Goal: Task Accomplishment & Management: Complete application form

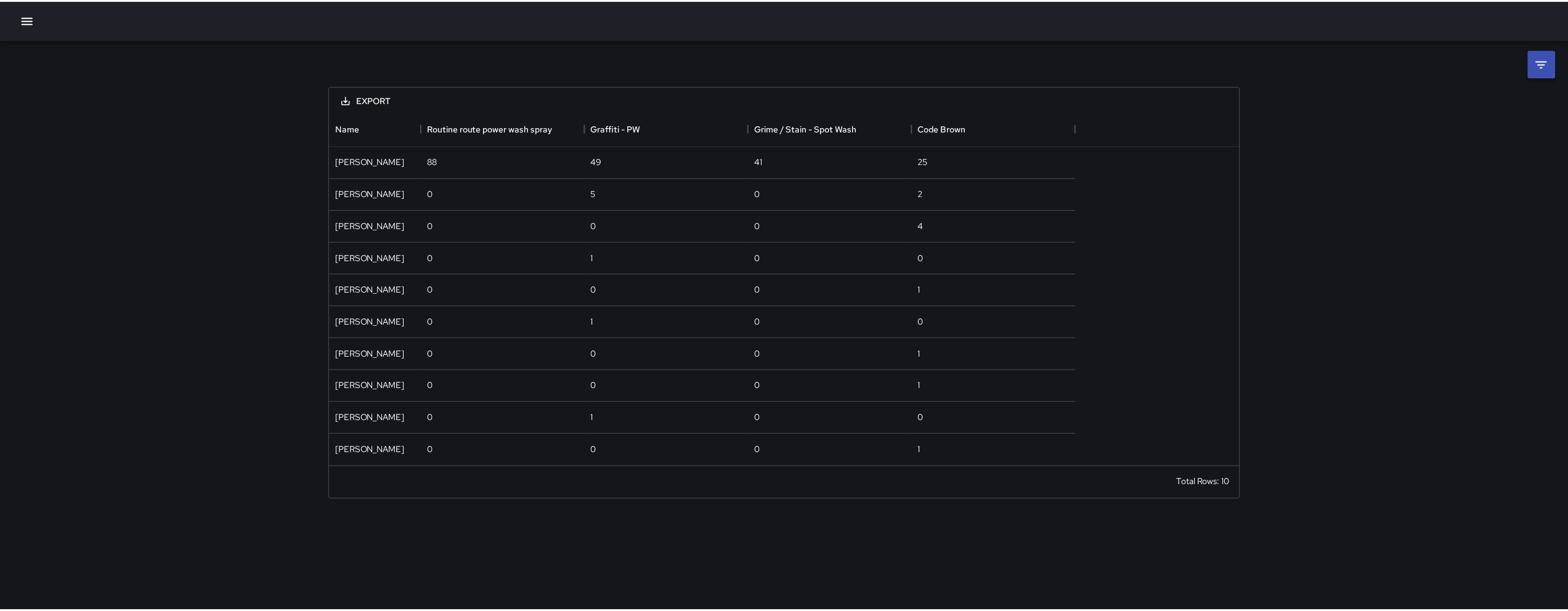
scroll to position [345, 906]
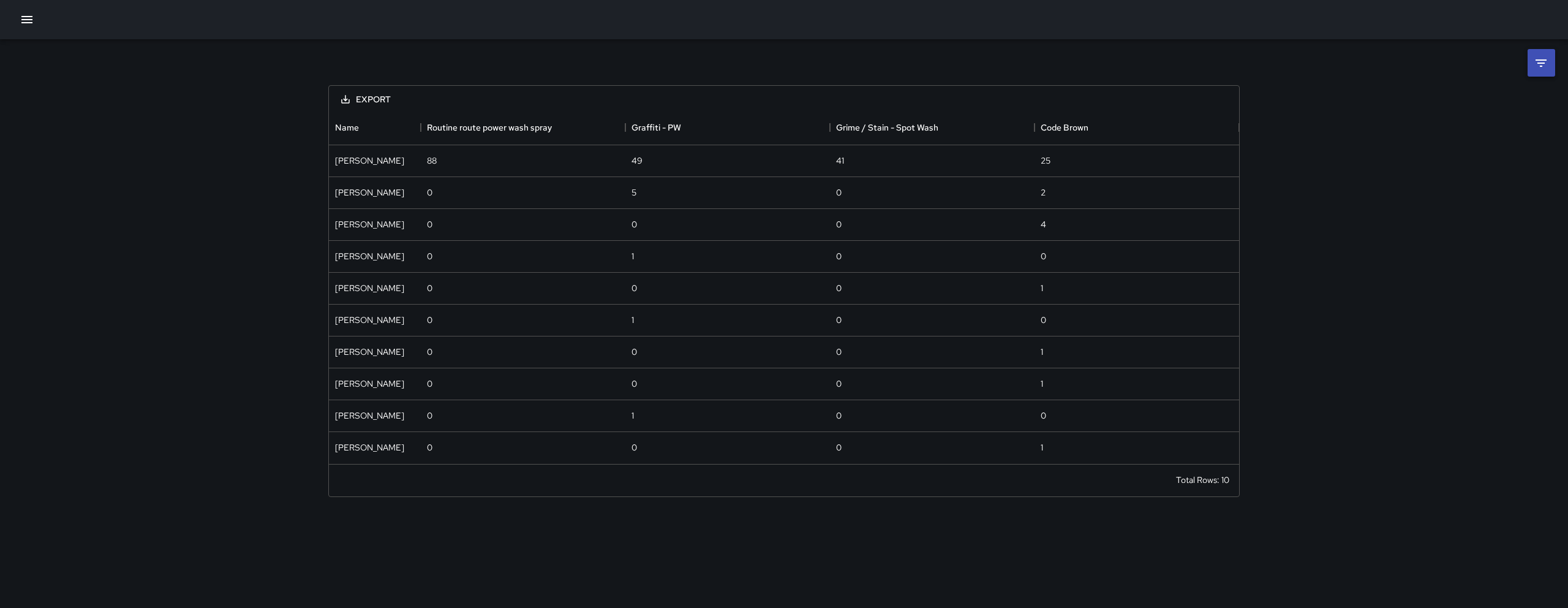
click at [25, 19] on icon "button" at bounding box center [27, 19] width 11 height 8
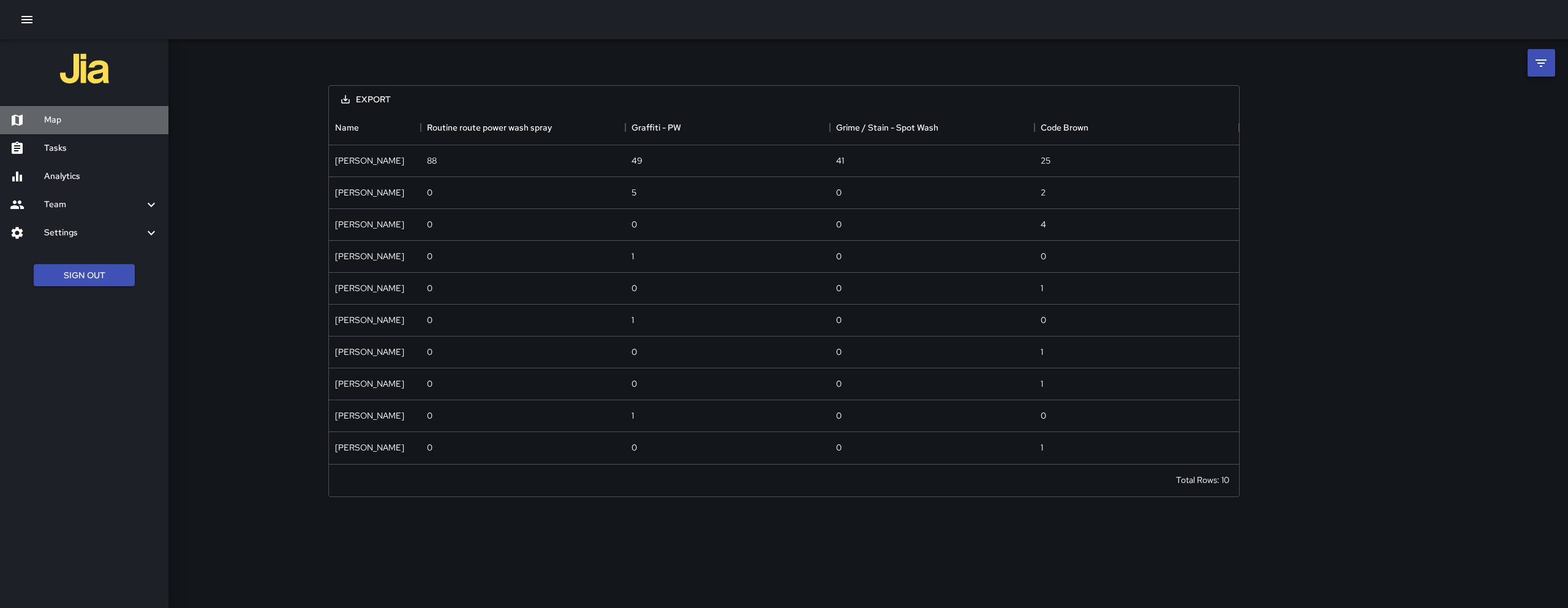
click at [99, 115] on h6 "Map" at bounding box center [101, 119] width 114 height 13
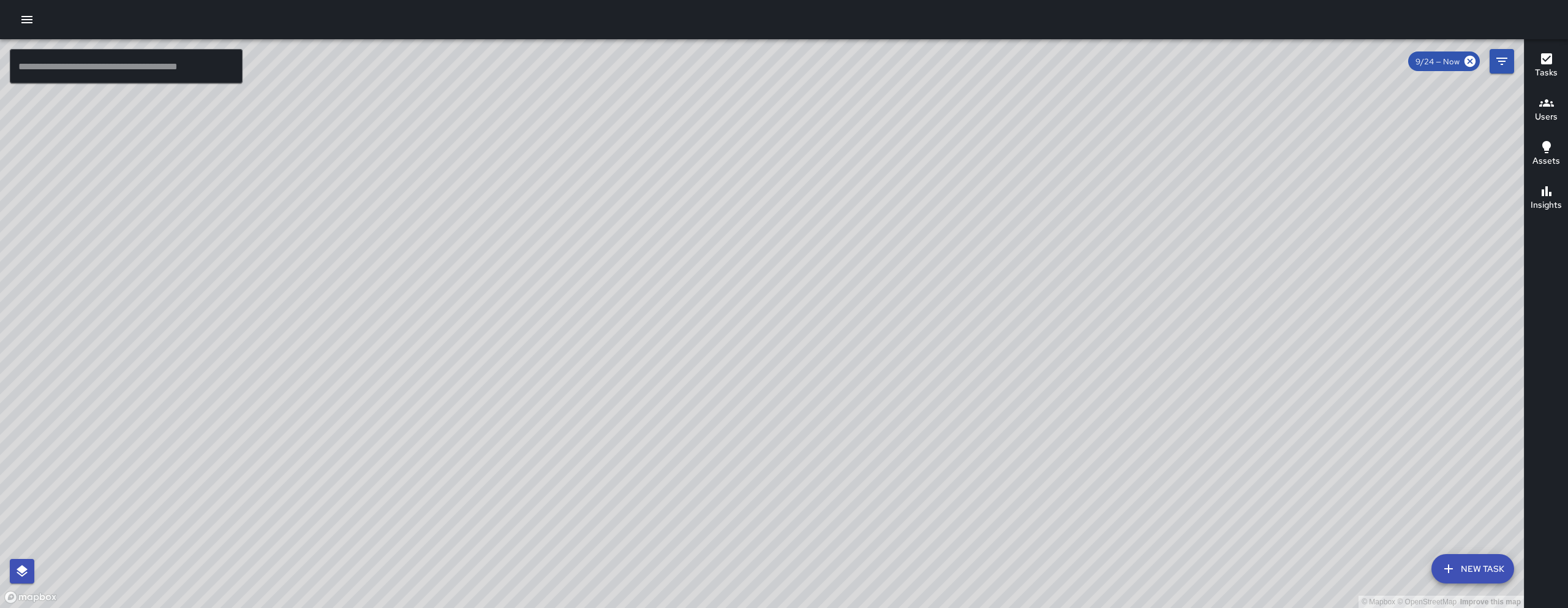
click at [38, 25] on div at bounding box center [784, 19] width 1568 height 39
click at [37, 23] on button "button" at bounding box center [26, 19] width 24 height 24
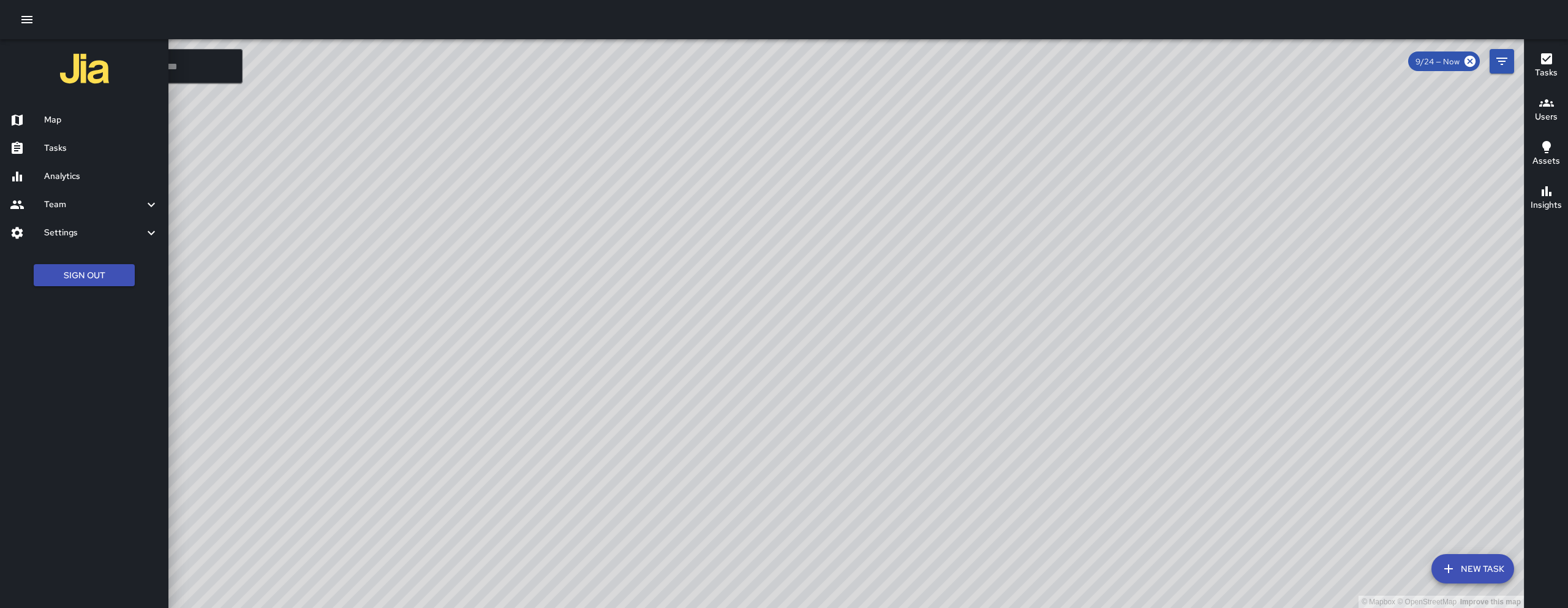
click at [68, 146] on h6 "Tasks" at bounding box center [101, 148] width 114 height 13
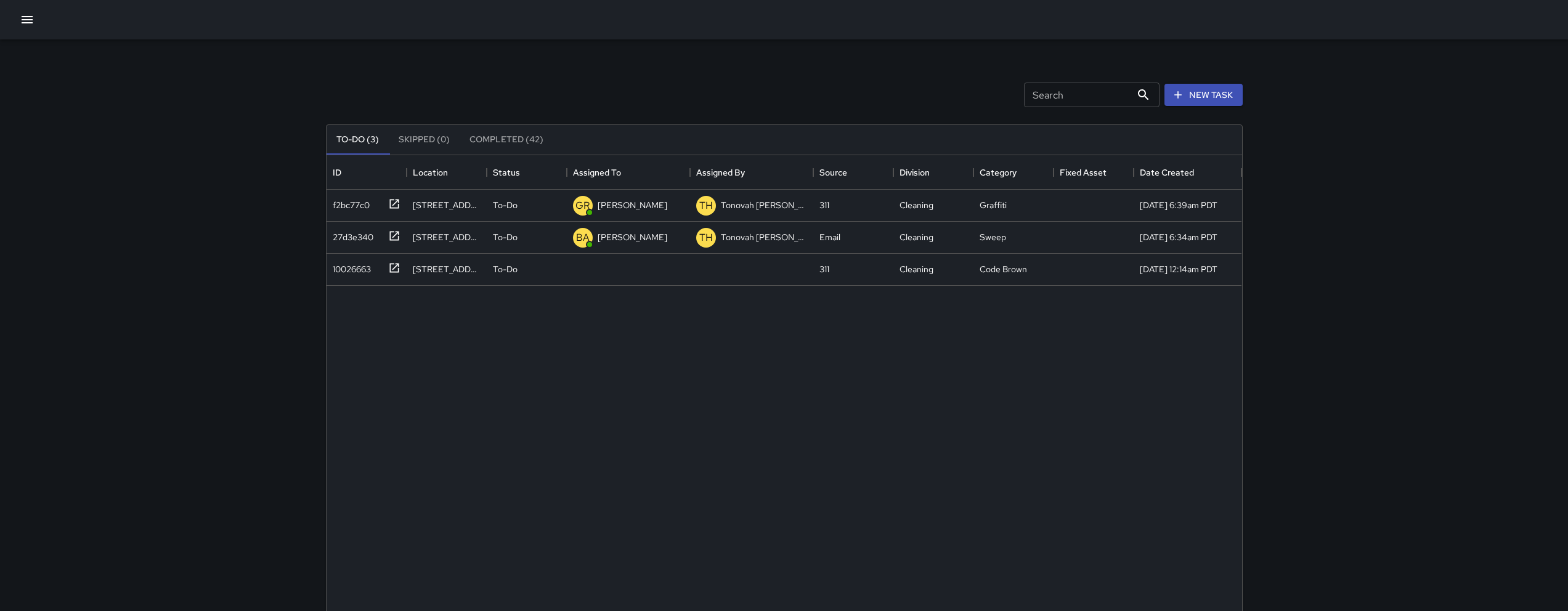
scroll to position [513, 906]
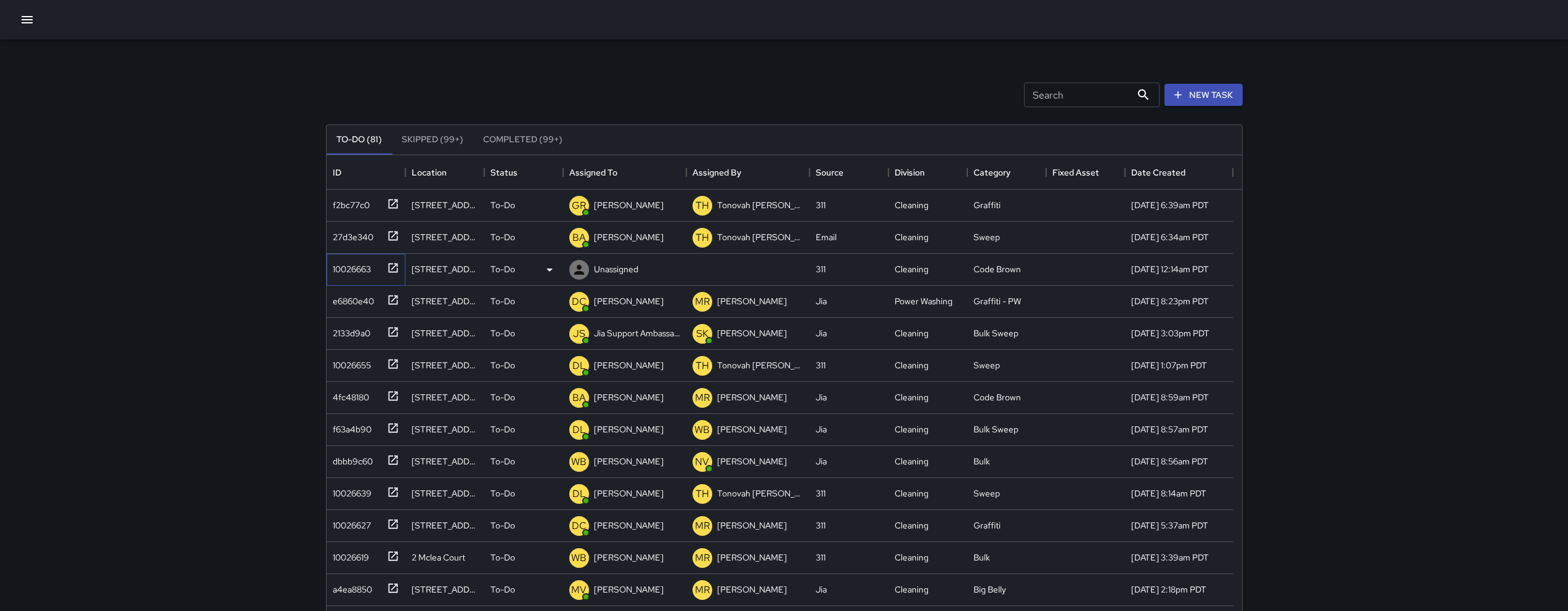
click at [354, 264] on div "10026663" at bounding box center [349, 266] width 43 height 17
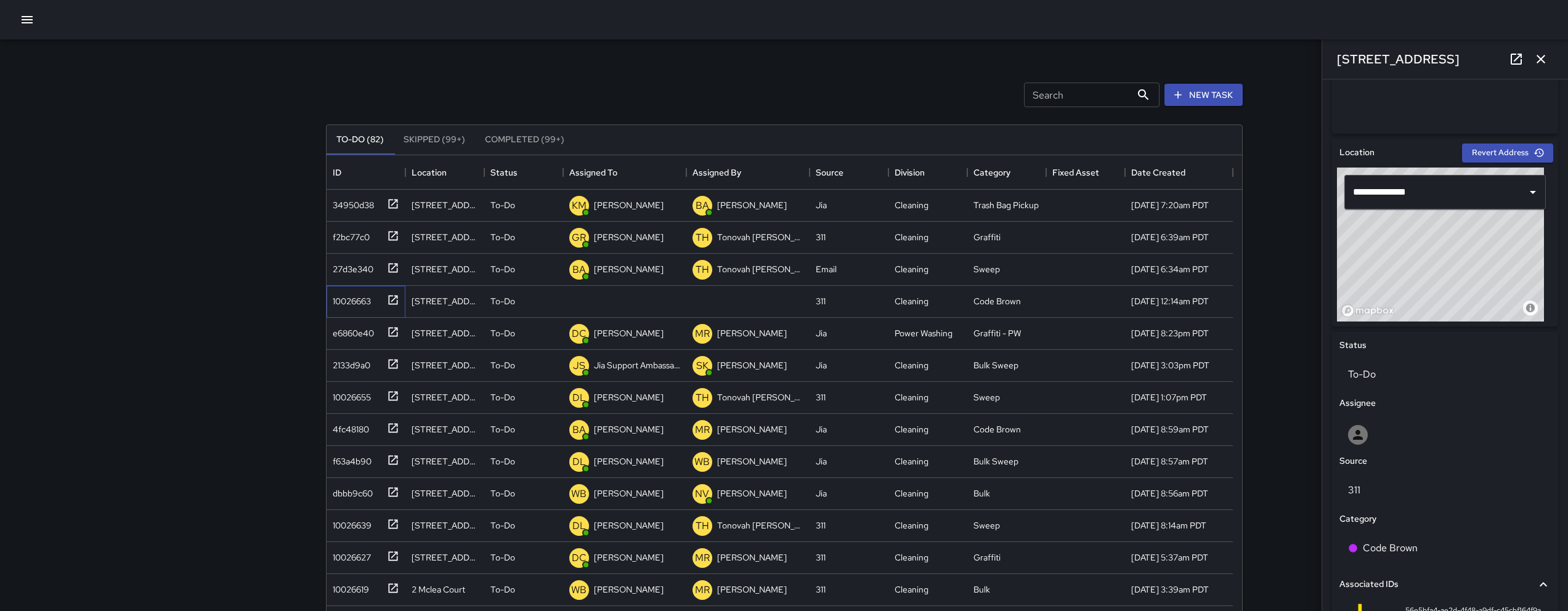
scroll to position [331, 0]
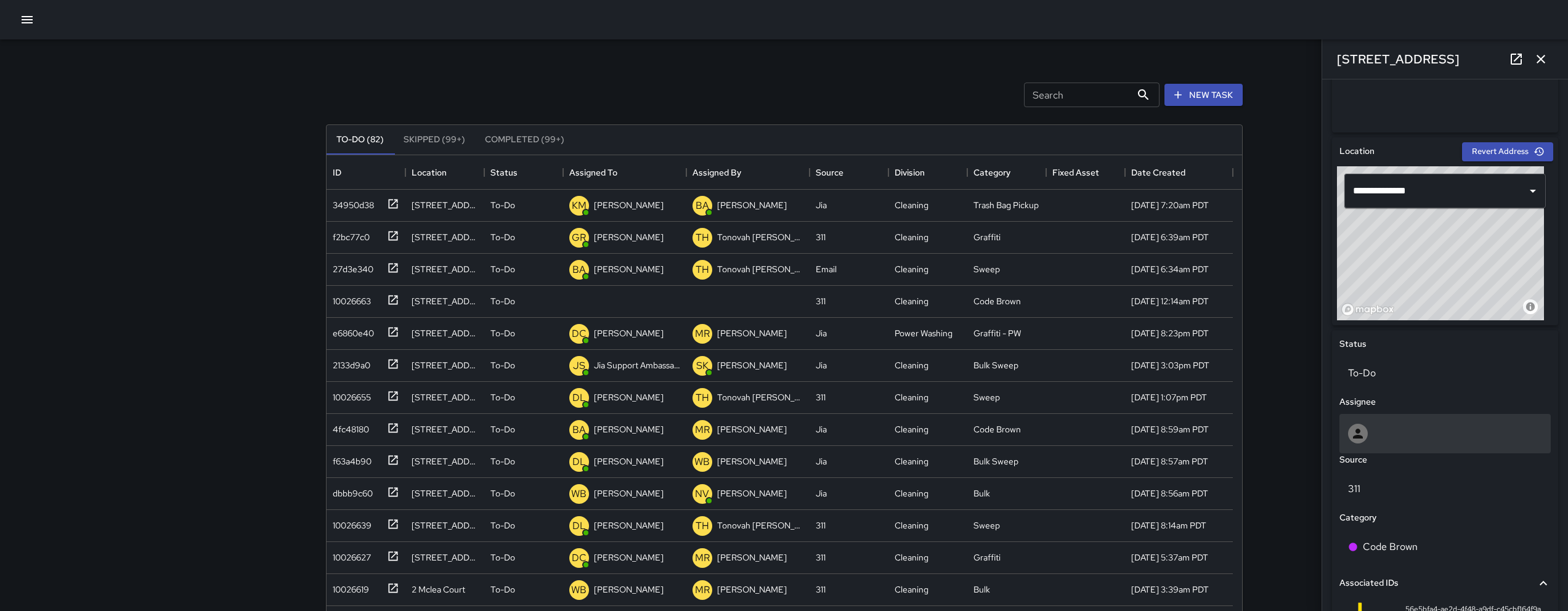
click at [781, 434] on div at bounding box center [1445, 433] width 194 height 20
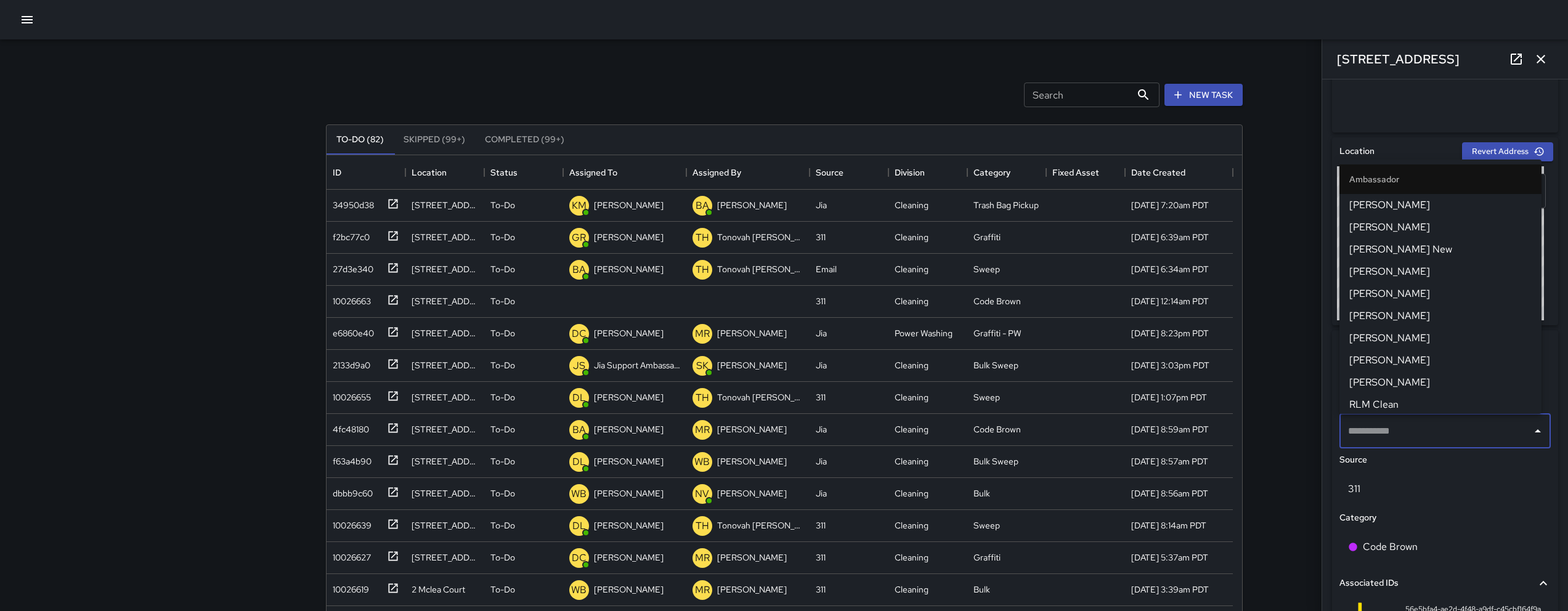
click at [781, 434] on input "text" at bounding box center [1436, 430] width 182 height 23
type input "***"
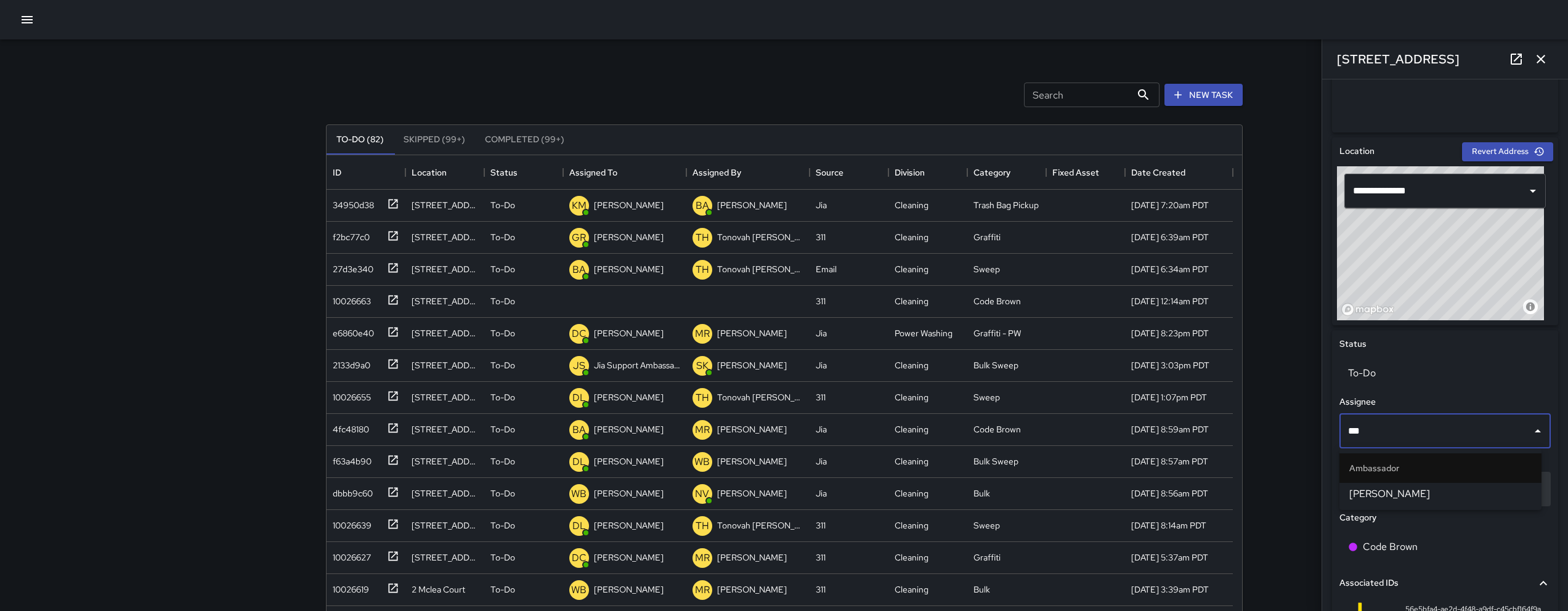
click at [781, 494] on span "[PERSON_NAME]" at bounding box center [1440, 494] width 183 height 15
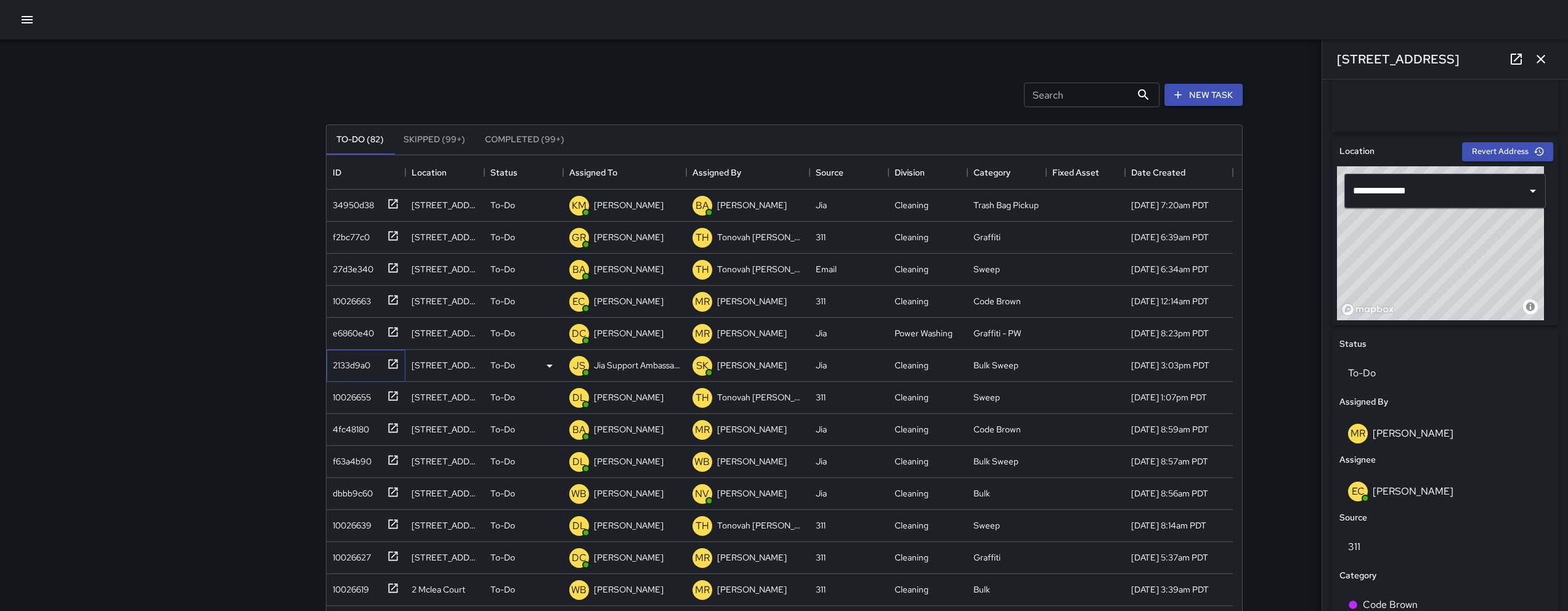
click at [350, 372] on div "2133d9a0" at bounding box center [363, 363] width 71 height 20
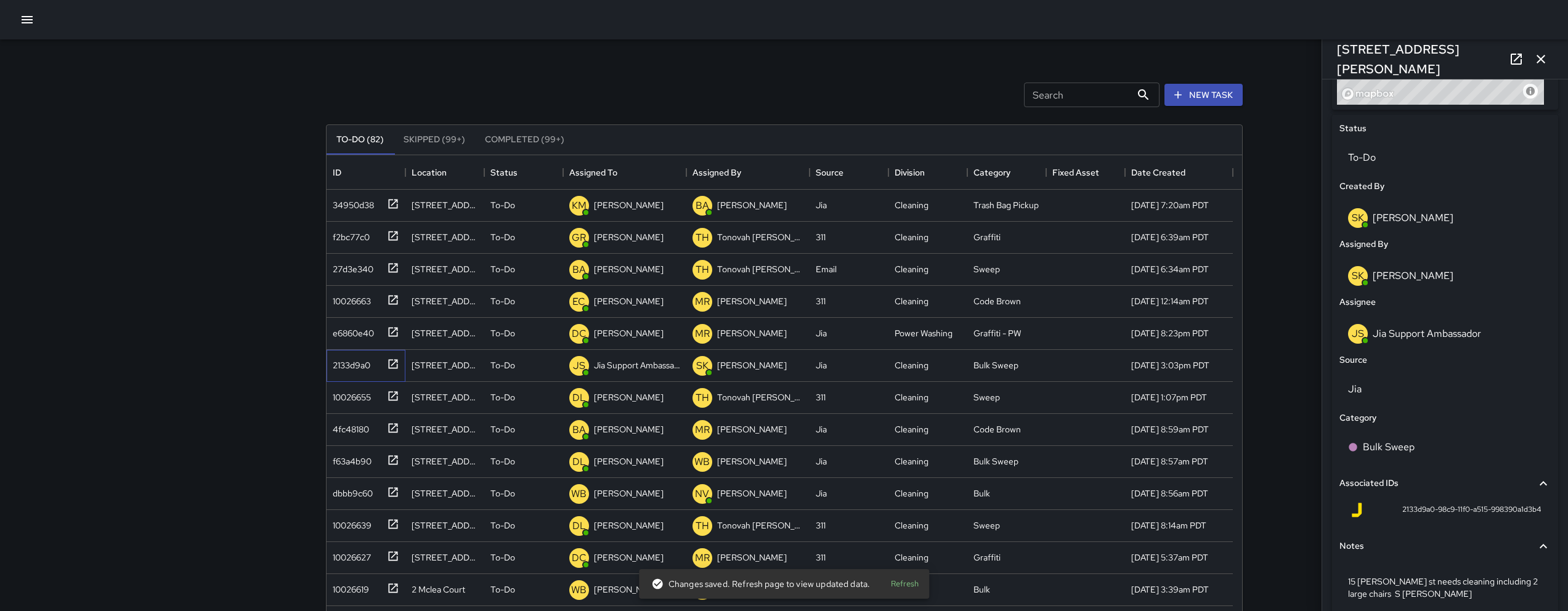
scroll to position [558, 0]
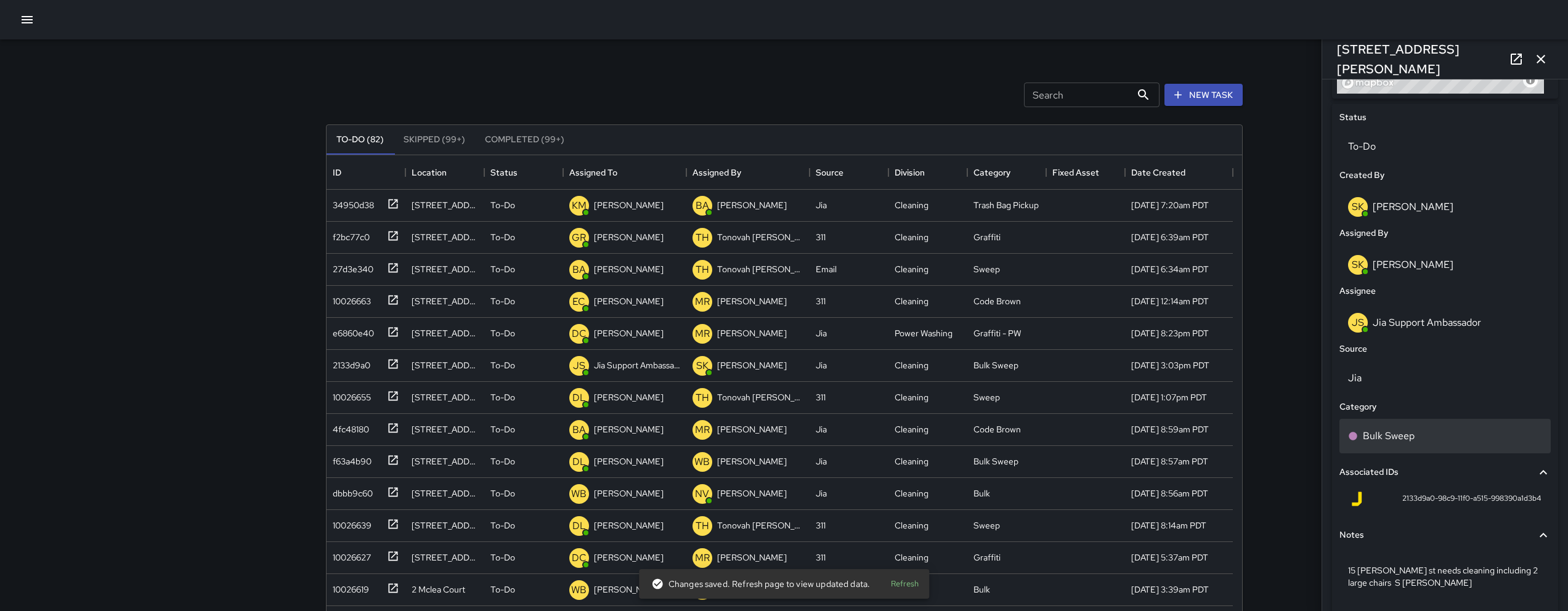
click at [781, 445] on div "Bulk Sweep" at bounding box center [1445, 436] width 212 height 35
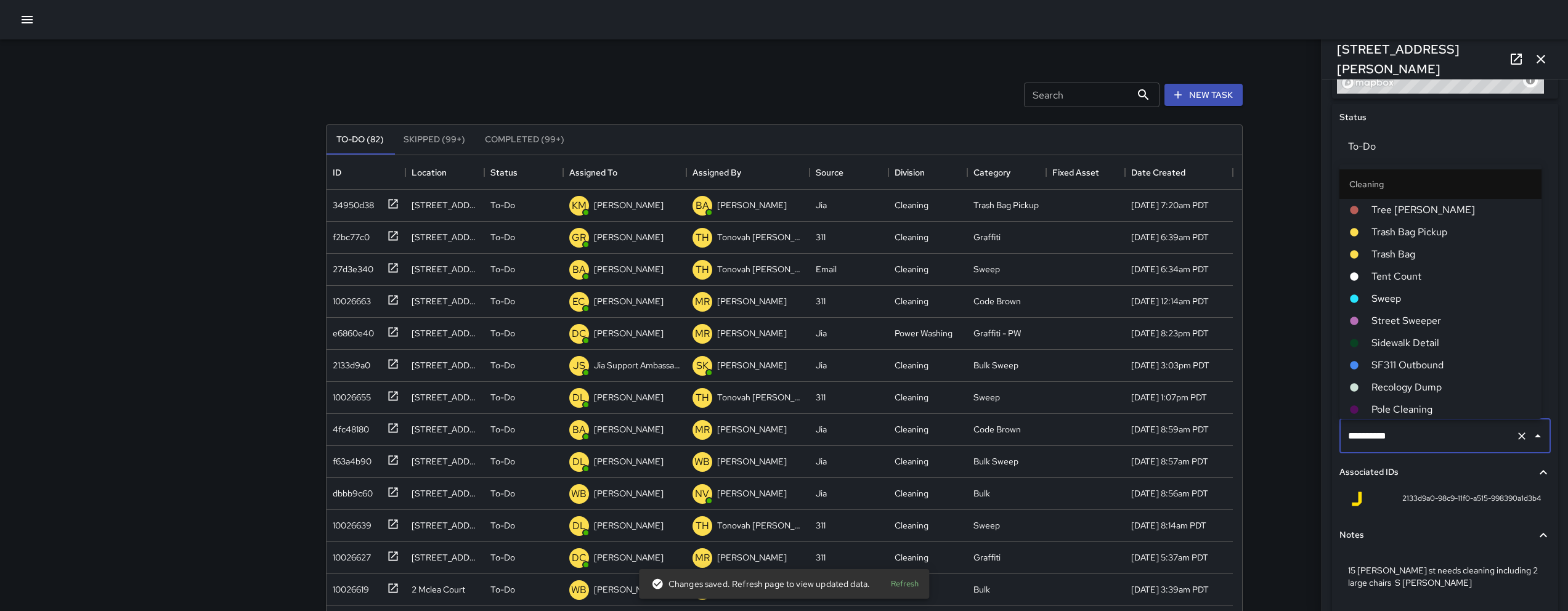
scroll to position [401, 0]
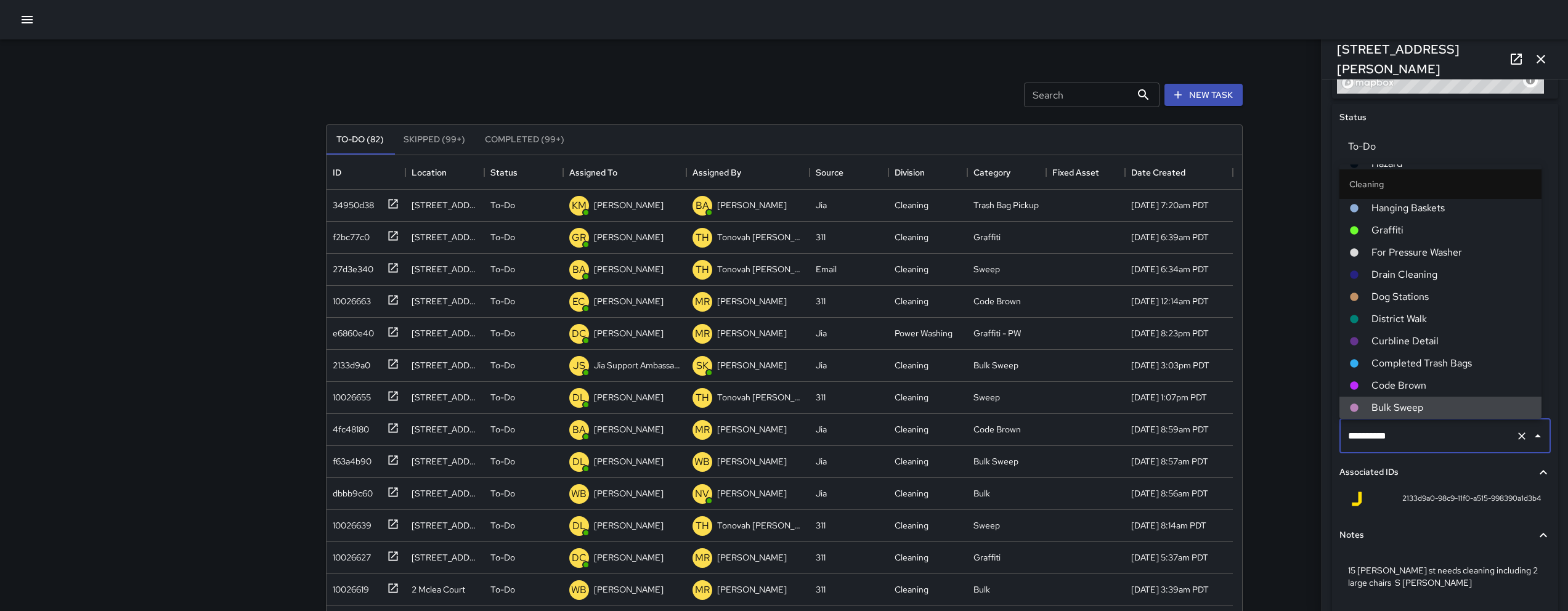
drag, startPoint x: 1431, startPoint y: 444, endPoint x: 1346, endPoint y: 440, distance: 85.1
click at [781, 440] on input "**********" at bounding box center [1428, 436] width 165 height 23
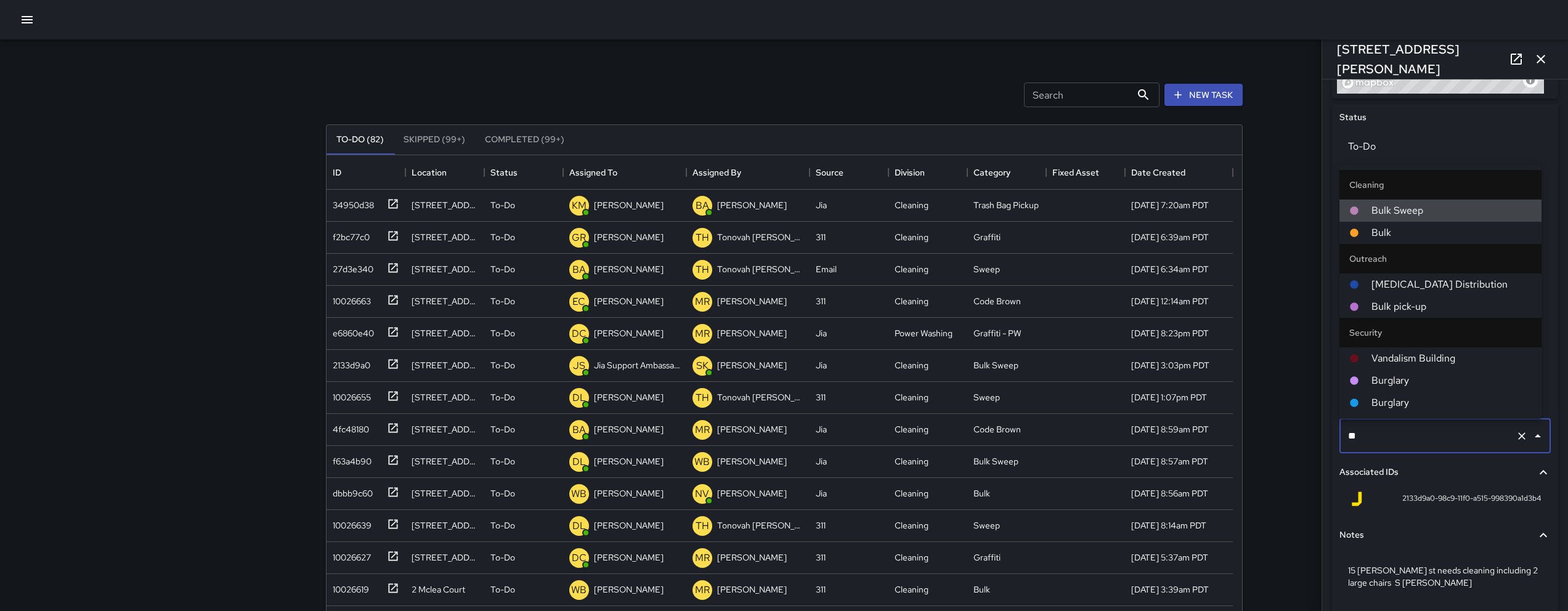
scroll to position [0, 0]
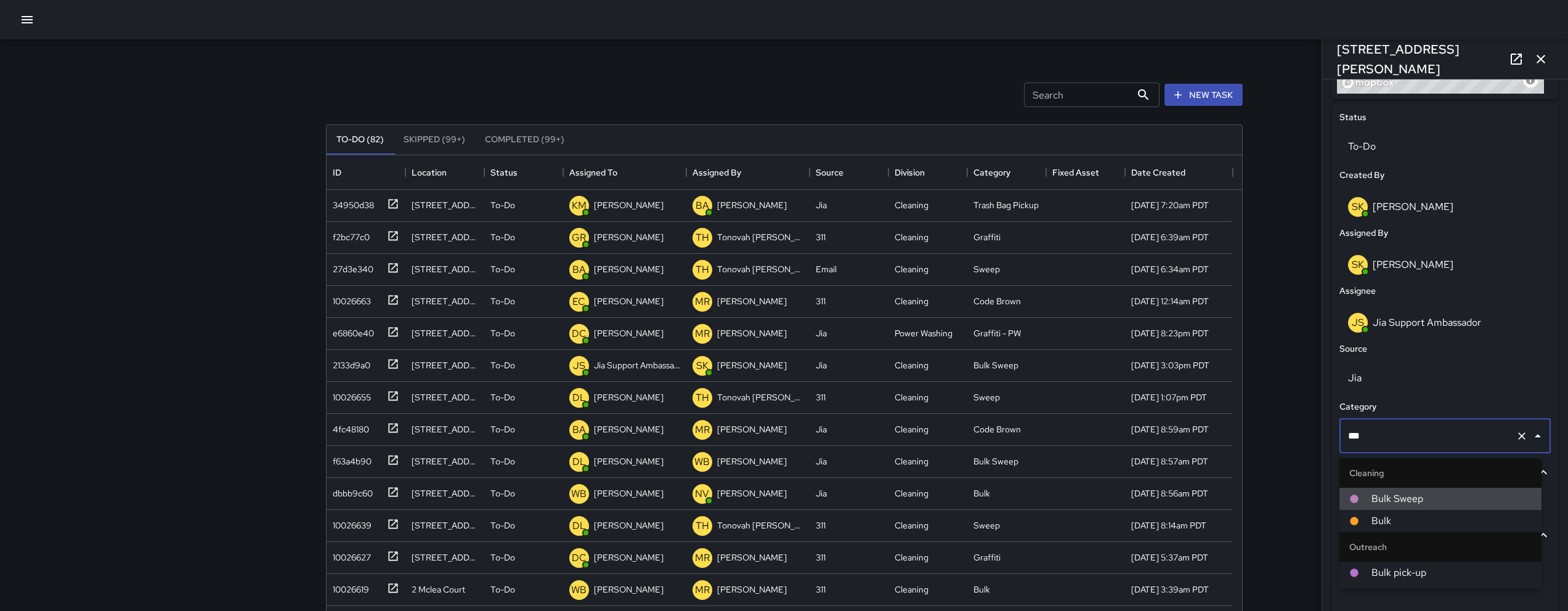
type input "****"
click at [781, 512] on span "Bulk" at bounding box center [1452, 521] width 160 height 15
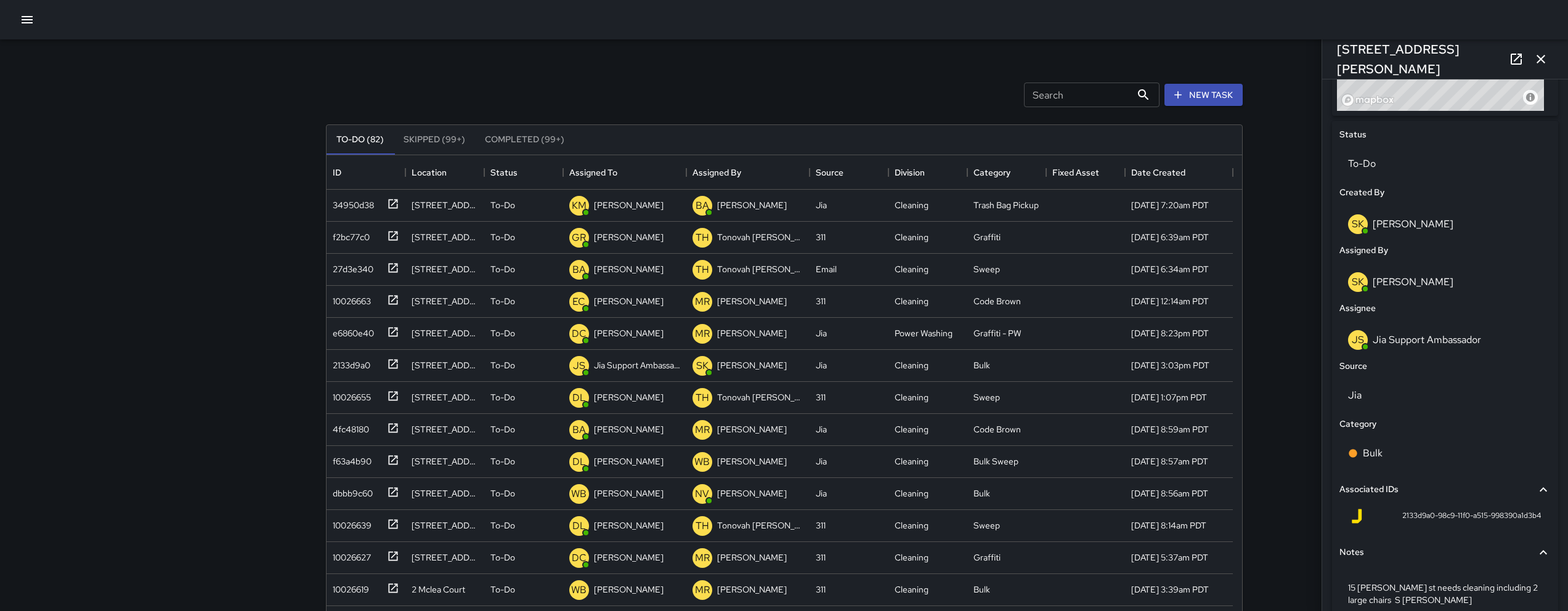
scroll to position [513, 0]
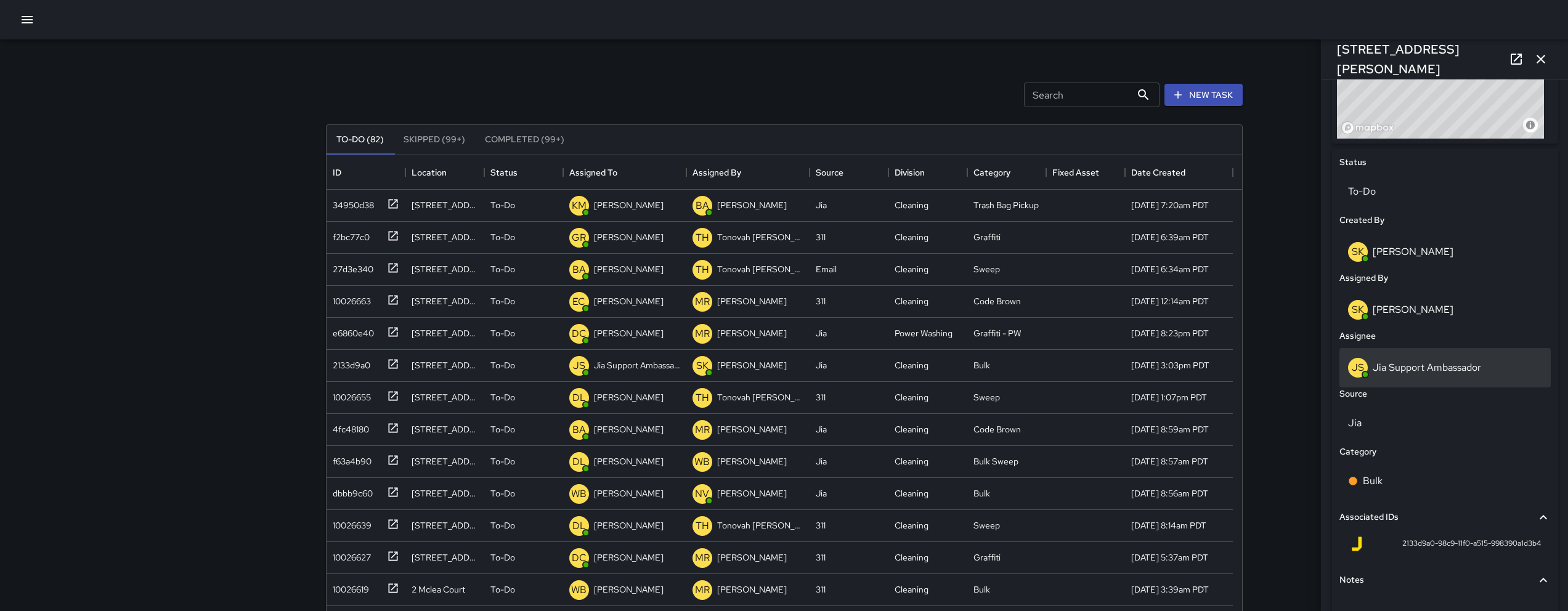
click at [781, 367] on p "Jia Support Ambassador" at bounding box center [1427, 367] width 109 height 13
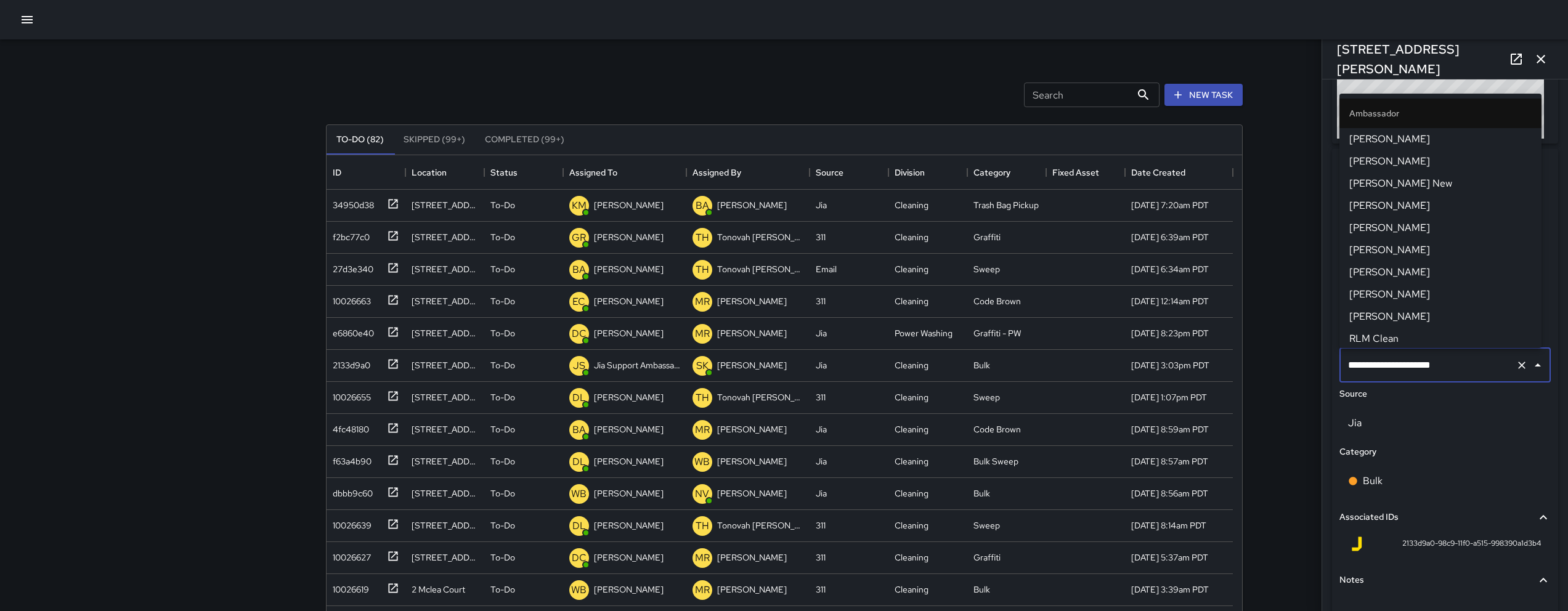
scroll to position [290, 0]
click at [781, 368] on input "**********" at bounding box center [1428, 365] width 165 height 23
click at [781, 366] on input "**********" at bounding box center [1428, 365] width 165 height 23
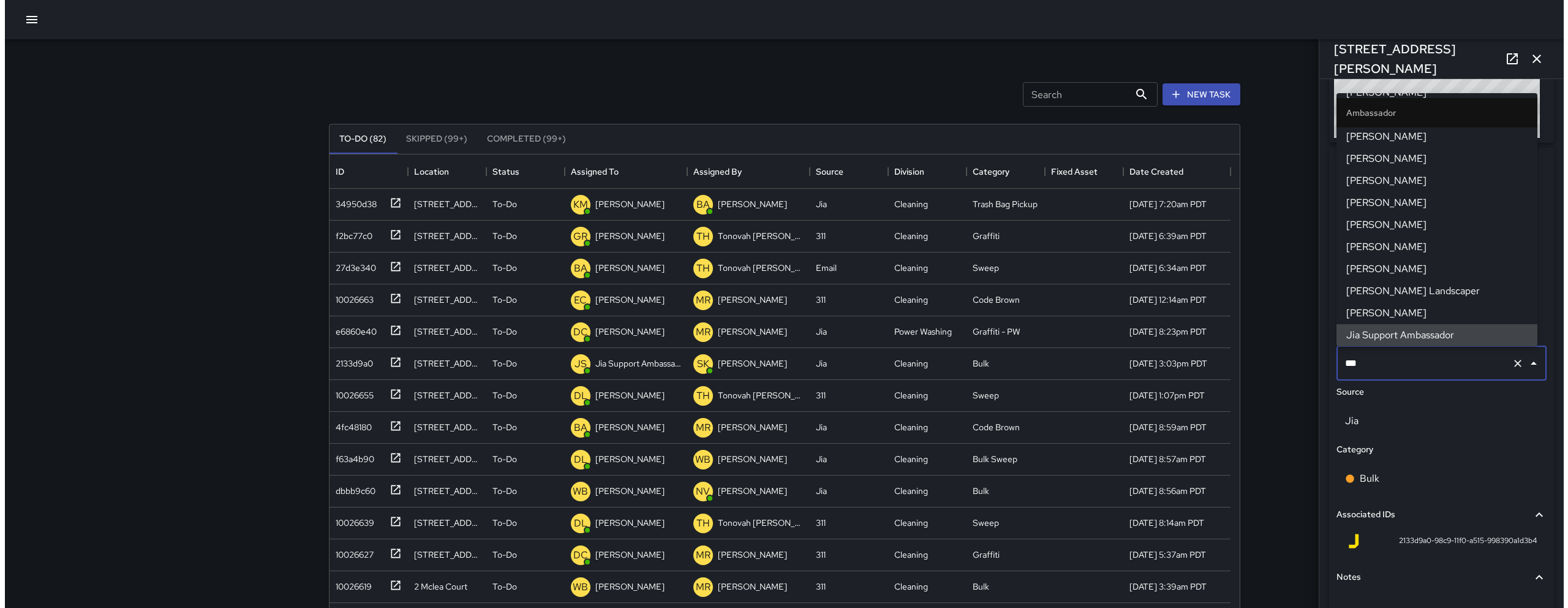
scroll to position [0, 0]
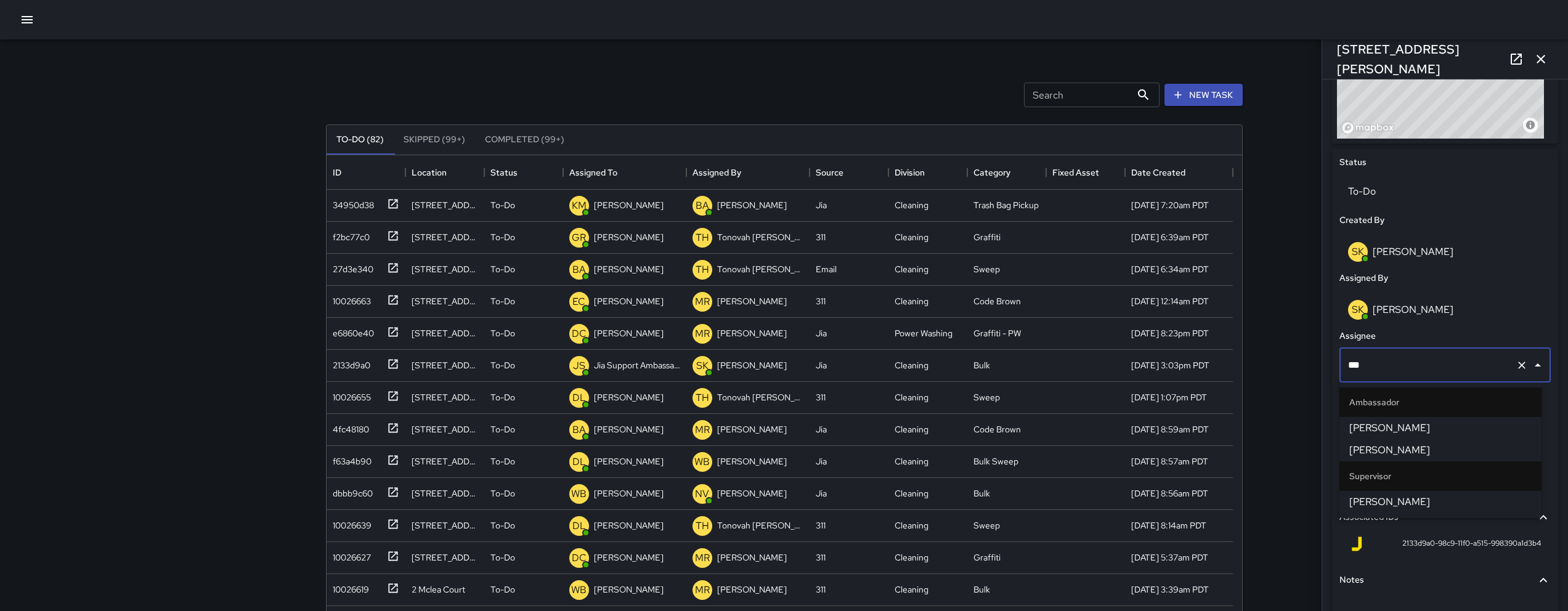
type input "****"
click at [781, 499] on span "[PERSON_NAME]" at bounding box center [1440, 501] width 183 height 15
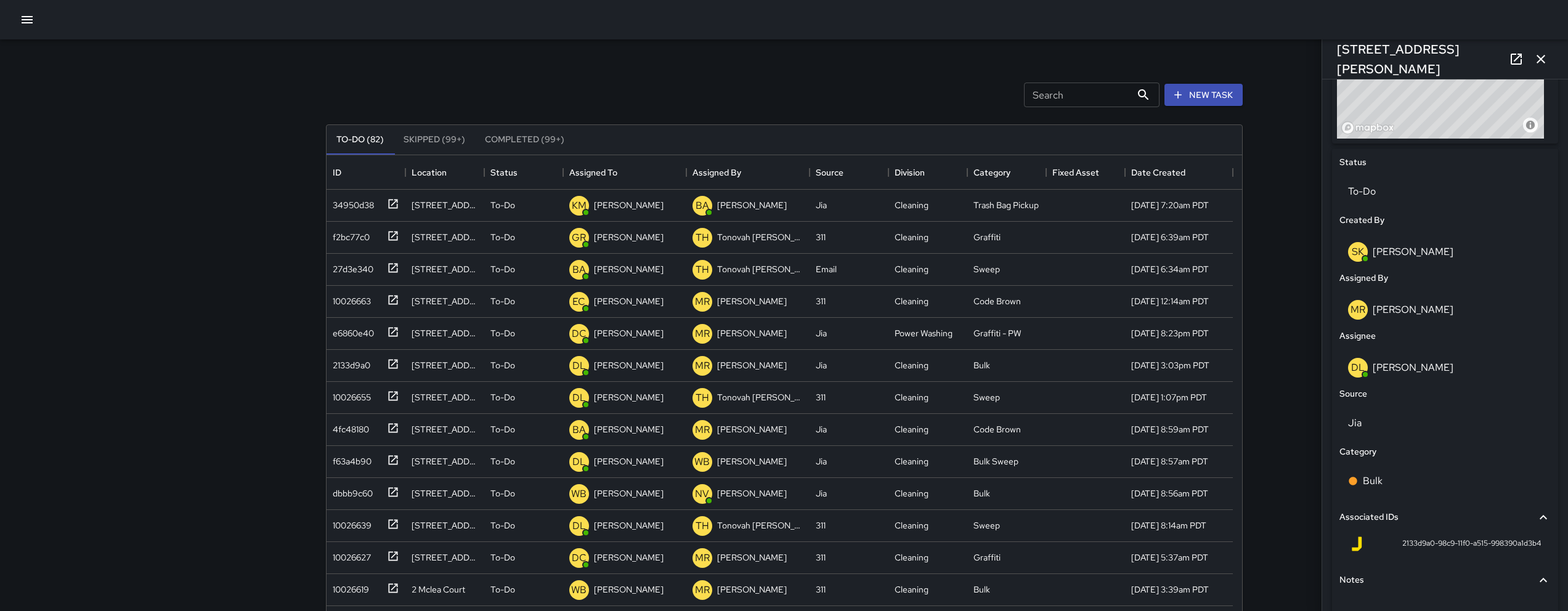
click at [781, 63] on icon "button" at bounding box center [1540, 59] width 15 height 15
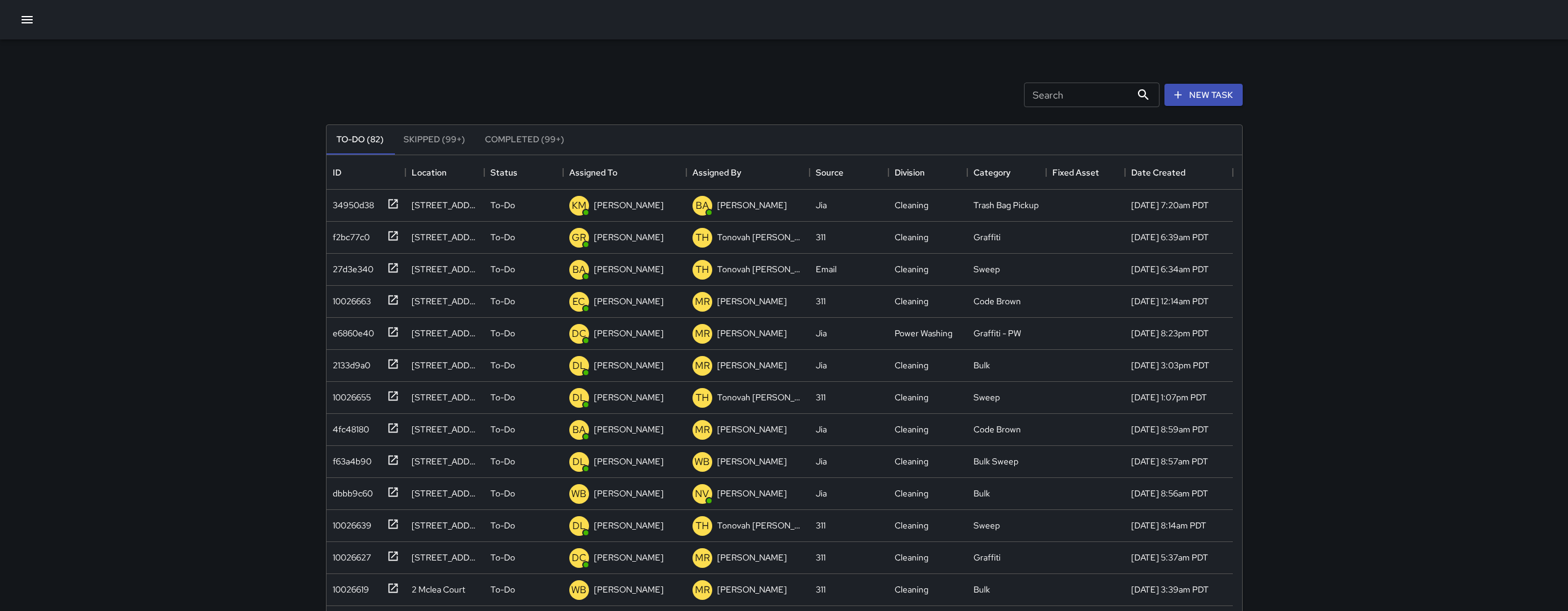
click at [38, 20] on button "button" at bounding box center [27, 20] width 25 height 25
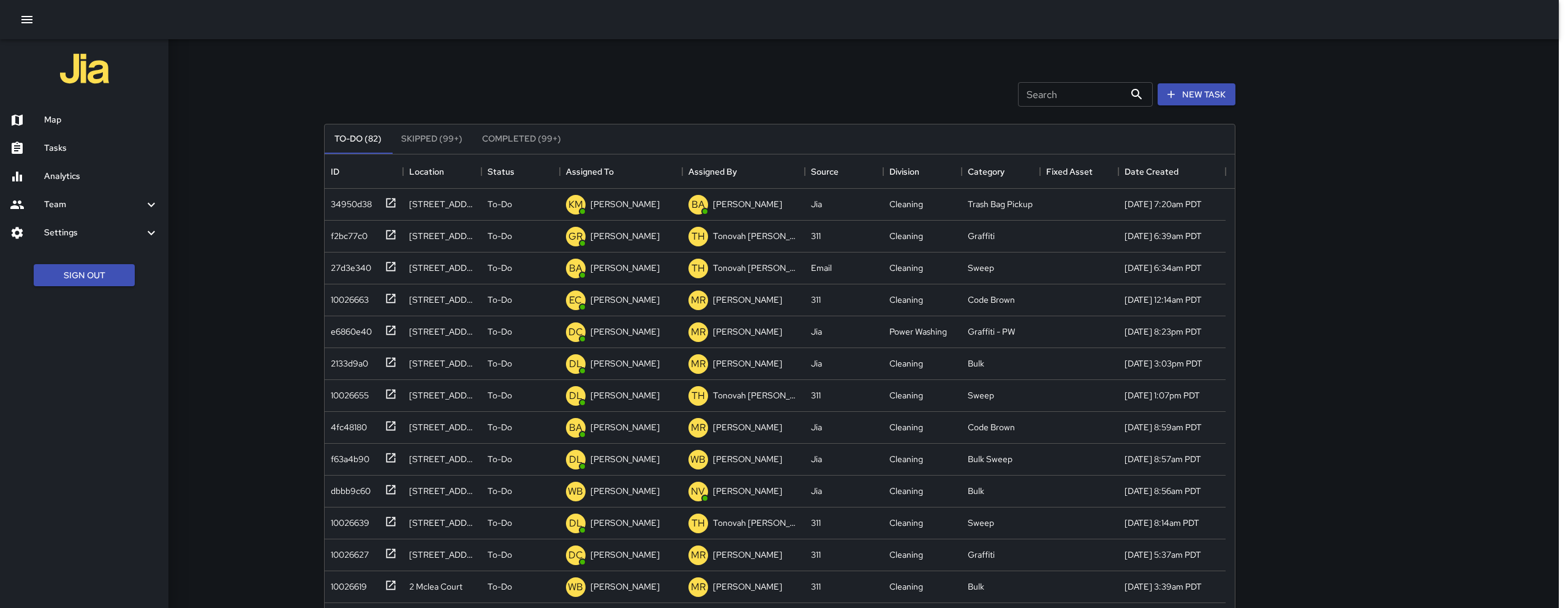
click at [48, 118] on h6 "Map" at bounding box center [101, 119] width 114 height 13
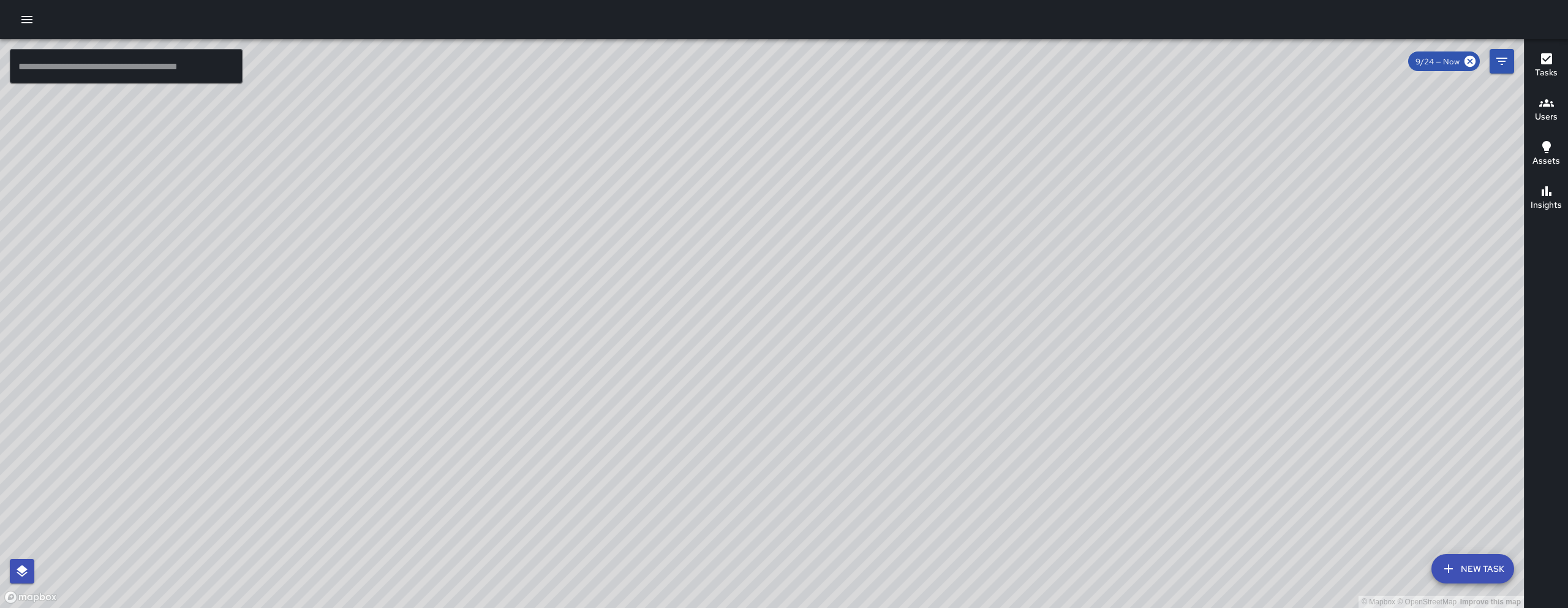
drag, startPoint x: 993, startPoint y: 342, endPoint x: 992, endPoint y: 293, distance: 49.0
click at [776, 293] on div "© Mapbox © OpenStreetMap Improve this map" at bounding box center [761, 323] width 1523 height 568
drag, startPoint x: 993, startPoint y: 295, endPoint x: 976, endPoint y: 263, distance: 36.2
click at [776, 263] on div "© Mapbox © OpenStreetMap Improve this map" at bounding box center [761, 323] width 1523 height 568
click at [776, 60] on icon "Filters" at bounding box center [1501, 61] width 14 height 14
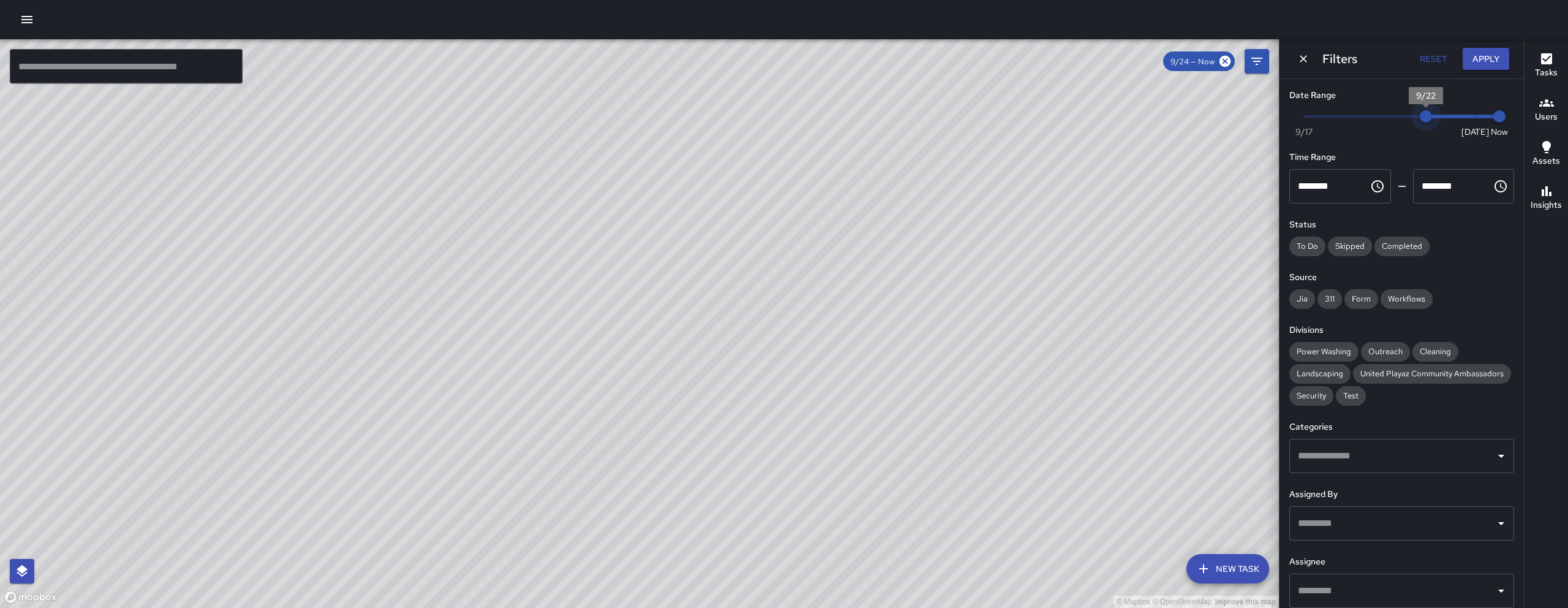
type input "*"
drag, startPoint x: 1462, startPoint y: 113, endPoint x: 1397, endPoint y: 116, distance: 65.1
click at [776, 116] on span "9/21" at bounding box center [1402, 117] width 13 height 13
click at [776, 58] on icon "Dismiss" at bounding box center [1303, 59] width 13 height 13
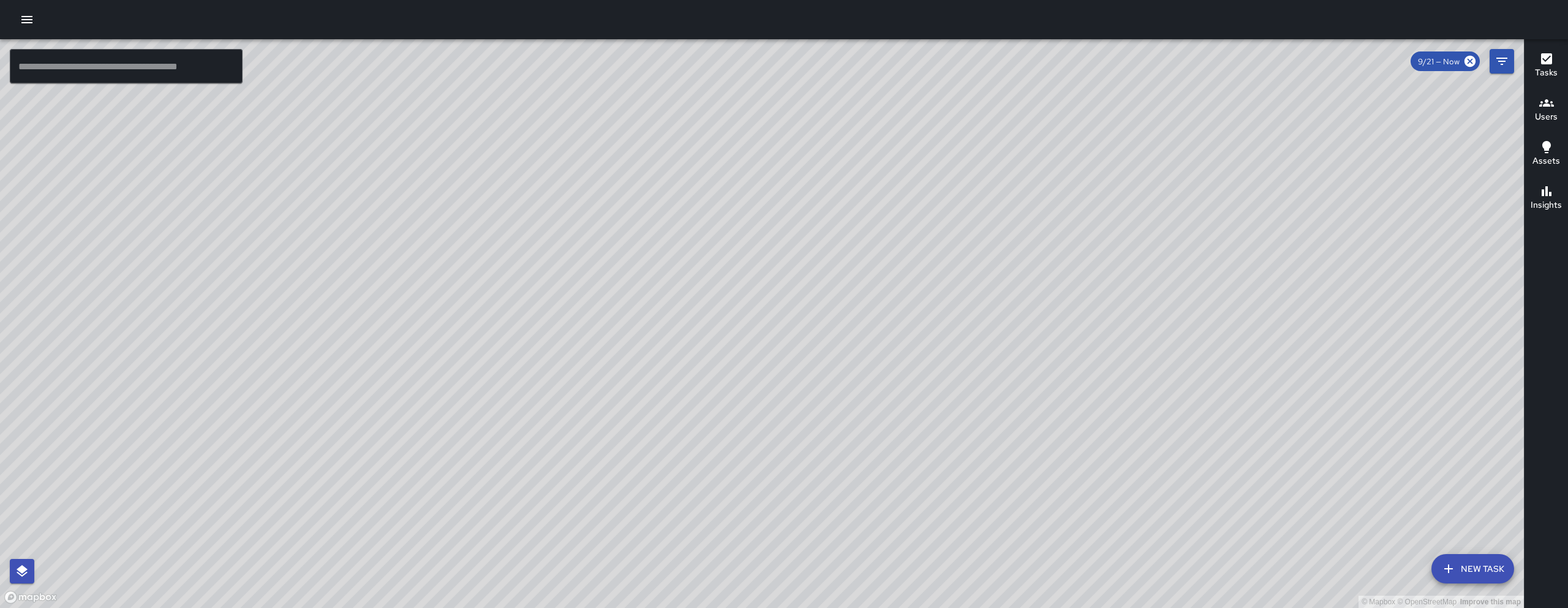
click at [776, 62] on button "Tasks" at bounding box center [1545, 66] width 43 height 44
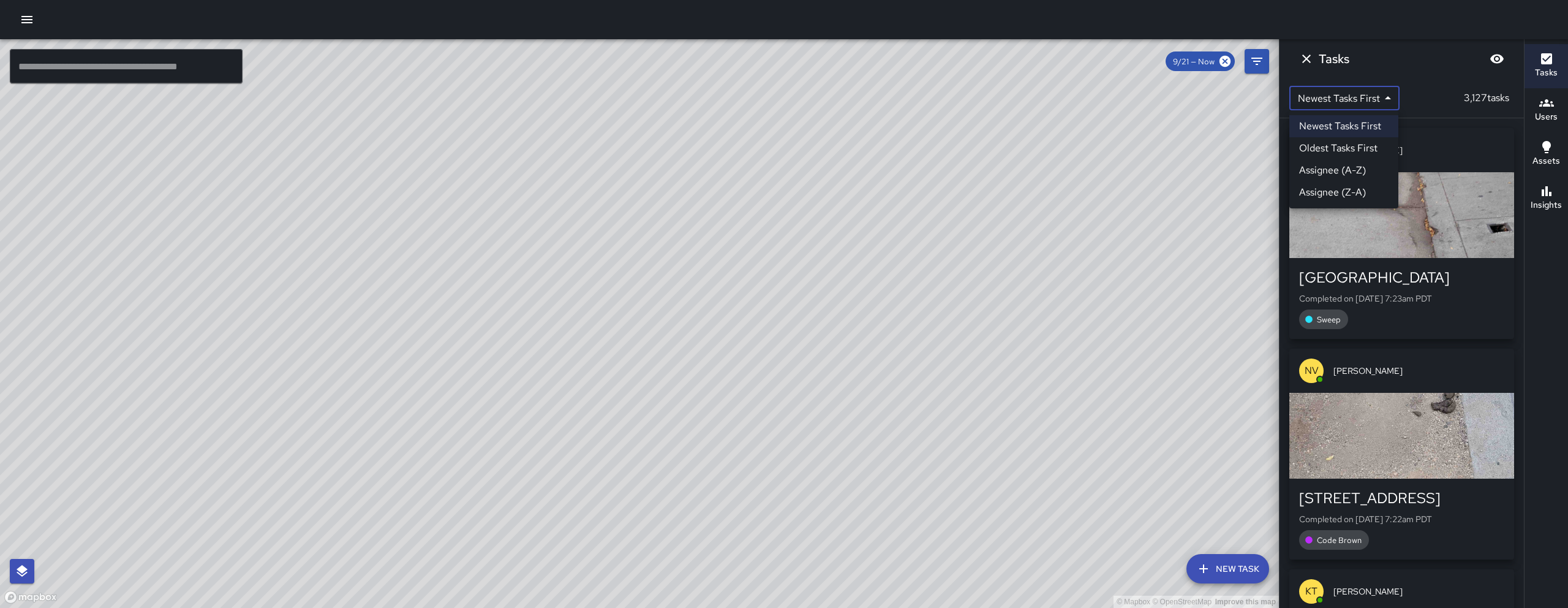
click at [776, 95] on body "© Mapbox © OpenStreetMap Improve this map ​ New Task 9/21 — Now Map Layers Task…" at bounding box center [784, 304] width 1568 height 608
click at [776, 170] on li "Assignee (A-Z)" at bounding box center [1344, 170] width 109 height 22
type input "*"
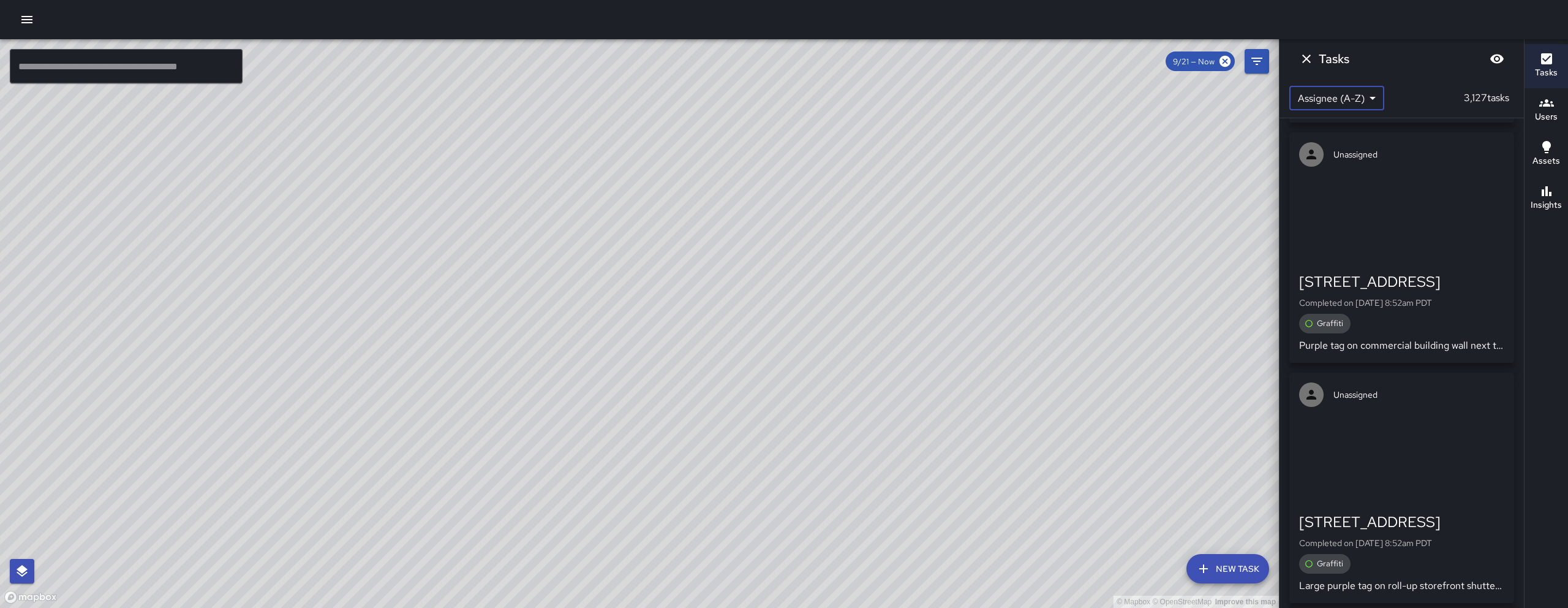
scroll to position [4797, 0]
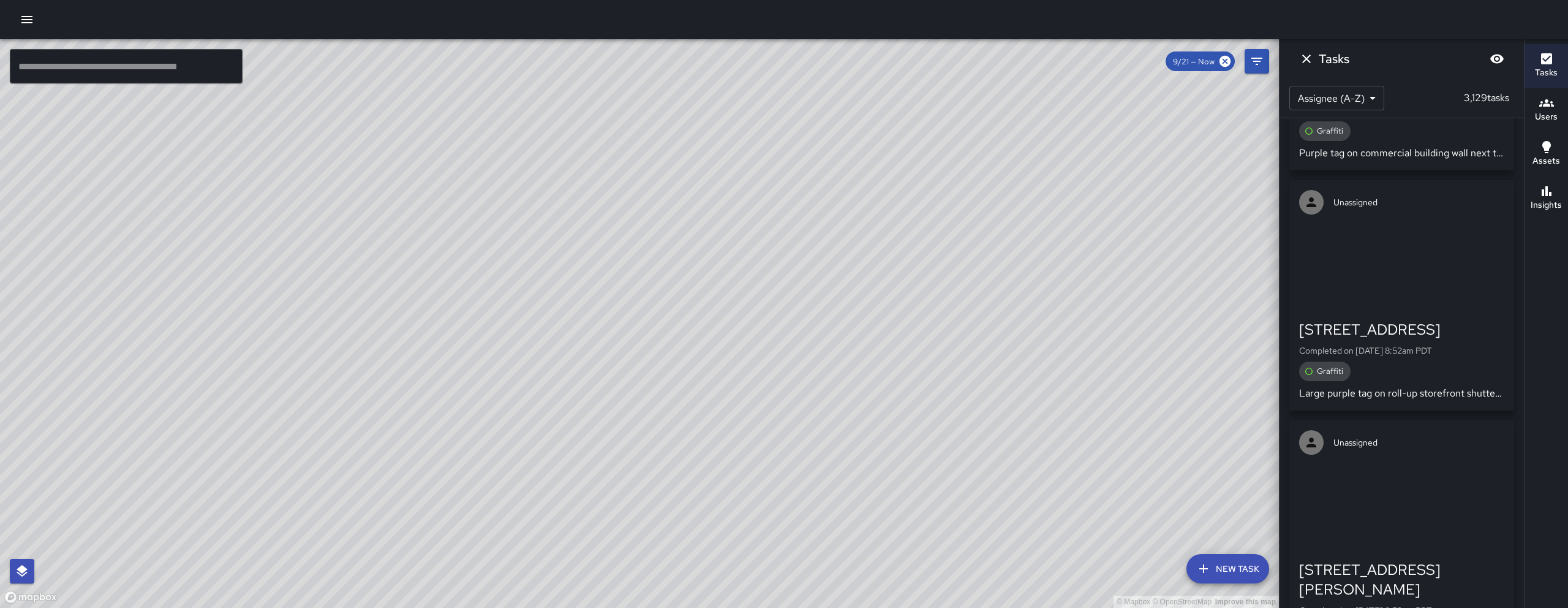
drag, startPoint x: 609, startPoint y: 508, endPoint x: 650, endPoint y: 334, distance: 178.8
click at [650, 334] on div "© Mapbox © OpenStreetMap Improve this map" at bounding box center [639, 323] width 1279 height 568
drag, startPoint x: 416, startPoint y: 392, endPoint x: 464, endPoint y: 376, distance: 50.6
click at [384, 382] on div "© Mapbox © OpenStreetMap Improve this map" at bounding box center [639, 323] width 1279 height 568
drag, startPoint x: 936, startPoint y: 166, endPoint x: 754, endPoint y: 466, distance: 350.9
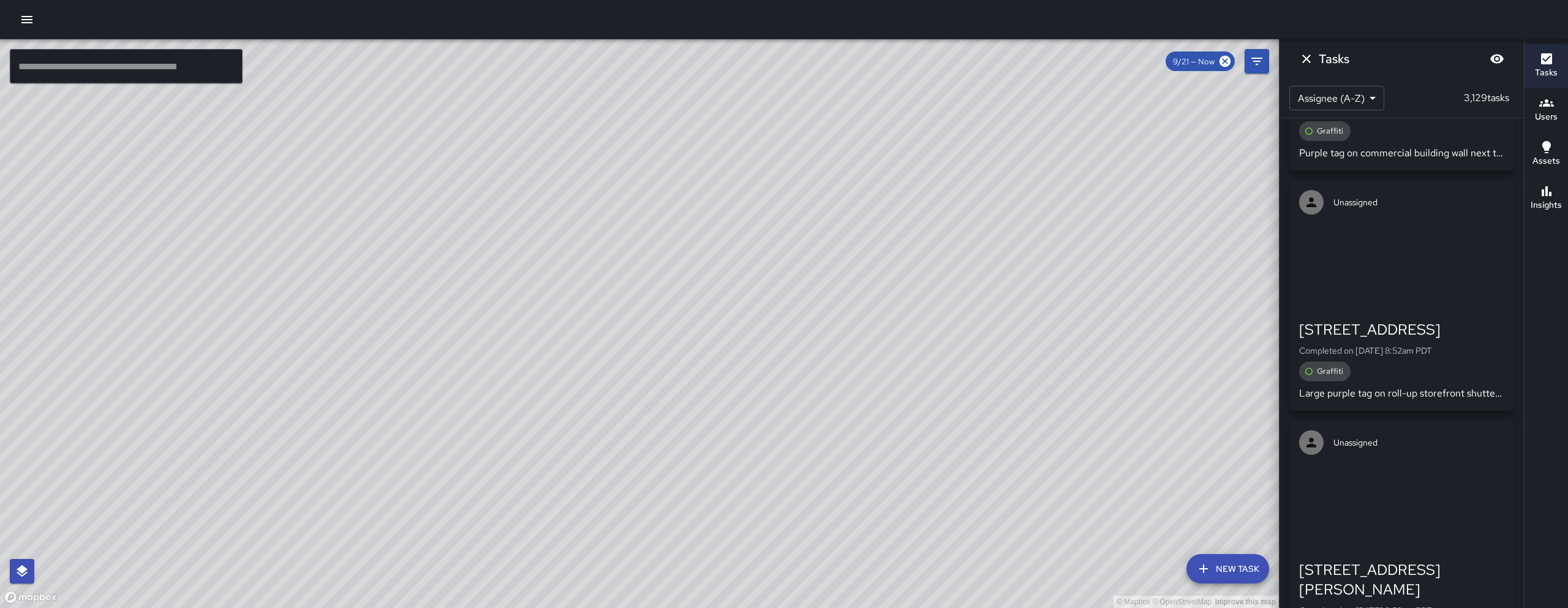
click at [754, 466] on div "© Mapbox © OpenStreetMap Improve this map" at bounding box center [639, 323] width 1279 height 568
drag, startPoint x: 738, startPoint y: 303, endPoint x: 768, endPoint y: 379, distance: 81.7
click at [768, 379] on div "© Mapbox © OpenStreetMap Improve this map" at bounding box center [639, 323] width 1279 height 568
drag, startPoint x: 570, startPoint y: 191, endPoint x: 623, endPoint y: -6, distance: 204.0
click at [623, 0] on html "© Mapbox © OpenStreetMap Improve this map ​ New Task 9/21 — Now Map Layers Task…" at bounding box center [784, 304] width 1568 height 608
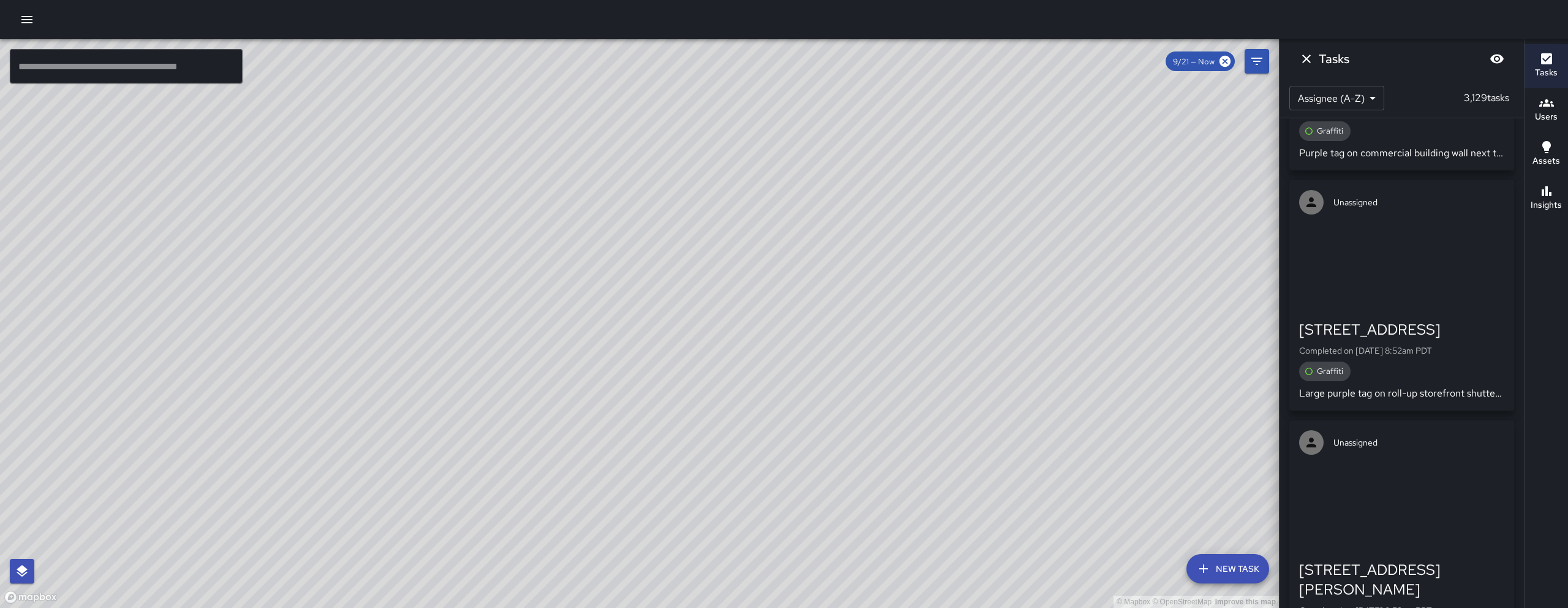
drag, startPoint x: 652, startPoint y: 492, endPoint x: 908, endPoint y: 173, distance: 409.0
click at [776, 94] on div "© Mapbox © OpenStreetMap Improve this map" at bounding box center [639, 323] width 1279 height 568
drag, startPoint x: 676, startPoint y: 364, endPoint x: 516, endPoint y: 557, distance: 250.7
click at [516, 509] on div "© Mapbox © OpenStreetMap Improve this map" at bounding box center [639, 323] width 1279 height 568
drag, startPoint x: 703, startPoint y: 311, endPoint x: 360, endPoint y: 586, distance: 439.6
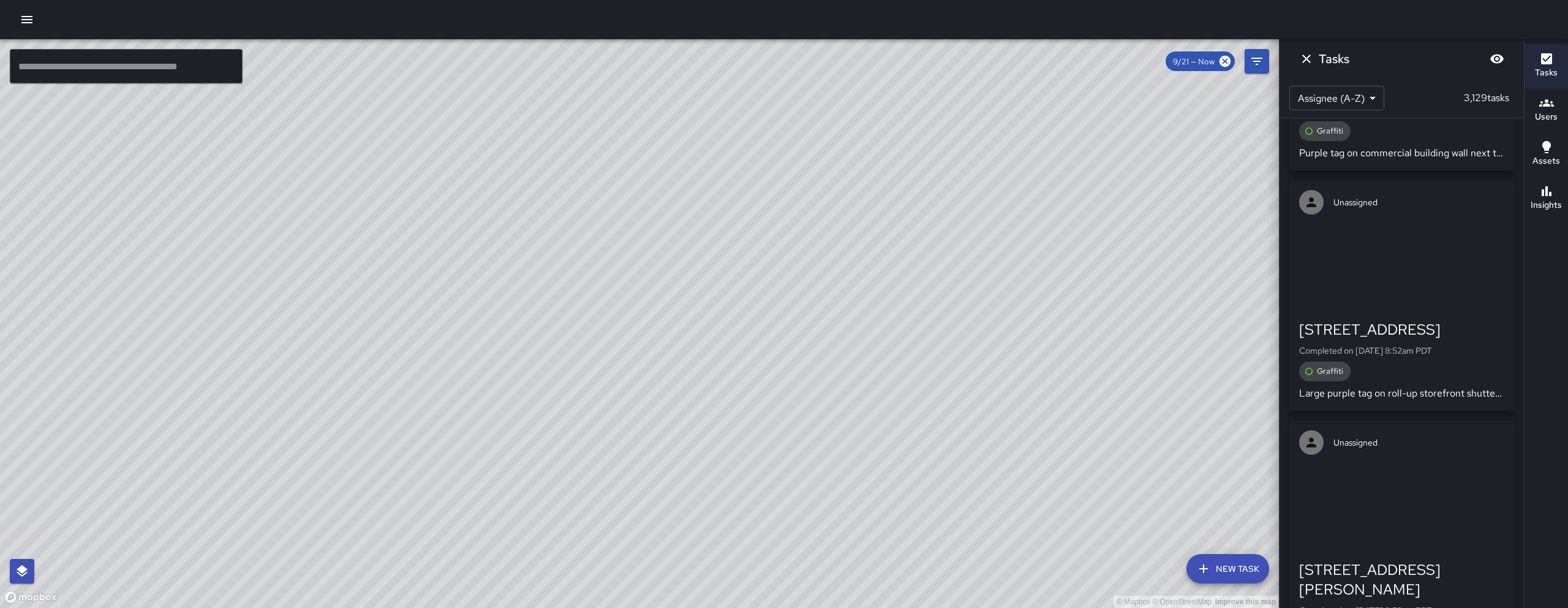
click at [355, 509] on div "© Mapbox © OpenStreetMap Improve this map" at bounding box center [639, 323] width 1279 height 568
drag, startPoint x: 522, startPoint y: 308, endPoint x: 537, endPoint y: 496, distance: 188.6
click at [538, 493] on div "© Mapbox © OpenStreetMap Improve this map" at bounding box center [639, 323] width 1279 height 568
drag, startPoint x: 884, startPoint y: 399, endPoint x: 549, endPoint y: 493, distance: 347.9
click at [549, 493] on div "© Mapbox © OpenStreetMap Improve this map" at bounding box center [639, 323] width 1279 height 568
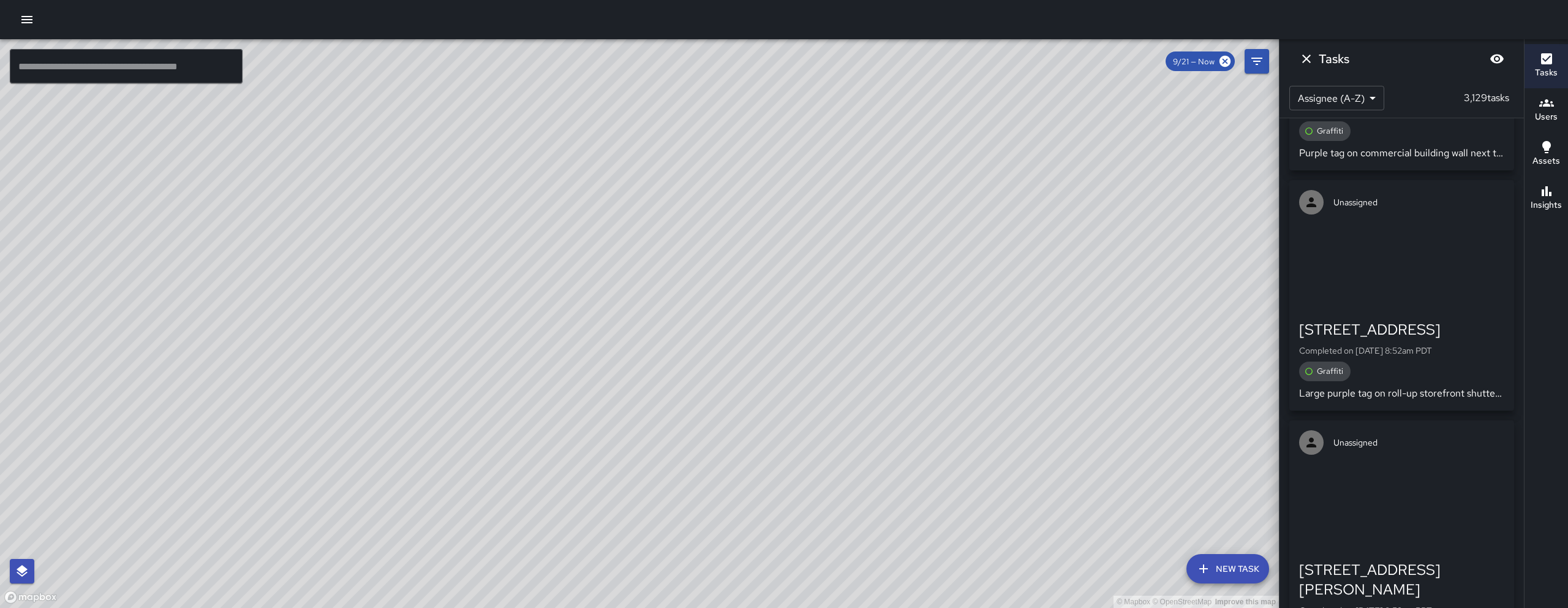
drag, startPoint x: 1001, startPoint y: 545, endPoint x: 962, endPoint y: 153, distance: 393.9
click at [776, 153] on div "© Mapbox © OpenStreetMap Improve this map" at bounding box center [639, 323] width 1279 height 568
drag, startPoint x: 879, startPoint y: 450, endPoint x: 788, endPoint y: 481, distance: 96.1
click at [776, 509] on div "© Mapbox © OpenStreetMap Improve this map" at bounding box center [639, 323] width 1279 height 568
drag, startPoint x: 567, startPoint y: 483, endPoint x: 664, endPoint y: 607, distance: 157.4
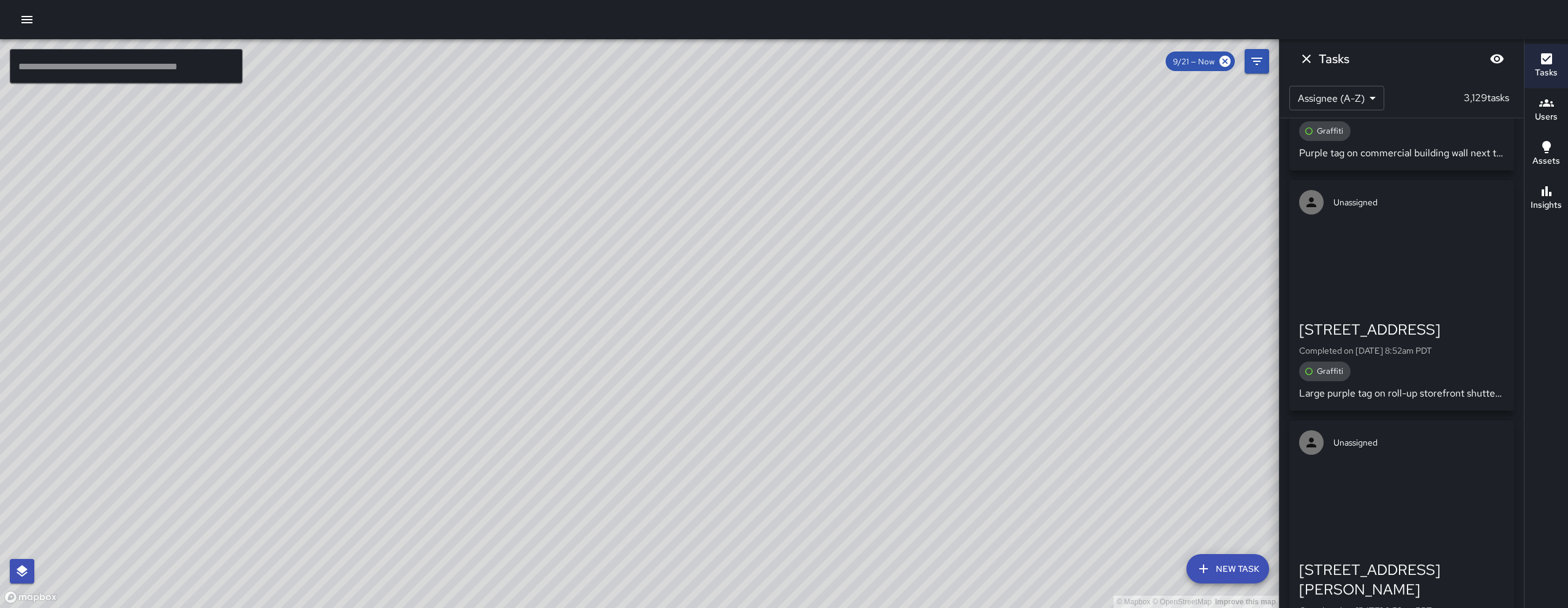
click at [664, 509] on div "© Mapbox © OpenStreetMap Improve this map" at bounding box center [639, 323] width 1279 height 568
drag, startPoint x: 719, startPoint y: 478, endPoint x: 733, endPoint y: 500, distance: 26.1
click at [733, 500] on div "© Mapbox © OpenStreetMap Improve this map" at bounding box center [639, 323] width 1279 height 568
drag, startPoint x: 739, startPoint y: 496, endPoint x: 765, endPoint y: 535, distance: 46.9
click at [765, 509] on div "© Mapbox © OpenStreetMap Improve this map" at bounding box center [639, 323] width 1279 height 568
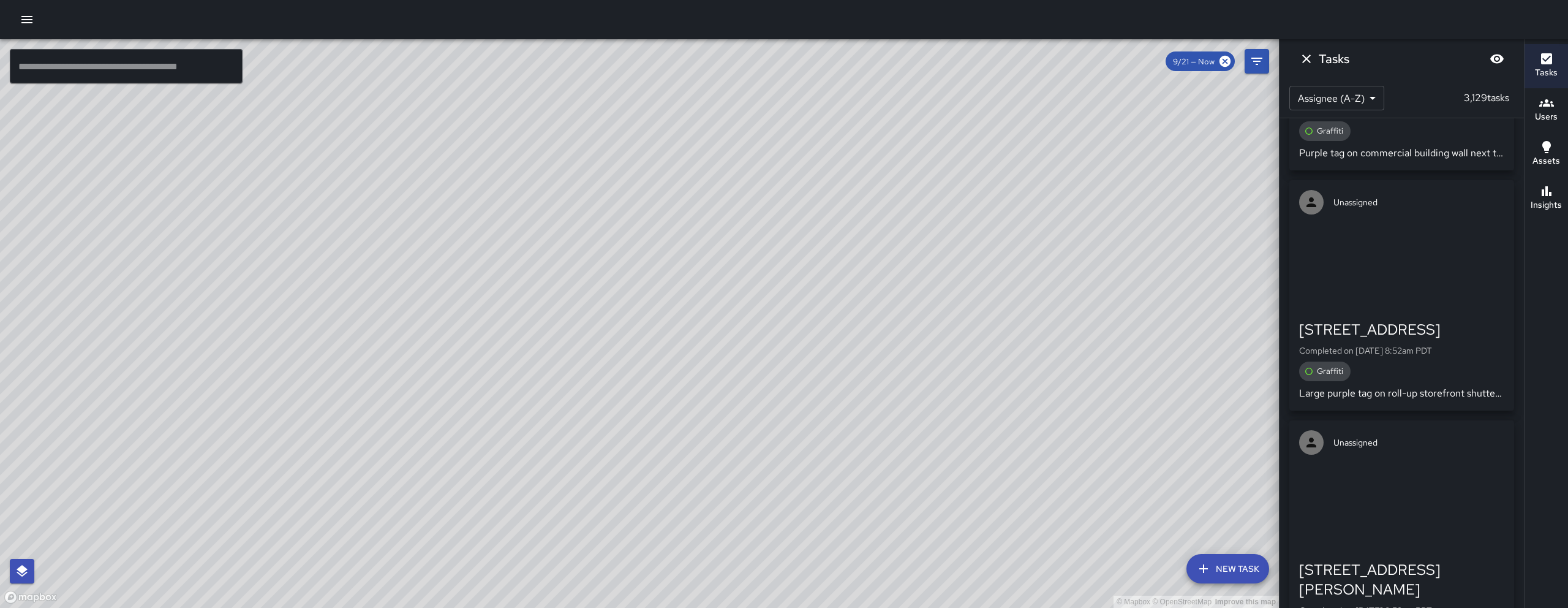
drag, startPoint x: 419, startPoint y: 498, endPoint x: 756, endPoint y: 198, distance: 451.2
click at [756, 198] on div "© Mapbox © OpenStreetMap Improve this map" at bounding box center [639, 323] width 1279 height 568
drag, startPoint x: 715, startPoint y: 408, endPoint x: 635, endPoint y: 274, distance: 156.1
click at [635, 274] on div "© Mapbox © OpenStreetMap Improve this map" at bounding box center [639, 323] width 1279 height 568
drag, startPoint x: 636, startPoint y: 470, endPoint x: 764, endPoint y: 80, distance: 410.5
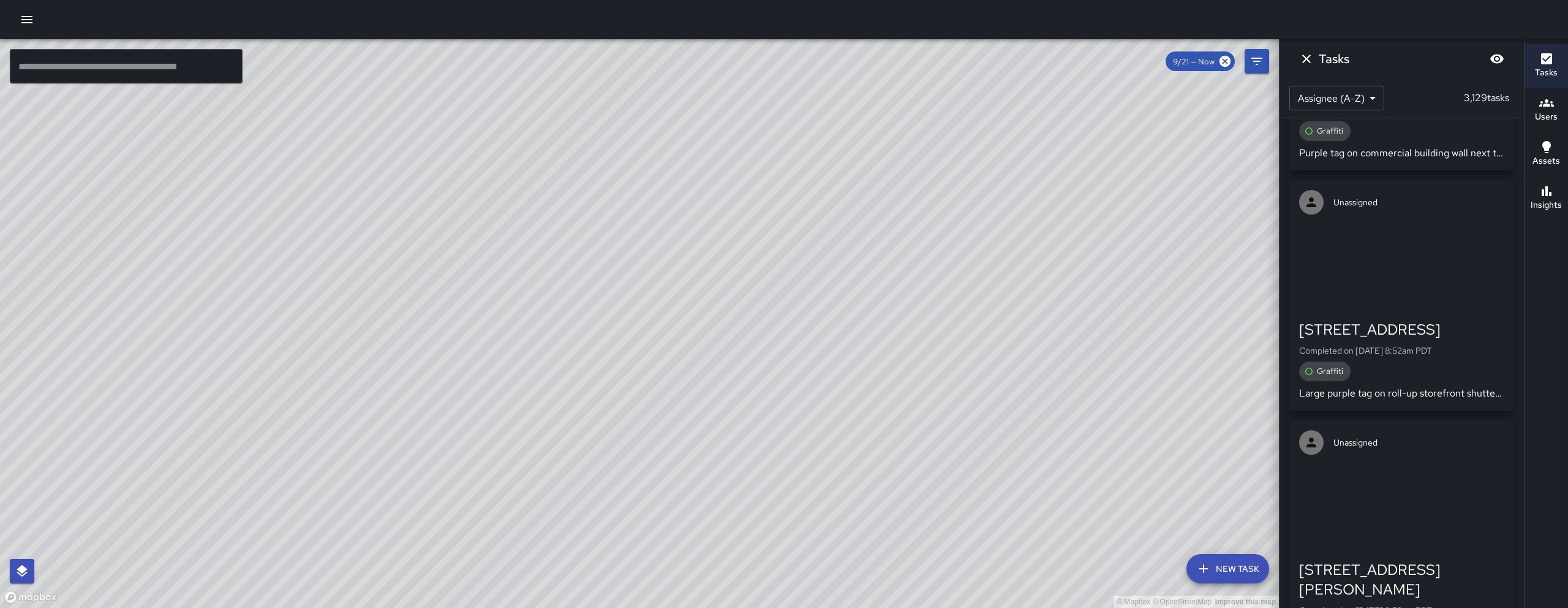
click at [750, 90] on div "© Mapbox © OpenStreetMap Improve this map" at bounding box center [639, 323] width 1279 height 568
click at [123, 70] on input "text" at bounding box center [126, 66] width 233 height 35
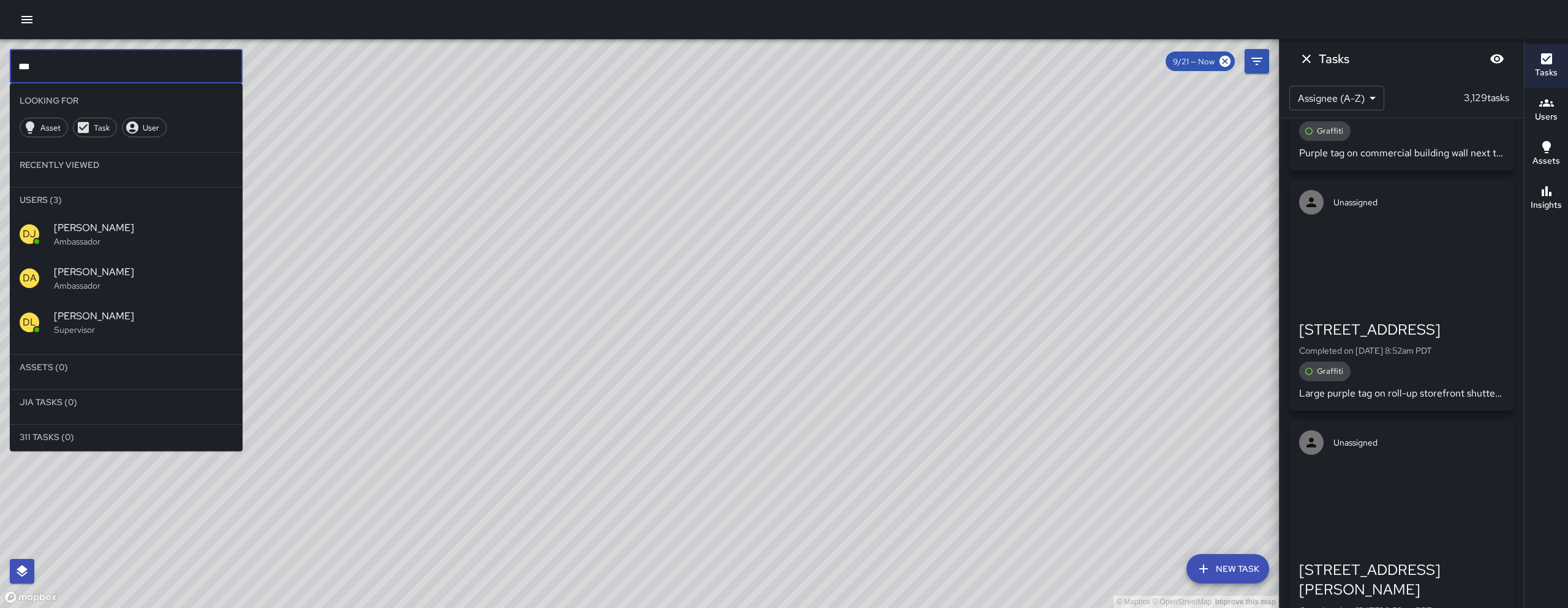
type input "***"
click at [114, 313] on span "[PERSON_NAME]" at bounding box center [143, 316] width 179 height 14
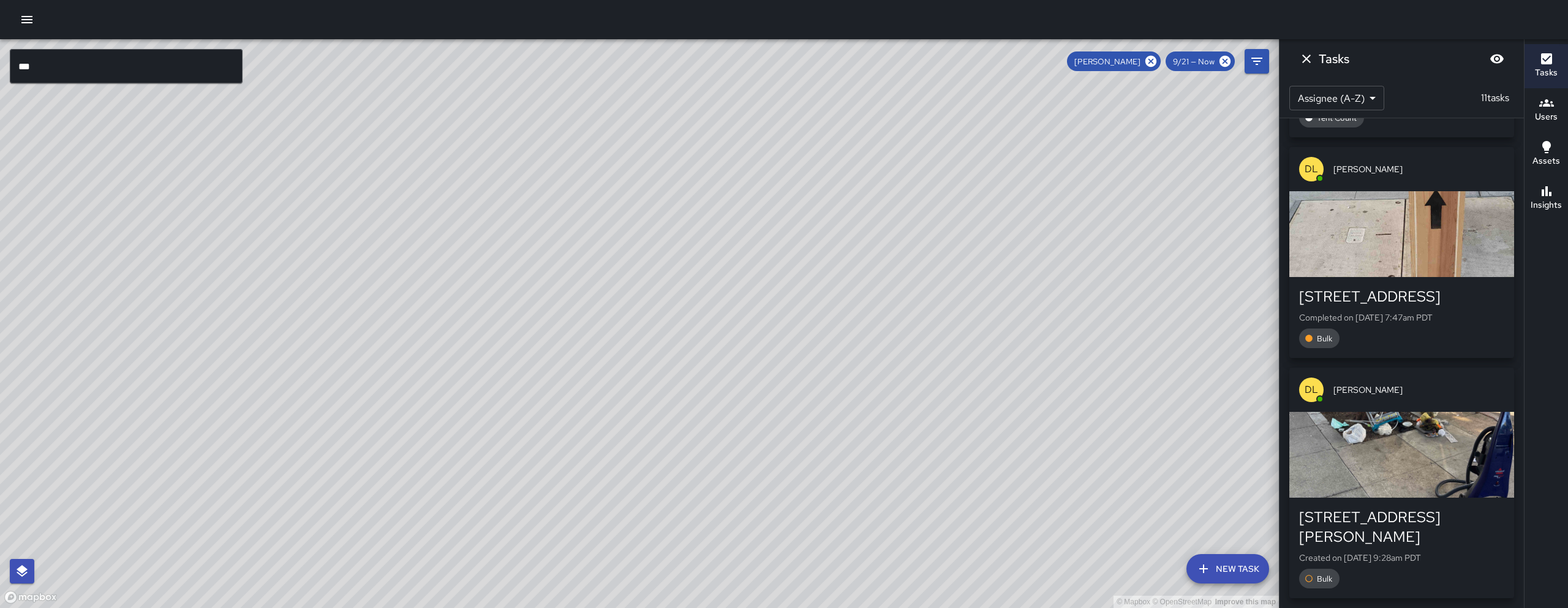
scroll to position [1891, 0]
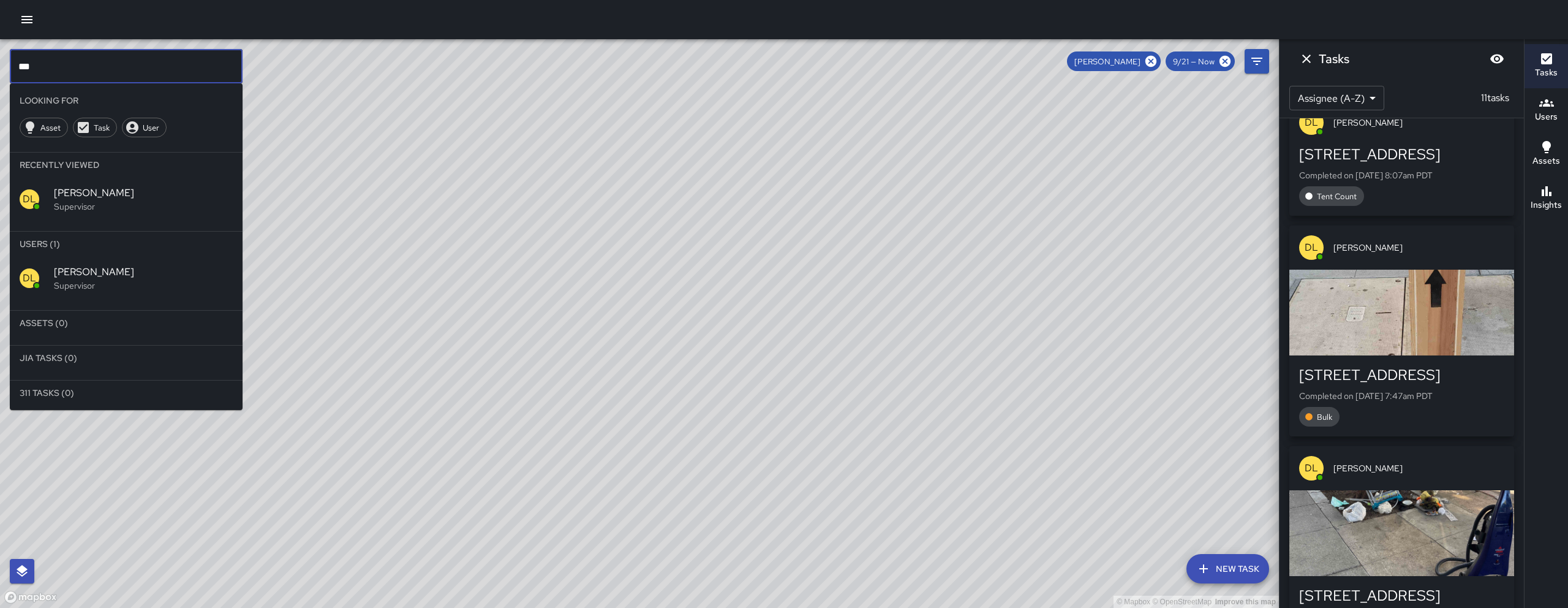
click at [65, 68] on input "***" at bounding box center [126, 66] width 233 height 35
click at [65, 69] on input "***" at bounding box center [126, 66] width 233 height 35
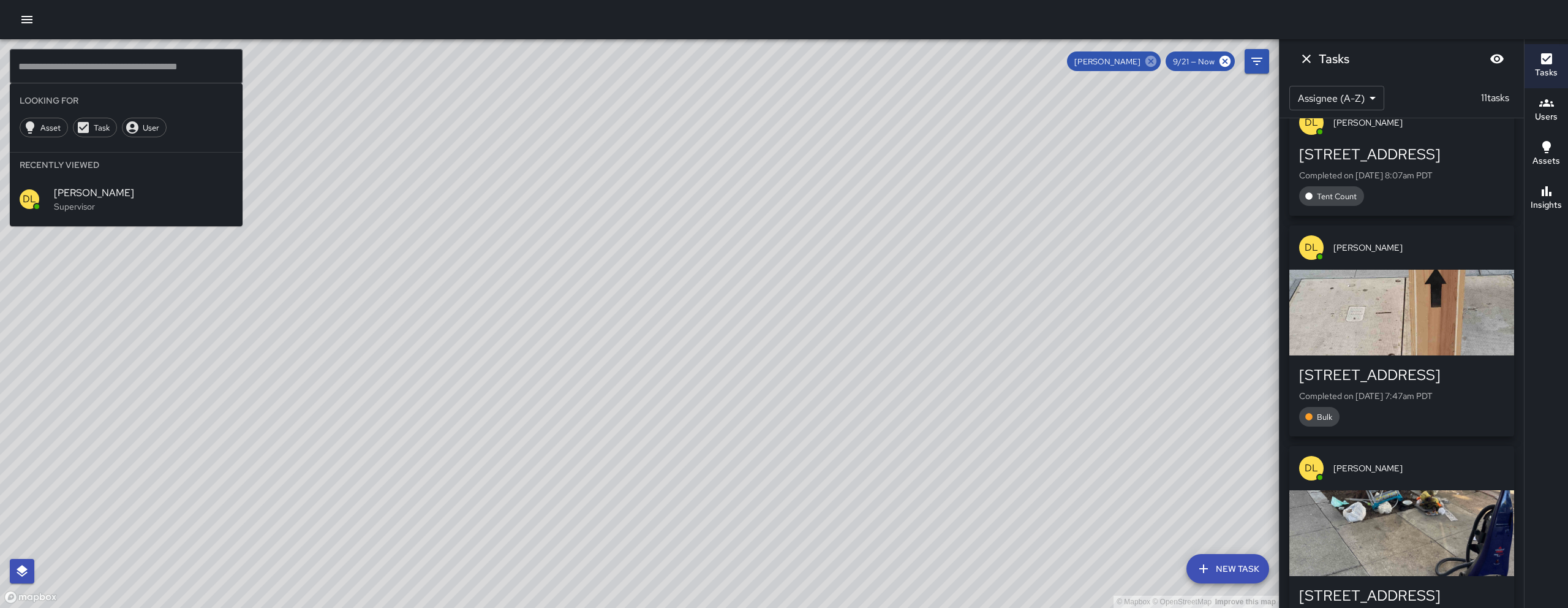
click at [776, 61] on icon at bounding box center [1151, 62] width 11 height 11
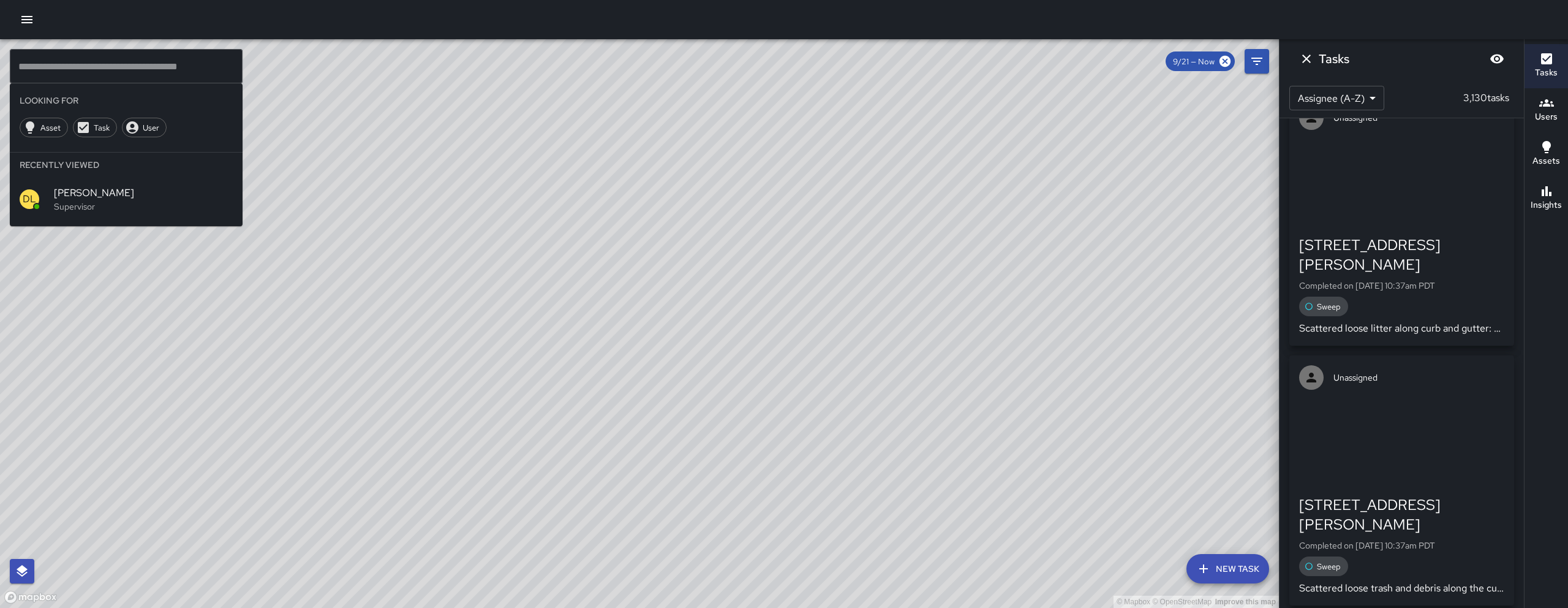
scroll to position [4797, 0]
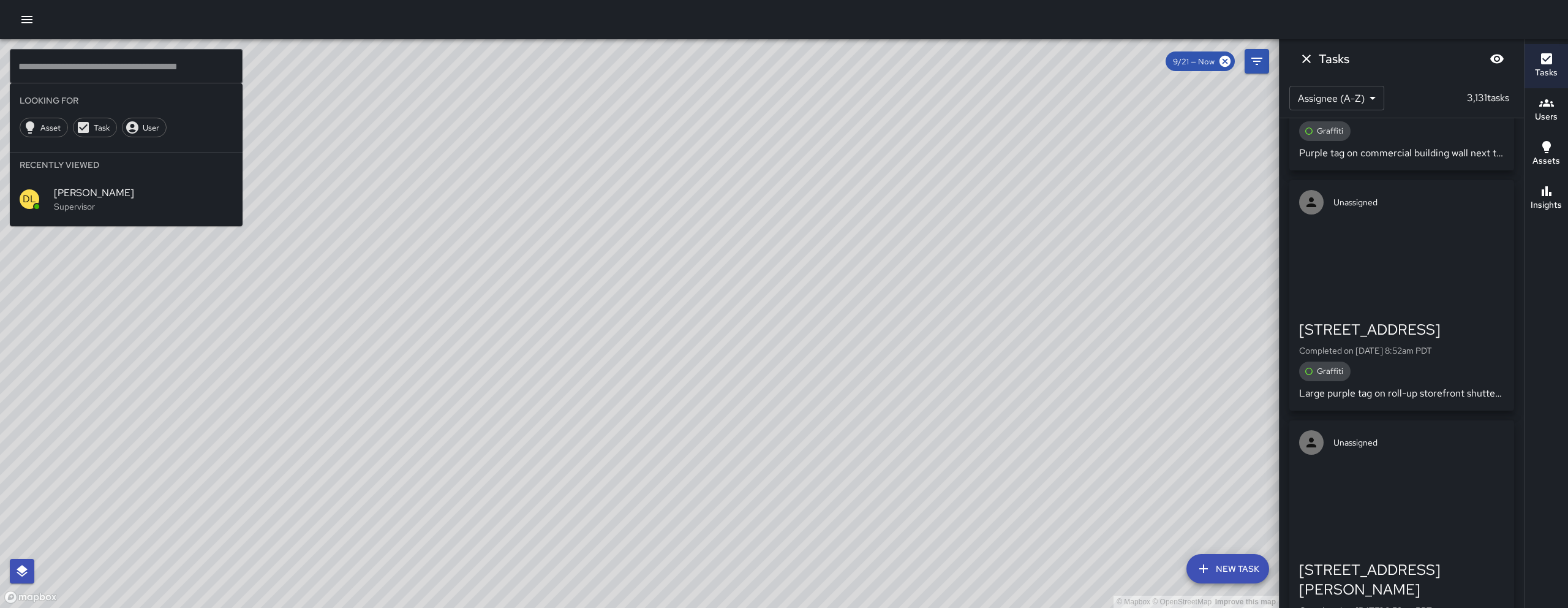
drag, startPoint x: 923, startPoint y: 496, endPoint x: 973, endPoint y: 356, distance: 148.7
click at [776, 356] on div "© Mapbox © OpenStreetMap Improve this map" at bounding box center [639, 323] width 1279 height 568
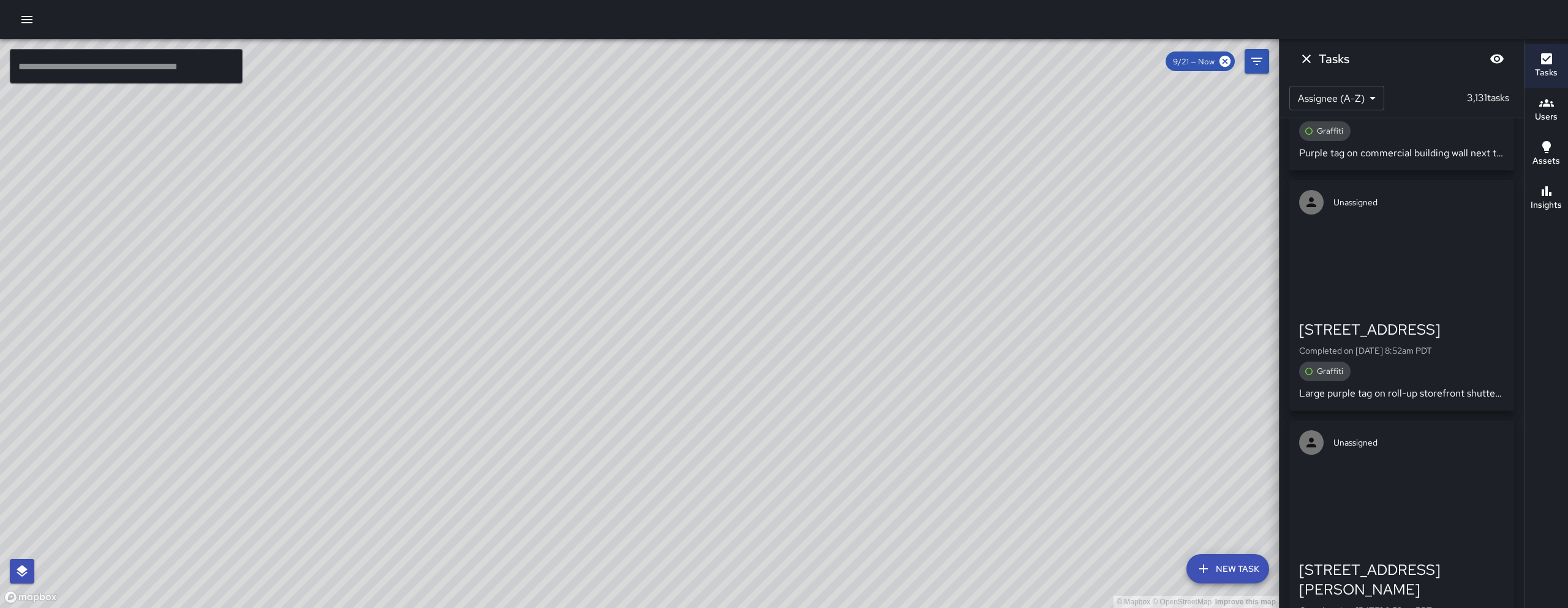
drag, startPoint x: 977, startPoint y: 369, endPoint x: 982, endPoint y: 389, distance: 20.6
click at [776, 389] on div "© Mapbox © OpenStreetMap Improve this map" at bounding box center [639, 323] width 1279 height 568
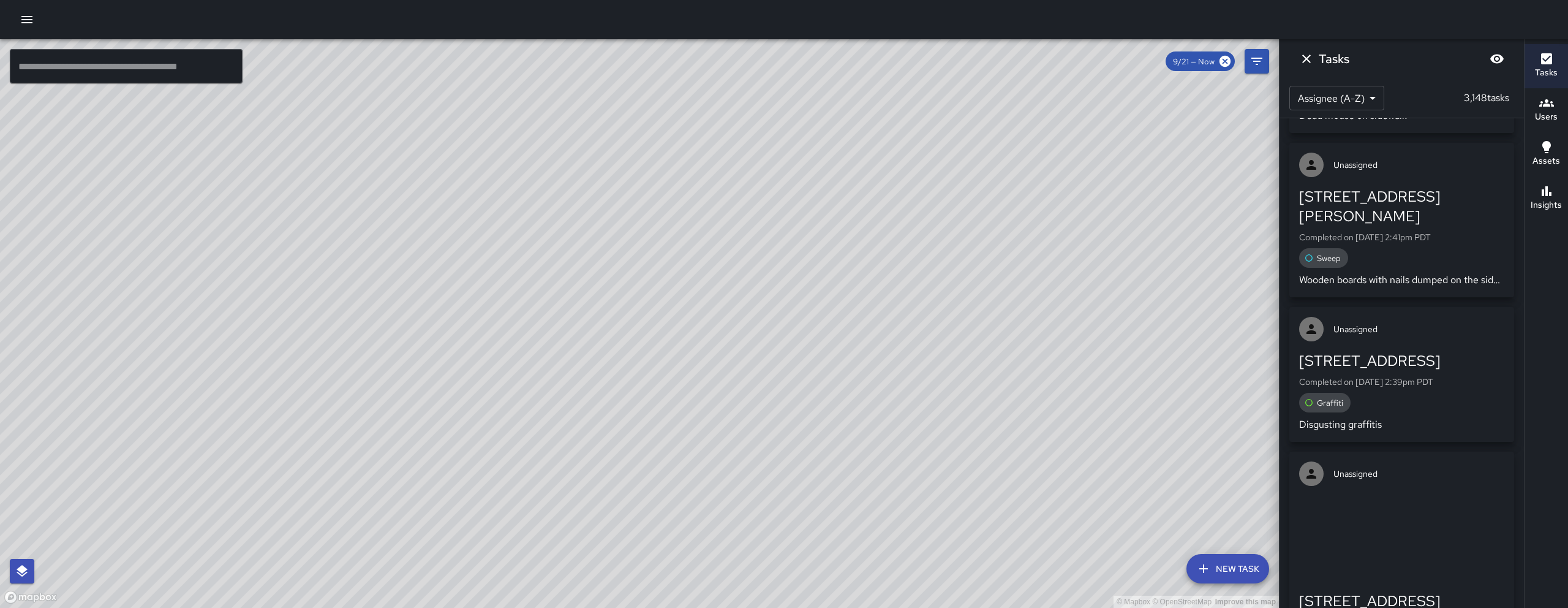
scroll to position [33817, 0]
click at [776, 59] on icon "Dismiss" at bounding box center [1306, 58] width 14 height 14
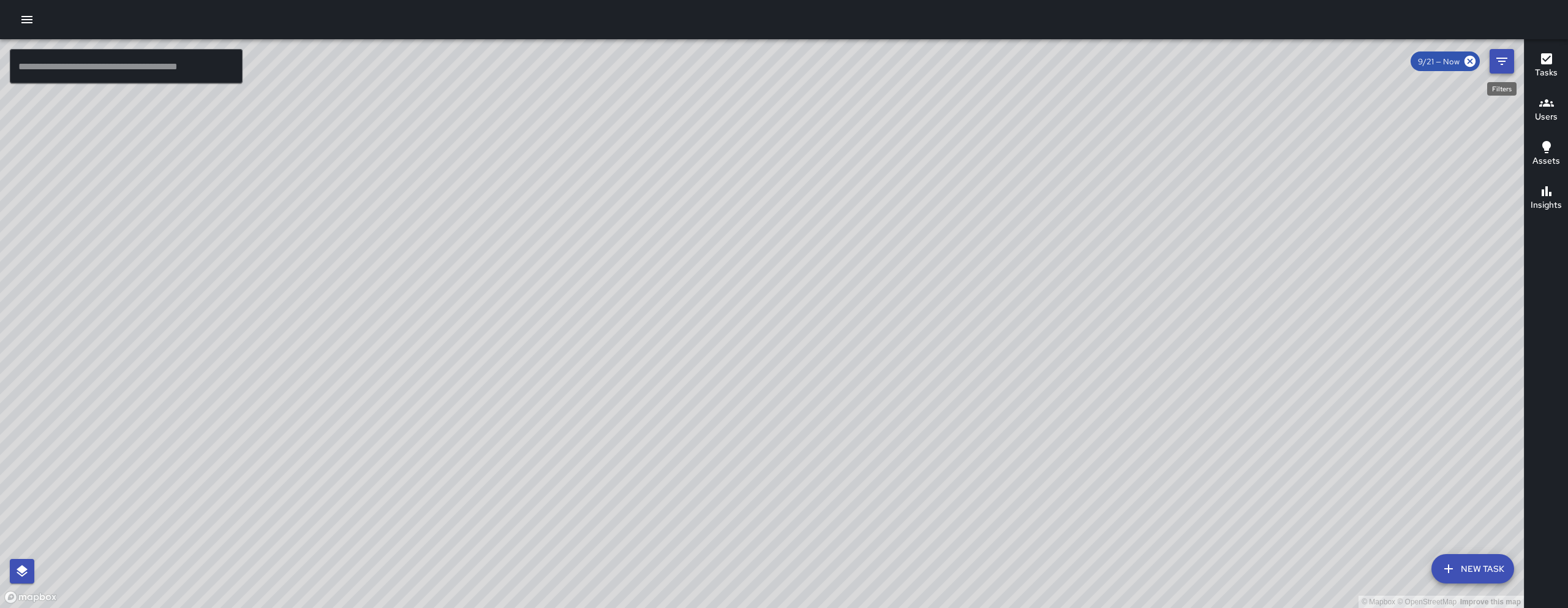
click at [776, 53] on button "Filters" at bounding box center [1501, 61] width 24 height 24
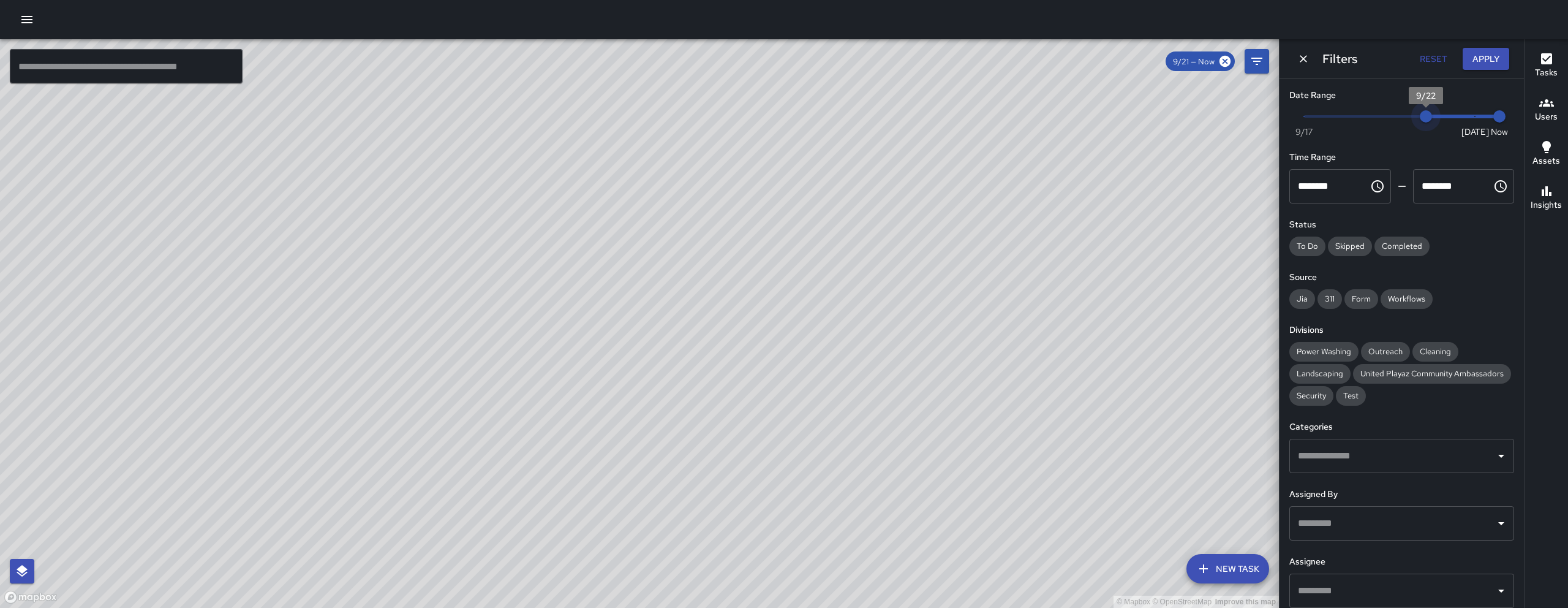
type input "*"
drag, startPoint x: 1409, startPoint y: 116, endPoint x: 1525, endPoint y: 116, distance: 116.0
click at [776, 116] on div "© Mapbox © OpenStreetMap Improve this map ​ New Task 9/21 — Now Map Layers Task…" at bounding box center [784, 323] width 1568 height 568
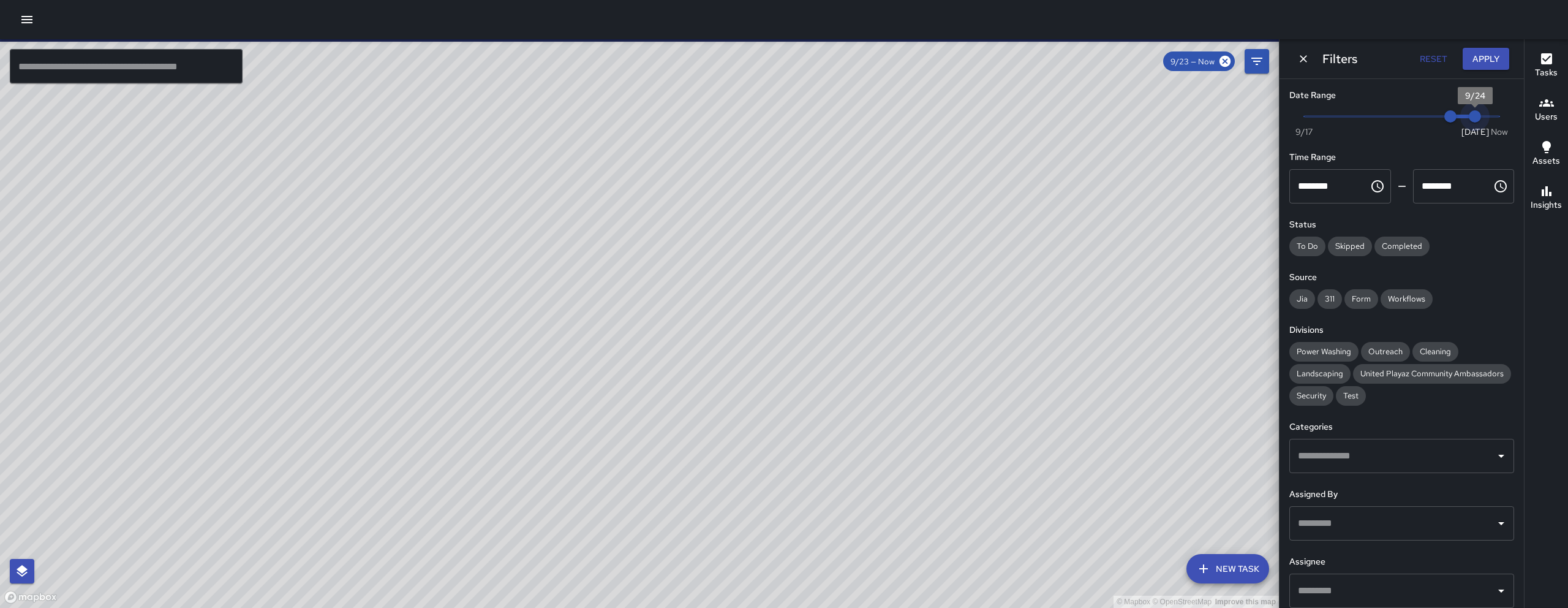
drag, startPoint x: 1477, startPoint y: 117, endPoint x: 1450, endPoint y: 114, distance: 27.2
click at [776, 116] on span "Now Today 9/17 9/23 9/24" at bounding box center [1401, 116] width 195 height 18
drag, startPoint x: 1441, startPoint y: 114, endPoint x: 1486, endPoint y: 116, distance: 45.0
click at [776, 116] on span "Now Today 9/17 9/23 9/24" at bounding box center [1401, 116] width 195 height 18
type input "*"
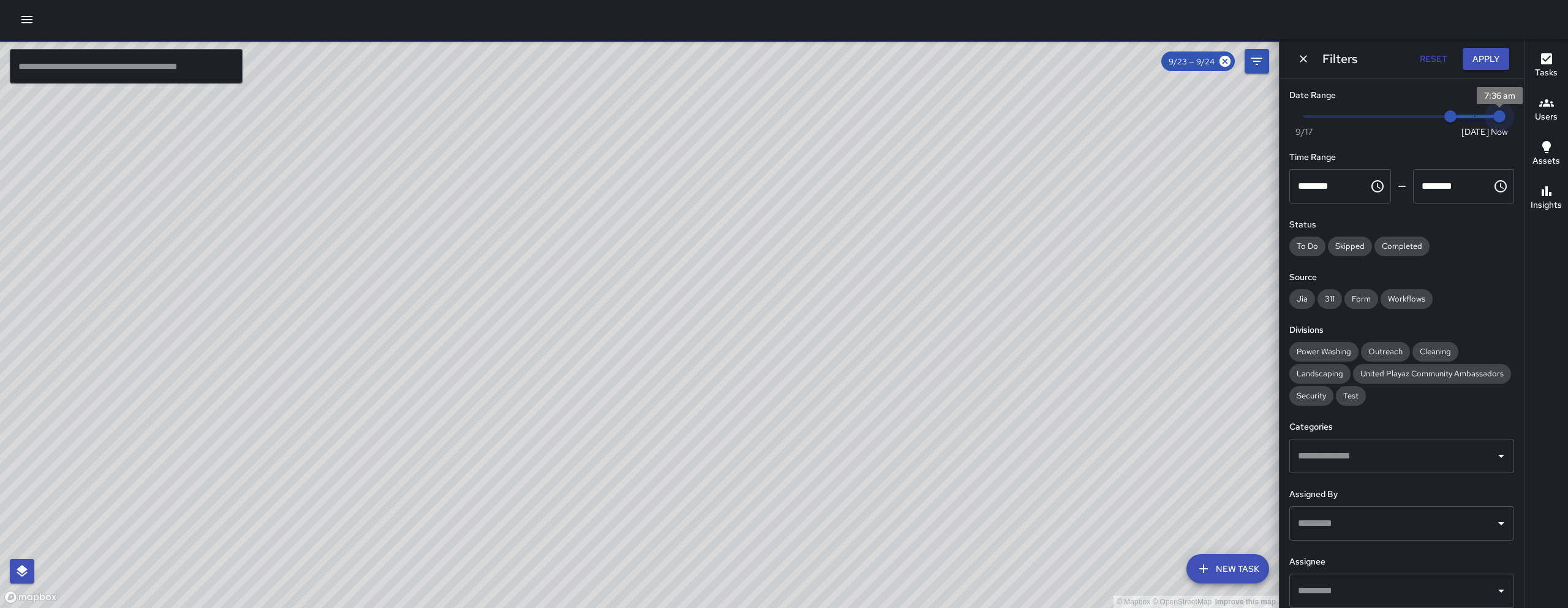
drag, startPoint x: 1478, startPoint y: 114, endPoint x: 1498, endPoint y: 114, distance: 20.0
click at [776, 115] on span "7:36 am" at bounding box center [1500, 117] width 13 height 13
type input "*"
drag, startPoint x: 1441, startPoint y: 116, endPoint x: 1487, endPoint y: 138, distance: 51.0
click at [776, 119] on span "Now Today 9/17 9/24 7:36 am" at bounding box center [1401, 116] width 195 height 18
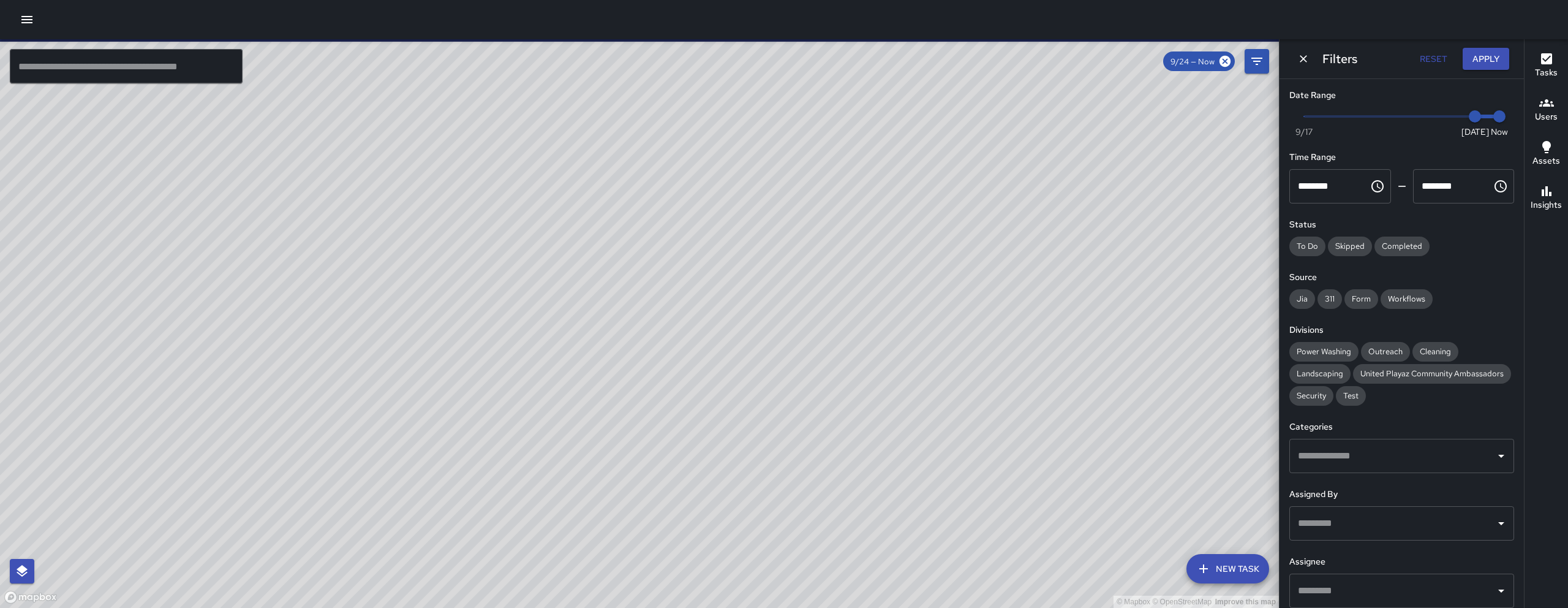
scroll to position [16050, 0]
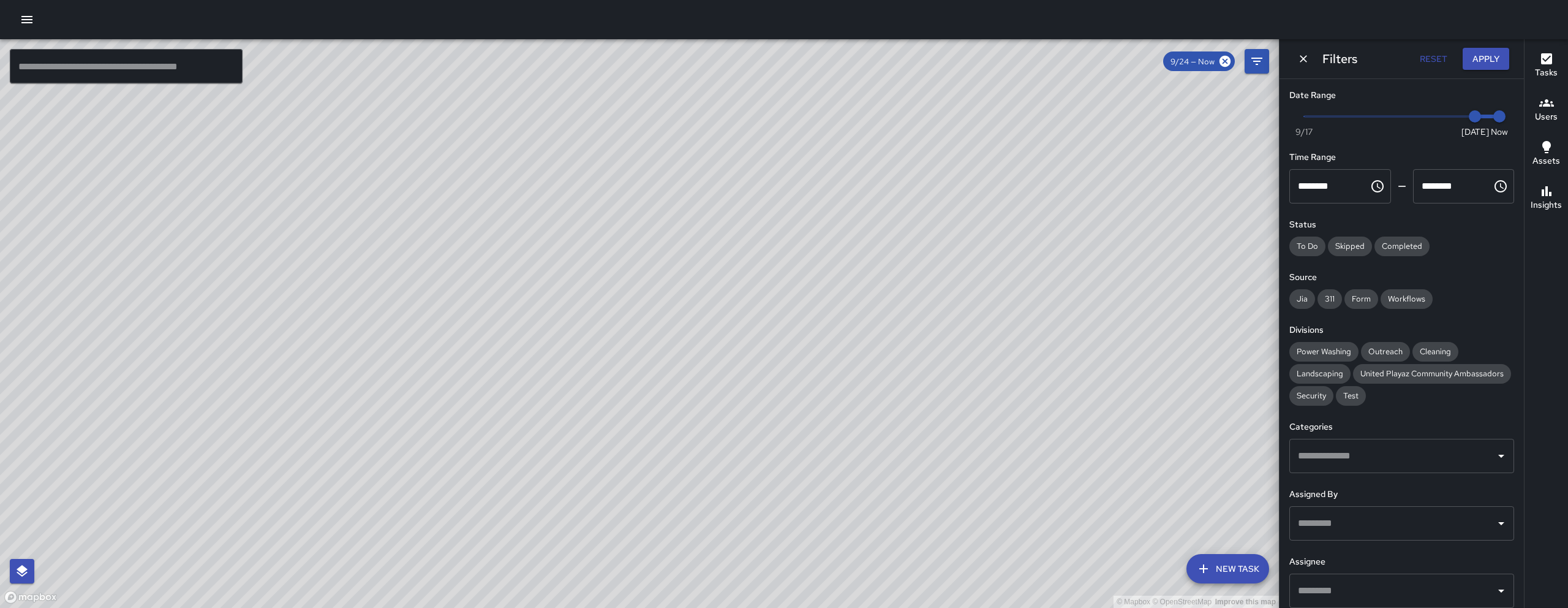
drag, startPoint x: 539, startPoint y: 496, endPoint x: 548, endPoint y: 491, distance: 10.3
click at [561, 479] on div "© Mapbox © OpenStreetMap Improve this map" at bounding box center [639, 323] width 1279 height 568
drag, startPoint x: 658, startPoint y: 488, endPoint x: 557, endPoint y: 362, distance: 161.5
click at [556, 363] on div "© Mapbox © OpenStreetMap Improve this map" at bounding box center [639, 323] width 1279 height 568
drag, startPoint x: 568, startPoint y: 484, endPoint x: 572, endPoint y: 511, distance: 27.3
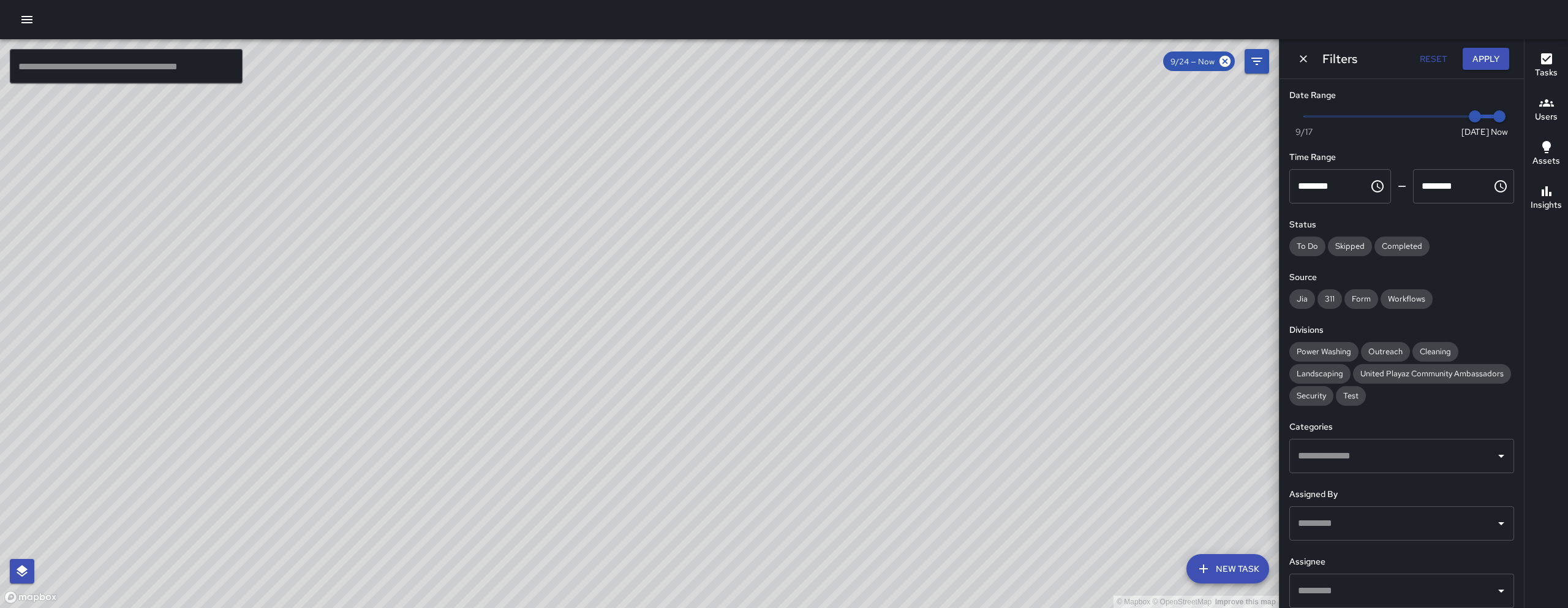
click at [572, 509] on div "© Mapbox © OpenStreetMap Improve this map" at bounding box center [639, 323] width 1279 height 568
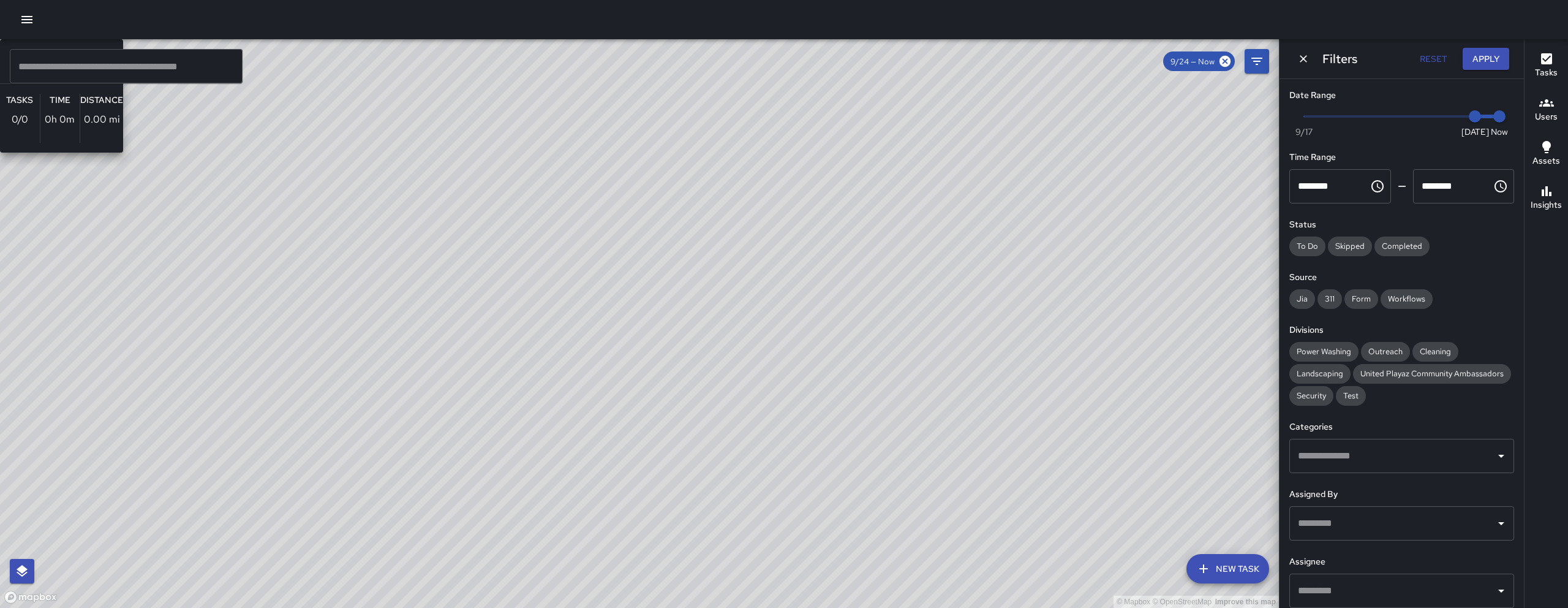
click at [416, 382] on div "© Mapbox © OpenStreetMap Improve this map HR Hank Rivera Ambassador Tasks 0 / 0…" at bounding box center [639, 323] width 1279 height 568
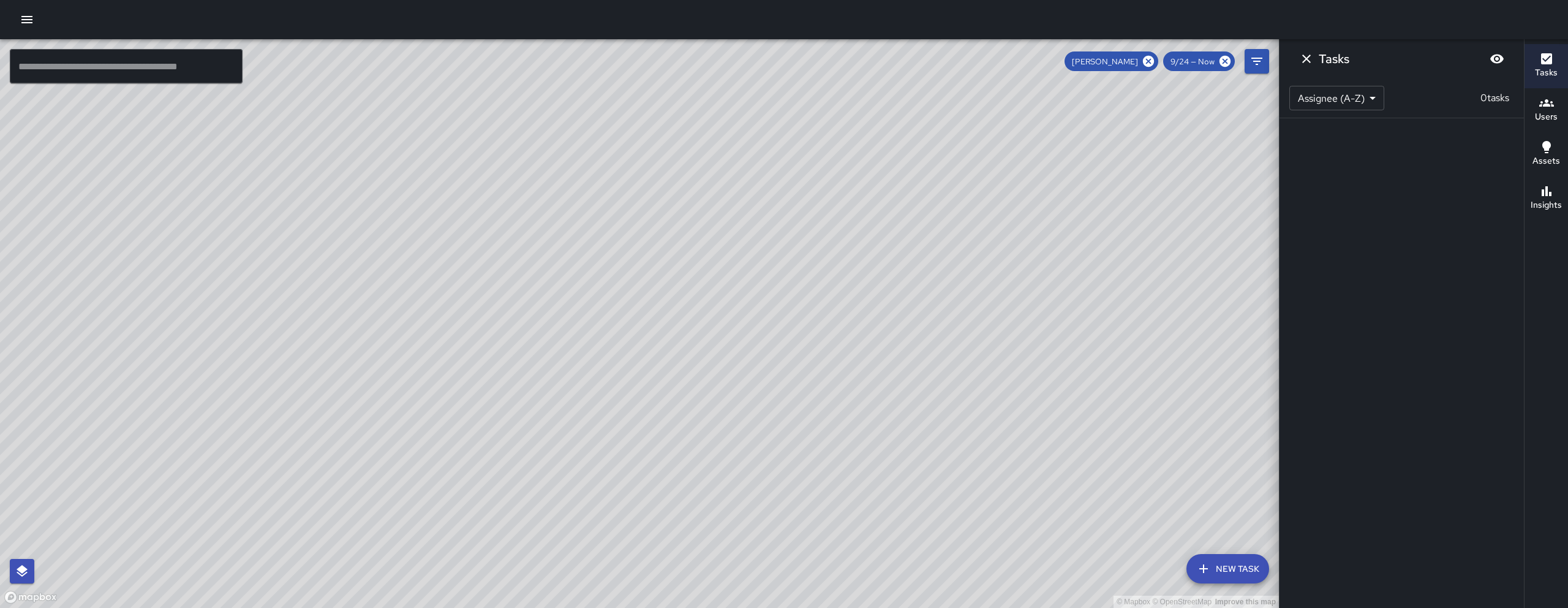
scroll to position [0, 0]
click at [776, 60] on icon "Dismiss" at bounding box center [1306, 59] width 9 height 9
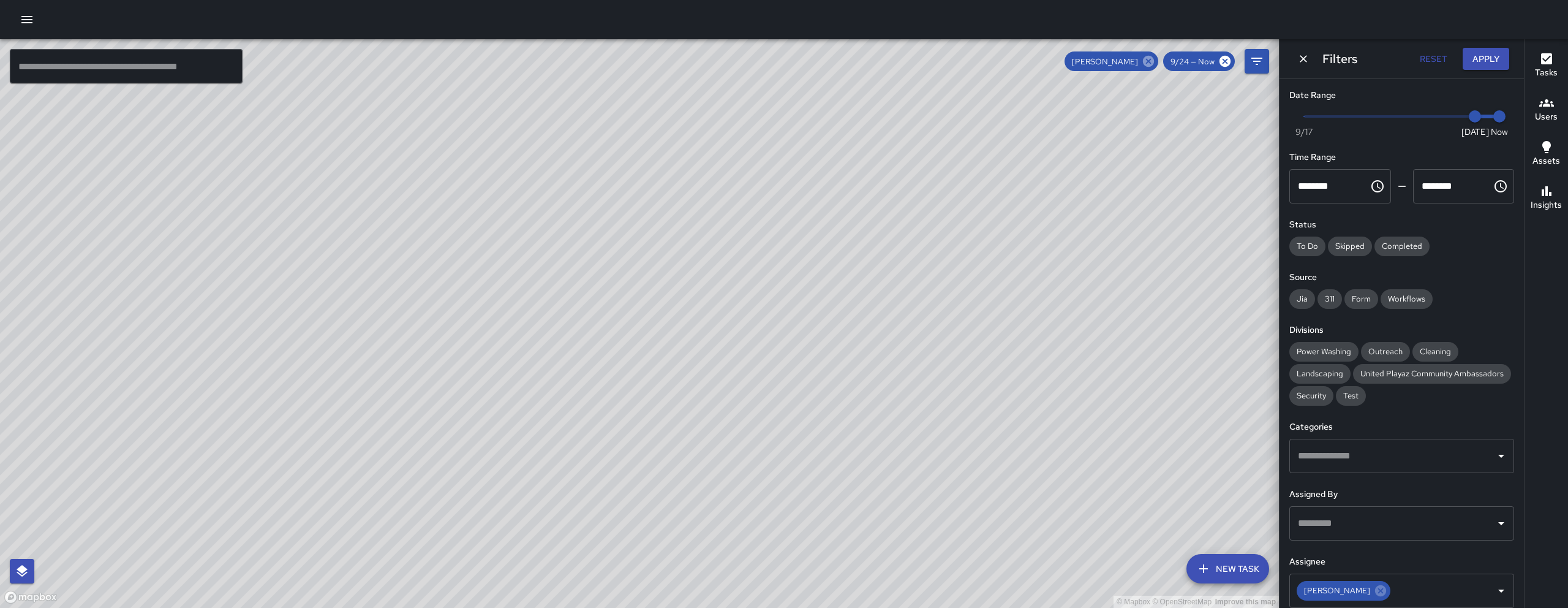
click at [776, 61] on icon at bounding box center [1148, 61] width 13 height 13
click at [776, 62] on button "Dismiss" at bounding box center [1303, 58] width 18 height 18
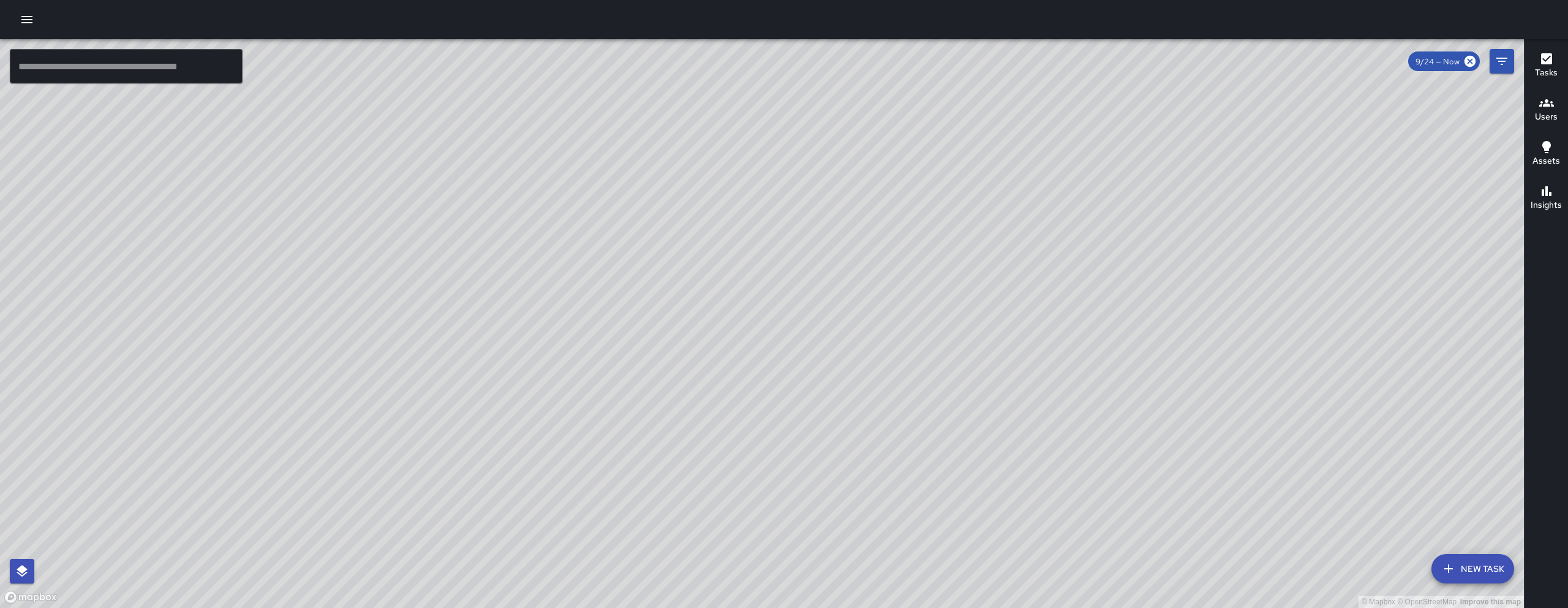
drag, startPoint x: 1196, startPoint y: 415, endPoint x: 1185, endPoint y: 539, distance: 124.5
click at [776, 509] on div "© Mapbox © OpenStreetMap Improve this map" at bounding box center [761, 323] width 1523 height 568
drag, startPoint x: 1341, startPoint y: 482, endPoint x: 1309, endPoint y: 320, distance: 165.1
click at [776, 320] on div "© Mapbox © OpenStreetMap Improve this map" at bounding box center [761, 323] width 1523 height 568
drag, startPoint x: 1344, startPoint y: 411, endPoint x: 1342, endPoint y: 445, distance: 34.1
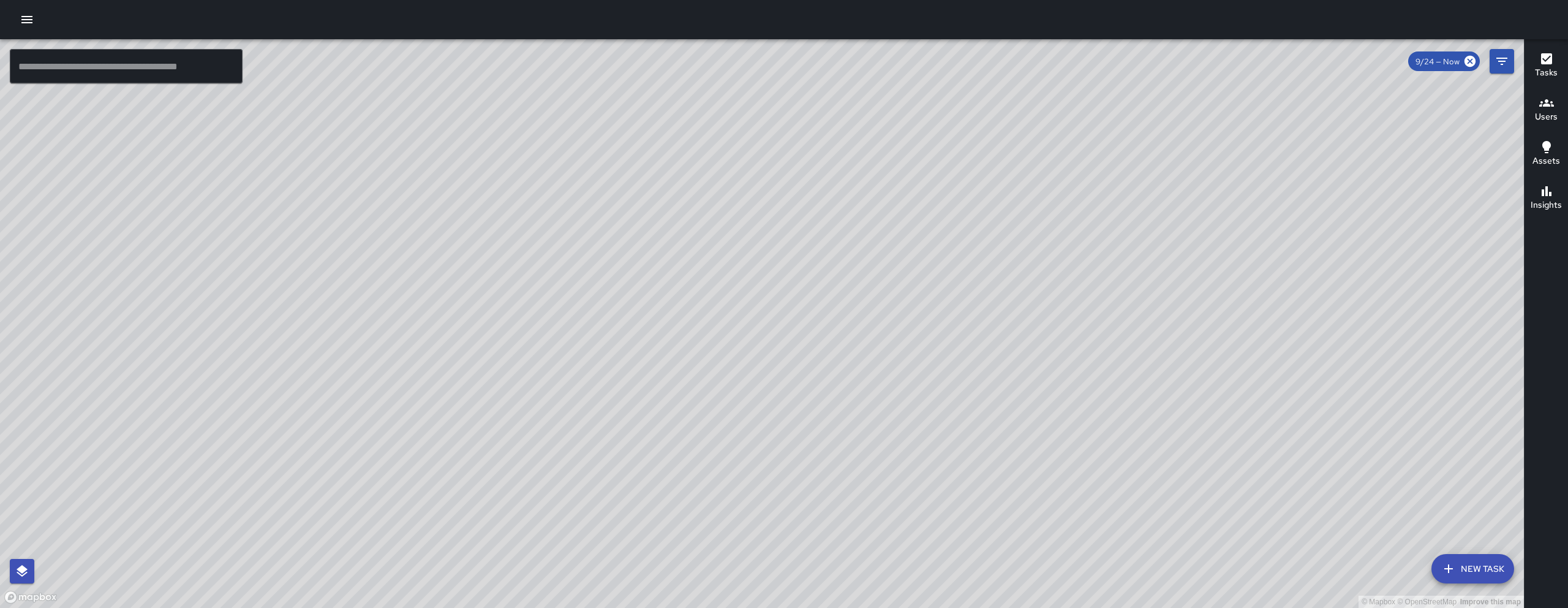
click at [776, 445] on div "© Mapbox © OpenStreetMap Improve this map" at bounding box center [761, 323] width 1523 height 568
click at [776, 509] on button "New Task" at bounding box center [1473, 568] width 83 height 30
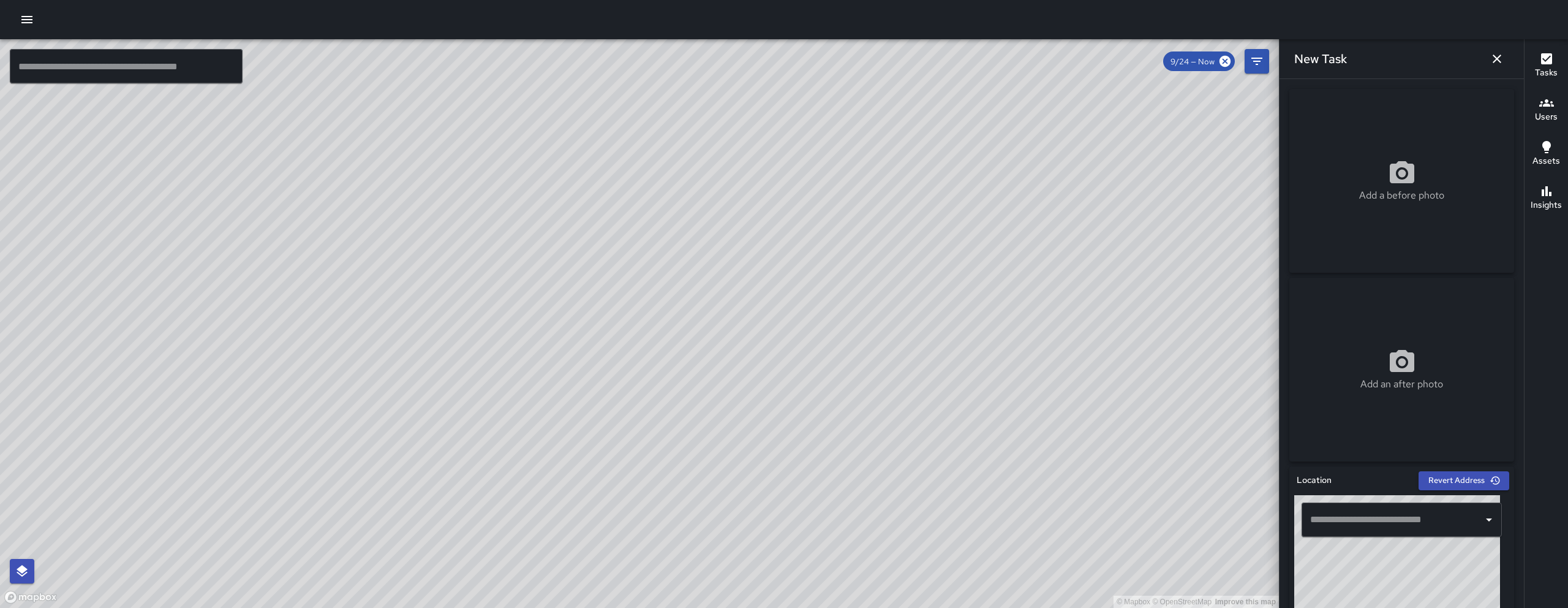
click at [776, 172] on div "Add a before photo" at bounding box center [1402, 181] width 225 height 44
type input "**********"
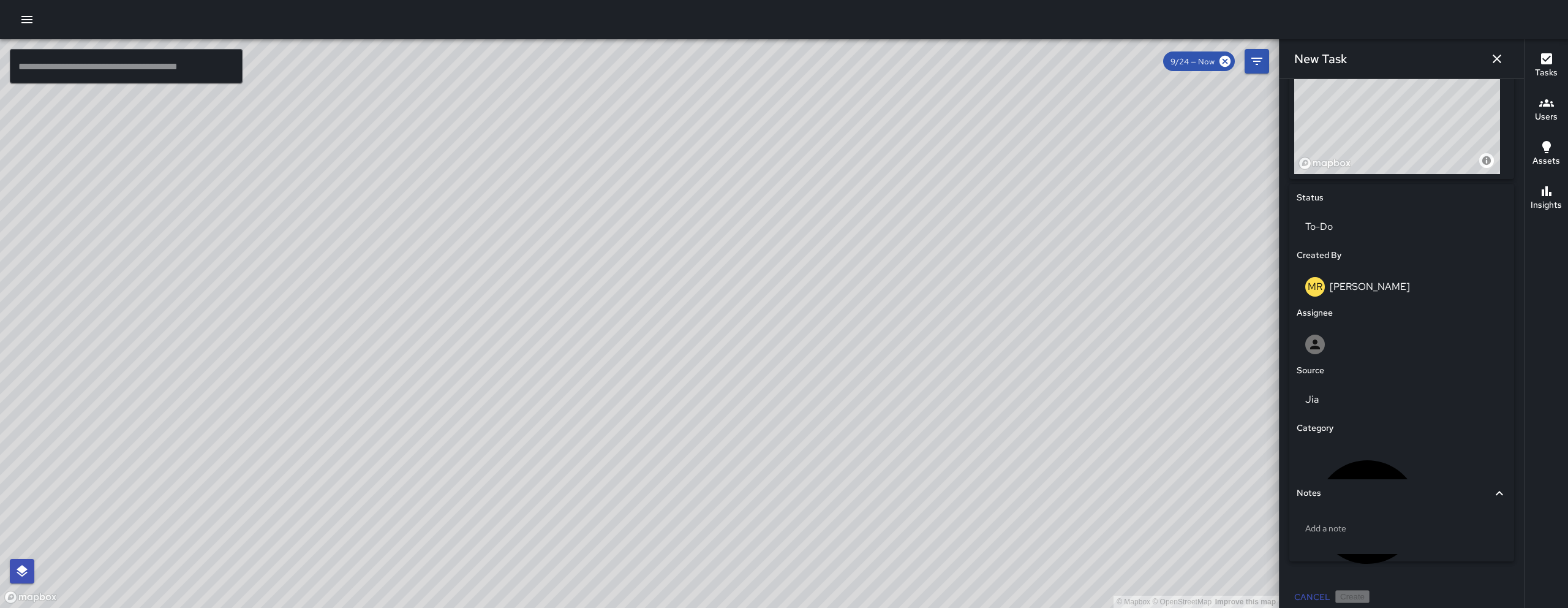
scroll to position [484, 0]
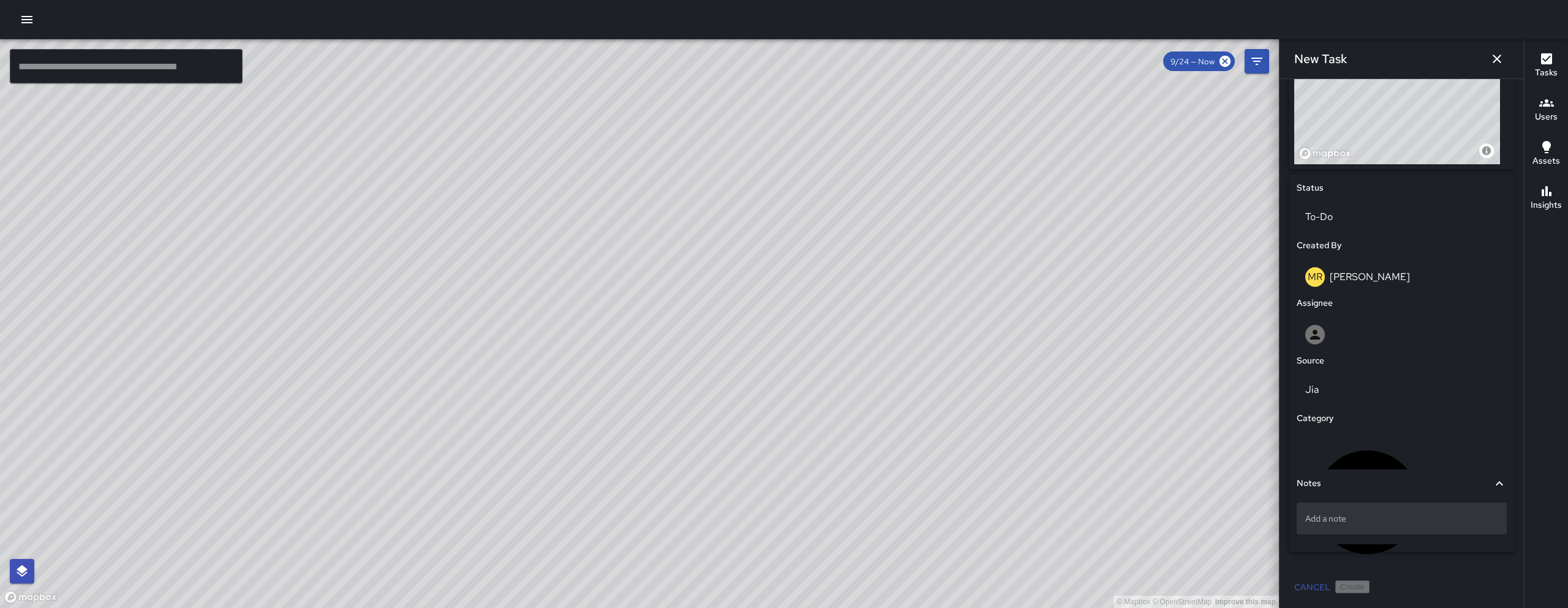
click at [776, 509] on p "Add a note" at bounding box center [1401, 519] width 193 height 13
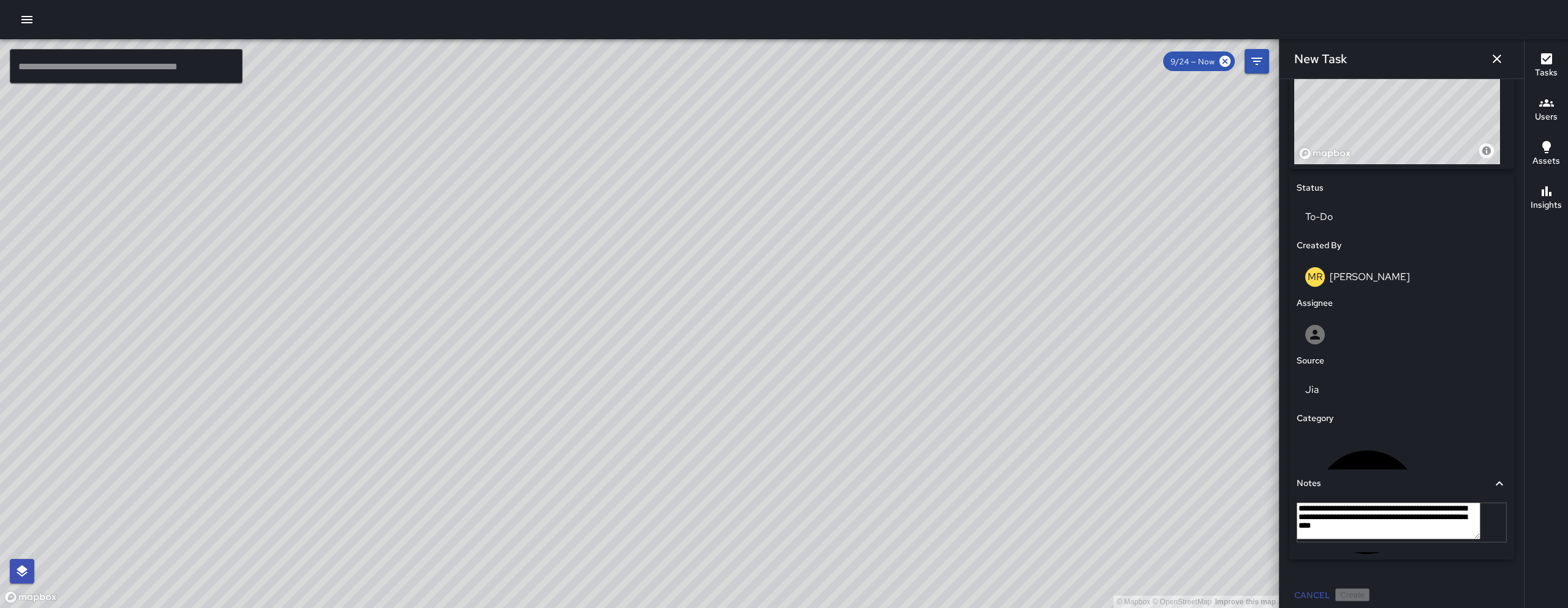
type textarea "**********"
click at [776, 509] on div "Scattered loose litter around tree well and curb: food tray, wrappers, and smal…" at bounding box center [1402, 531] width 210 height 57
click at [776, 509] on p "Scattered loose litter around tree well and curb: food tray, wrappers, and smal…" at bounding box center [1401, 531] width 193 height 37
click at [776, 509] on textarea "**********" at bounding box center [1388, 521] width 184 height 37
click at [776, 509] on textarea "**********" at bounding box center [1388, 533] width 184 height 62
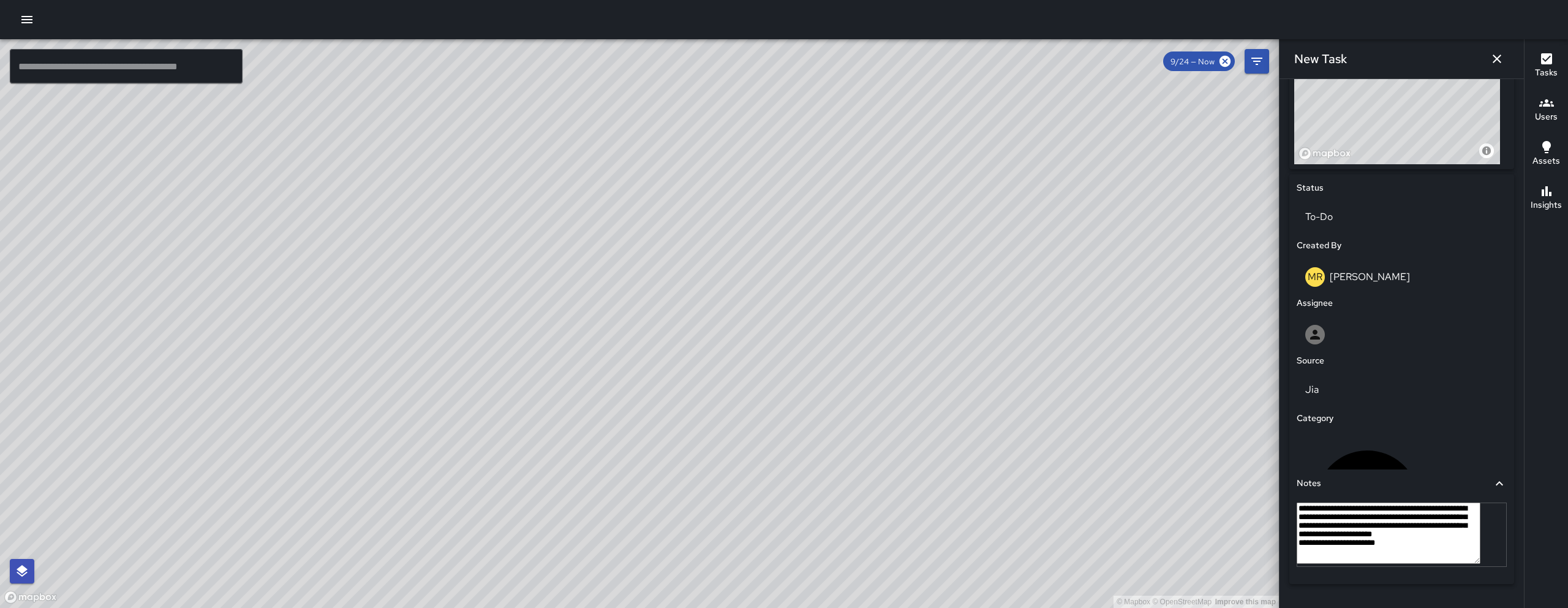
type textarea "**********"
click at [776, 509] on textarea "**********" at bounding box center [1388, 533] width 184 height 62
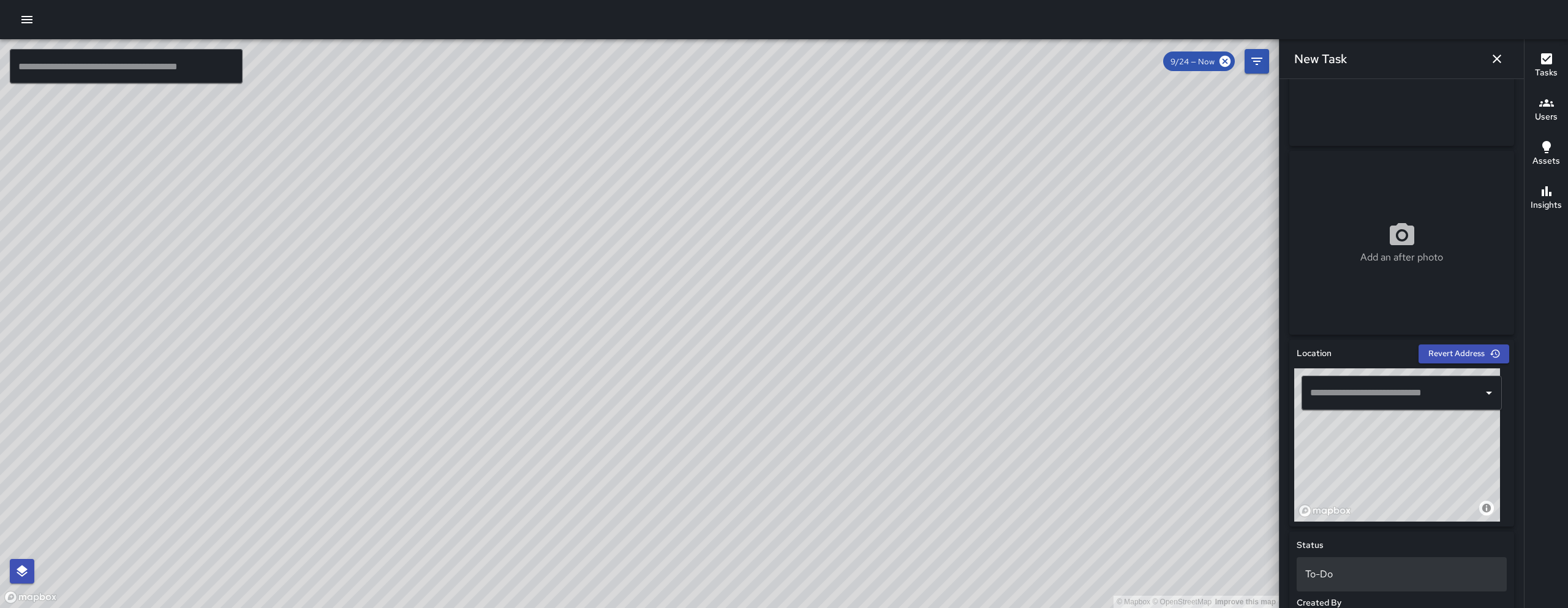
scroll to position [396, 0]
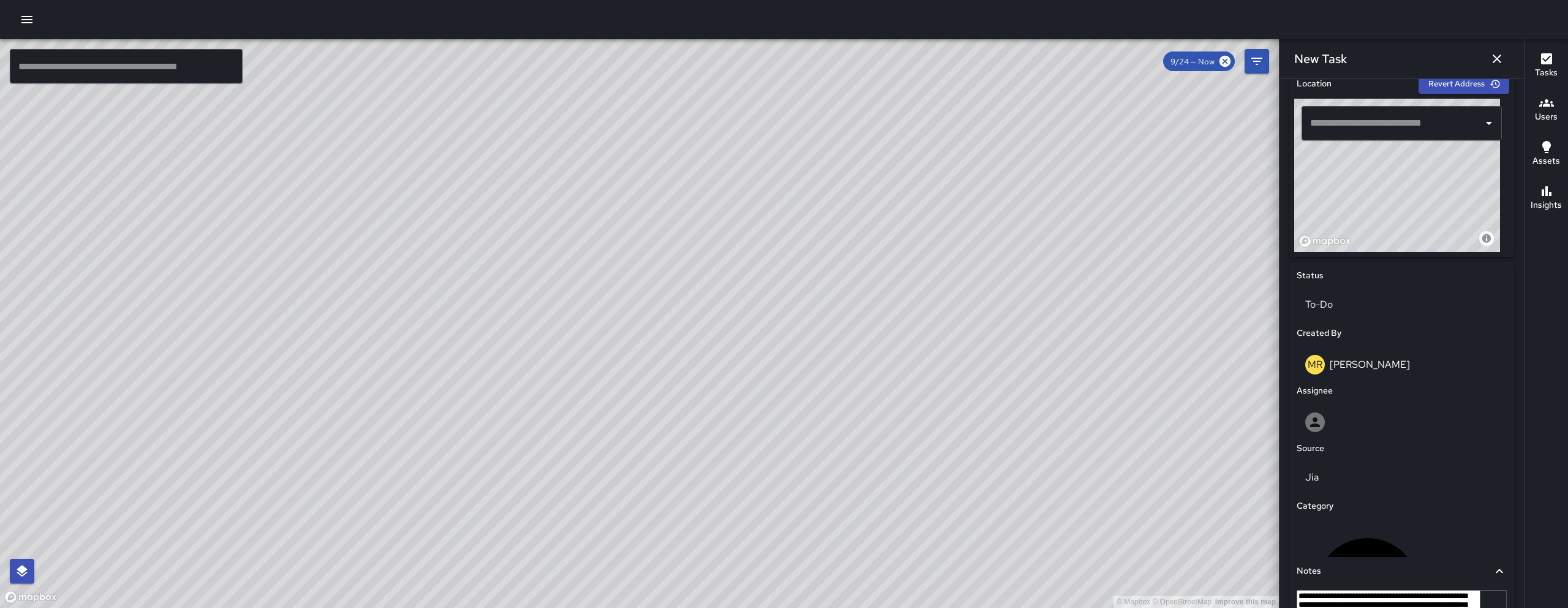
click at [776, 117] on input "text" at bounding box center [1392, 123] width 171 height 23
type input "*"
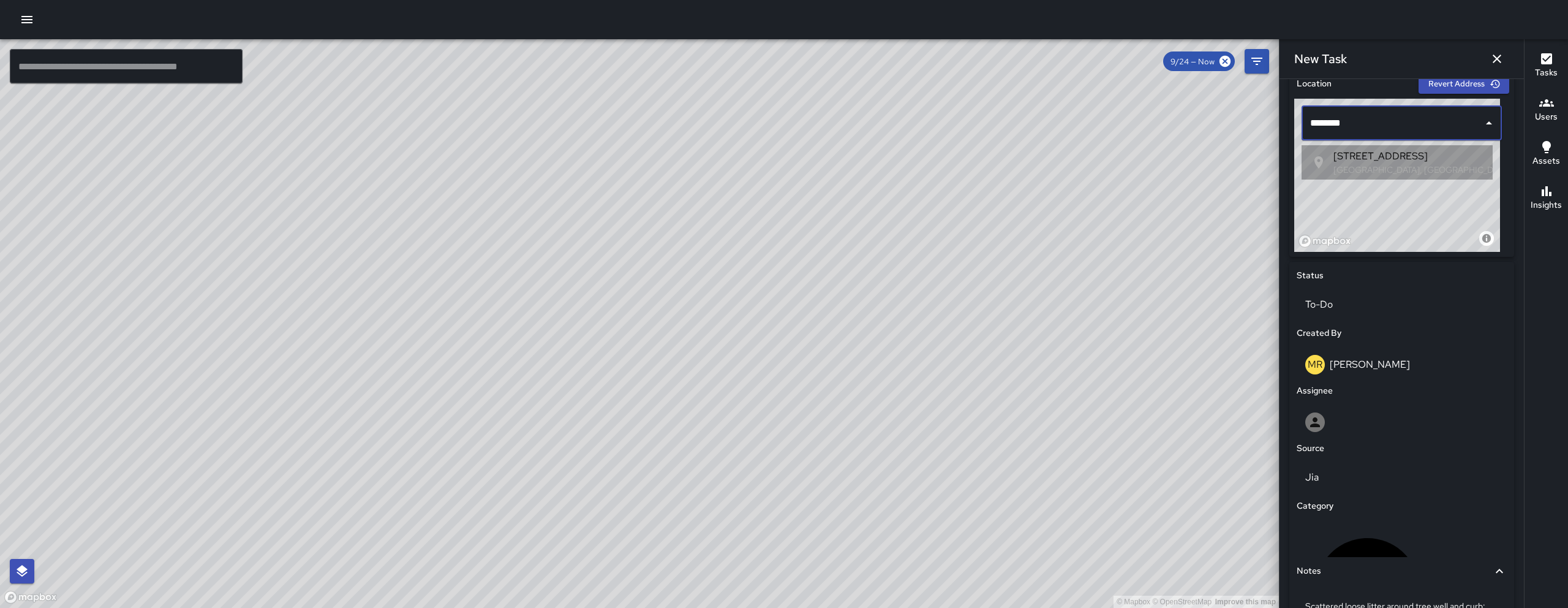
click at [776, 165] on p "San Francisco, CA, USA" at bounding box center [1408, 170] width 149 height 13
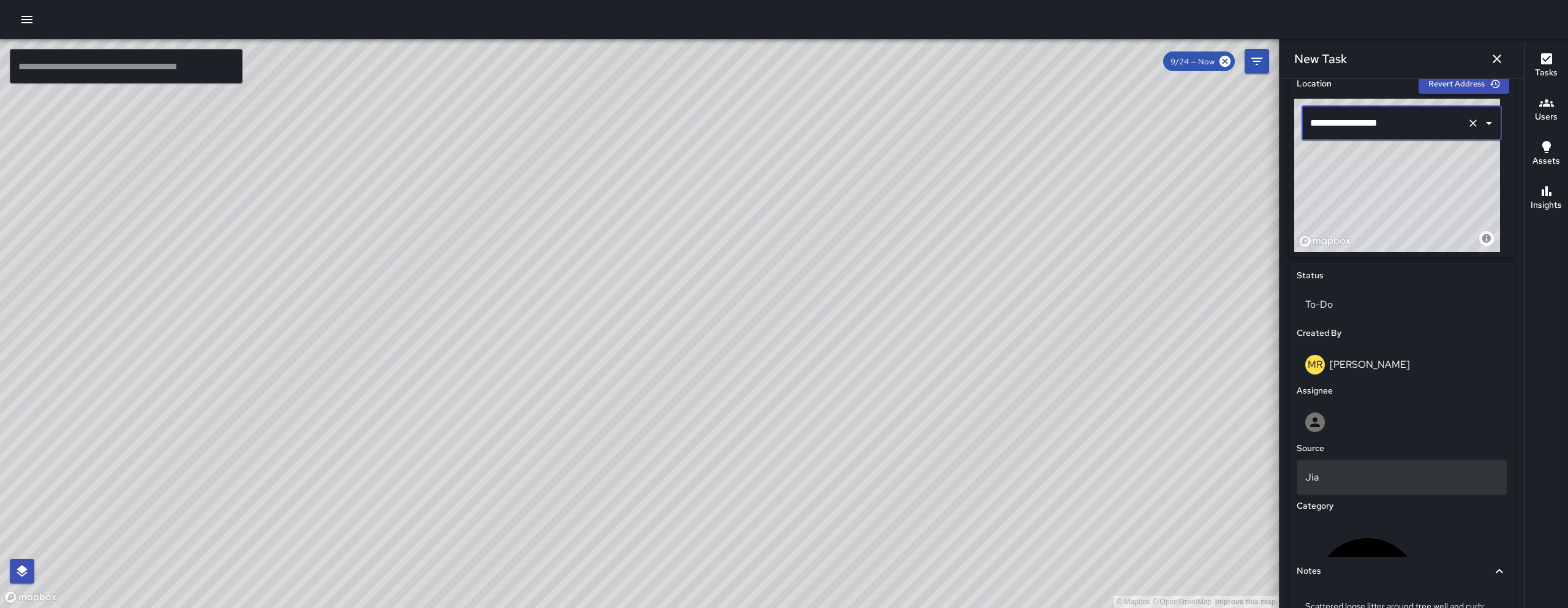
type input "**********"
click at [776, 481] on p "Jia" at bounding box center [1401, 477] width 193 height 14
click at [776, 450] on li "311" at bounding box center [1397, 450] width 201 height 22
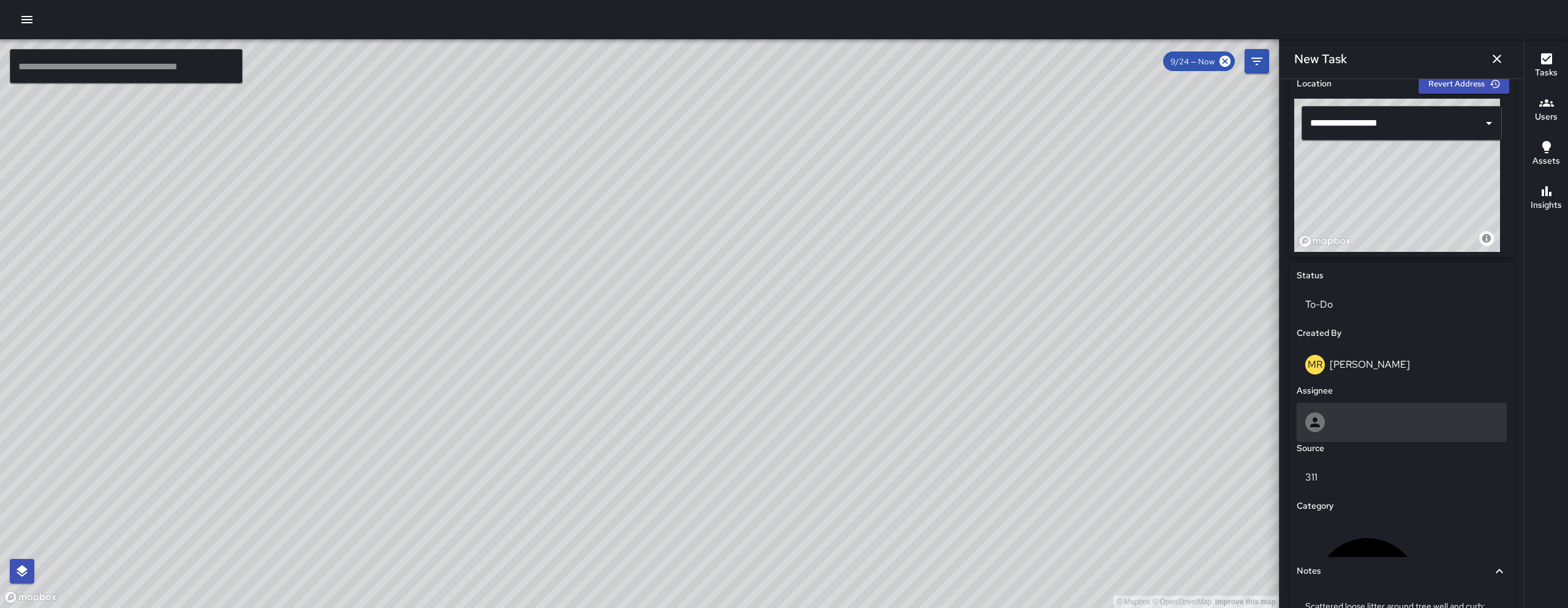
click at [776, 418] on div at bounding box center [1401, 422] width 193 height 19
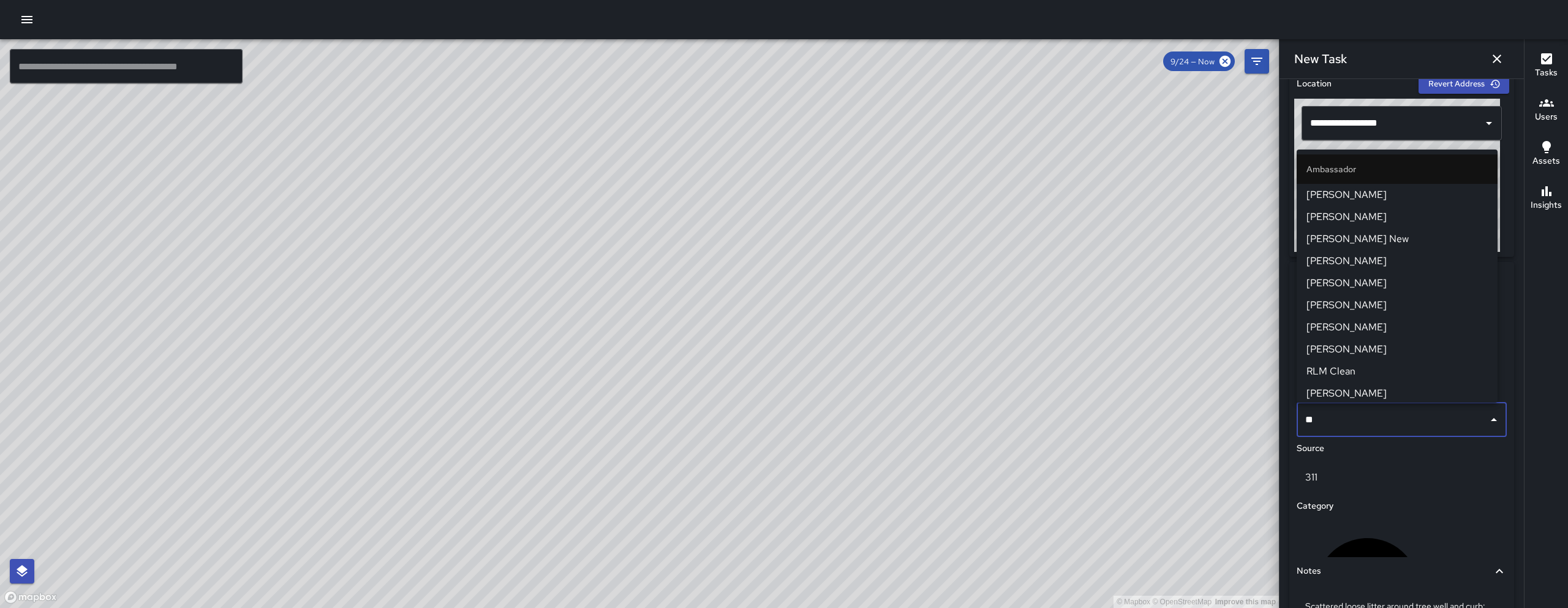
type input "***"
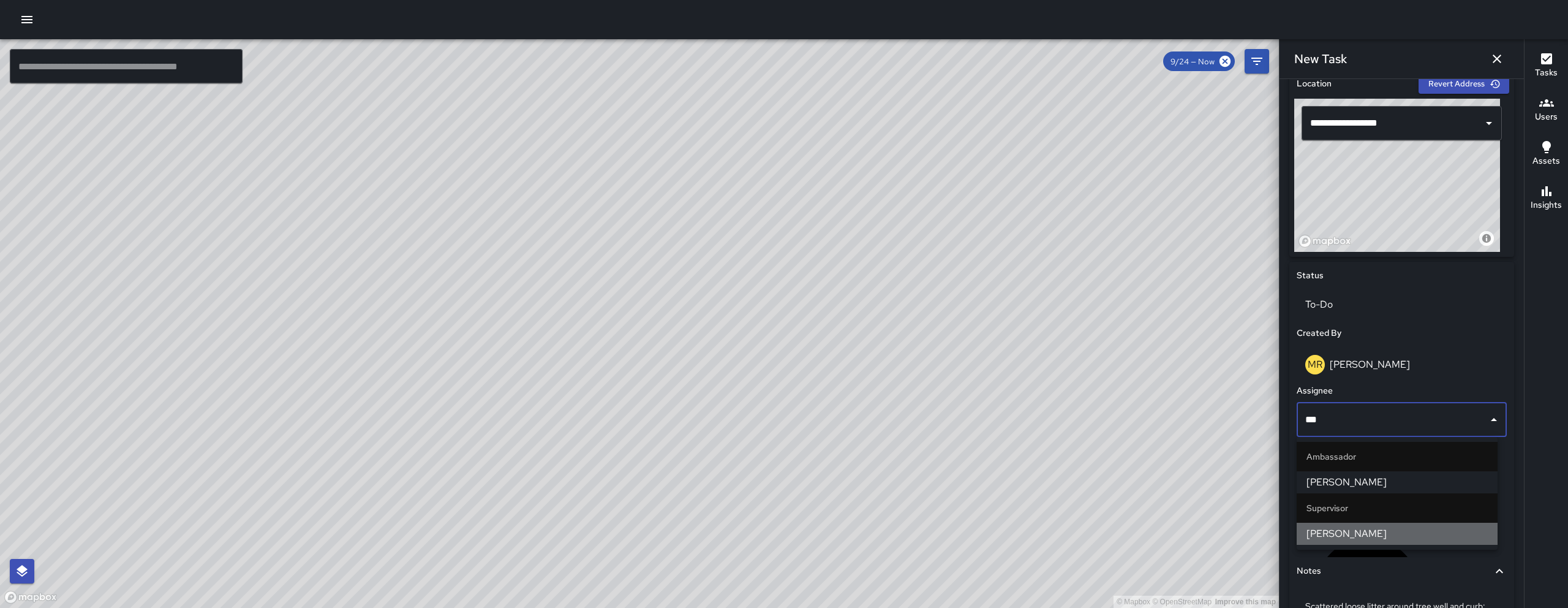
click at [776, 509] on span "[PERSON_NAME]" at bounding box center [1397, 533] width 181 height 14
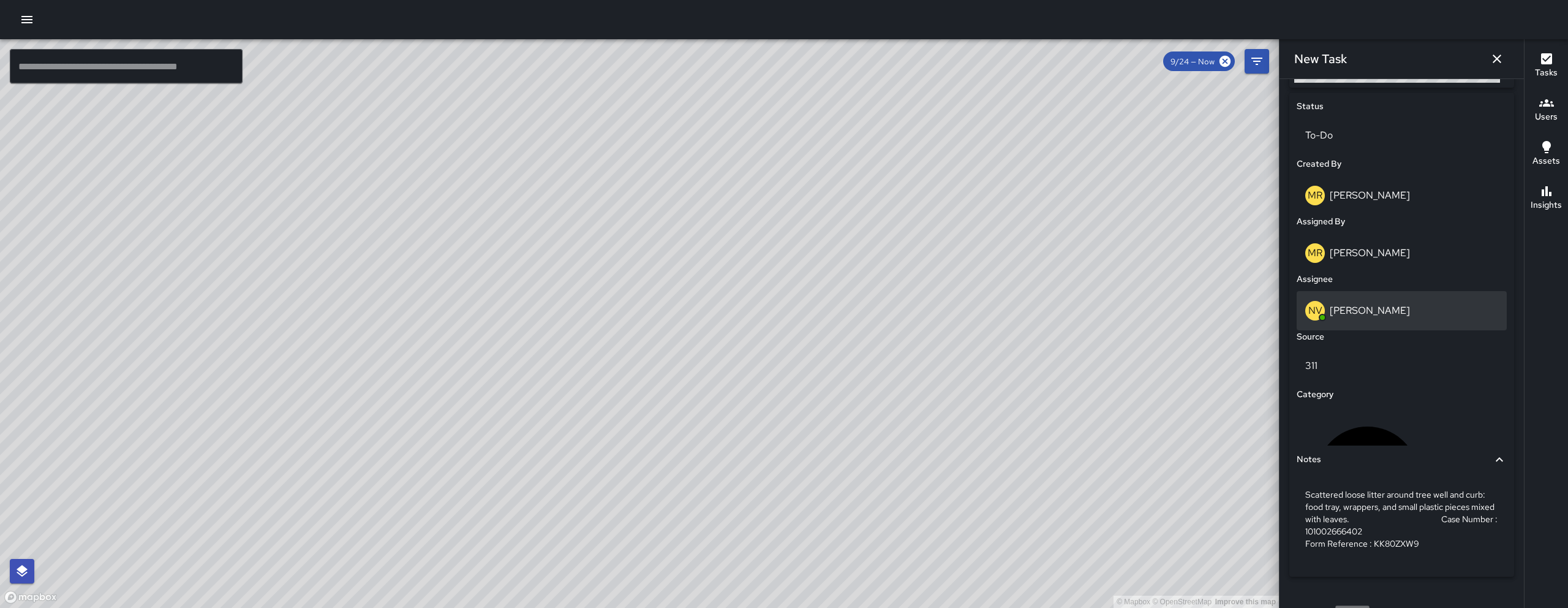
scroll to position [591, 0]
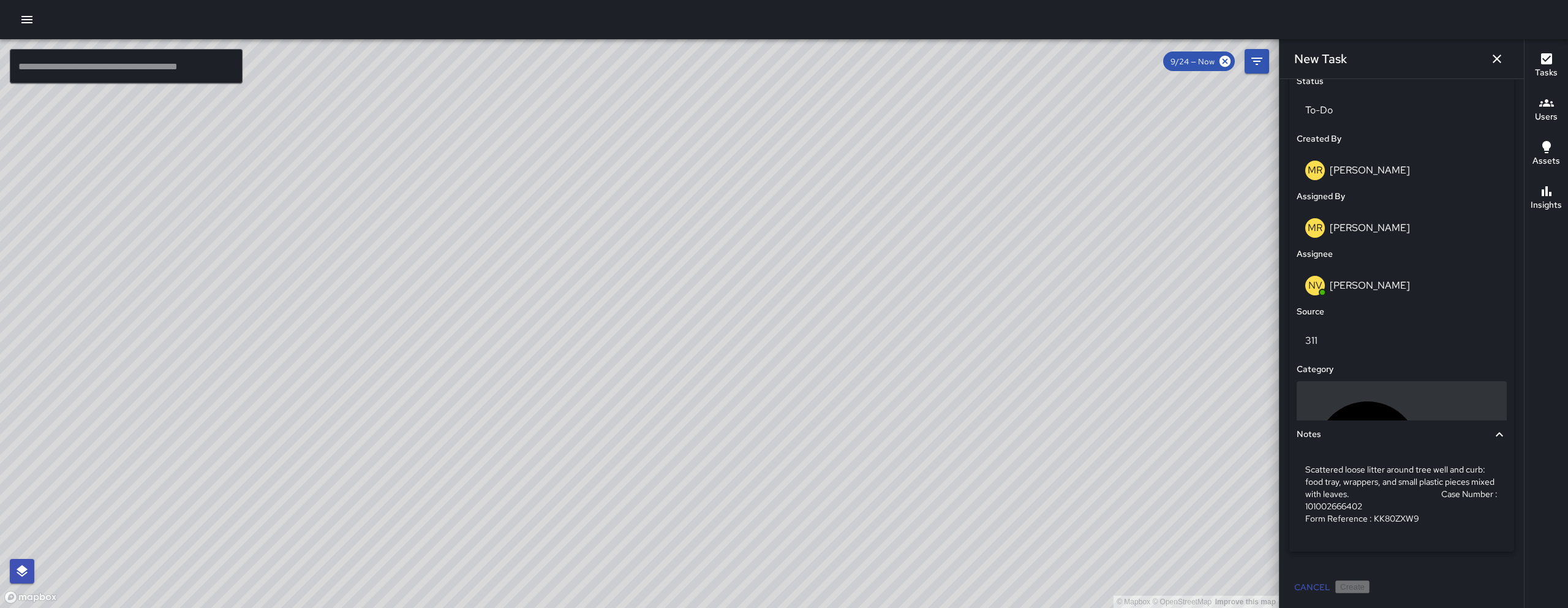
click at [776, 408] on div "Uncategorized" at bounding box center [1402, 453] width 210 height 144
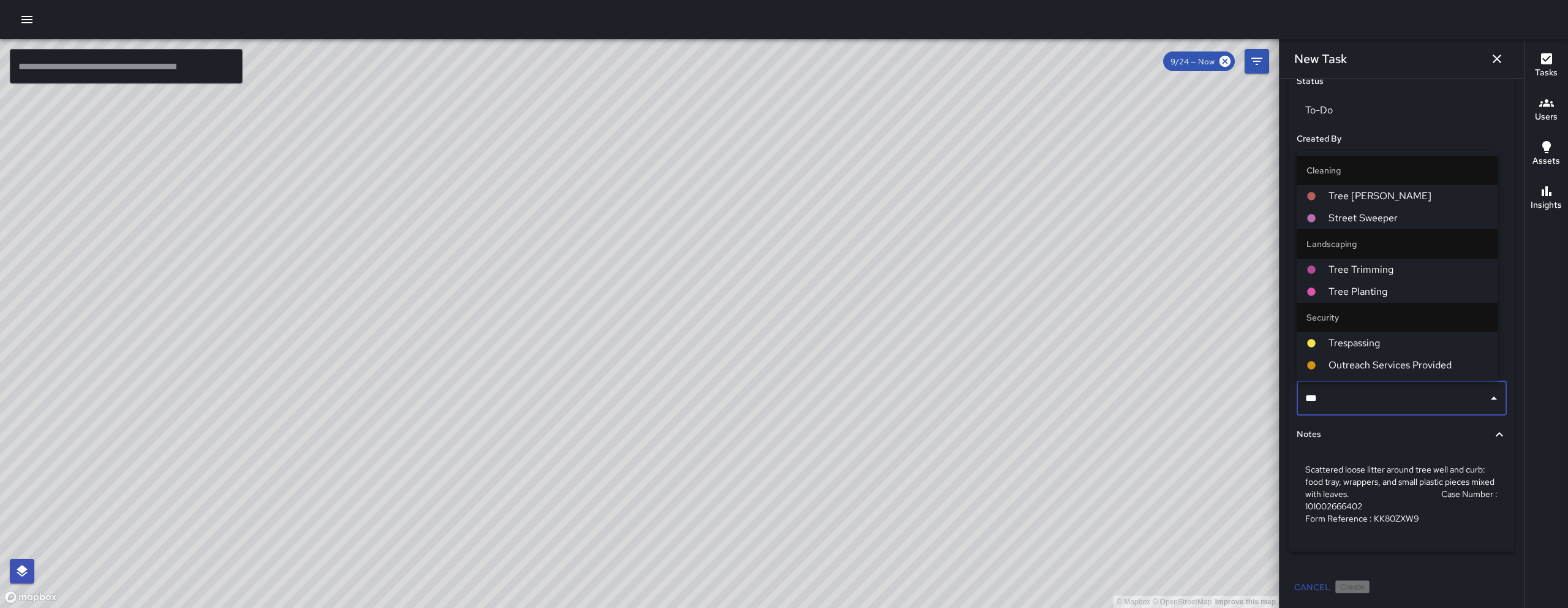
type input "****"
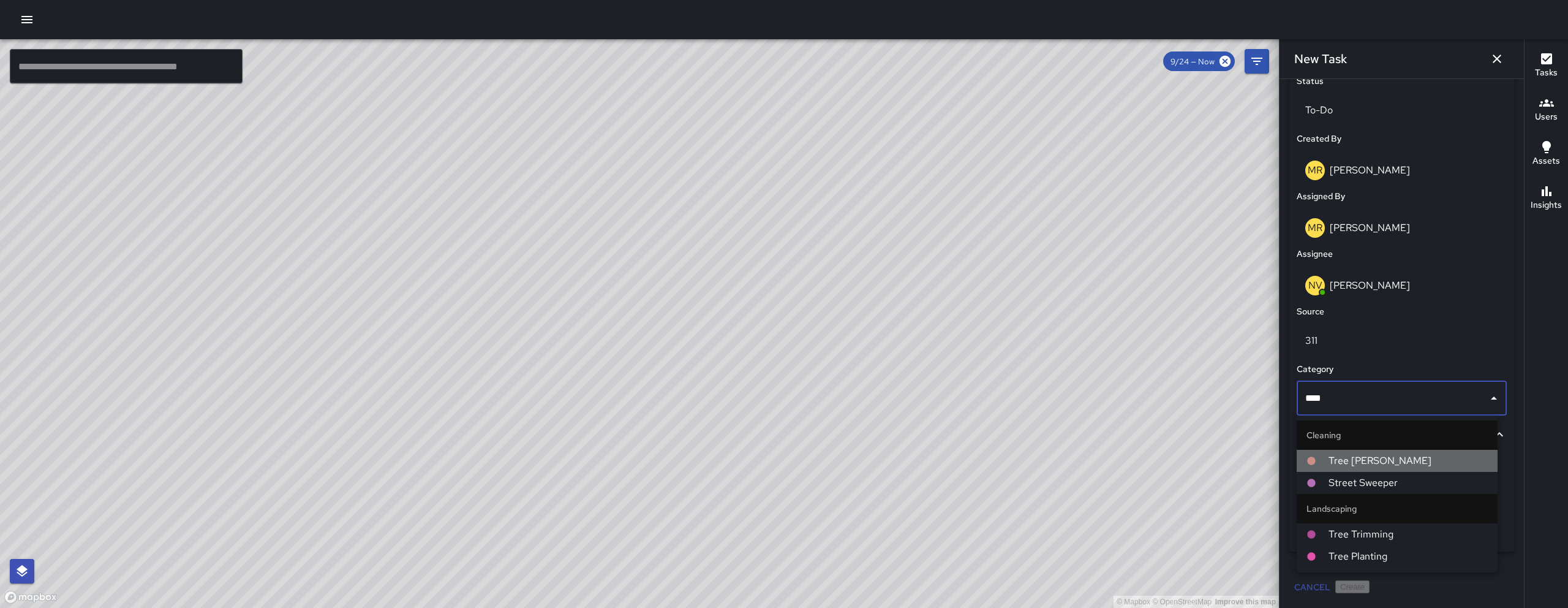
click at [776, 459] on span "Tree [PERSON_NAME]" at bounding box center [1408, 460] width 159 height 14
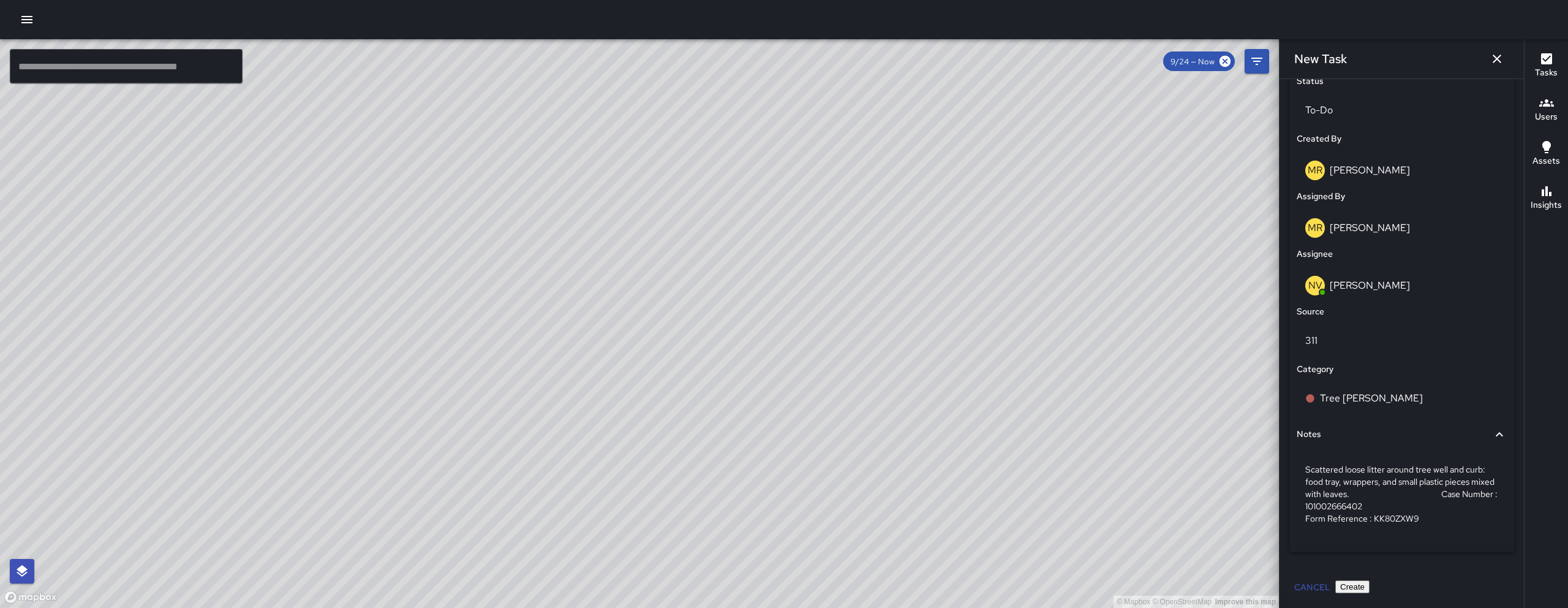
click at [776, 509] on button "Create" at bounding box center [1352, 587] width 35 height 13
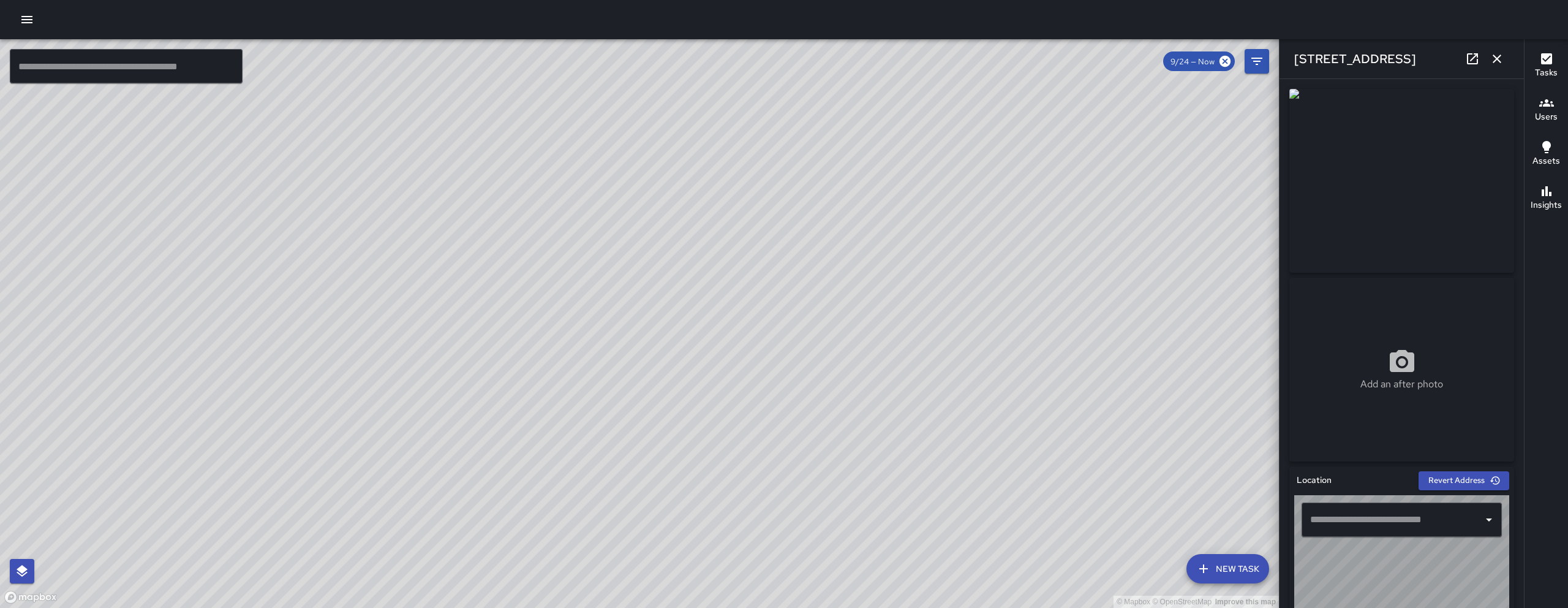
type input "**********"
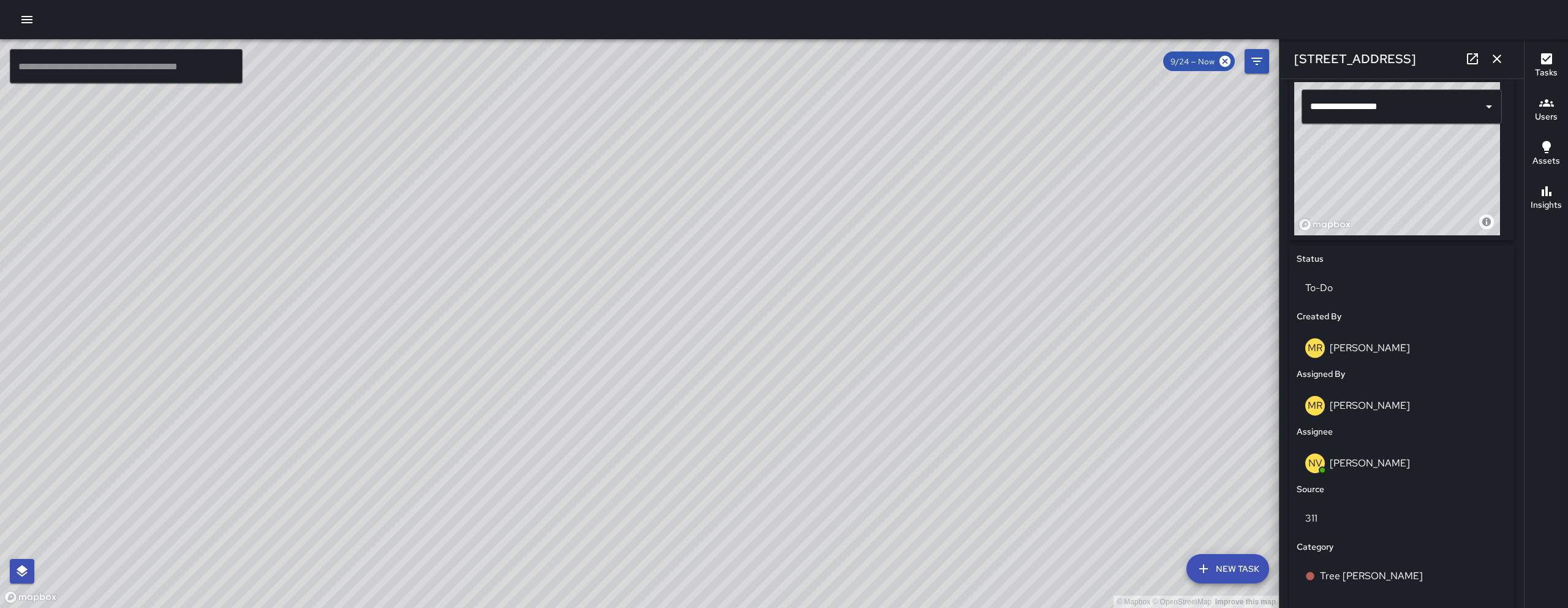
scroll to position [634, 0]
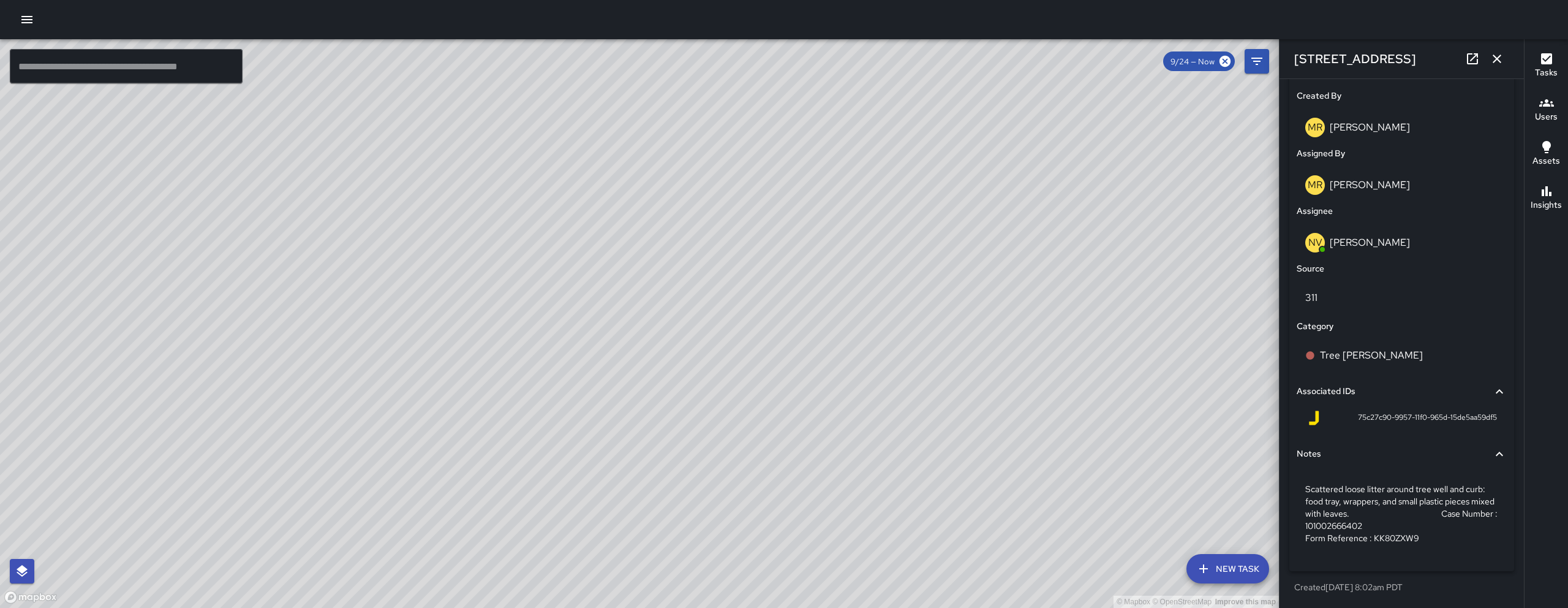
click at [776, 414] on span "75c27c90-9957-11f0-965d-15de5aa59df5" at bounding box center [1427, 418] width 139 height 13
click at [776, 416] on span "75c27c90-9957-11f0-965d-15de5aa59df5" at bounding box center [1427, 418] width 139 height 13
copy div "75c27c90-9957-11f0-965d-15de5aa59df5 Notes"
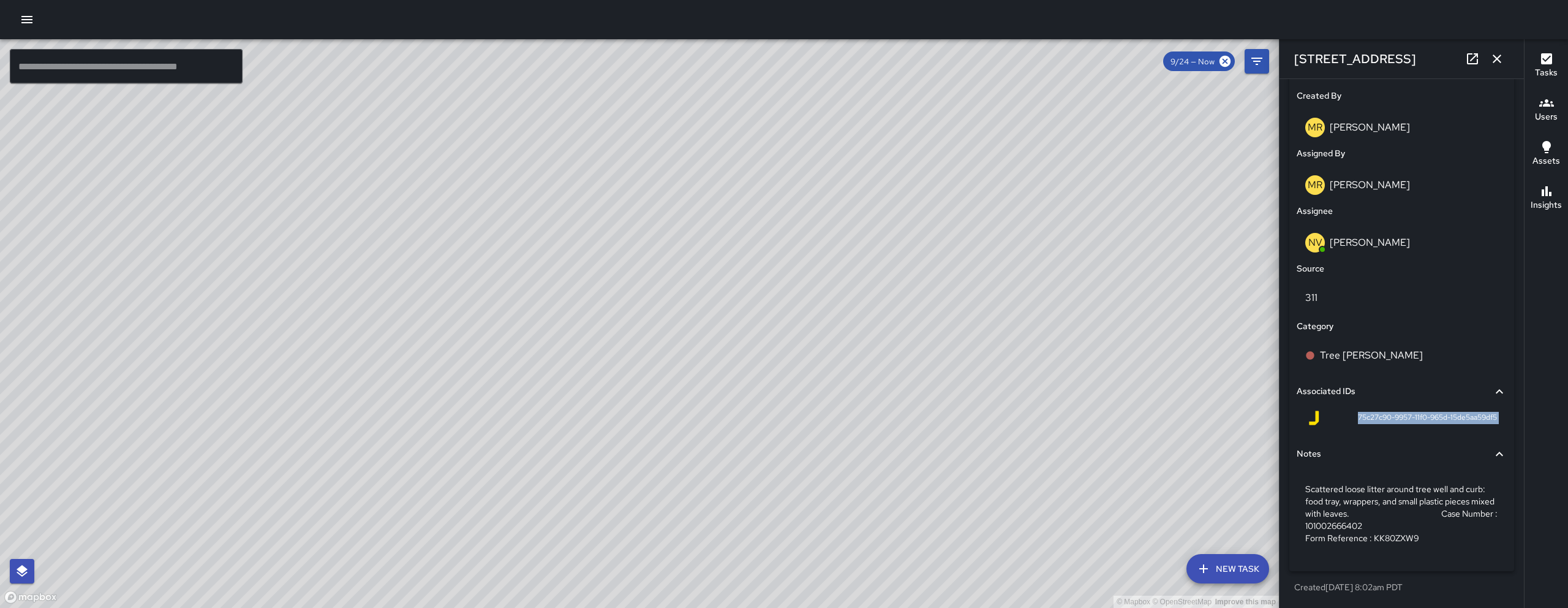
click at [776, 57] on icon "button" at bounding box center [1497, 59] width 9 height 9
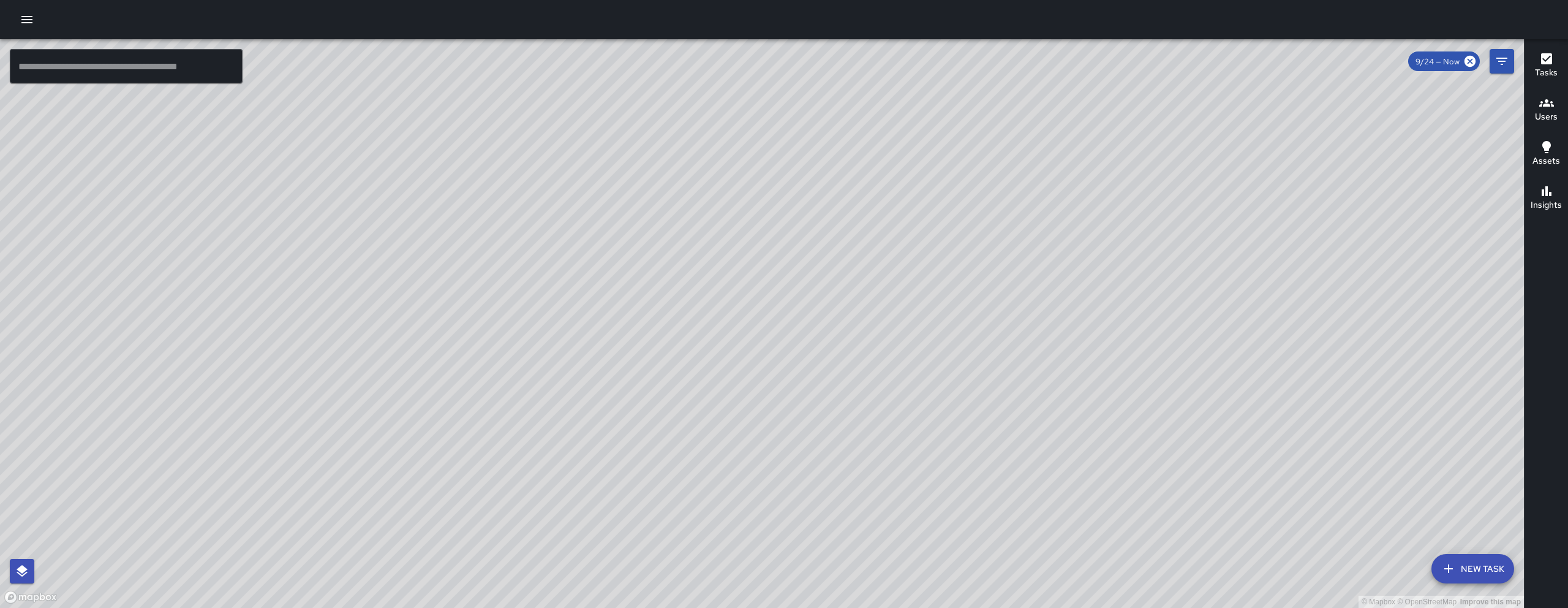
click at [137, 77] on input "text" at bounding box center [126, 66] width 233 height 35
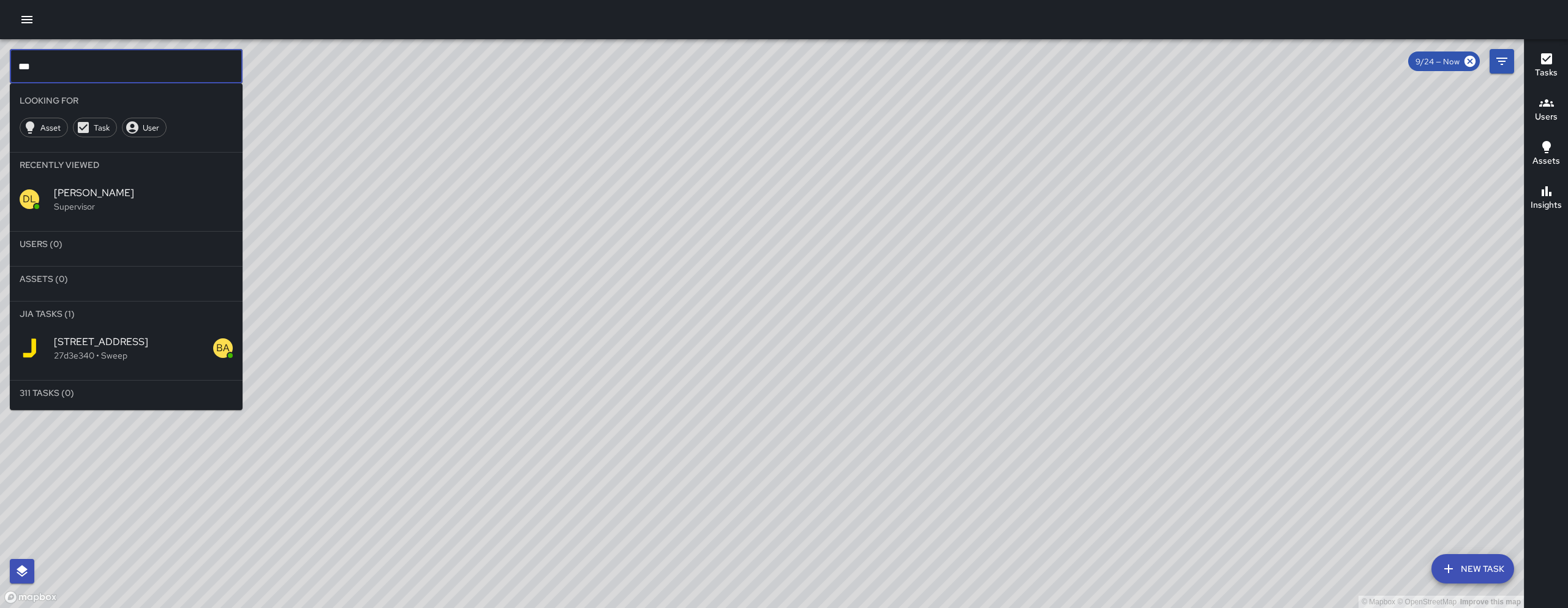
type input "***"
click at [124, 359] on p "27d3e340 • Sweep" at bounding box center [134, 356] width 159 height 13
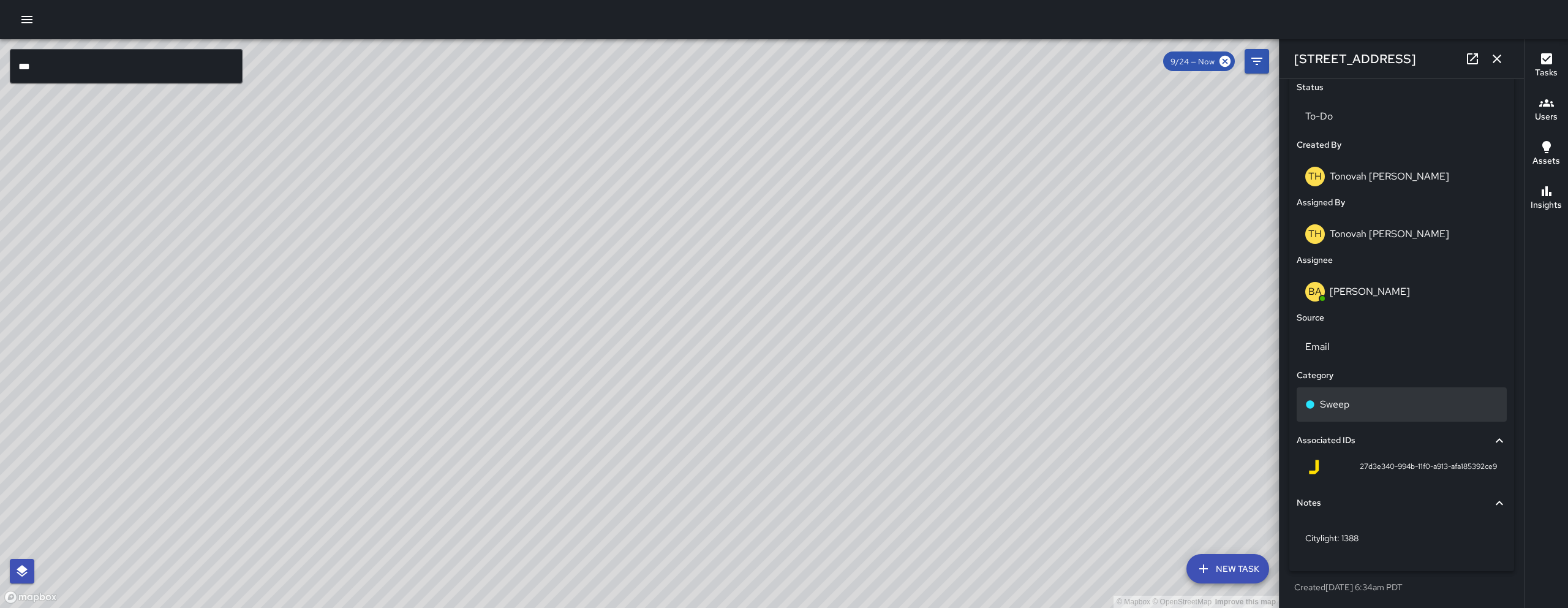
scroll to position [582, 0]
click at [776, 416] on div "Sweep" at bounding box center [1402, 407] width 210 height 35
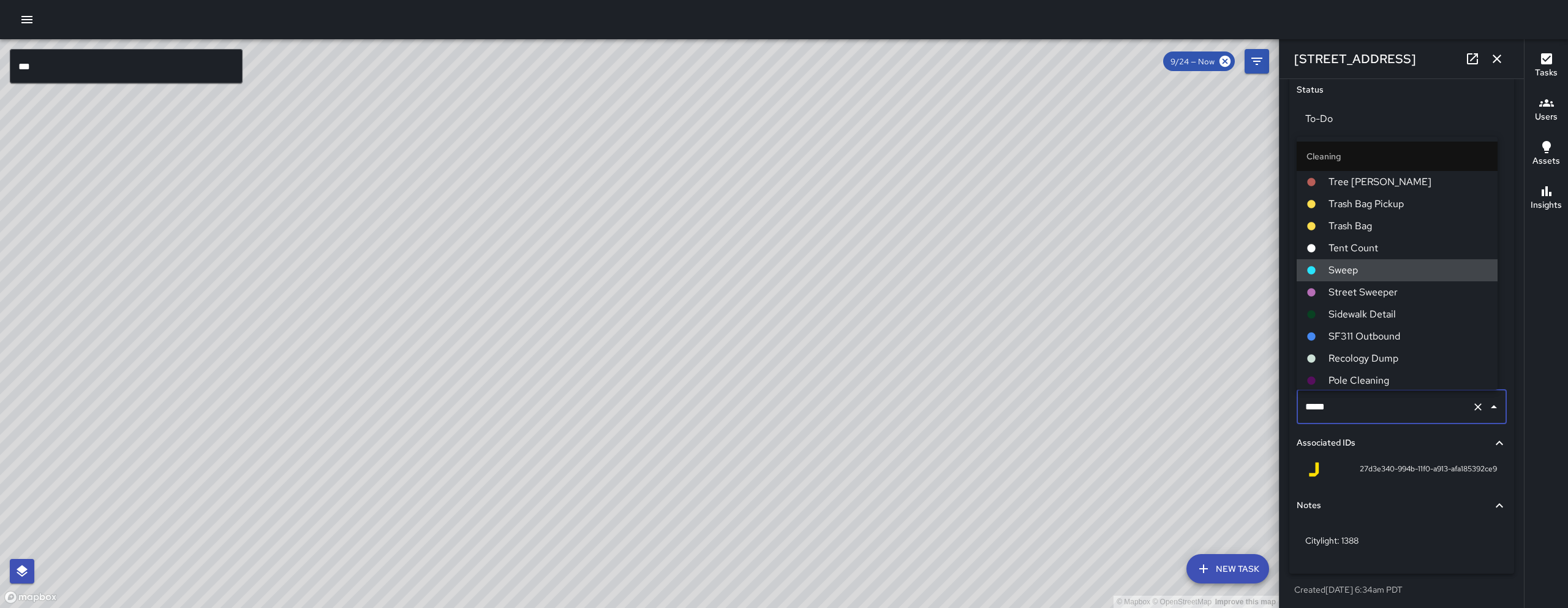
drag, startPoint x: 1392, startPoint y: 406, endPoint x: 1300, endPoint y: 404, distance: 92.0
click at [776, 404] on div "***** ​" at bounding box center [1402, 407] width 210 height 35
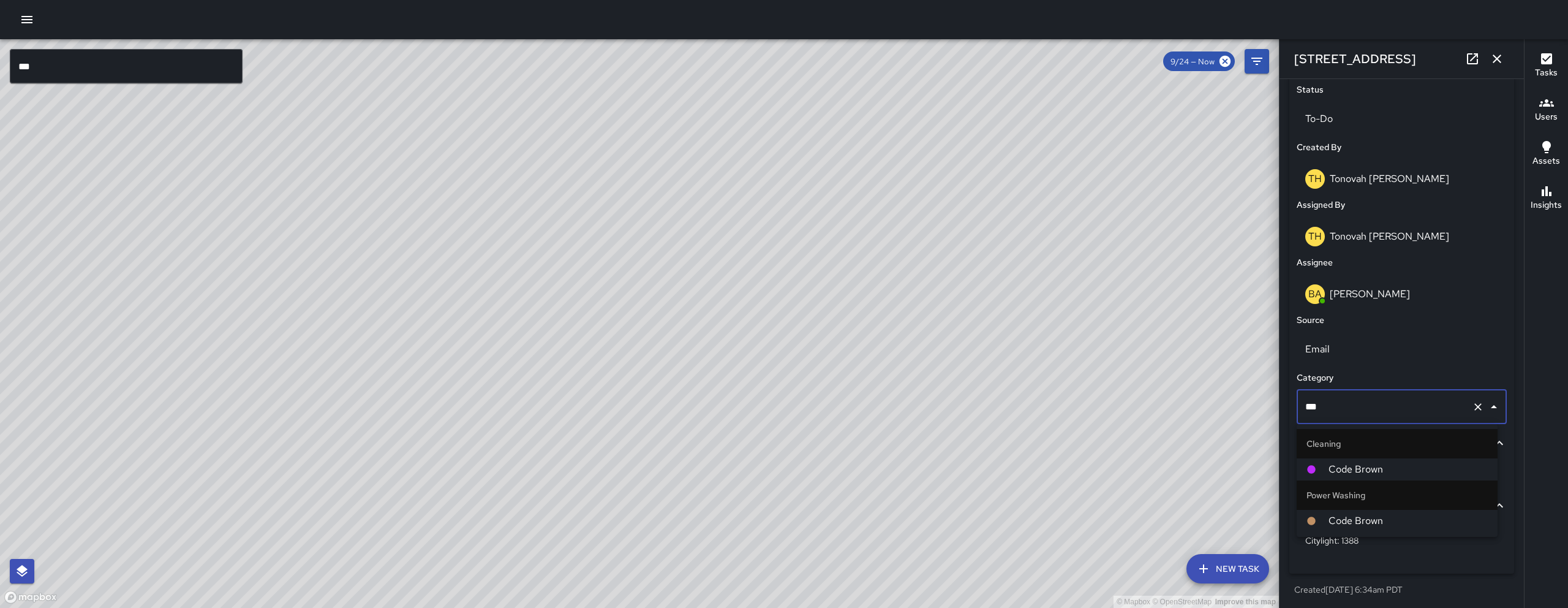
type input "****"
click at [776, 461] on li "Code Brown" at bounding box center [1397, 469] width 201 height 22
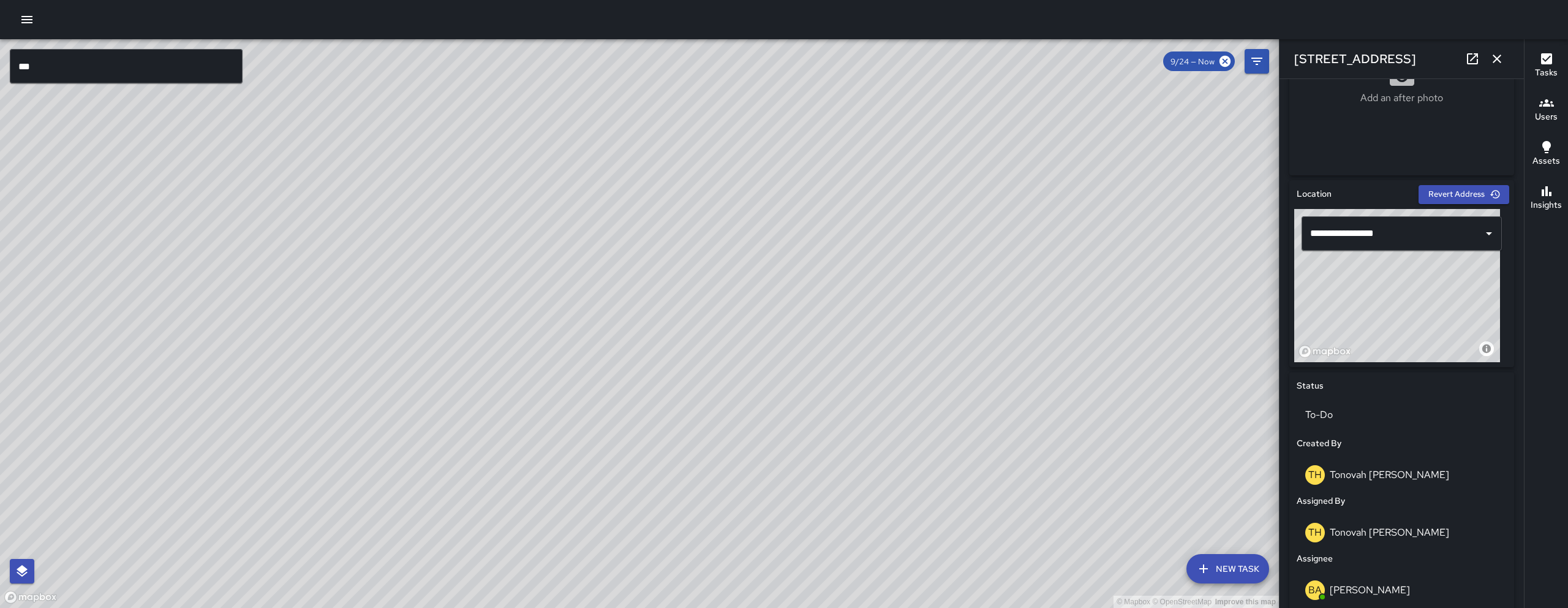
scroll to position [0, 0]
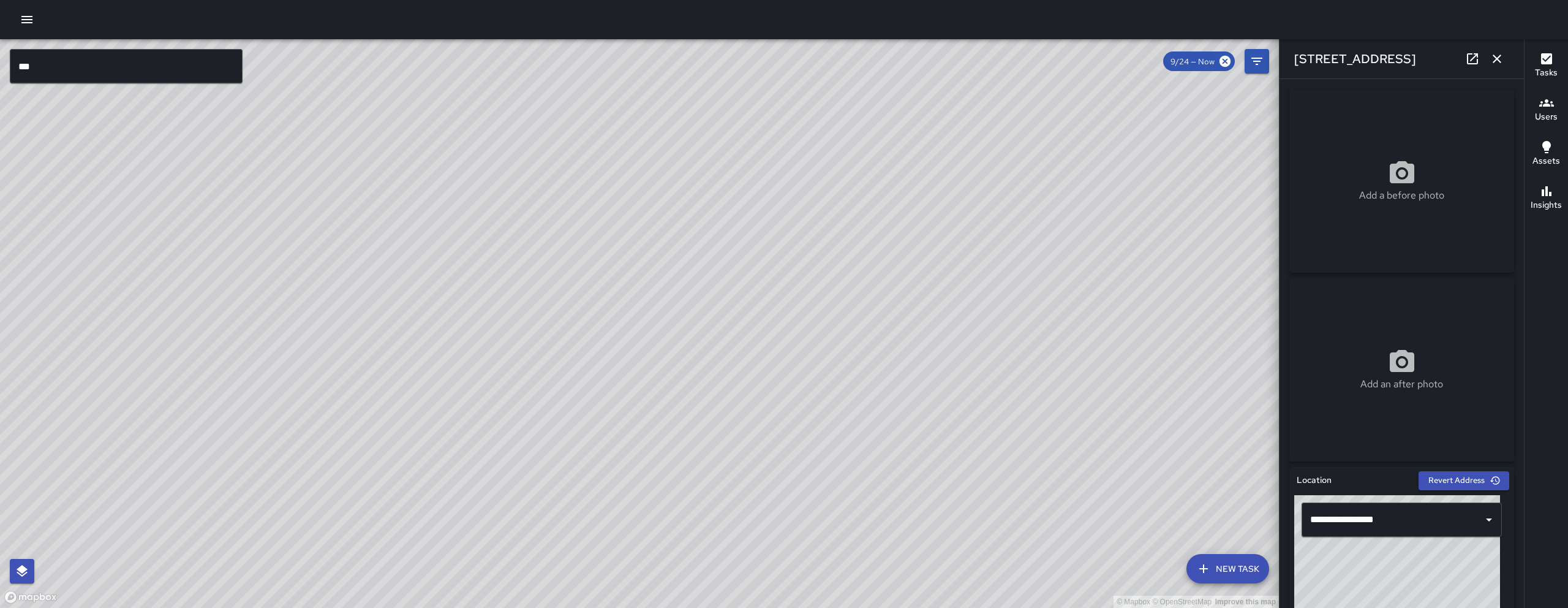
click at [776, 171] on icon at bounding box center [1402, 172] width 24 height 22
type input "**********"
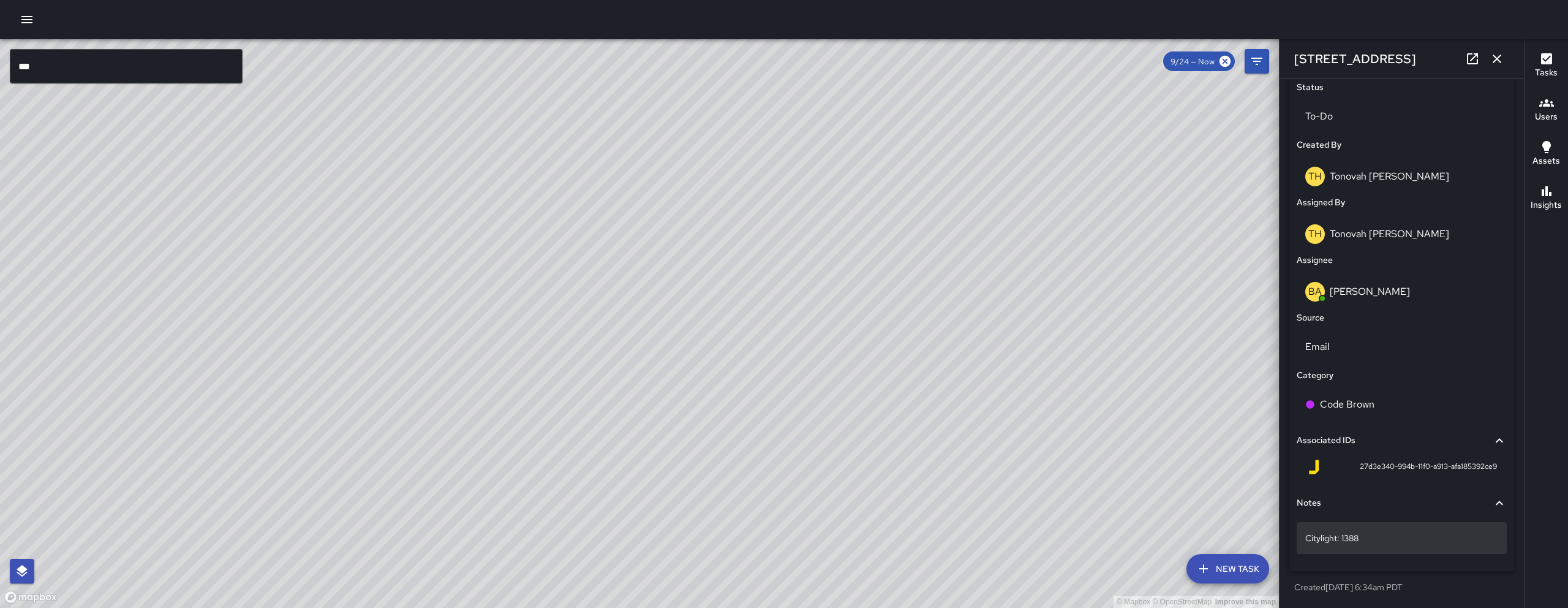
click at [776, 509] on p "Citylight: 1388" at bounding box center [1401, 538] width 193 height 13
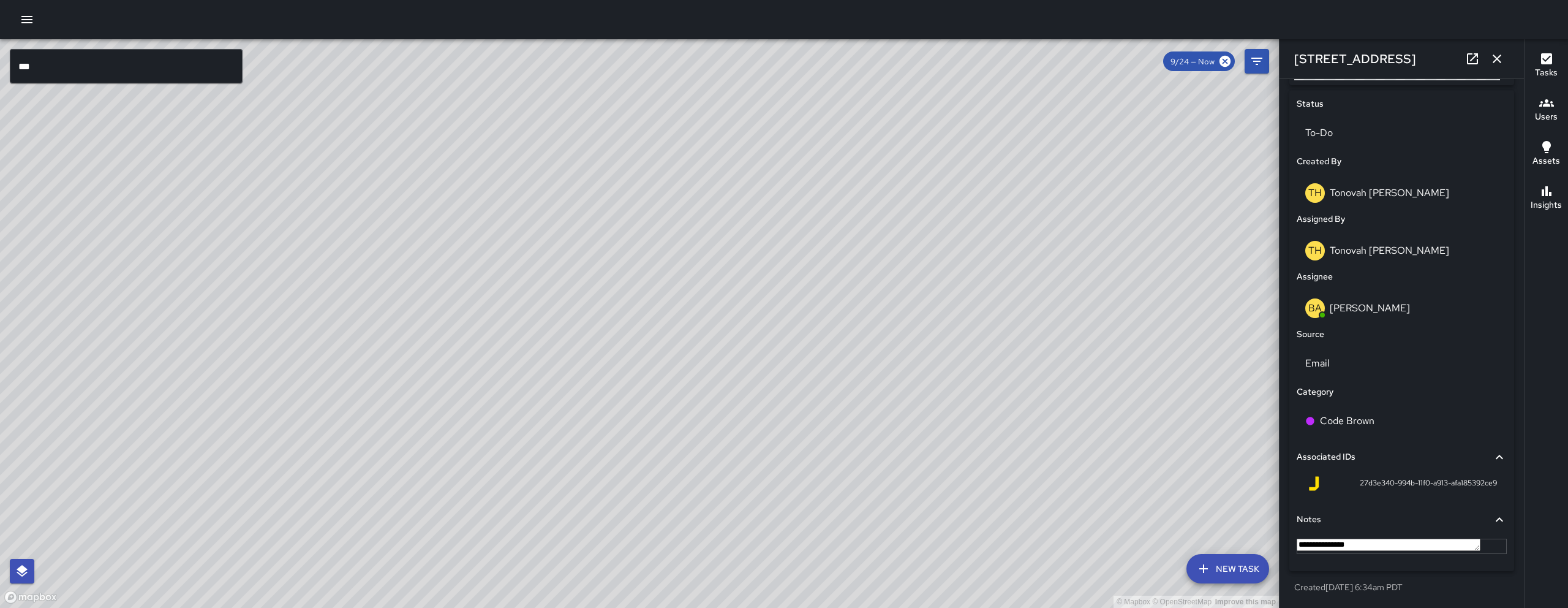
click at [776, 509] on textarea "**********" at bounding box center [1388, 545] width 184 height 13
type textarea "**********"
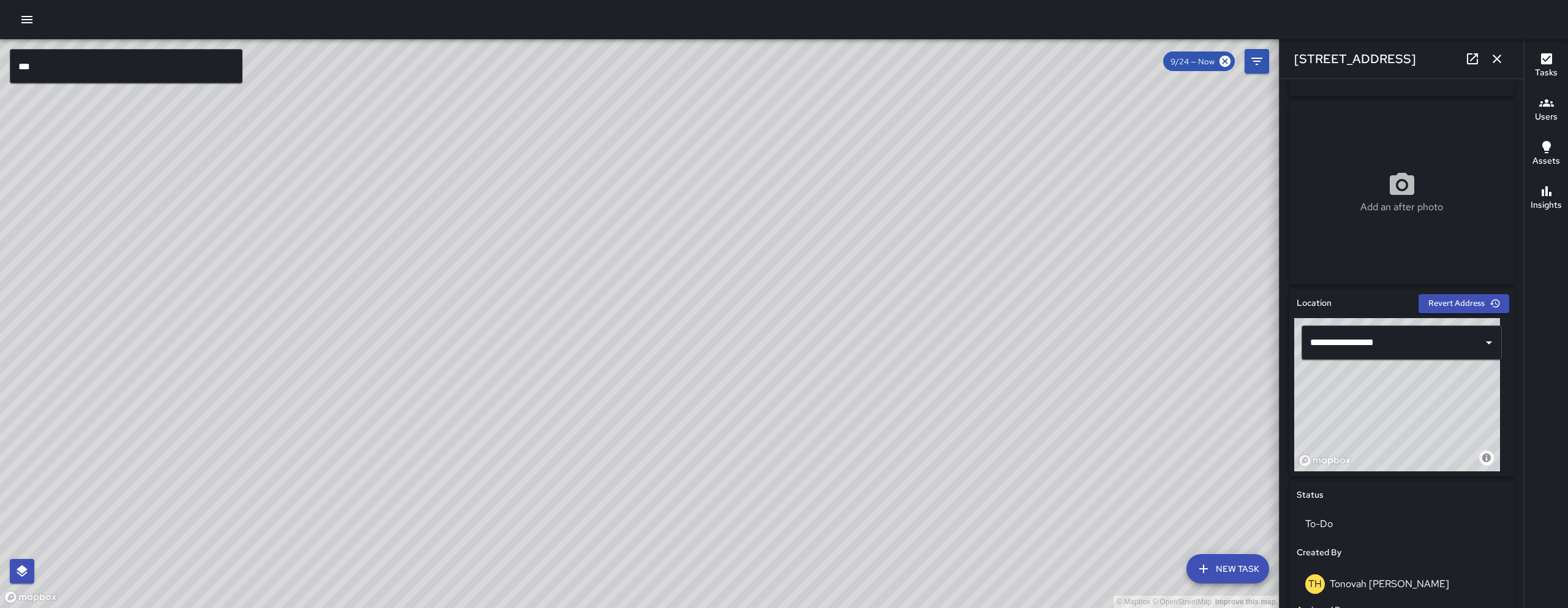
scroll to position [0, 0]
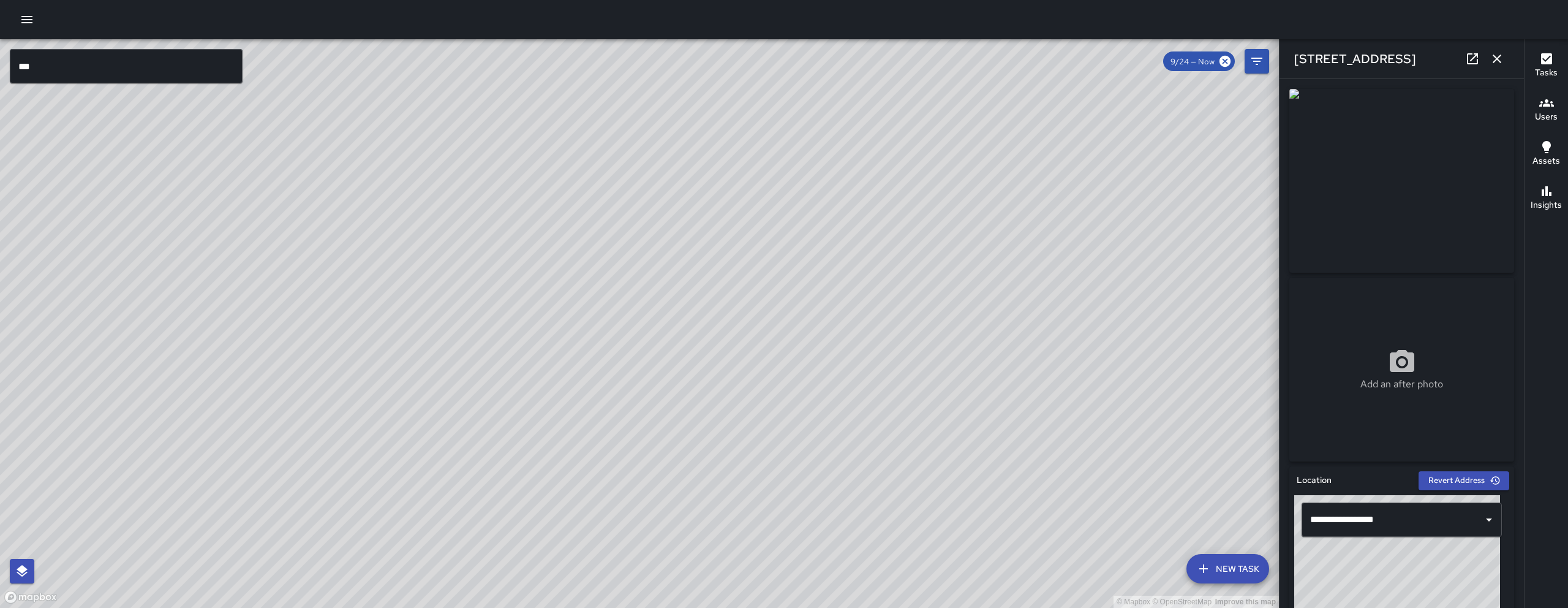
click at [776, 61] on icon "button" at bounding box center [1496, 58] width 14 height 14
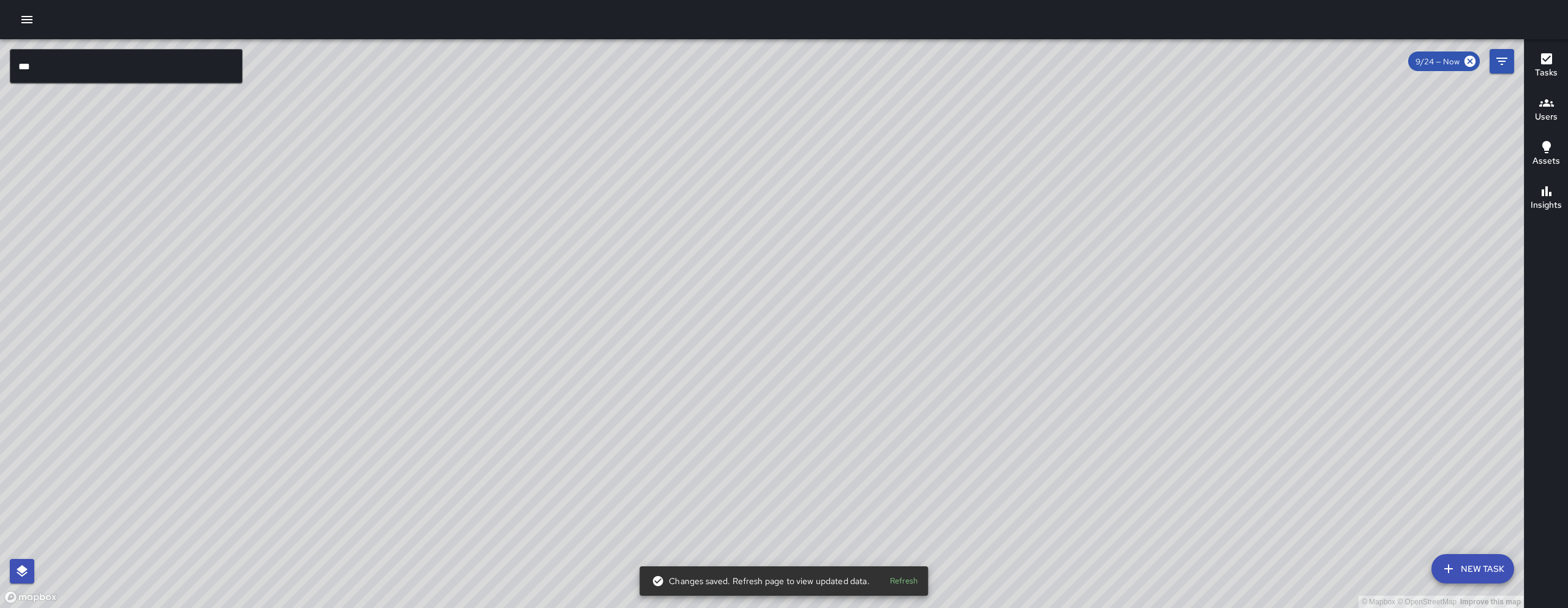
click at [762, 330] on div "© Mapbox © OpenStreetMap Improve this map BA Bryan Alexander 555 Natoma Street …" at bounding box center [761, 323] width 1523 height 568
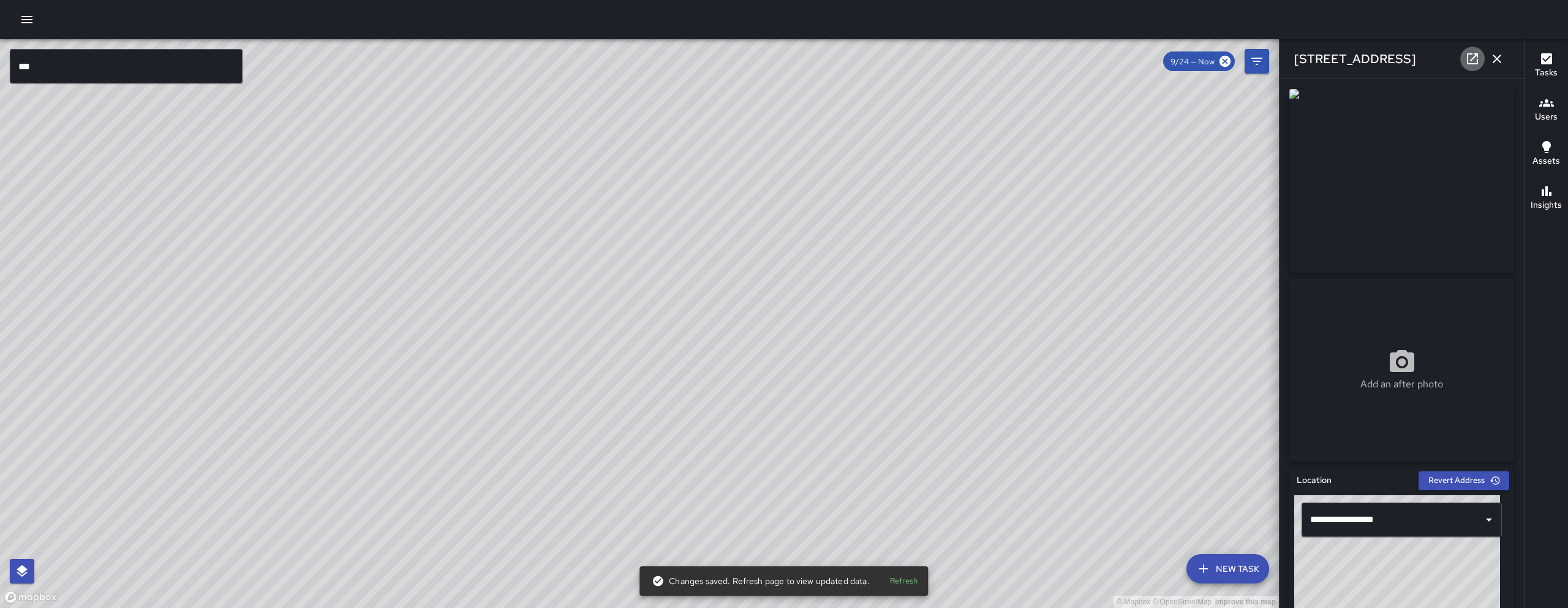
click at [776, 62] on link at bounding box center [1472, 58] width 24 height 24
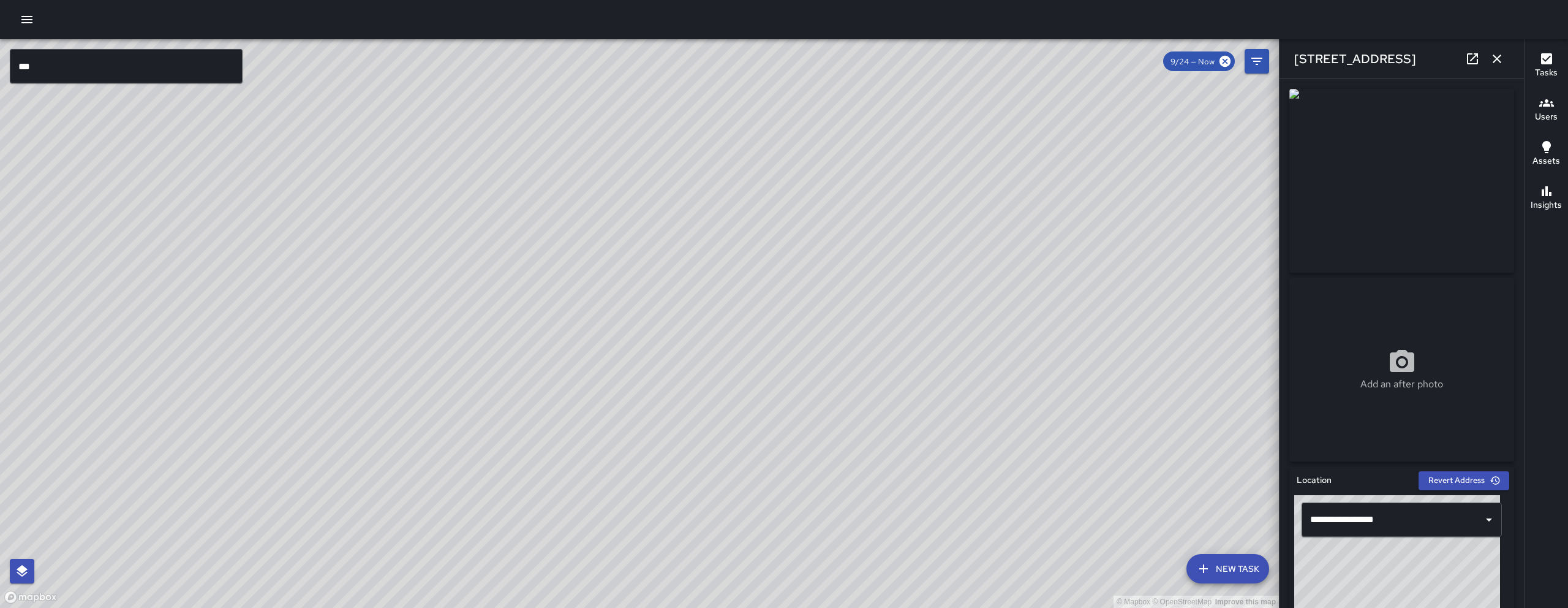
drag, startPoint x: 896, startPoint y: 207, endPoint x: 917, endPoint y: 172, distance: 40.8
click at [776, 171] on div "© Mapbox © OpenStreetMap Improve this map" at bounding box center [639, 323] width 1279 height 568
drag, startPoint x: 772, startPoint y: 367, endPoint x: 853, endPoint y: 286, distance: 114.6
click at [776, 286] on div "© Mapbox © OpenStreetMap Improve this map" at bounding box center [639, 323] width 1279 height 568
click at [776, 58] on icon "button" at bounding box center [1497, 59] width 9 height 9
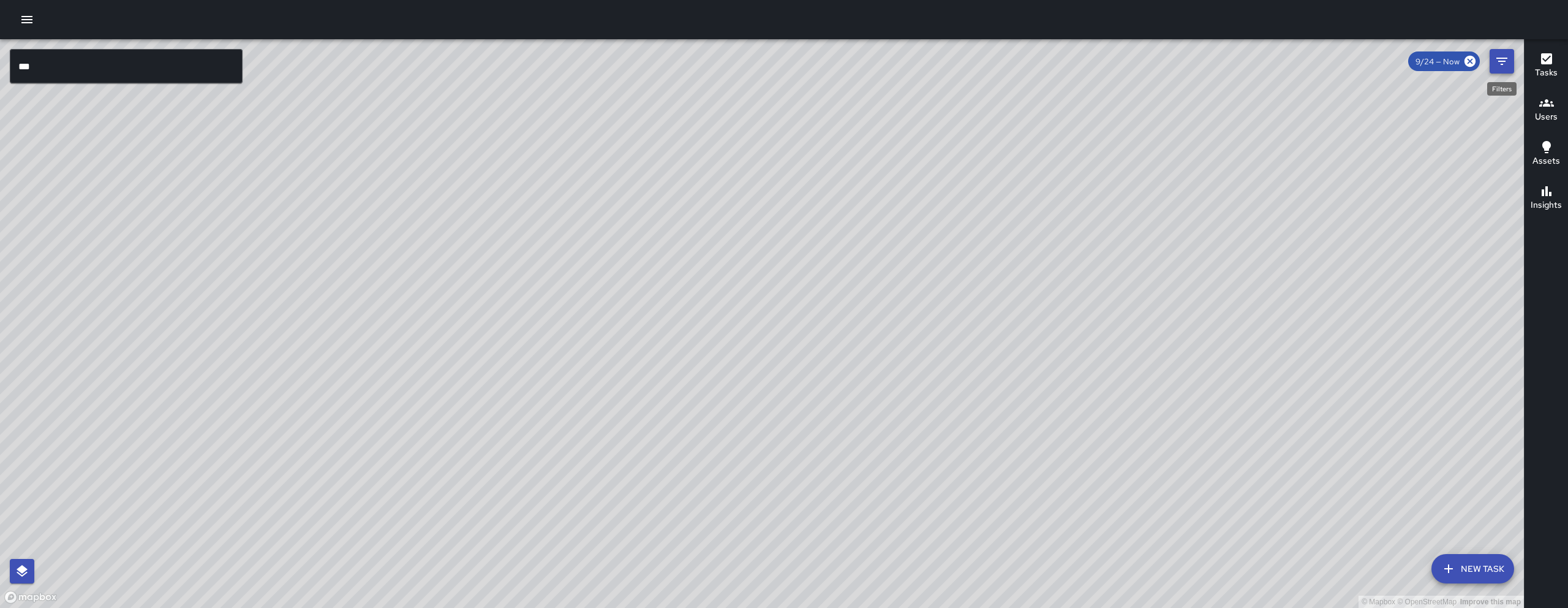
click at [776, 58] on icon "Filters" at bounding box center [1502, 62] width 11 height 8
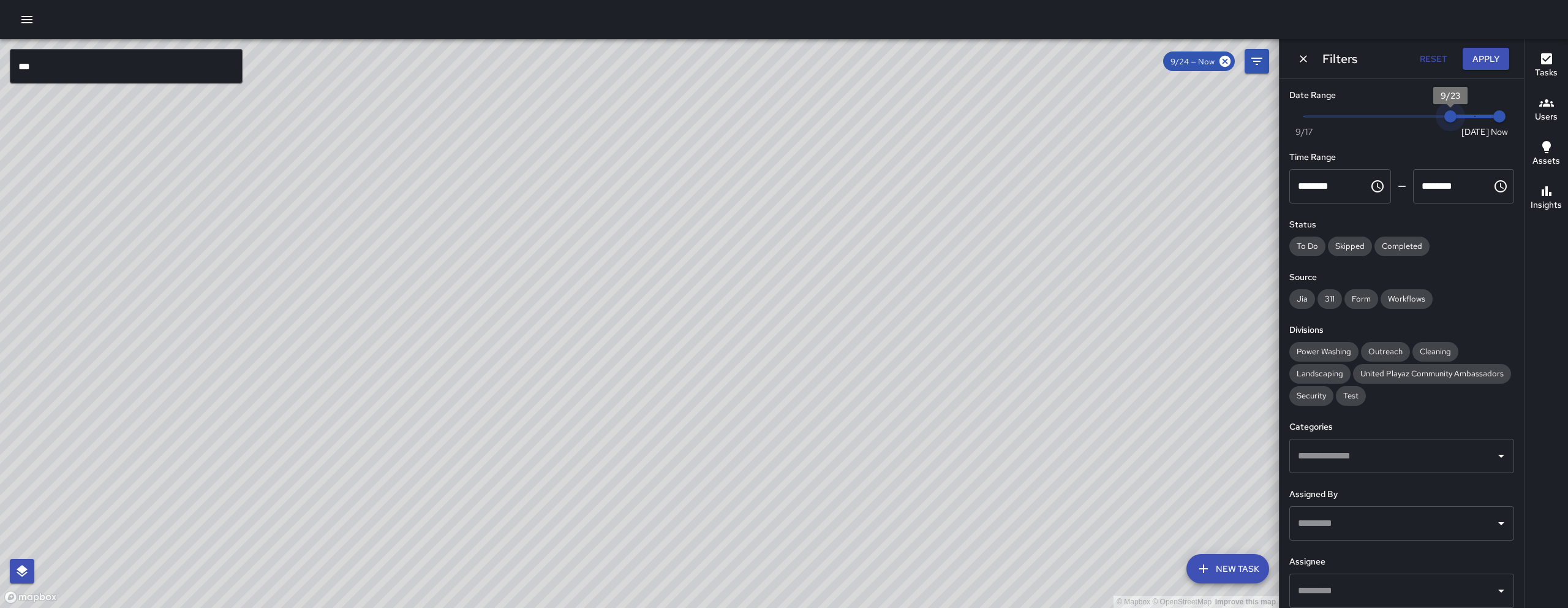
drag, startPoint x: 1463, startPoint y: 119, endPoint x: 1442, endPoint y: 122, distance: 21.2
click at [776, 122] on span "9/23" at bounding box center [1451, 117] width 13 height 13
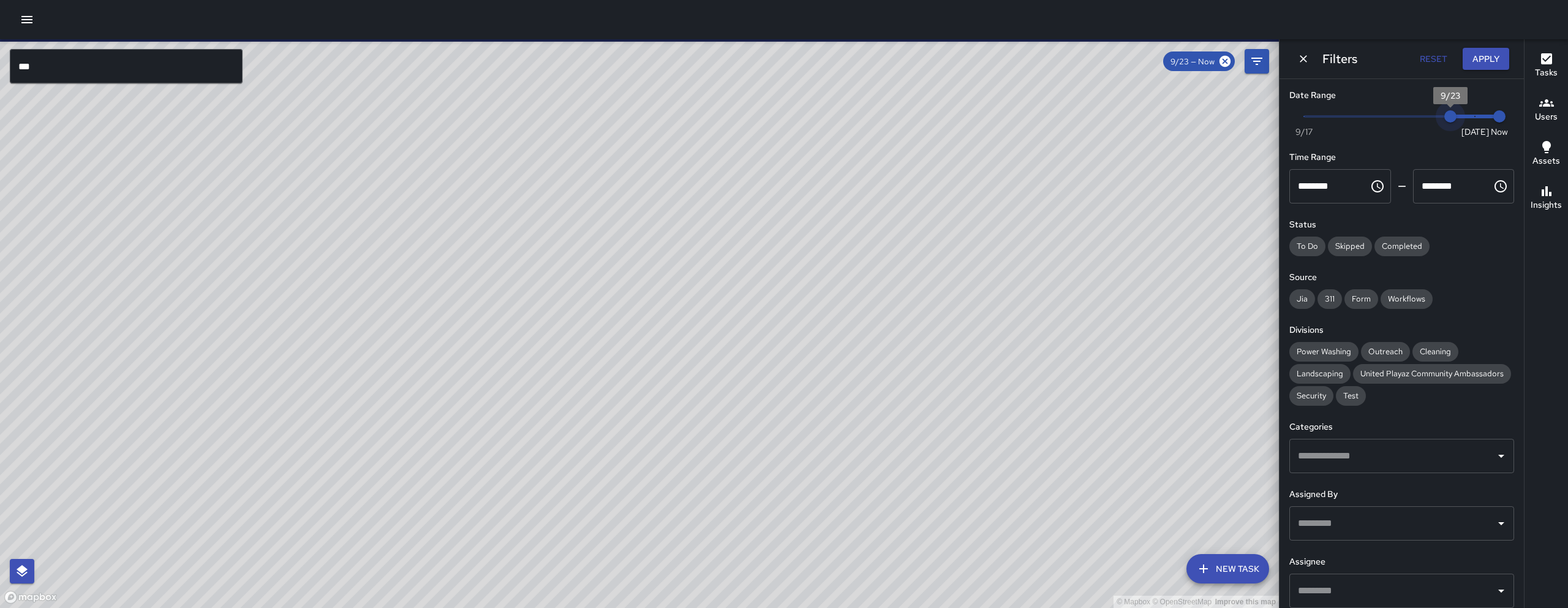
type input "*"
drag, startPoint x: 1448, startPoint y: 118, endPoint x: 1426, endPoint y: 118, distance: 22.0
click at [776, 118] on span "9/22" at bounding box center [1426, 117] width 13 height 13
drag, startPoint x: 633, startPoint y: 320, endPoint x: 633, endPoint y: 390, distance: 70.0
click at [638, 401] on div "© Mapbox © OpenStreetMap Improve this map" at bounding box center [639, 323] width 1279 height 568
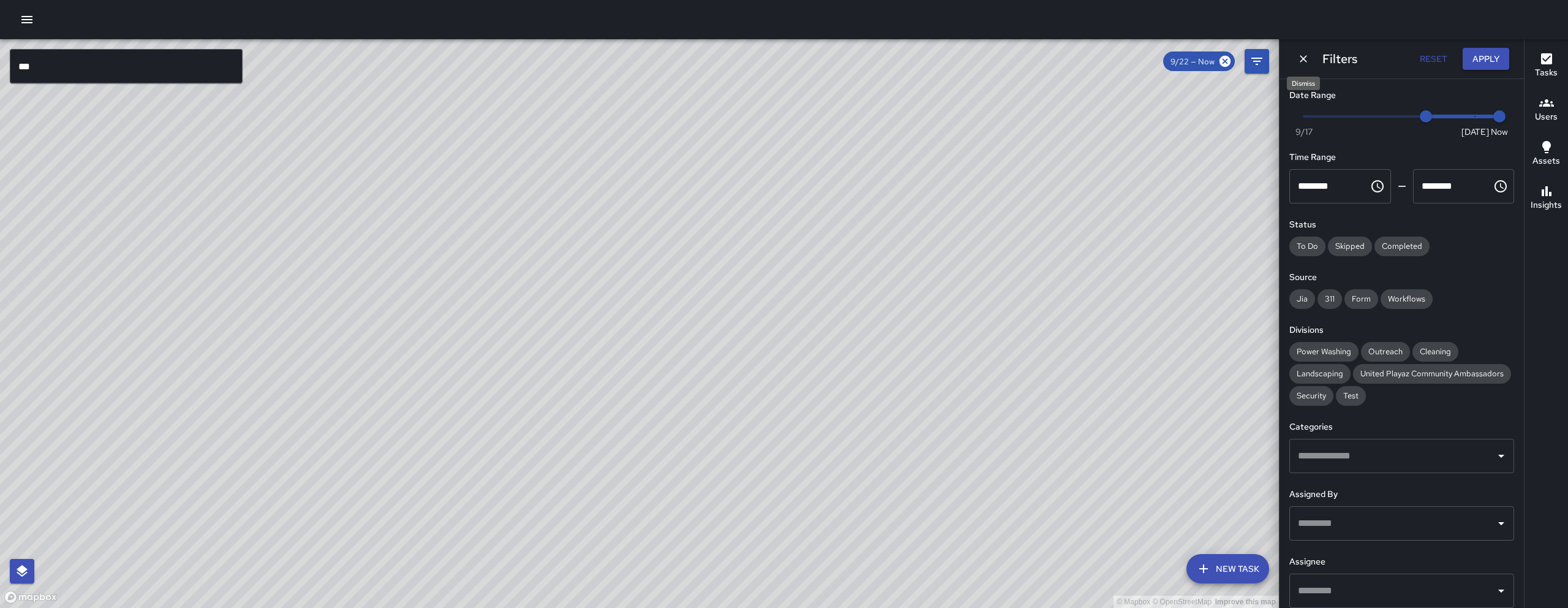
click at [776, 62] on icon "Dismiss" at bounding box center [1303, 59] width 13 height 13
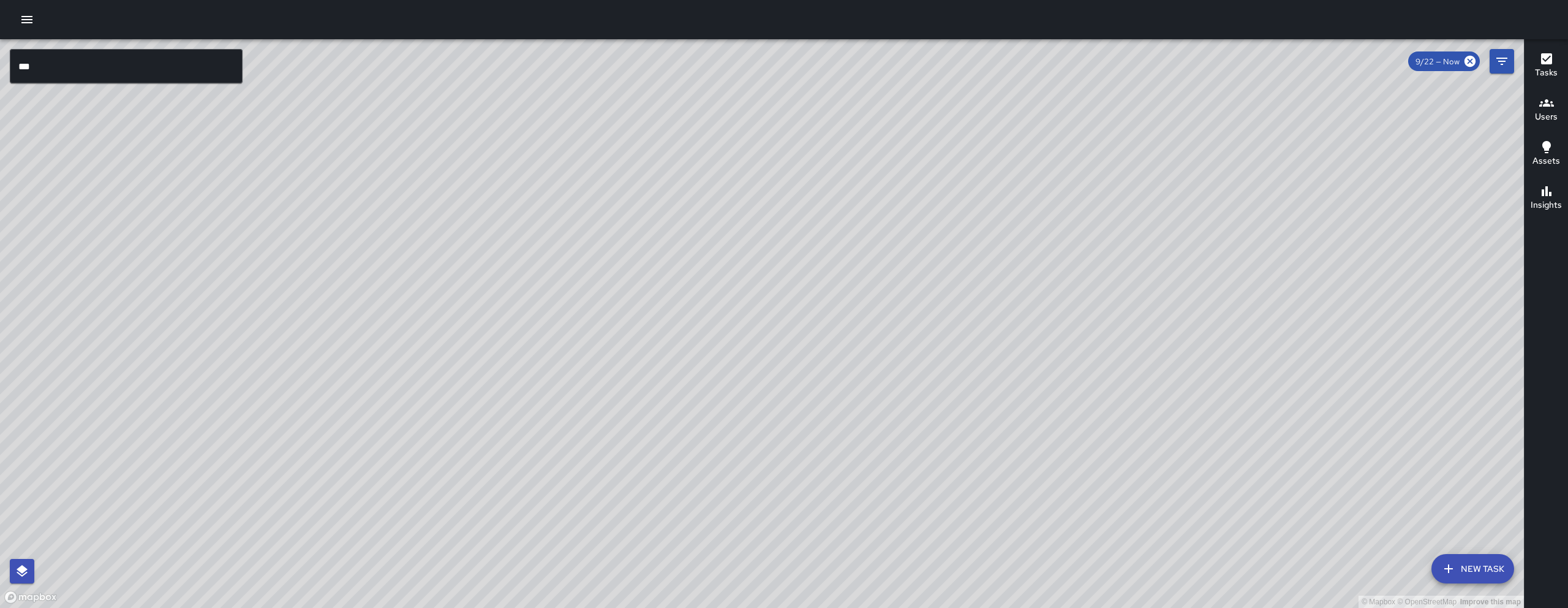
click at [776, 509] on button "New Task" at bounding box center [1473, 568] width 83 height 30
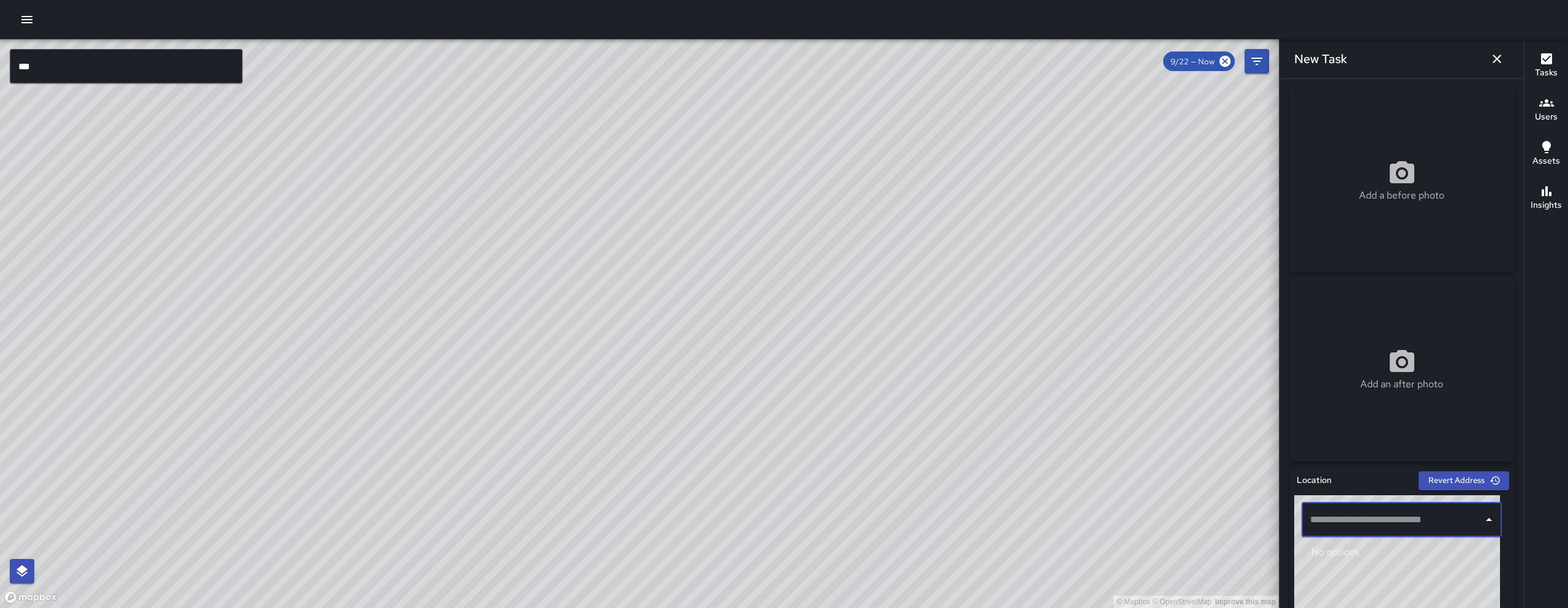
click at [776, 509] on input "text" at bounding box center [1392, 519] width 171 height 23
click at [776, 398] on span "1025 Minna Street" at bounding box center [1408, 405] width 149 height 14
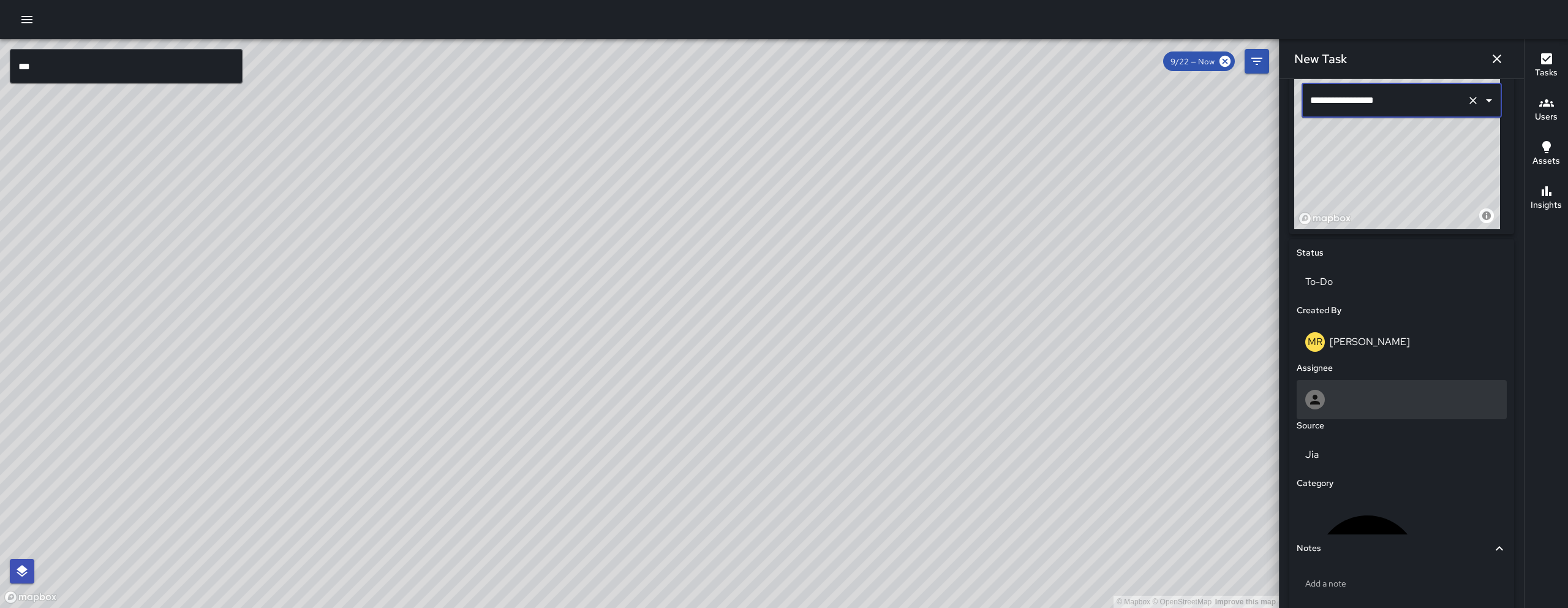
scroll to position [484, 0]
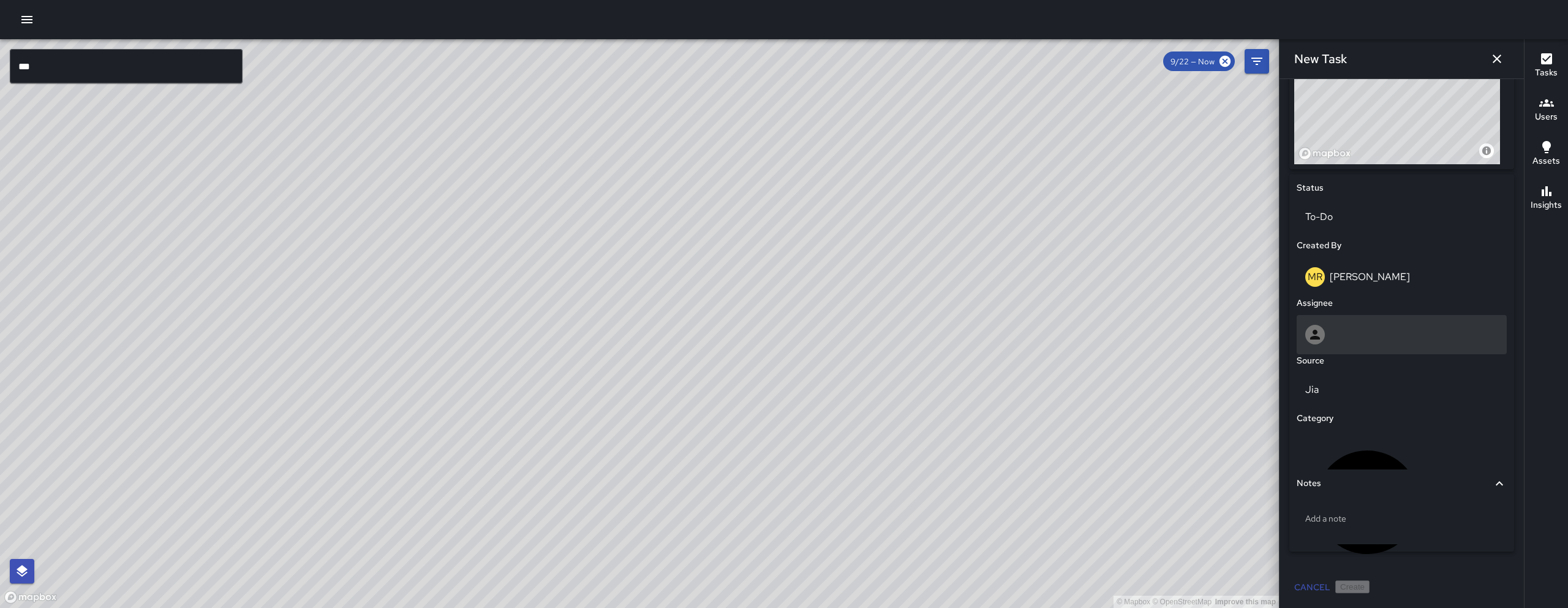
type input "**********"
click at [776, 320] on div at bounding box center [1402, 334] width 210 height 39
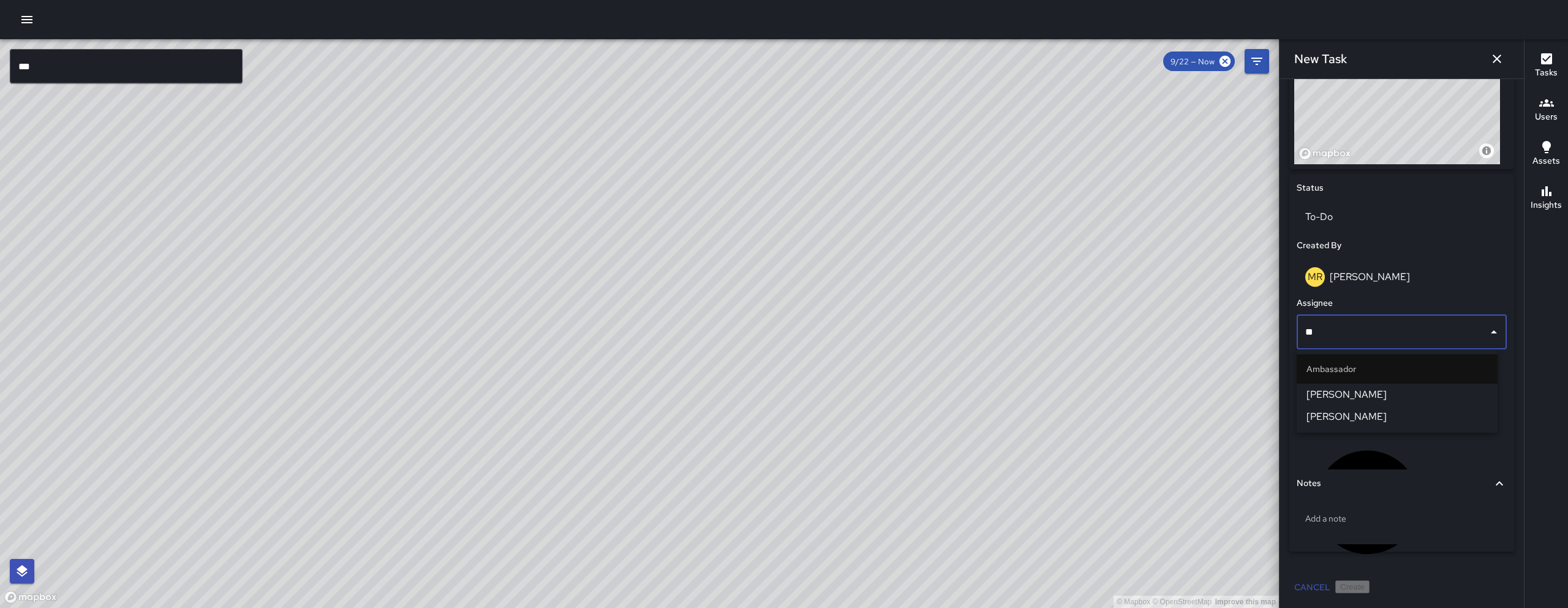
type input "***"
click at [776, 388] on span "[PERSON_NAME]" at bounding box center [1397, 394] width 181 height 14
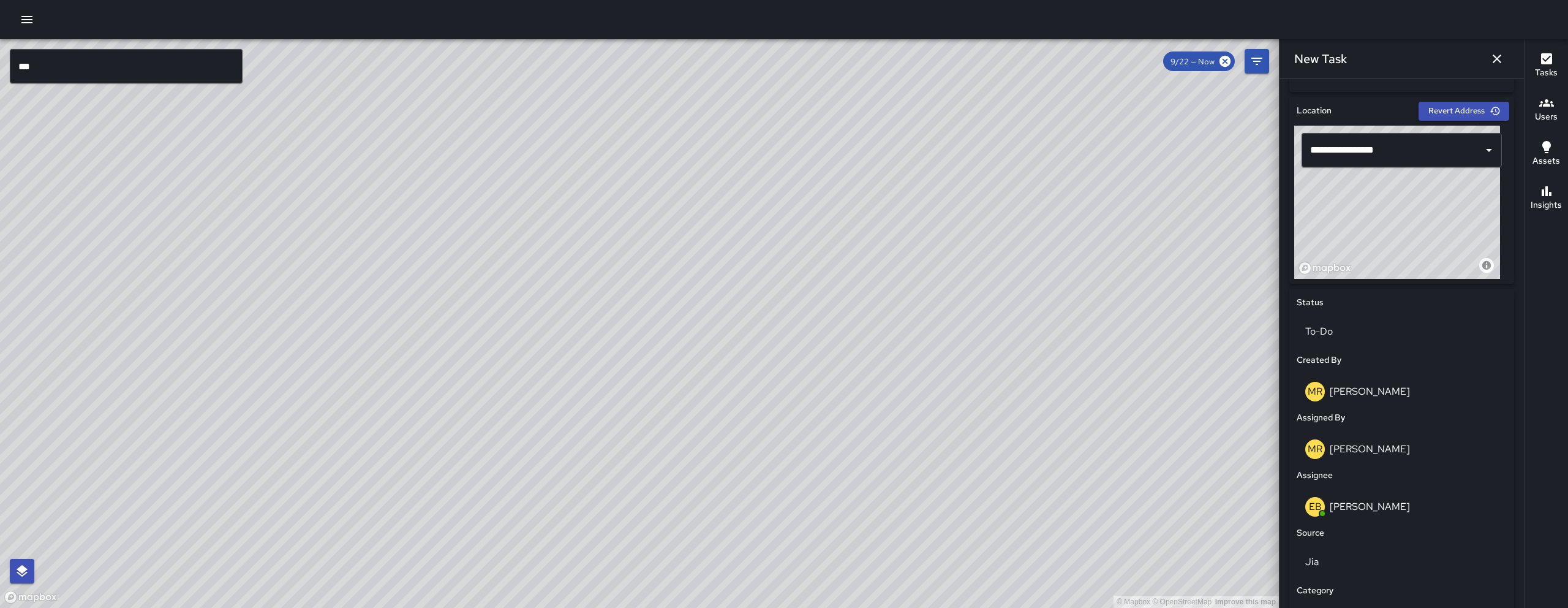
scroll to position [85, 0]
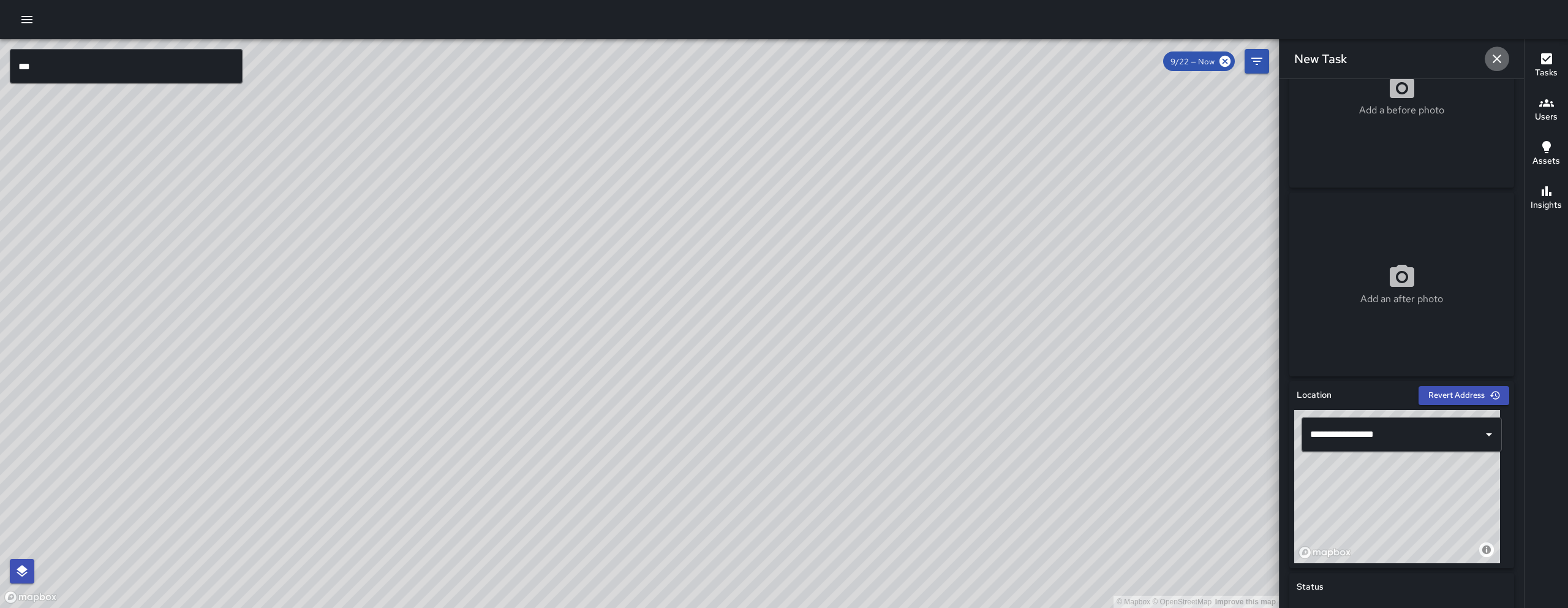
click at [776, 53] on icon "button" at bounding box center [1496, 58] width 14 height 14
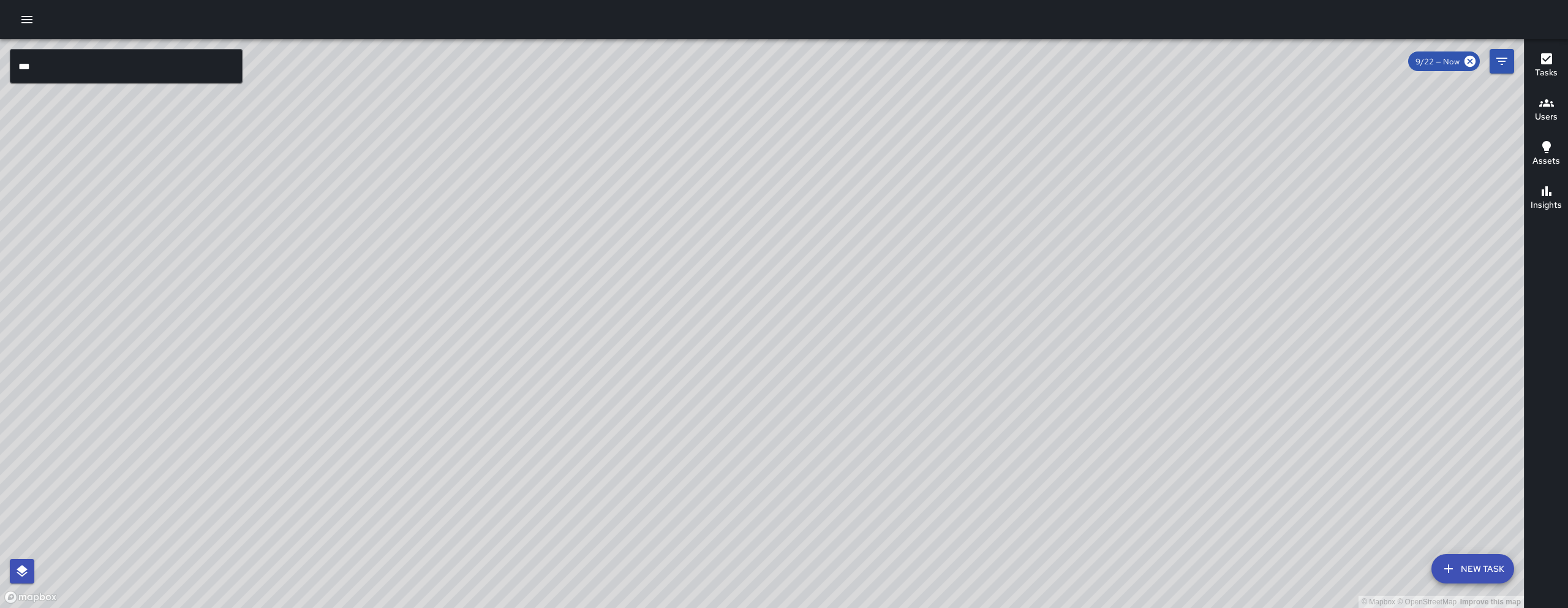
drag, startPoint x: 1083, startPoint y: 548, endPoint x: 1034, endPoint y: 305, distance: 247.9
click at [776, 305] on div "© Mapbox © OpenStreetMap Improve this map" at bounding box center [761, 323] width 1523 height 568
drag, startPoint x: 1079, startPoint y: 494, endPoint x: 1078, endPoint y: 504, distance: 10.0
click at [776, 504] on div "© Mapbox © OpenStreetMap Improve this map" at bounding box center [761, 323] width 1523 height 568
click at [776, 509] on button "New Task" at bounding box center [1473, 568] width 83 height 30
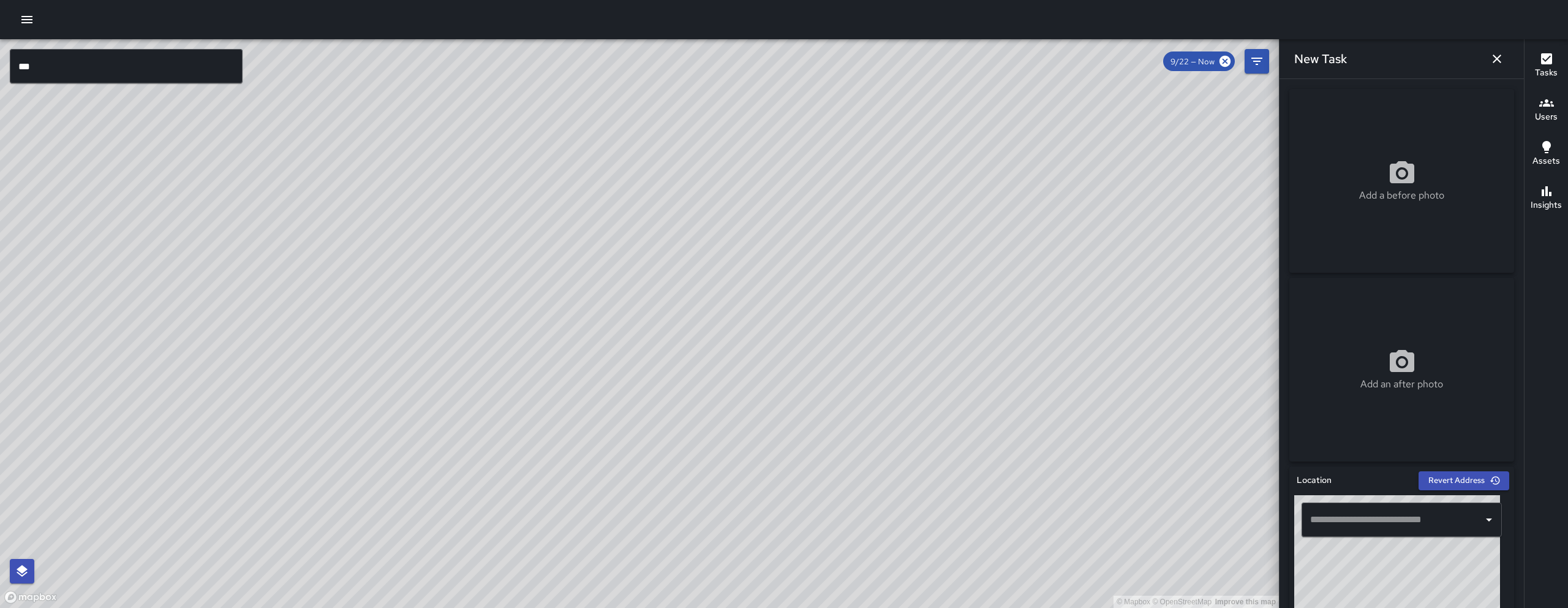
drag, startPoint x: 1390, startPoint y: 599, endPoint x: 1461, endPoint y: 566, distance: 78.3
click at [776, 509] on div "© Mapbox © OpenStreetMap Improve this map" at bounding box center [1397, 572] width 206 height 153
drag, startPoint x: 1361, startPoint y: 573, endPoint x: 1456, endPoint y: 602, distance: 99.3
click at [776, 509] on div "© Mapbox © OpenStreetMap Improve this map" at bounding box center [1397, 572] width 206 height 153
drag, startPoint x: 1384, startPoint y: 587, endPoint x: 1397, endPoint y: 572, distance: 19.8
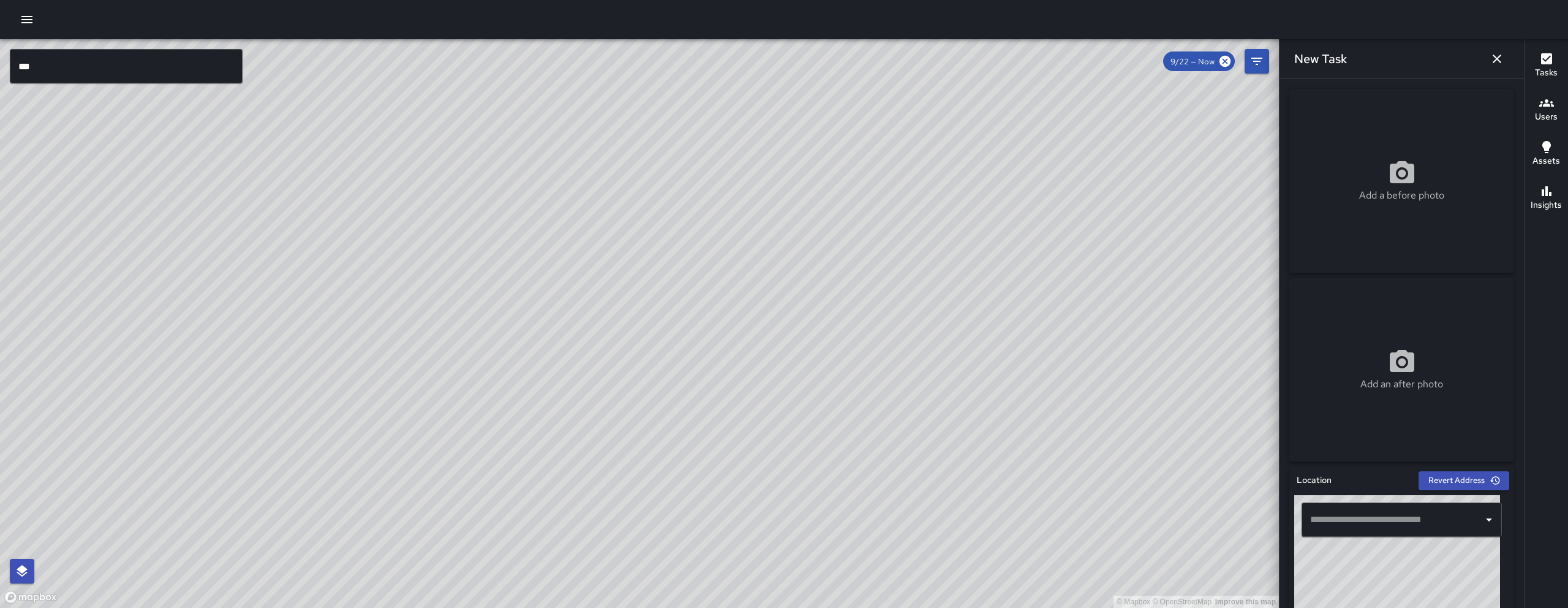
click at [776, 509] on div "© Mapbox © OpenStreetMap Improve this map" at bounding box center [1397, 572] width 206 height 153
type input "**********"
click at [776, 509] on div "© Mapbox © OpenStreetMap Improve this map" at bounding box center [1397, 572] width 206 height 153
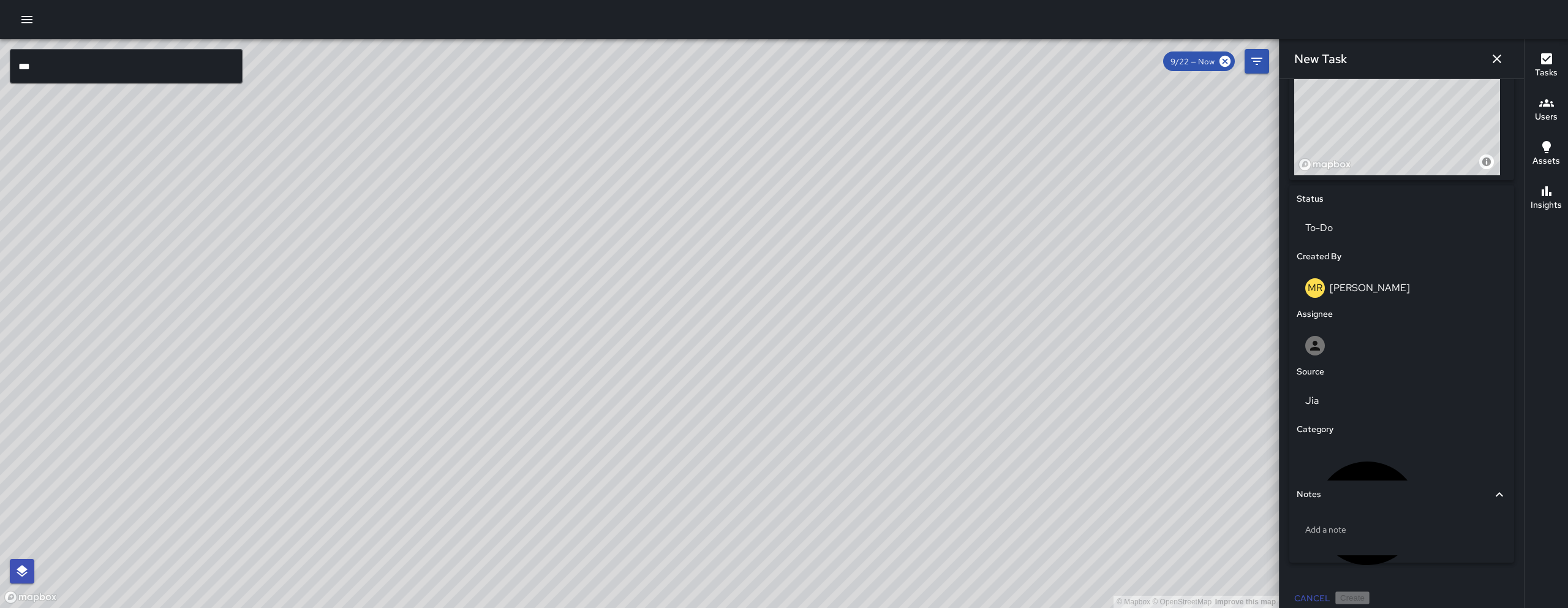
scroll to position [484, 0]
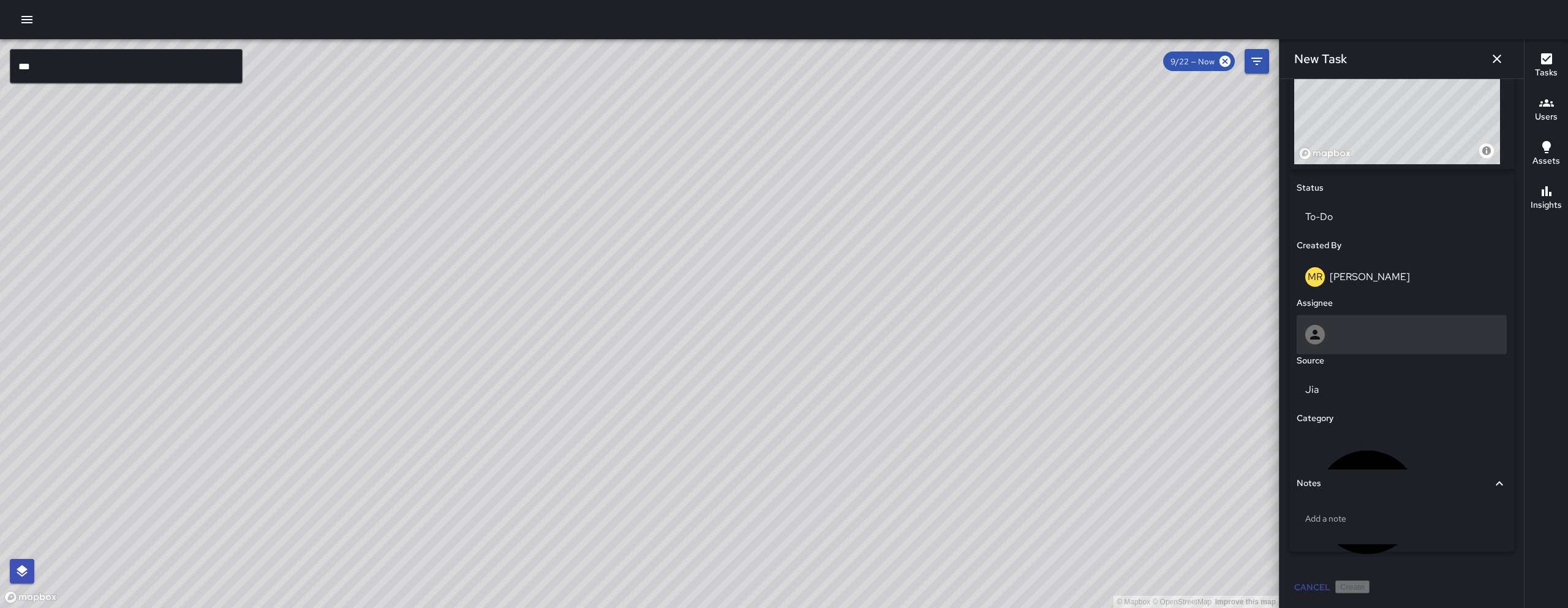
click at [776, 322] on div at bounding box center [1402, 334] width 210 height 39
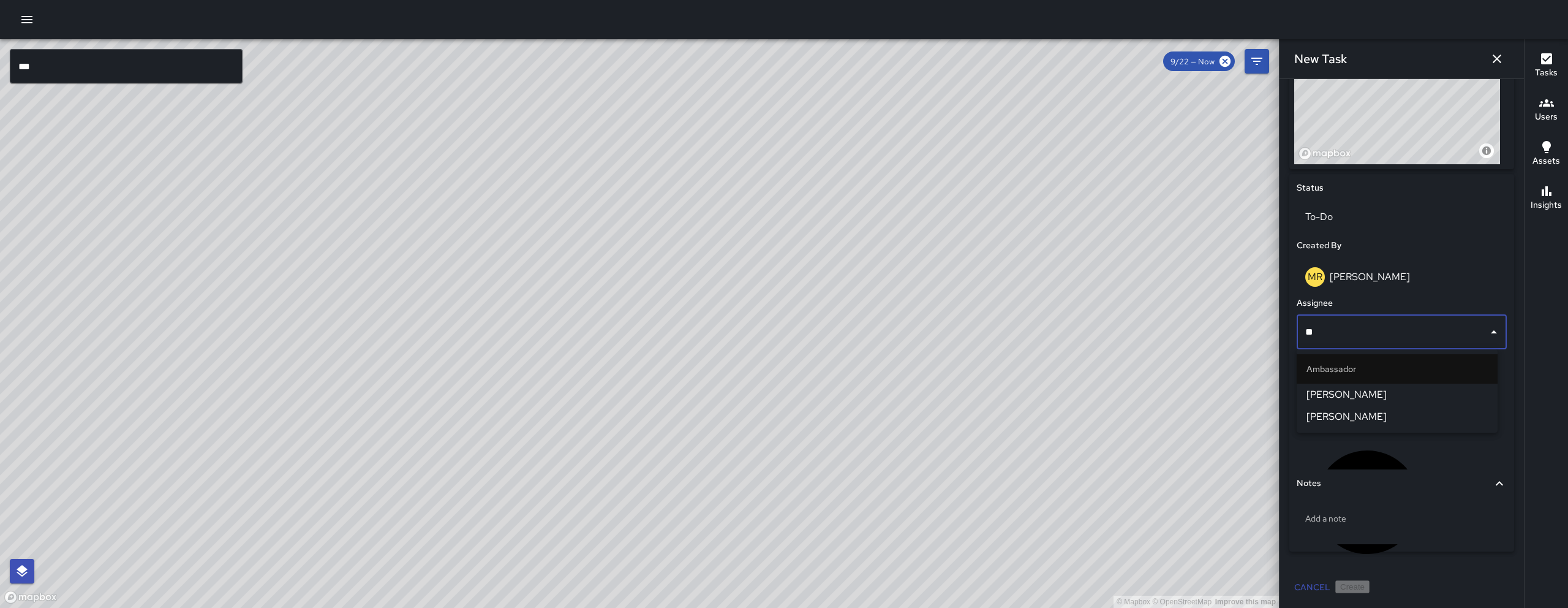
type input "***"
click at [776, 394] on span "[PERSON_NAME]" at bounding box center [1397, 394] width 181 height 14
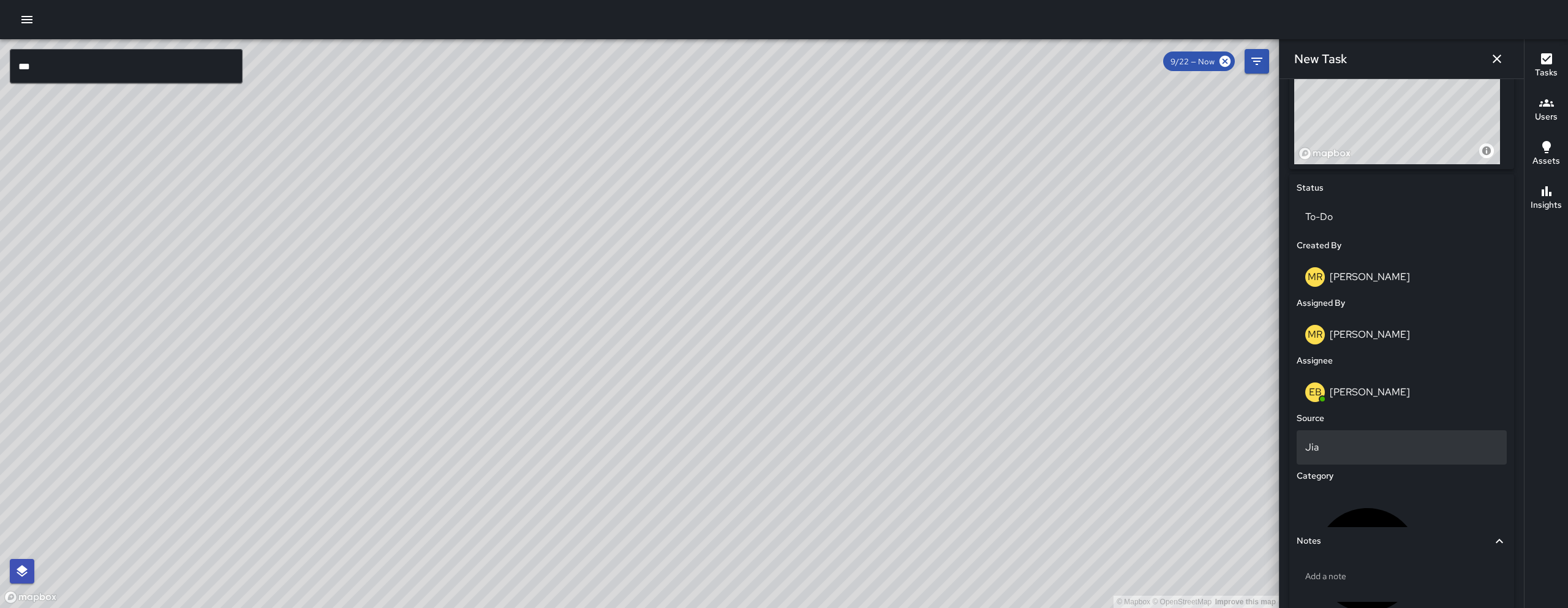
click at [776, 441] on p "Jia" at bounding box center [1401, 447] width 193 height 14
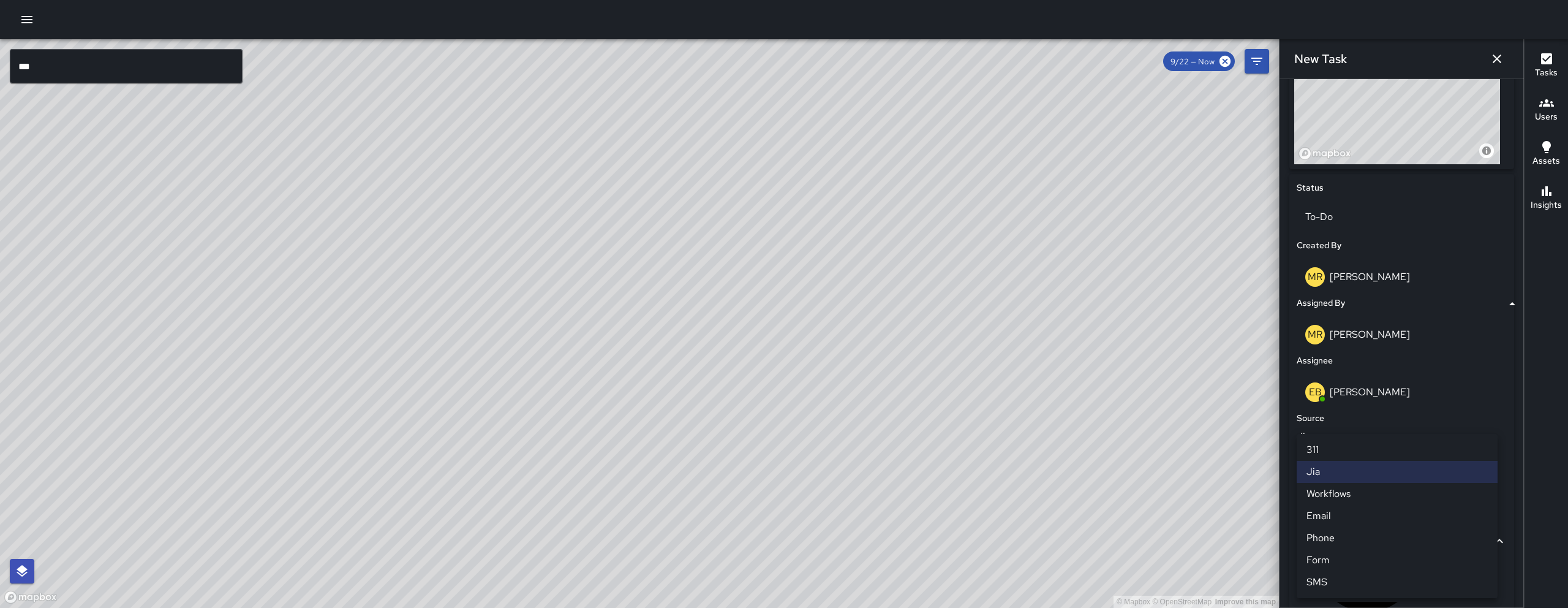
click at [776, 509] on li "Phone" at bounding box center [1397, 538] width 201 height 22
click at [776, 509] on div "Uncategorized" at bounding box center [1402, 560] width 210 height 144
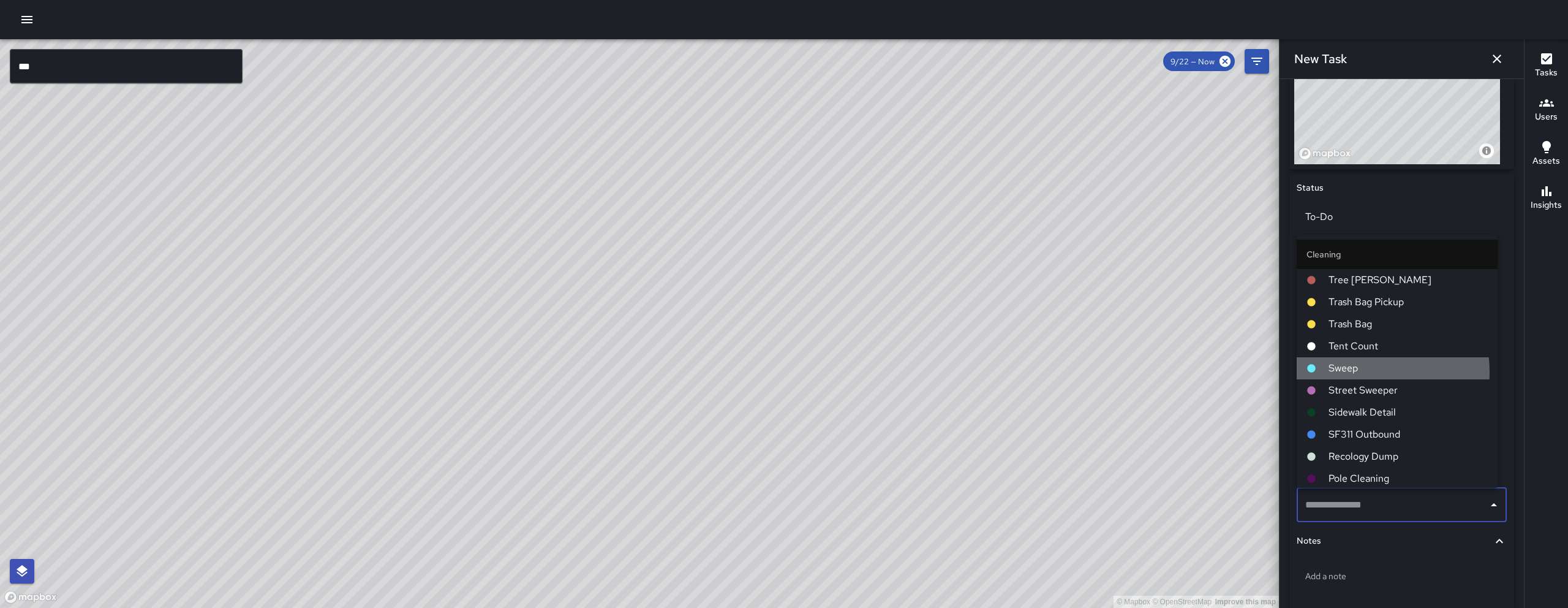
click at [776, 371] on span "Sweep" at bounding box center [1408, 368] width 159 height 14
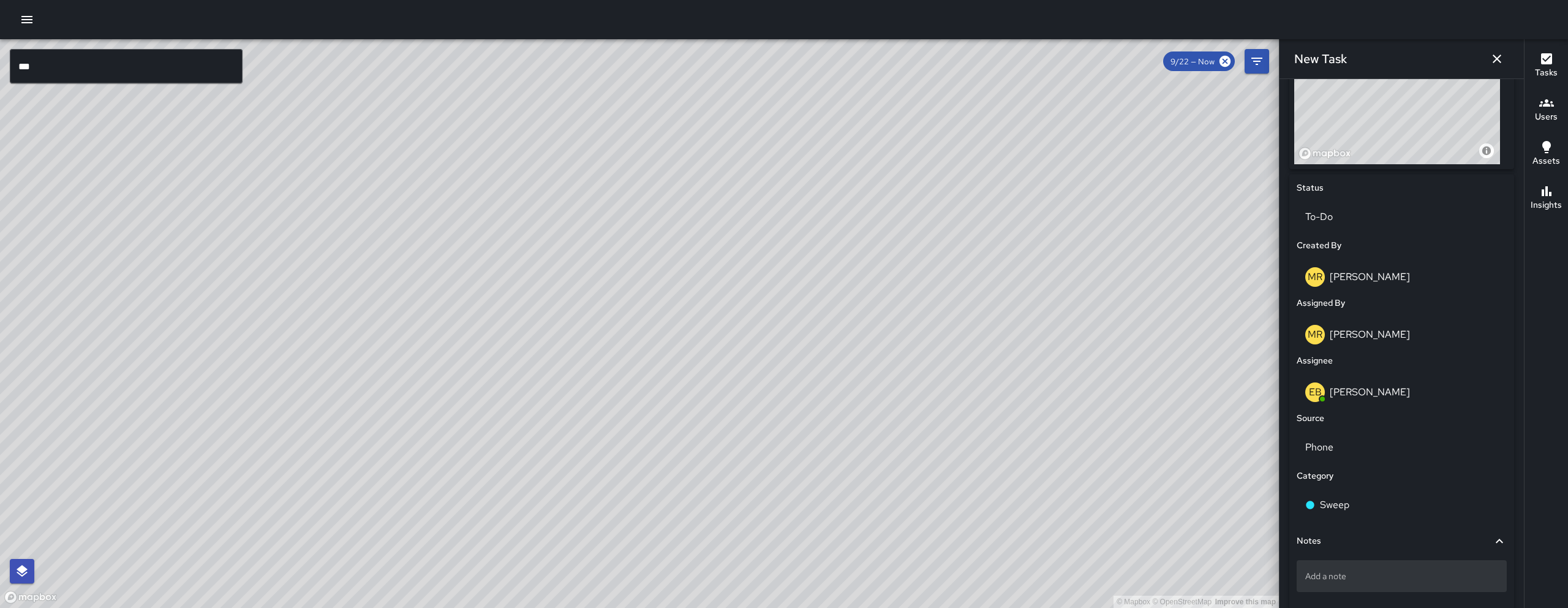
click at [776, 509] on p "Add a note" at bounding box center [1401, 576] width 193 height 13
click at [776, 509] on textarea "**********" at bounding box center [1388, 567] width 184 height 13
click at [776, 509] on textarea "**********" at bounding box center [1388, 572] width 184 height 24
type textarea "**********"
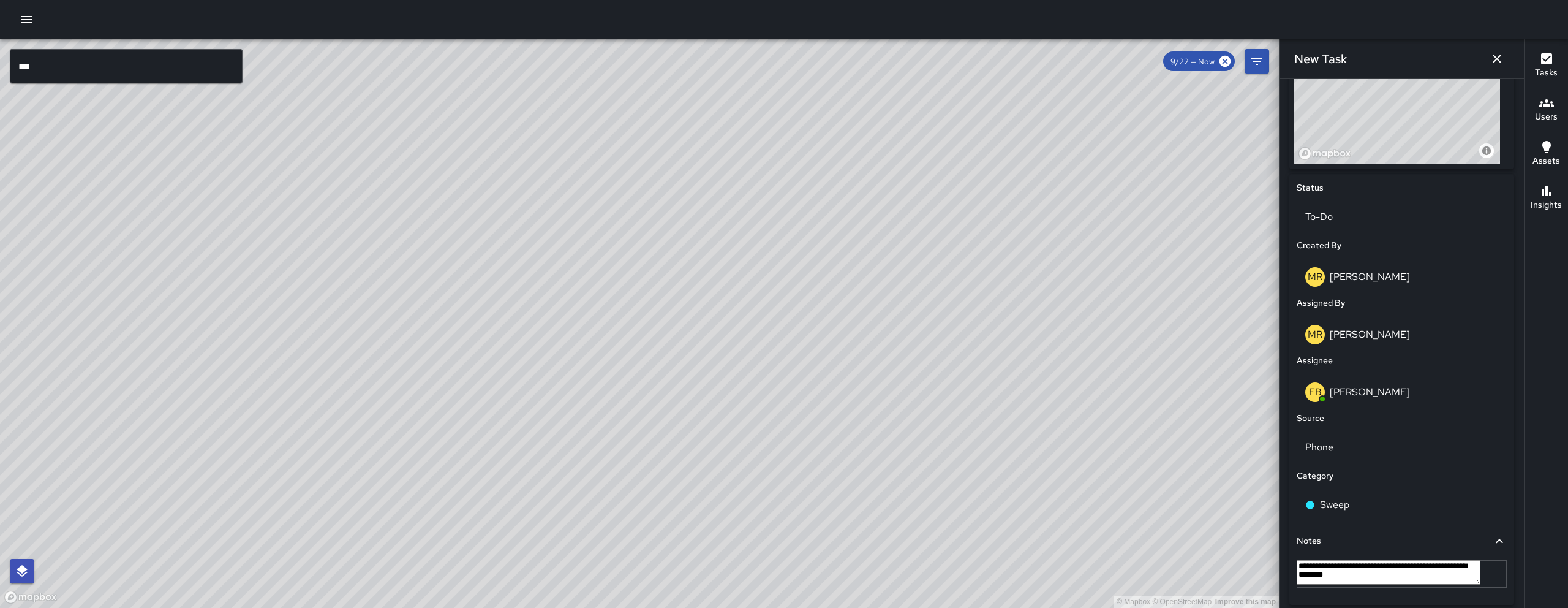
click at [776, 509] on textarea "**********" at bounding box center [1388, 572] width 184 height 24
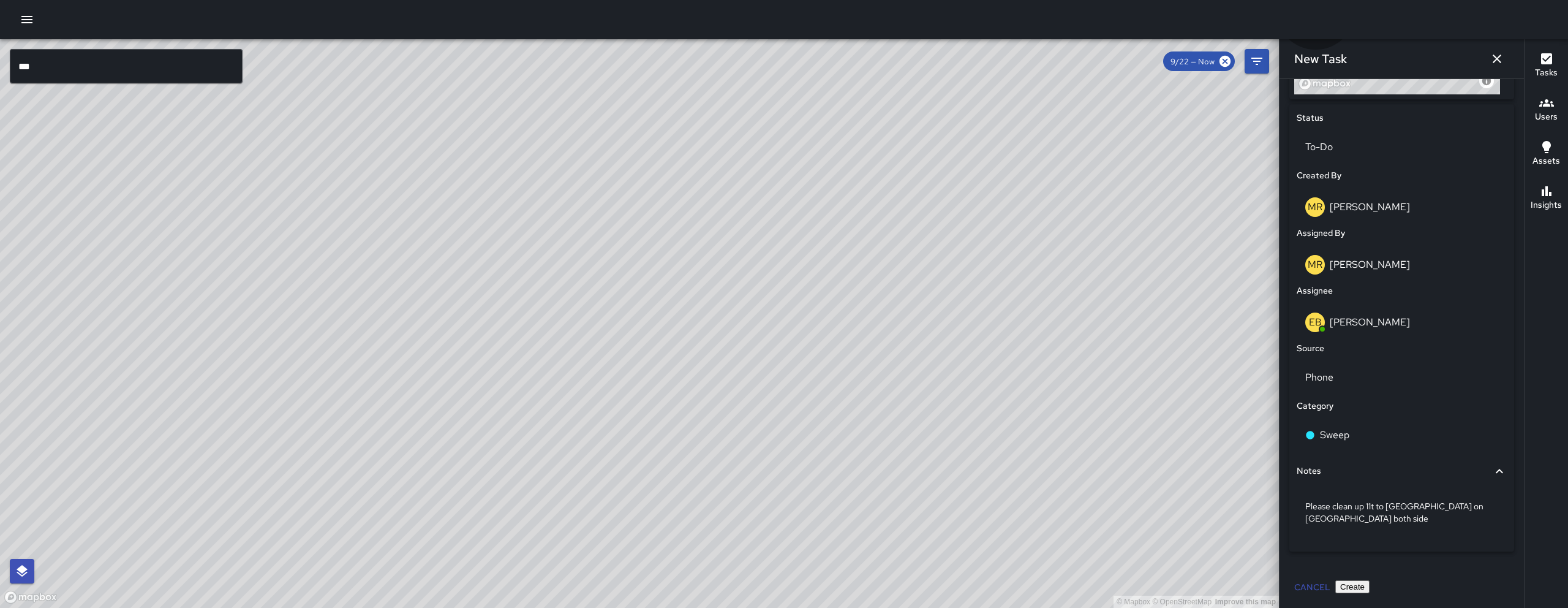
click at [776, 509] on button "Create" at bounding box center [1352, 587] width 35 height 13
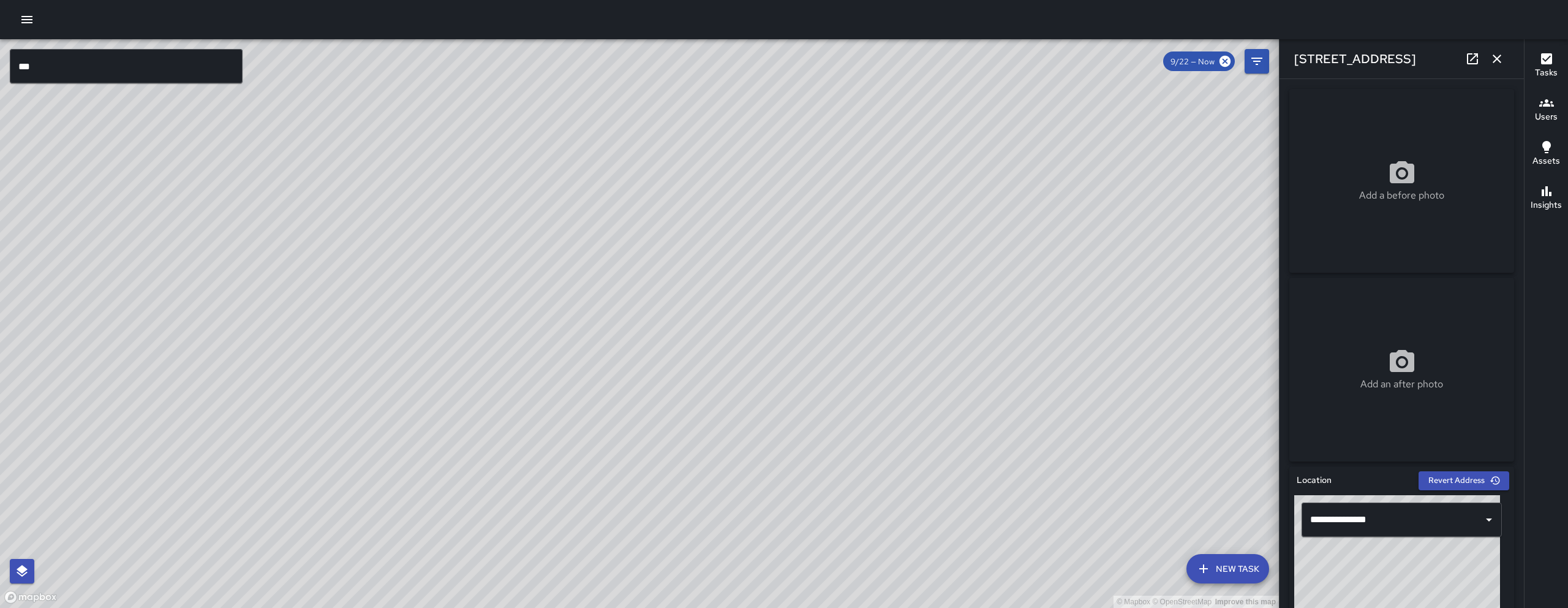
click at [776, 57] on icon "button" at bounding box center [1497, 59] width 9 height 9
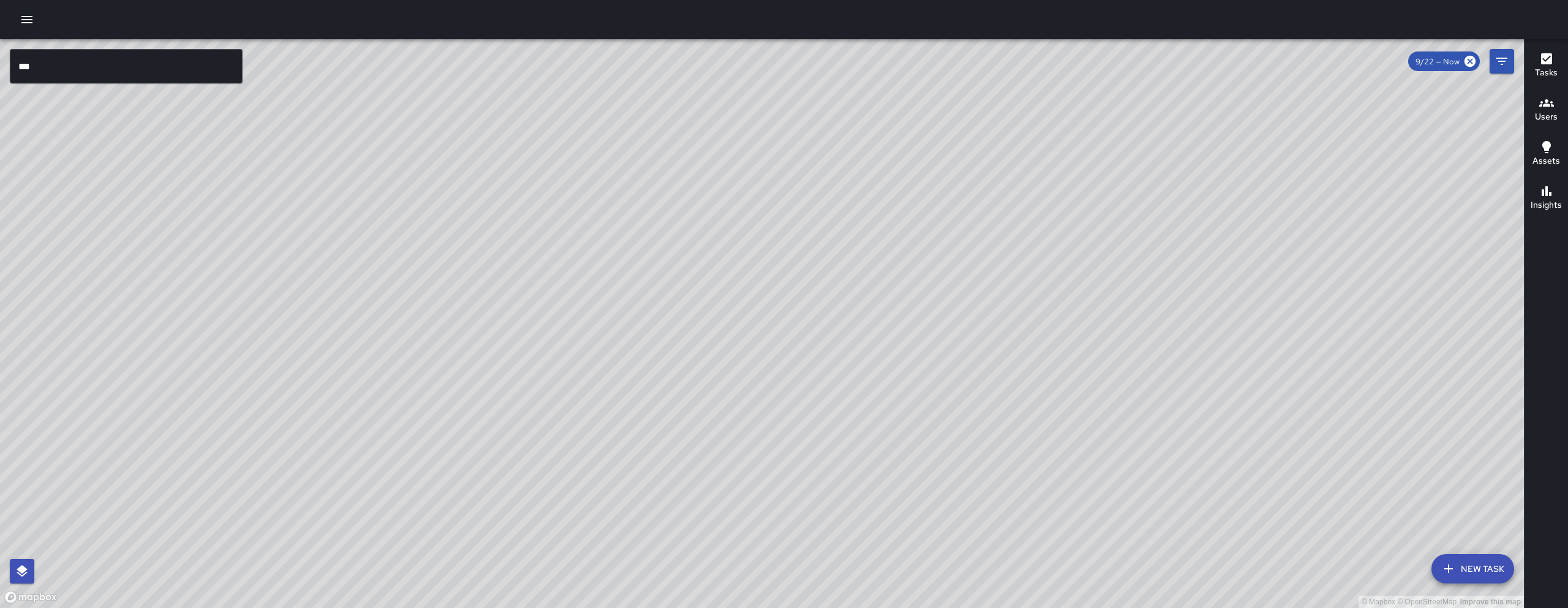
click at [776, 509] on button "New Task" at bounding box center [1473, 568] width 83 height 30
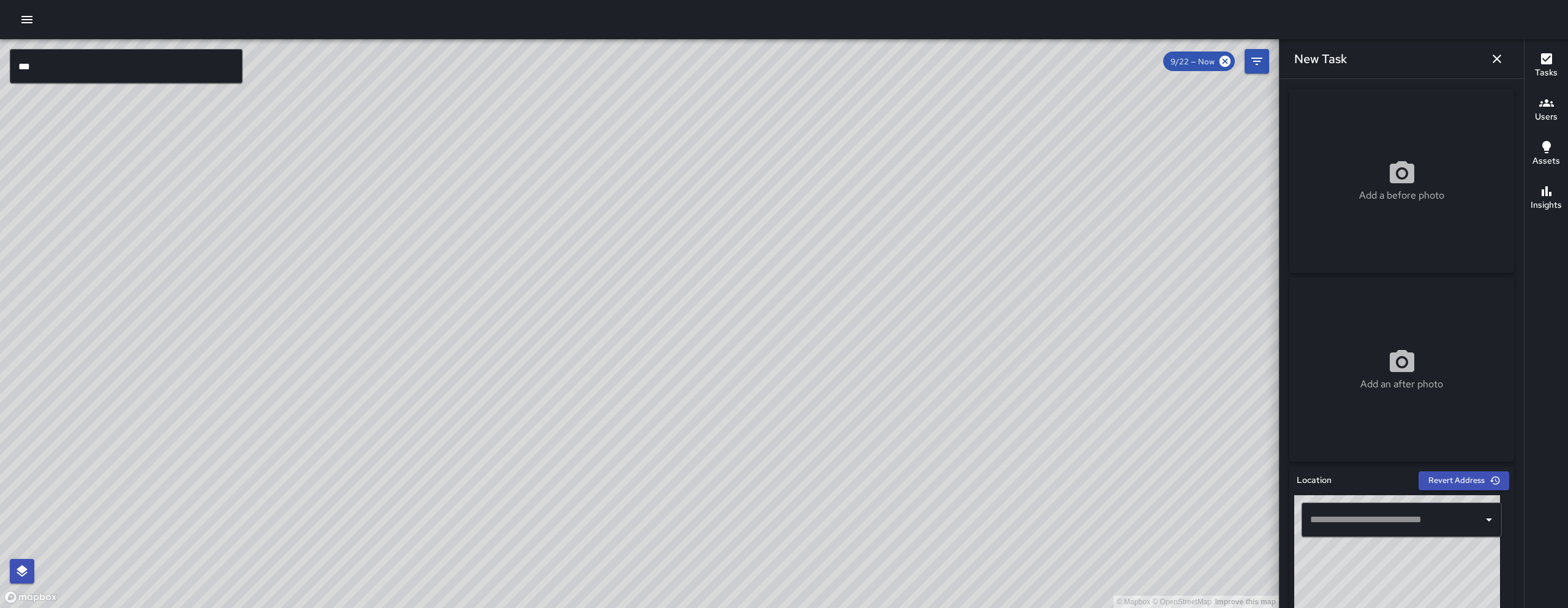
click at [776, 509] on input "text" at bounding box center [1392, 519] width 171 height 23
click at [776, 509] on span "345 11th Street" at bounding box center [1408, 552] width 149 height 14
type input "**********"
drag, startPoint x: 885, startPoint y: 417, endPoint x: 702, endPoint y: 60, distance: 401.2
click at [702, 60] on div "© Mapbox © OpenStreetMap Improve this map" at bounding box center [639, 323] width 1279 height 568
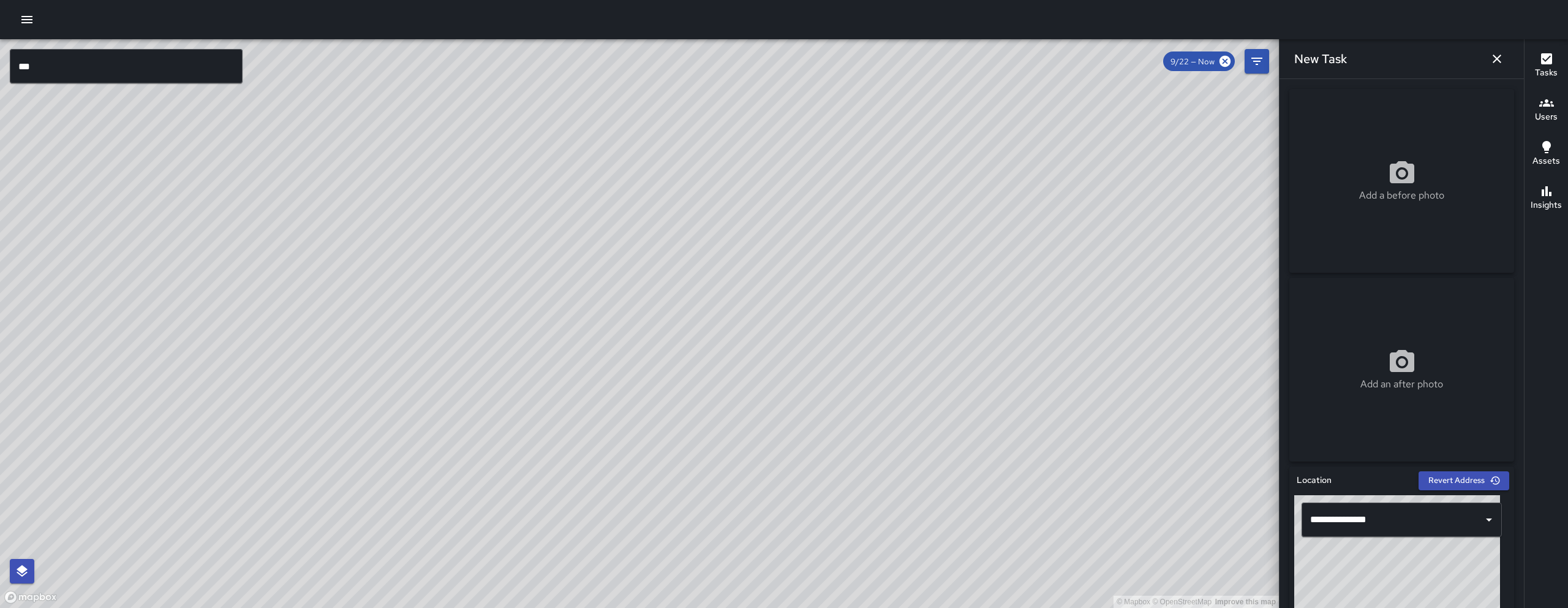
drag, startPoint x: 1090, startPoint y: 590, endPoint x: 698, endPoint y: 261, distance: 511.8
click at [698, 261] on div "© Mapbox © OpenStreetMap Improve this map" at bounding box center [639, 323] width 1279 height 568
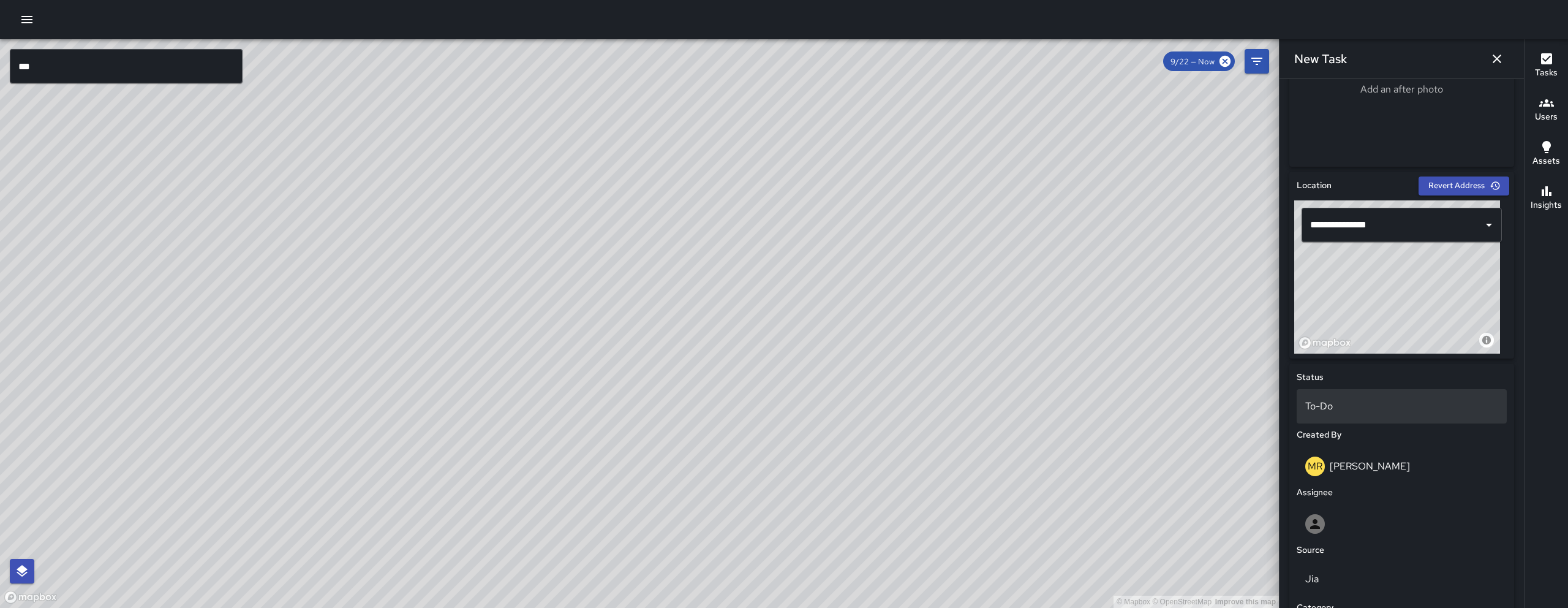
scroll to position [466, 0]
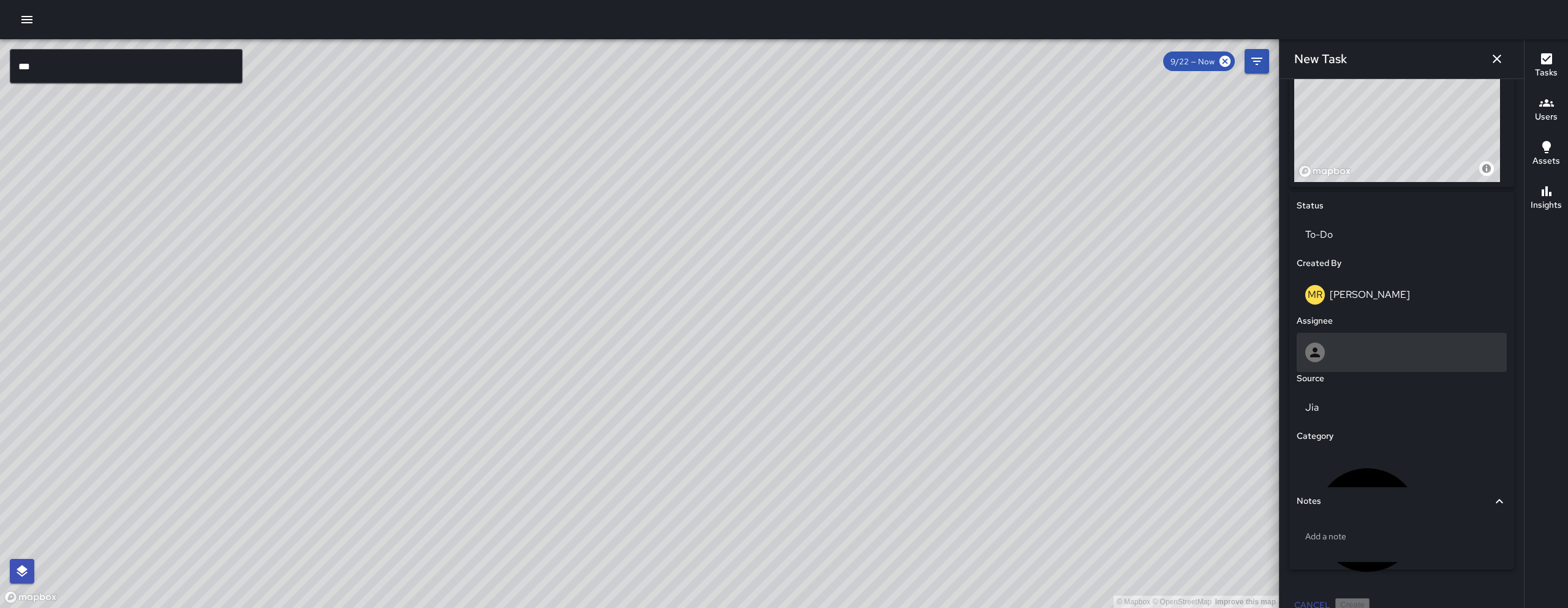
click at [776, 364] on div at bounding box center [1402, 352] width 210 height 39
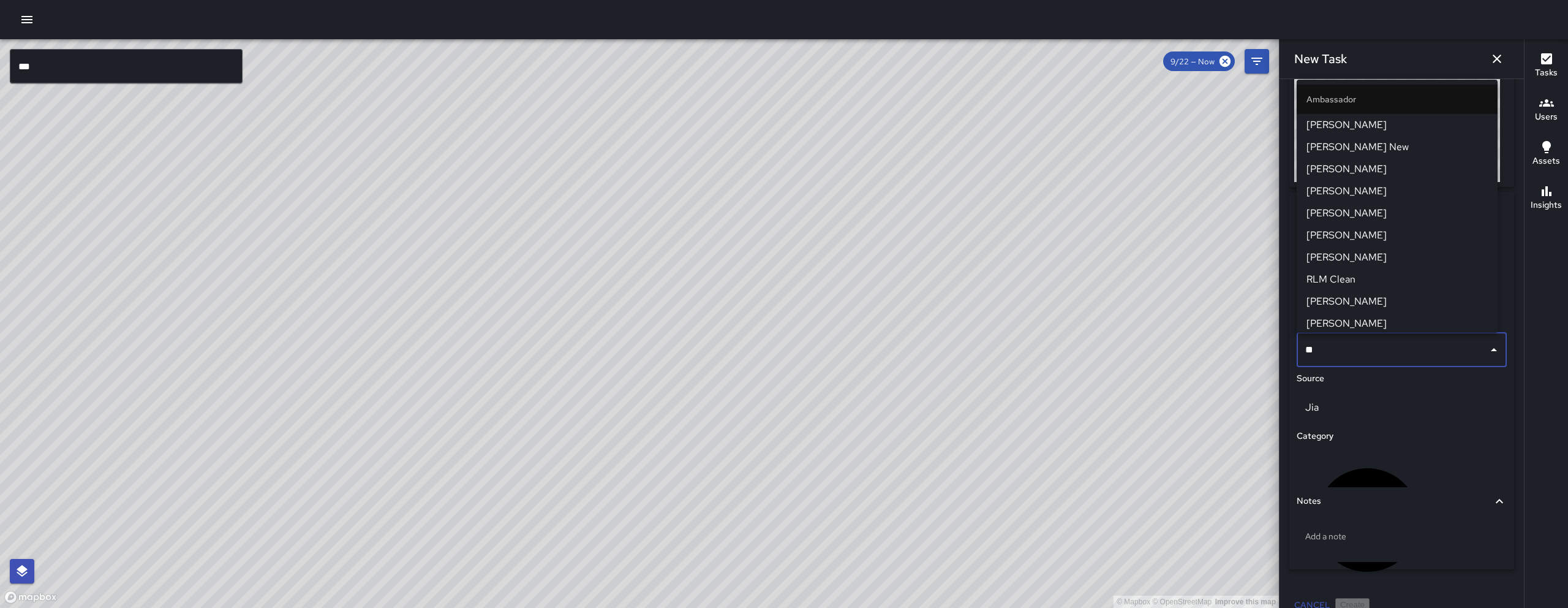
type input "***"
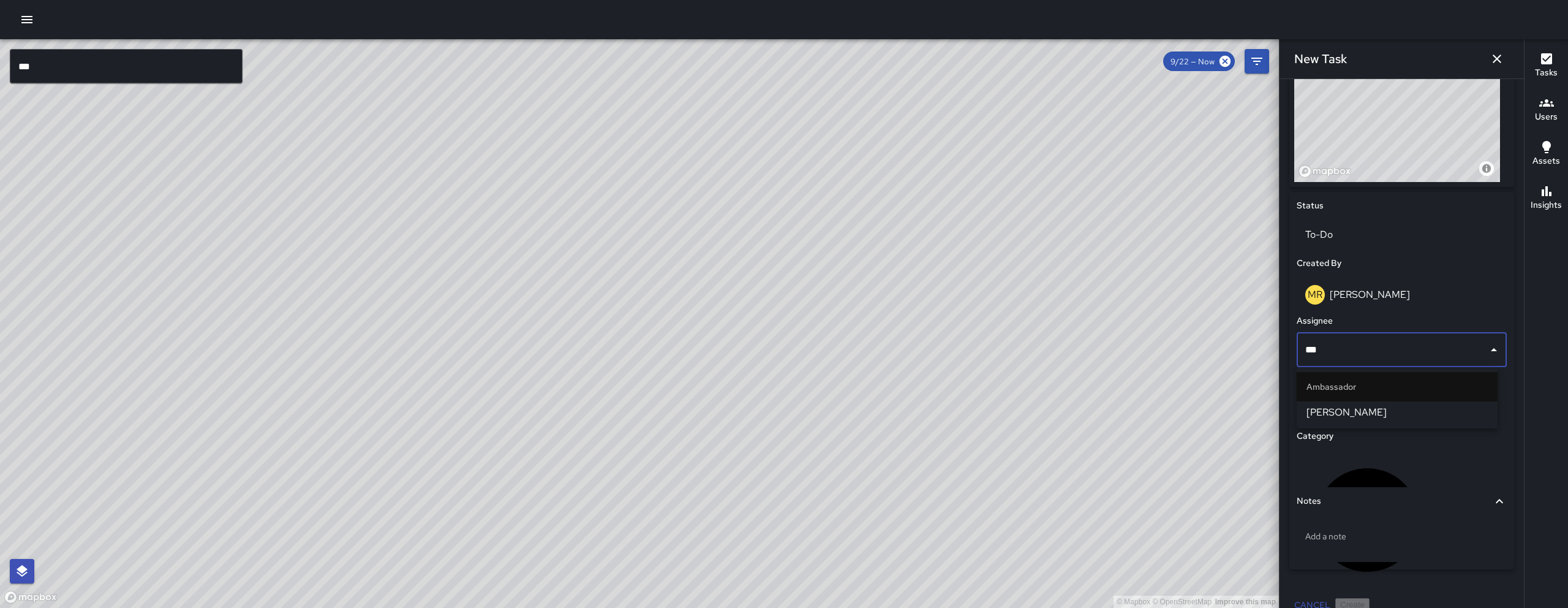
click at [776, 408] on span "[PERSON_NAME]" at bounding box center [1397, 412] width 181 height 14
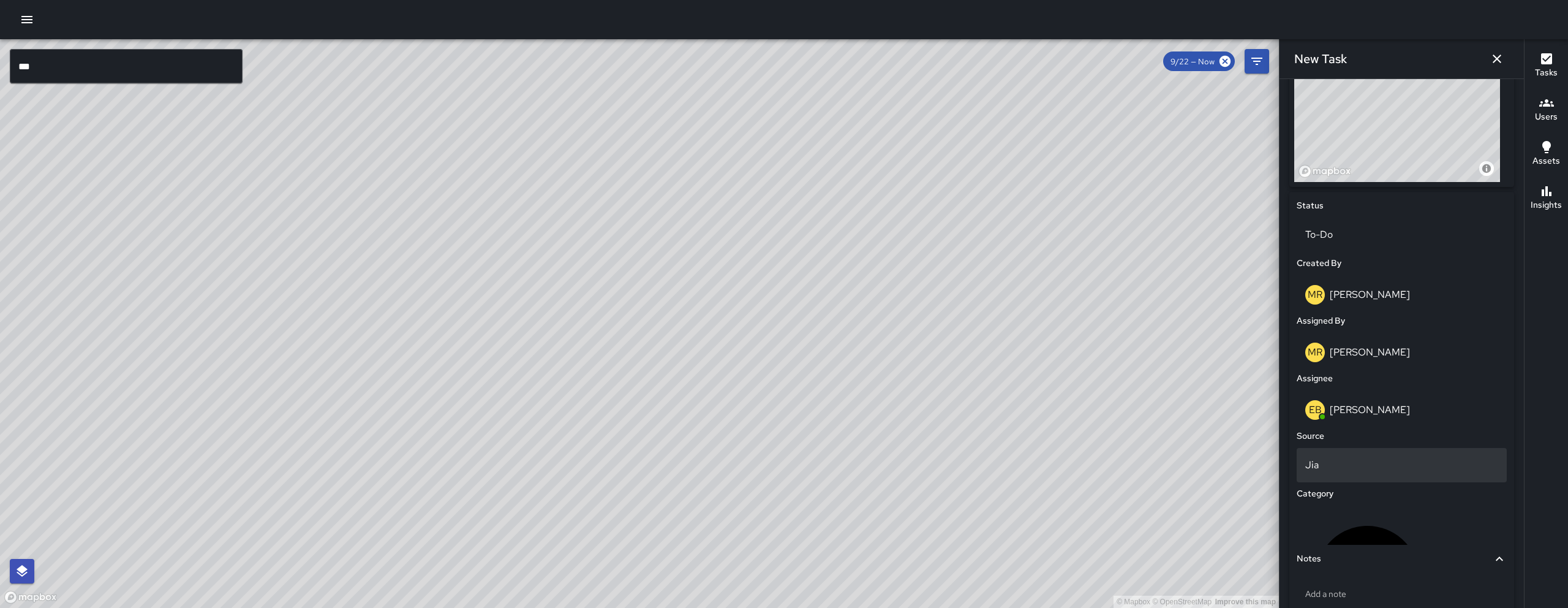
click at [776, 460] on p "Jia" at bounding box center [1401, 465] width 193 height 14
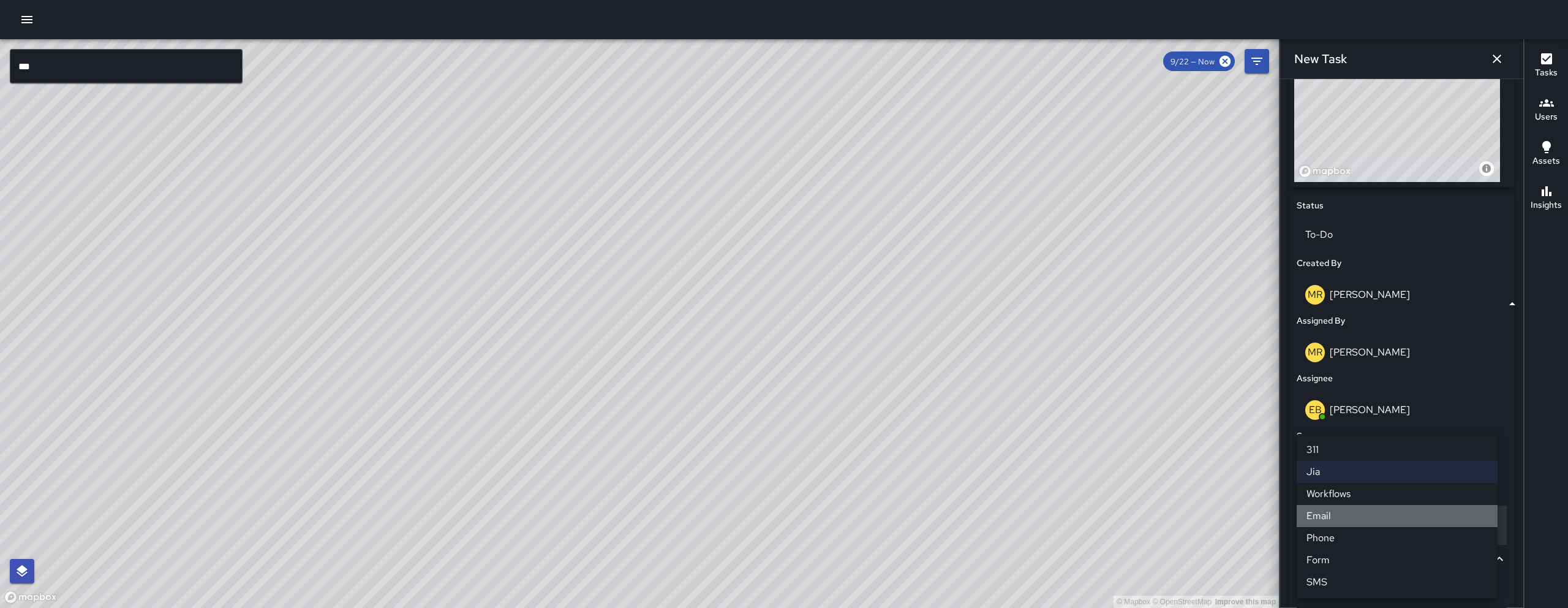
click at [776, 508] on li "Email" at bounding box center [1397, 516] width 201 height 22
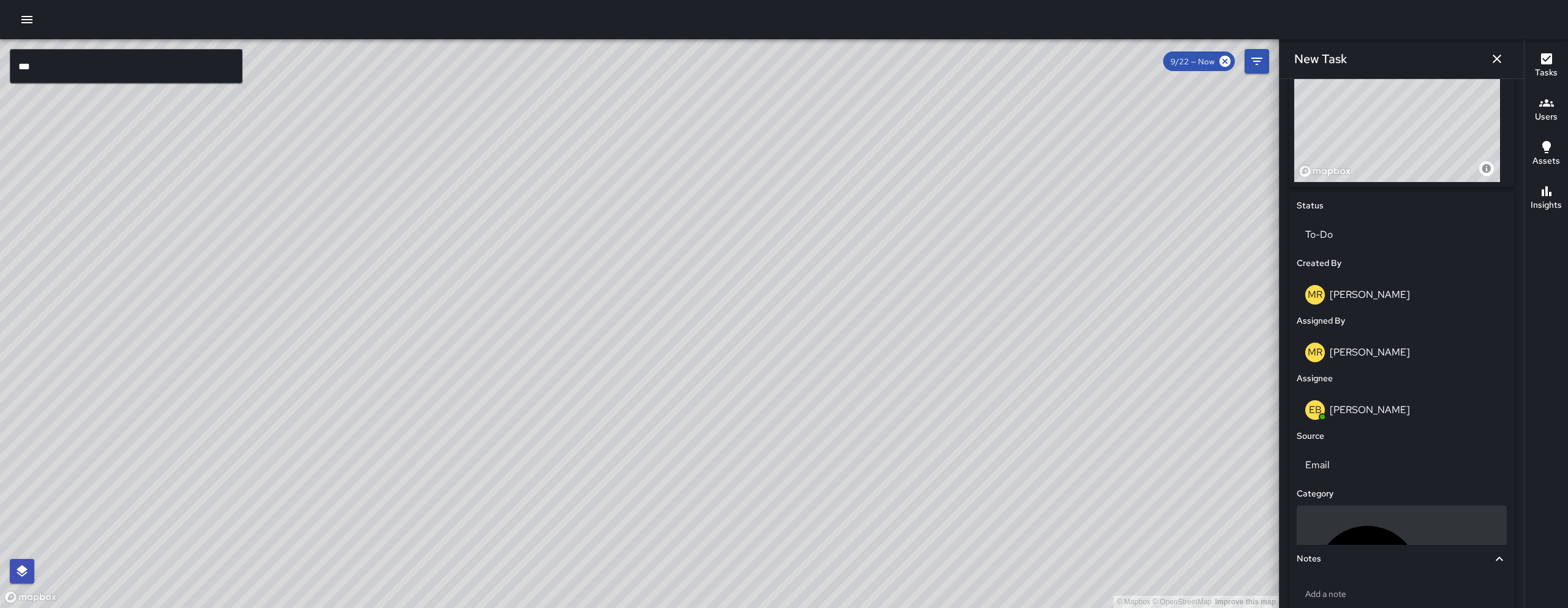
click at [776, 509] on p "Uncategorized" at bounding box center [1466, 577] width 63 height 14
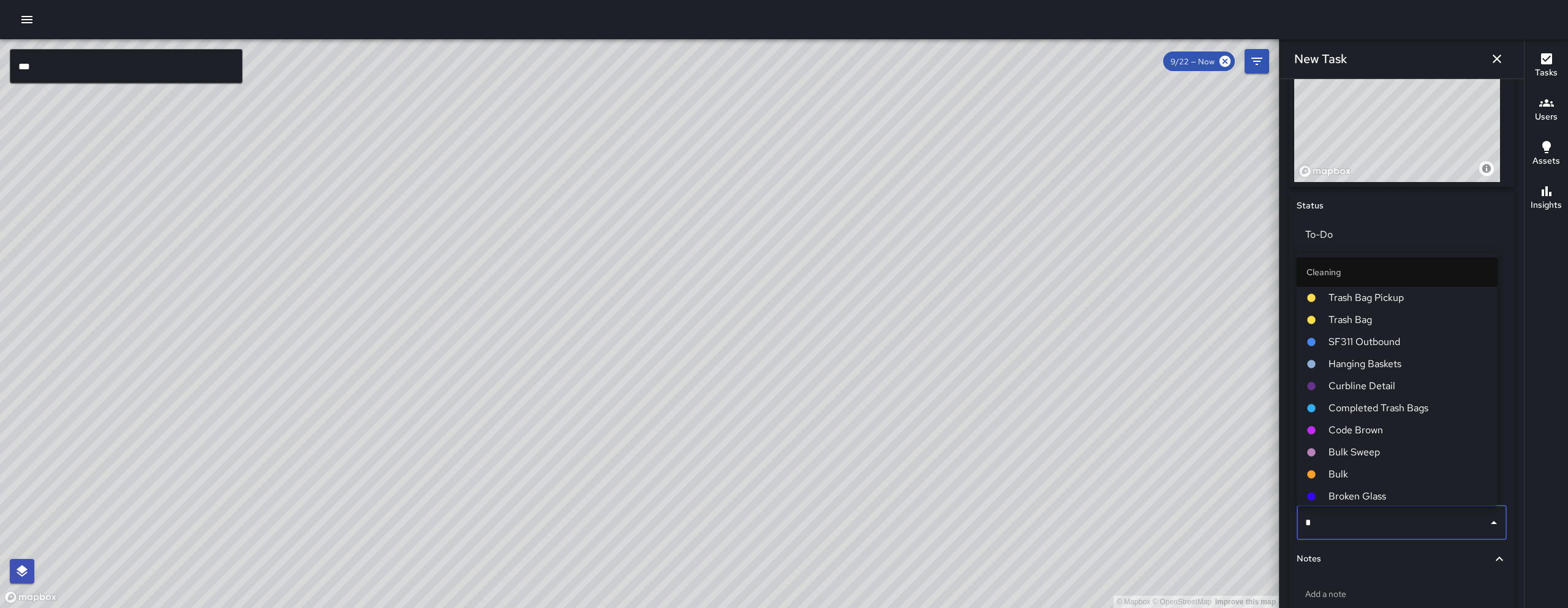
type input "**"
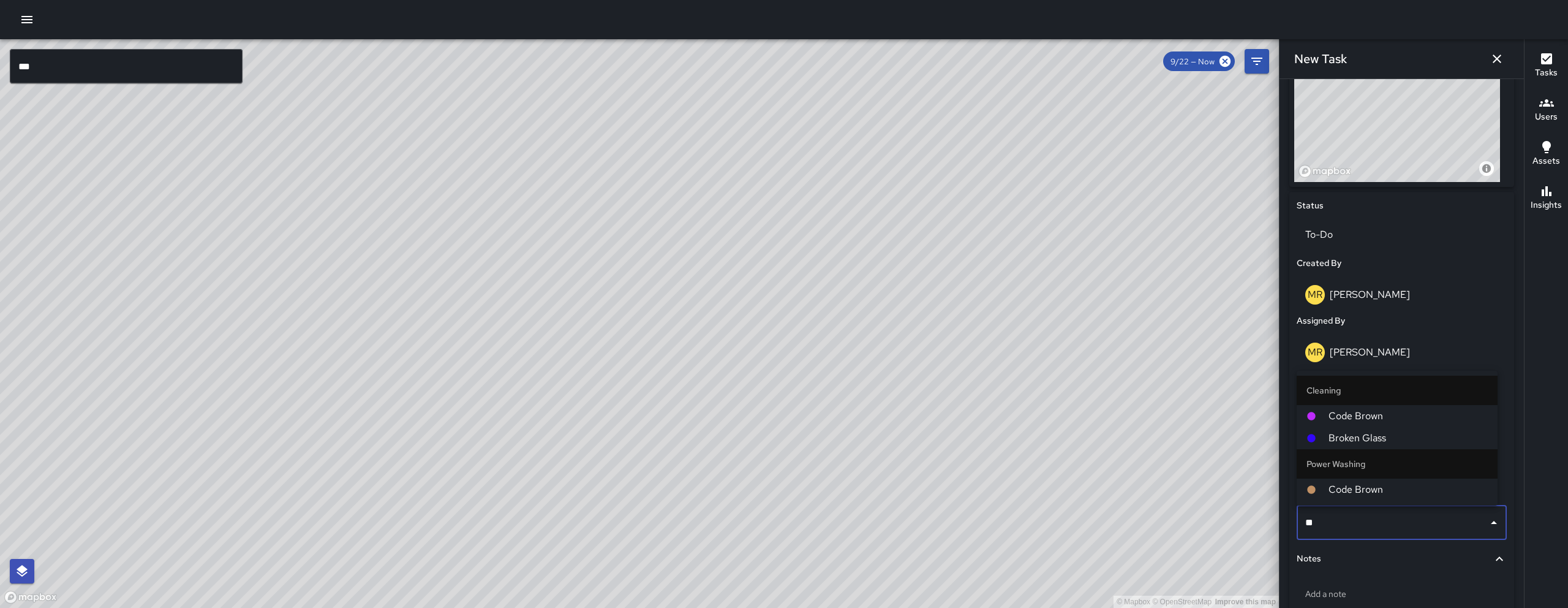
click at [776, 438] on span "Broken Glass" at bounding box center [1408, 438] width 159 height 14
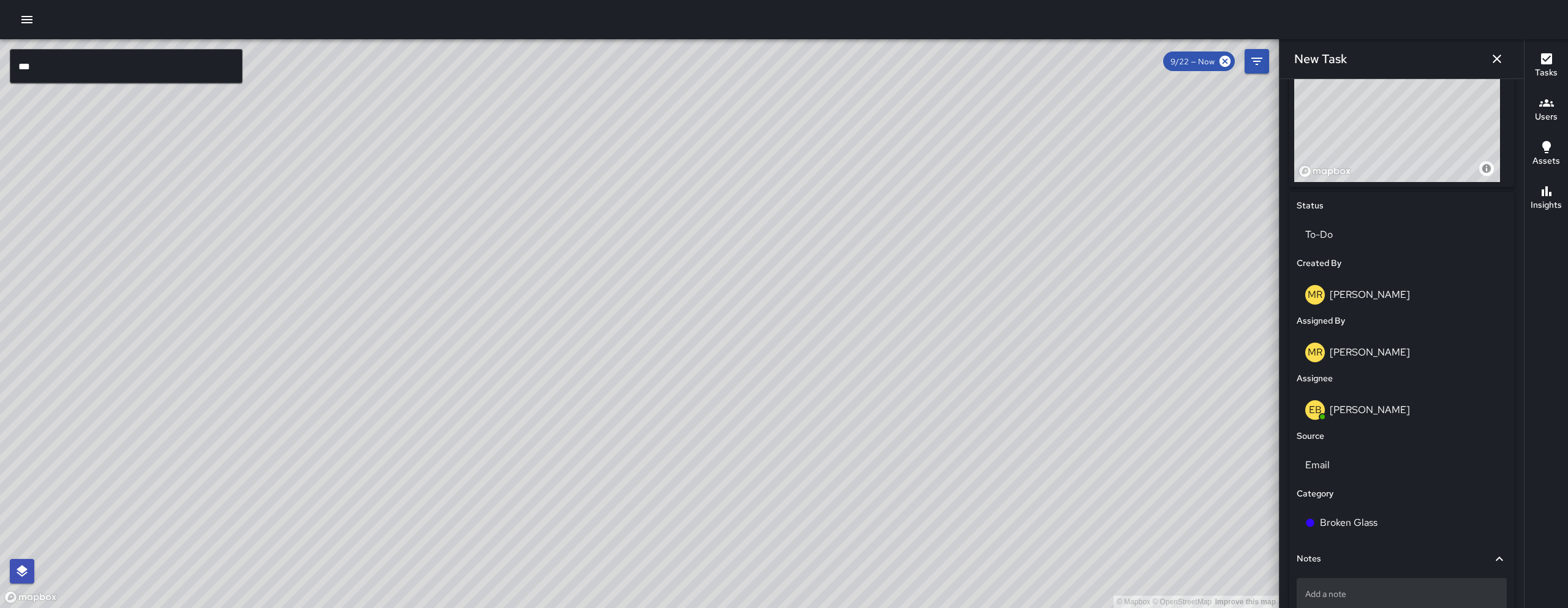
click at [776, 509] on p "Add a note" at bounding box center [1401, 594] width 193 height 13
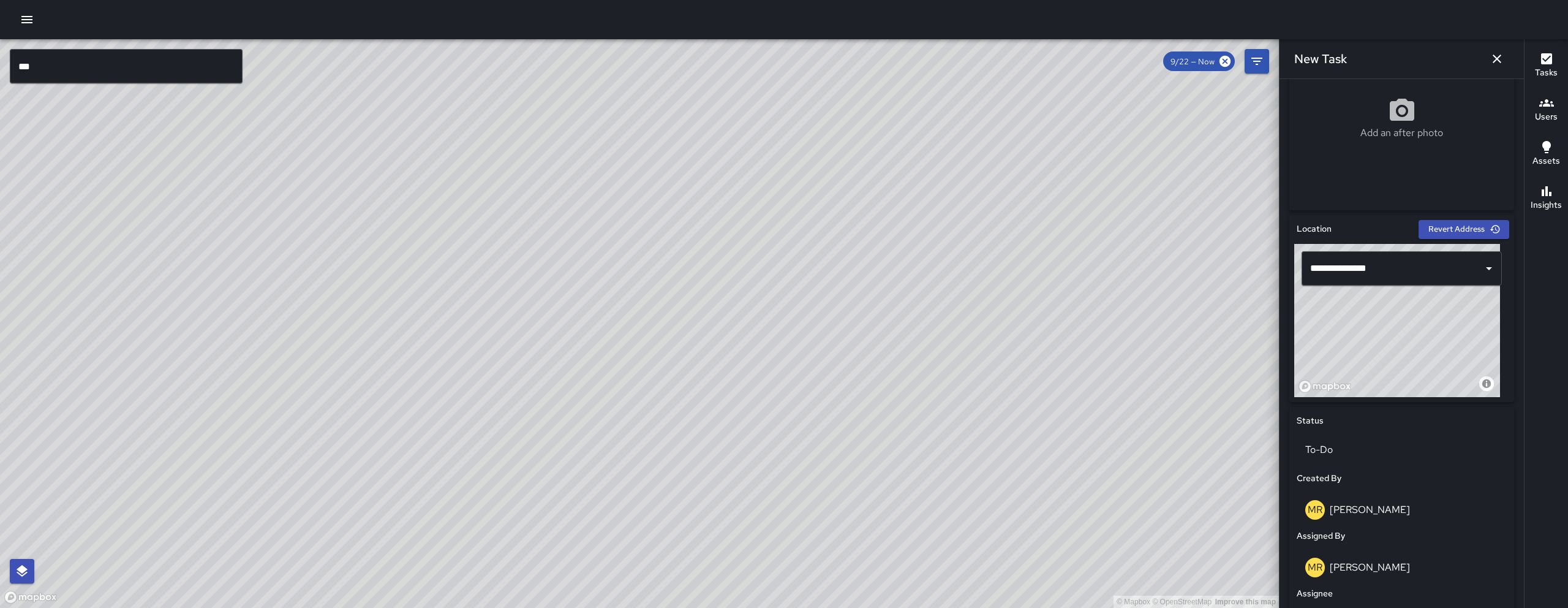
scroll to position [567, 0]
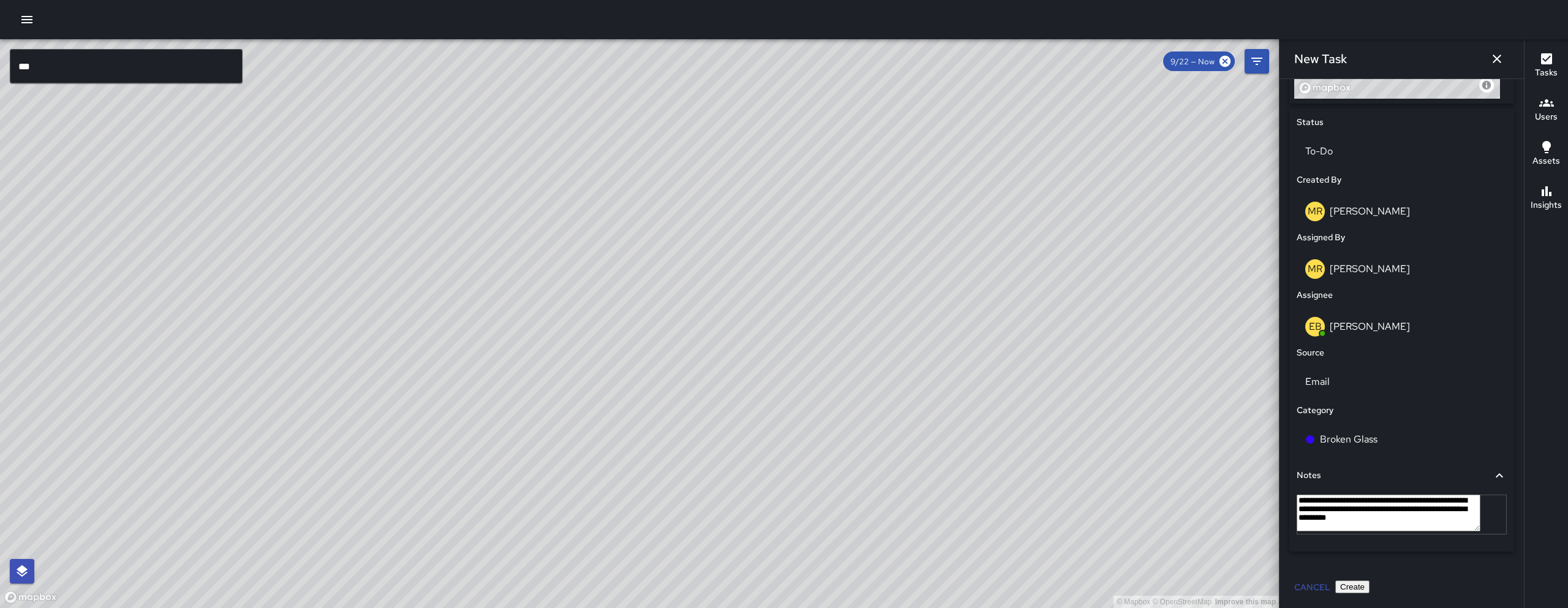
click at [776, 506] on textarea "**********" at bounding box center [1388, 513] width 184 height 37
type textarea "**********"
click at [776, 509] on textarea "**********" at bounding box center [1388, 513] width 184 height 37
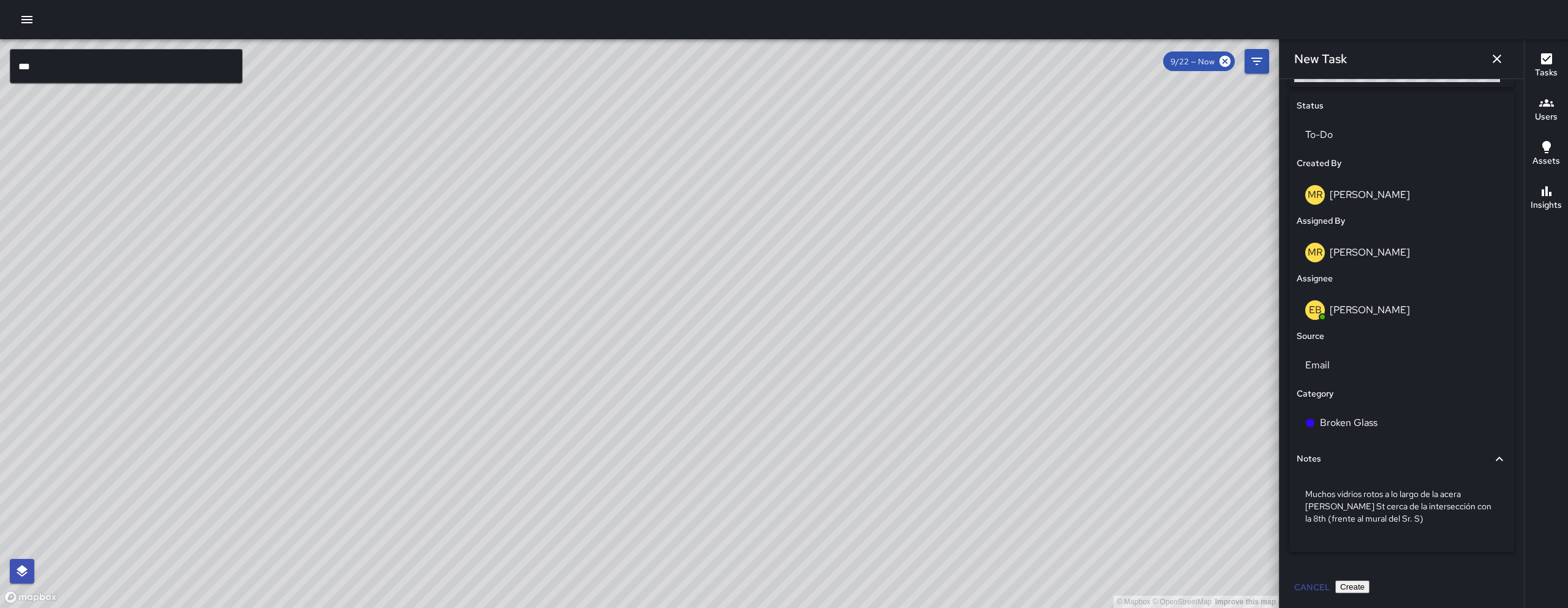
drag, startPoint x: 928, startPoint y: 187, endPoint x: 608, endPoint y: 423, distance: 397.6
click at [608, 423] on div "© Mapbox © OpenStreetMap Improve this map" at bounding box center [639, 323] width 1279 height 568
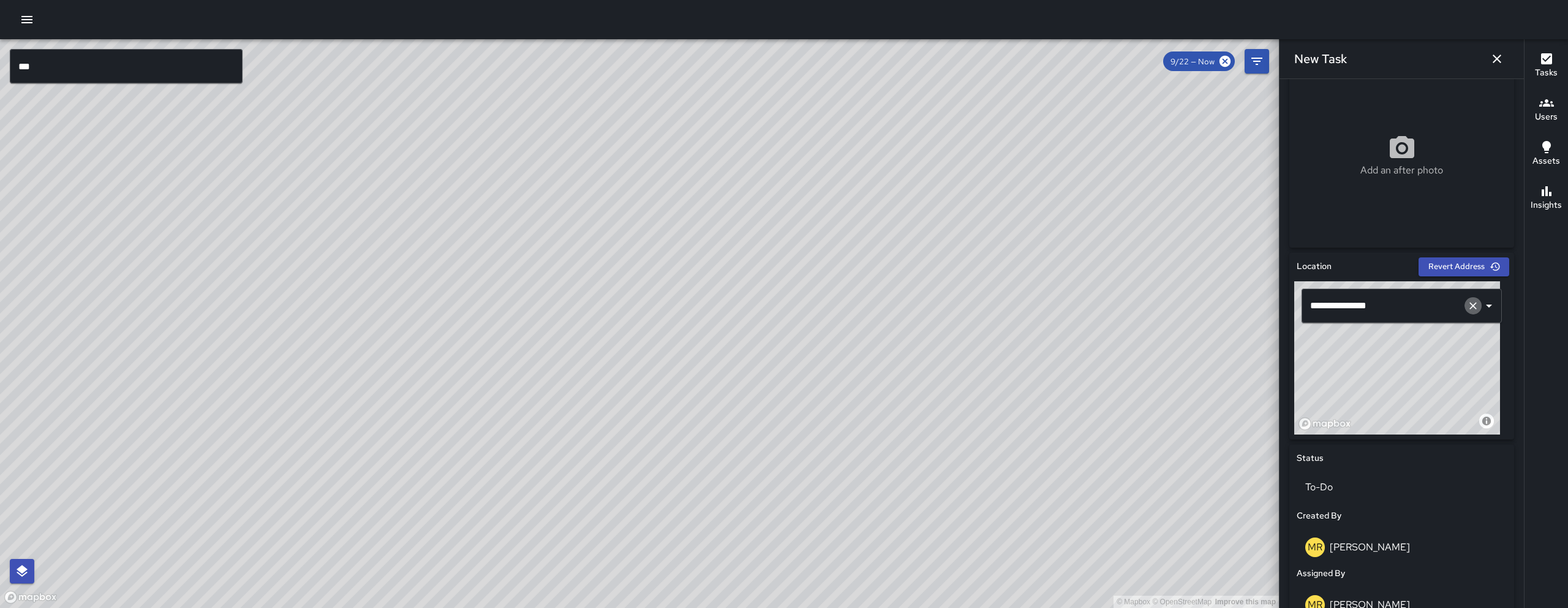
click at [776, 303] on icon "Clear" at bounding box center [1473, 306] width 13 height 13
click at [776, 340] on span "[STREET_ADDRESS]" at bounding box center [1408, 339] width 149 height 14
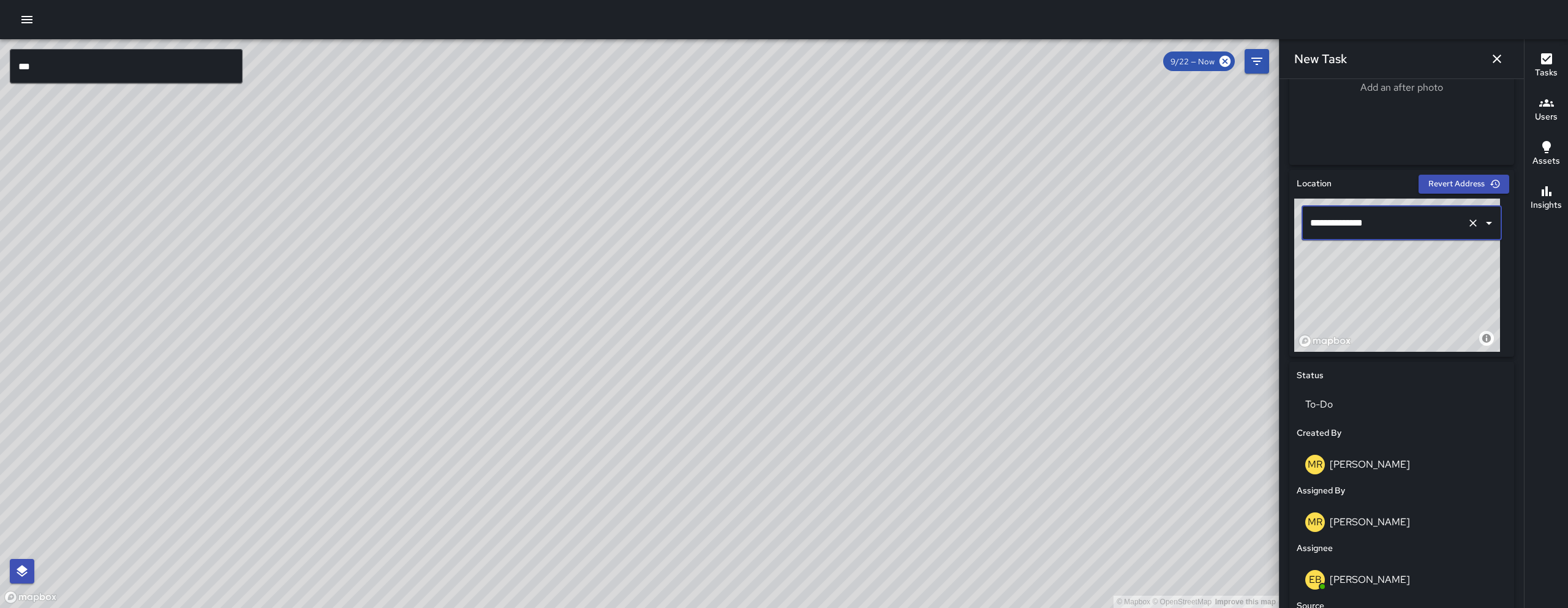
scroll to position [472, 0]
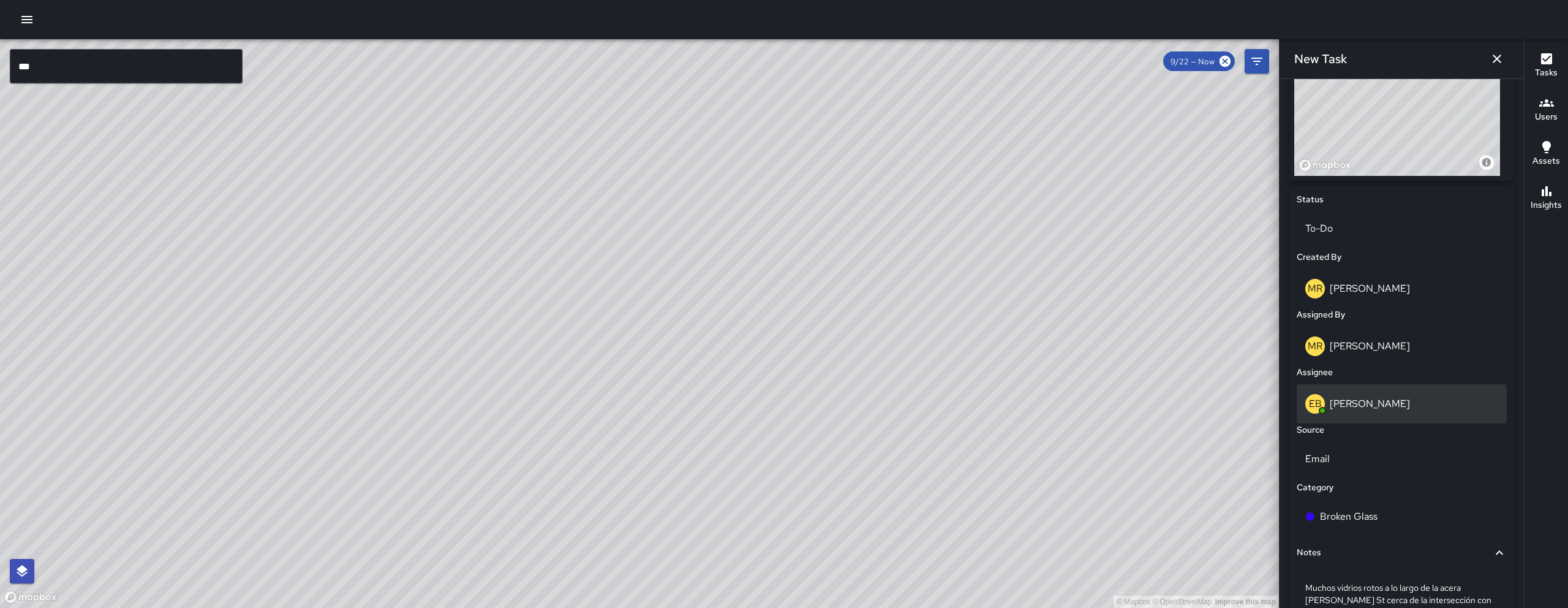
type input "**********"
click at [776, 389] on div "EB Eddie Ballestros" at bounding box center [1402, 404] width 210 height 39
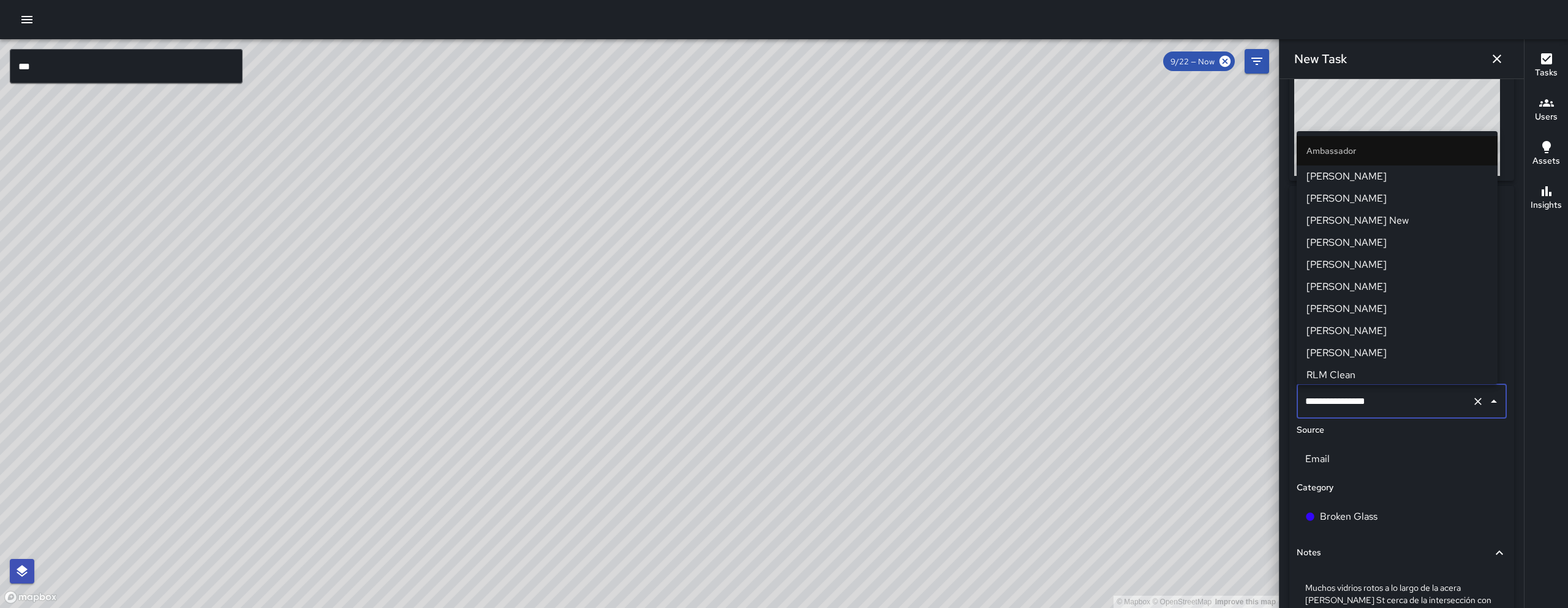
click at [776, 390] on input "**********" at bounding box center [1384, 401] width 164 height 23
click at [776, 394] on input "**********" at bounding box center [1384, 401] width 164 height 23
click at [776, 394] on input "**********" at bounding box center [1384, 401] width 164 height 23
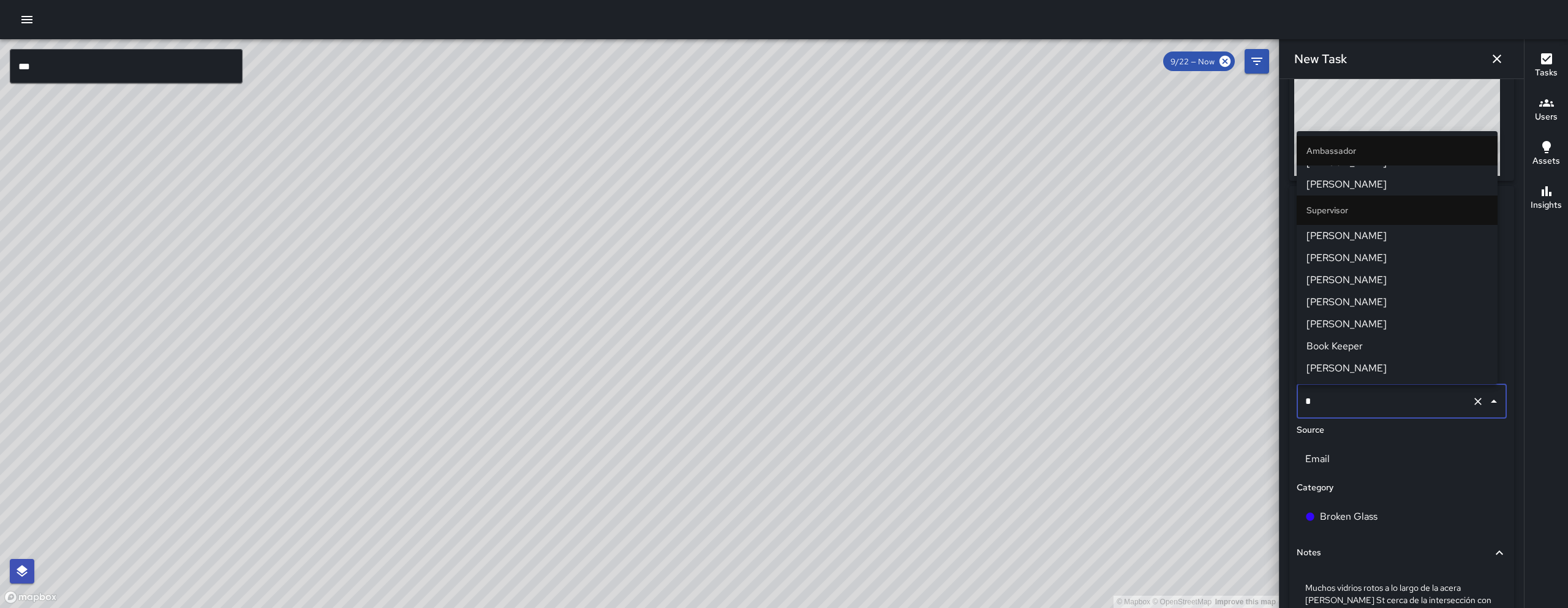
scroll to position [0, 0]
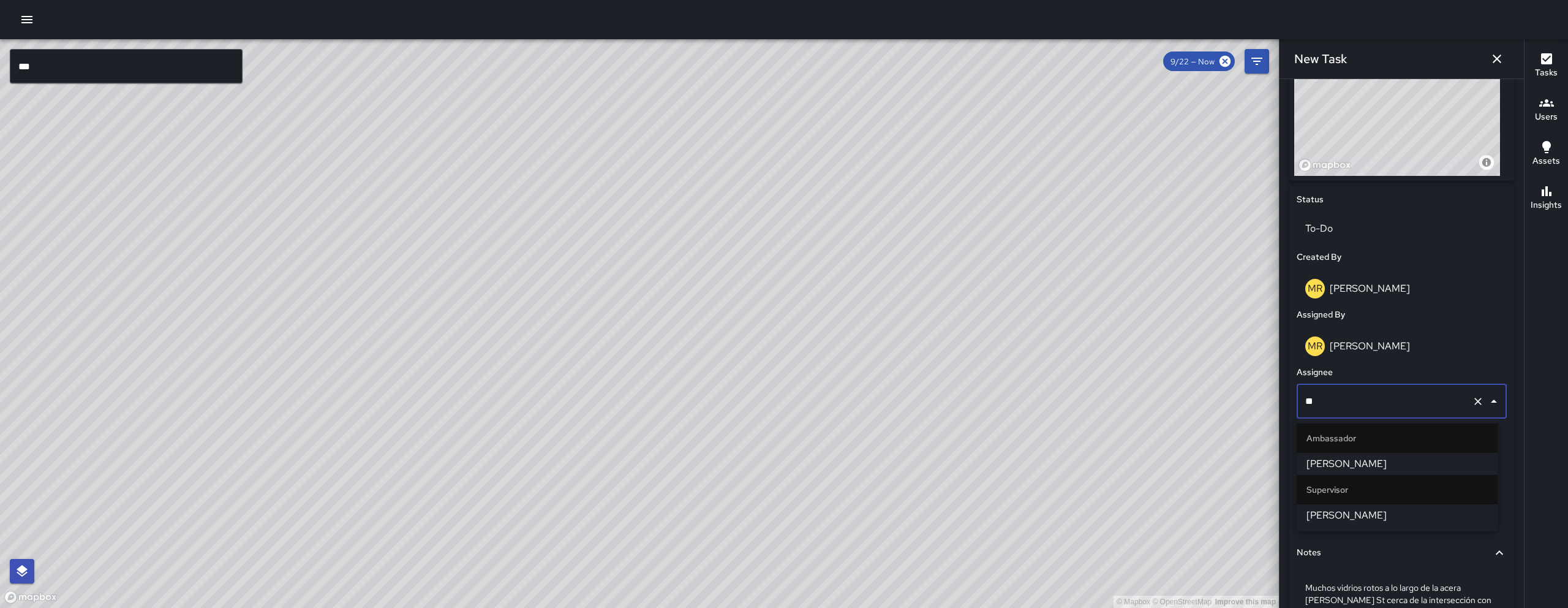
type input "***"
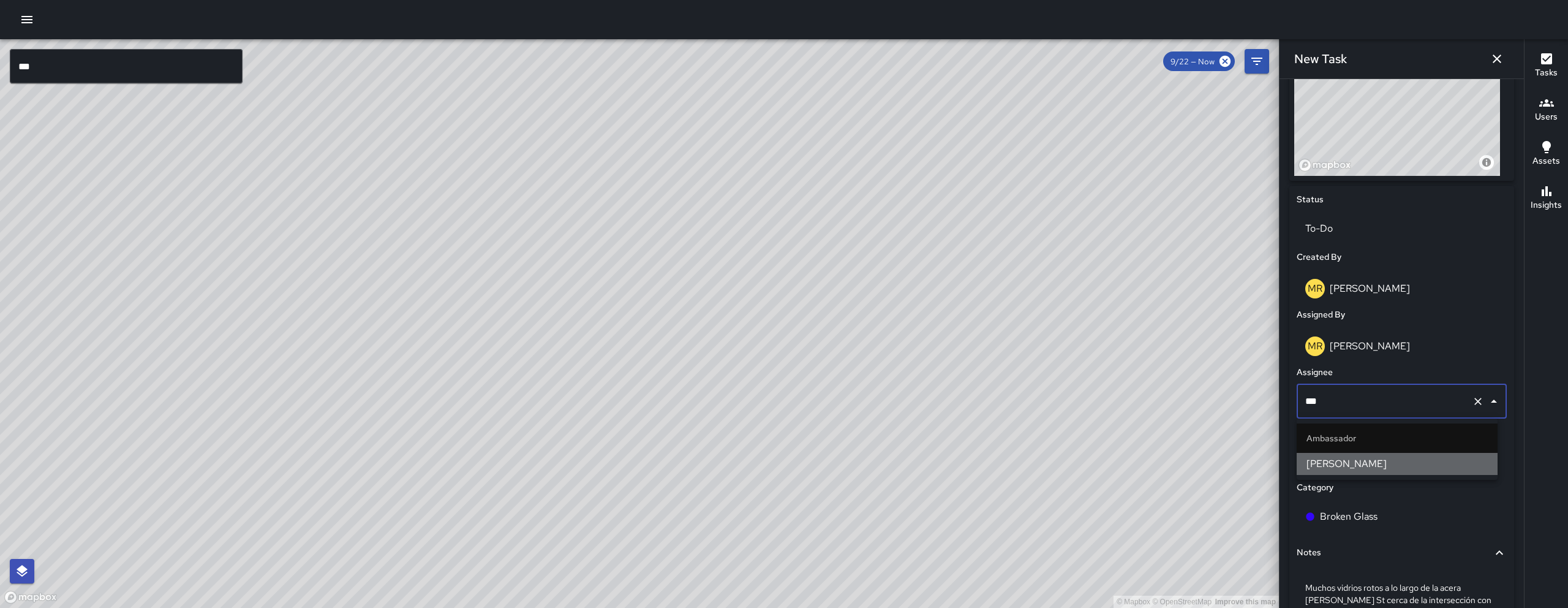
click at [776, 457] on span "[PERSON_NAME]" at bounding box center [1397, 464] width 181 height 14
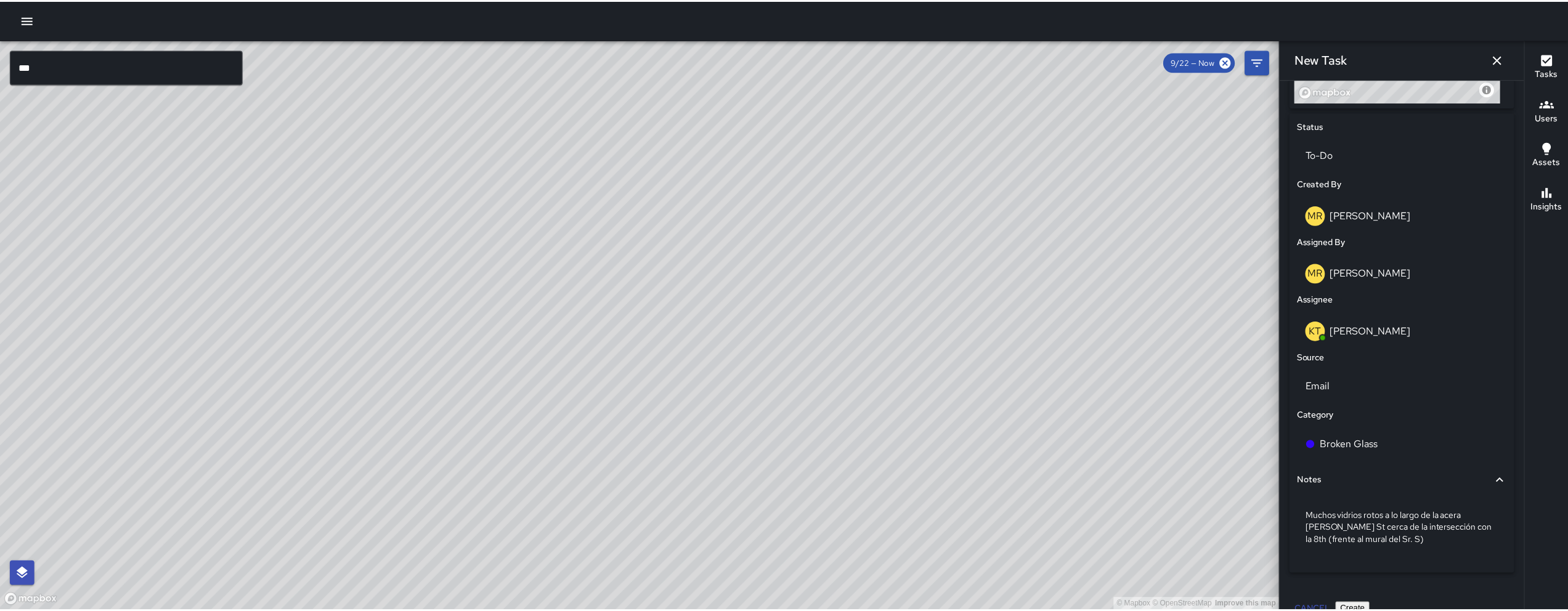
scroll to position [569, 0]
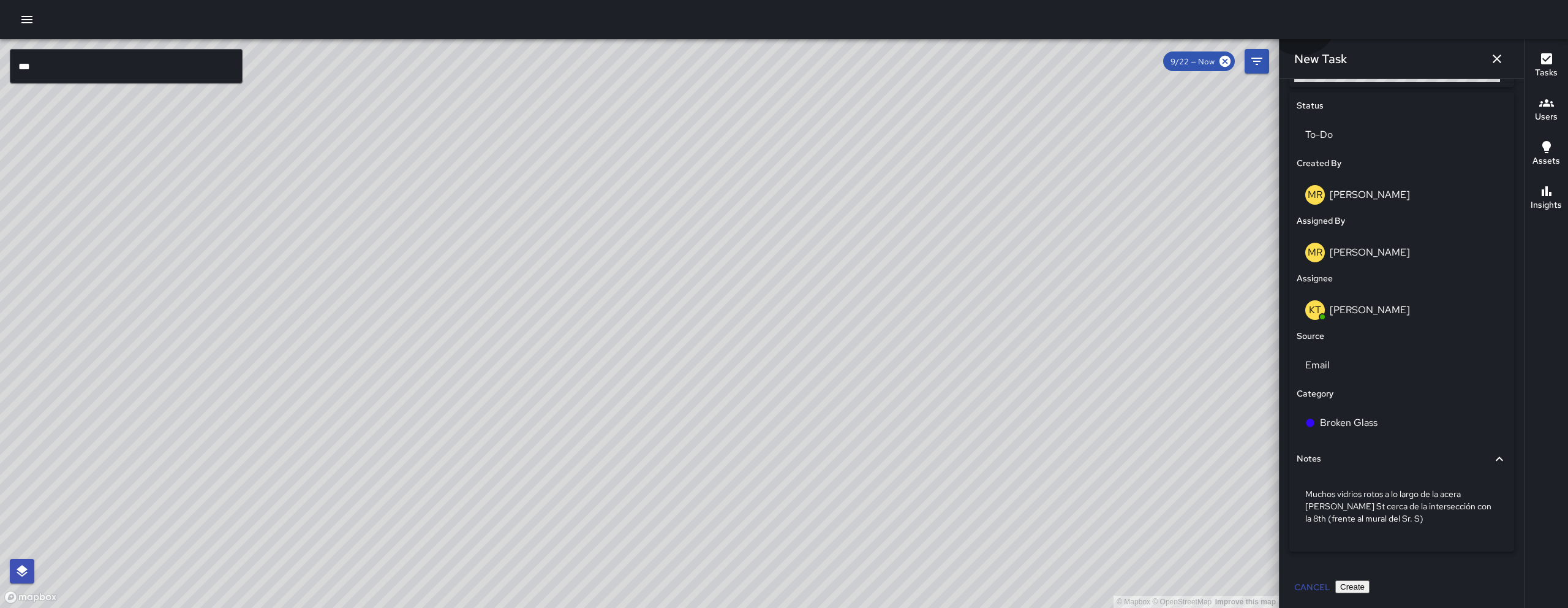
click at [776, 509] on button "Create" at bounding box center [1352, 587] width 35 height 13
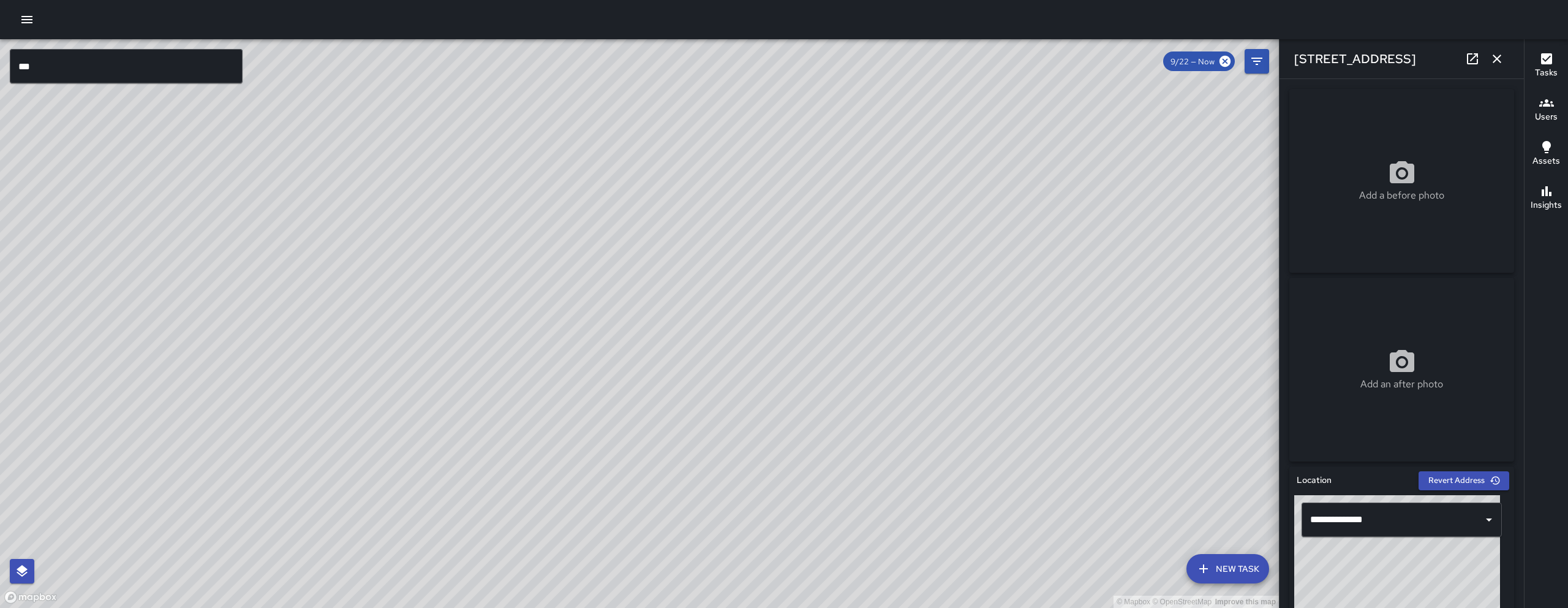
click at [776, 63] on icon at bounding box center [1473, 59] width 11 height 11
click at [776, 58] on icon "button" at bounding box center [1496, 58] width 14 height 14
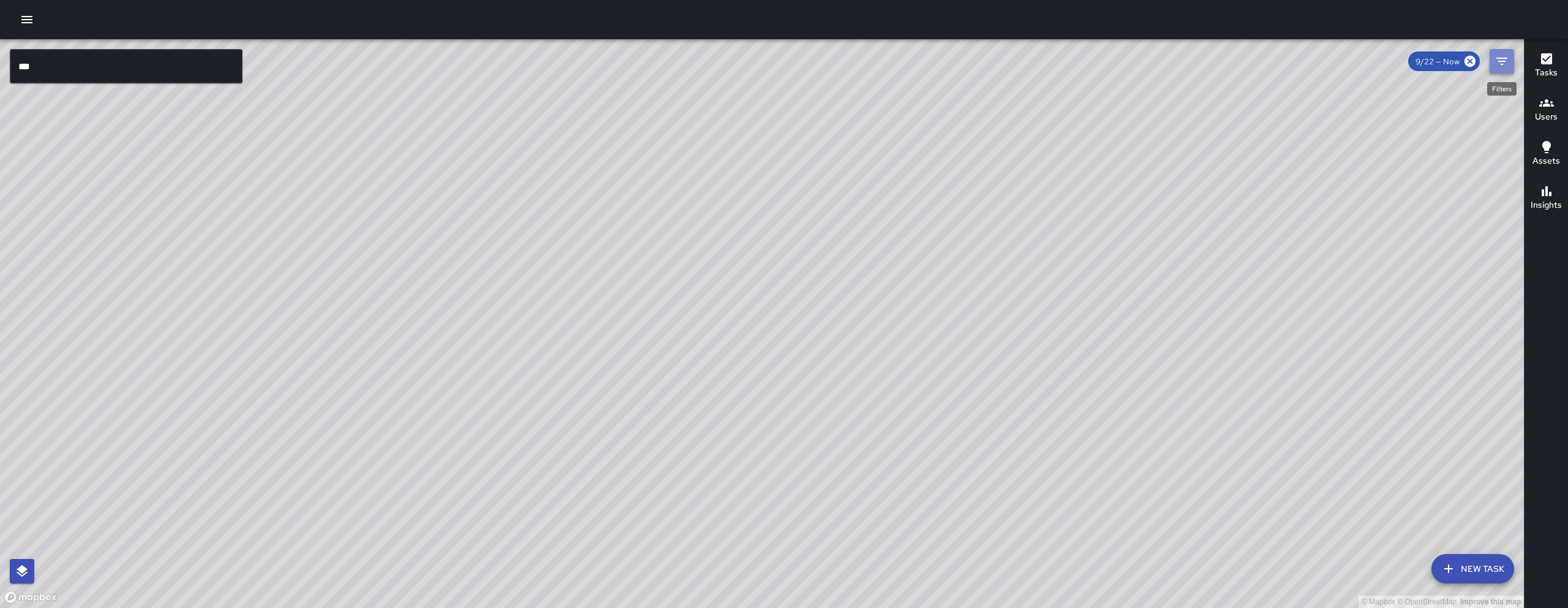
click at [776, 63] on button "Filters" at bounding box center [1501, 61] width 24 height 24
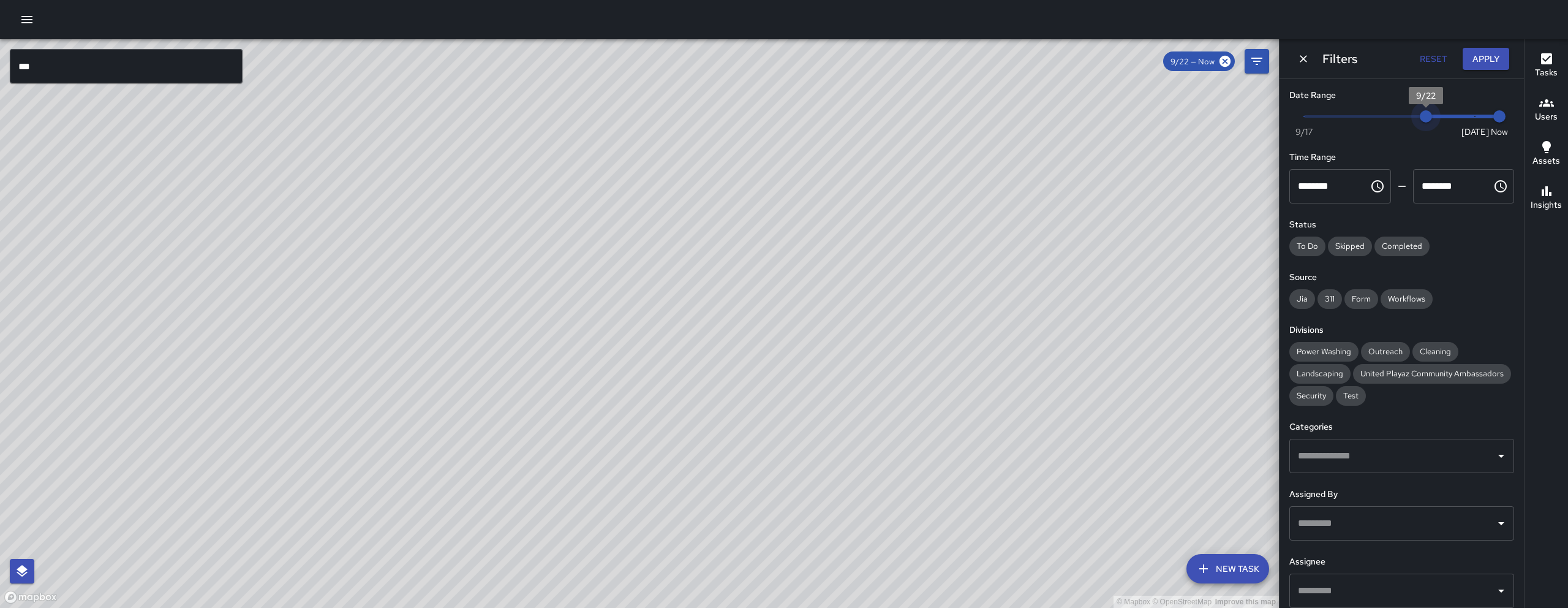
type input "*"
drag, startPoint x: 1424, startPoint y: 116, endPoint x: 1466, endPoint y: 118, distance: 42.0
click at [776, 120] on span "9/24" at bounding box center [1475, 117] width 13 height 13
click at [776, 57] on icon "Dismiss" at bounding box center [1303, 59] width 13 height 13
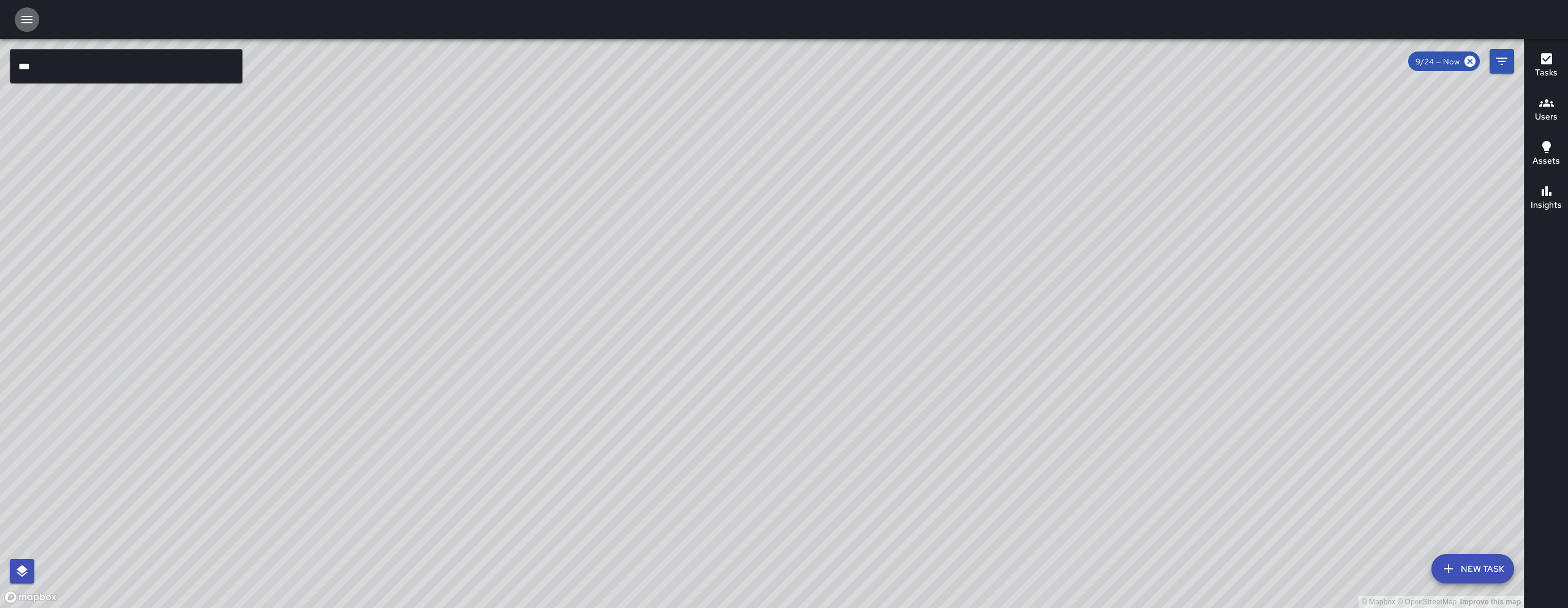
click at [31, 28] on button "button" at bounding box center [26, 19] width 24 height 24
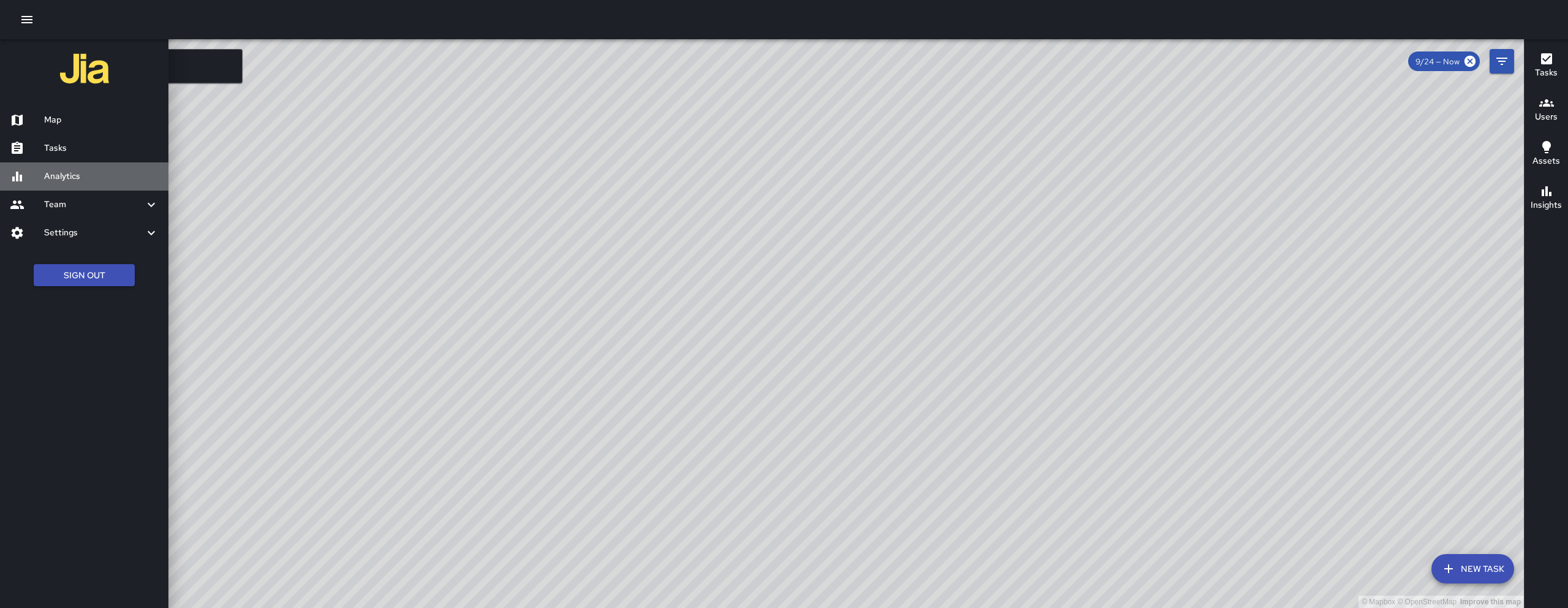
click at [55, 168] on div "Analytics" at bounding box center [84, 176] width 168 height 28
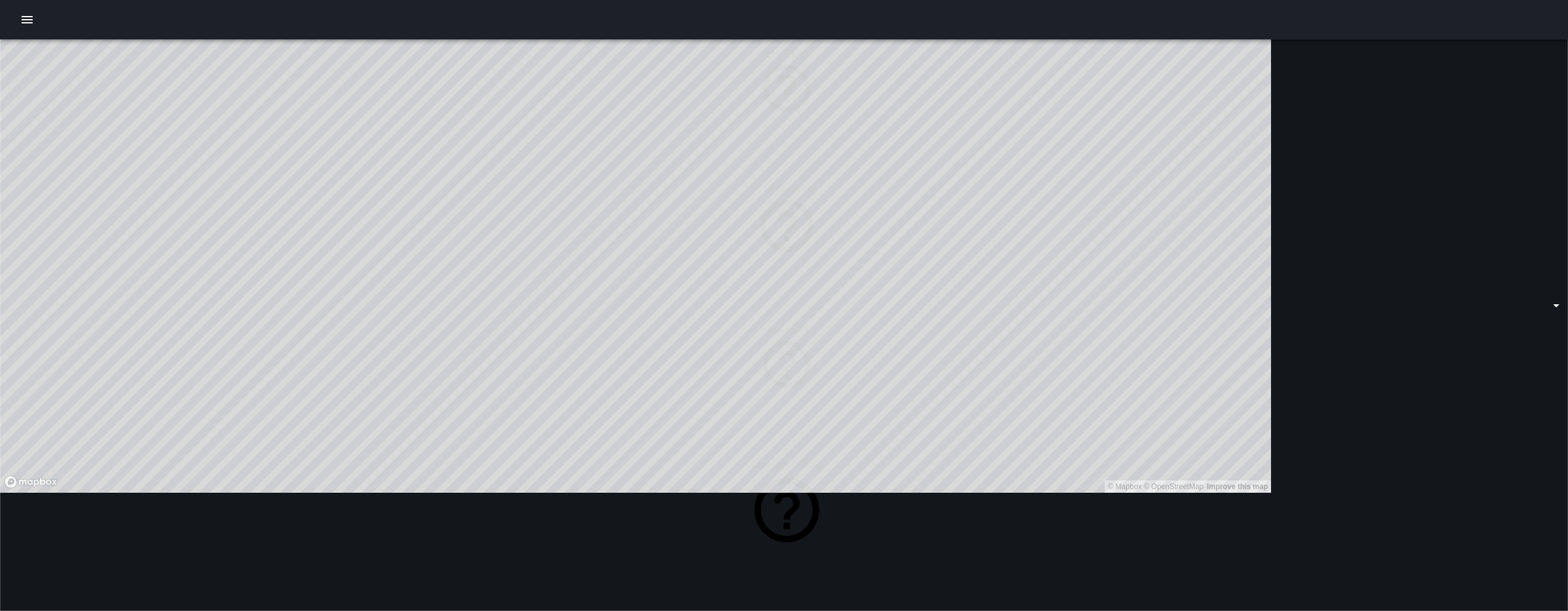
scroll to position [359, 1260]
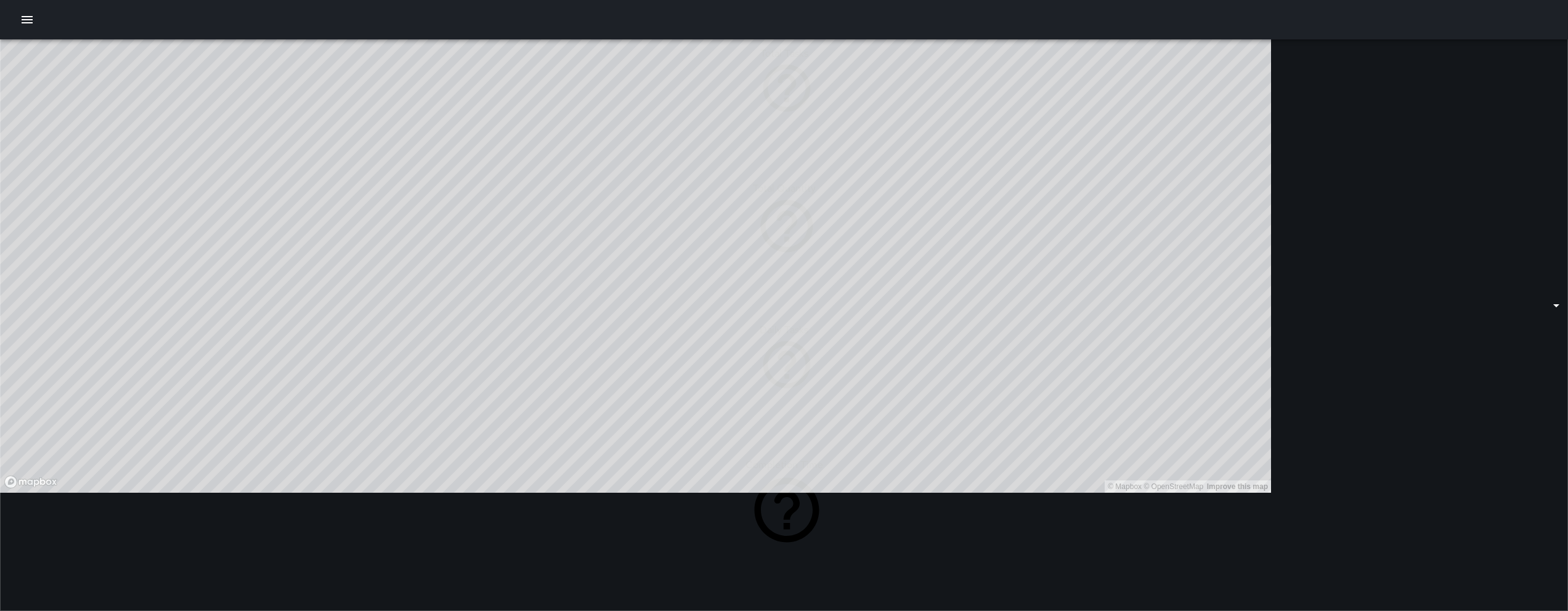
drag, startPoint x: 52, startPoint y: 411, endPoint x: 56, endPoint y: 403, distance: 8.9
drag, startPoint x: 100, startPoint y: 389, endPoint x: 177, endPoint y: 390, distance: 77.0
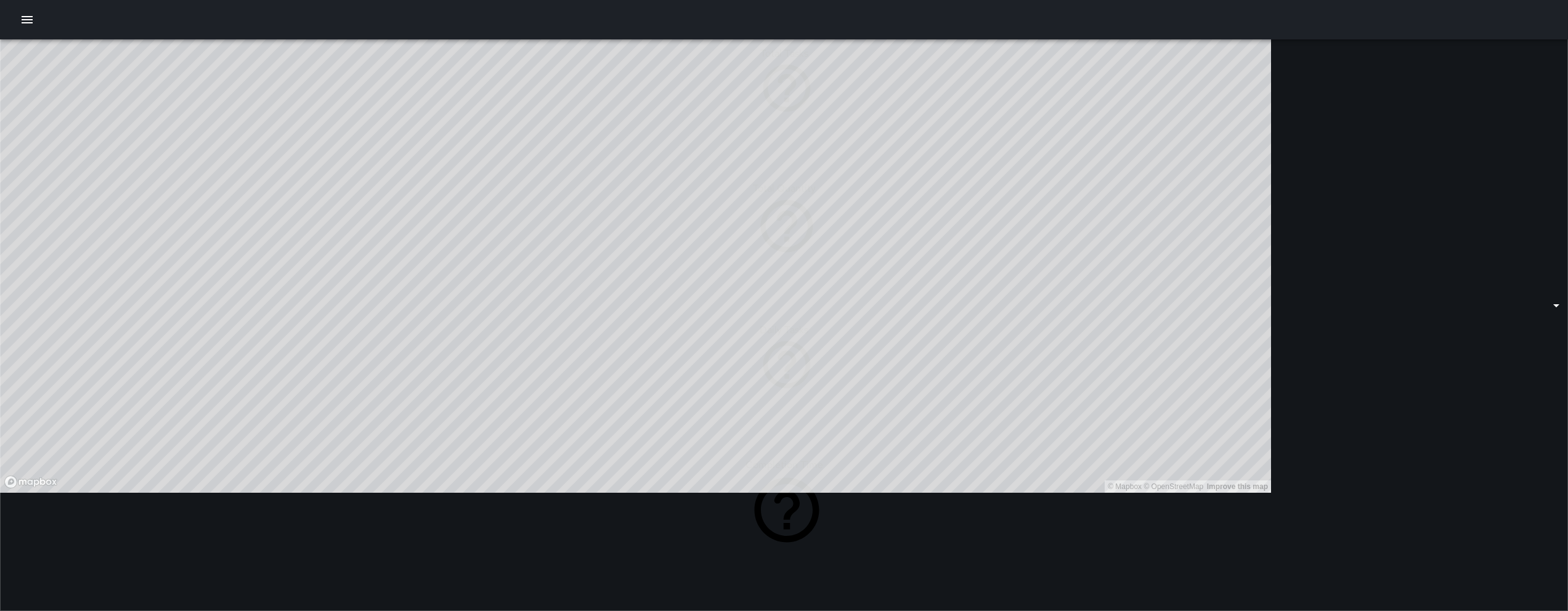
drag, startPoint x: 177, startPoint y: 390, endPoint x: 185, endPoint y: 308, distance: 82.4
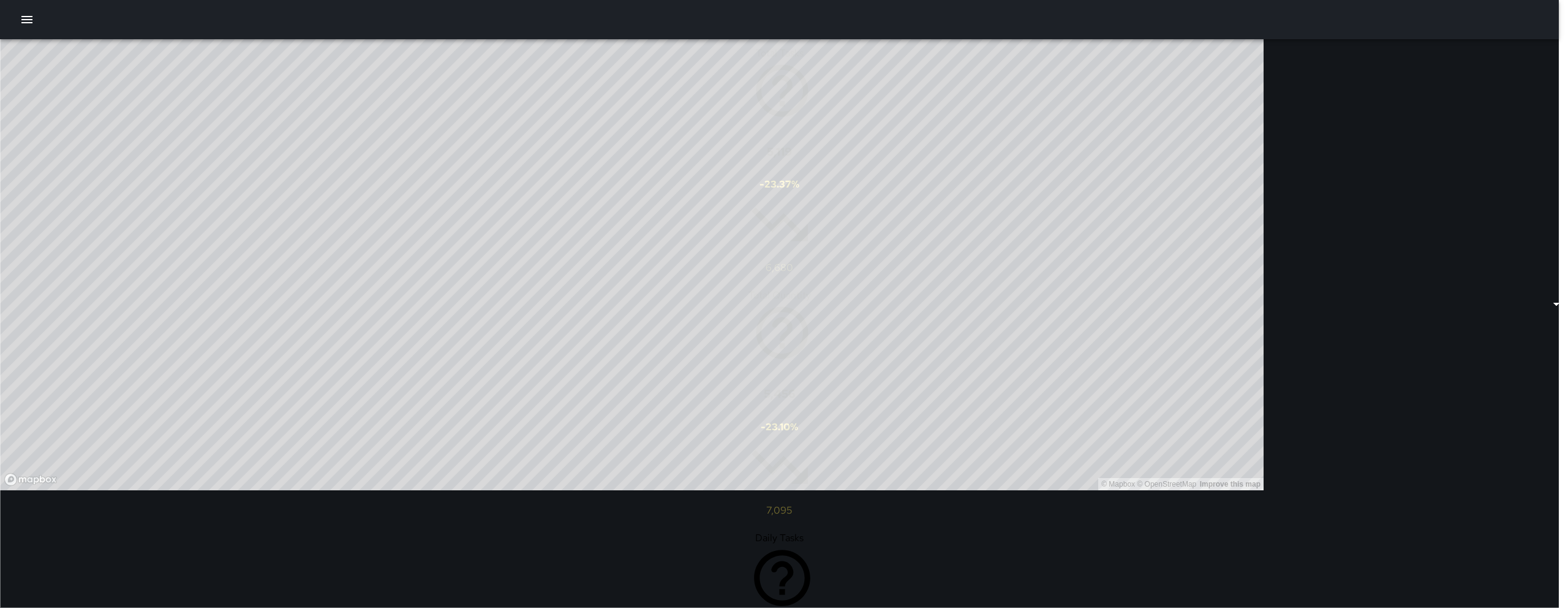
type input "******"
type input "**********"
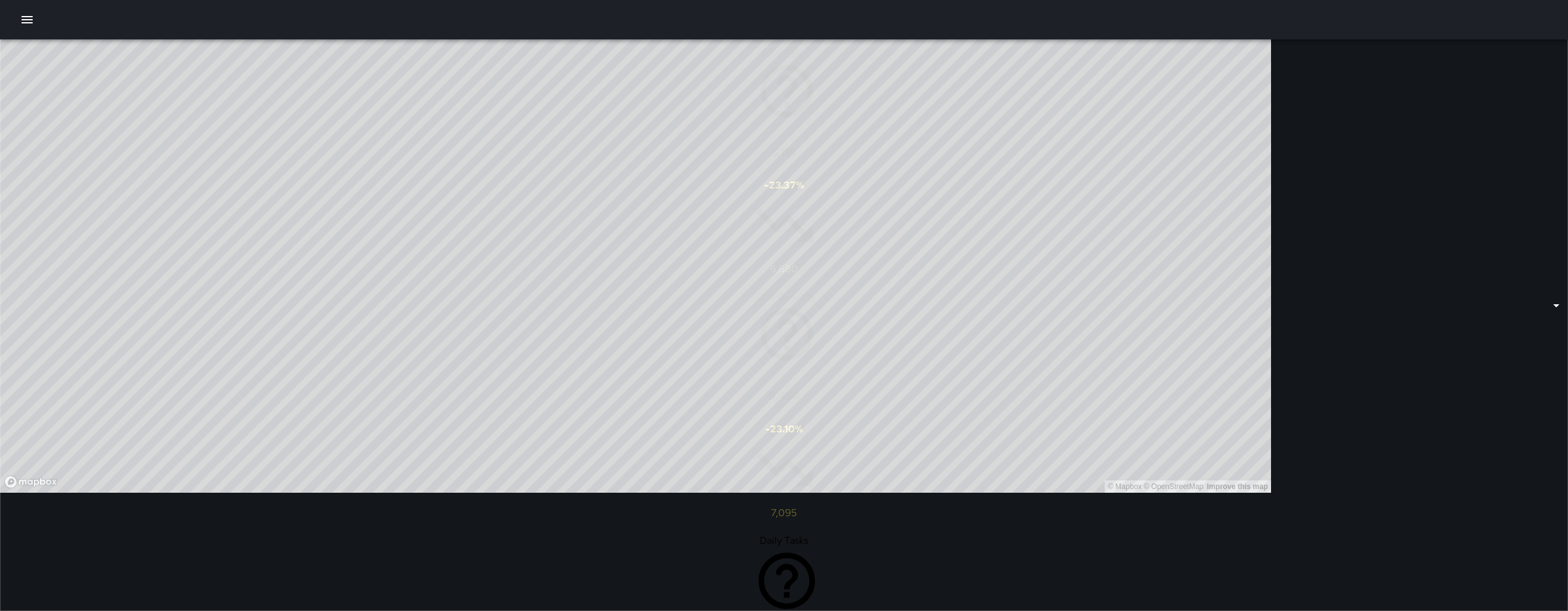
scroll to position [184, 0]
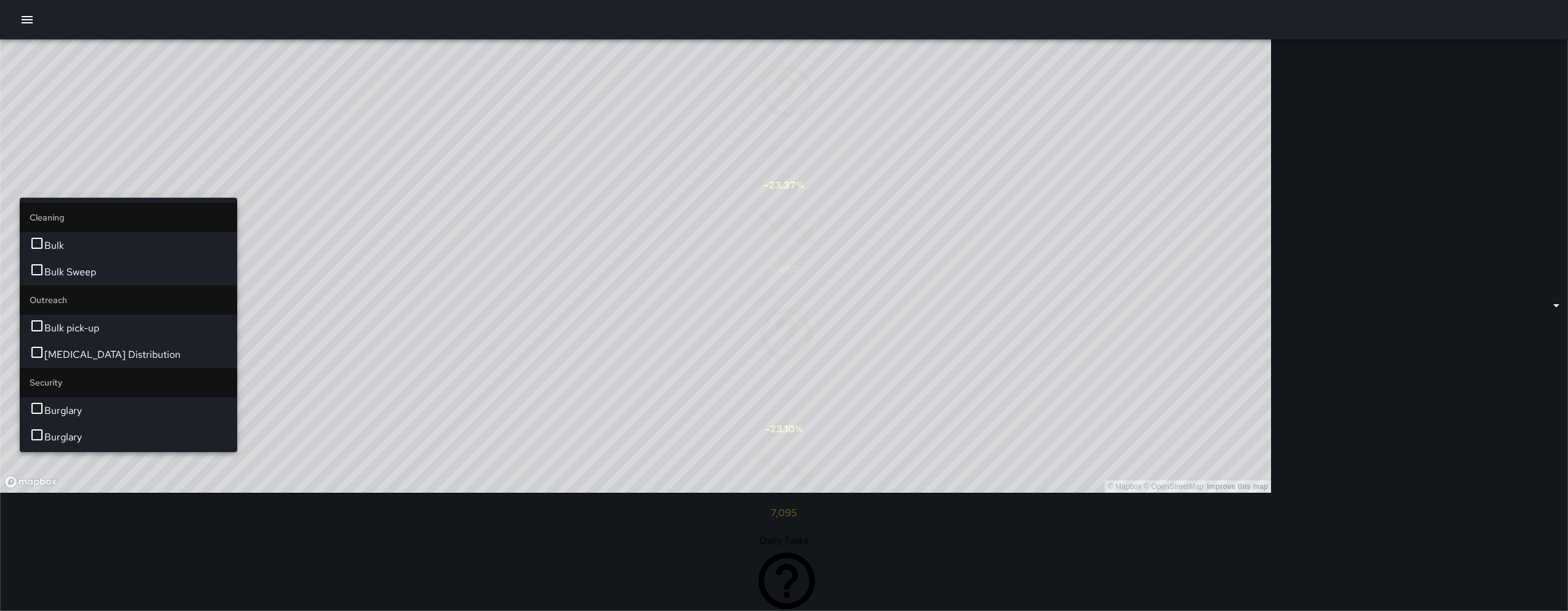
type input "****"
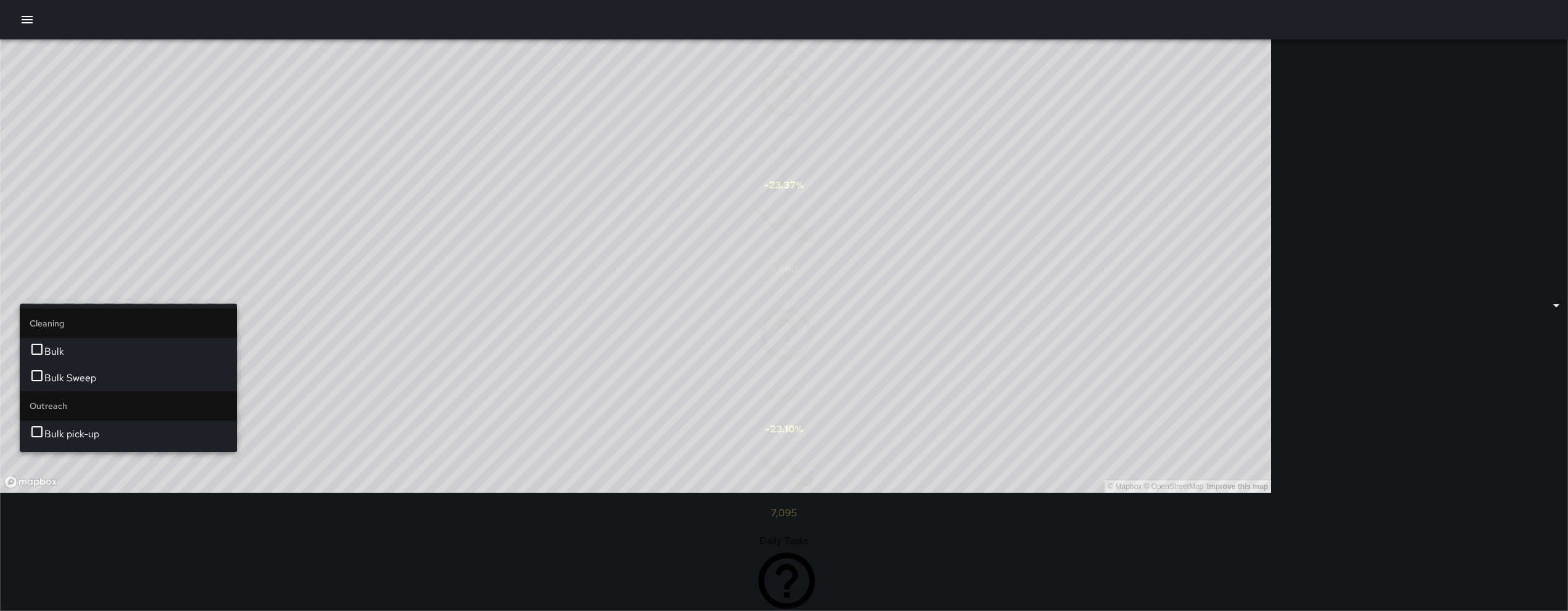
click at [103, 344] on span "Bulk" at bounding box center [136, 351] width 183 height 15
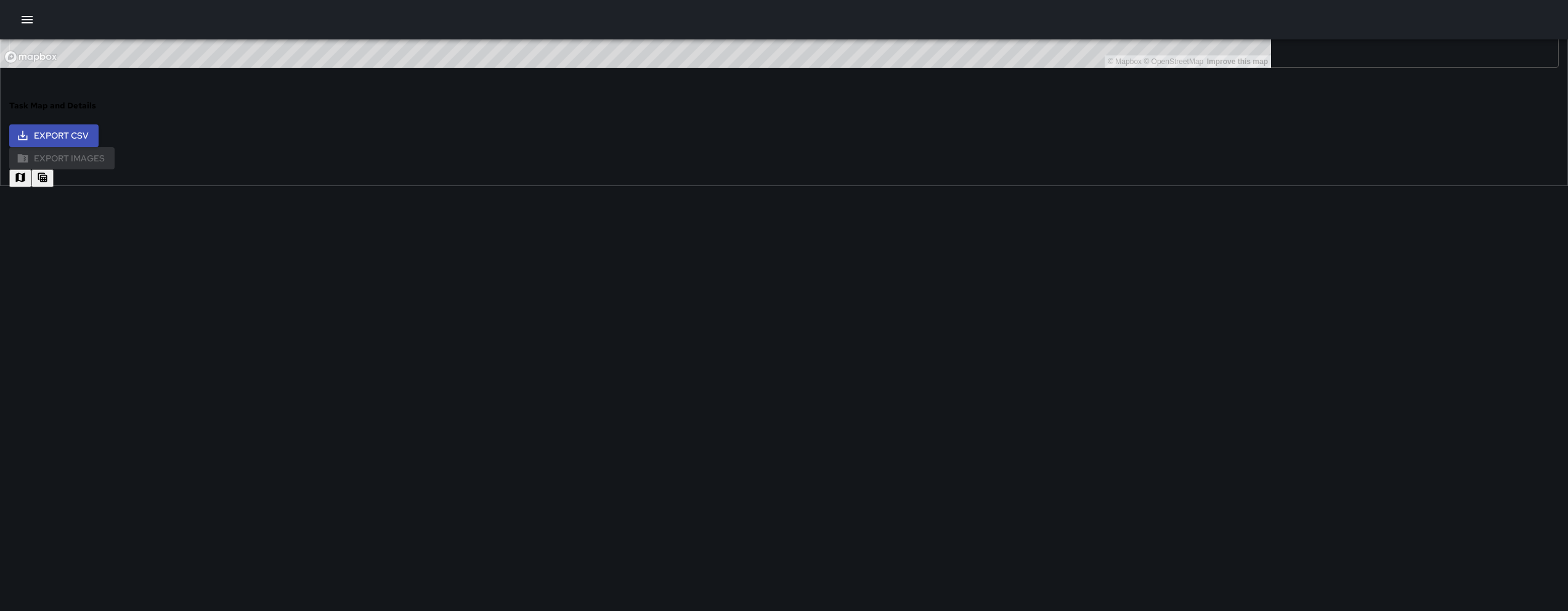
scroll to position [325, 0]
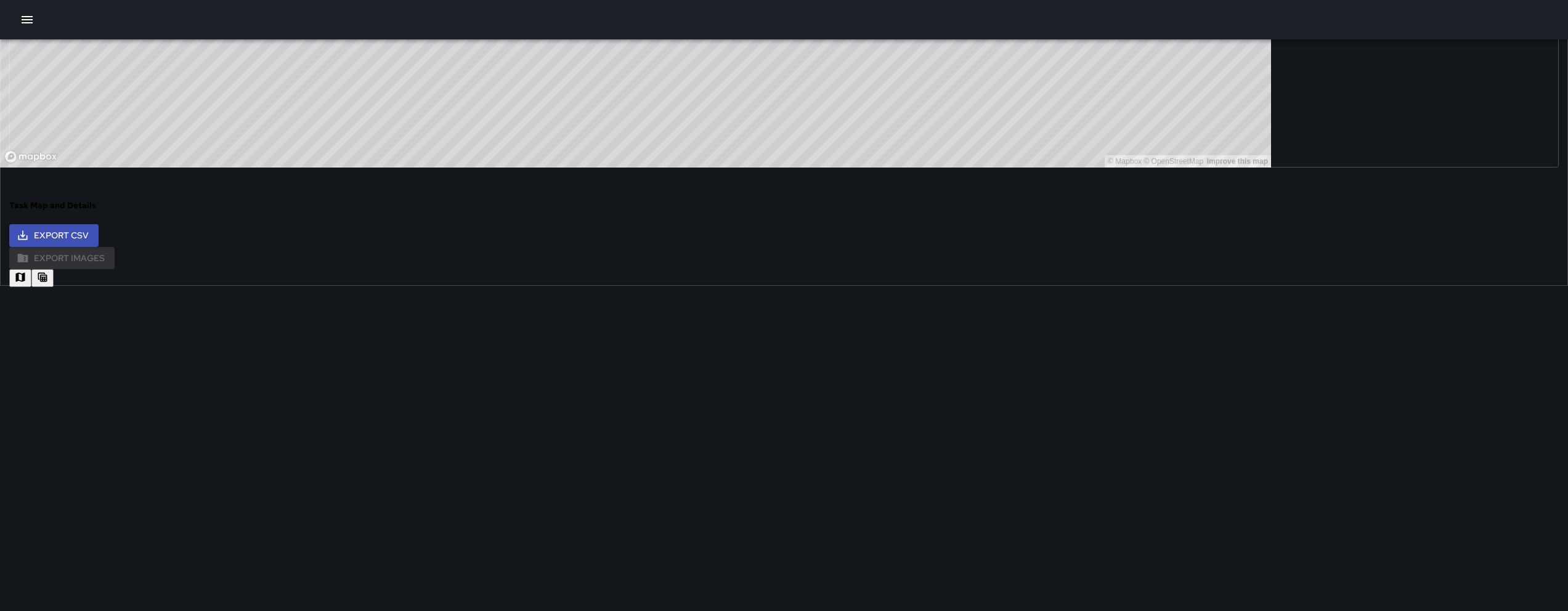
click at [54, 269] on button "button" at bounding box center [42, 278] width 22 height 18
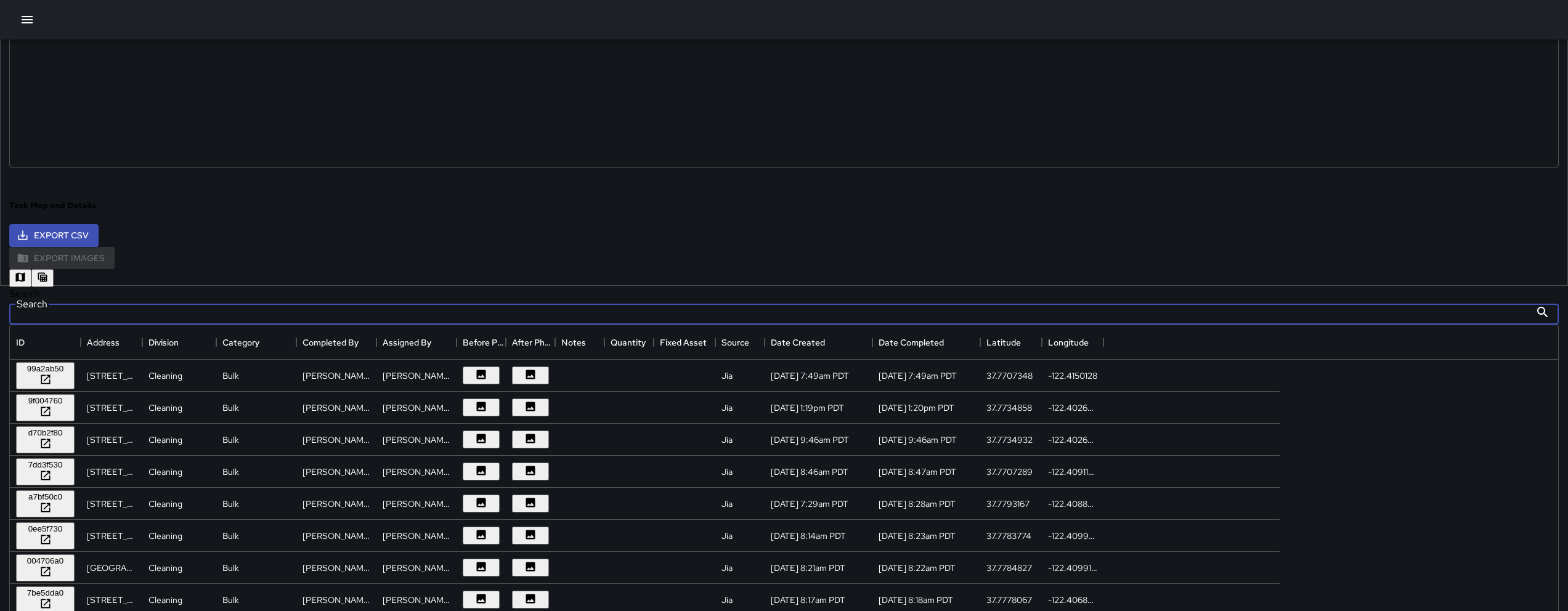
click at [475, 300] on input "Search" at bounding box center [770, 312] width 1521 height 25
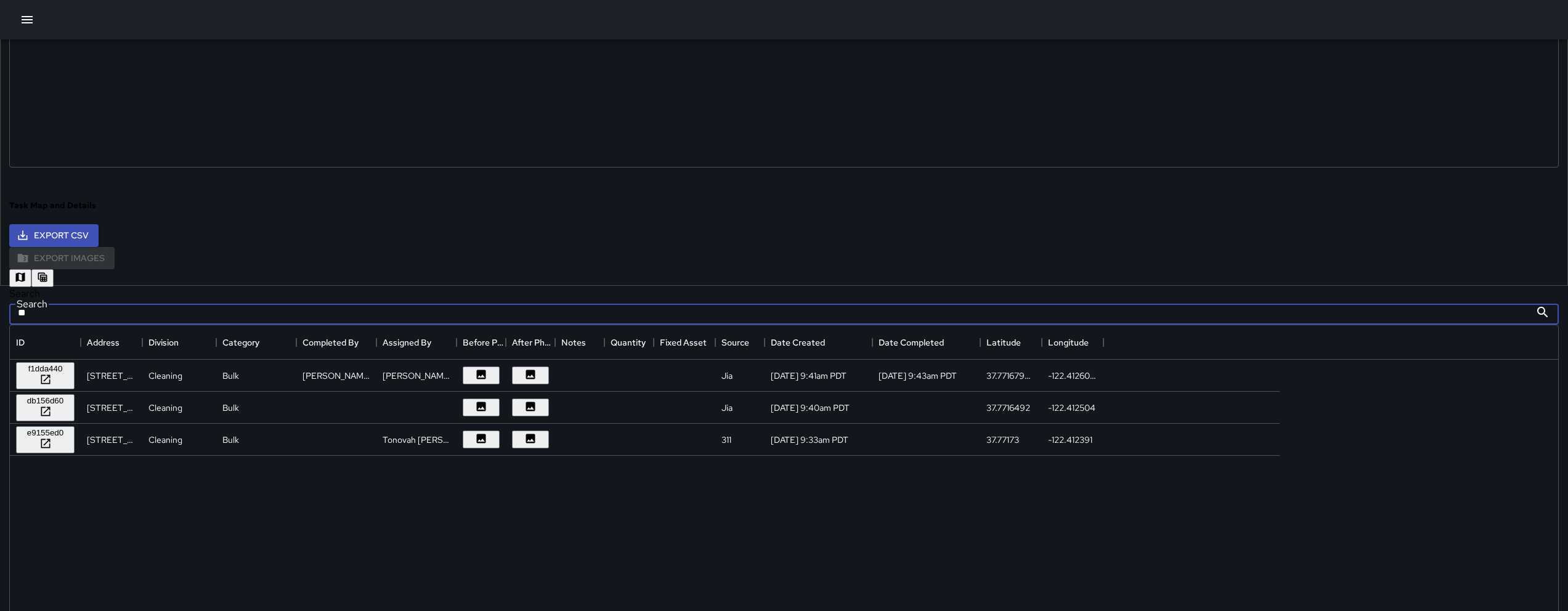
type input "**"
click at [69, 369] on div "f1dda440" at bounding box center [45, 369] width 49 height 9
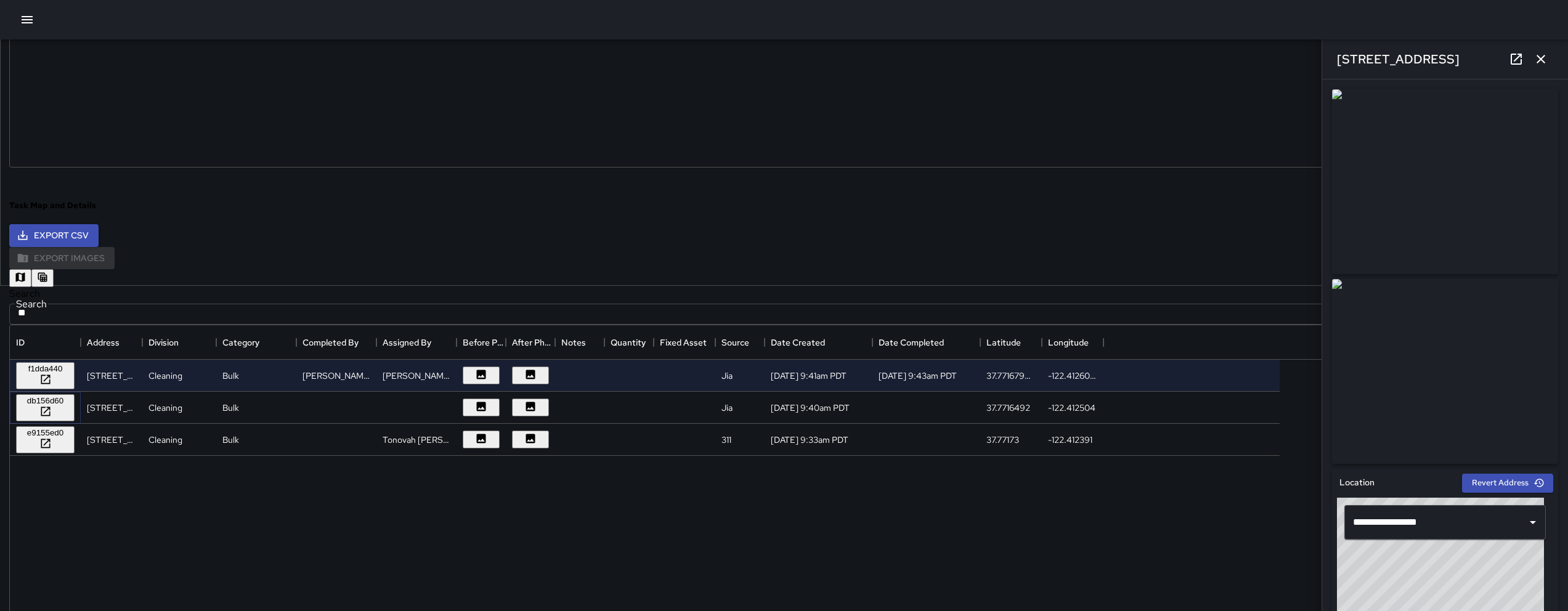
click at [69, 407] on div at bounding box center [45, 412] width 49 height 14
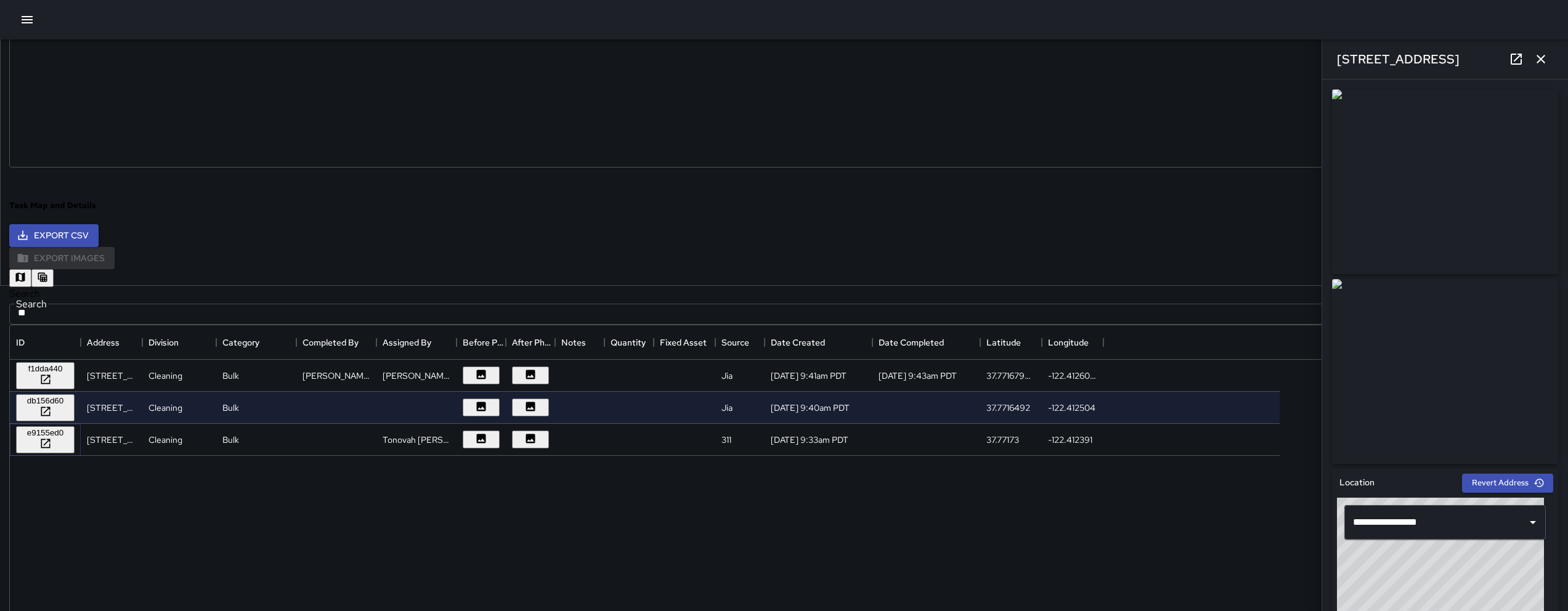
click at [69, 438] on div "e9155ed0" at bounding box center [45, 439] width 49 height 23
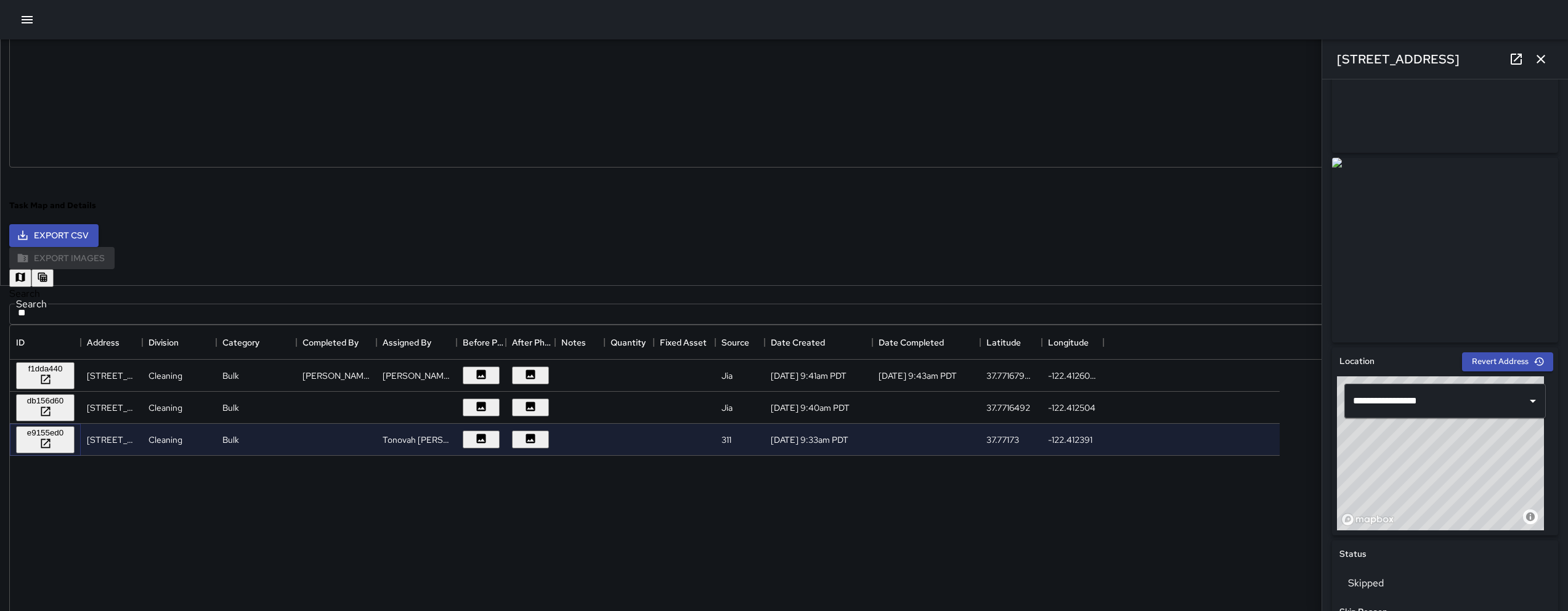
scroll to position [129, 0]
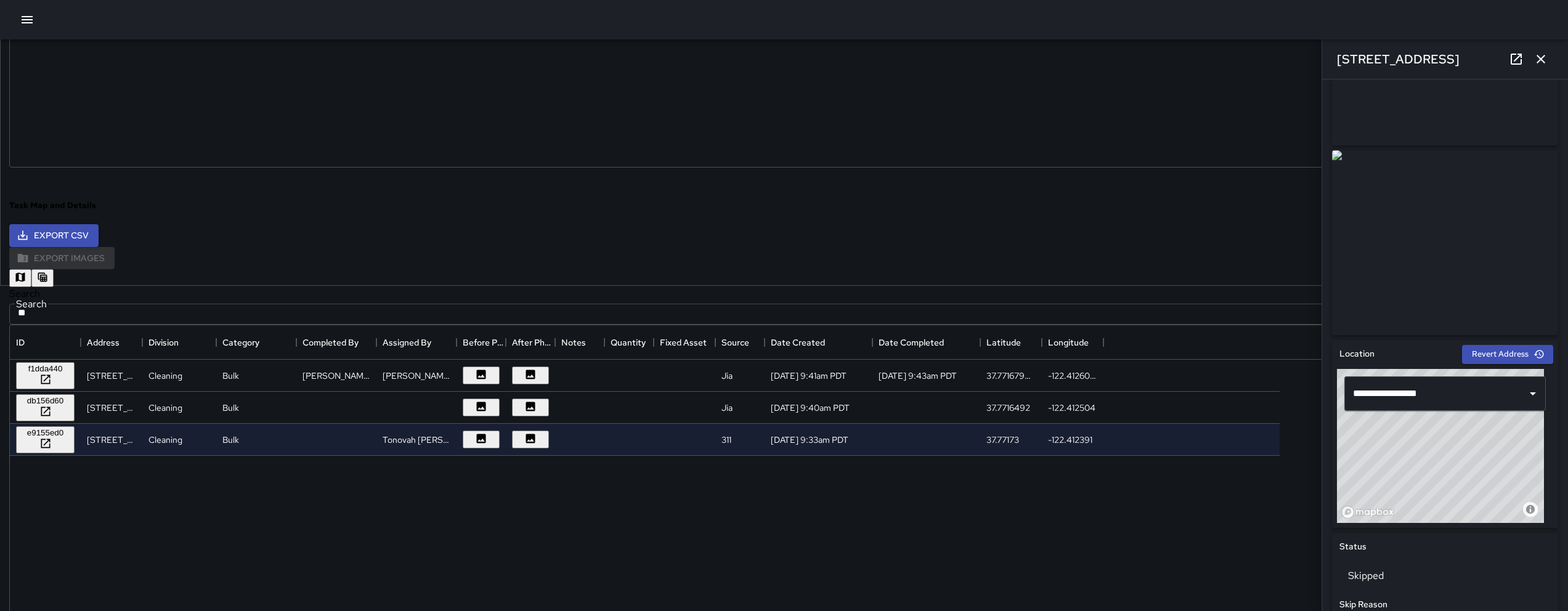
click at [32, 271] on button "button" at bounding box center [20, 278] width 22 height 18
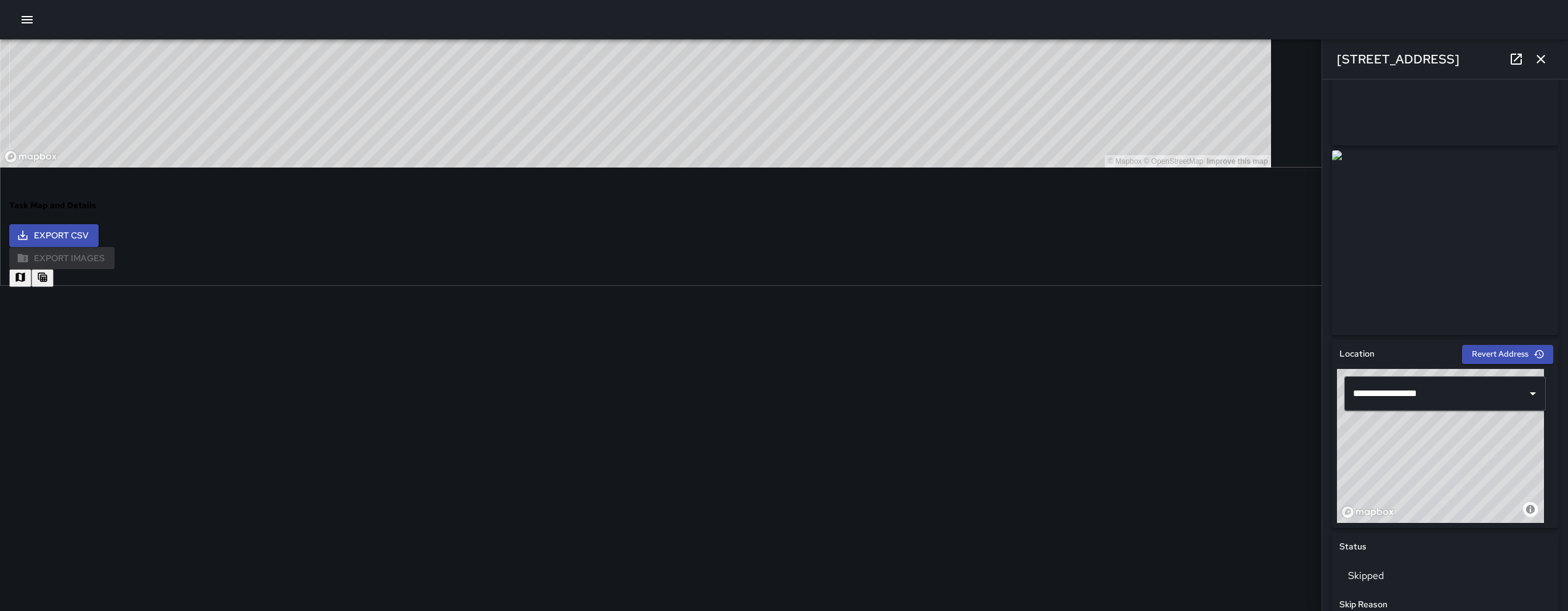
drag, startPoint x: 925, startPoint y: 607, endPoint x: 895, endPoint y: 499, distance: 112.1
drag, startPoint x: 841, startPoint y: 465, endPoint x: 831, endPoint y: 460, distance: 11.2
click at [54, 269] on button "button" at bounding box center [42, 278] width 22 height 18
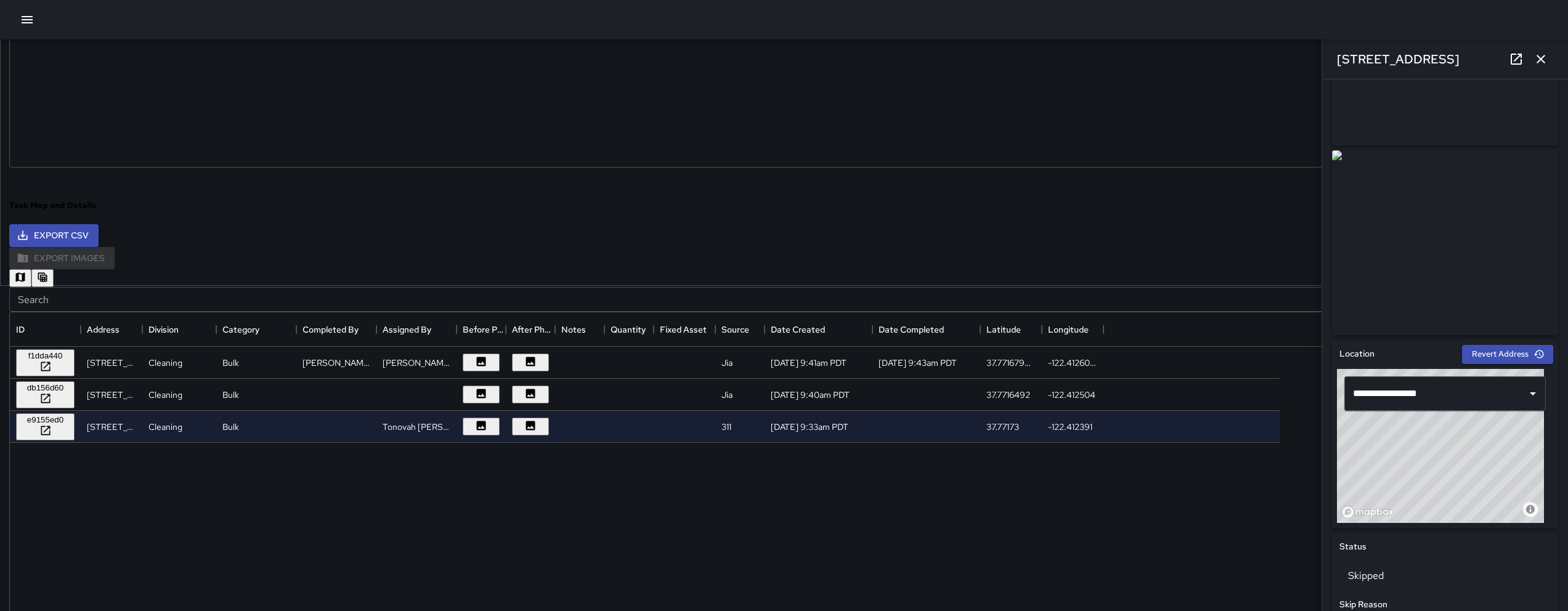
click at [545, 297] on input "Search" at bounding box center [770, 299] width 1521 height 25
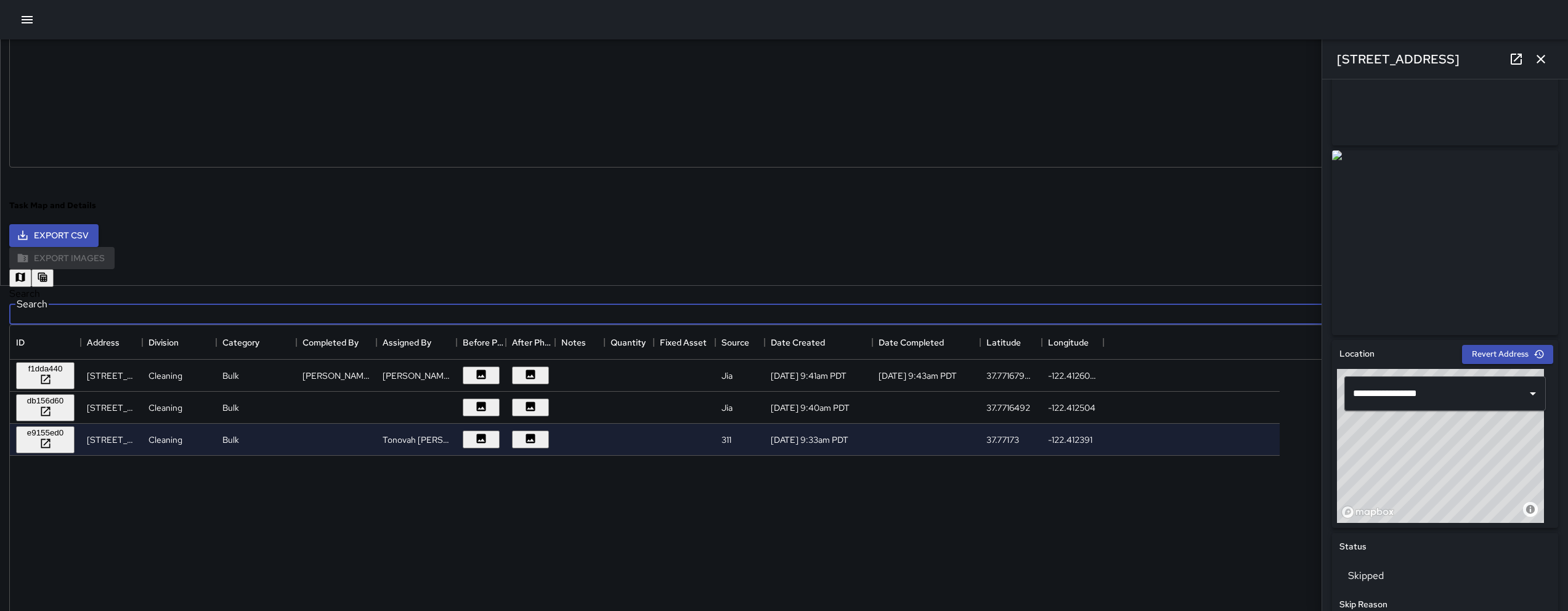
click at [545, 300] on input "Search" at bounding box center [770, 312] width 1521 height 25
click at [781, 512] on div "f1dda440 43 Juniper Street Cleaning Bulk David Lewis David Lewis Jia 9/16/2025,…" at bounding box center [645, 572] width 1270 height 424
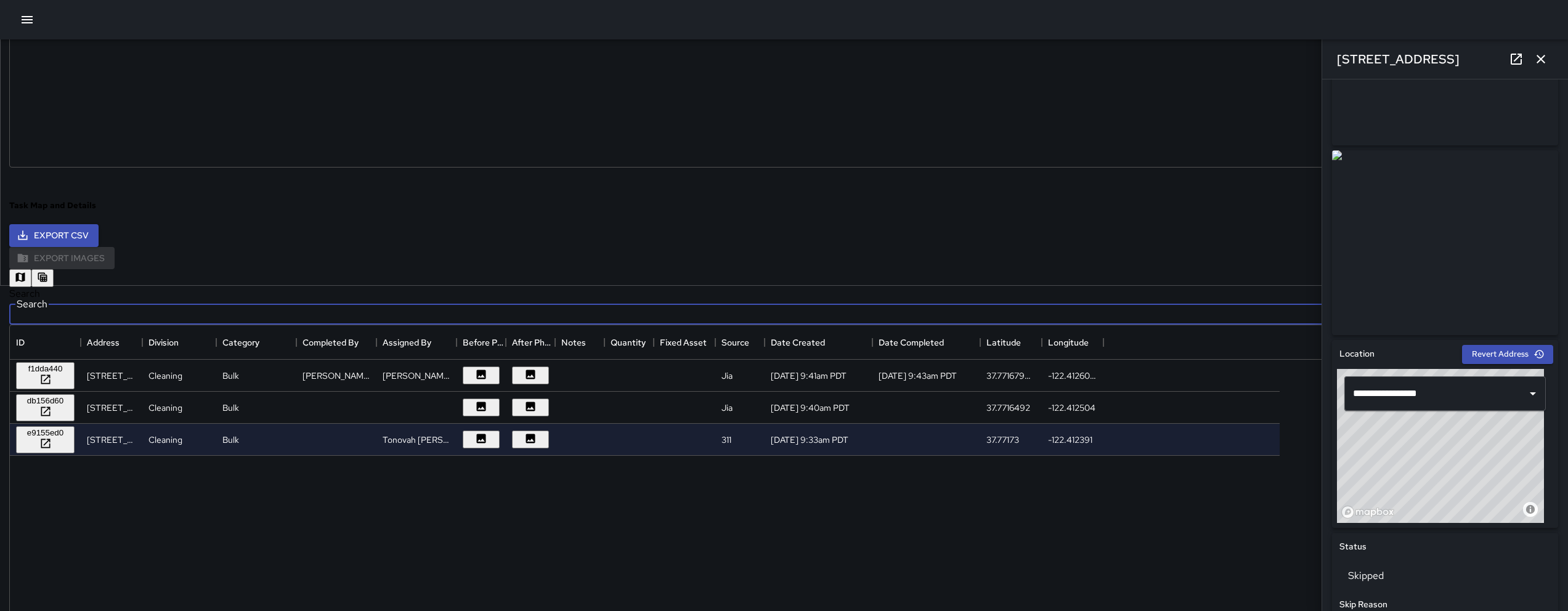
click at [439, 300] on input "Search" at bounding box center [770, 312] width 1521 height 25
click at [491, 512] on div "f1dda440 43 Juniper Street Cleaning Bulk David Lewis David Lewis Jia 9/16/2025,…" at bounding box center [645, 572] width 1270 height 424
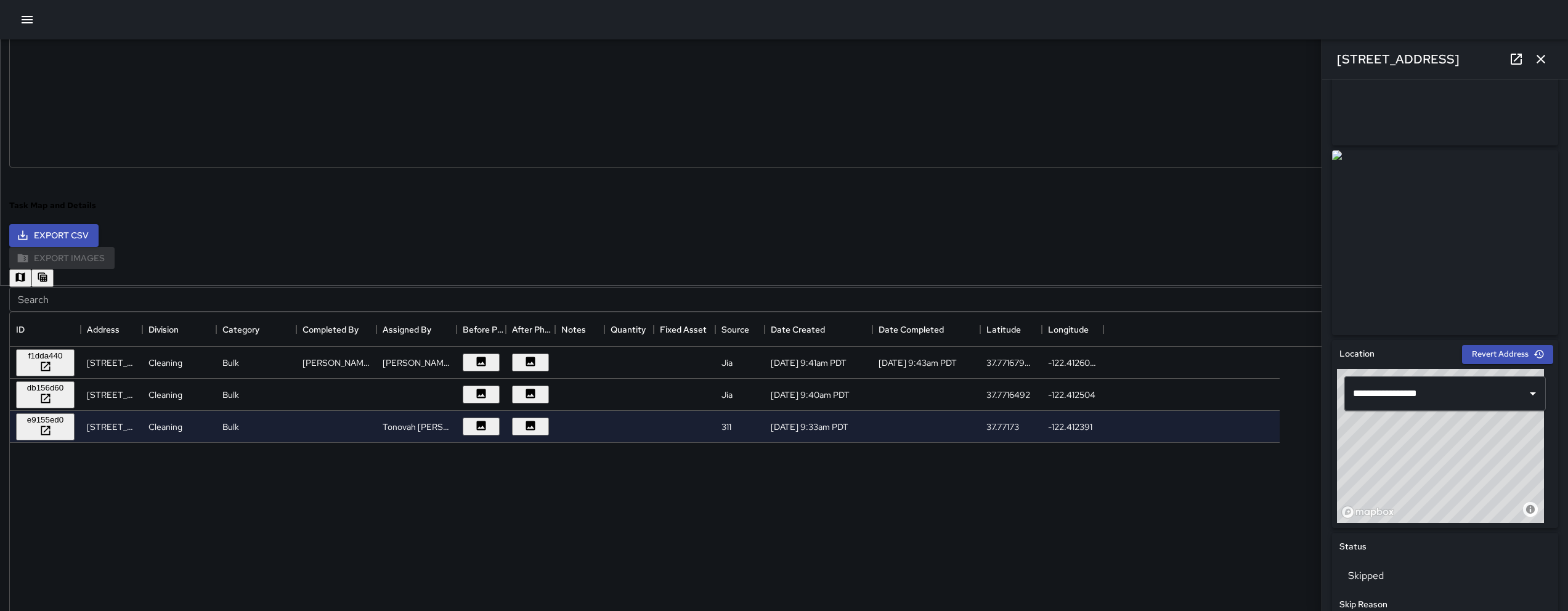
click at [360, 298] on input "Search" at bounding box center [770, 299] width 1521 height 25
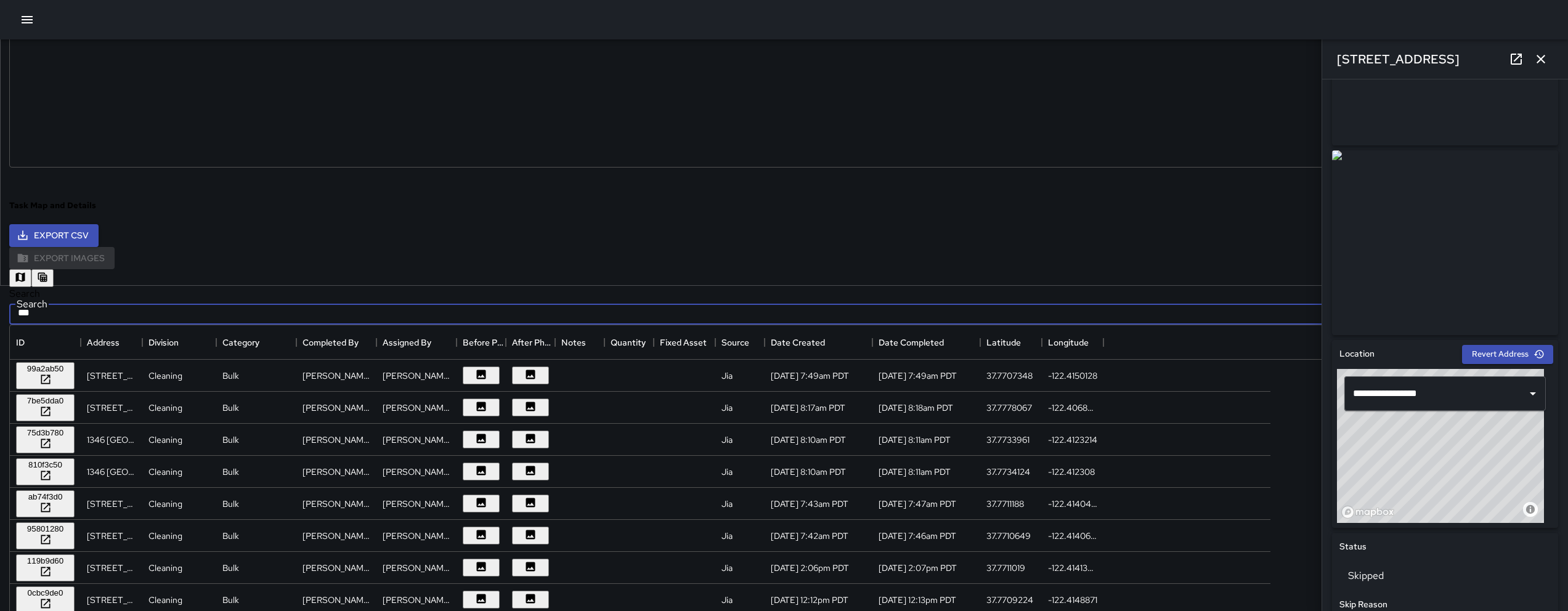
type input "***"
click at [69, 371] on div "99a2ab50" at bounding box center [45, 369] width 49 height 9
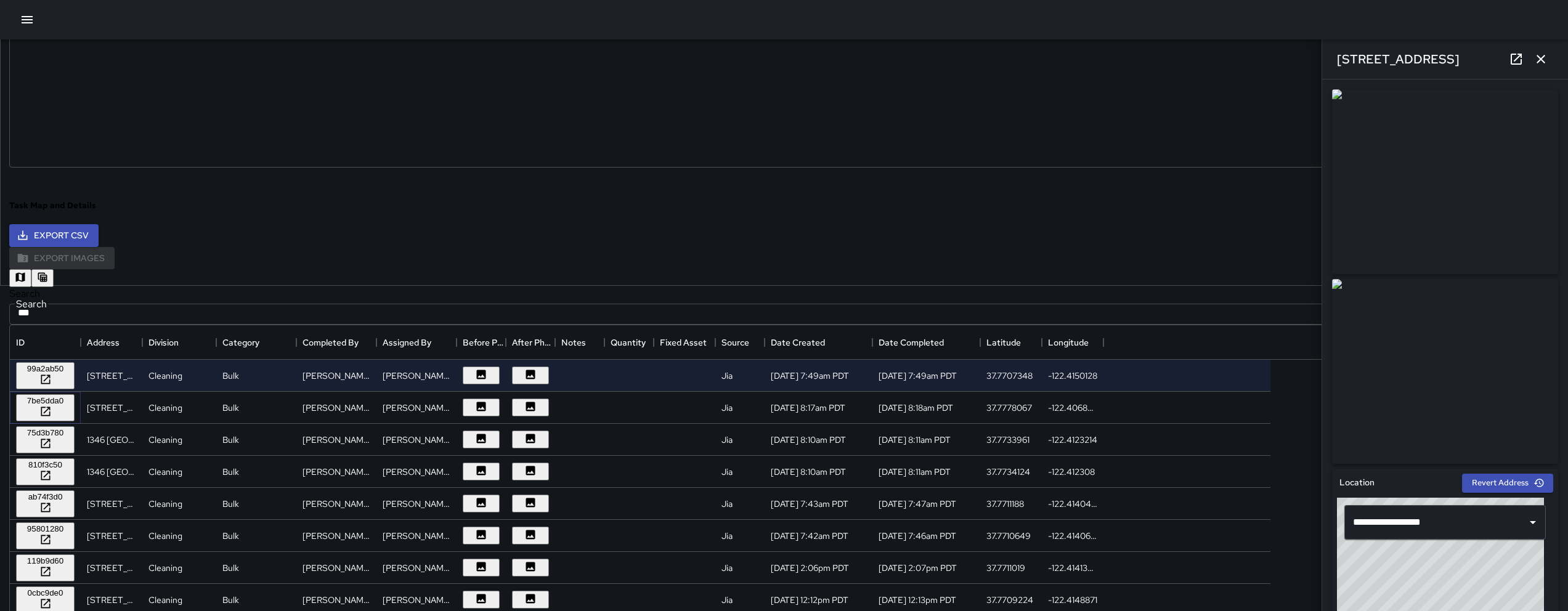
click at [69, 399] on div "7be5dda0" at bounding box center [45, 400] width 49 height 9
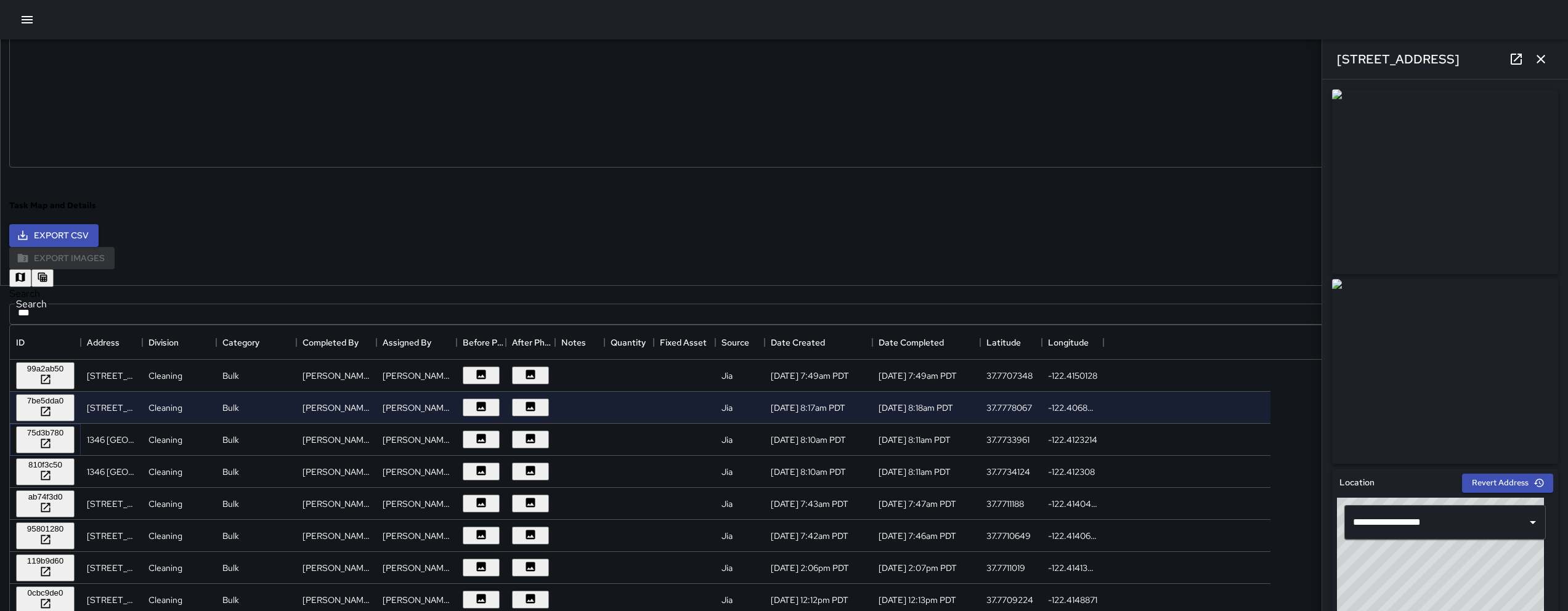
click at [69, 431] on div "75d3b780" at bounding box center [45, 432] width 49 height 9
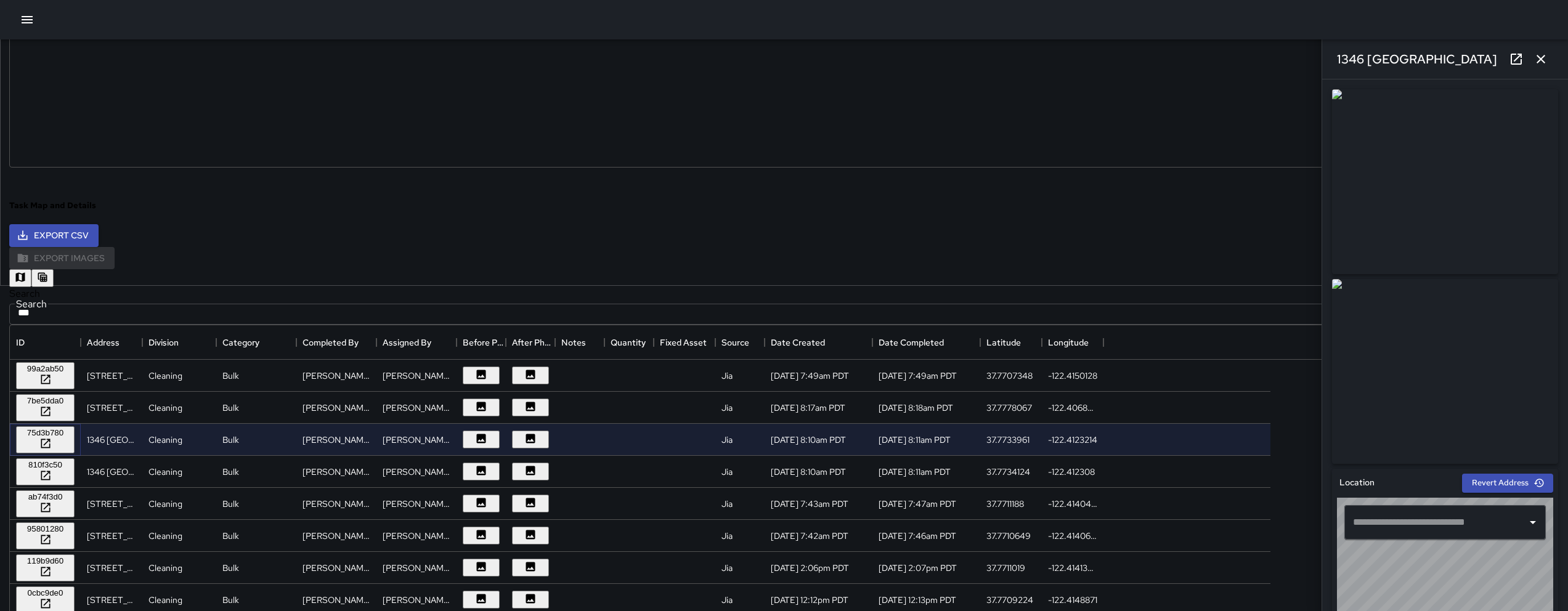
type input "**********"
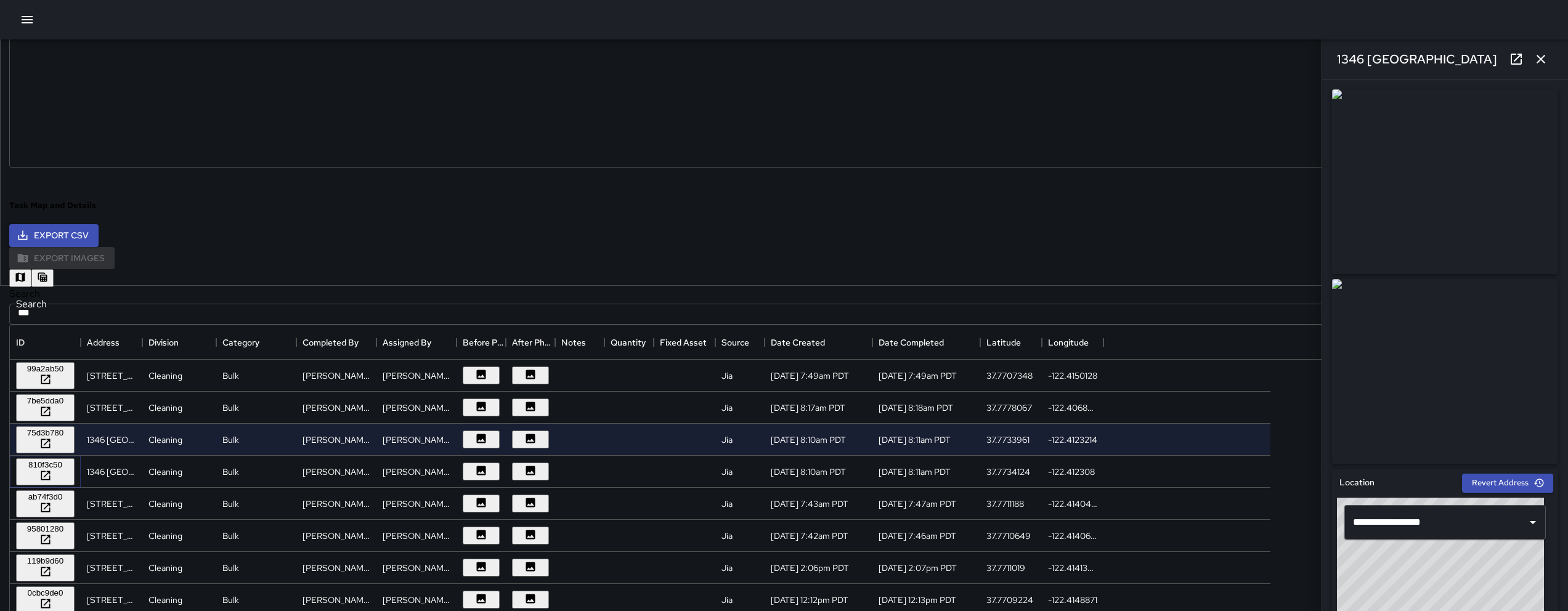
click at [69, 469] on div "810f3c50" at bounding box center [45, 465] width 49 height 9
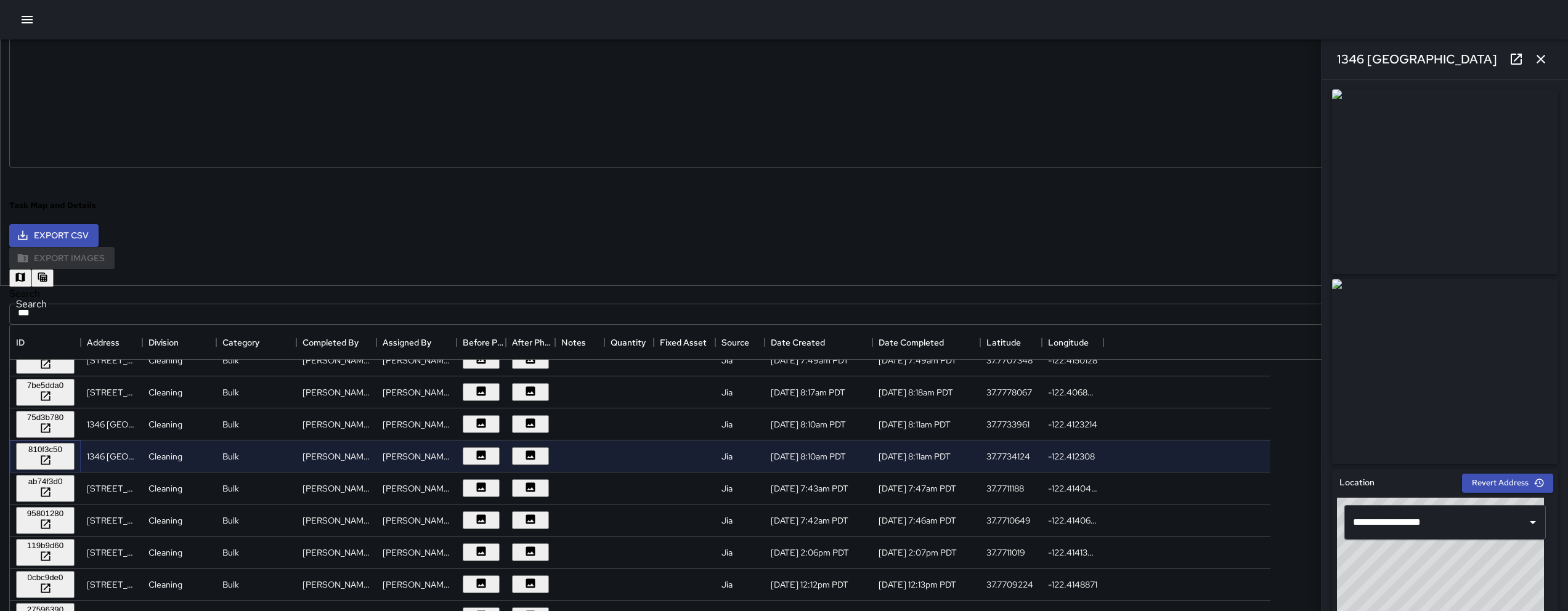
scroll to position [16, 0]
click at [69, 485] on div "ab74f3d0" at bounding box center [45, 480] width 49 height 9
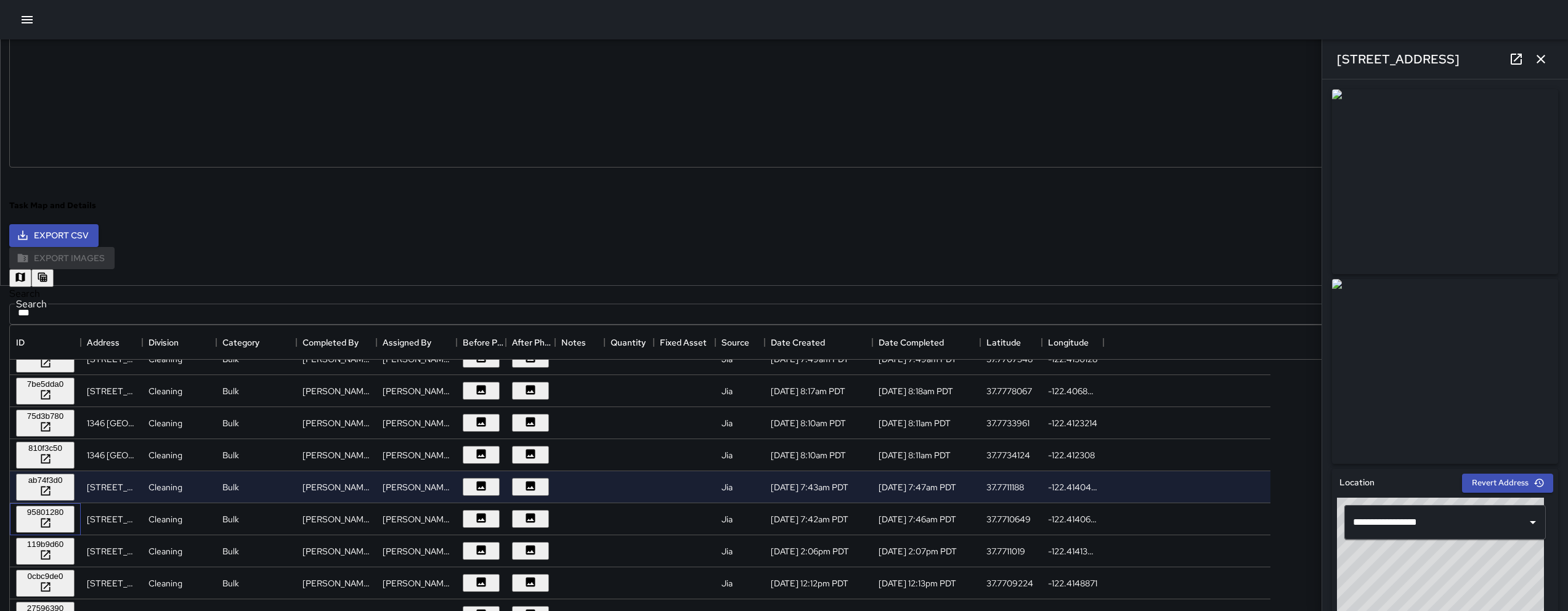
click at [81, 512] on div "95801280" at bounding box center [45, 519] width 71 height 32
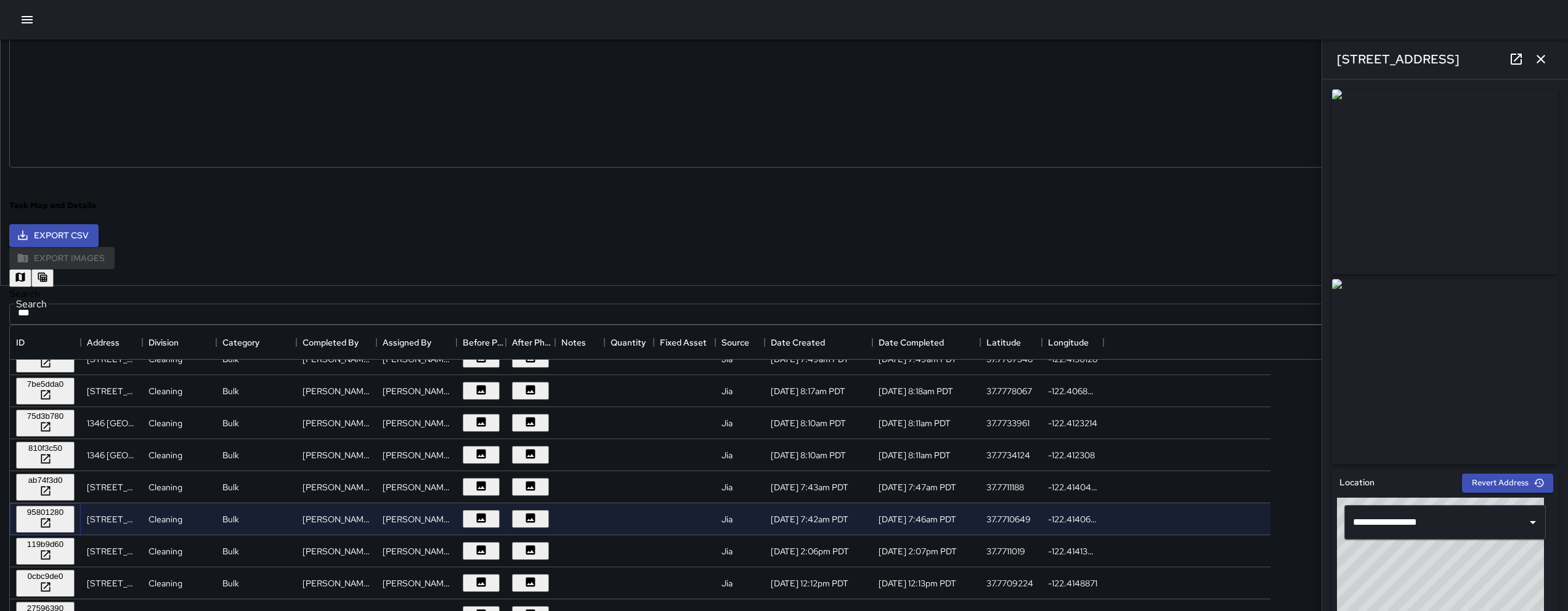
click at [69, 512] on div "95801280" at bounding box center [45, 512] width 49 height 9
click at [69, 512] on div "119b9d60" at bounding box center [45, 544] width 49 height 9
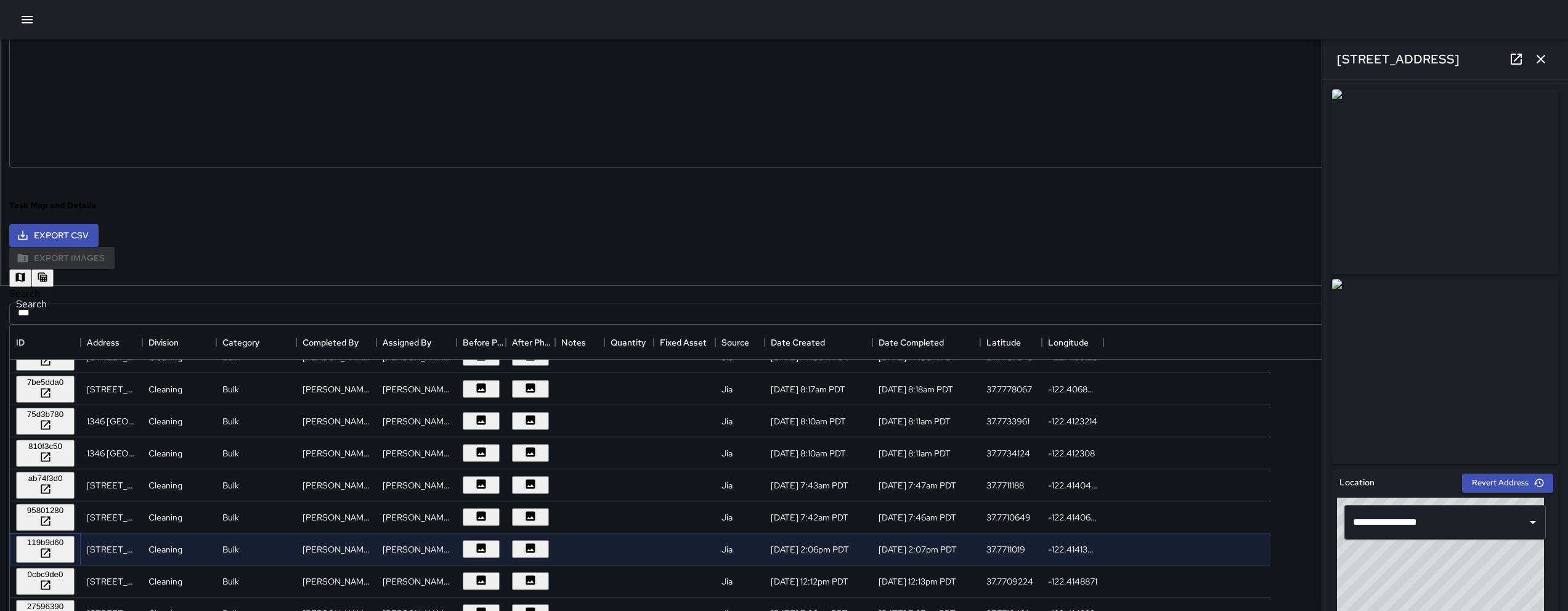
scroll to position [19, 0]
click at [32, 271] on button "button" at bounding box center [20, 278] width 22 height 18
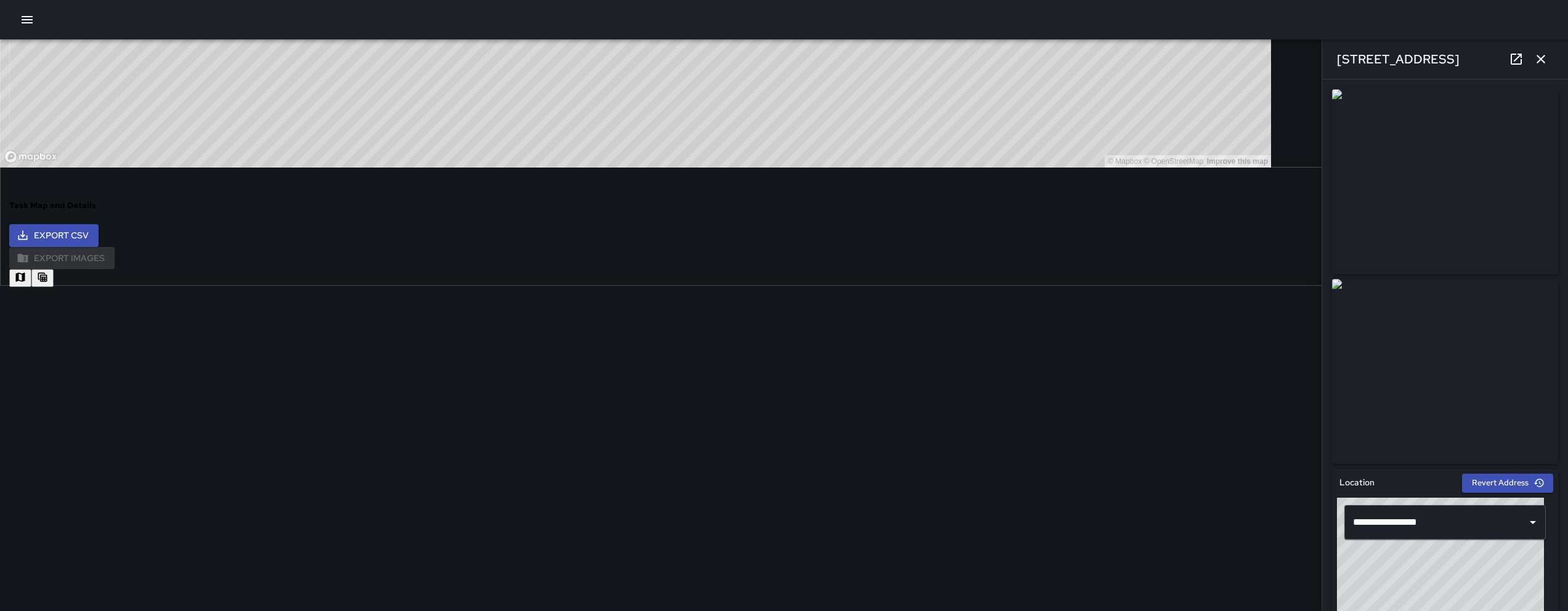
drag, startPoint x: 674, startPoint y: 507, endPoint x: 712, endPoint y: 586, distance: 87.7
drag, startPoint x: 839, startPoint y: 573, endPoint x: 754, endPoint y: 512, distance: 104.6
click at [54, 269] on button "button" at bounding box center [42, 278] width 22 height 18
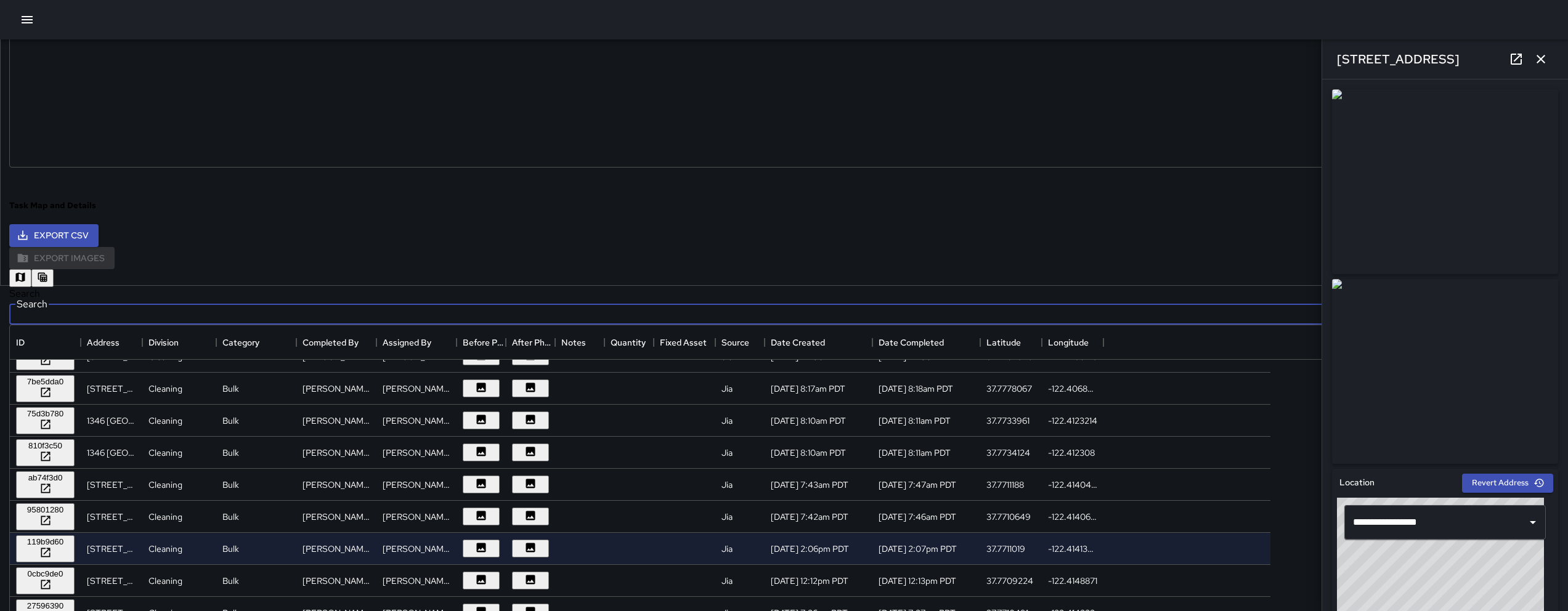
click at [402, 300] on input "Search" at bounding box center [770, 312] width 1521 height 25
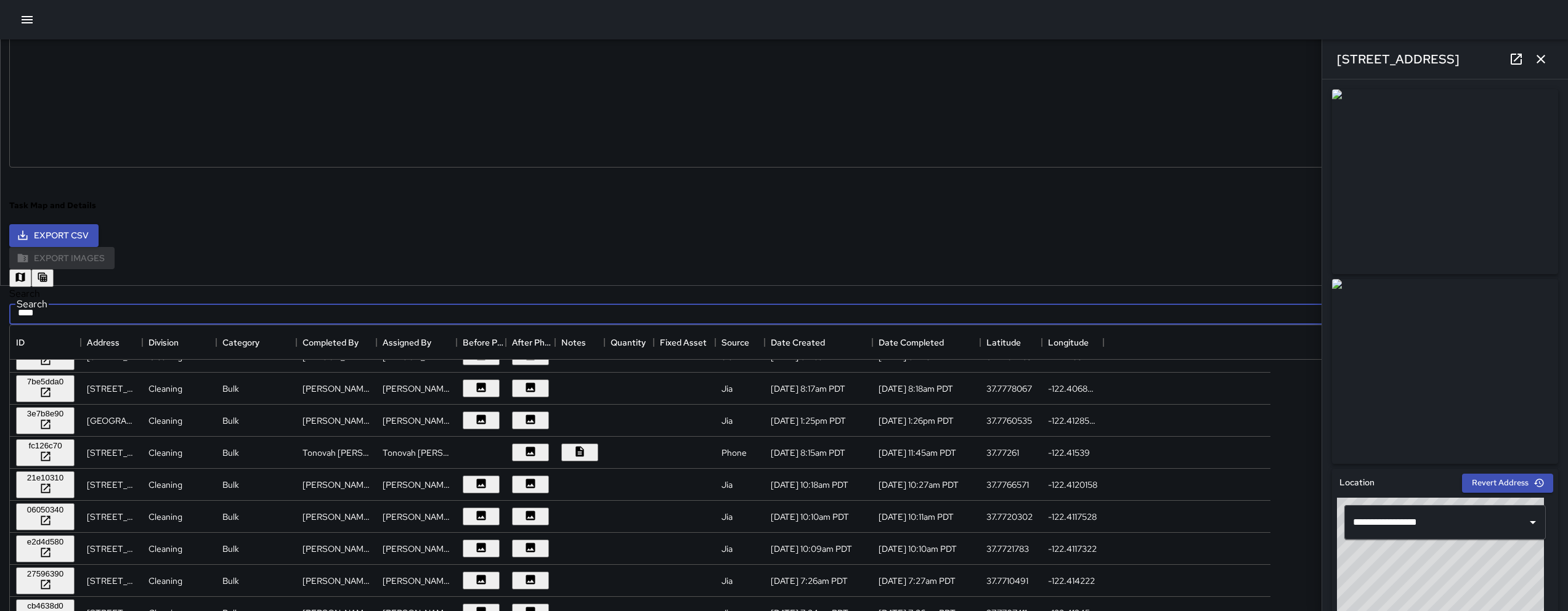
scroll to position [0, 0]
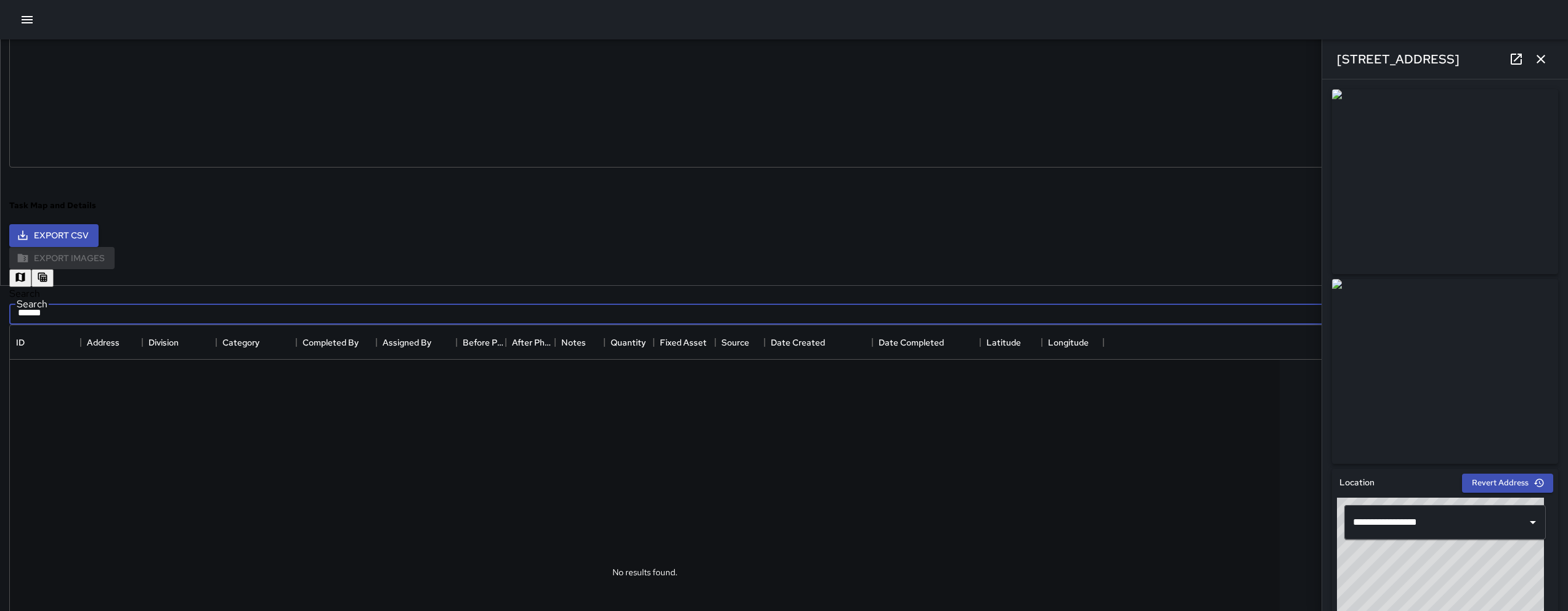
type input "******"
click at [32, 269] on button "button" at bounding box center [20, 278] width 22 height 18
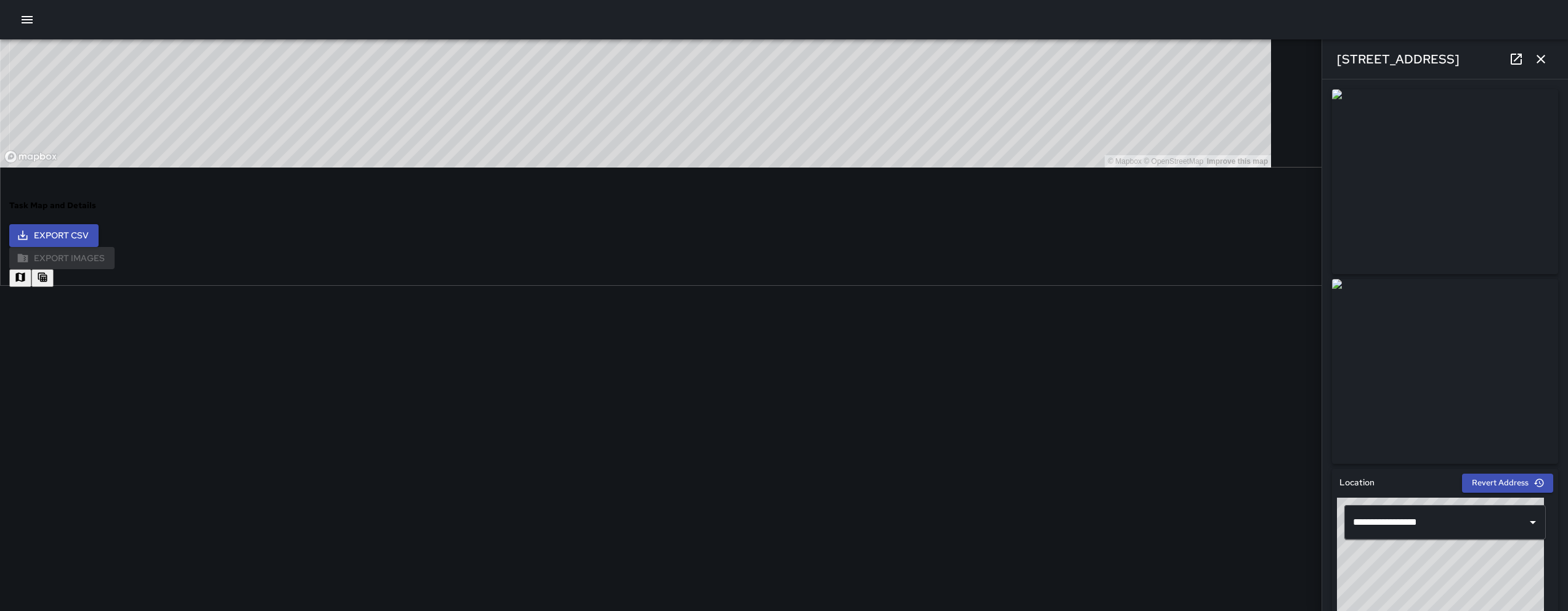
click at [54, 269] on button "button" at bounding box center [42, 278] width 22 height 18
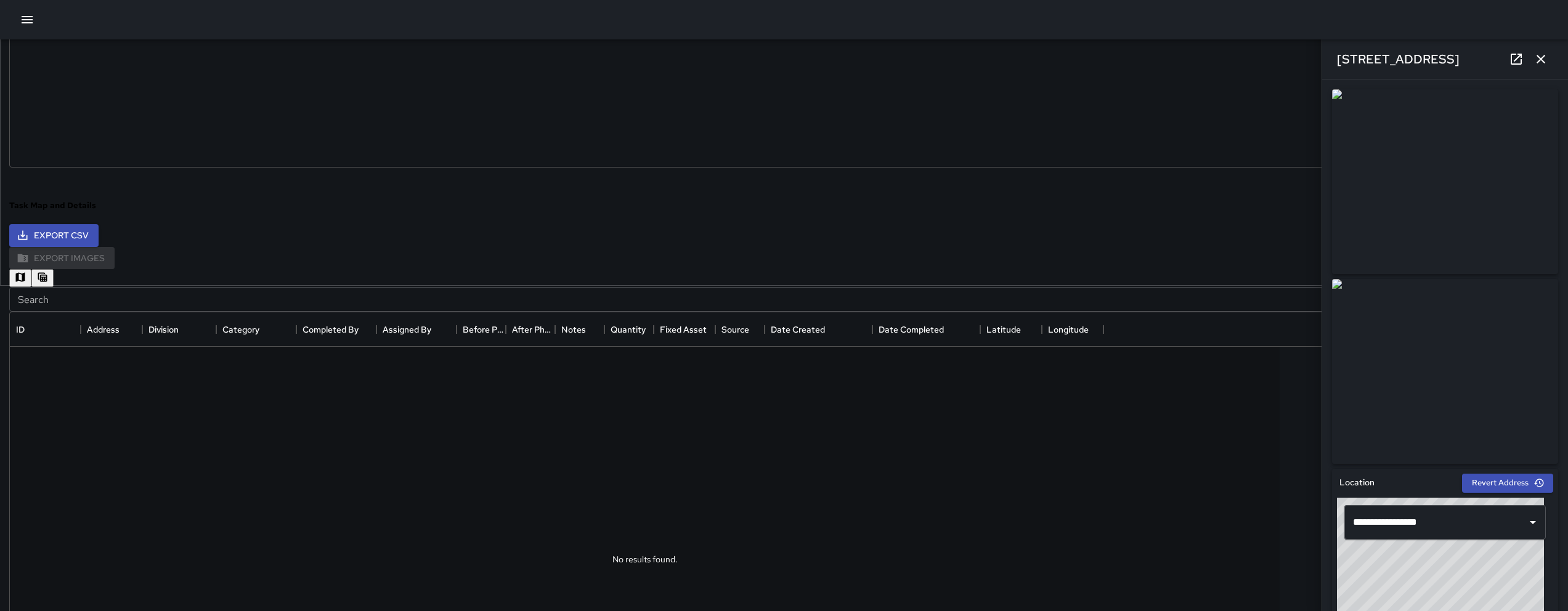
click at [469, 302] on input "Search" at bounding box center [770, 299] width 1521 height 25
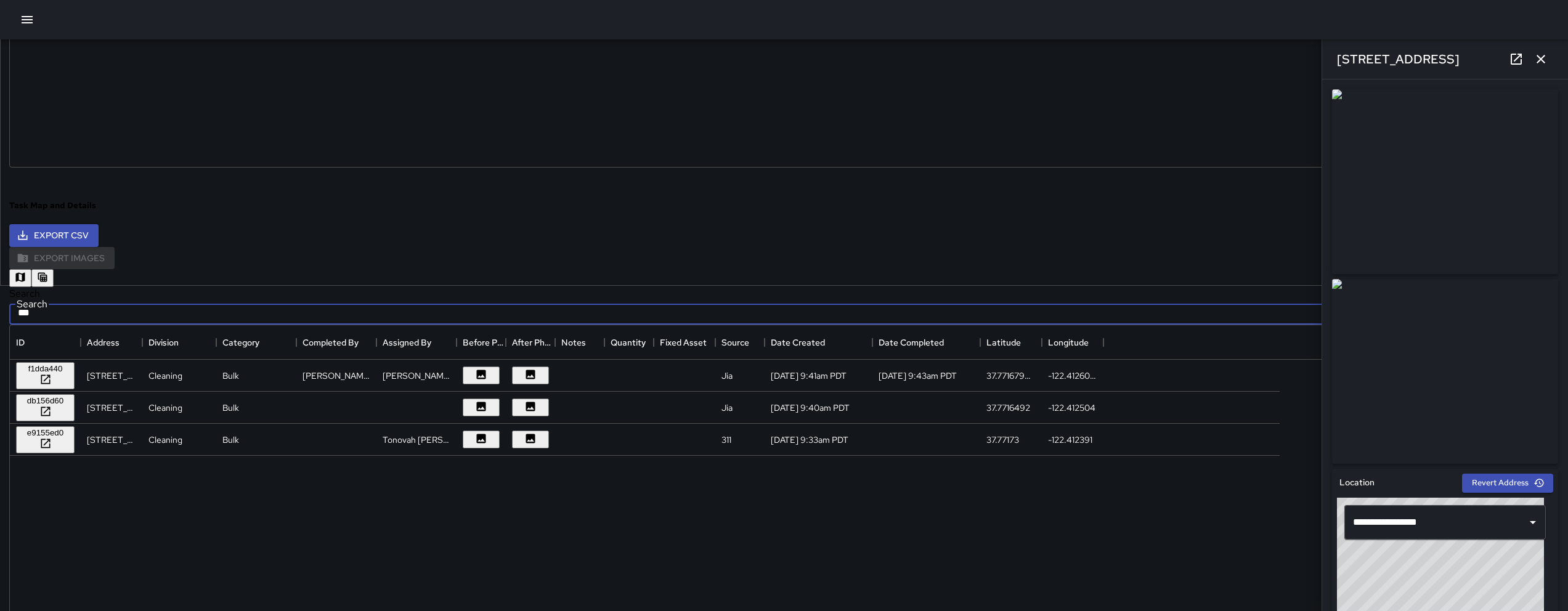
type input "***"
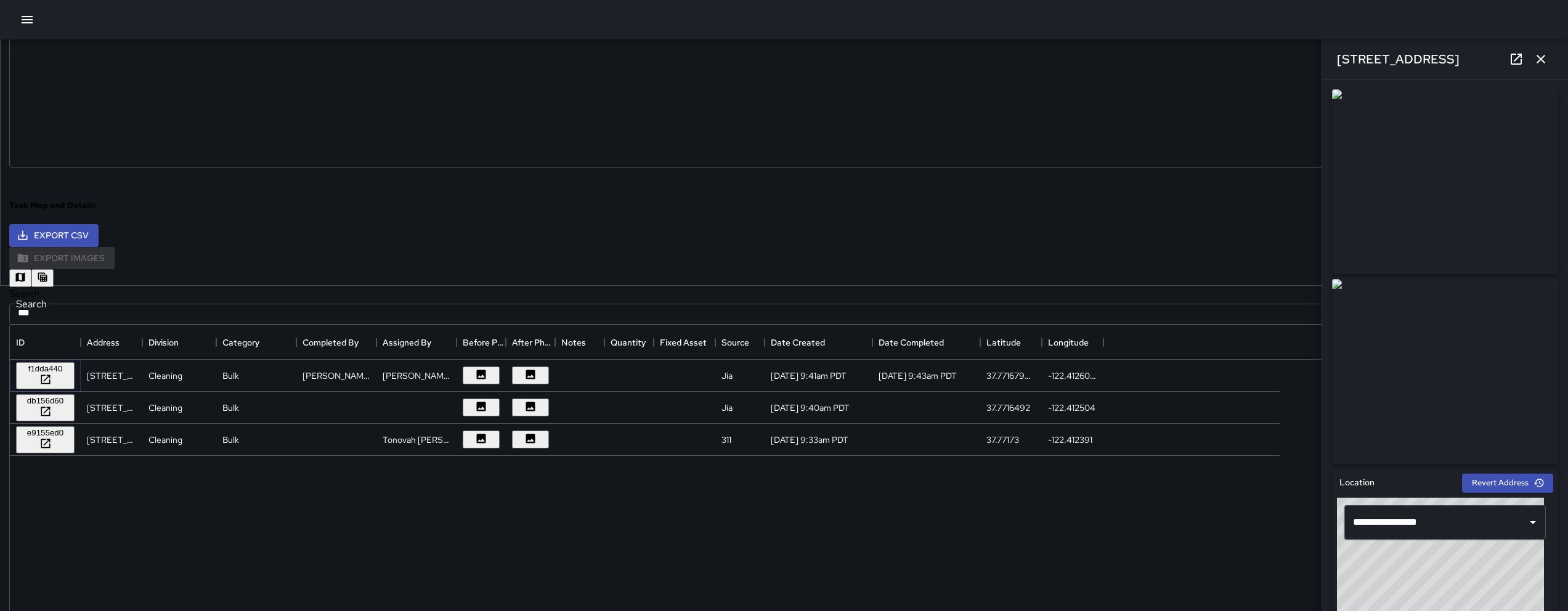
click at [69, 364] on div "f1dda440" at bounding box center [45, 369] width 49 height 9
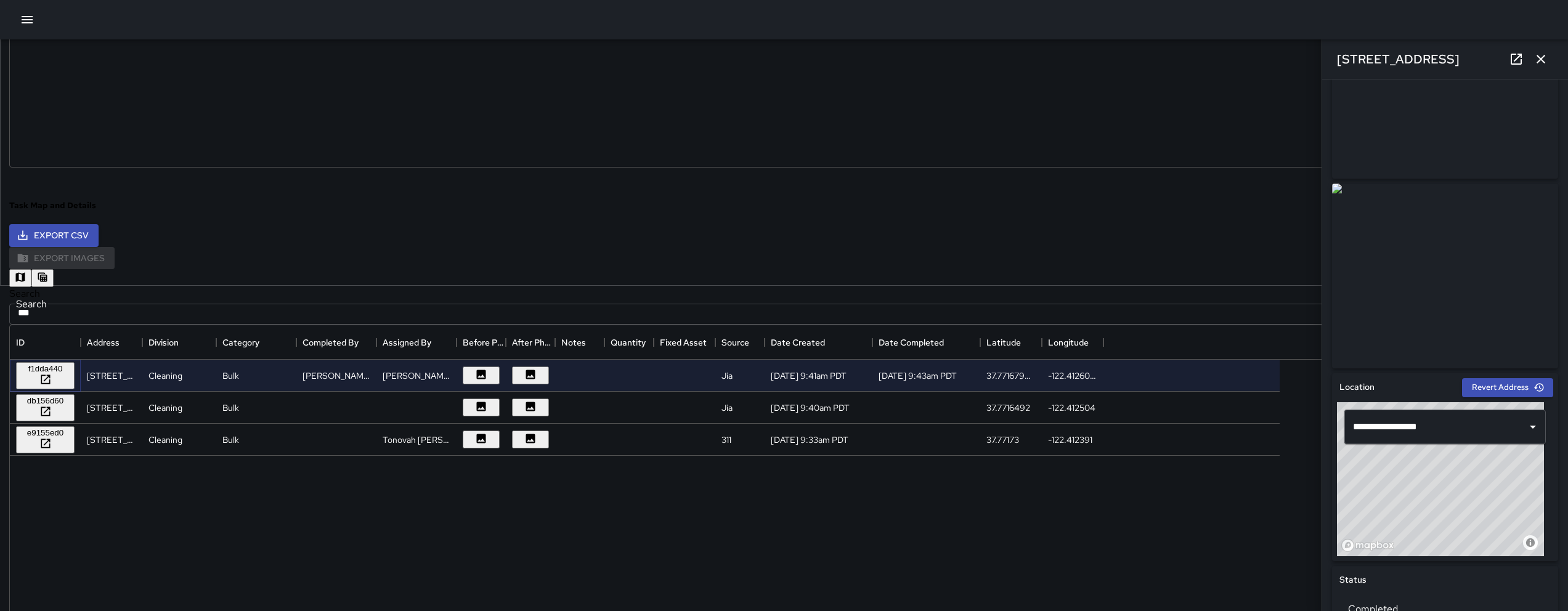
scroll to position [96, 0]
click at [69, 396] on div "db156d60" at bounding box center [45, 400] width 49 height 9
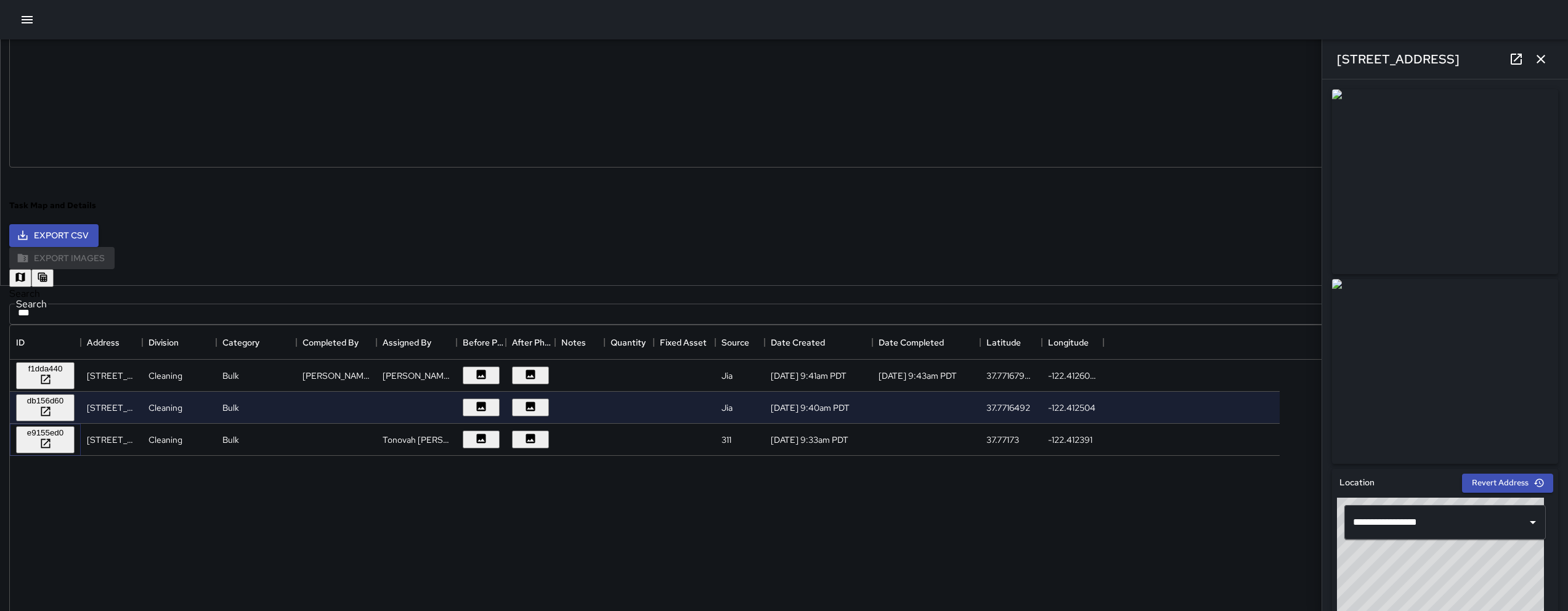
click at [69, 433] on div "e9155ed0" at bounding box center [45, 432] width 49 height 9
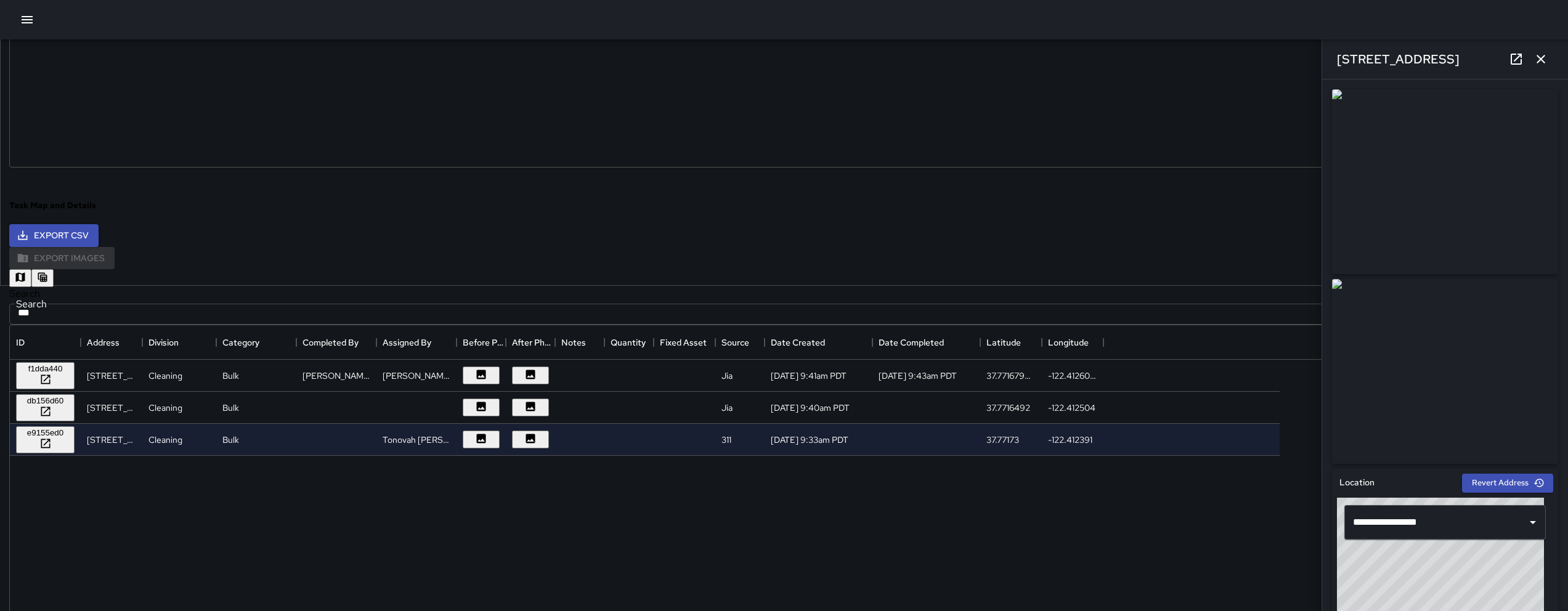
click at [32, 269] on button "button" at bounding box center [20, 278] width 22 height 18
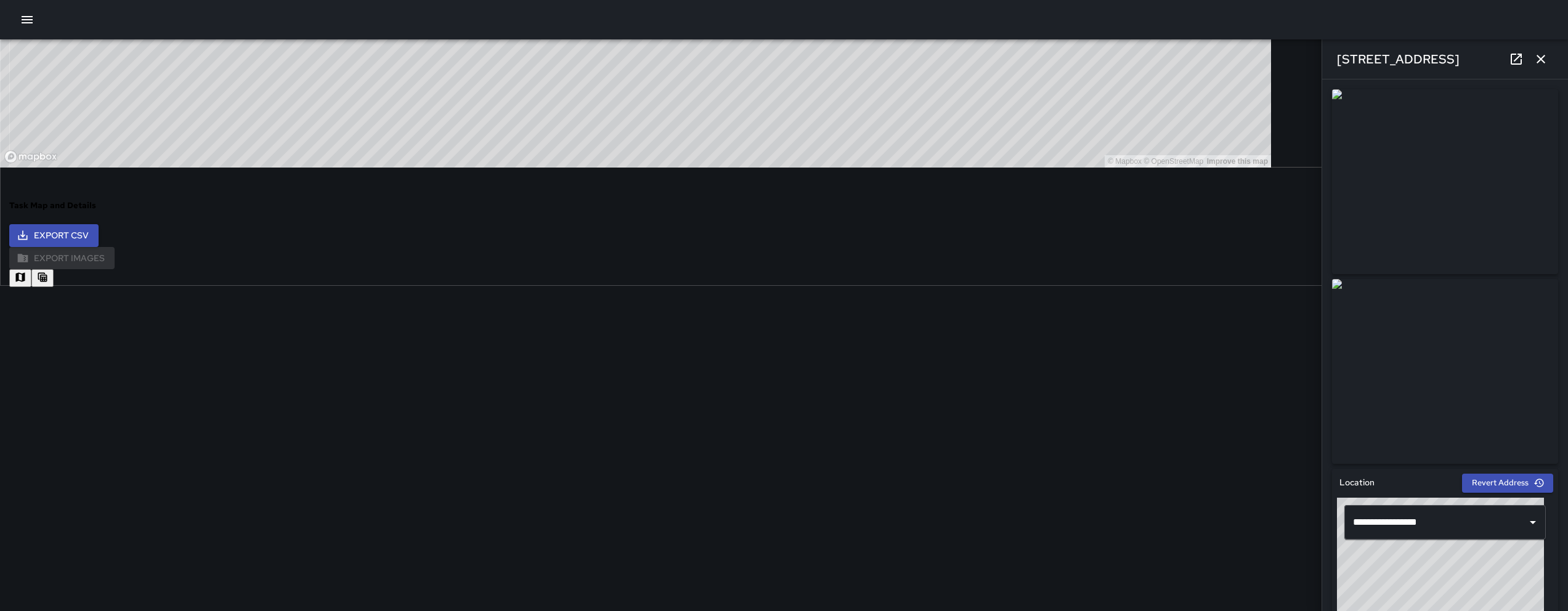
drag, startPoint x: 560, startPoint y: 428, endPoint x: 620, endPoint y: 511, distance: 102.4
click at [54, 269] on button "button" at bounding box center [42, 278] width 22 height 18
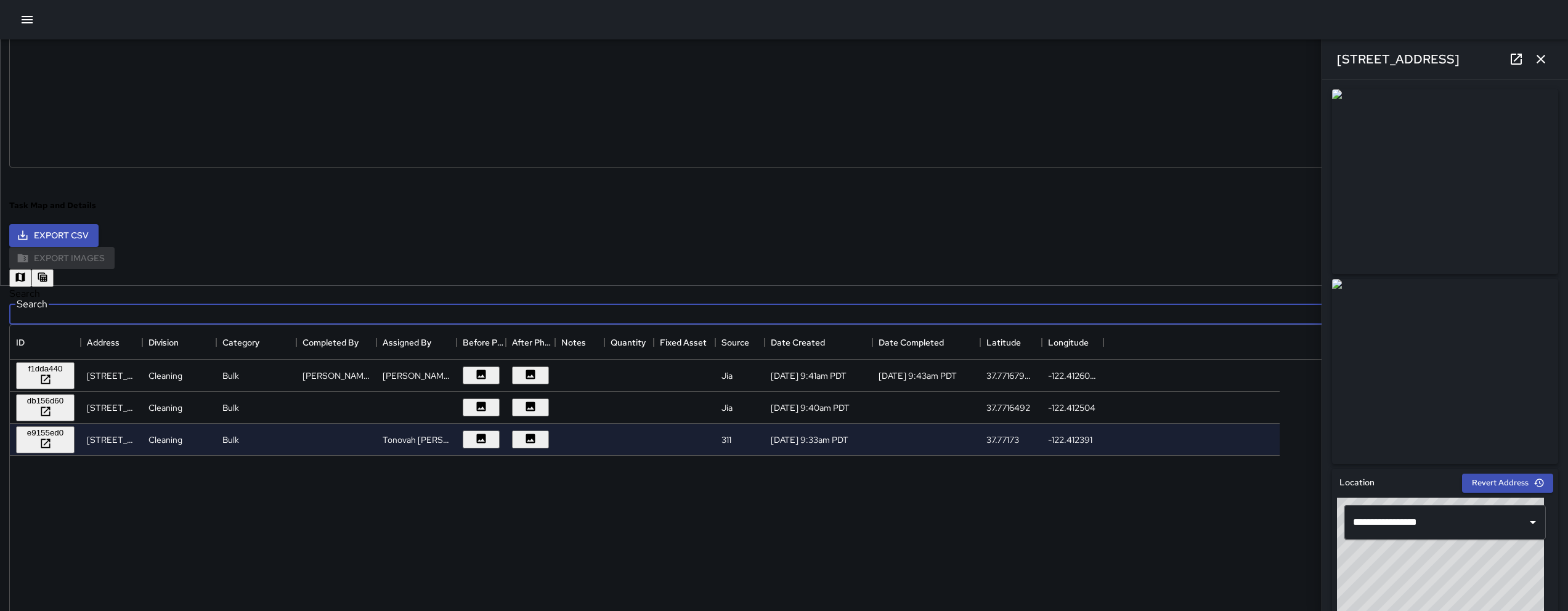
click at [422, 300] on input "Search" at bounding box center [770, 312] width 1521 height 25
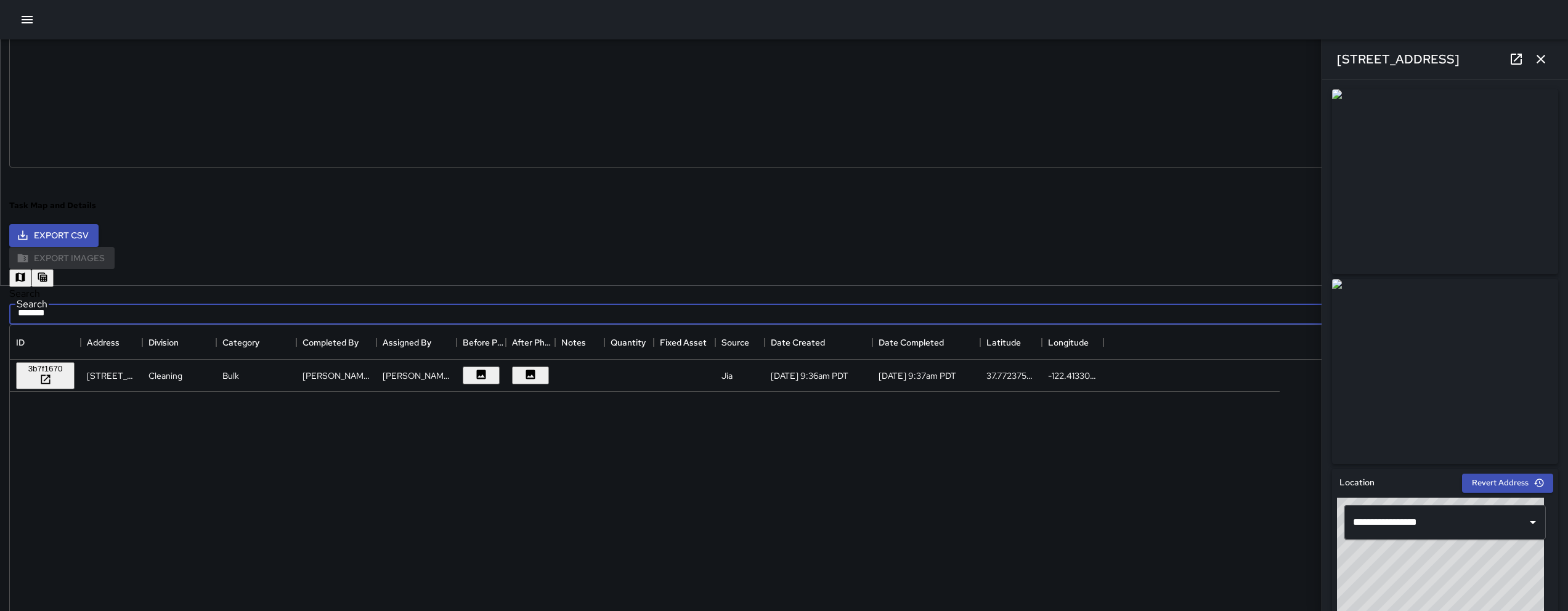
type input "*******"
click at [69, 369] on div "3b7f1670" at bounding box center [45, 369] width 49 height 9
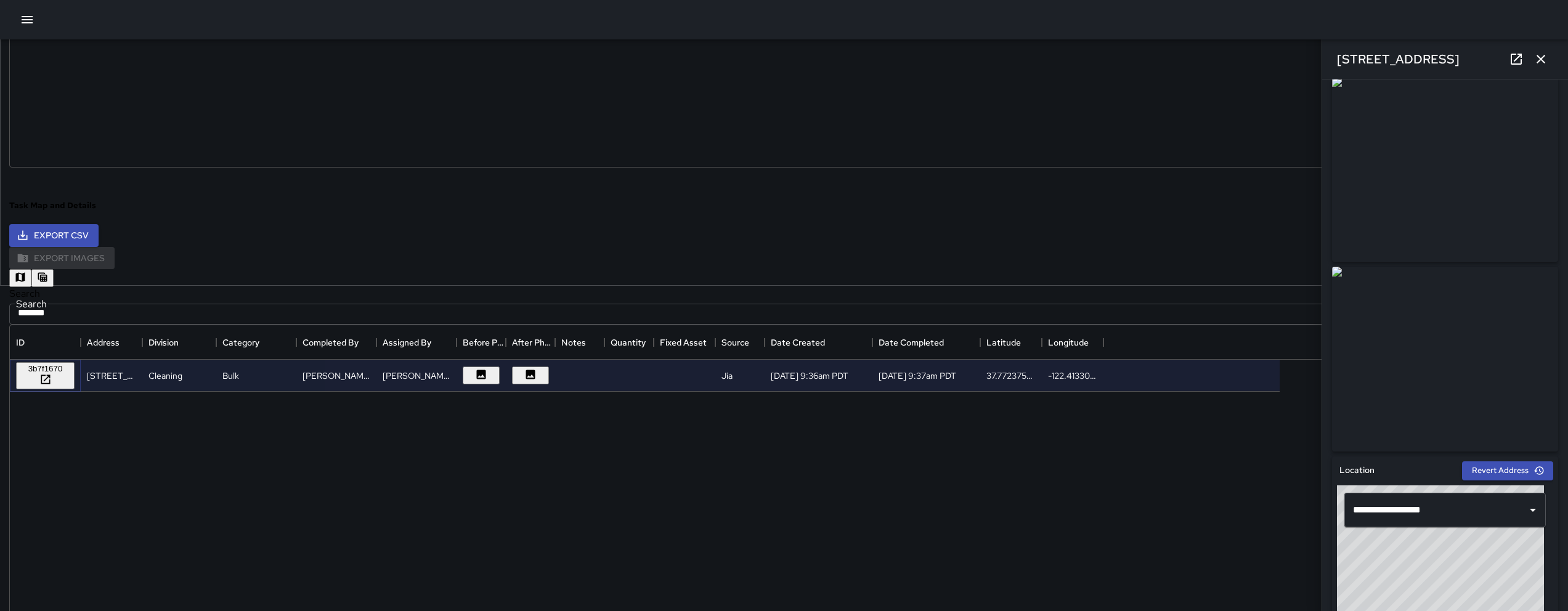
scroll to position [0, 0]
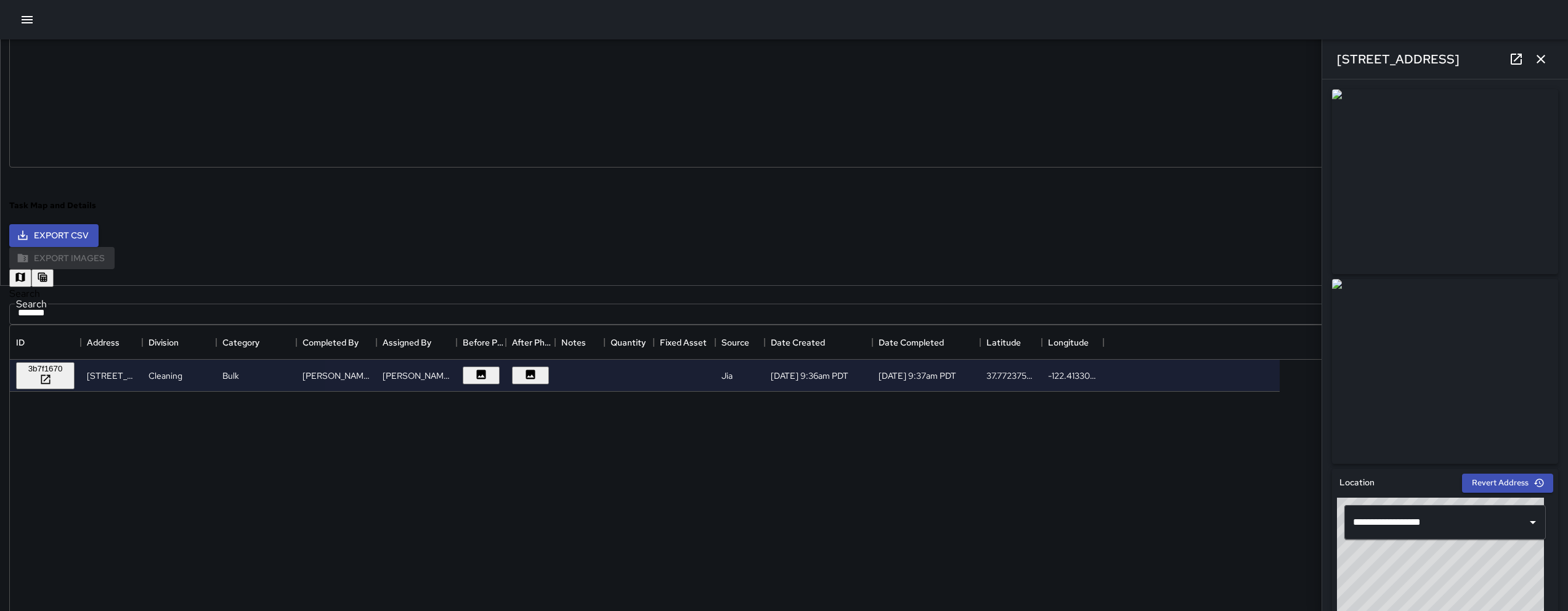
click at [32, 269] on button "button" at bounding box center [20, 278] width 22 height 18
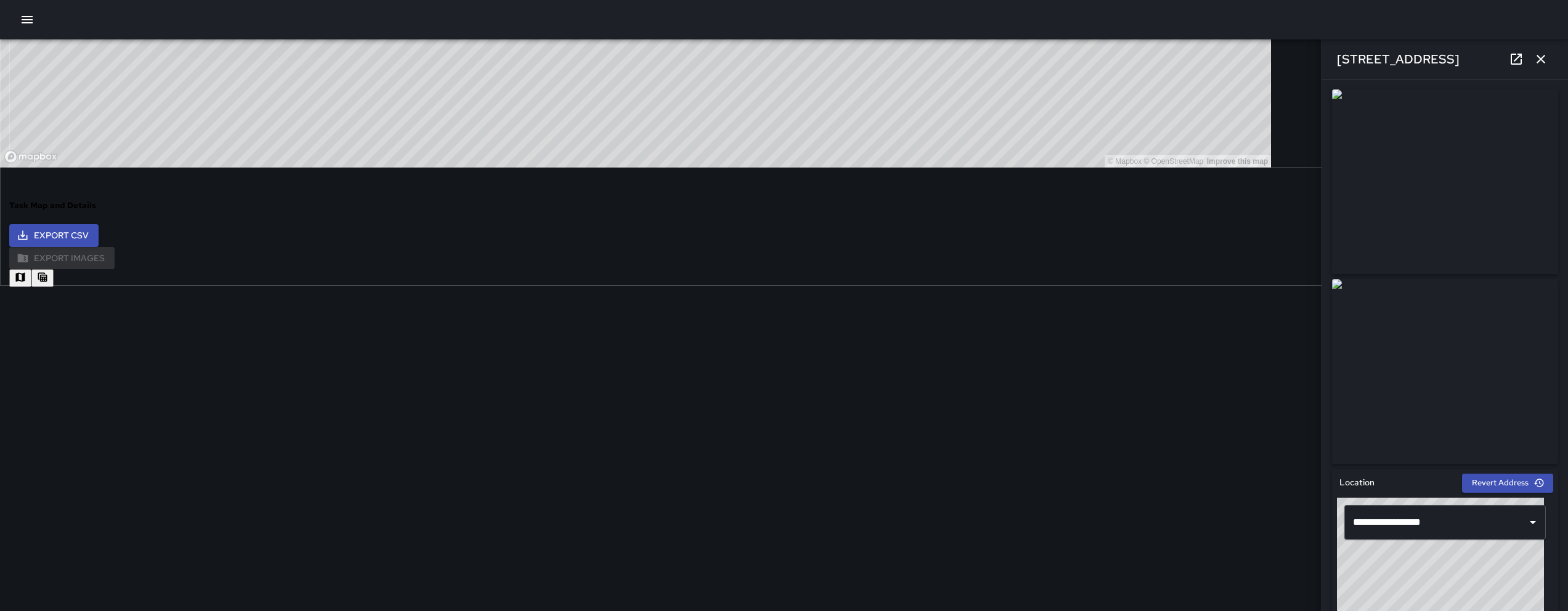
click at [54, 269] on button "button" at bounding box center [42, 278] width 22 height 18
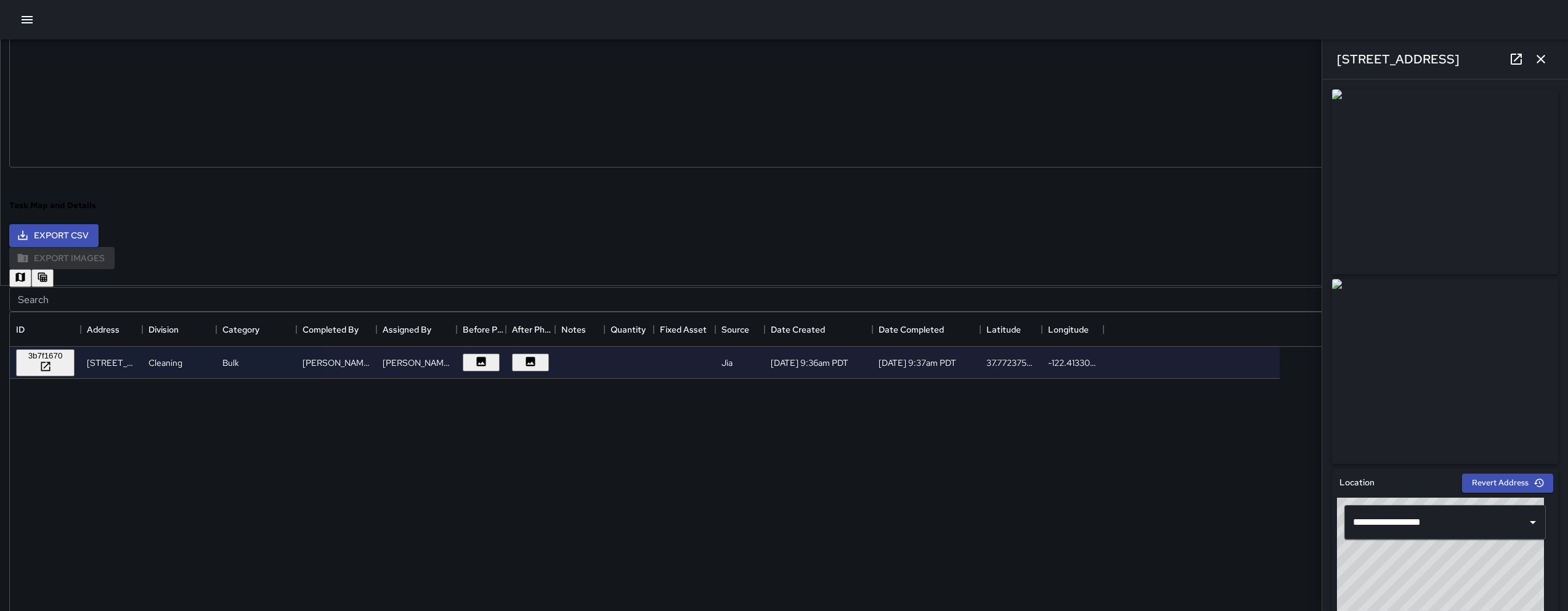
click at [367, 305] on input "Search" at bounding box center [770, 299] width 1521 height 25
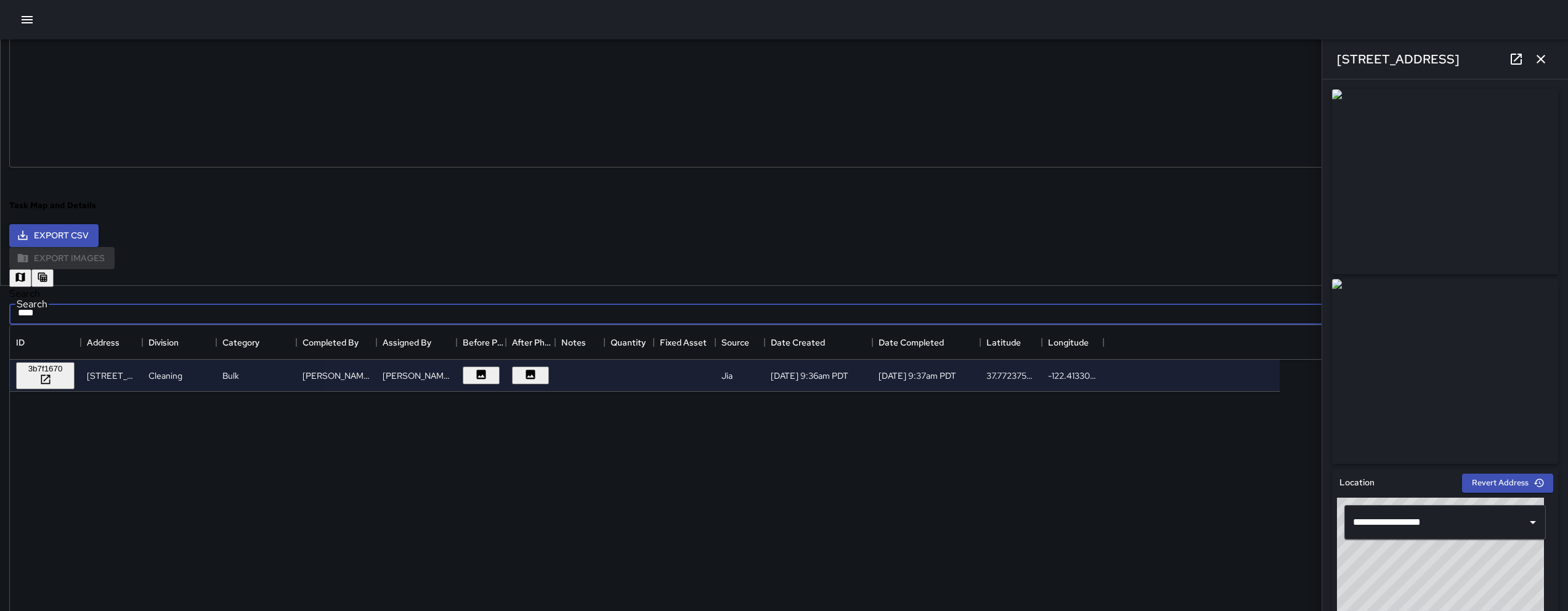
type input "****"
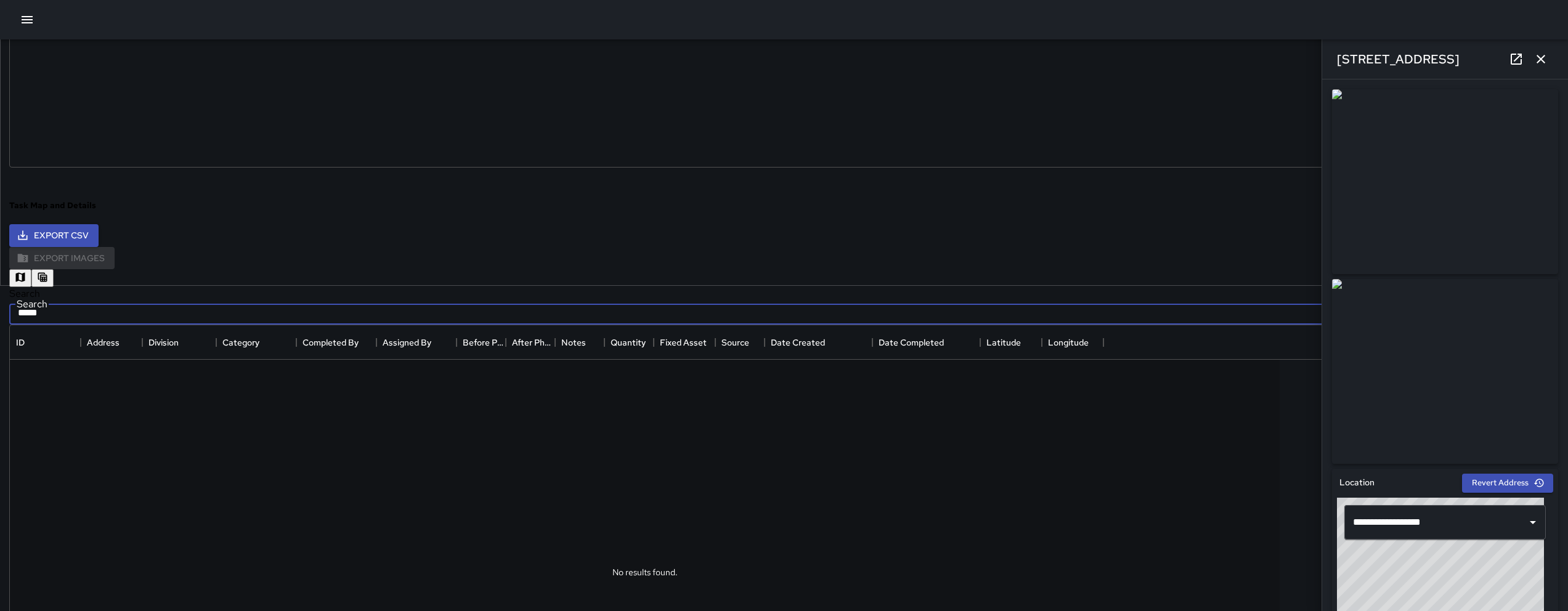
drag, startPoint x: 378, startPoint y: 293, endPoint x: 263, endPoint y: 296, distance: 115.0
click at [263, 296] on div "**********" at bounding box center [784, 501] width 1568 height 650
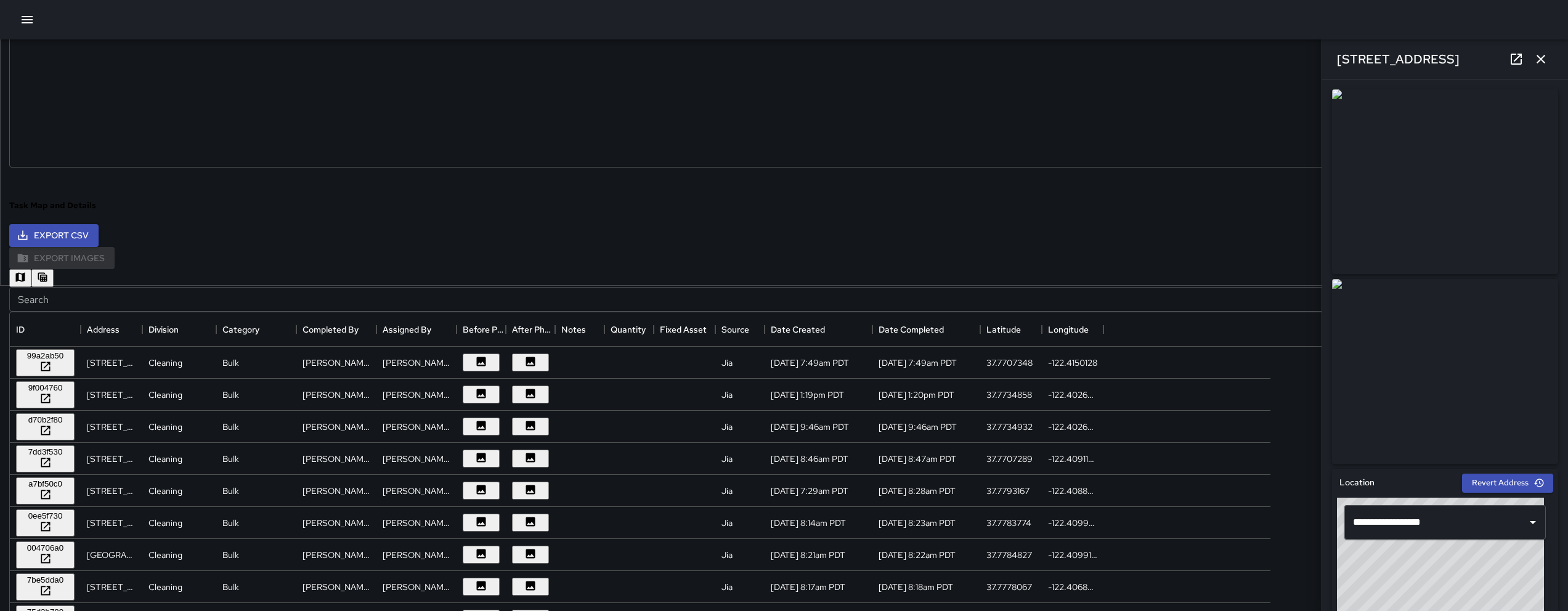
click at [614, 224] on div at bounding box center [784, 224] width 1550 height 0
click at [32, 269] on button "button" at bounding box center [20, 278] width 22 height 18
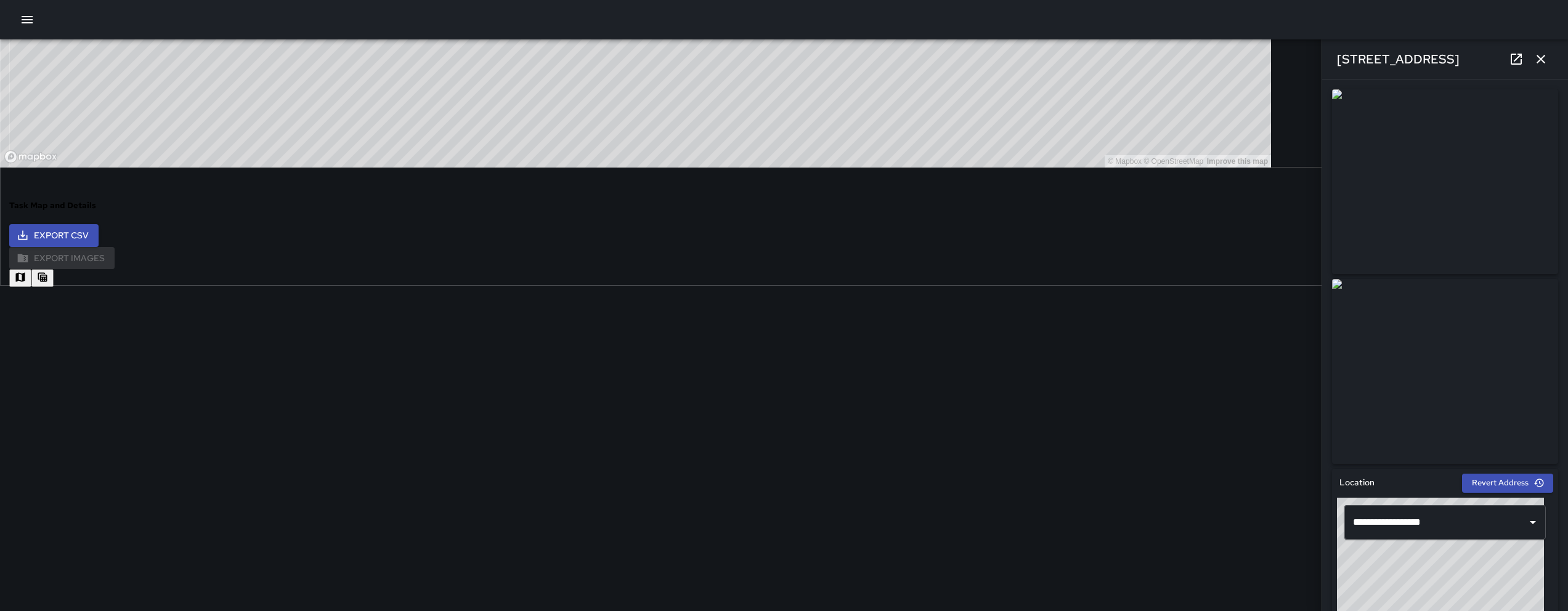
drag, startPoint x: 578, startPoint y: 424, endPoint x: 642, endPoint y: 427, distance: 64.1
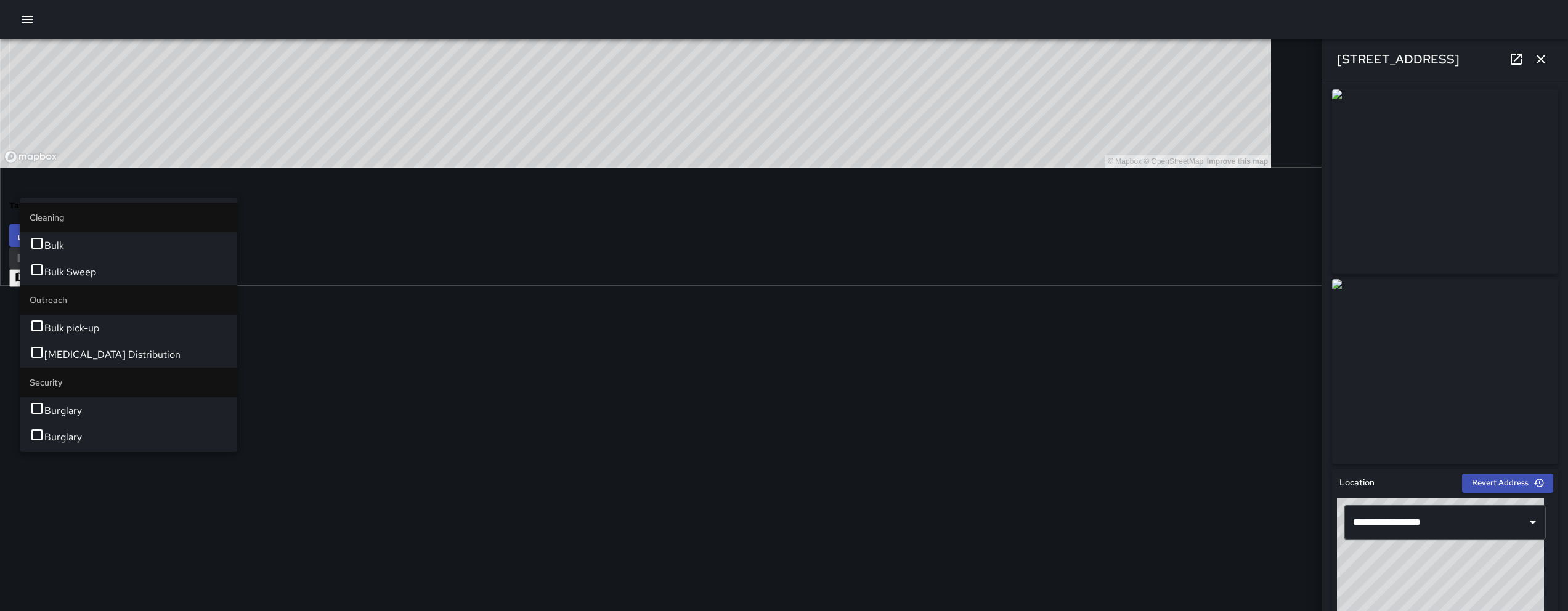
type input "****"
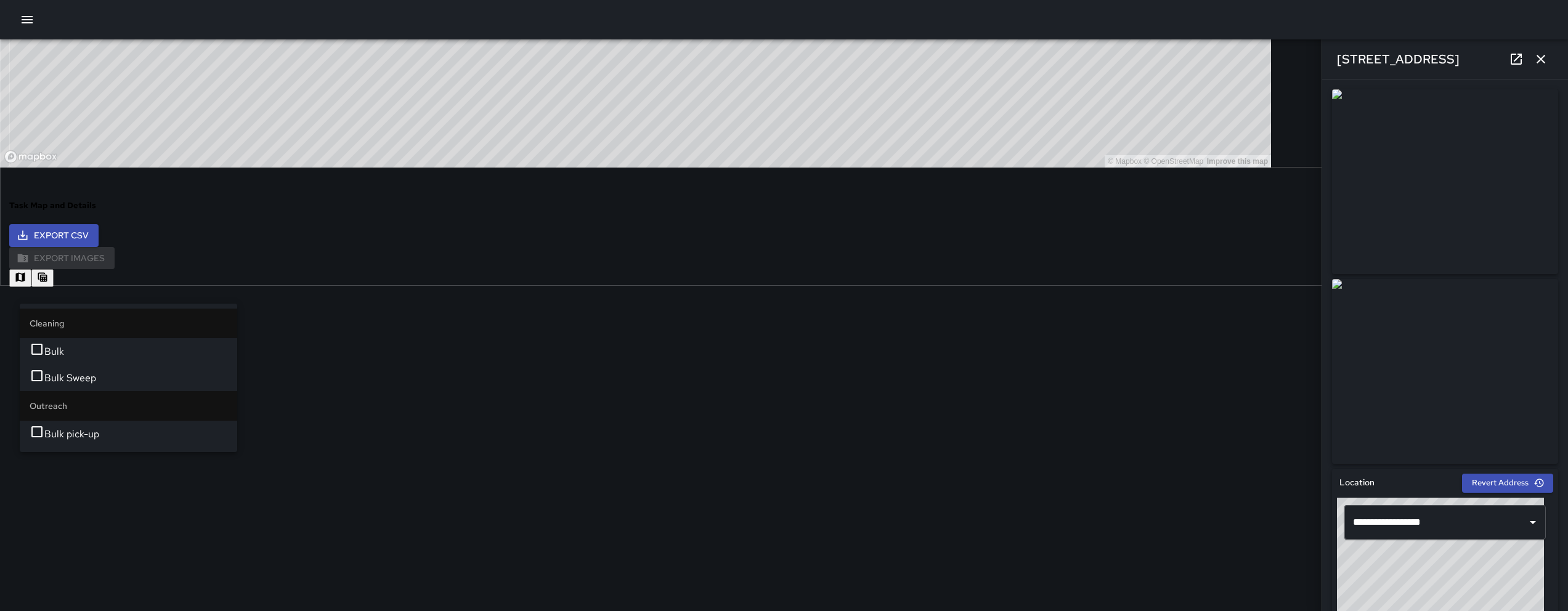
click at [111, 344] on span "Bulk" at bounding box center [136, 351] width 183 height 15
type input "****"
click at [121, 439] on li "Bulk pick-up" at bounding box center [128, 434] width 217 height 27
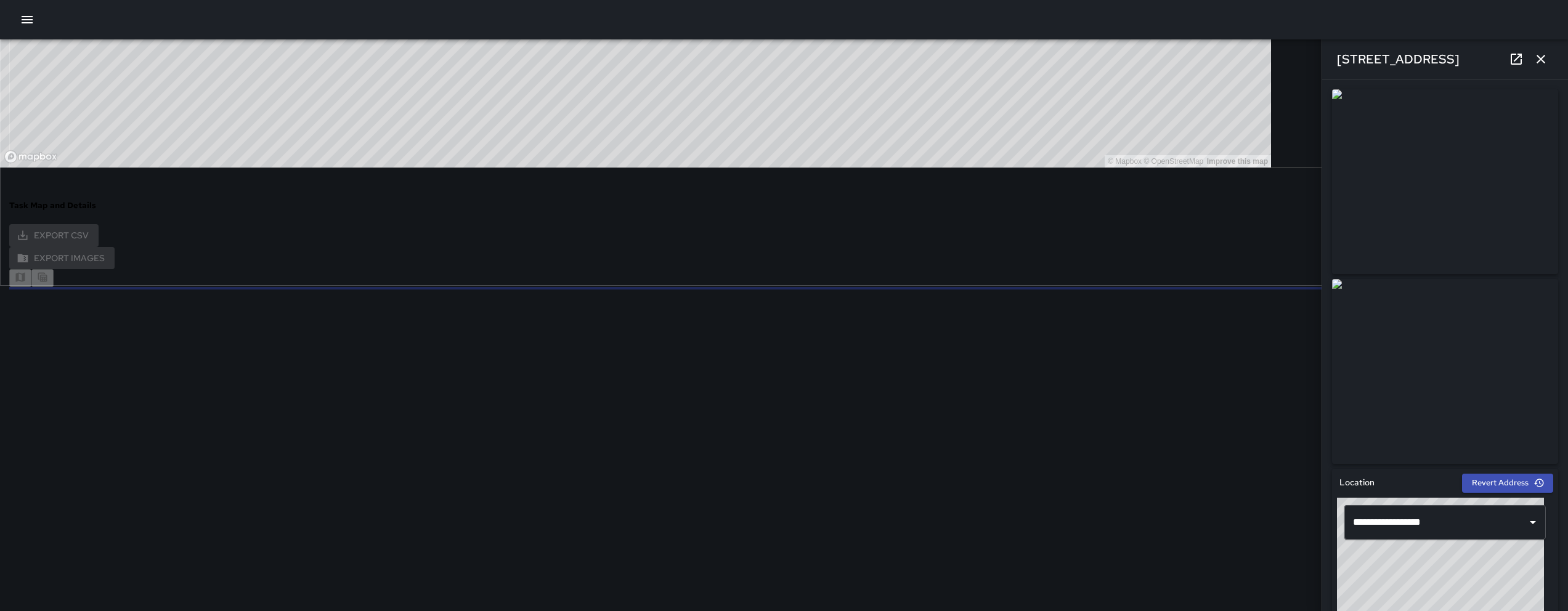
drag, startPoint x: 830, startPoint y: 585, endPoint x: 829, endPoint y: 530, distance: 55.0
drag, startPoint x: 805, startPoint y: 512, endPoint x: 899, endPoint y: 397, distance: 148.5
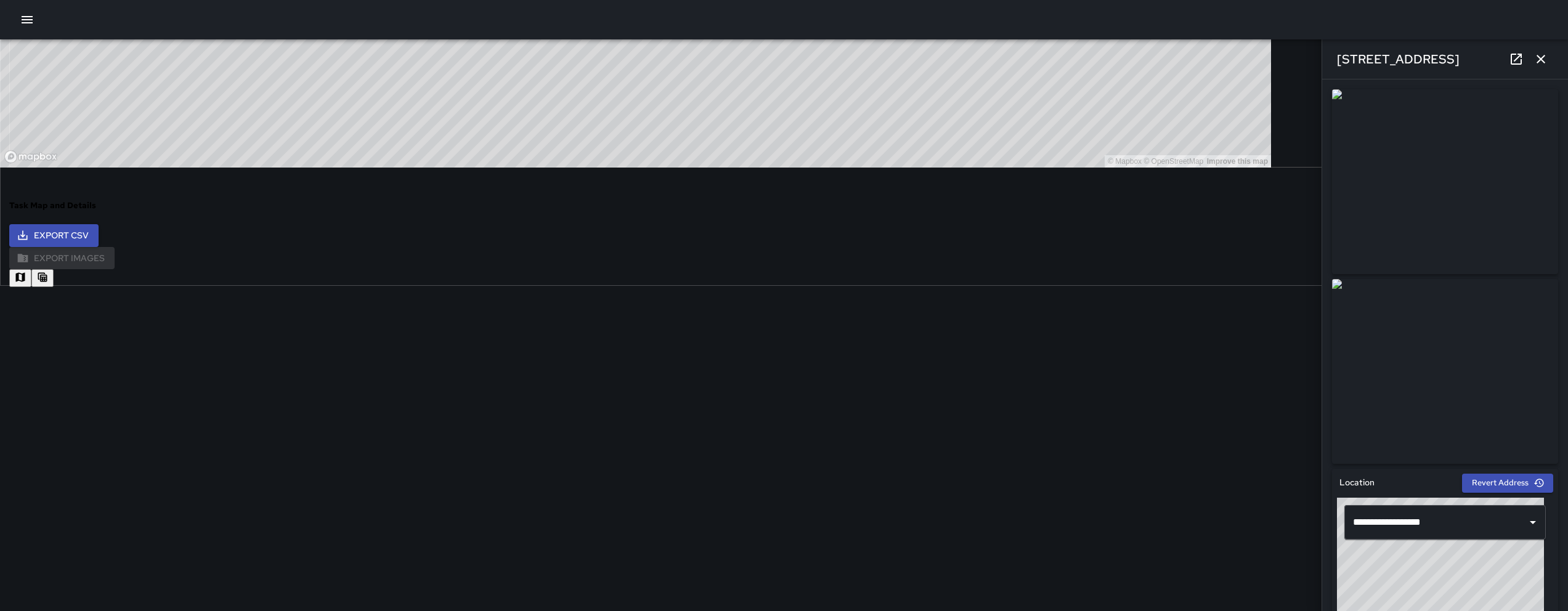
type input "**********"
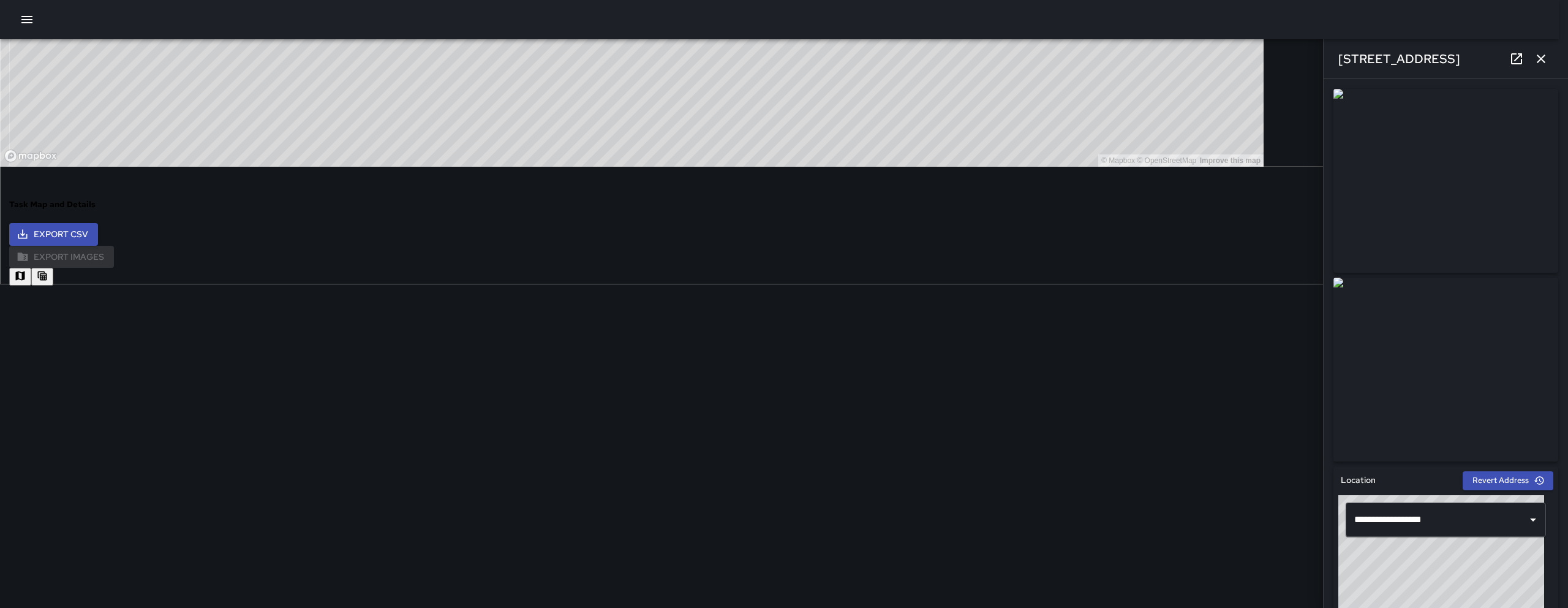
type input "**********"
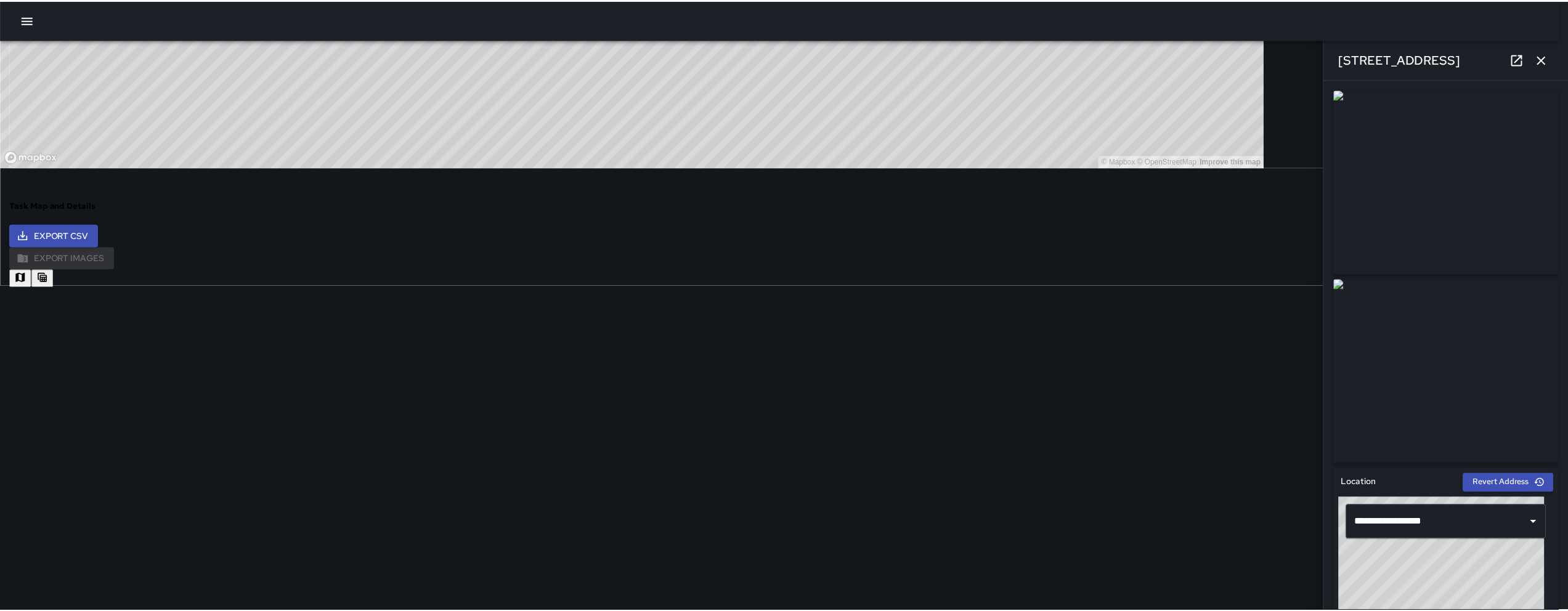
scroll to position [10, 10]
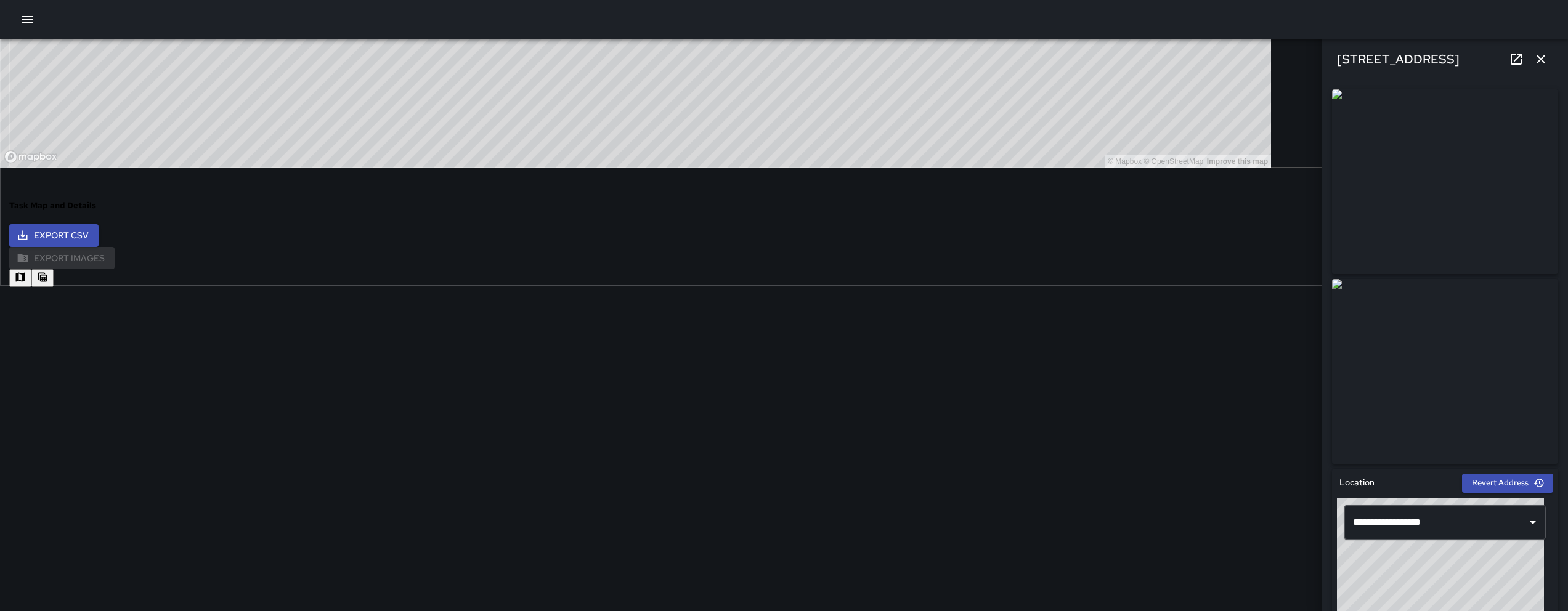
type input "**********"
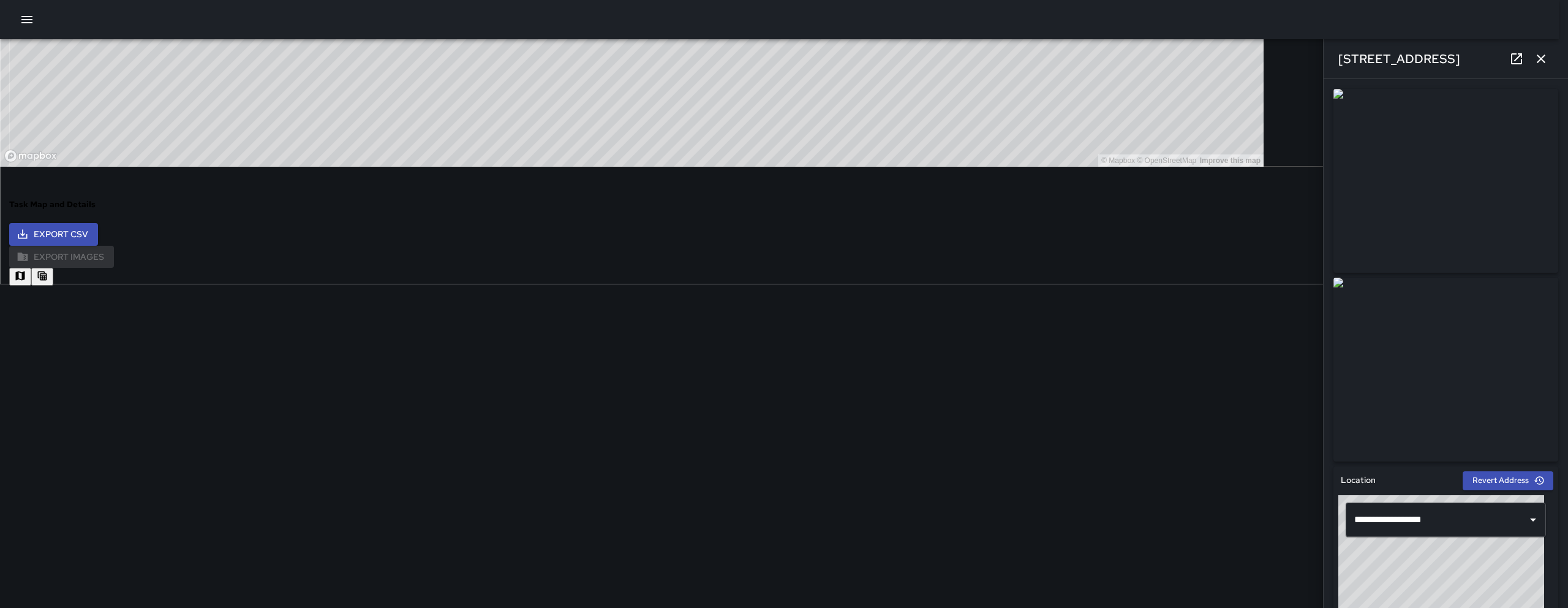
type input "**********"
click at [776, 52] on icon "button" at bounding box center [1531, 58] width 14 height 14
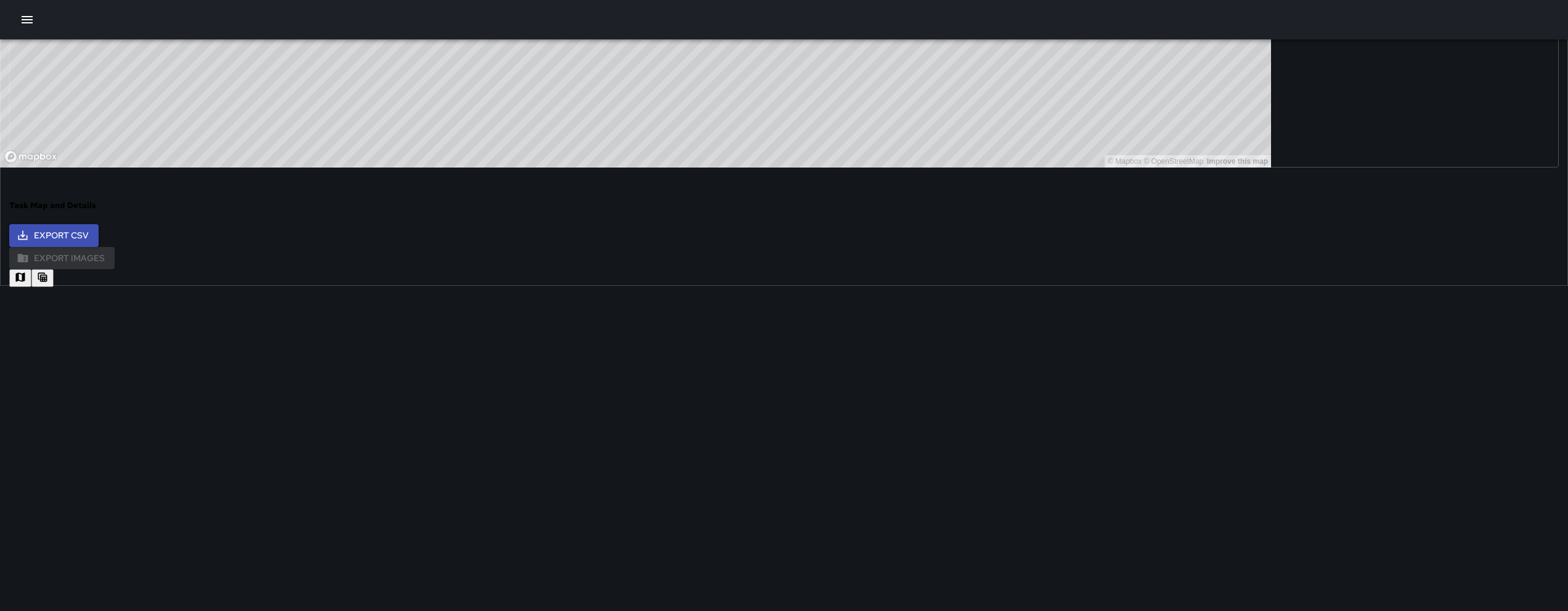
scroll to position [149, 0]
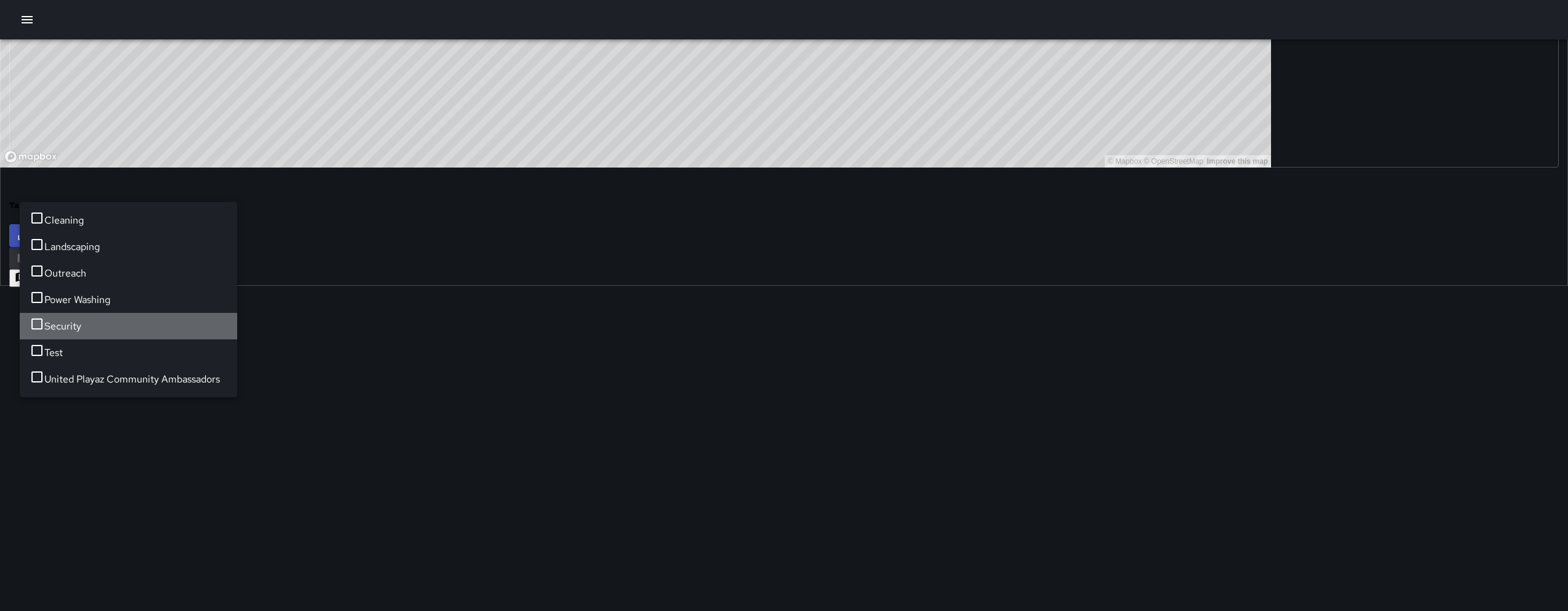
click at [109, 313] on li "Security" at bounding box center [128, 326] width 217 height 27
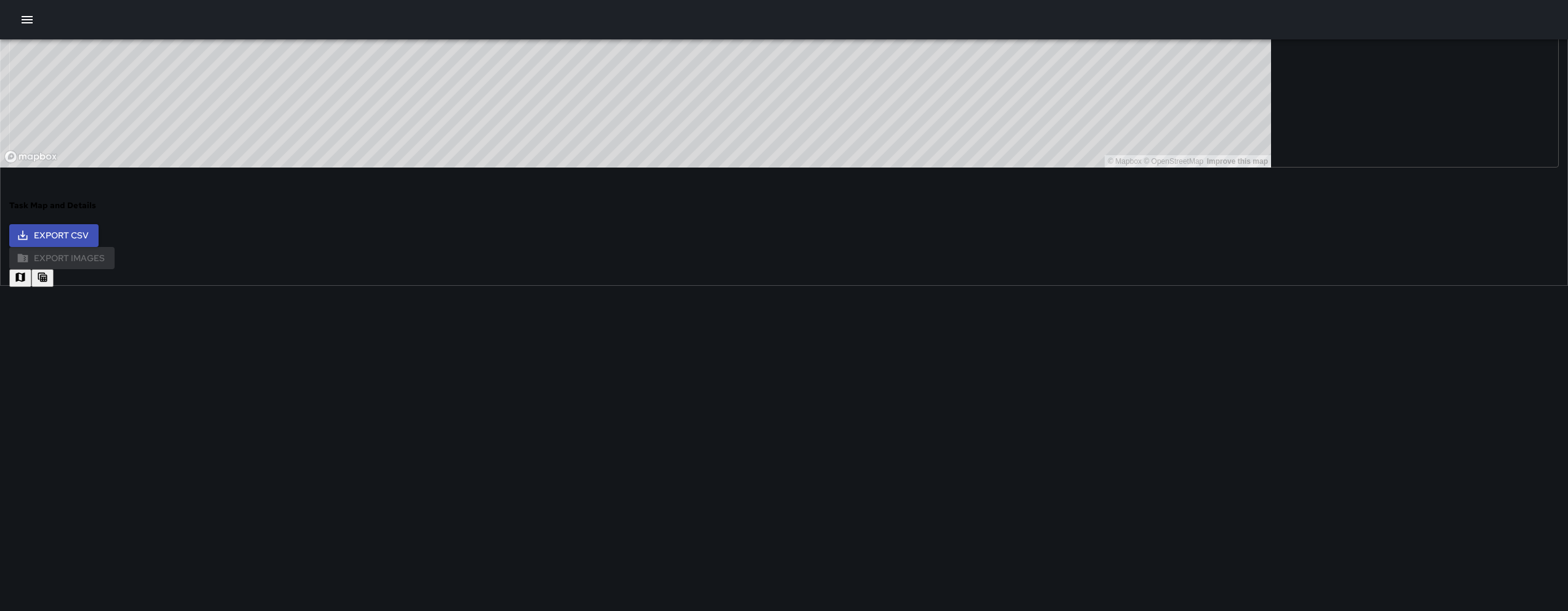
drag, startPoint x: 1051, startPoint y: 453, endPoint x: 1021, endPoint y: 494, distance: 50.8
drag, startPoint x: 1014, startPoint y: 447, endPoint x: 918, endPoint y: 487, distance: 104.0
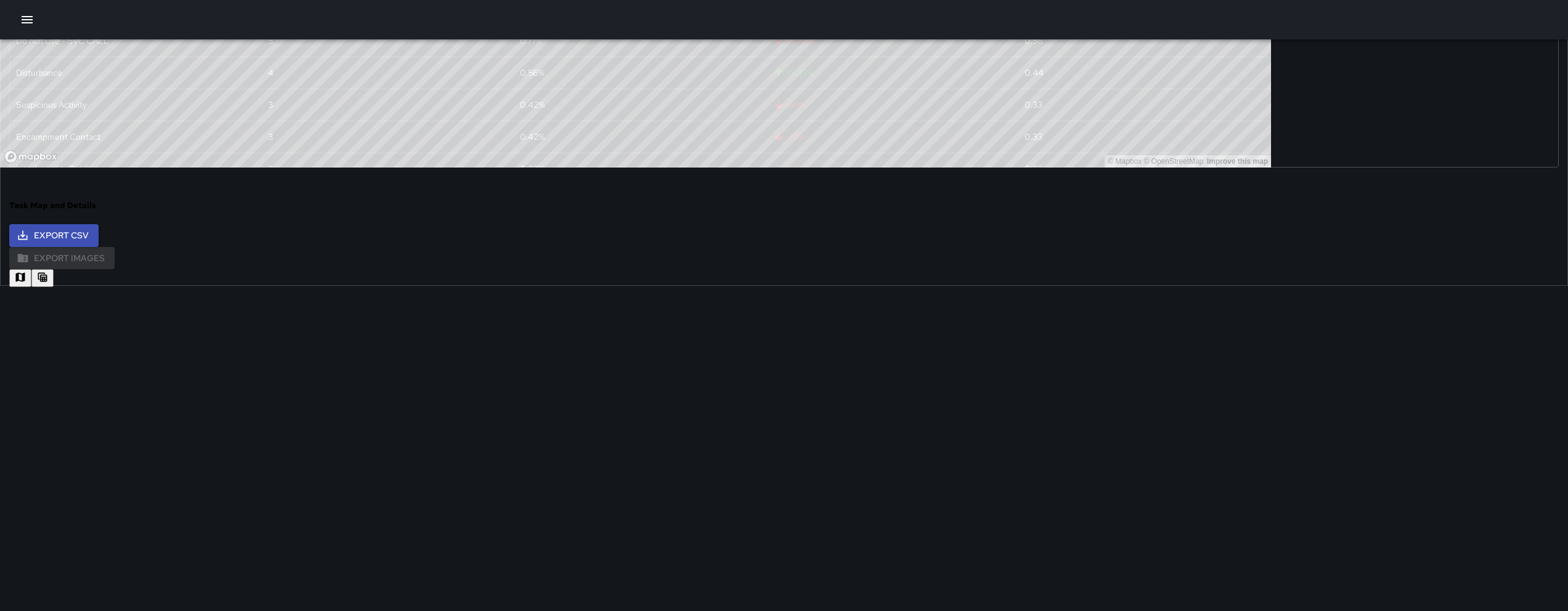
click at [54, 269] on button "button" at bounding box center [42, 278] width 22 height 18
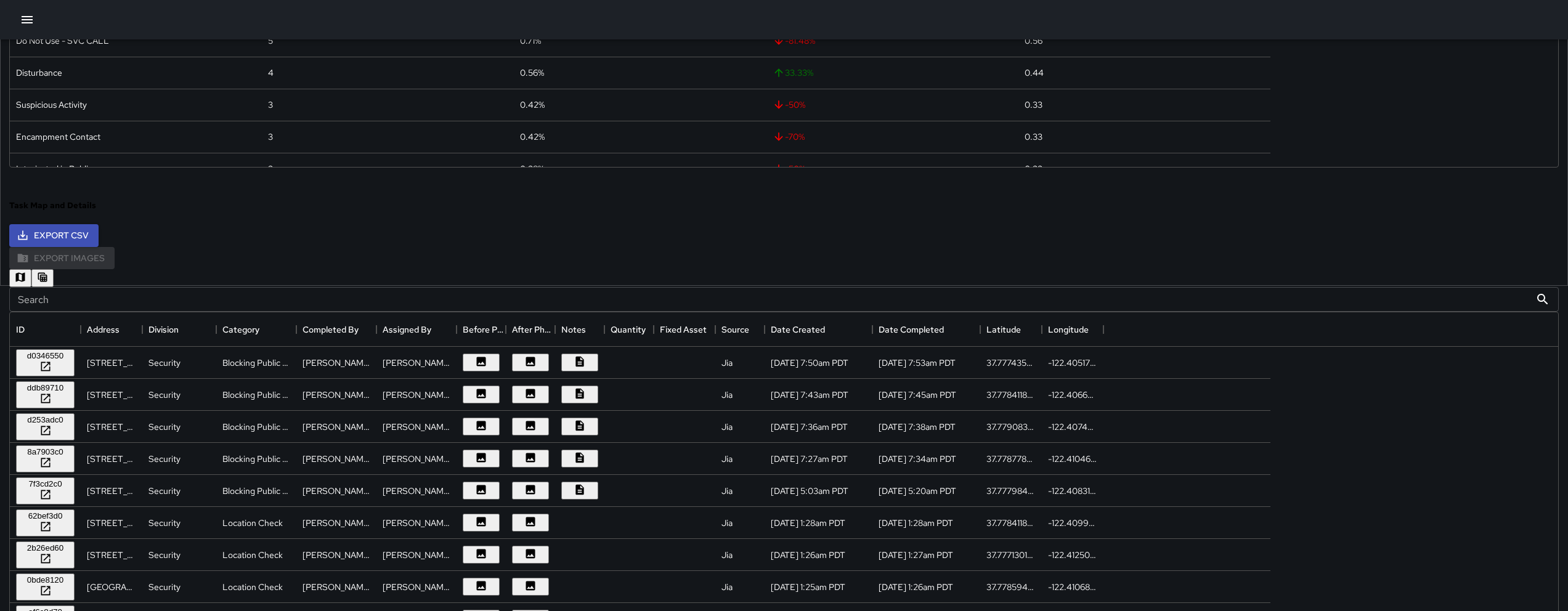
click at [332, 297] on input "Search" at bounding box center [770, 299] width 1521 height 25
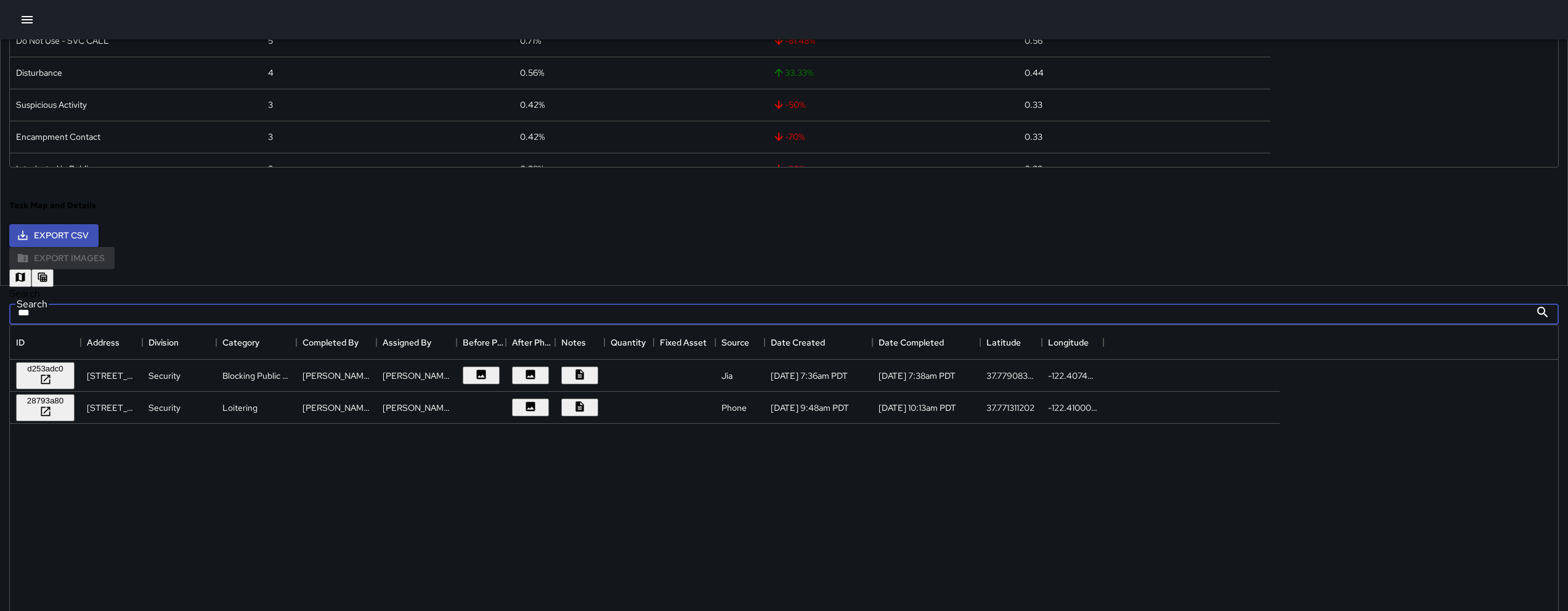
type input "***"
click at [69, 403] on div "28793a80" at bounding box center [45, 400] width 49 height 9
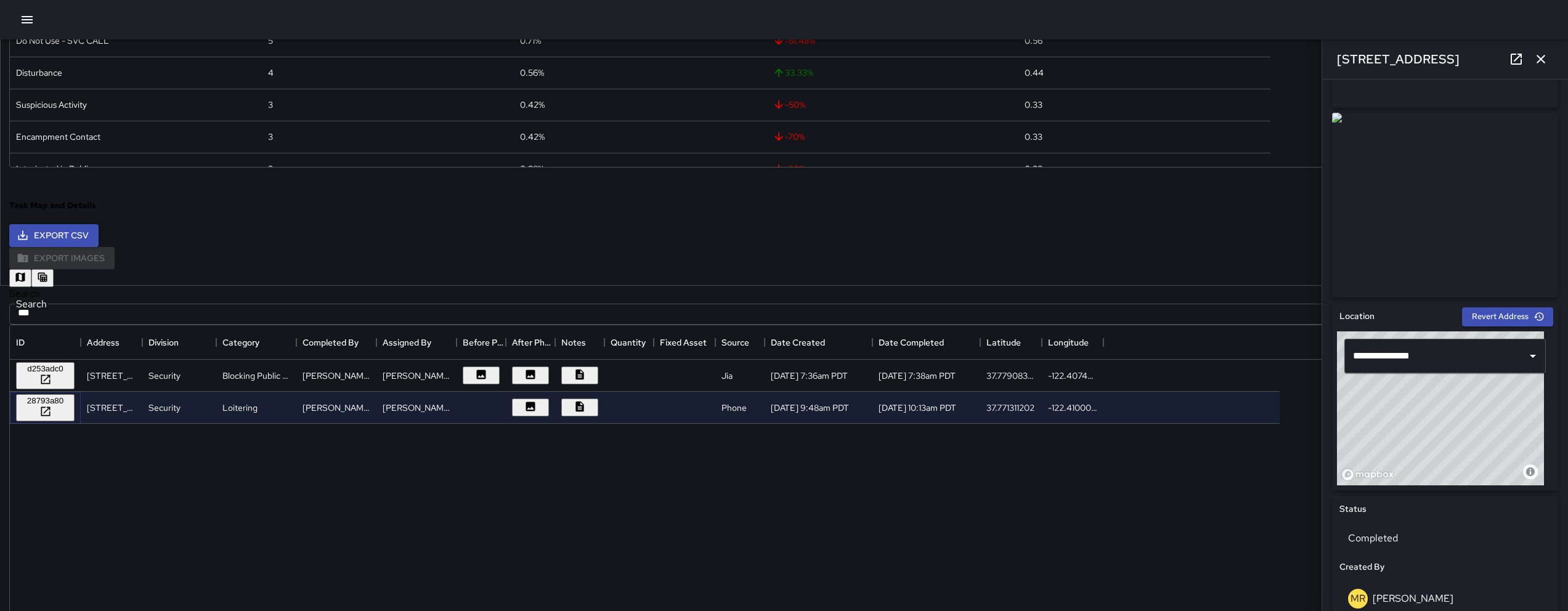
scroll to position [143, 0]
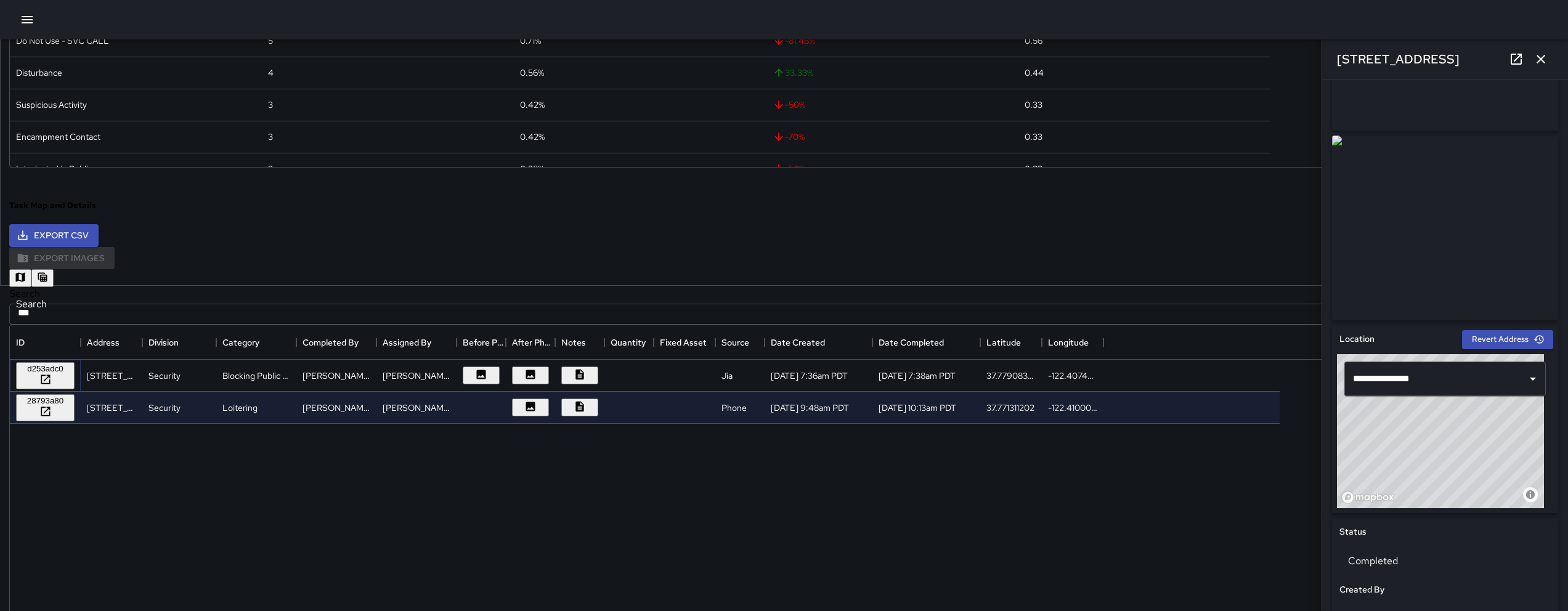
click at [69, 366] on div "d253adc0" at bounding box center [45, 369] width 49 height 9
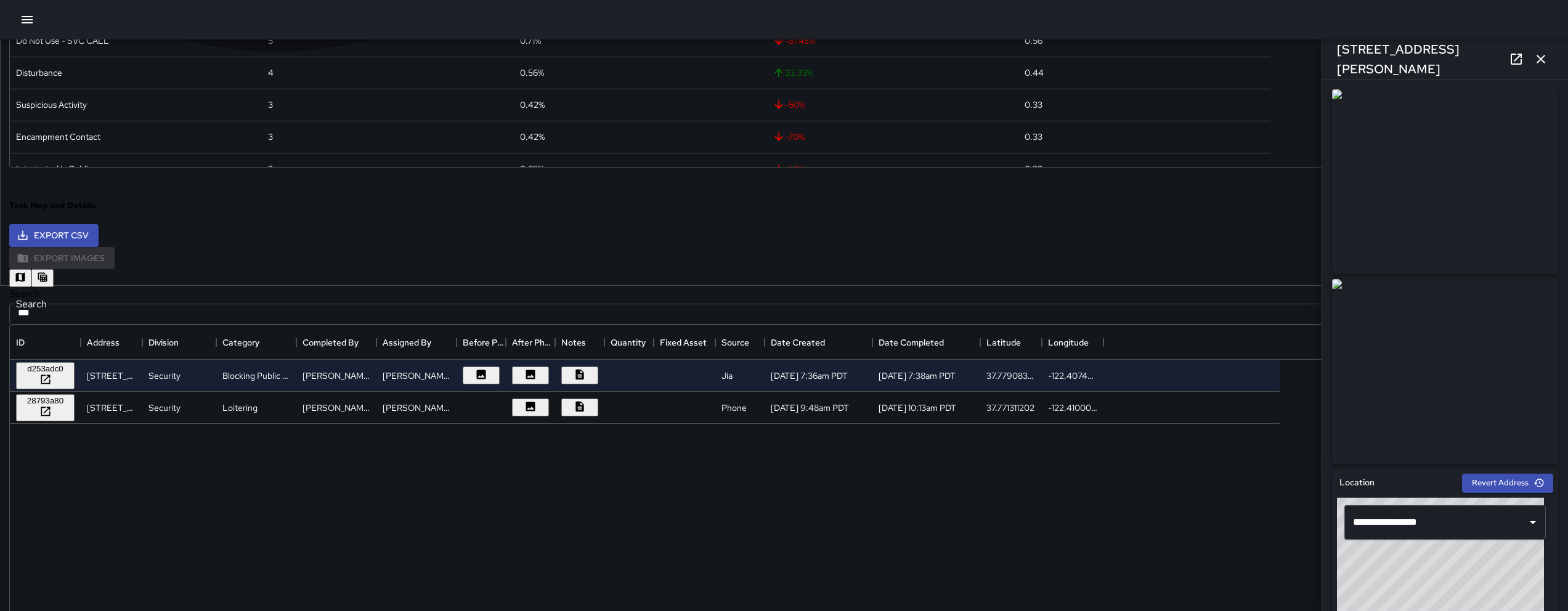
click at [32, 269] on button "button" at bounding box center [20, 278] width 22 height 18
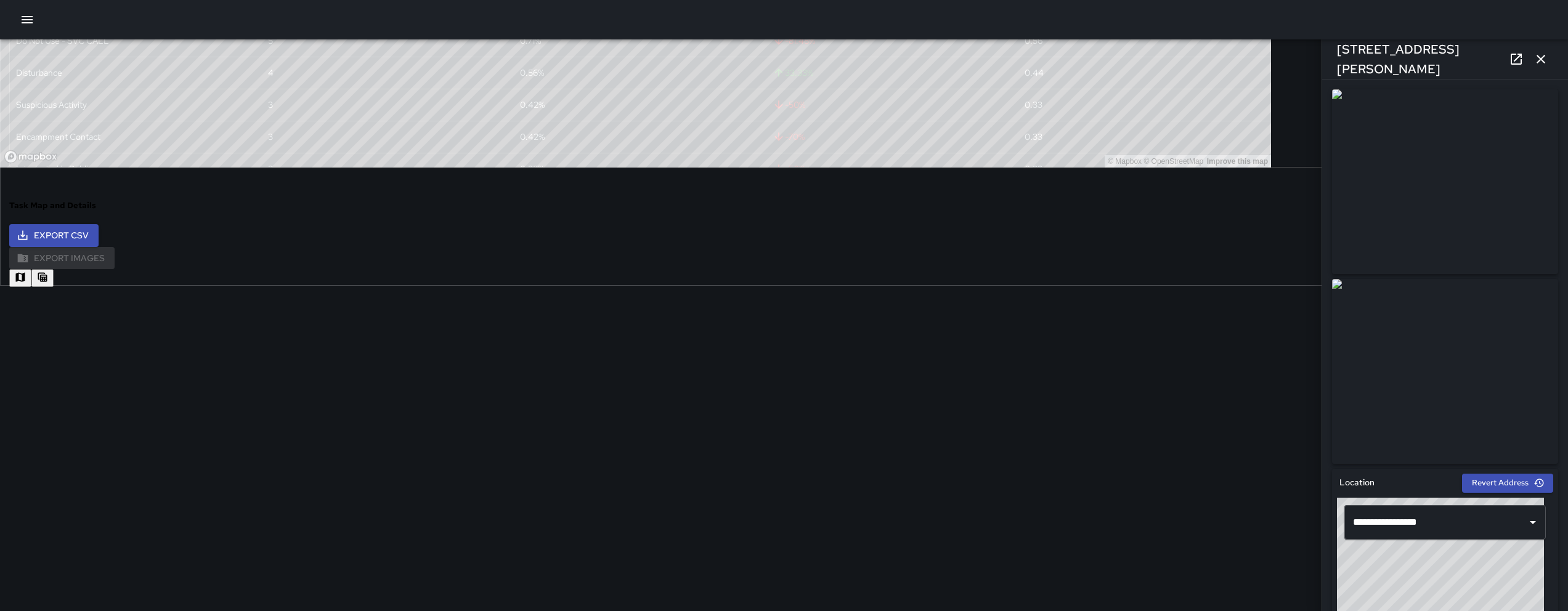
drag, startPoint x: 842, startPoint y: 433, endPoint x: 780, endPoint y: 414, distance: 64.8
click at [54, 269] on button "button" at bounding box center [42, 278] width 22 height 18
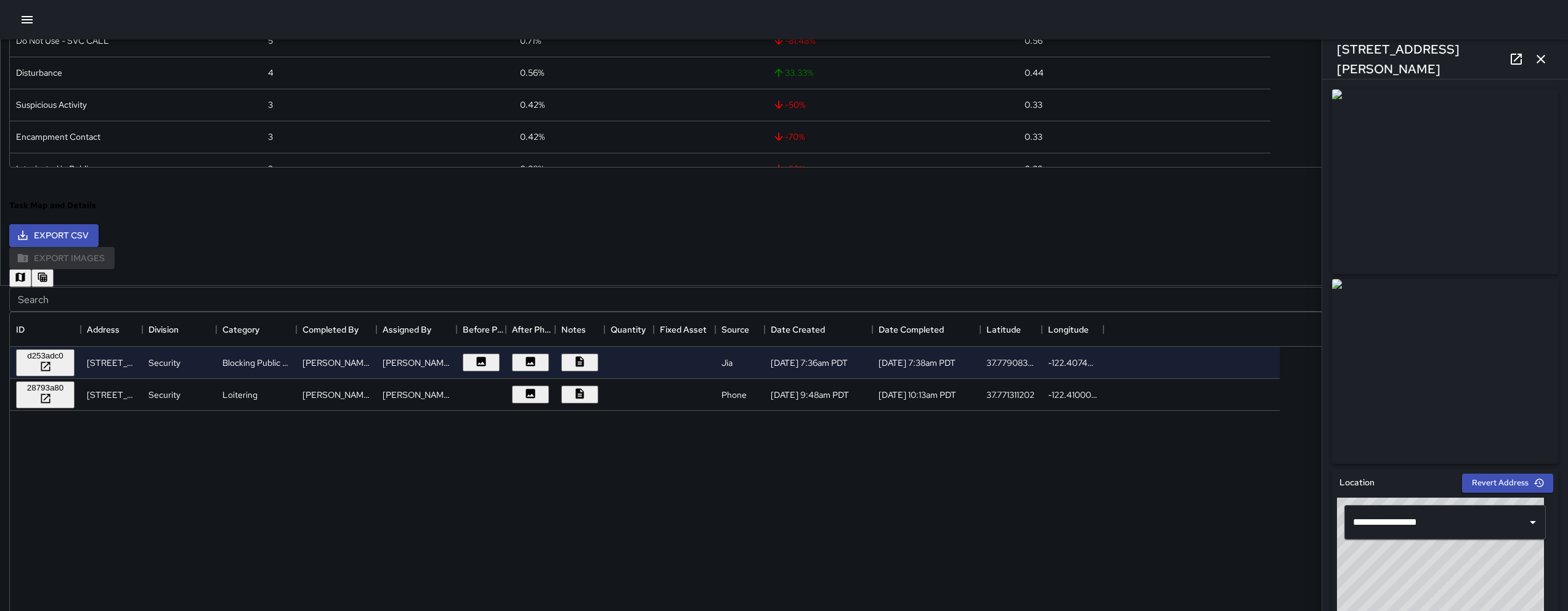
click at [611, 287] on input "Search" at bounding box center [770, 299] width 1521 height 25
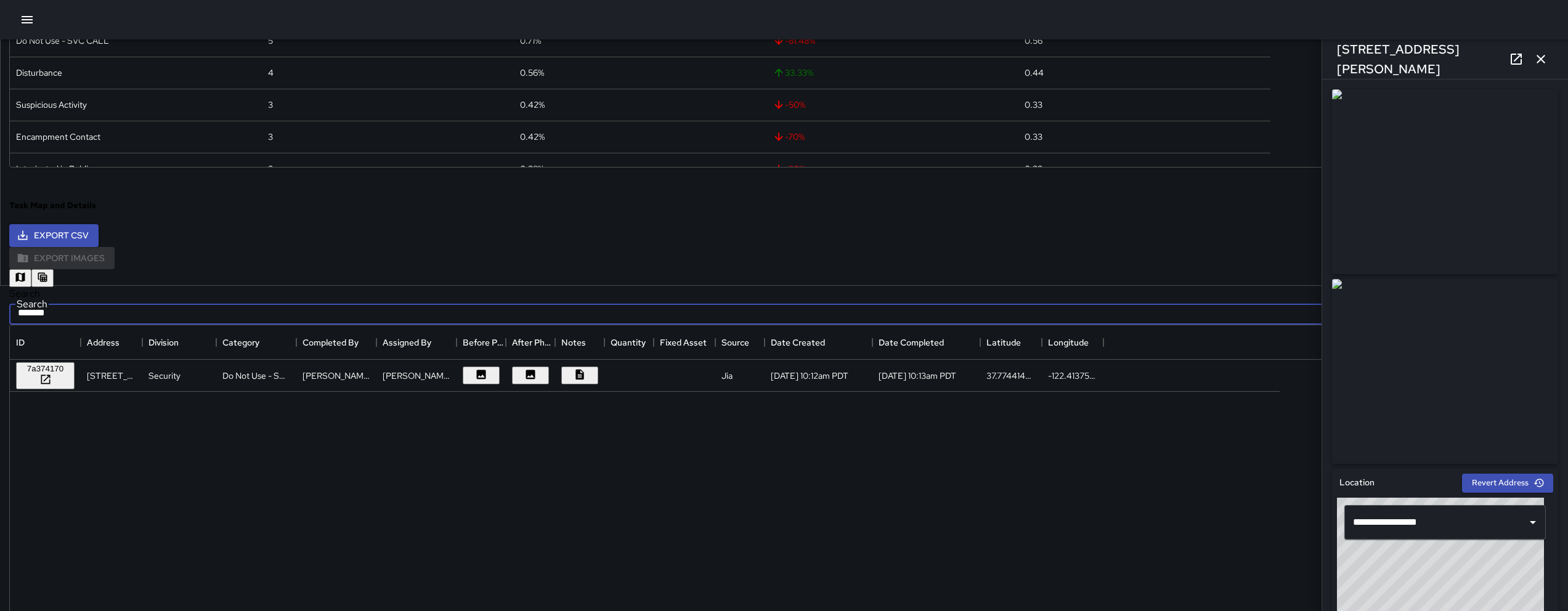
type input "*******"
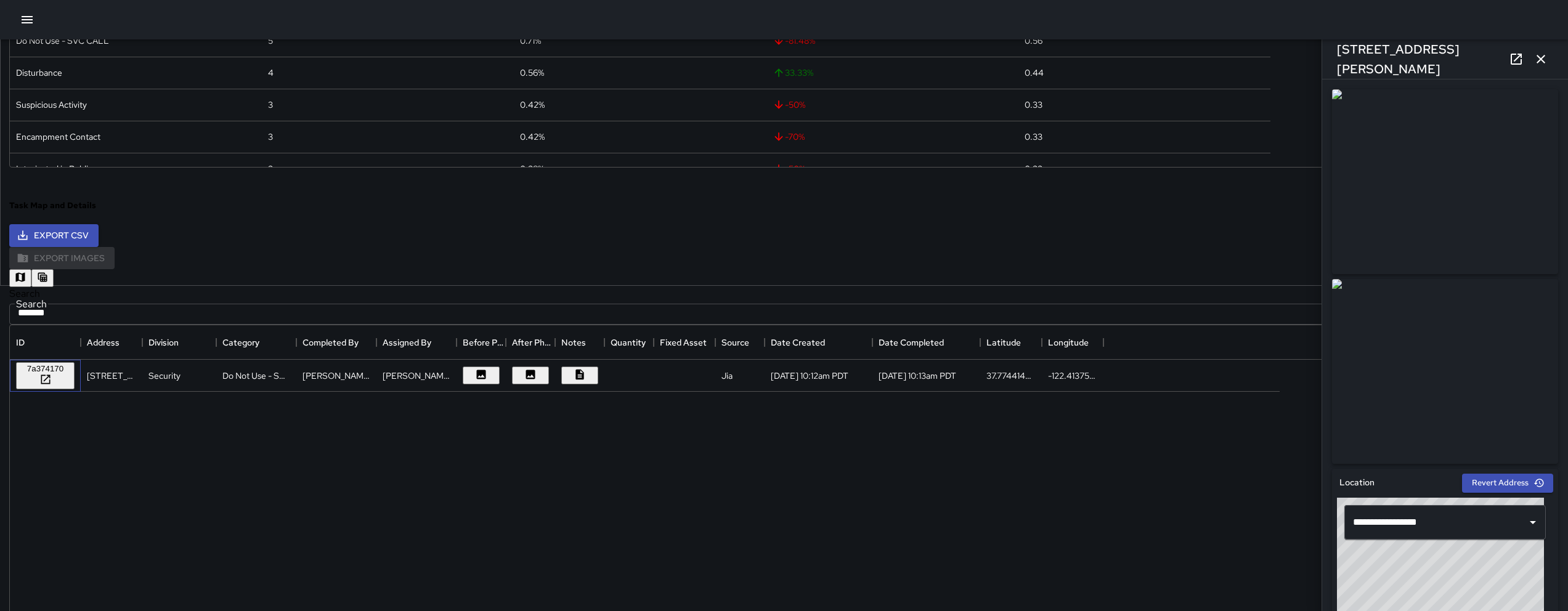
click at [81, 376] on div "7a374170" at bounding box center [45, 376] width 71 height 32
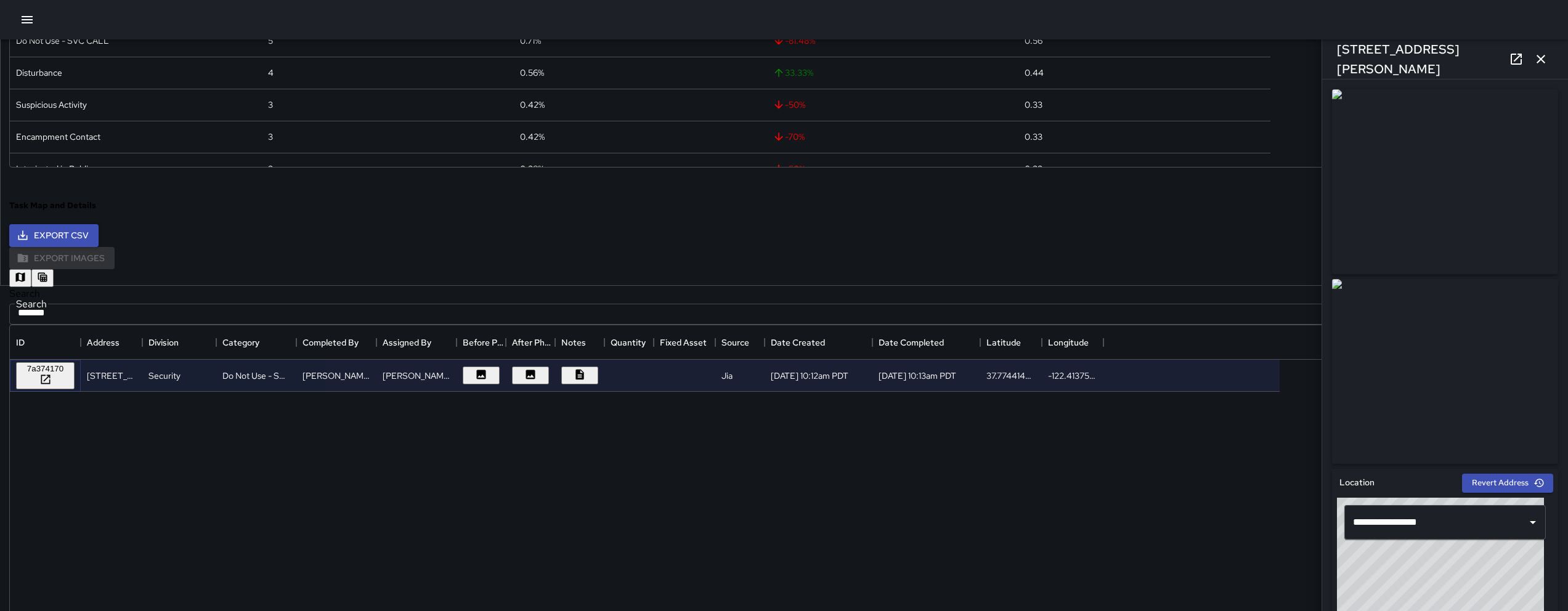
click at [69, 371] on div "7a374170" at bounding box center [45, 369] width 49 height 9
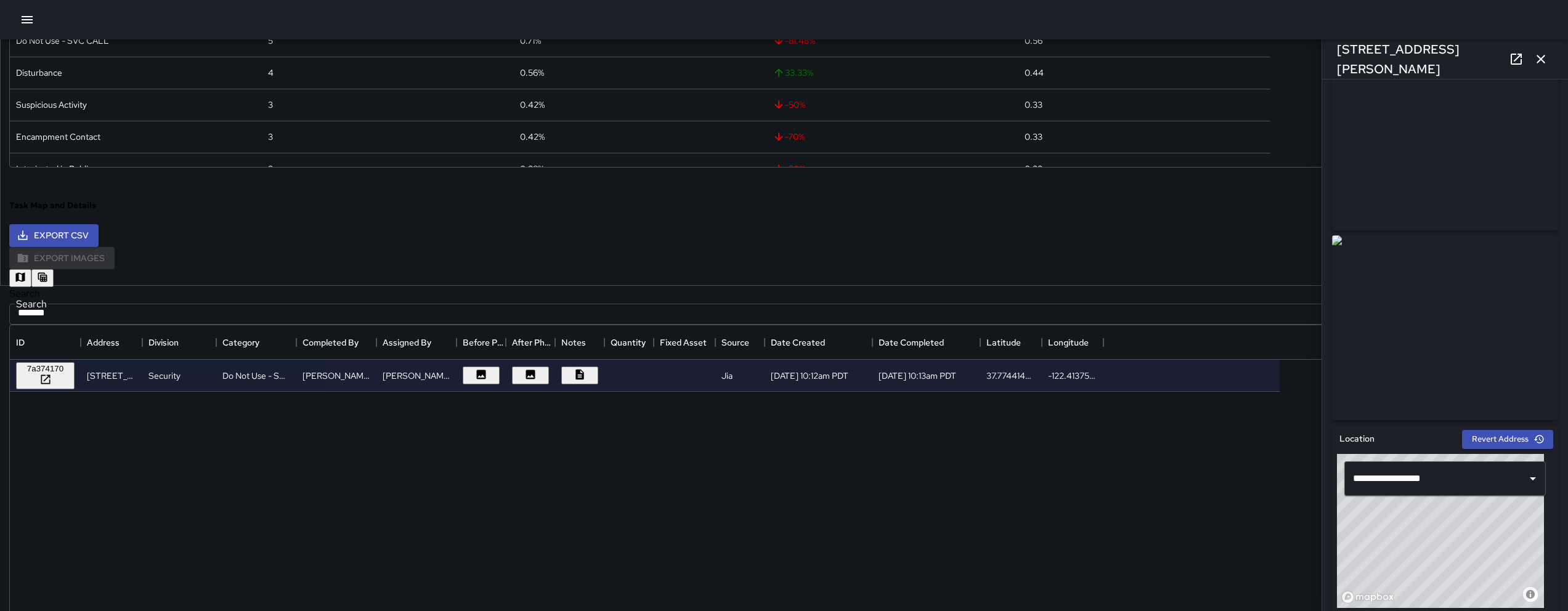
scroll to position [663, 0]
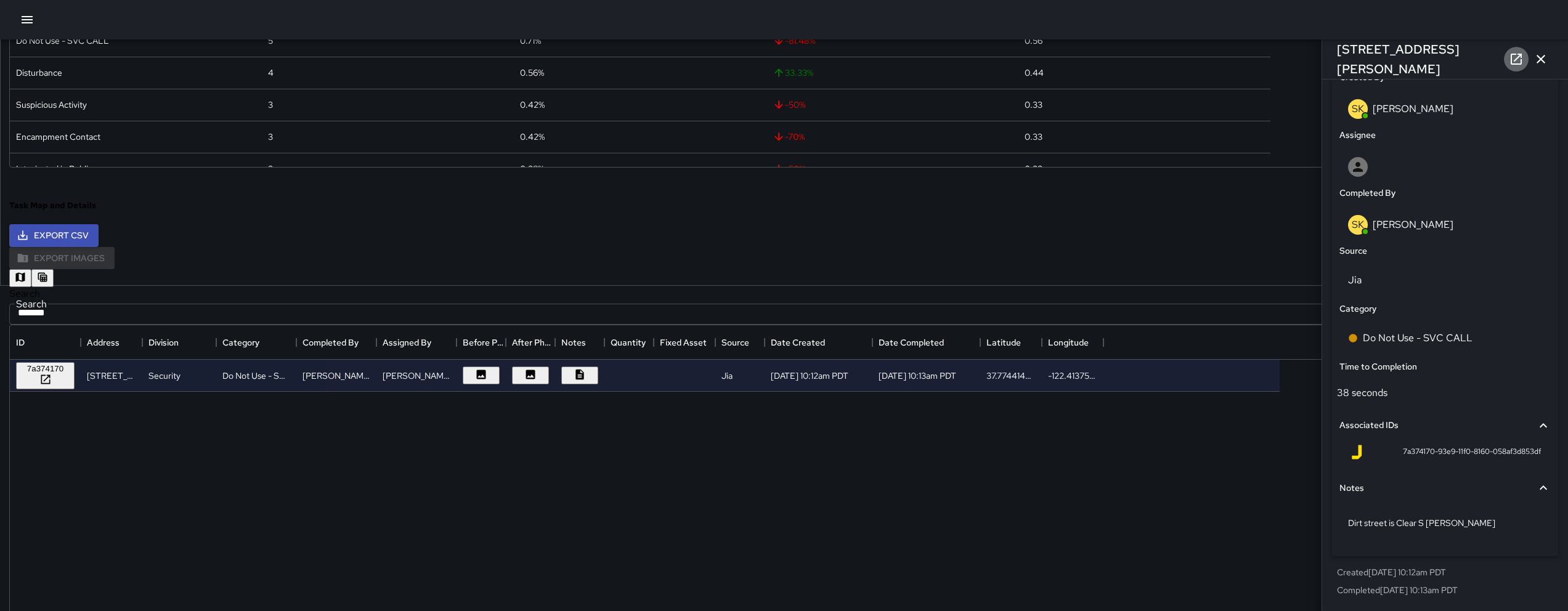
click at [781, 49] on link at bounding box center [1516, 59] width 25 height 25
type input "**********"
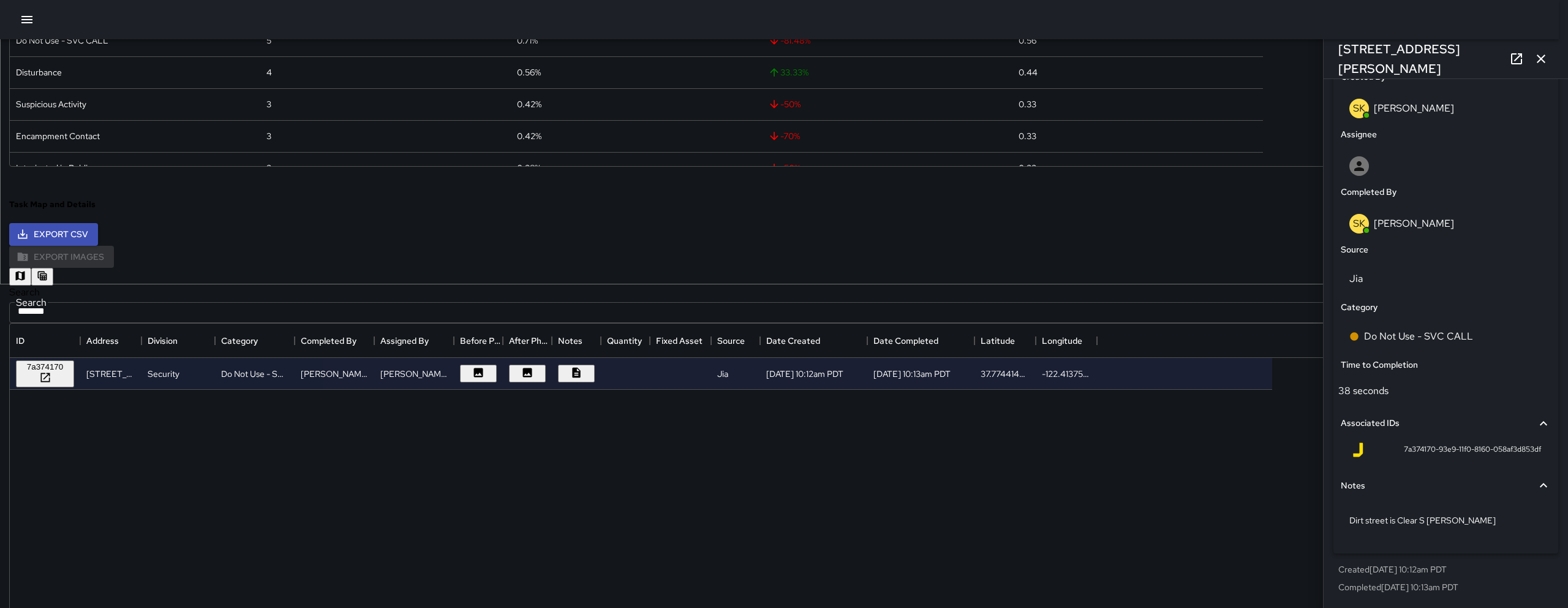
type input "**********"
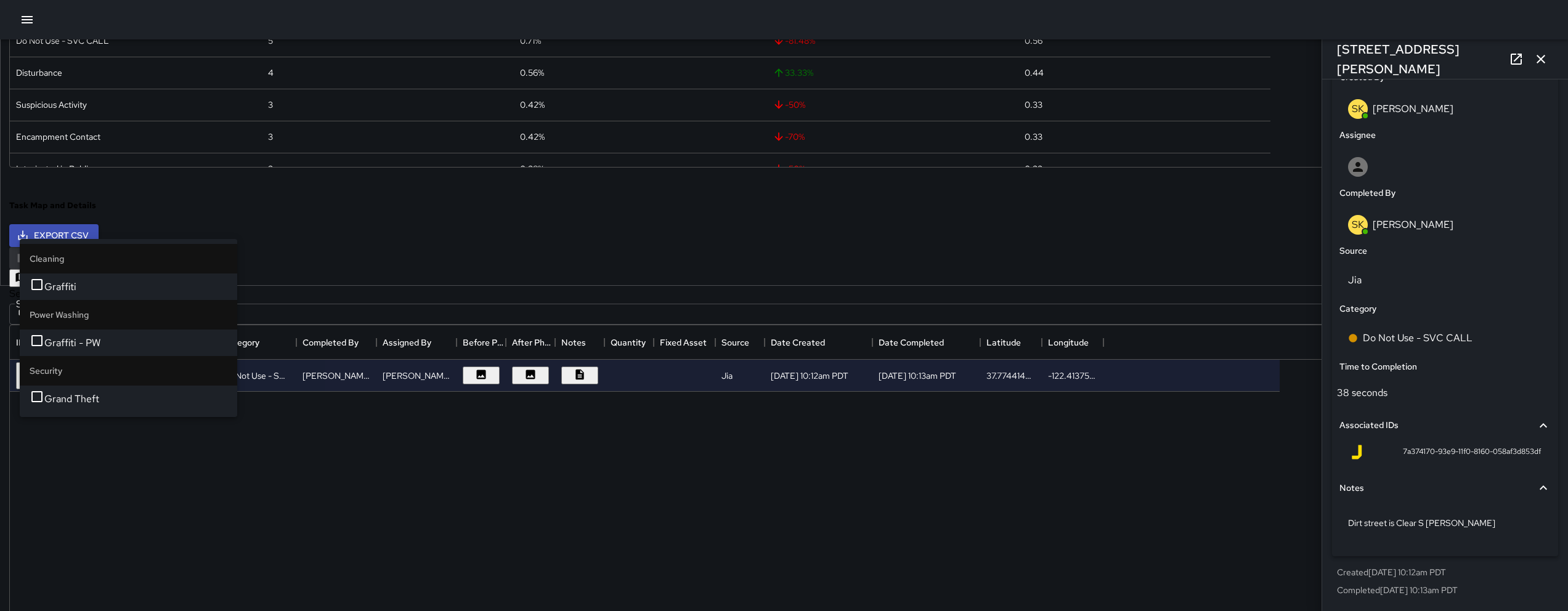
type input "****"
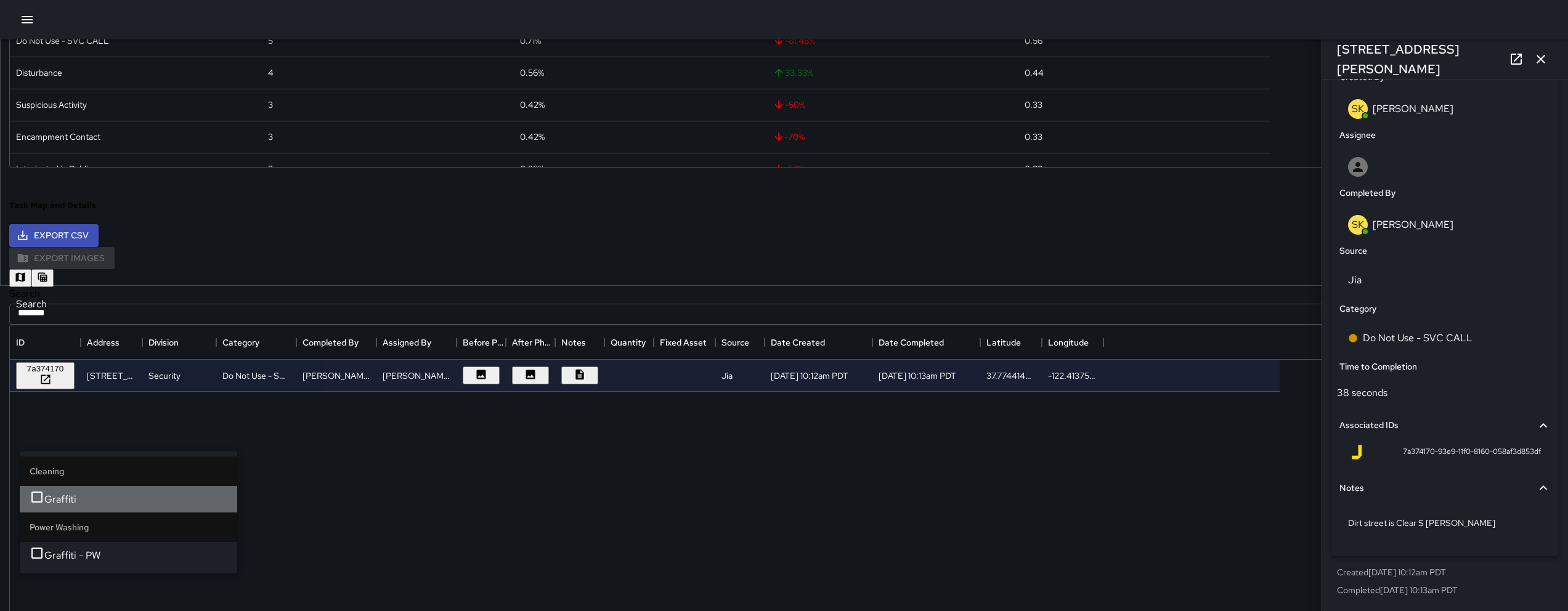
click at [110, 507] on span "Graffiti" at bounding box center [136, 499] width 183 height 15
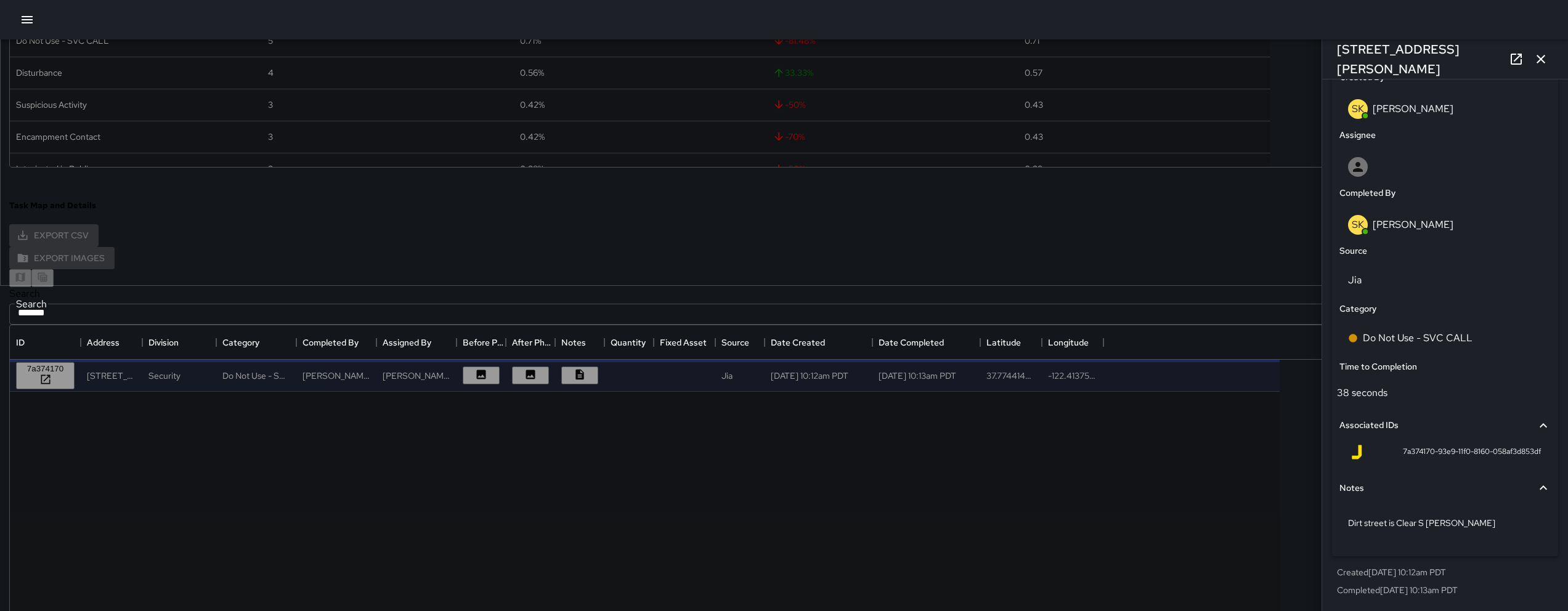
click at [781, 58] on icon "button" at bounding box center [1540, 59] width 15 height 15
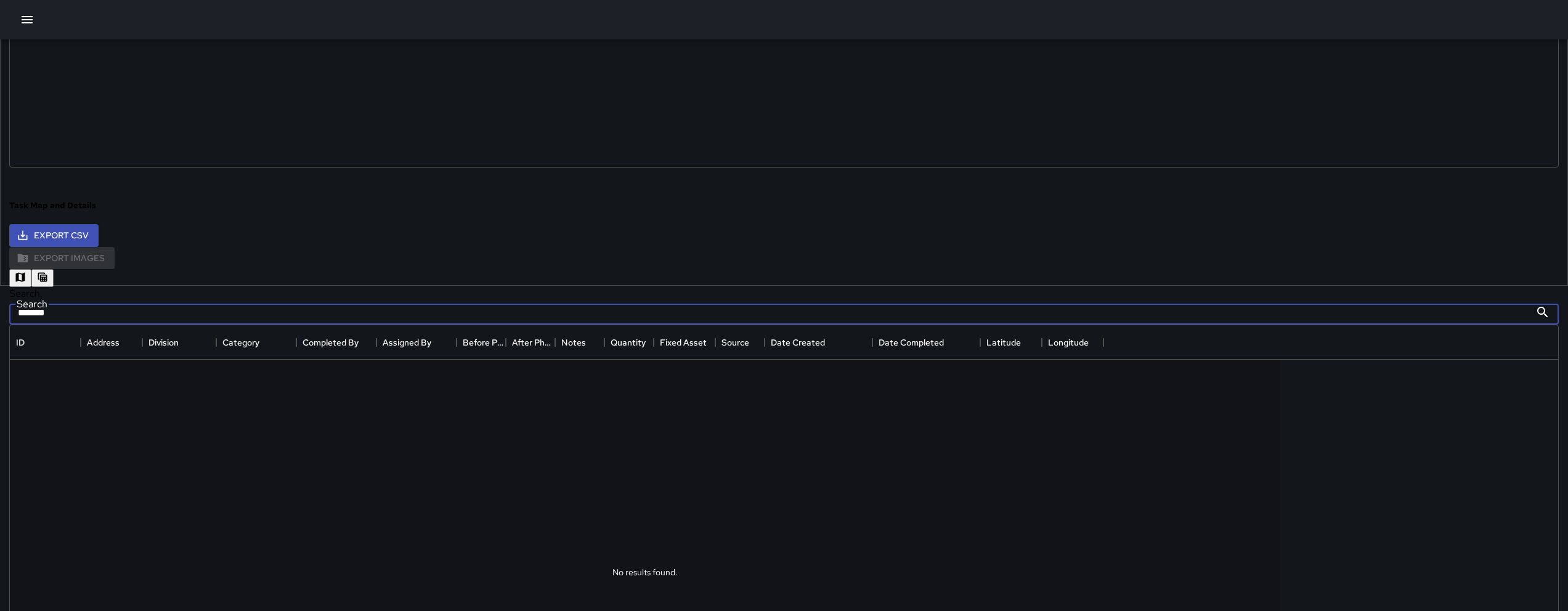
click at [453, 302] on input "*******" at bounding box center [770, 312] width 1521 height 25
type input "*"
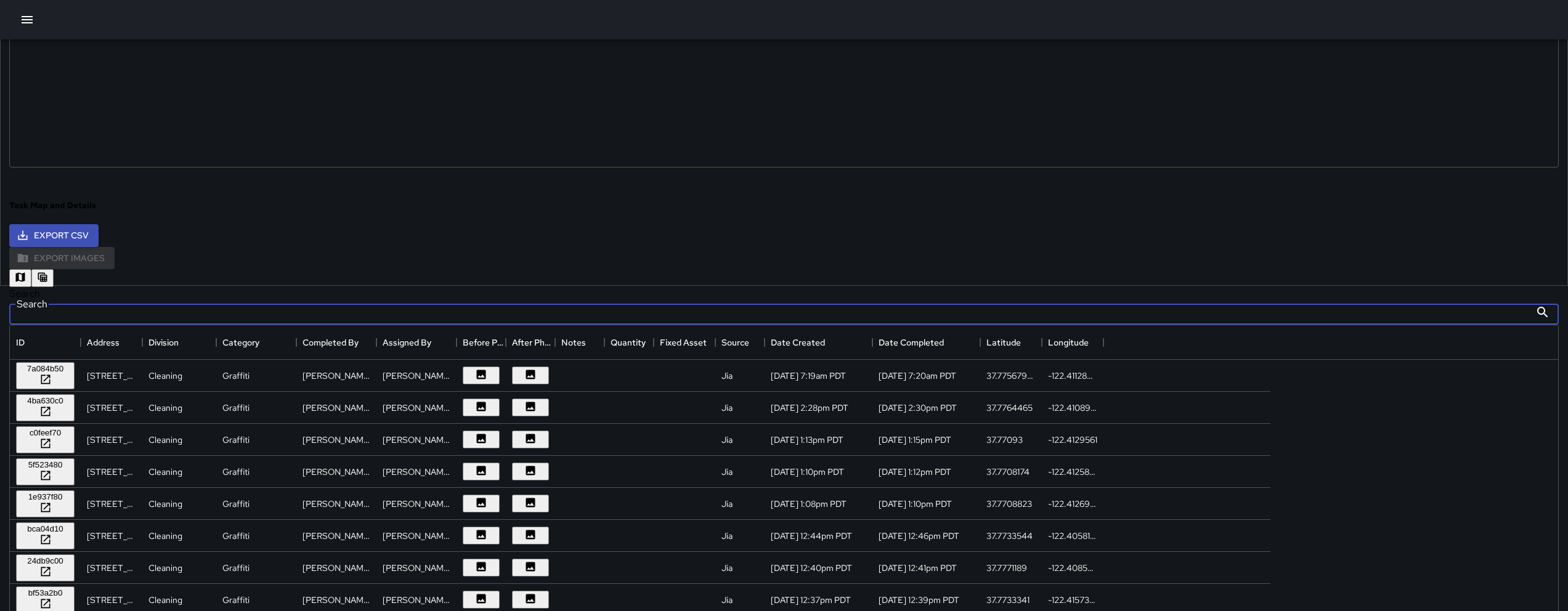
click at [32, 269] on button "button" at bounding box center [20, 278] width 22 height 18
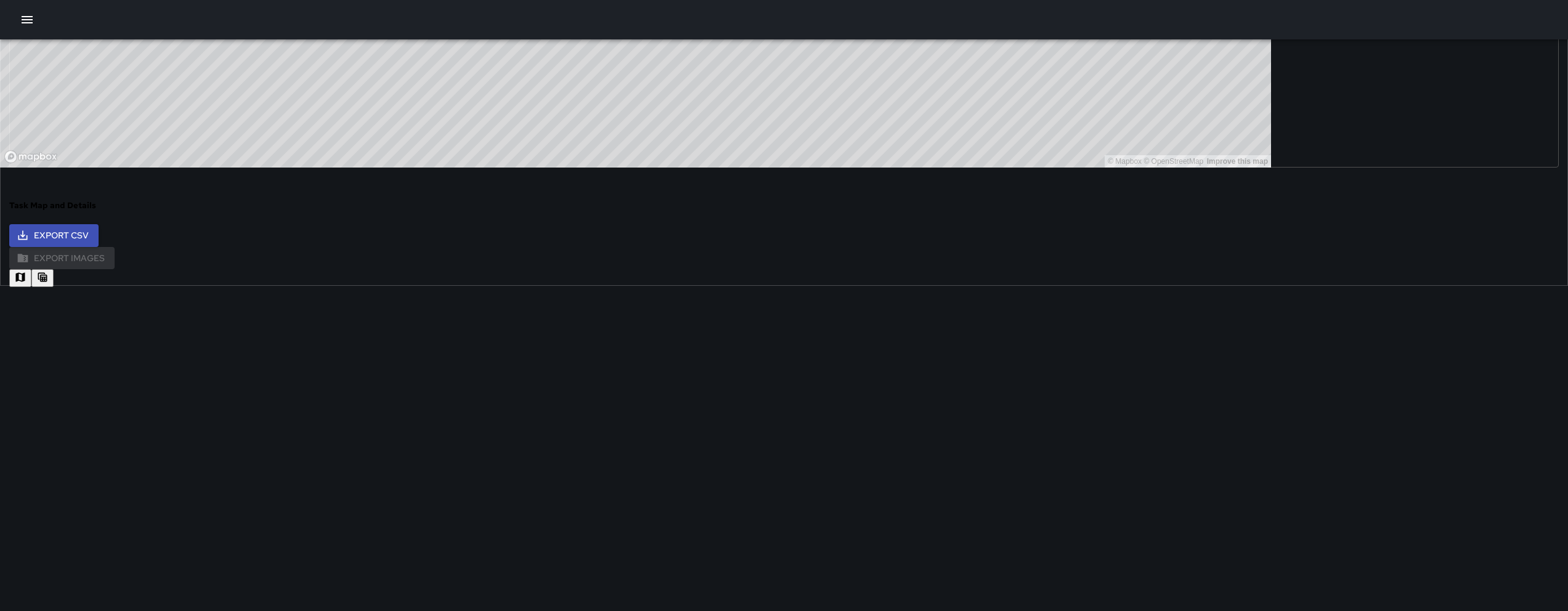
click at [54, 269] on button "button" at bounding box center [42, 278] width 22 height 18
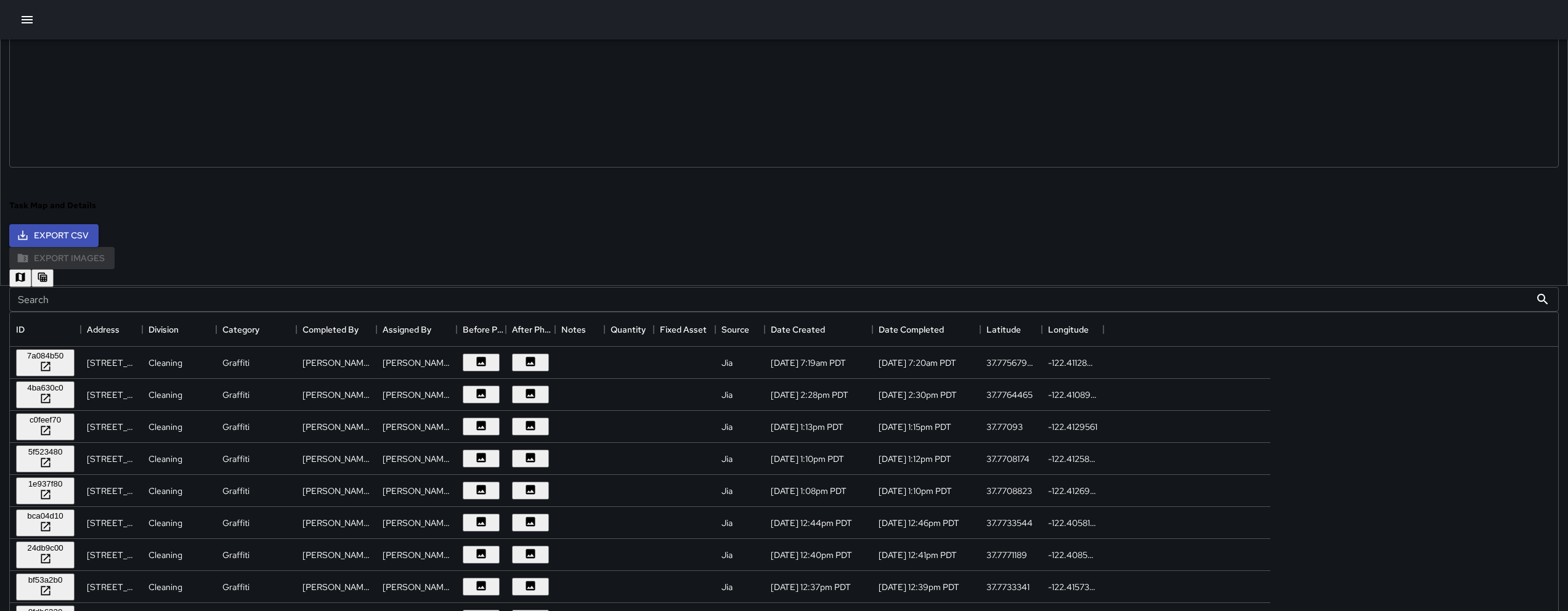
click at [407, 304] on input "Search" at bounding box center [770, 299] width 1521 height 25
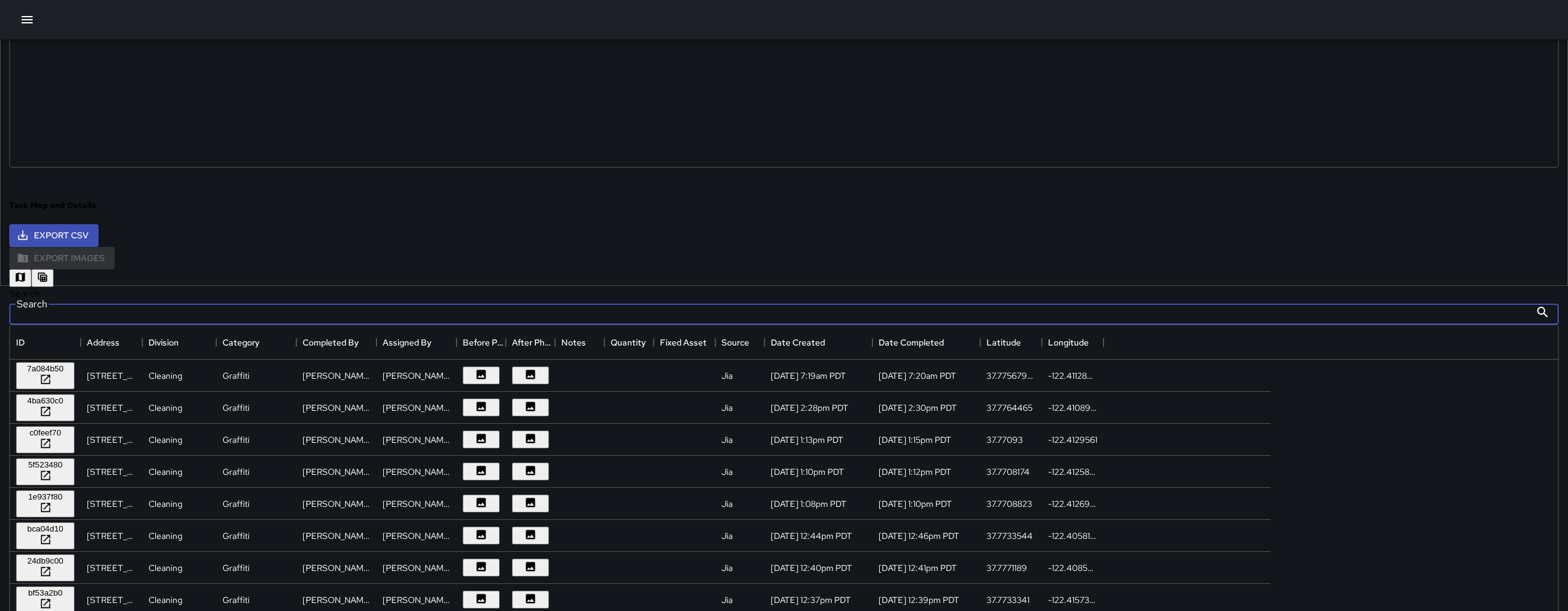
paste input "**********"
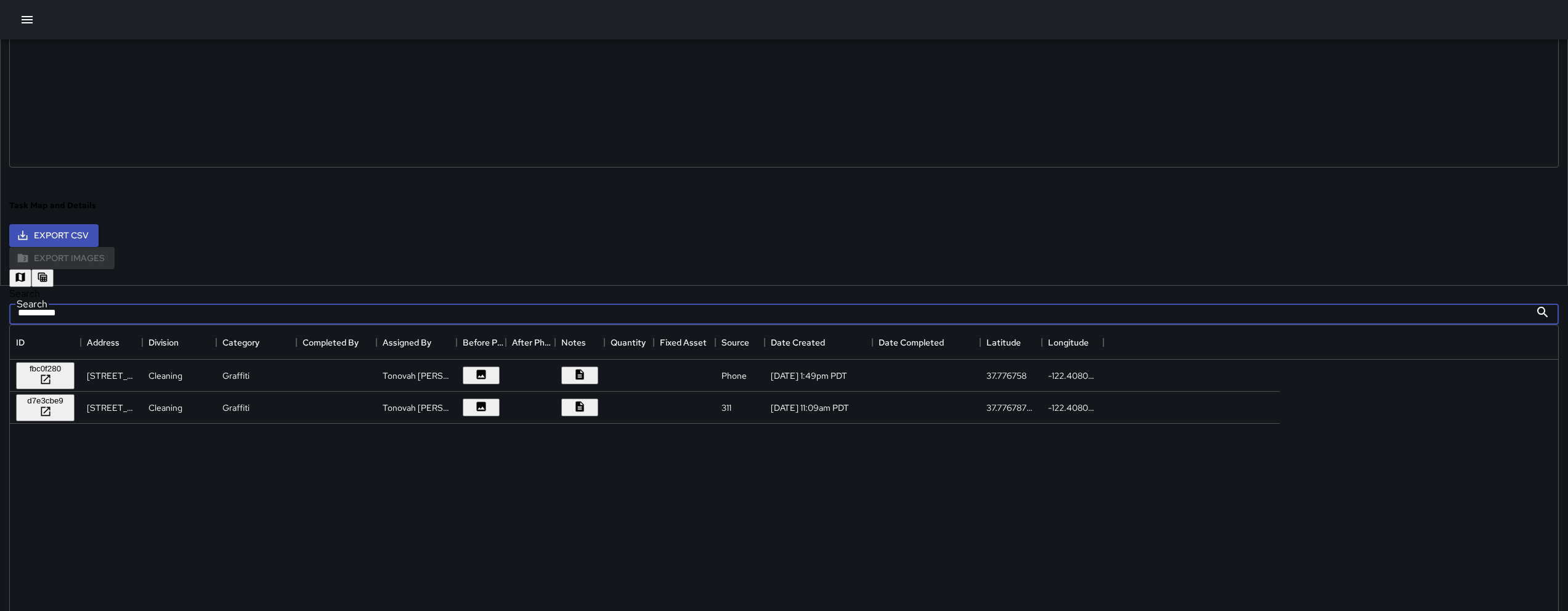
type input "**********"
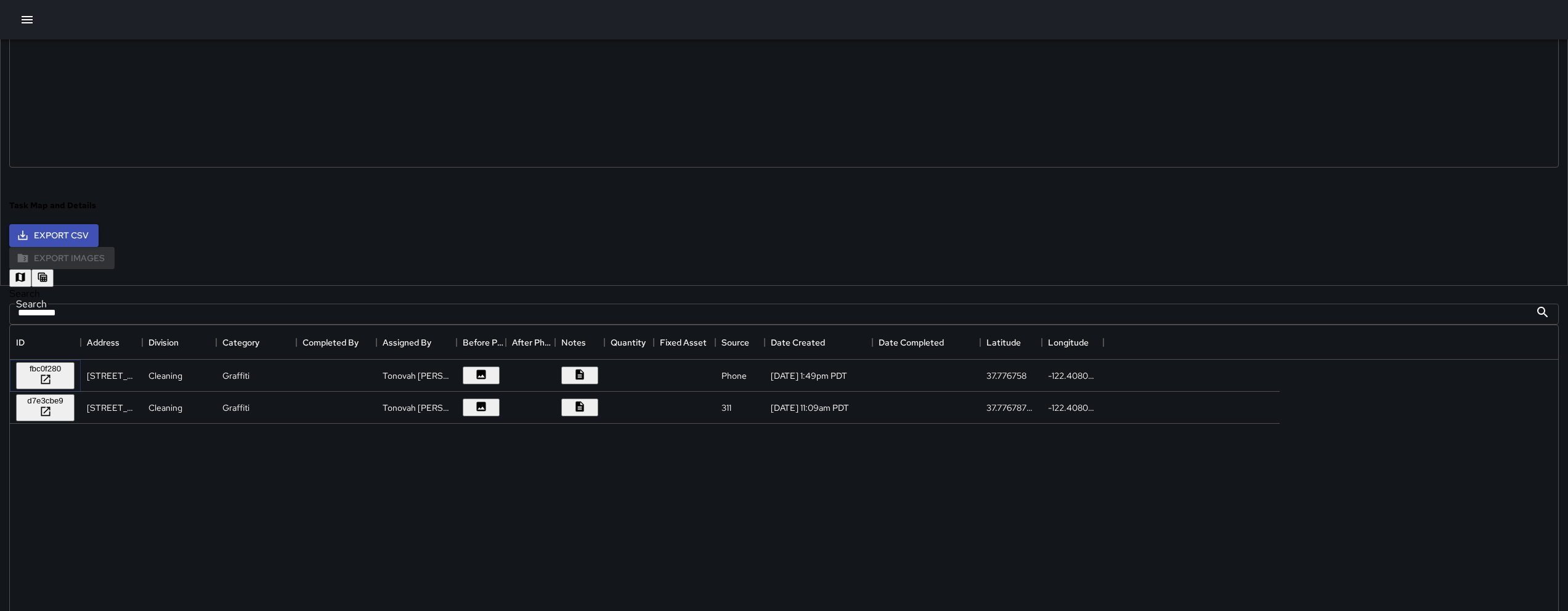
click at [69, 369] on div "fbc0f280" at bounding box center [45, 369] width 49 height 9
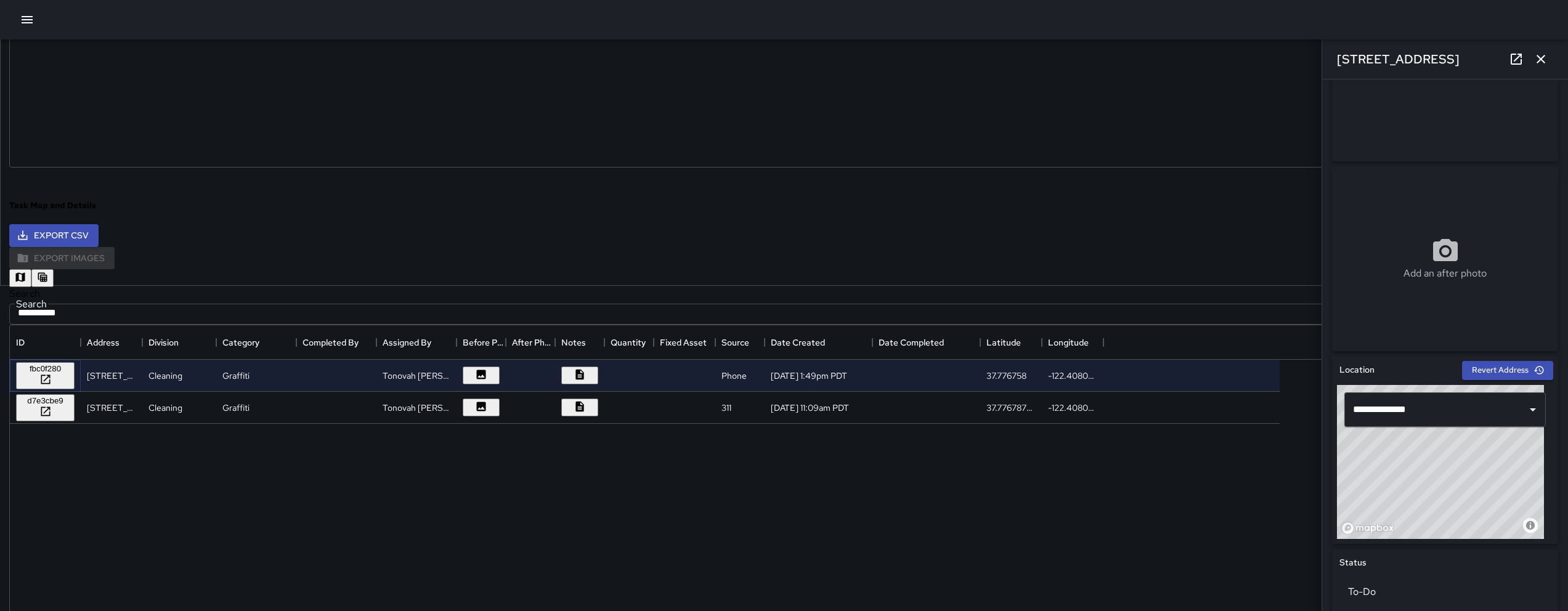
scroll to position [116, 0]
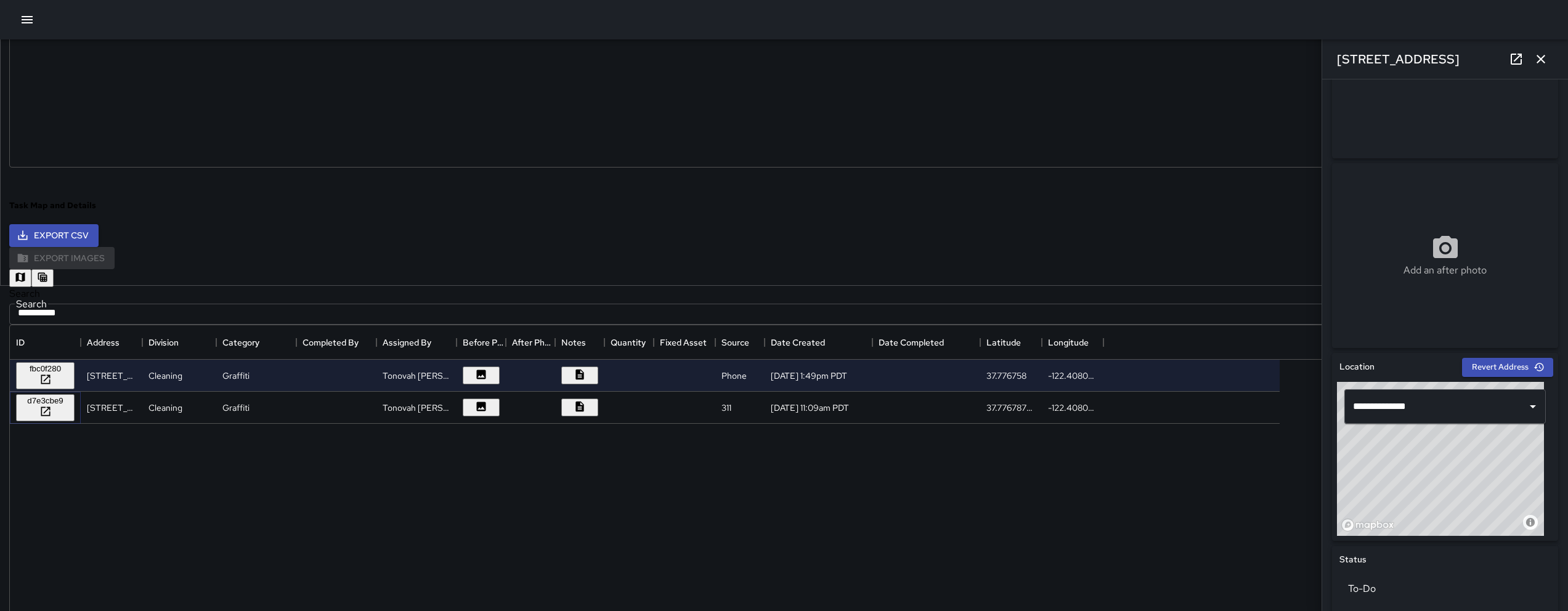
click at [69, 400] on div "d7e3cbe9" at bounding box center [45, 400] width 49 height 9
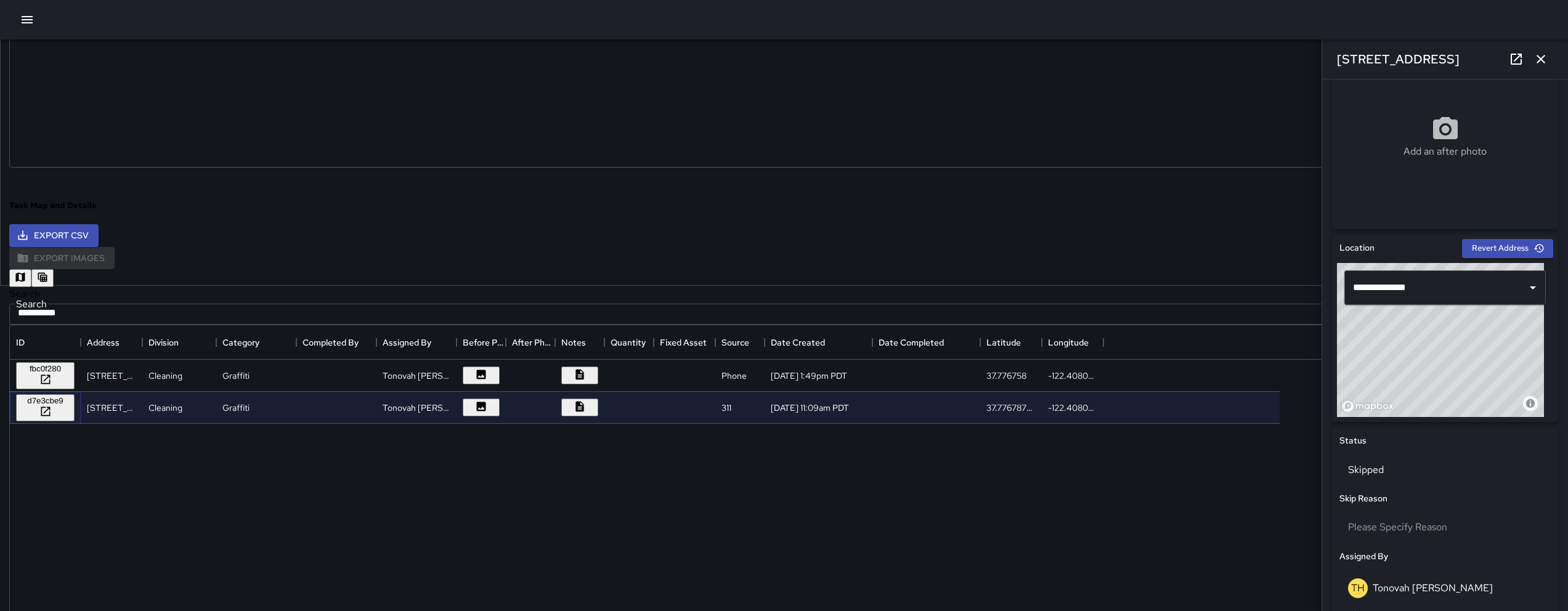
scroll to position [239, 0]
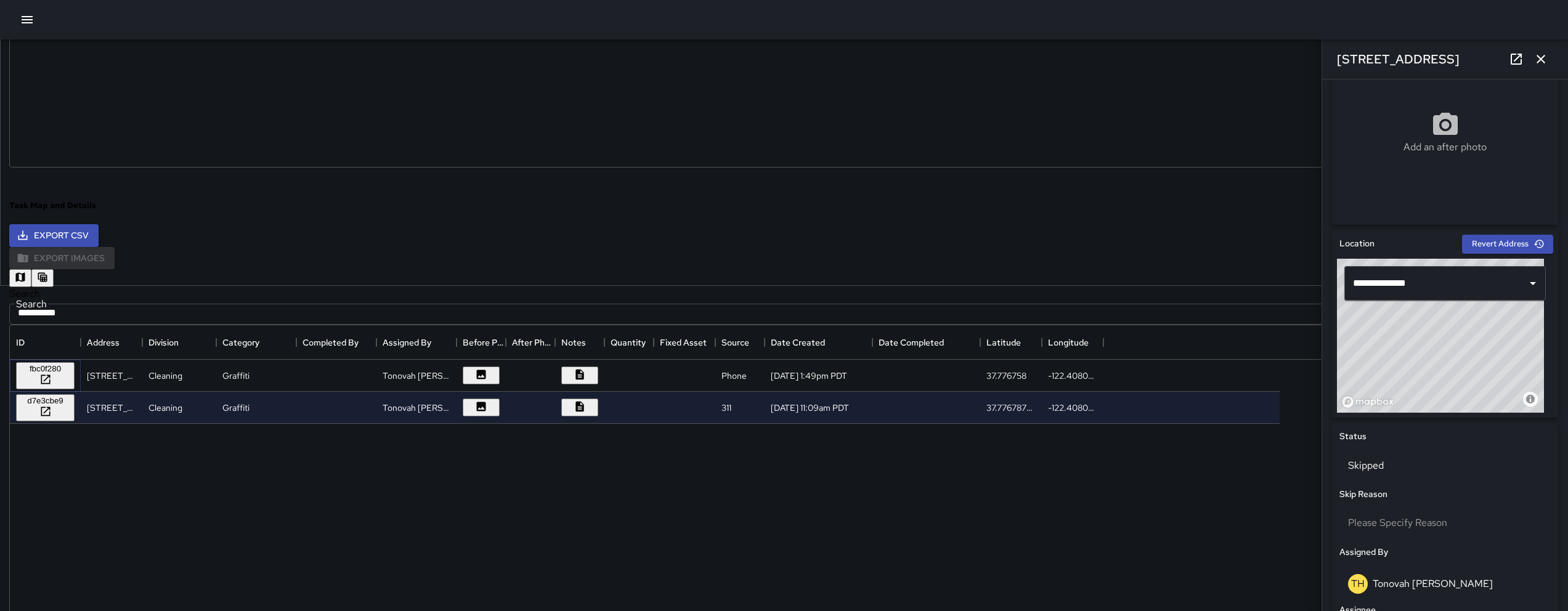
click at [69, 369] on div "fbc0f280" at bounding box center [45, 369] width 49 height 9
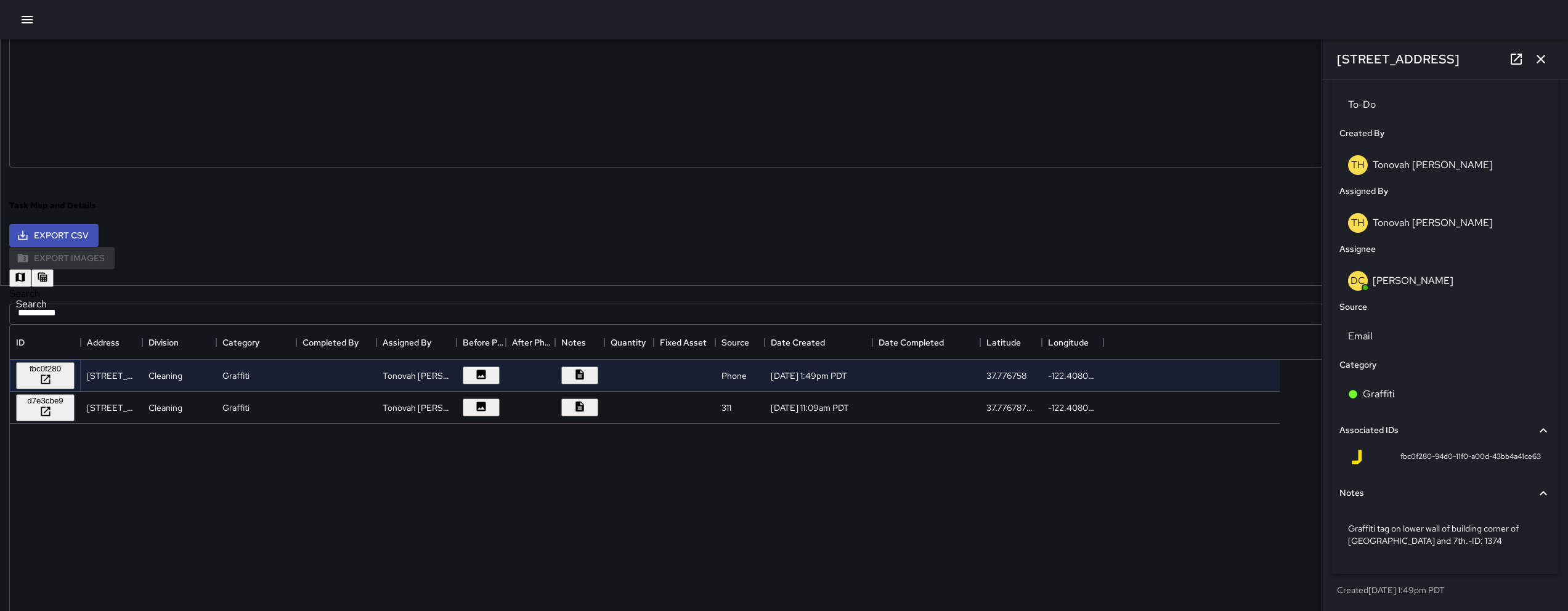
scroll to position [0, 0]
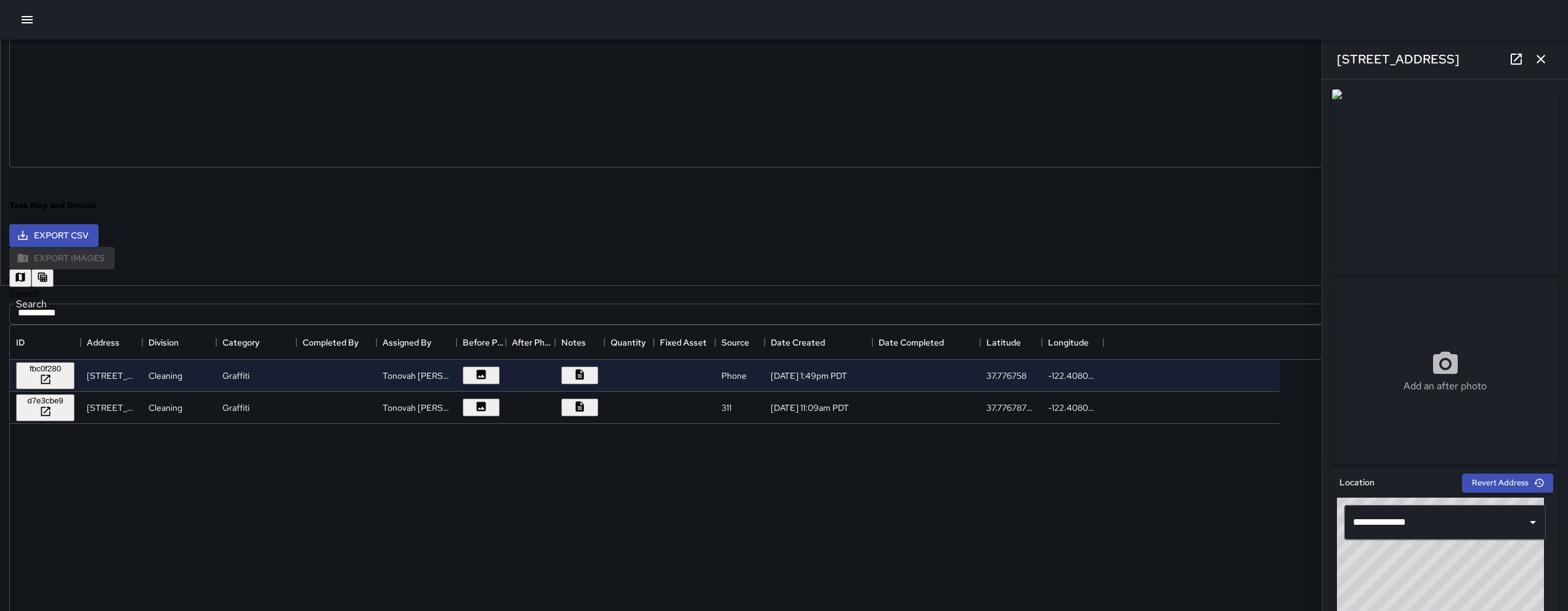
click at [781, 64] on link at bounding box center [1516, 59] width 25 height 25
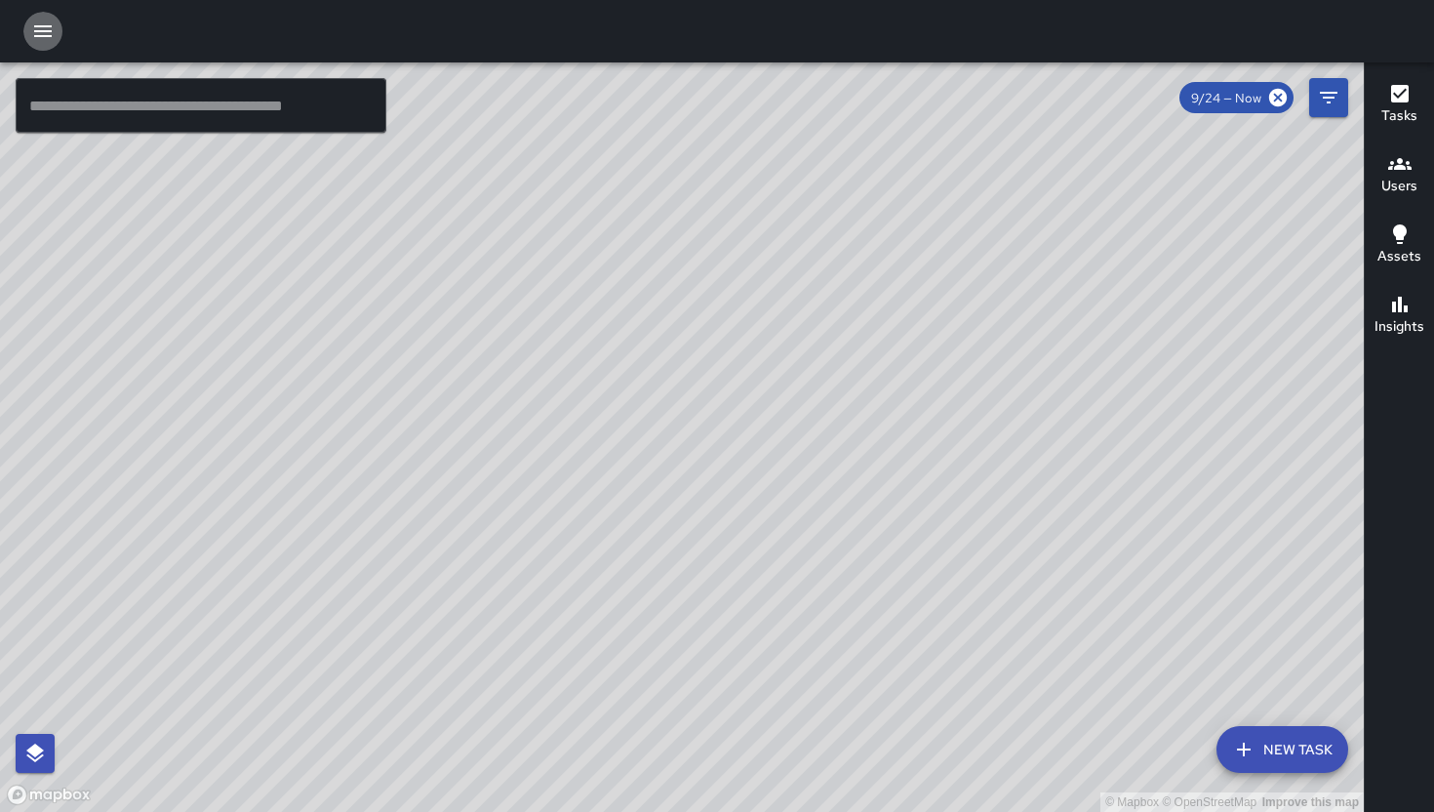
click at [35, 37] on icon "button" at bounding box center [42, 31] width 23 height 23
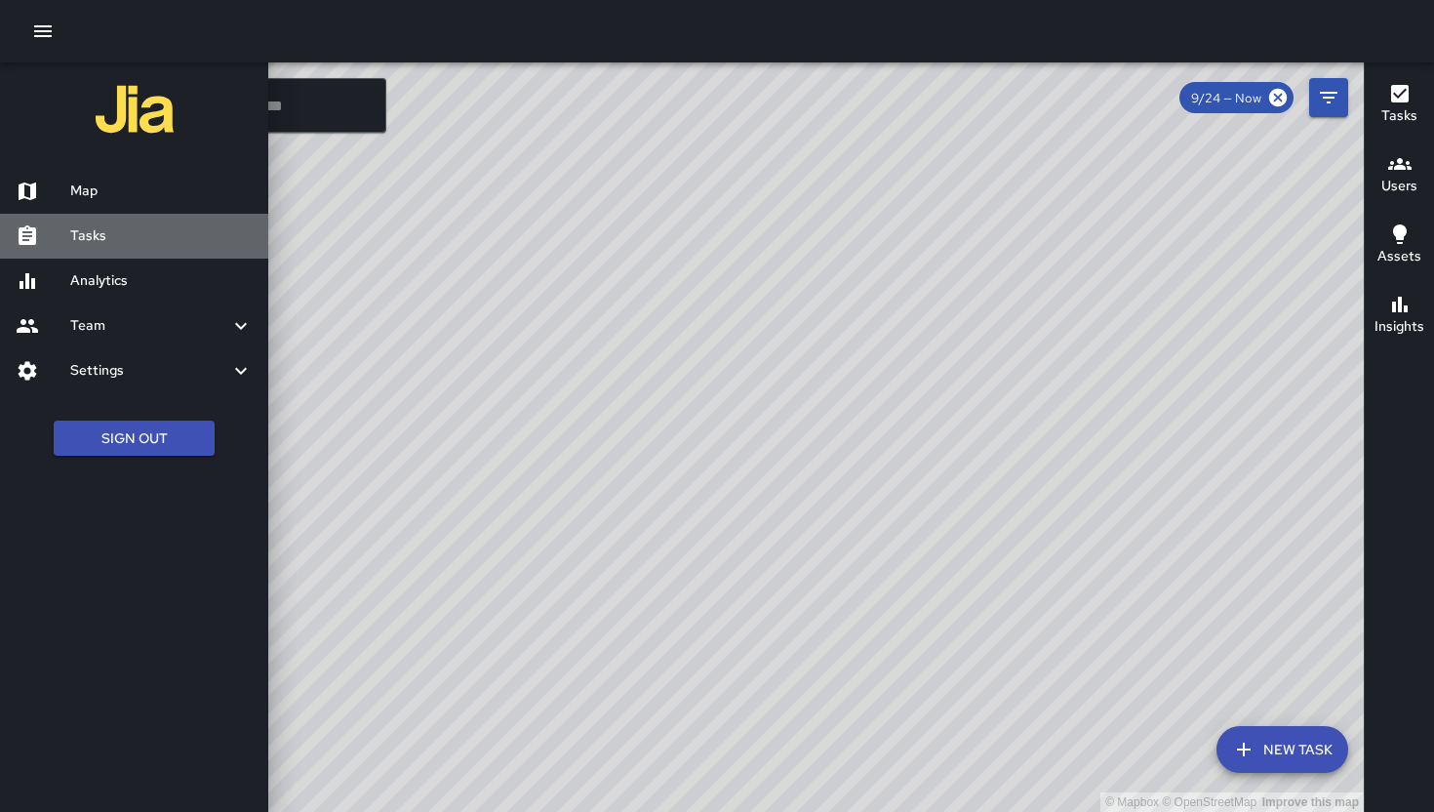
click at [136, 244] on h6 "Tasks" at bounding box center [161, 235] width 182 height 21
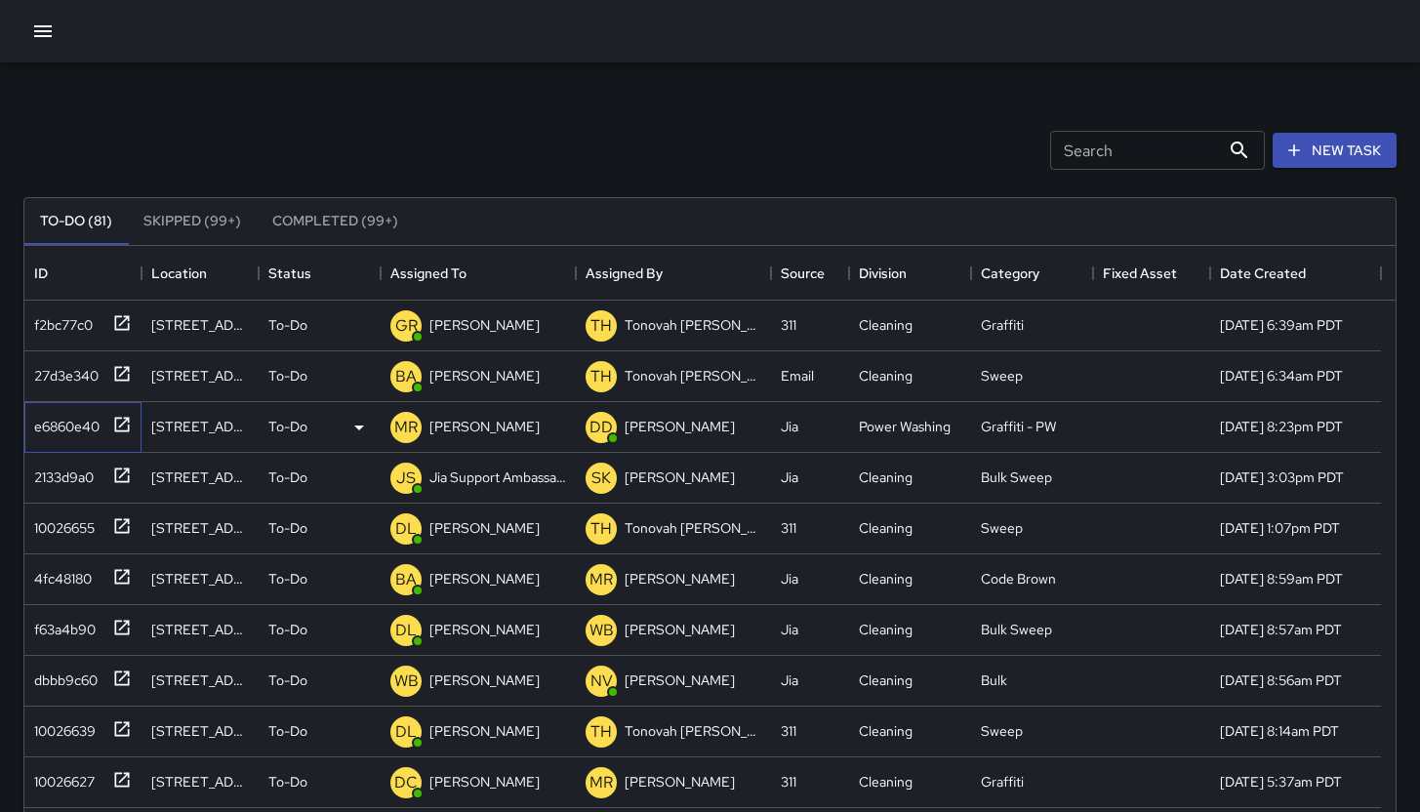
click at [48, 443] on div "e6860e40" at bounding box center [82, 427] width 117 height 51
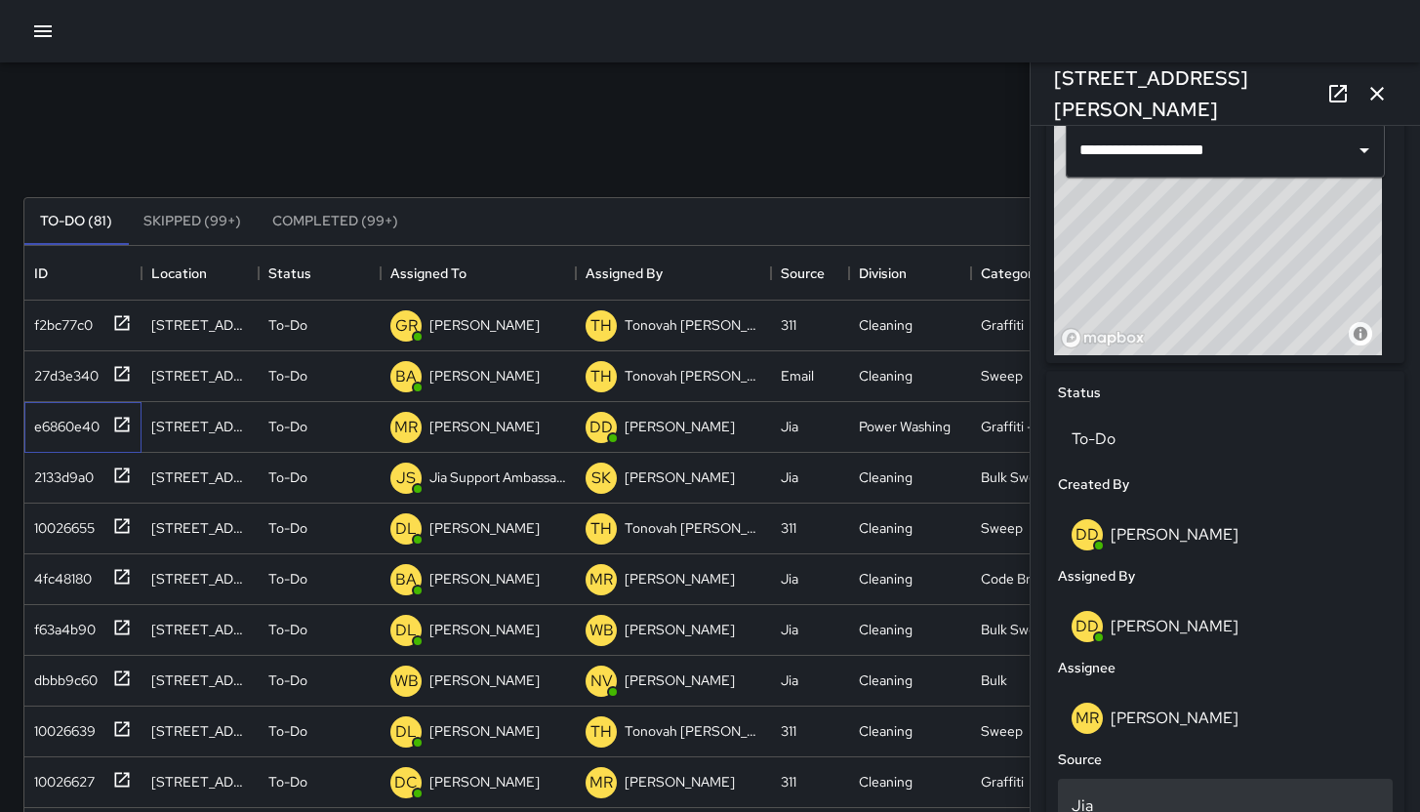
scroll to position [722, 0]
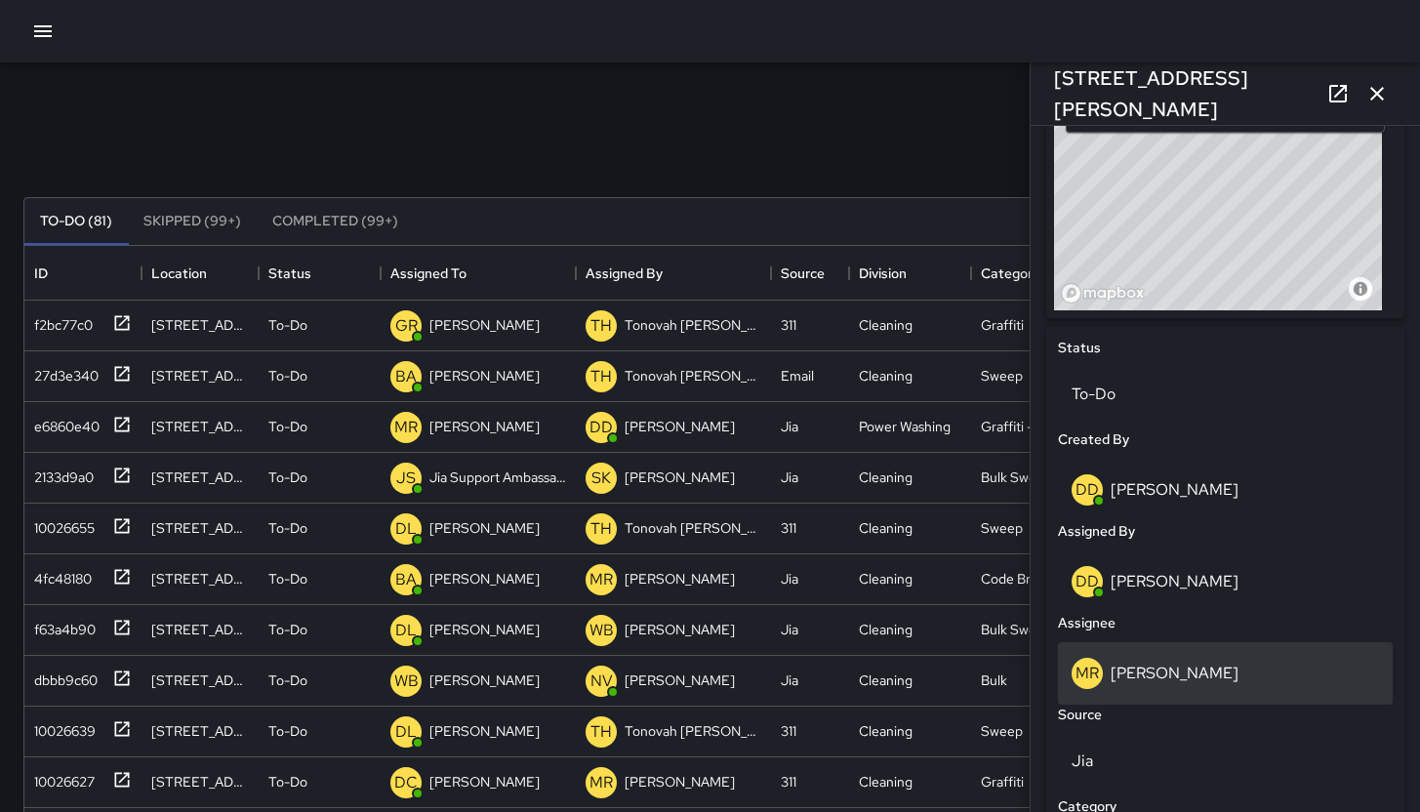
click at [1199, 692] on div "MR Maria Rosas" at bounding box center [1225, 673] width 335 height 62
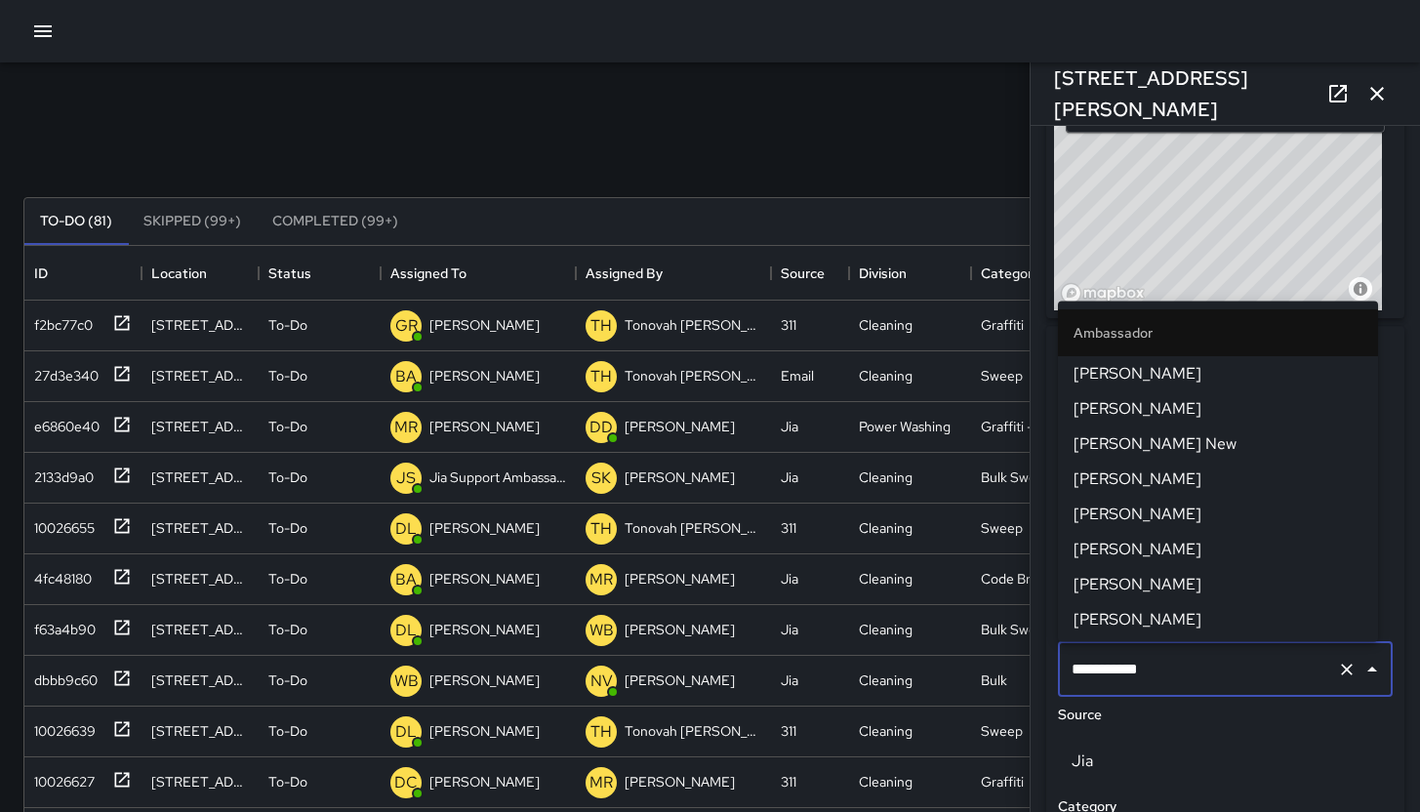
click at [1199, 692] on div "**********" at bounding box center [1225, 669] width 335 height 55
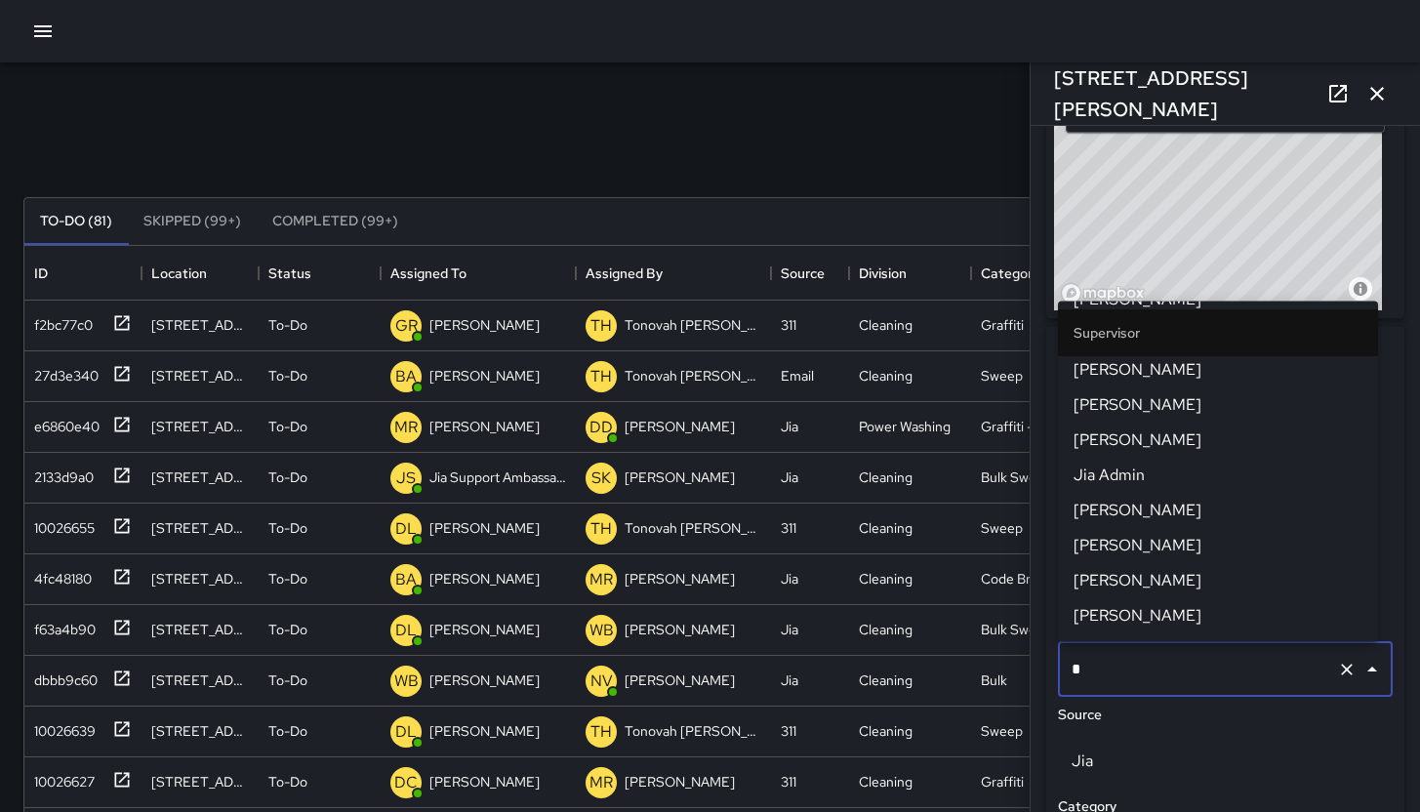
scroll to position [0, 0]
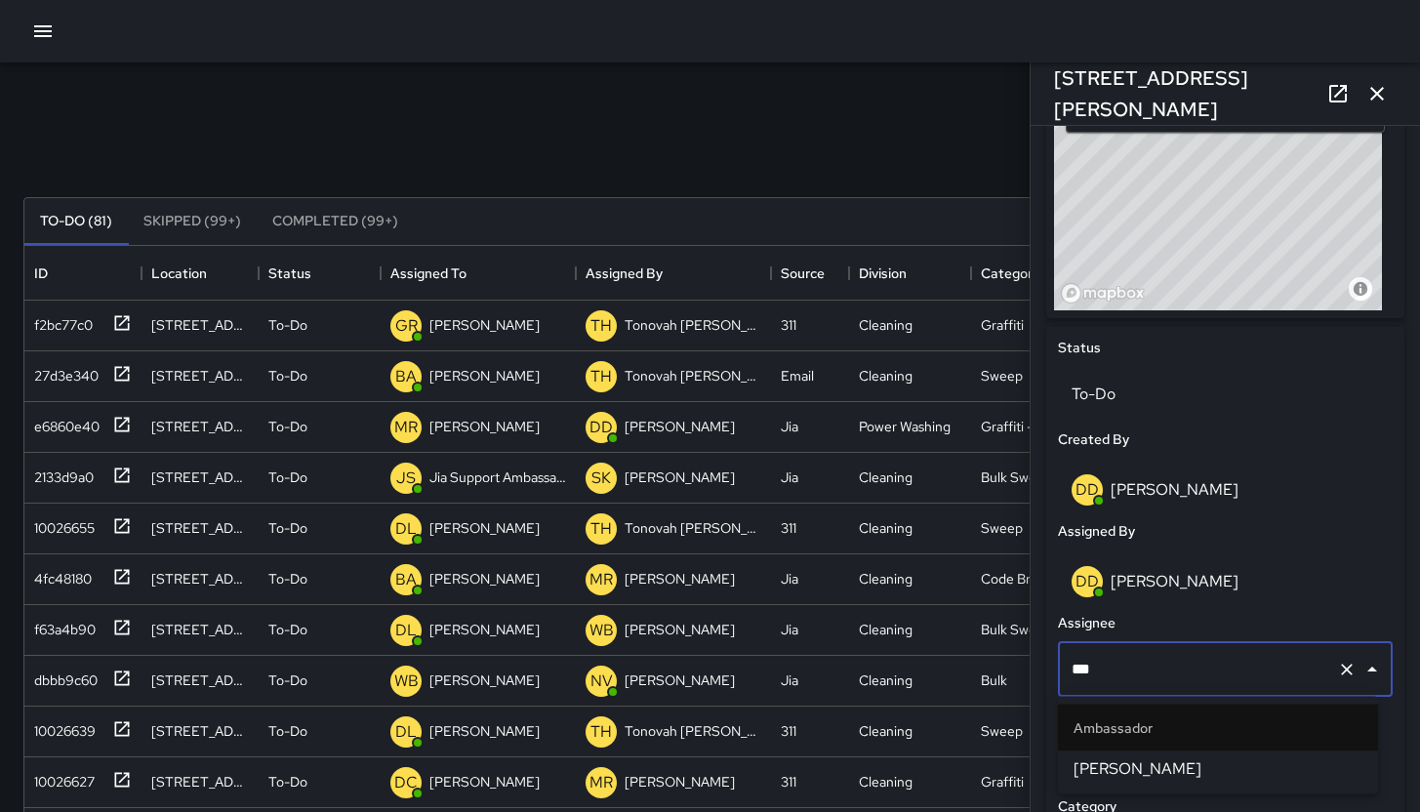
type input "****"
click at [1210, 765] on span "[PERSON_NAME]" at bounding box center [1217, 768] width 289 height 23
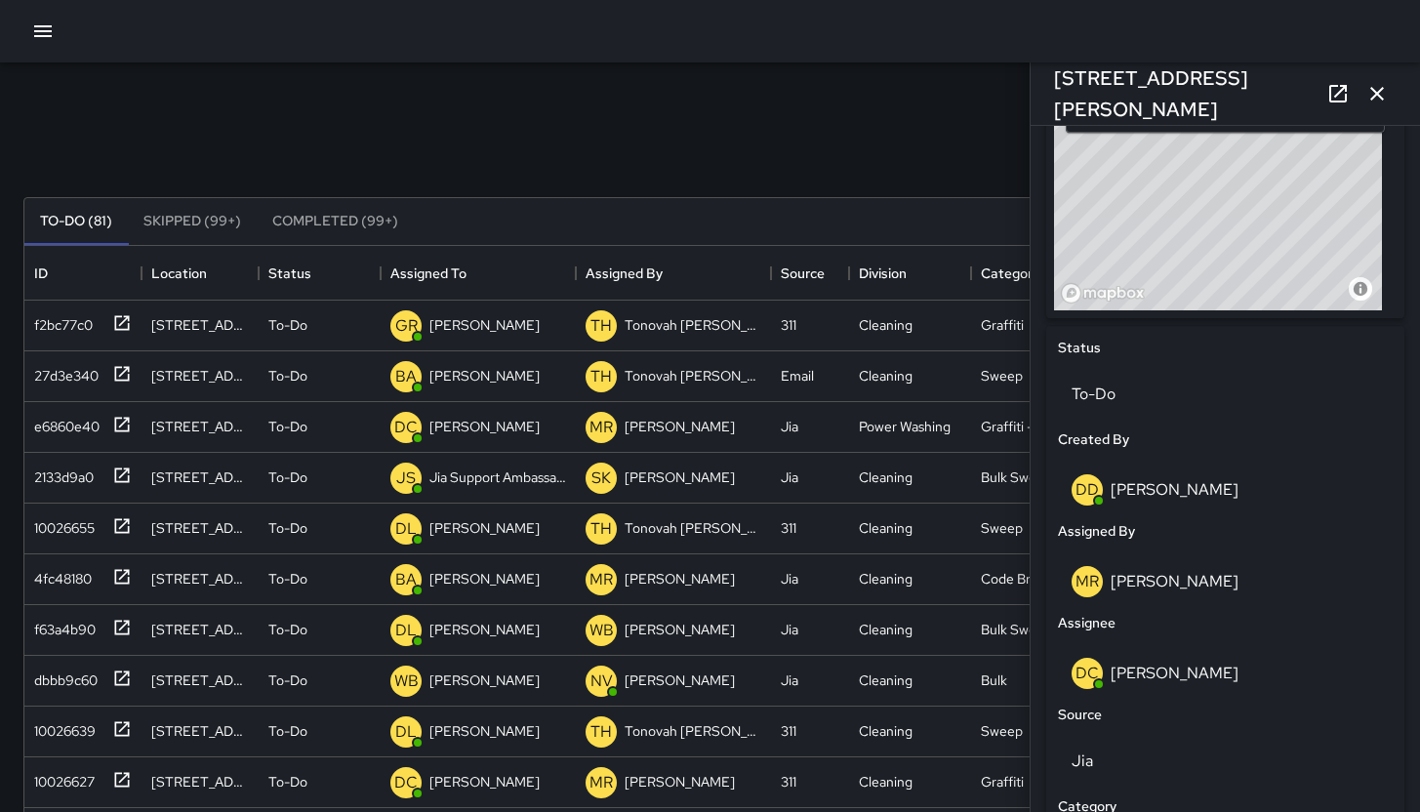
click at [1368, 87] on icon "button" at bounding box center [1376, 93] width 23 height 23
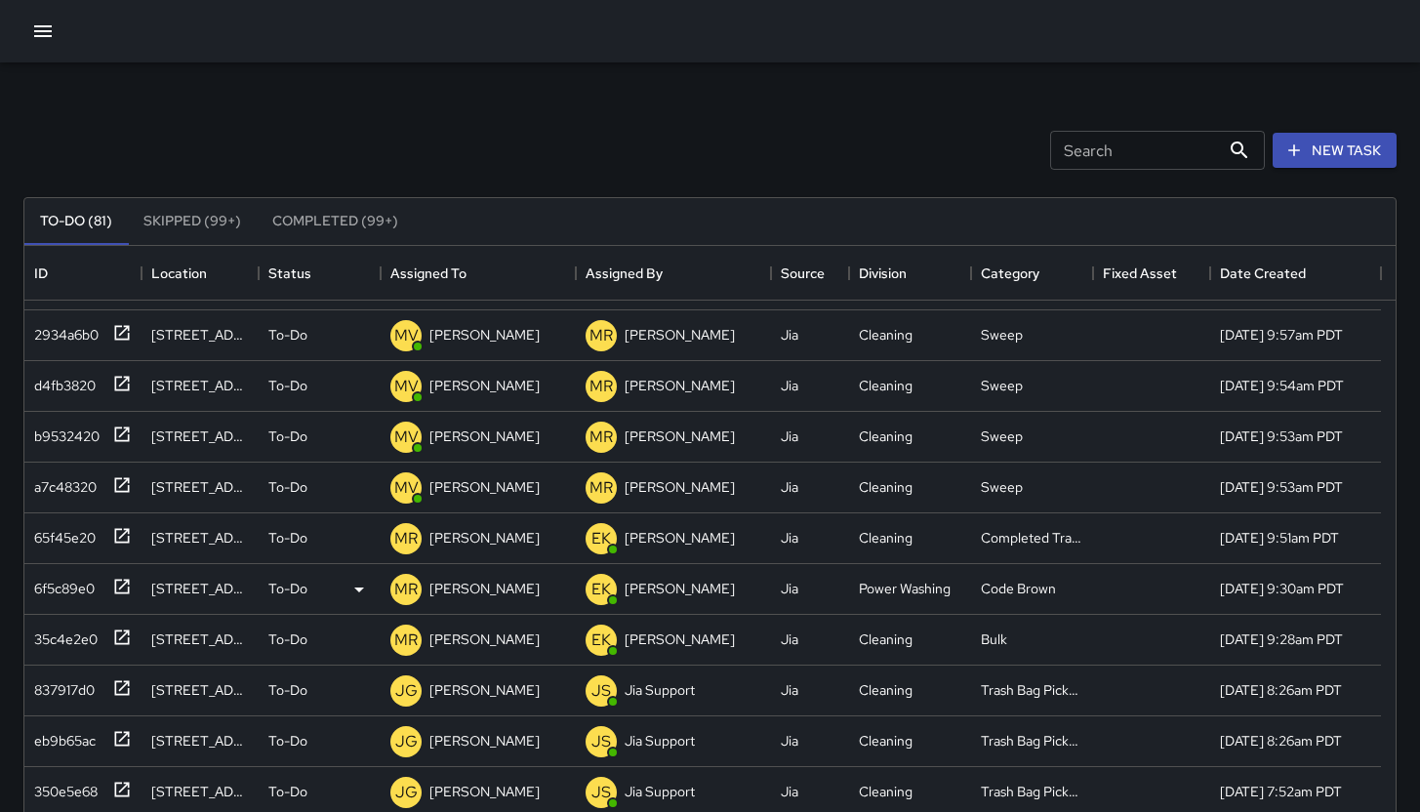
scroll to position [704, 0]
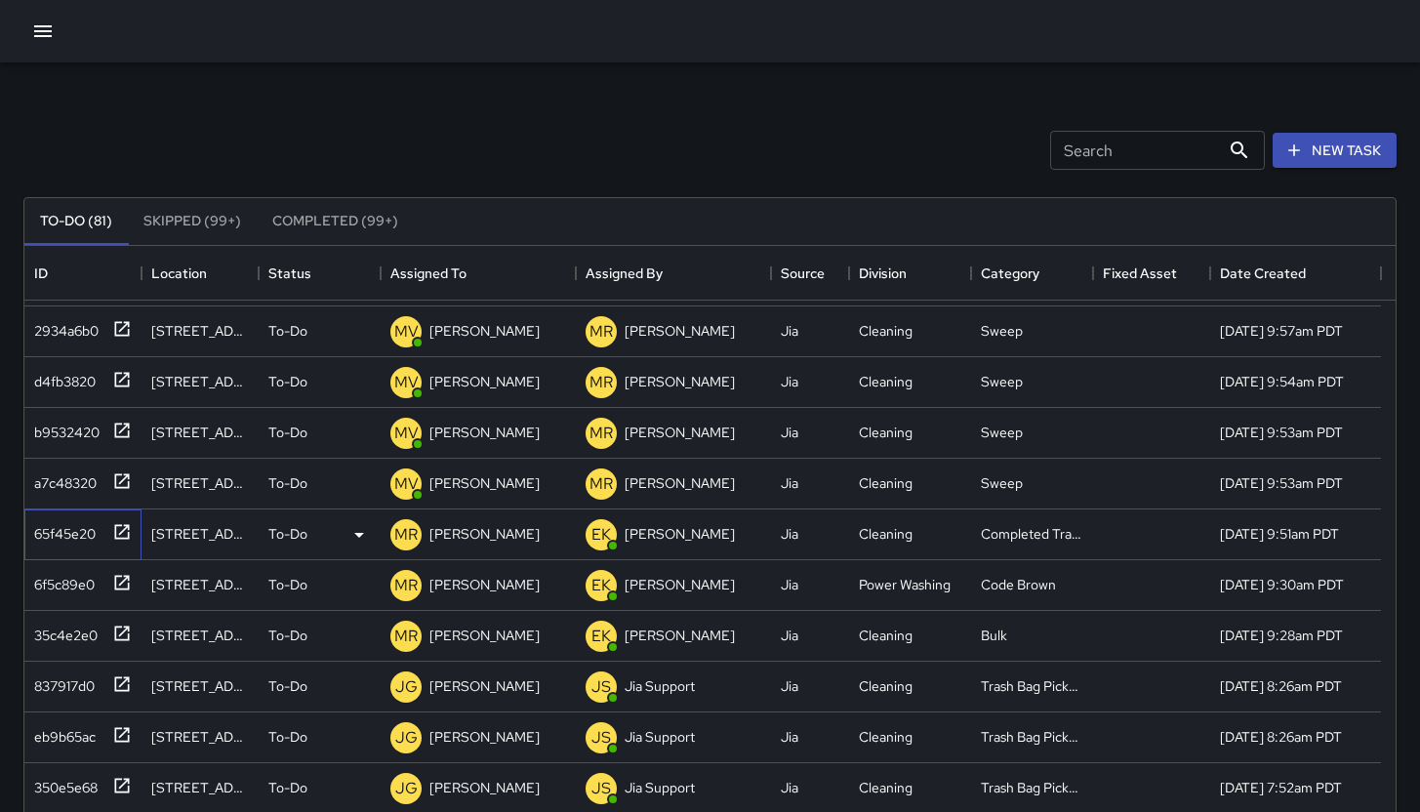
click at [69, 544] on div "65f45e20" at bounding box center [78, 530] width 105 height 32
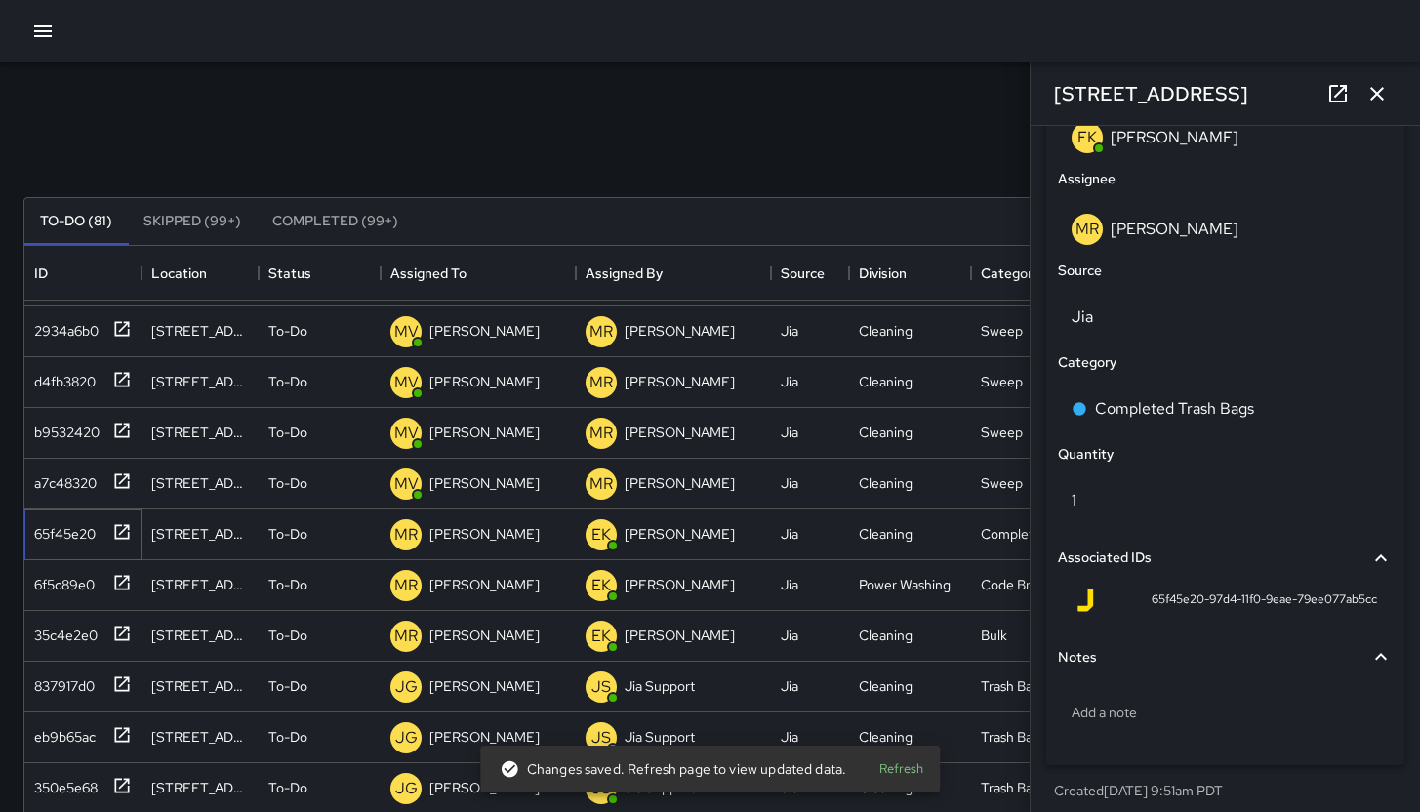
scroll to position [1178, 0]
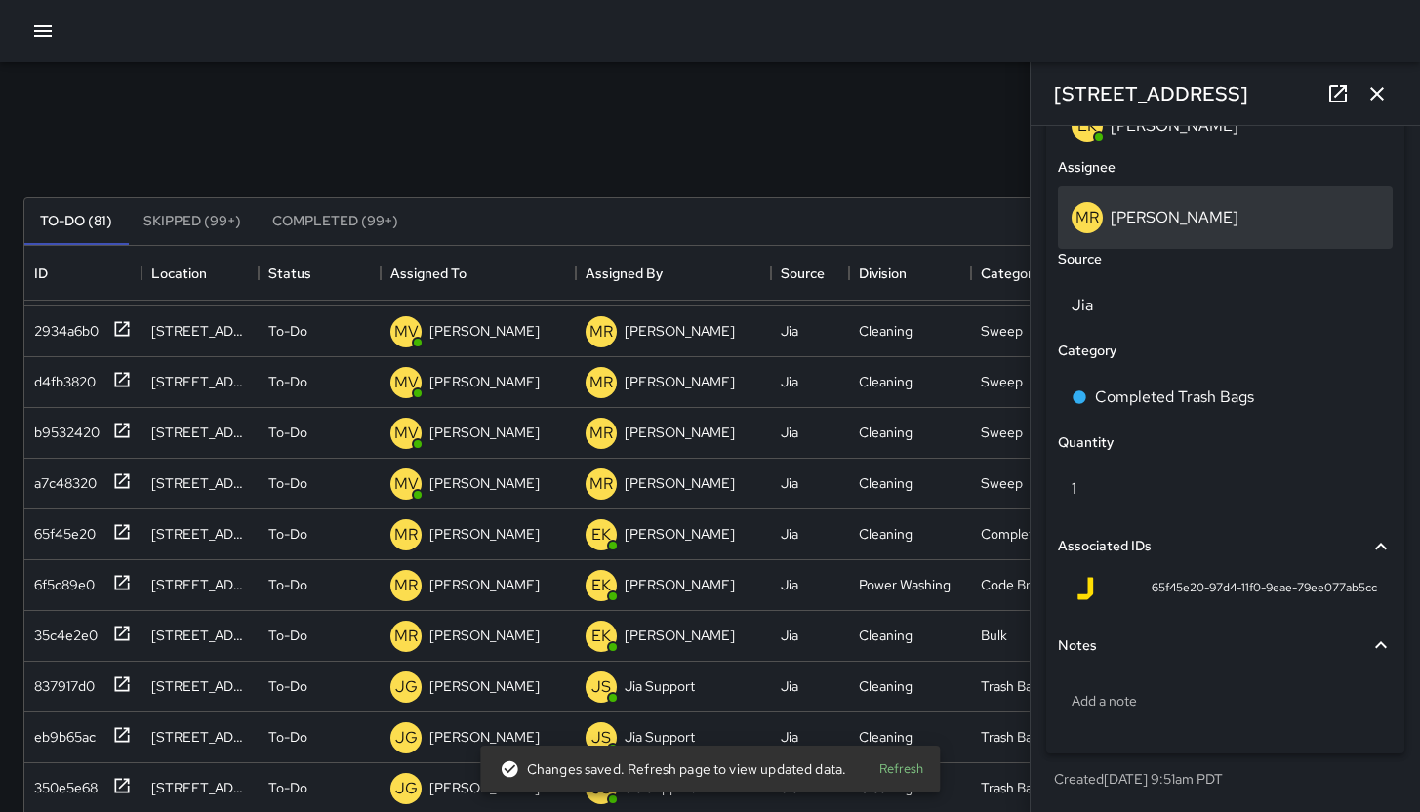
click at [1170, 222] on p "[PERSON_NAME]" at bounding box center [1174, 217] width 128 height 20
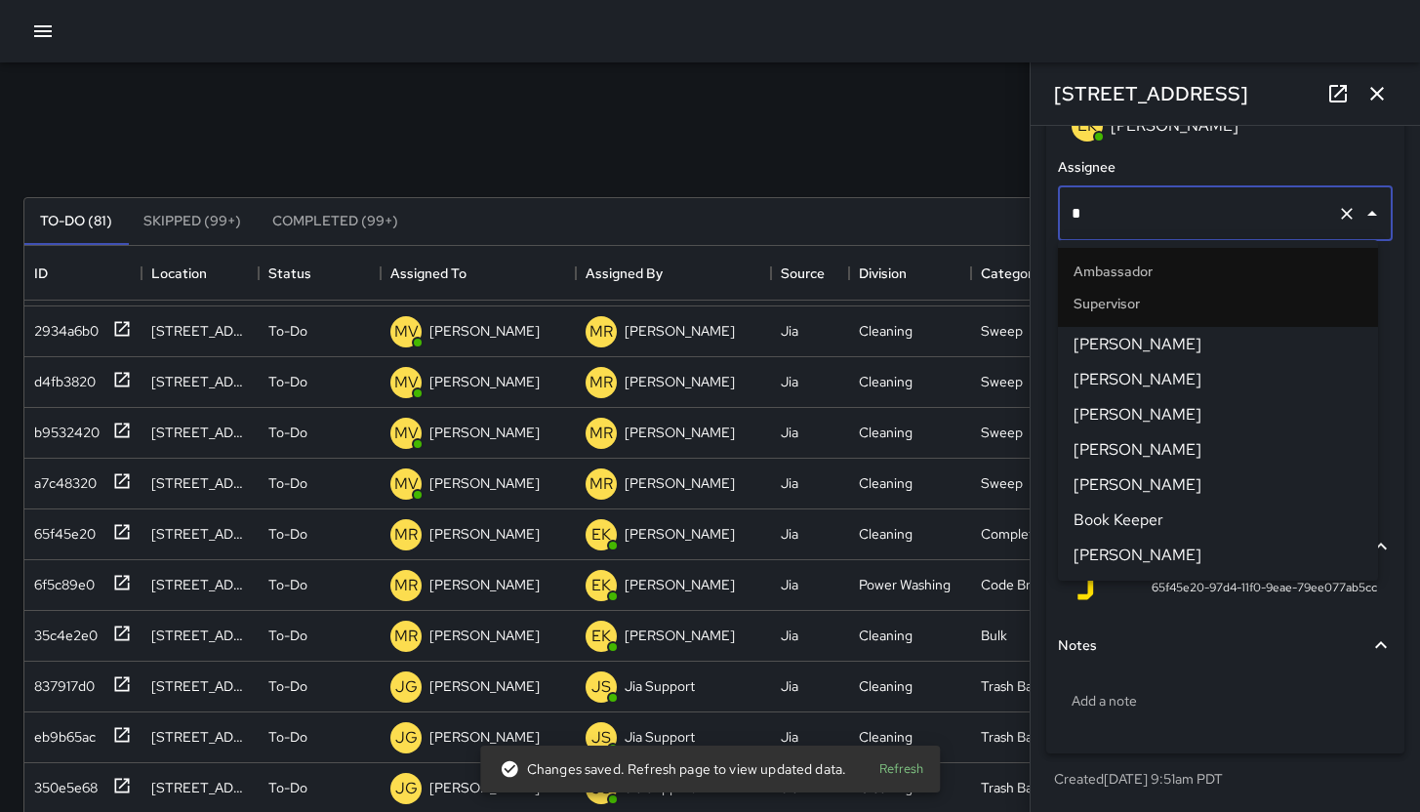
scroll to position [0, 0]
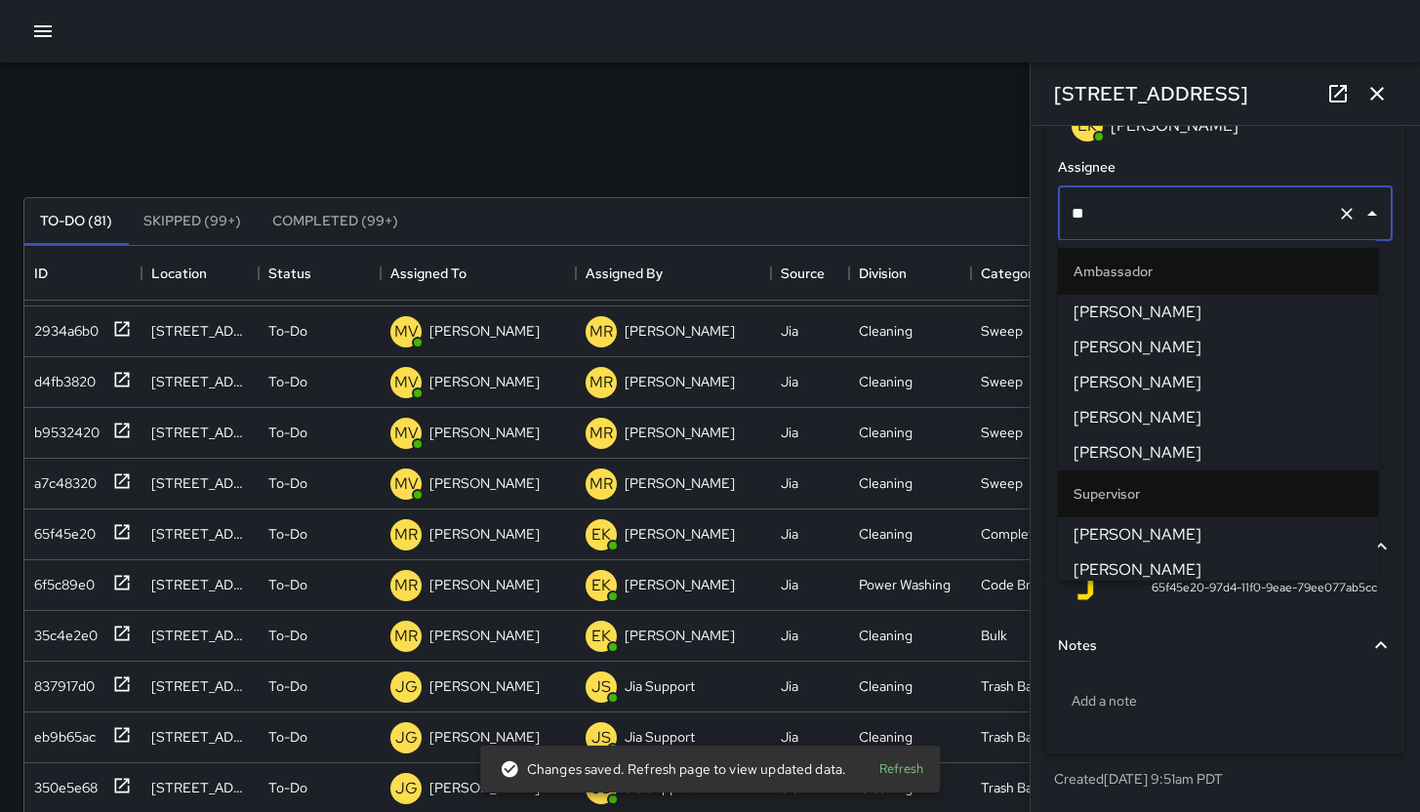
type input "***"
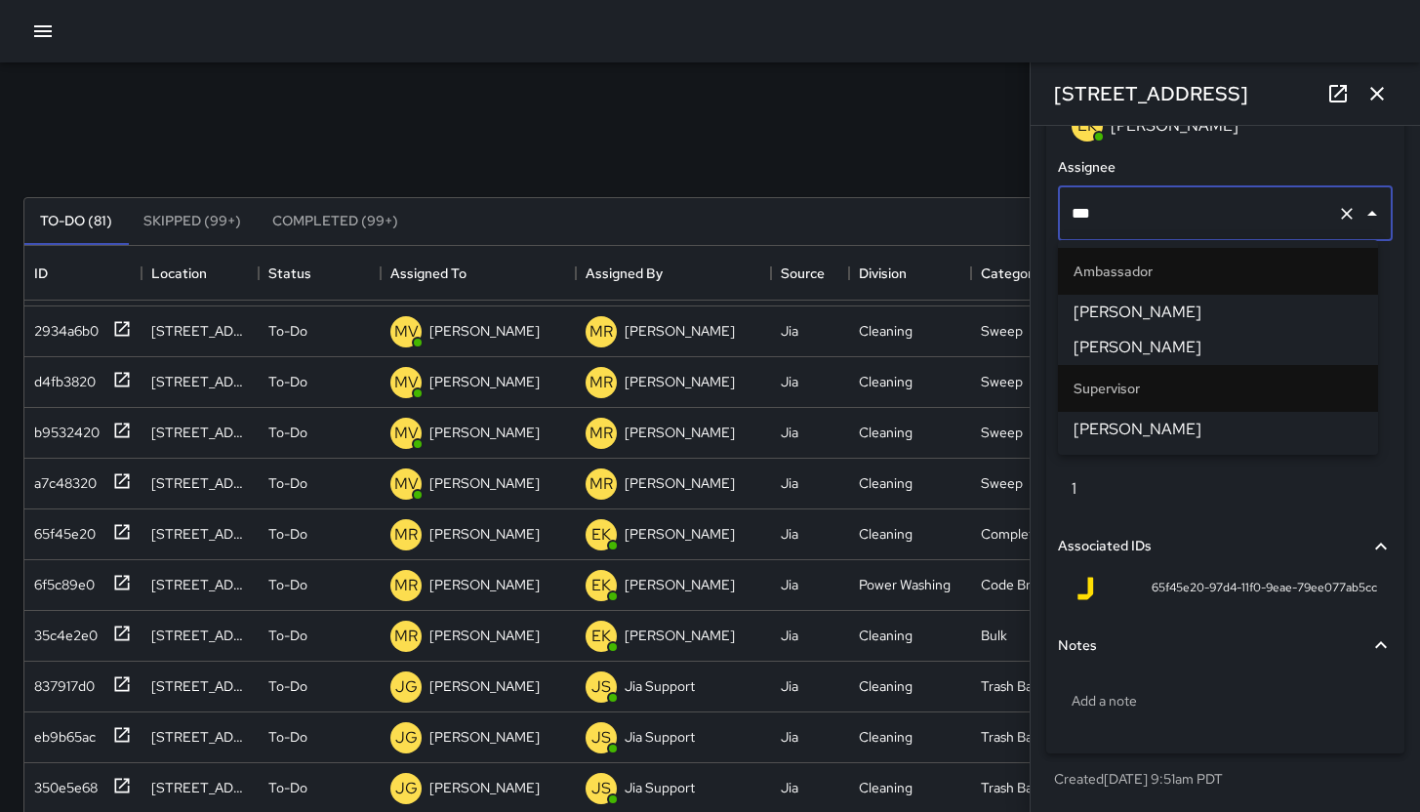
click at [1174, 421] on span "[PERSON_NAME]" at bounding box center [1217, 429] width 289 height 23
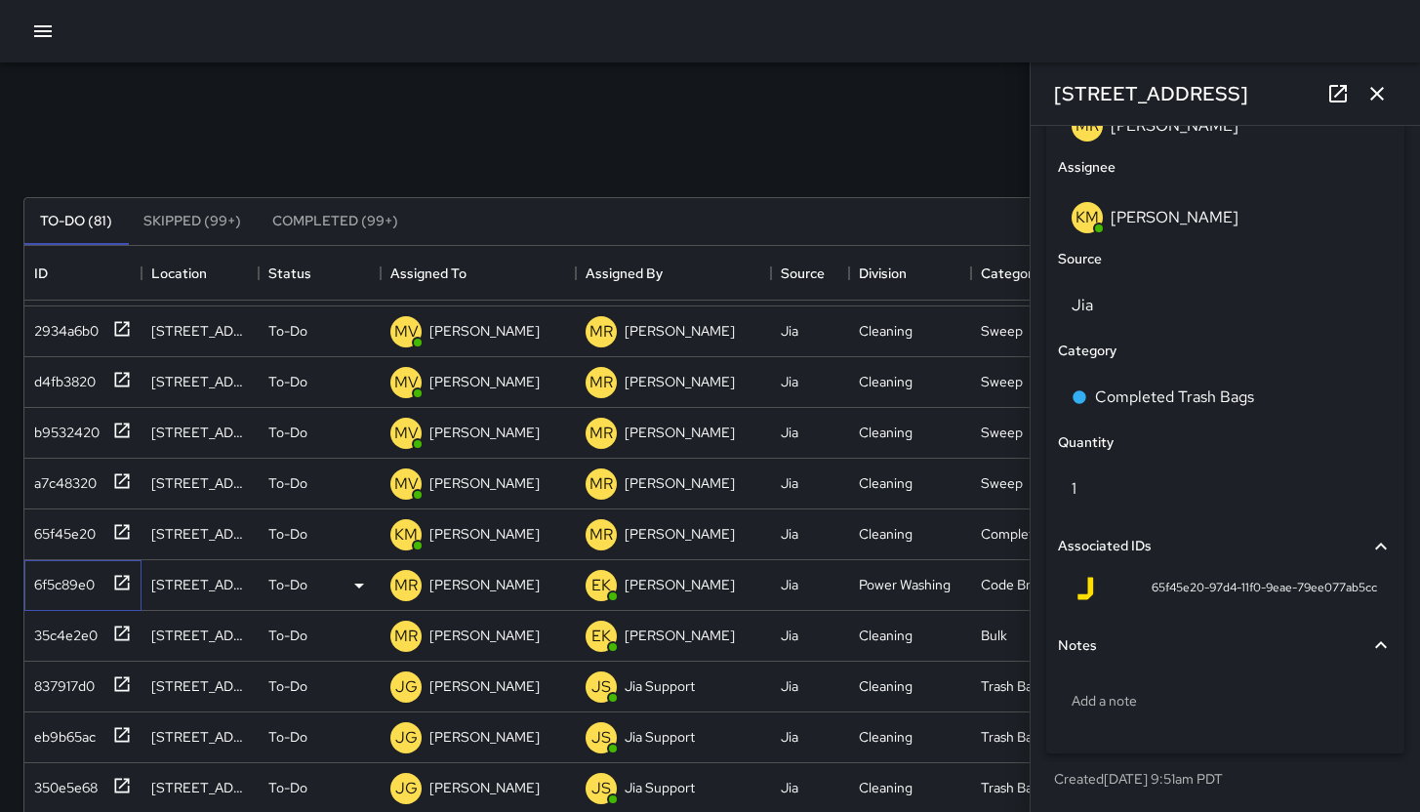
click at [46, 594] on div "6f5c89e0" at bounding box center [78, 581] width 105 height 32
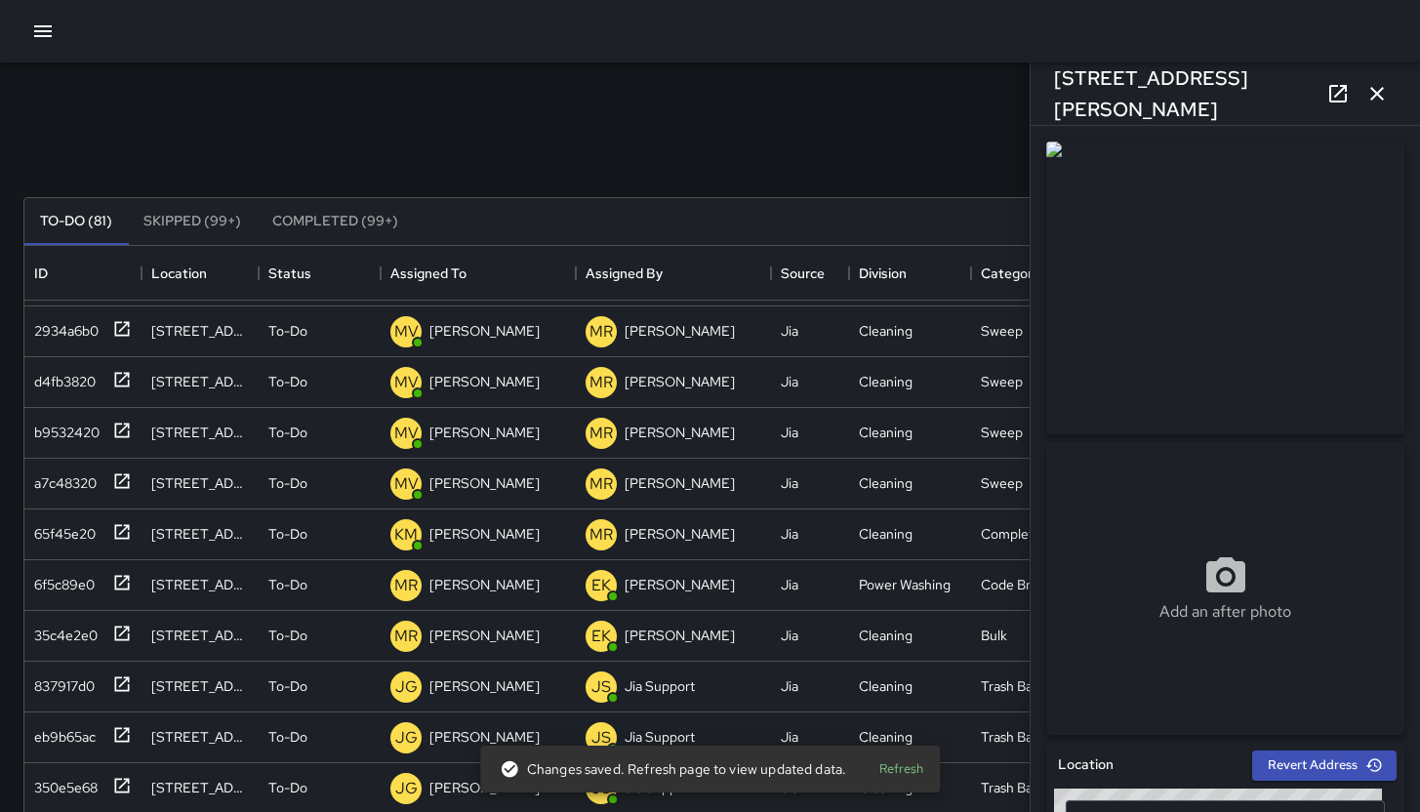
click at [1333, 88] on icon at bounding box center [1337, 93] width 23 height 23
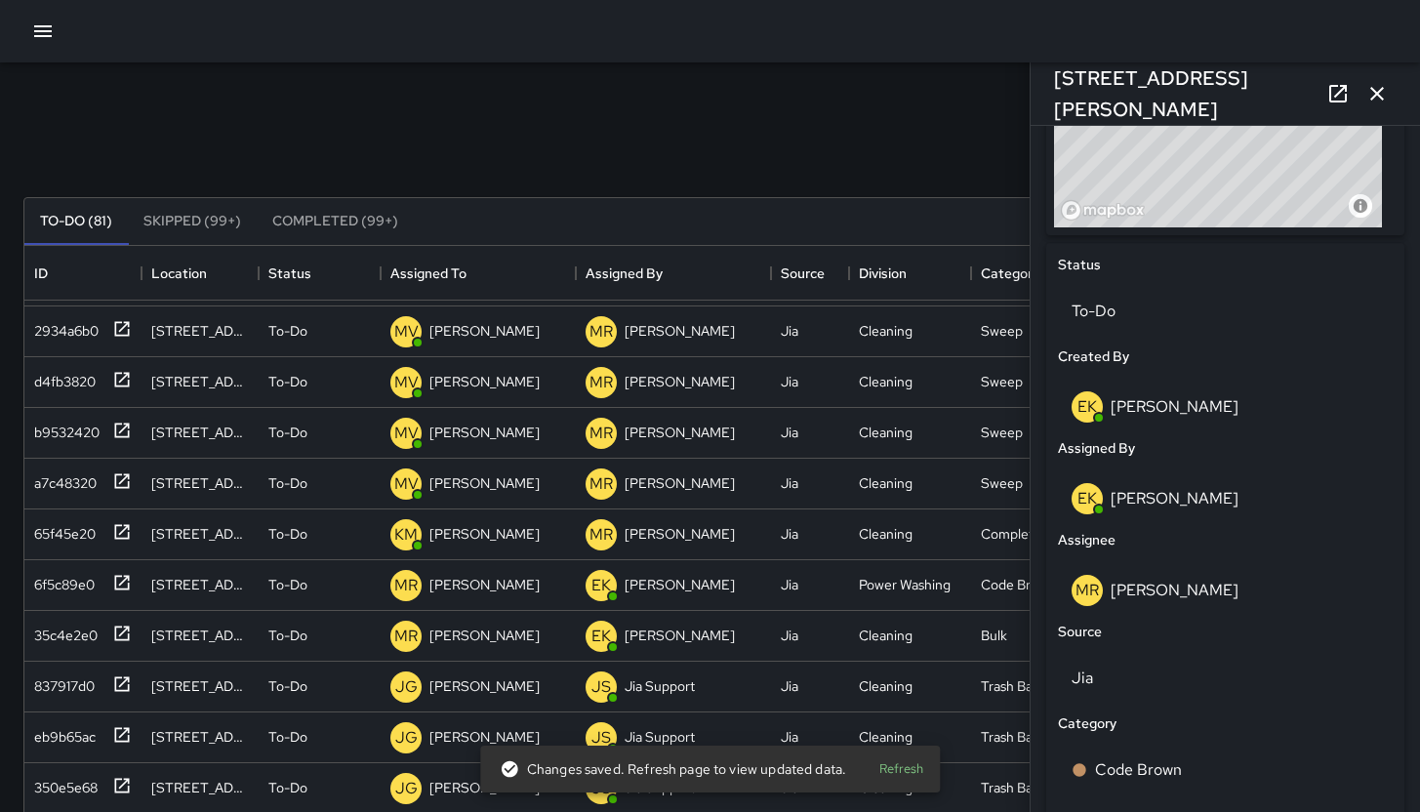
scroll to position [1006, 0]
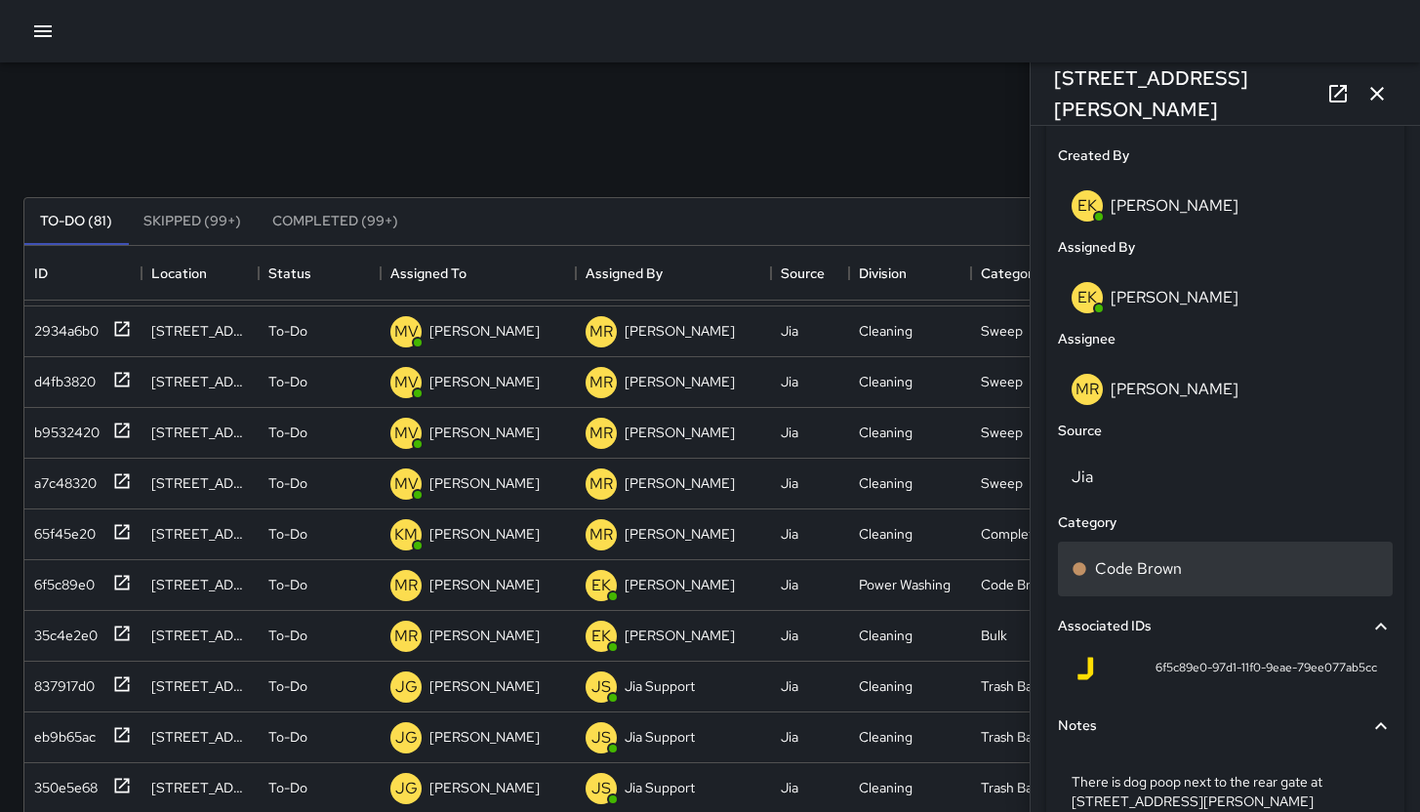
click at [1173, 583] on div "Code Brown" at bounding box center [1225, 568] width 335 height 55
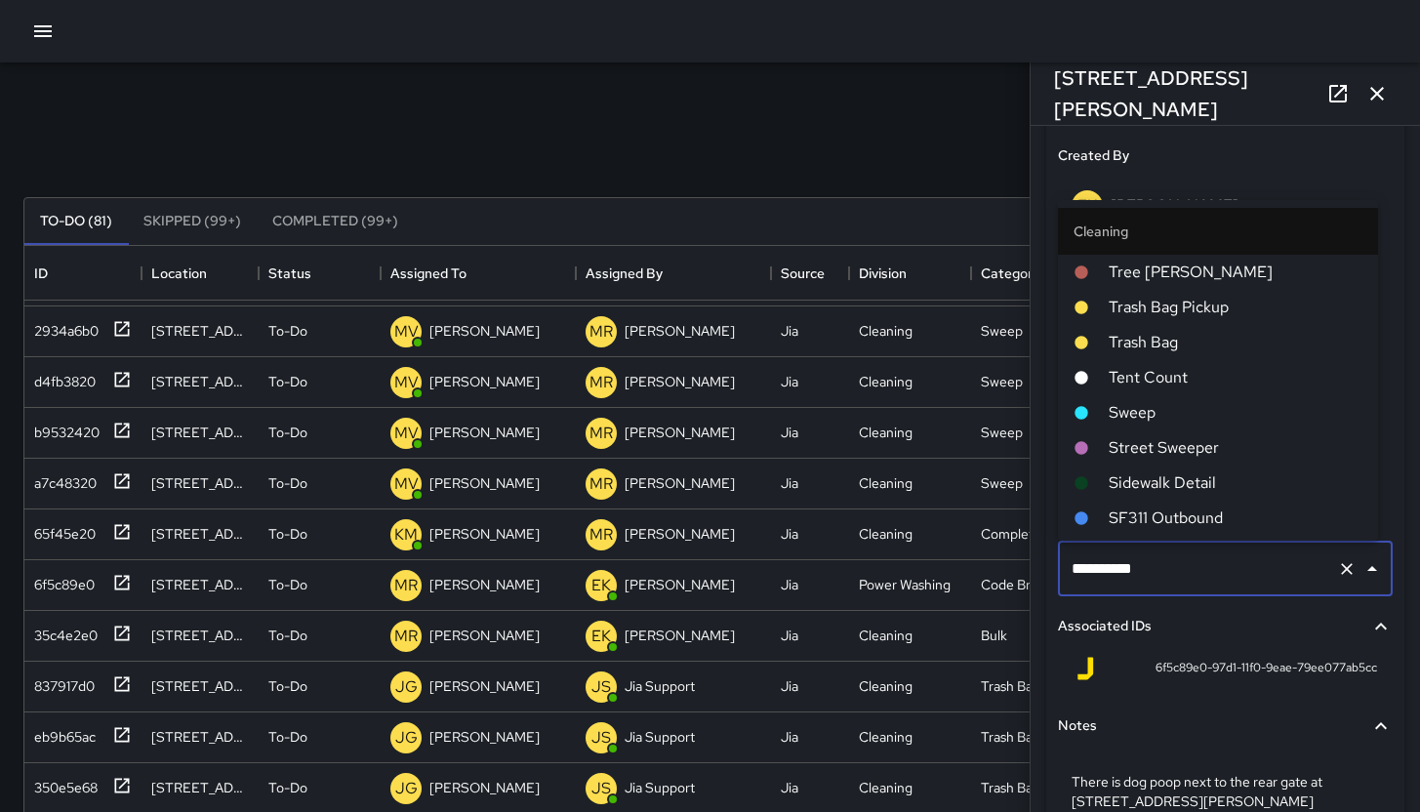
click at [1173, 583] on input "**********" at bounding box center [1197, 568] width 262 height 37
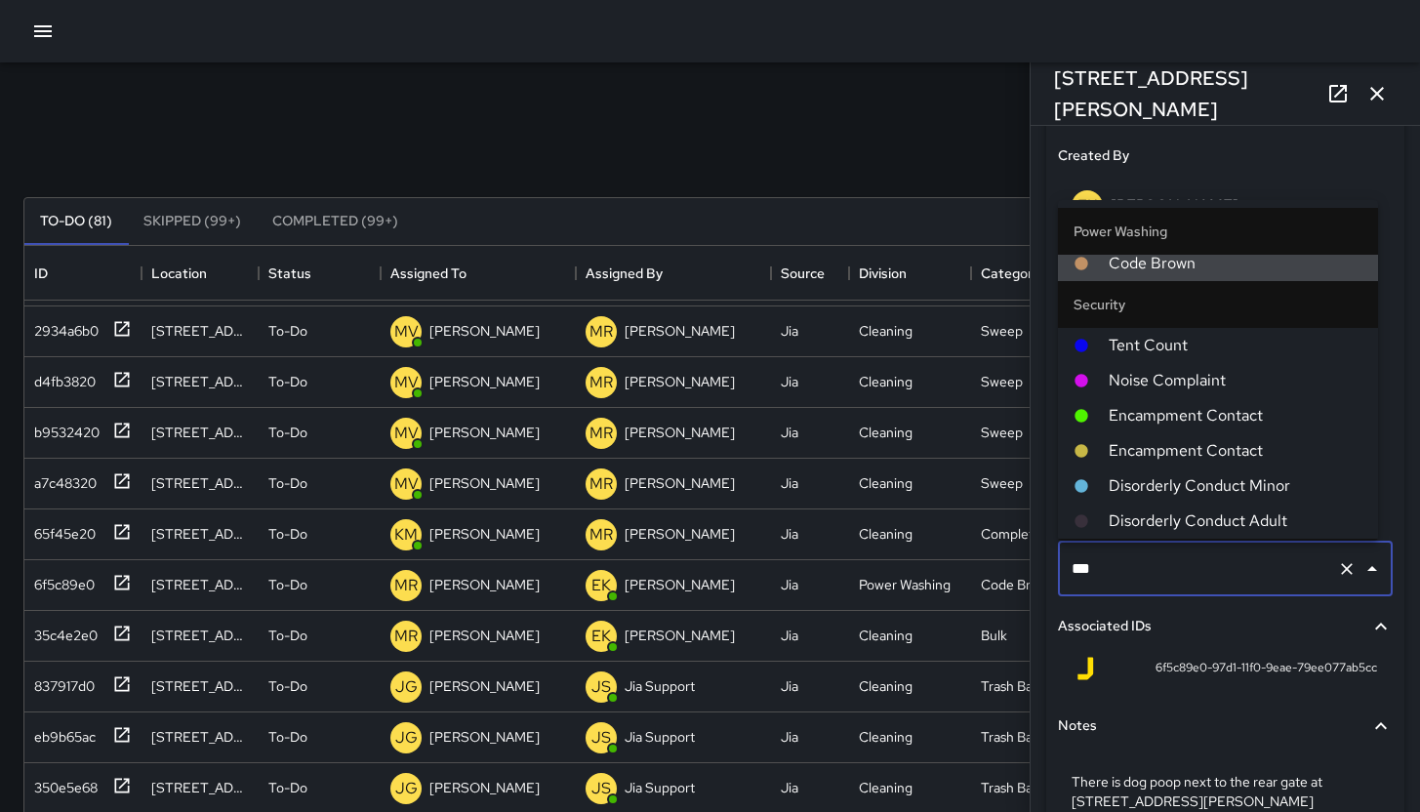
scroll to position [0, 0]
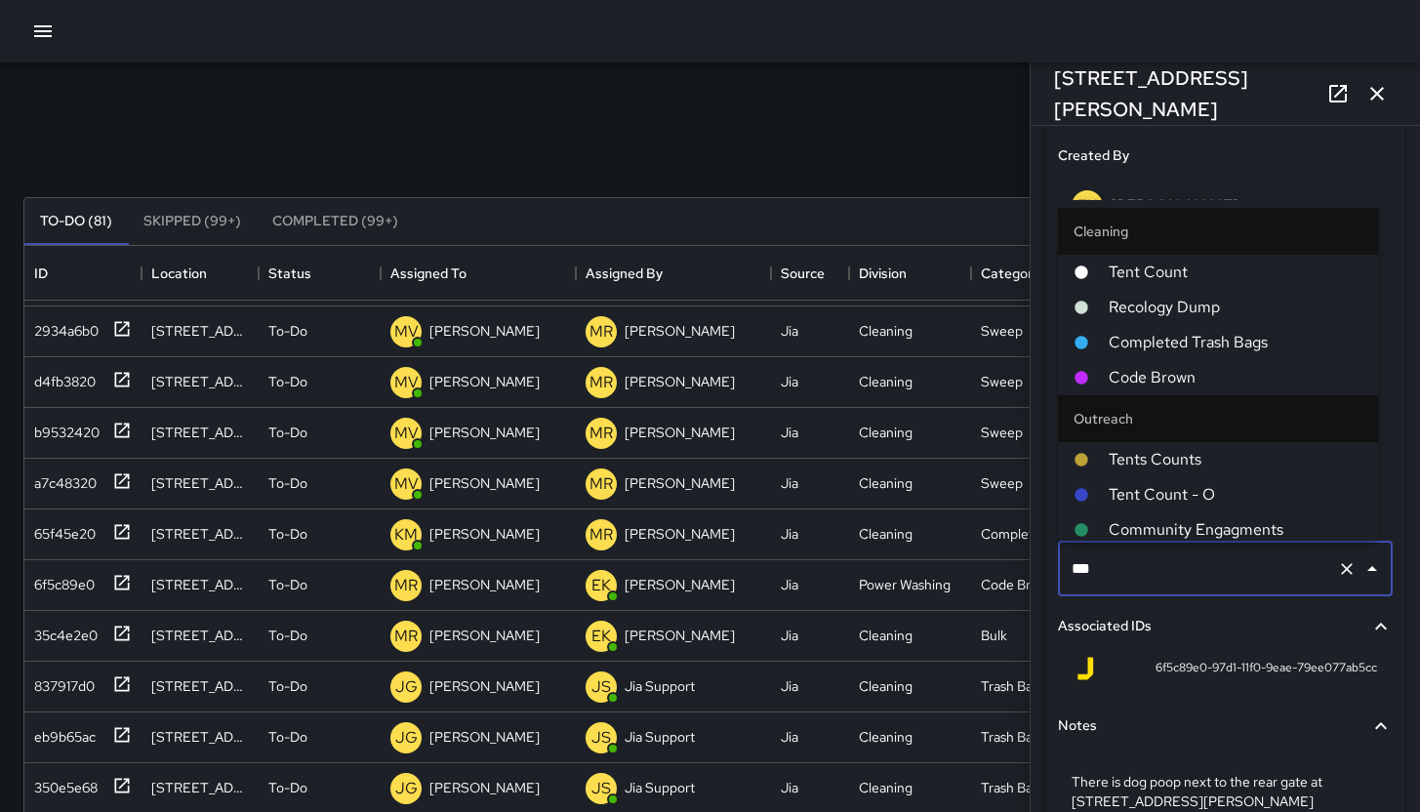
type input "****"
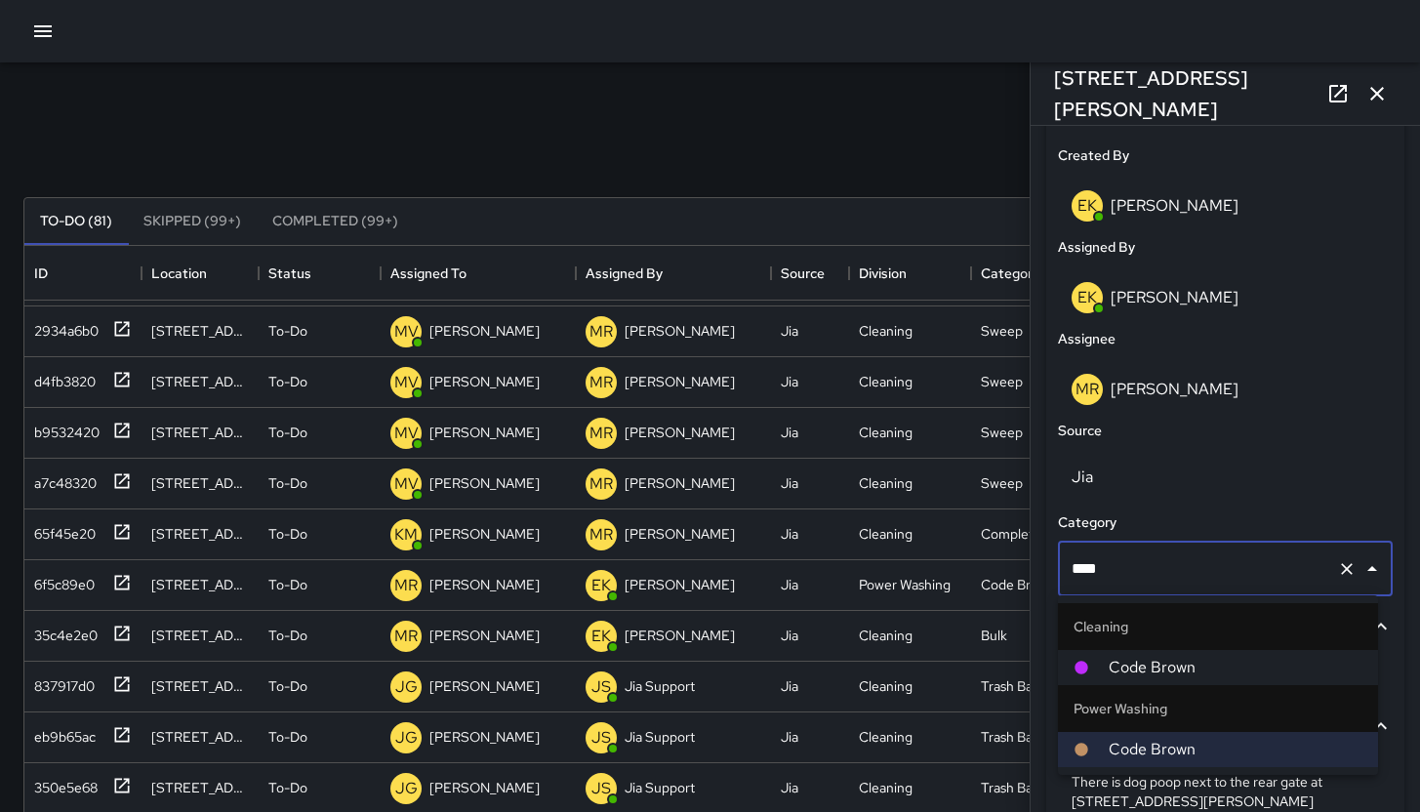
click at [1197, 670] on span "Code Brown" at bounding box center [1235, 667] width 254 height 23
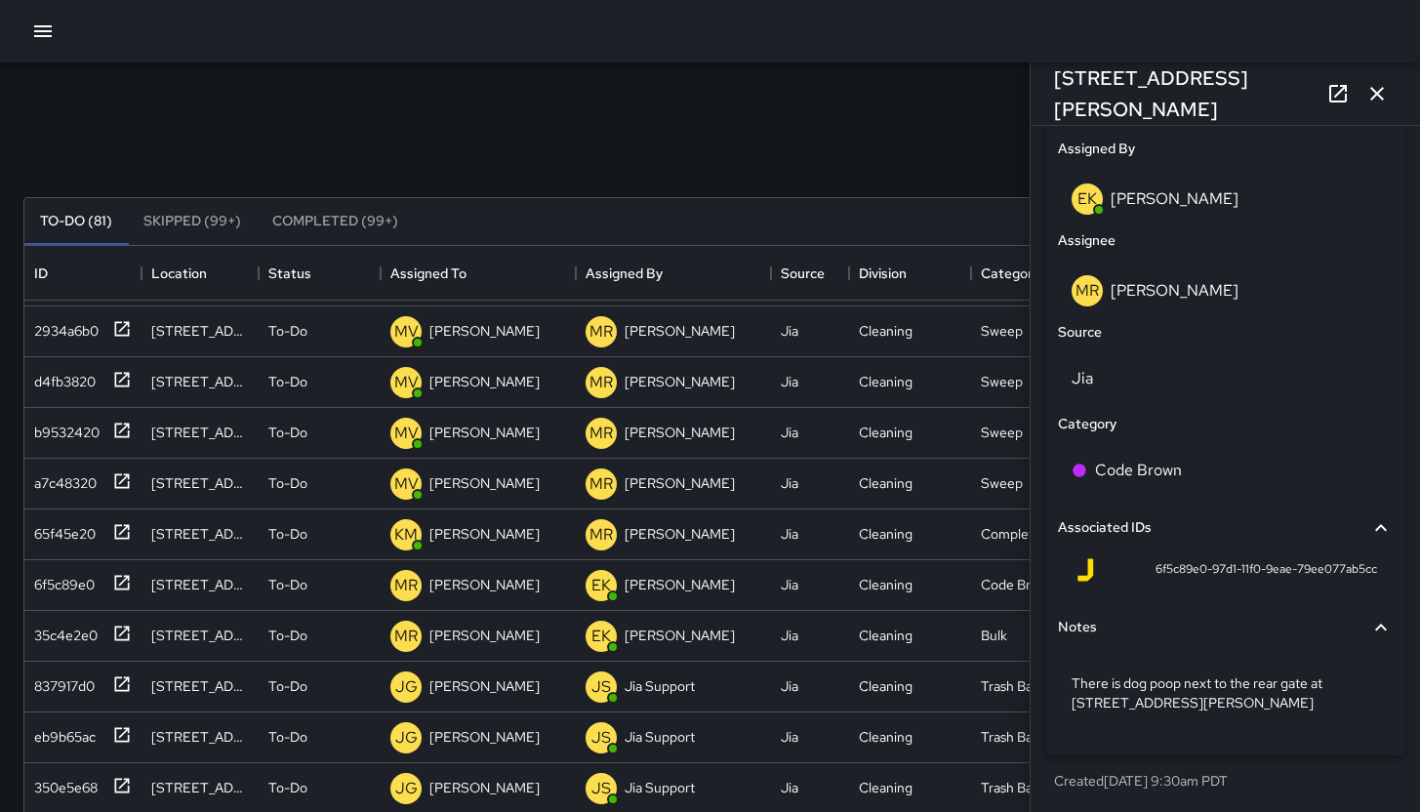
scroll to position [1105, 0]
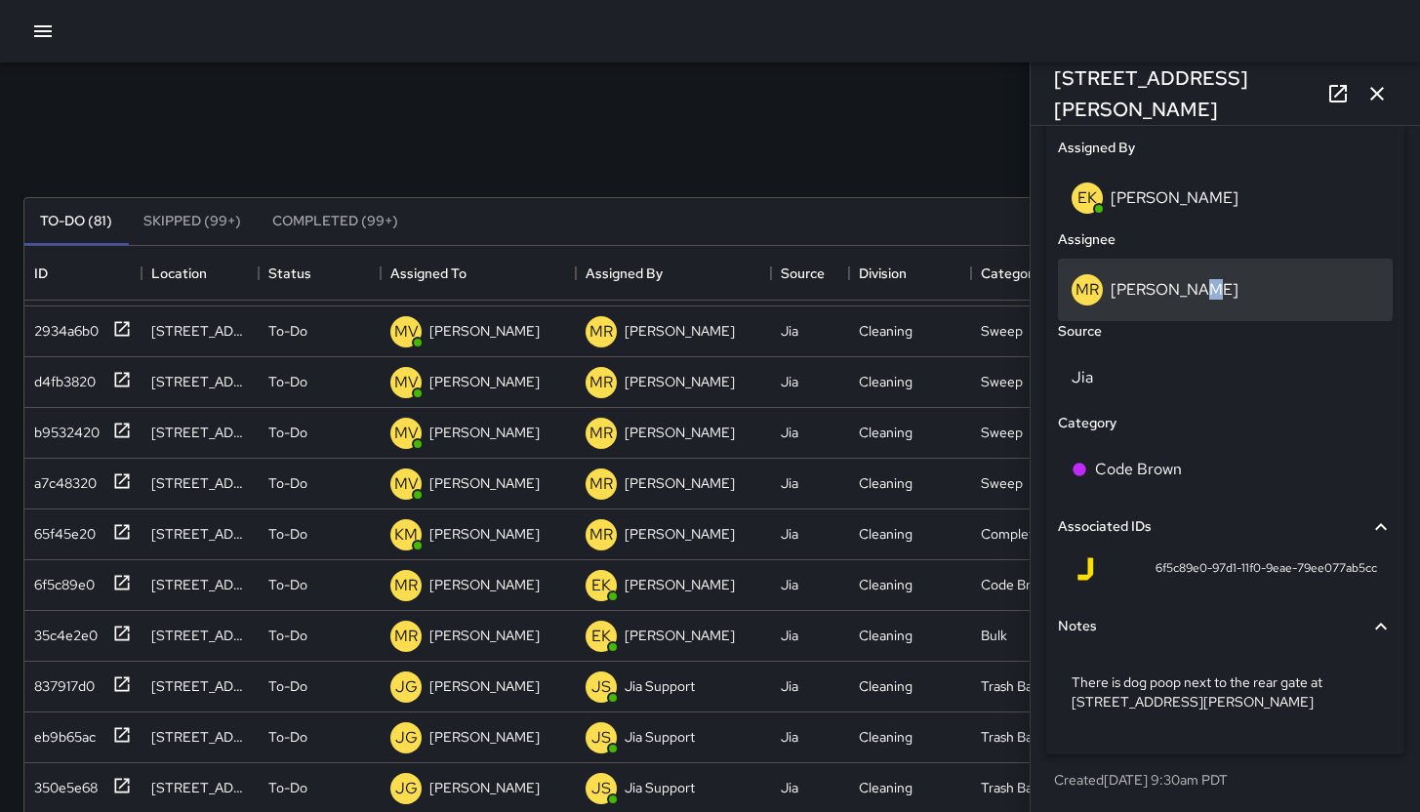
click at [1184, 301] on div "MR Maria Rosas" at bounding box center [1224, 289] width 307 height 31
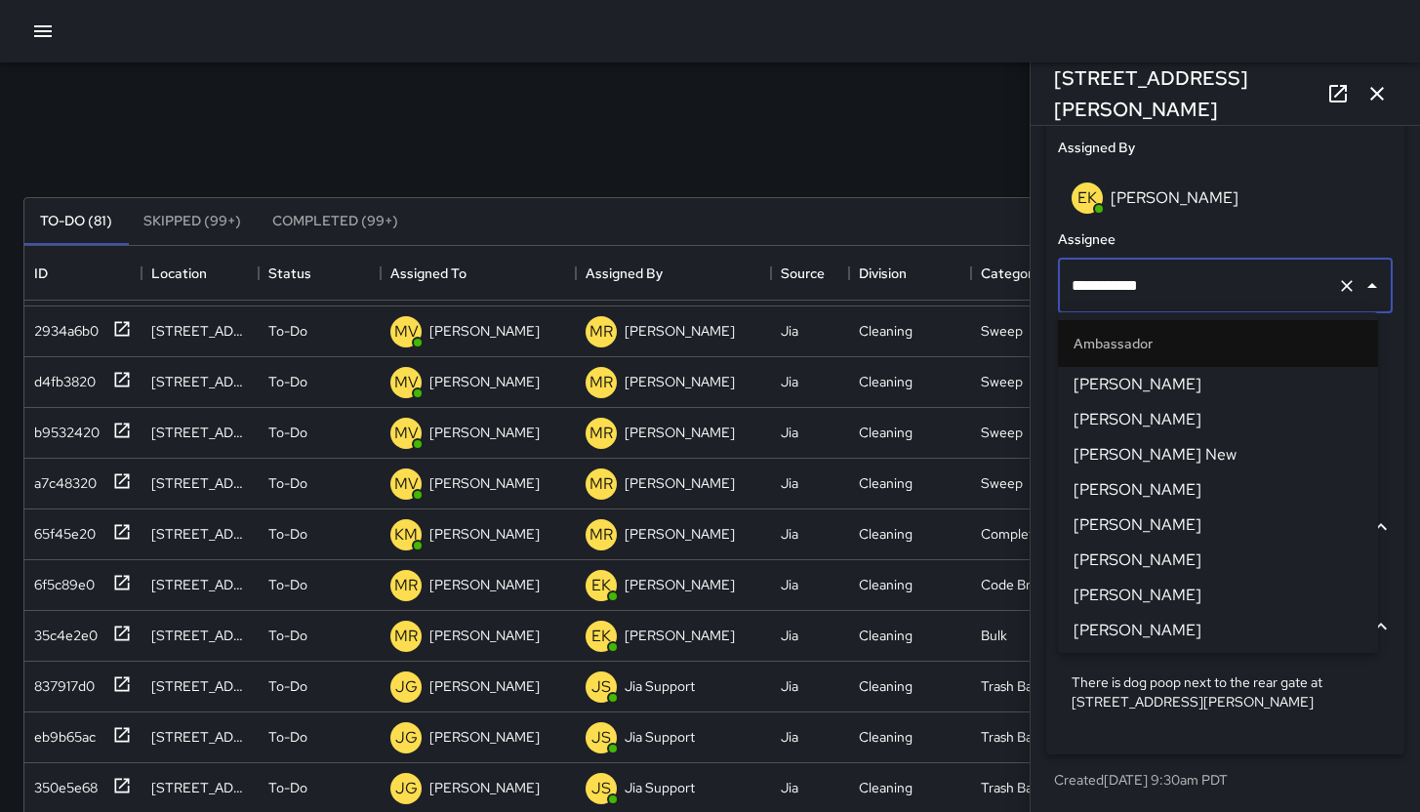
scroll to position [1904, 0]
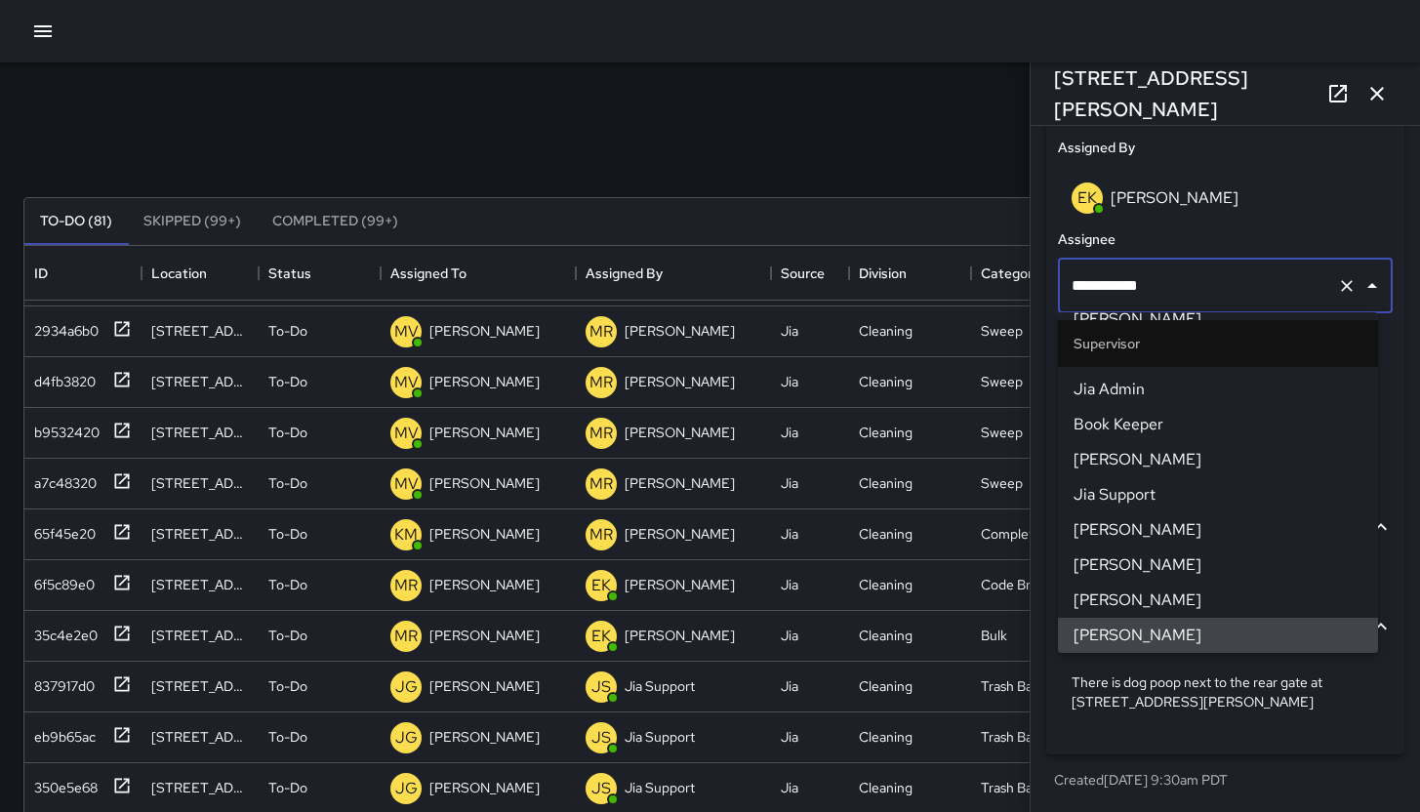
click at [1183, 300] on input "**********" at bounding box center [1197, 285] width 262 height 37
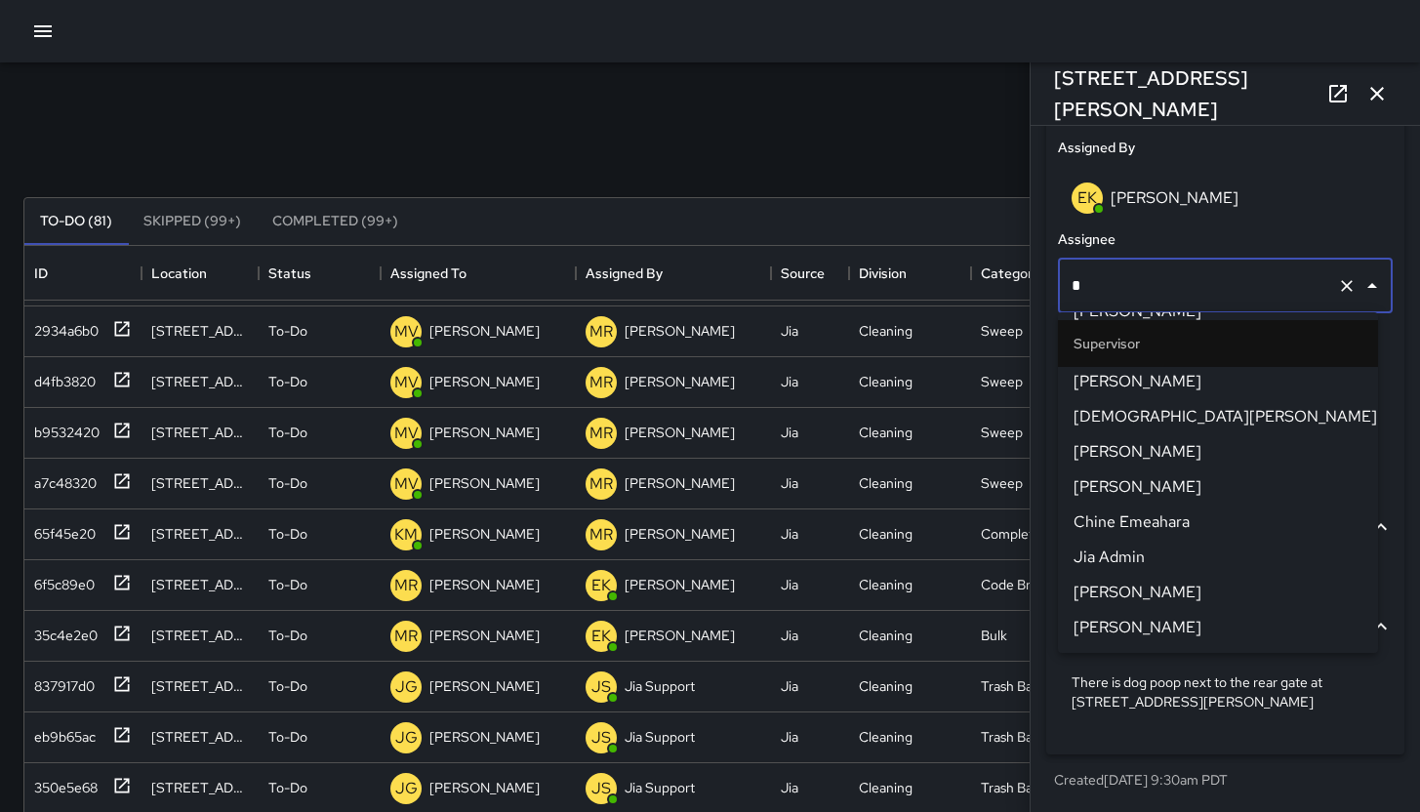
scroll to position [0, 0]
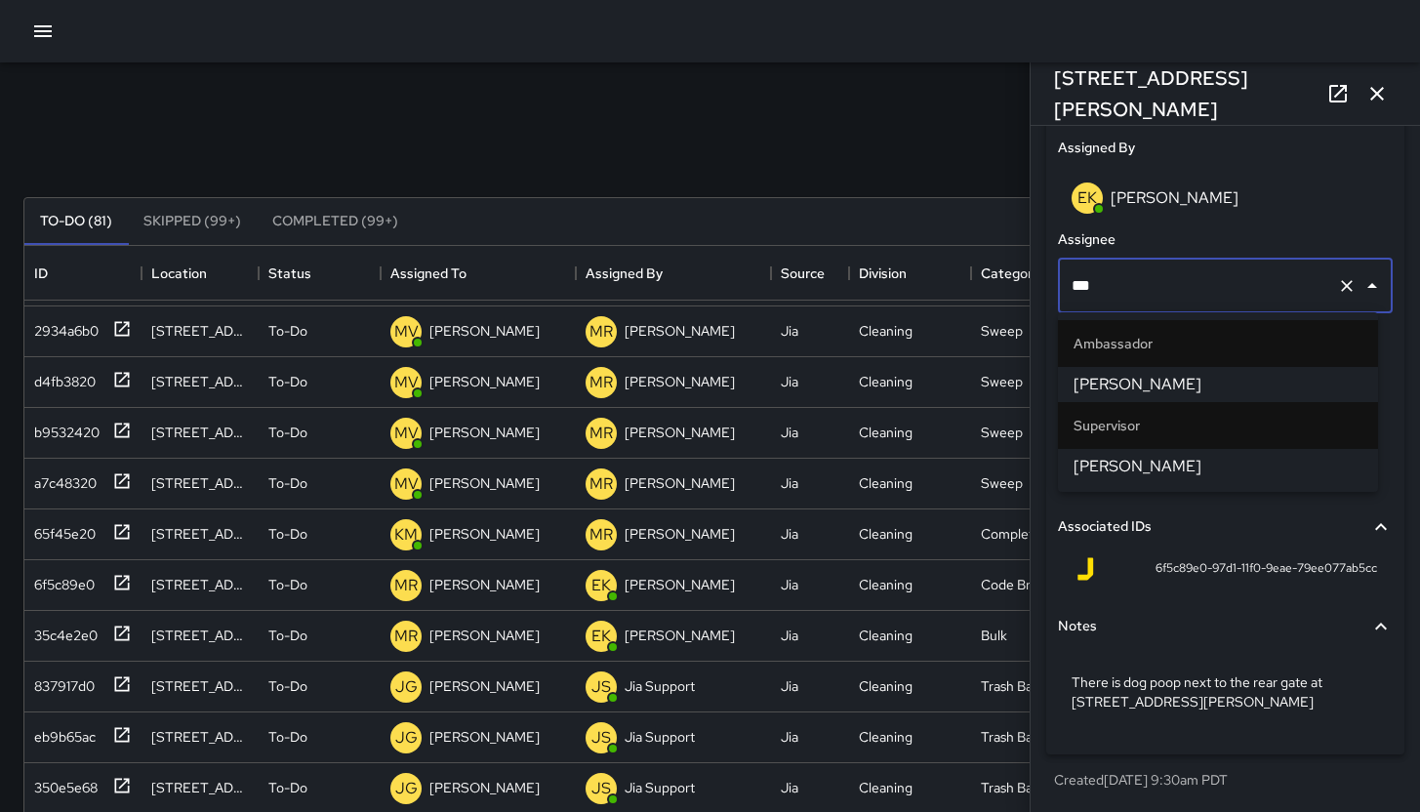
type input "****"
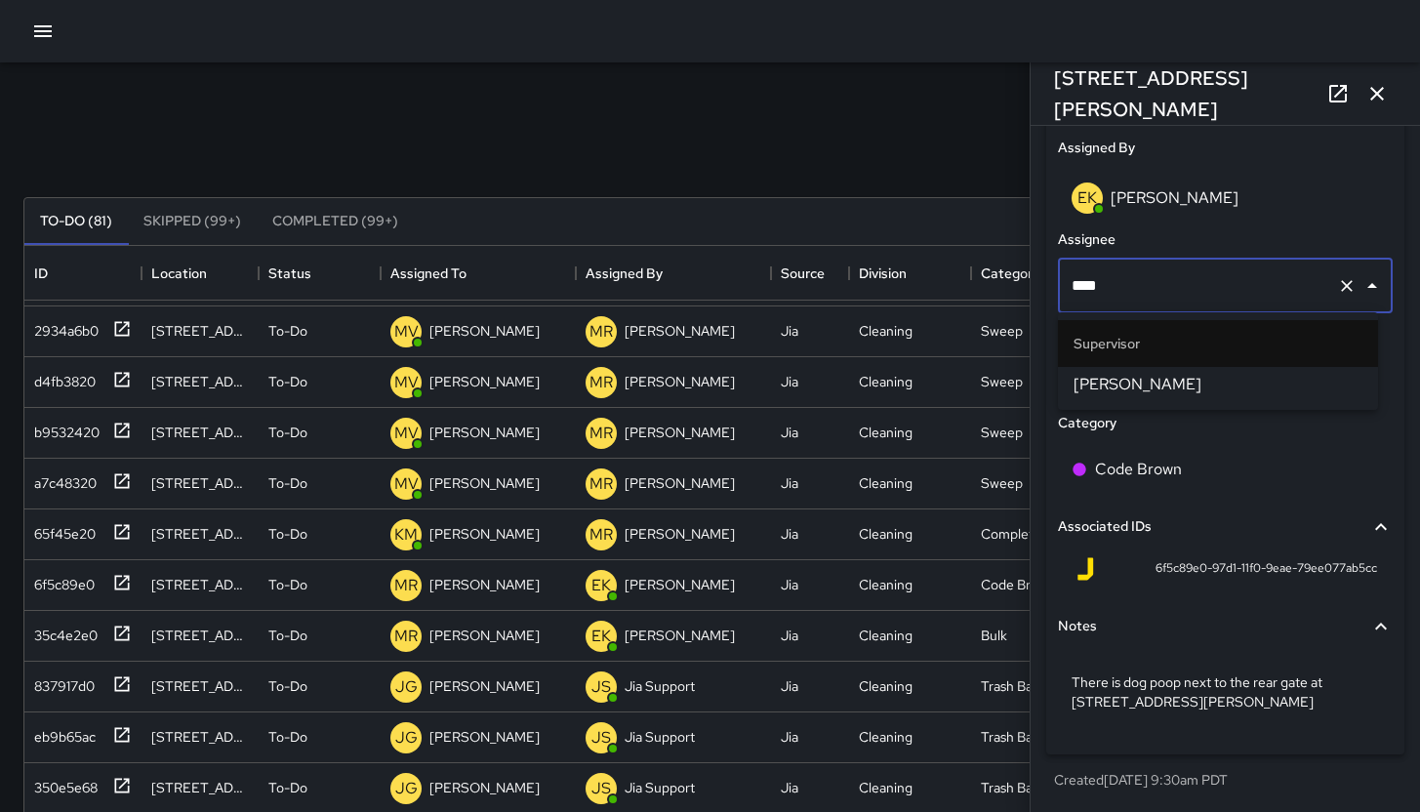
click at [1188, 374] on span "[PERSON_NAME]" at bounding box center [1217, 384] width 289 height 23
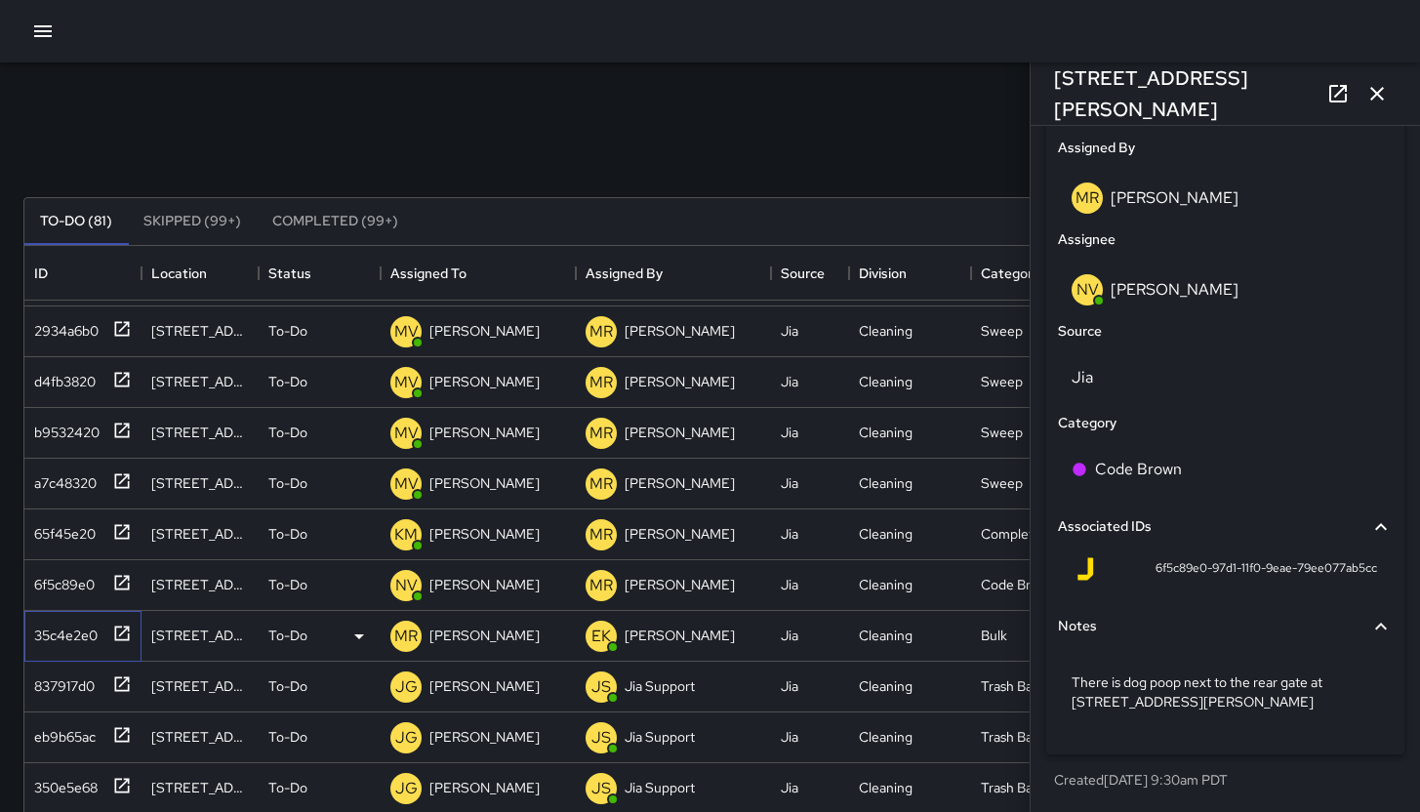
click at [69, 640] on div "35c4e2e0" at bounding box center [61, 631] width 71 height 27
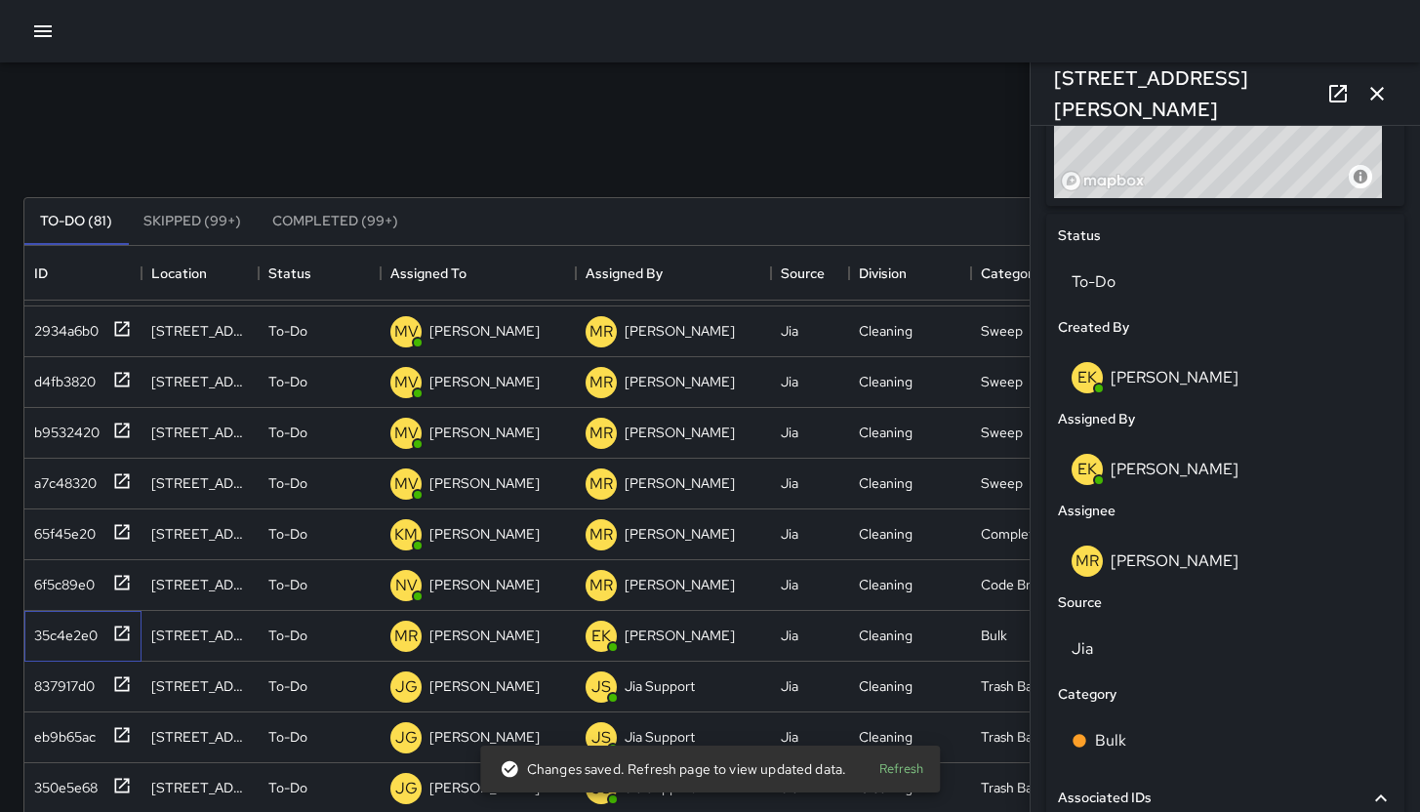
scroll to position [834, 0]
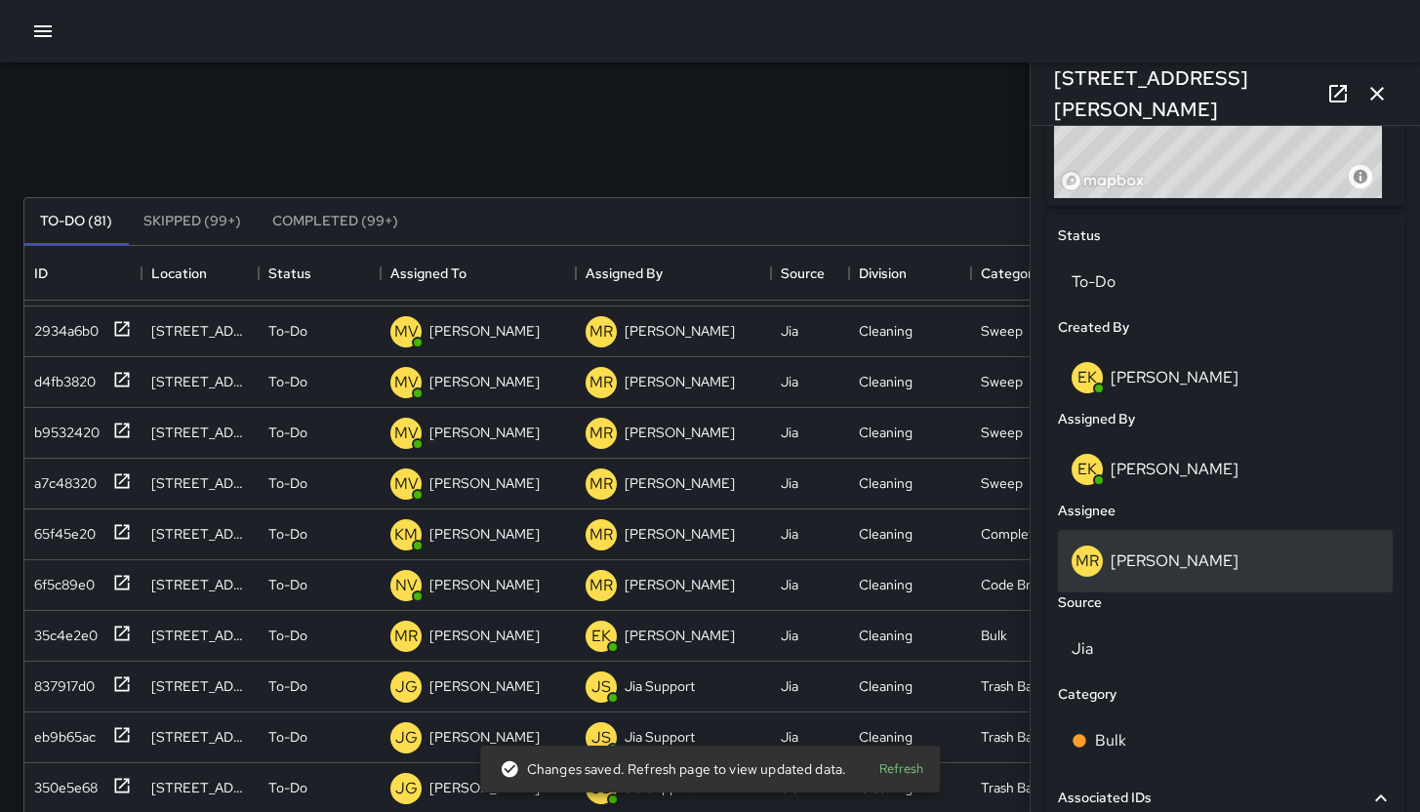
click at [1222, 568] on div "MR Maria Rosas" at bounding box center [1224, 560] width 307 height 31
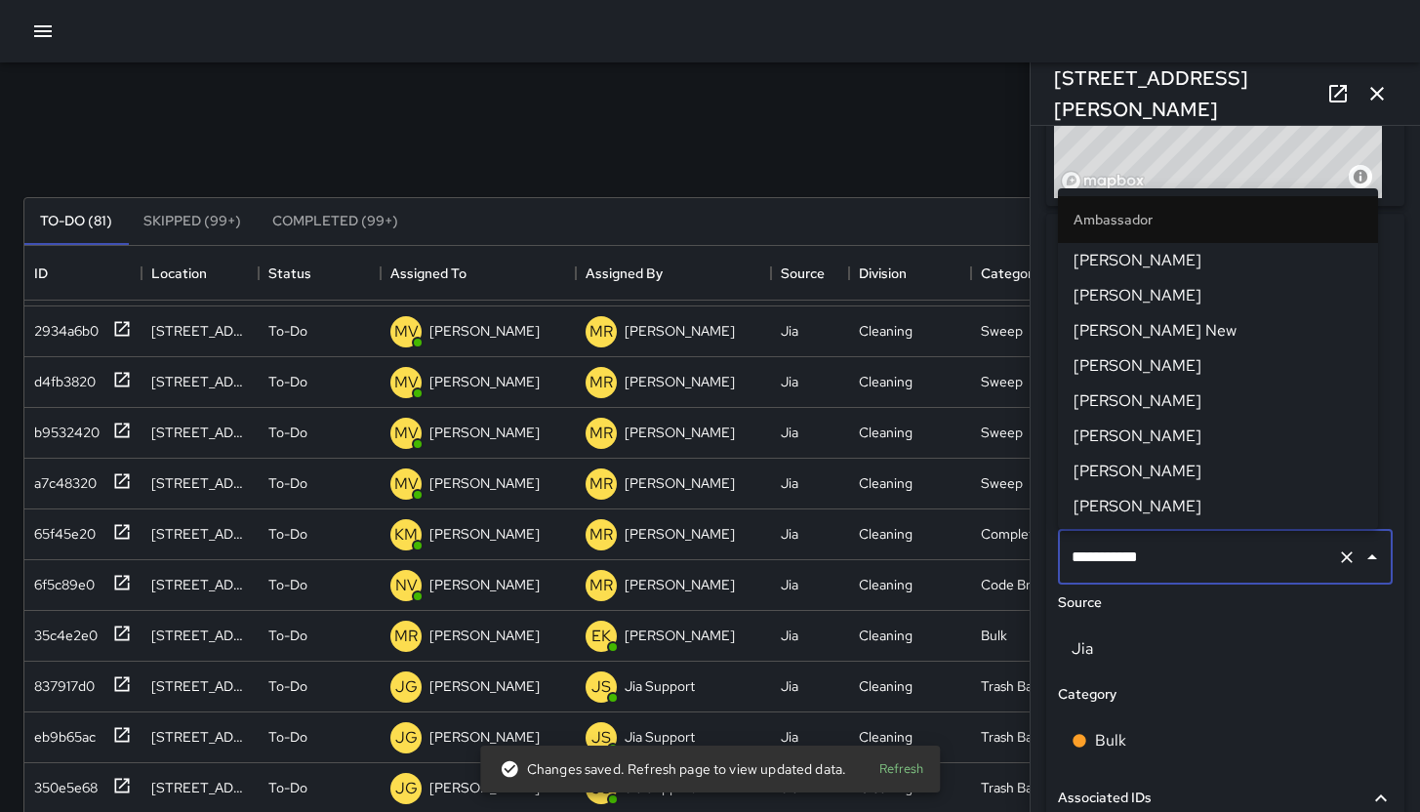
click at [1218, 563] on input "**********" at bounding box center [1197, 557] width 262 height 37
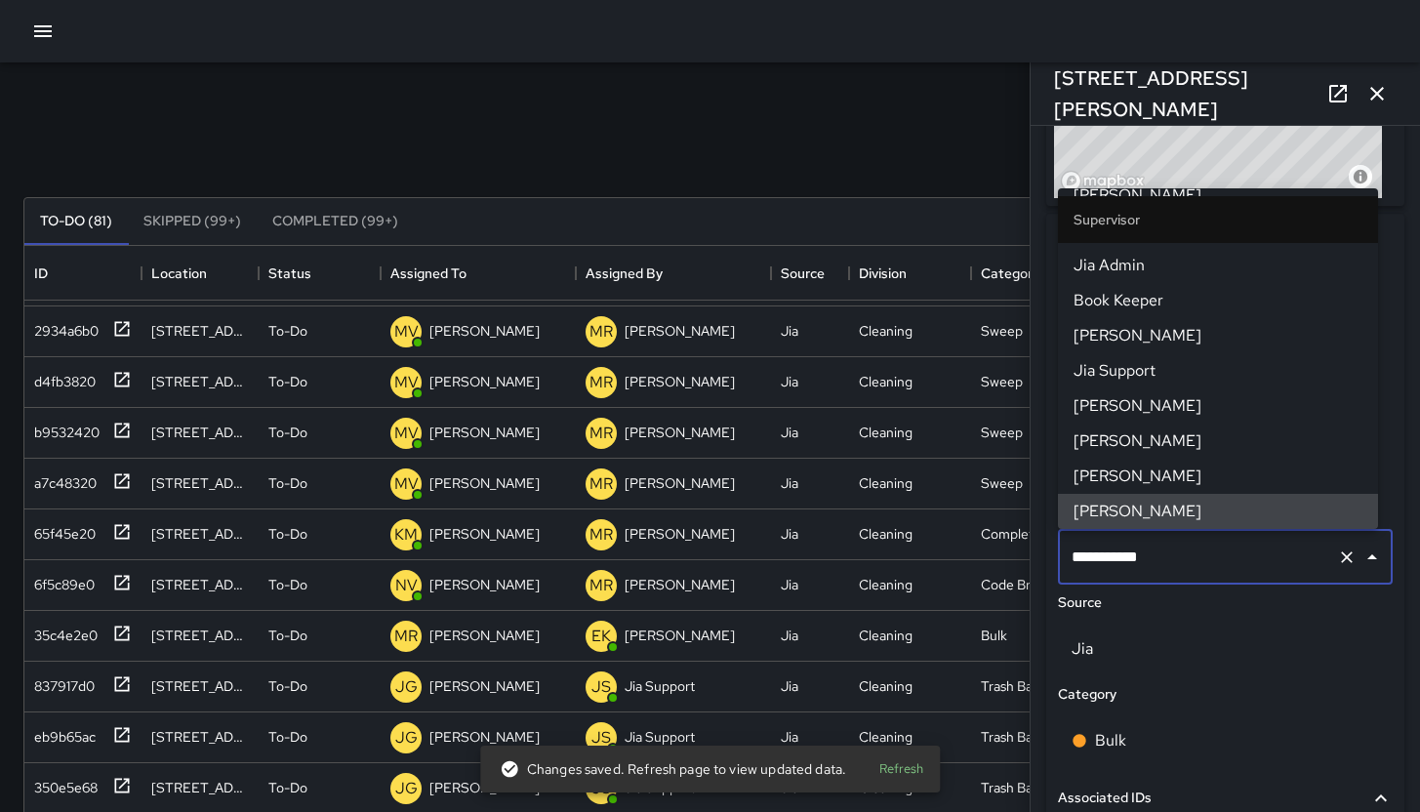
click at [1218, 563] on input "**********" at bounding box center [1197, 557] width 262 height 37
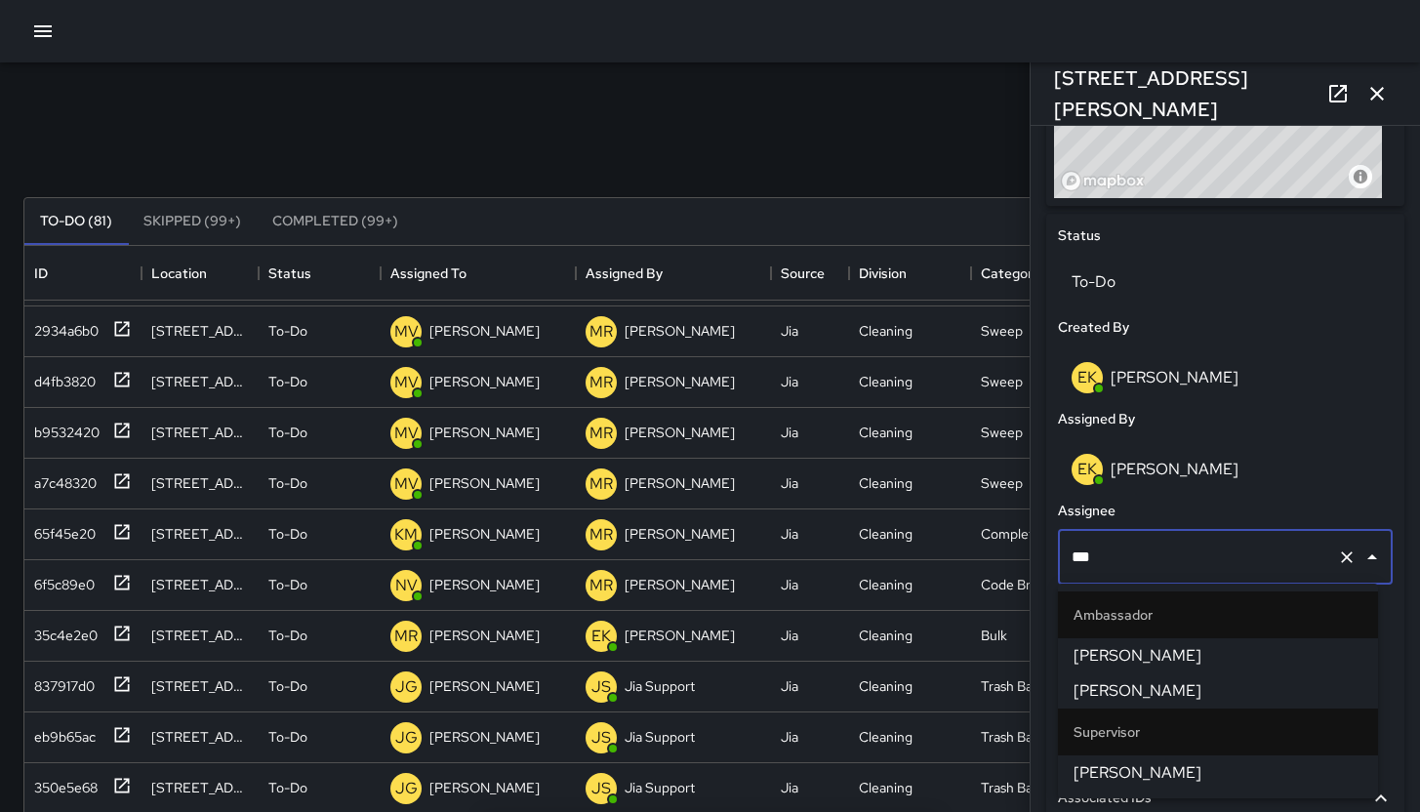
type input "****"
drag, startPoint x: 1175, startPoint y: 689, endPoint x: 1166, endPoint y: 765, distance: 76.6
click at [1166, 765] on ul "Ambassador Davis Jones David Acosta Supervisor David Lewis" at bounding box center [1218, 690] width 320 height 215
click at [1165, 765] on span "[PERSON_NAME]" at bounding box center [1217, 772] width 289 height 23
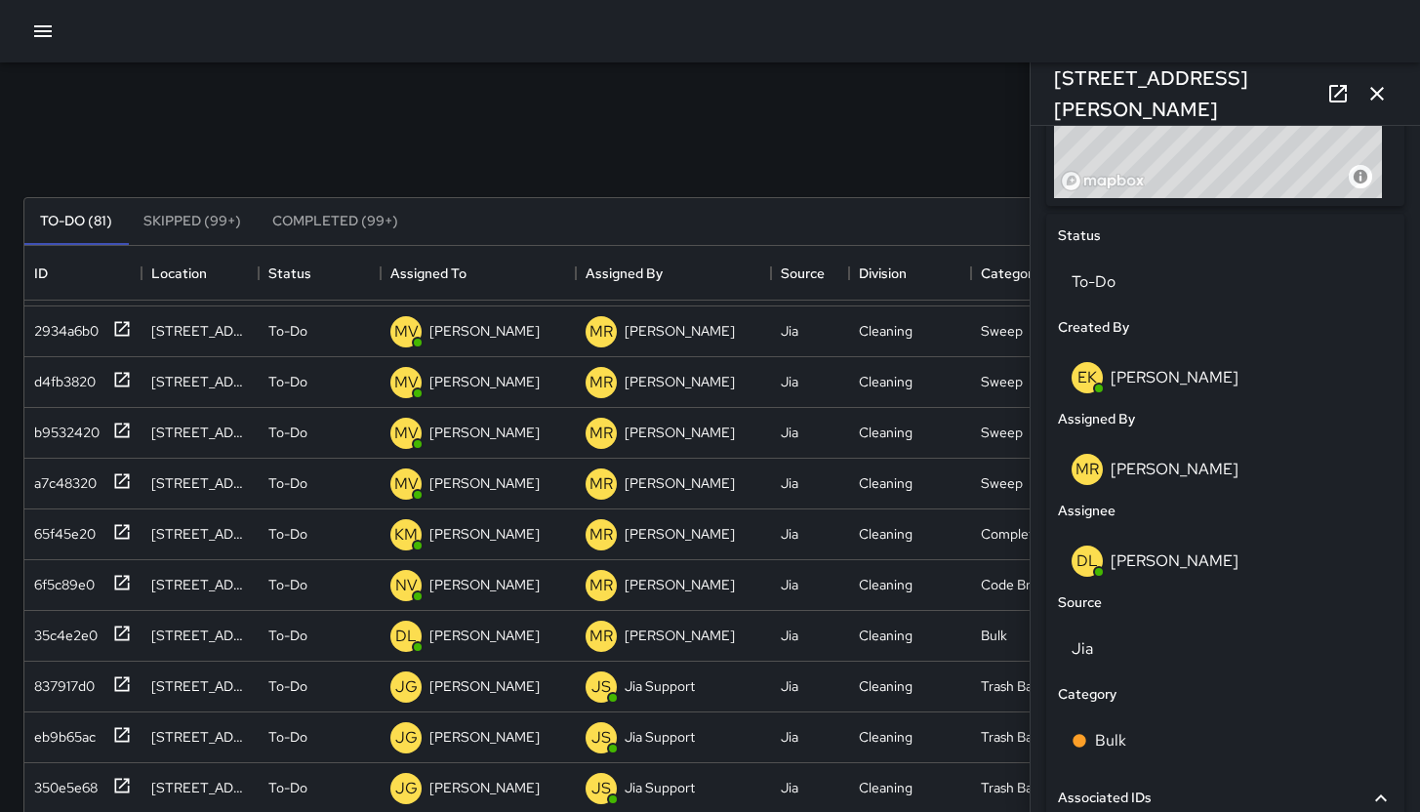
click at [1379, 87] on icon "button" at bounding box center [1376, 93] width 23 height 23
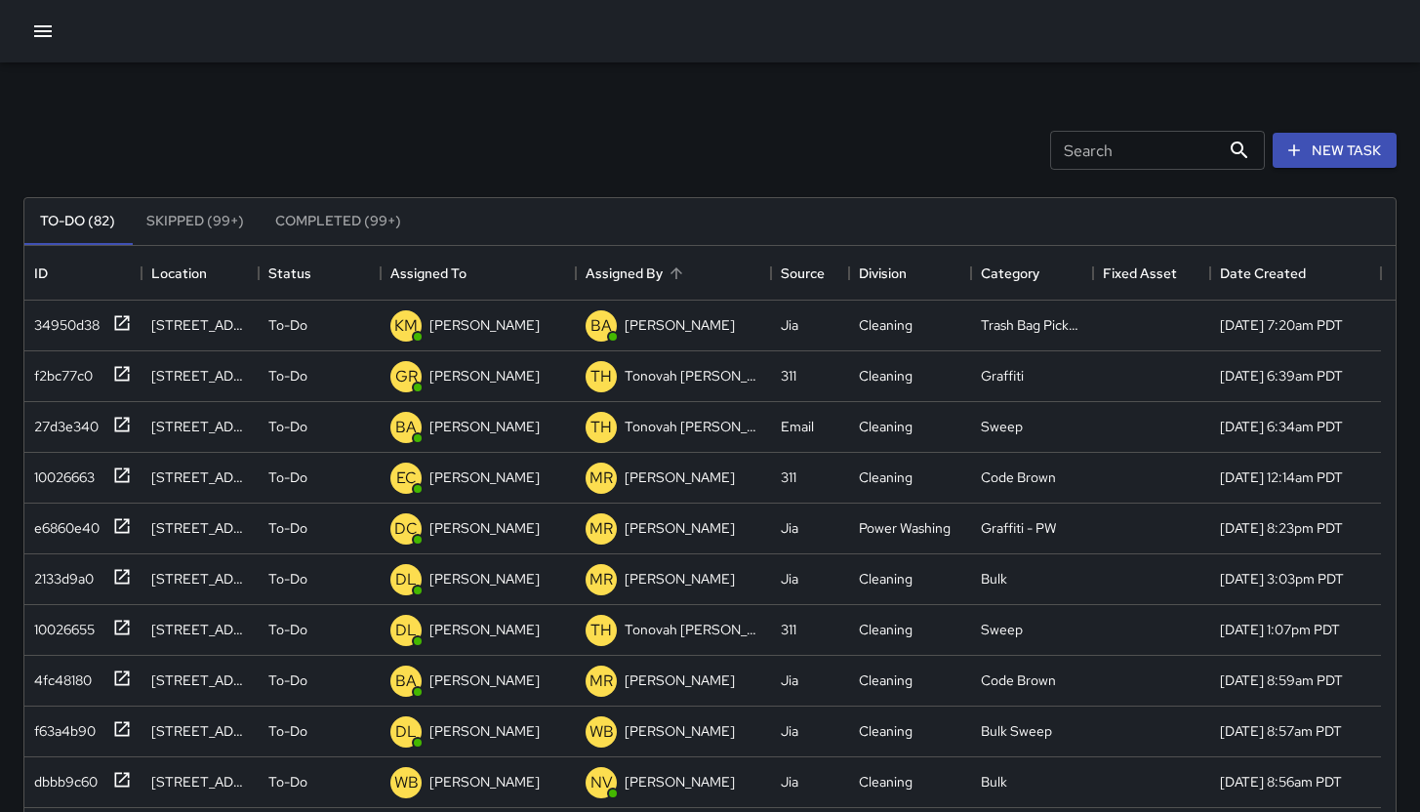
scroll to position [175, 0]
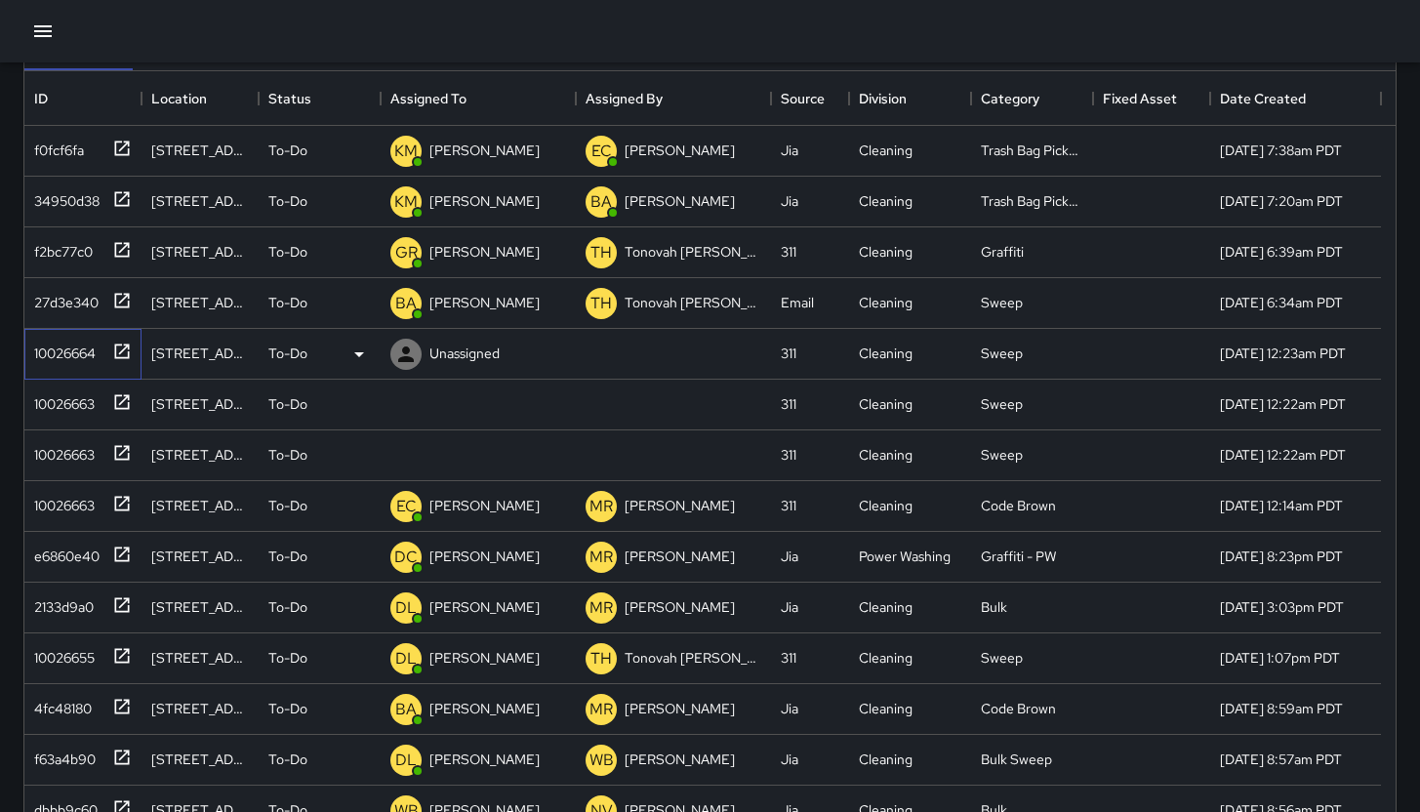
click at [74, 359] on div "10026664" at bounding box center [60, 349] width 69 height 27
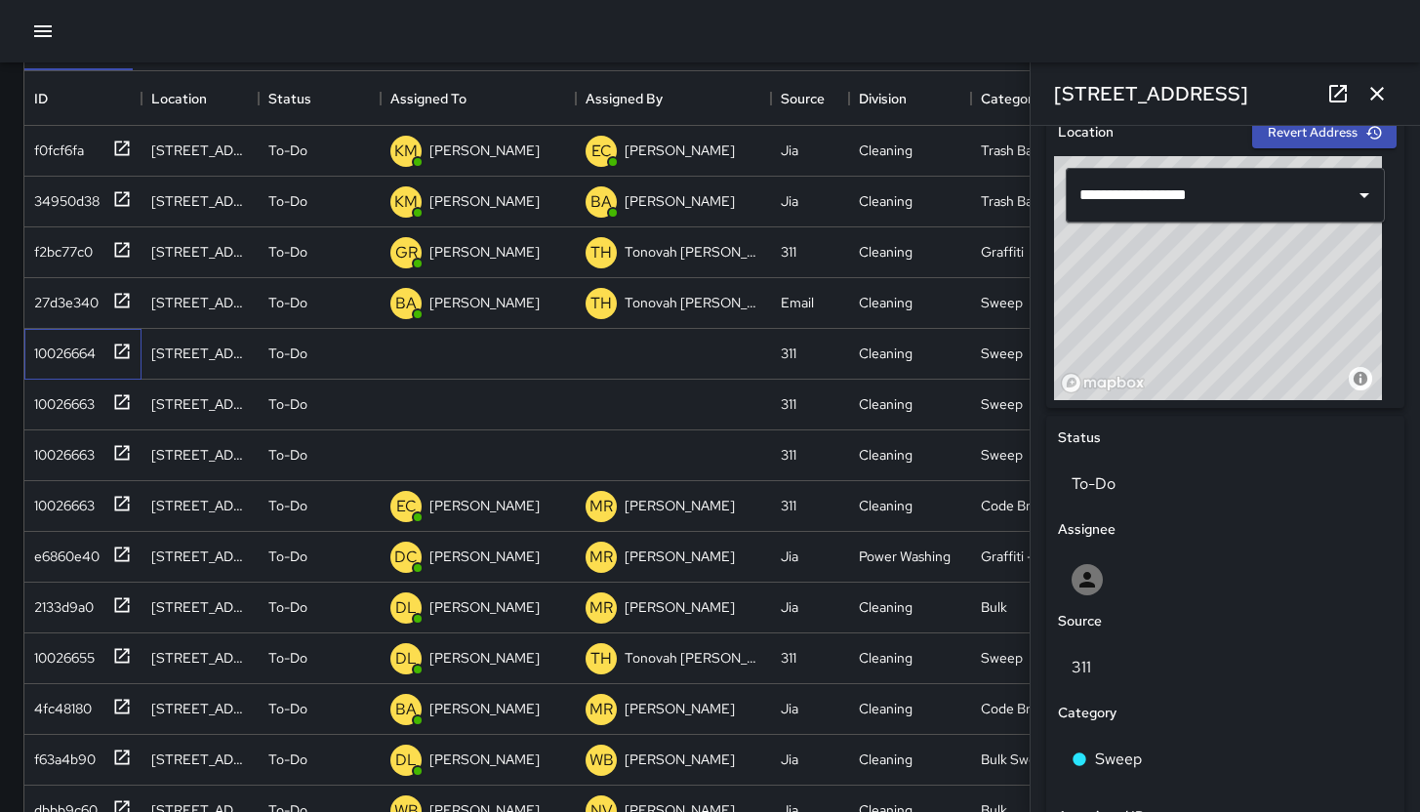
scroll to position [795, 0]
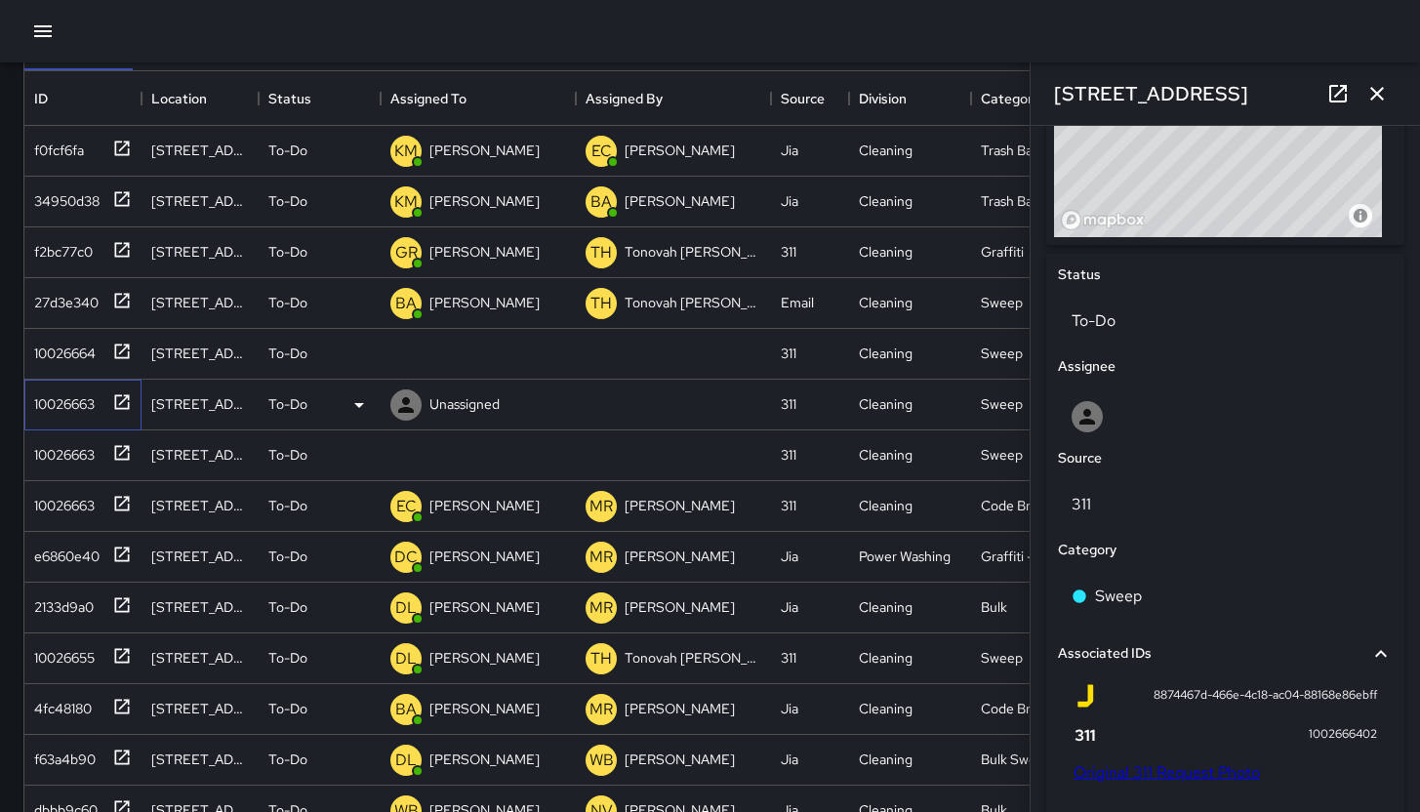
click at [43, 390] on div "10026663" at bounding box center [60, 399] width 68 height 27
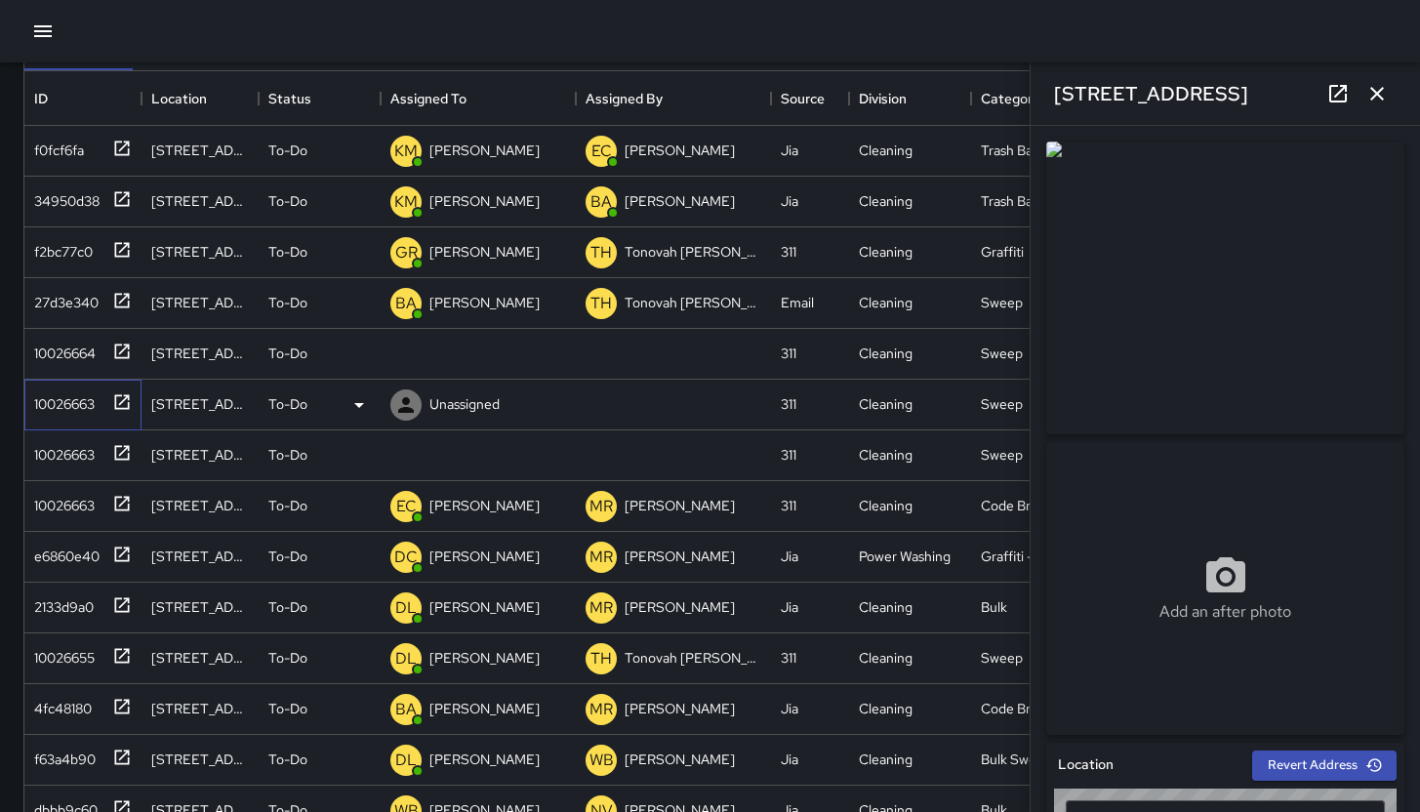
type input "**********"
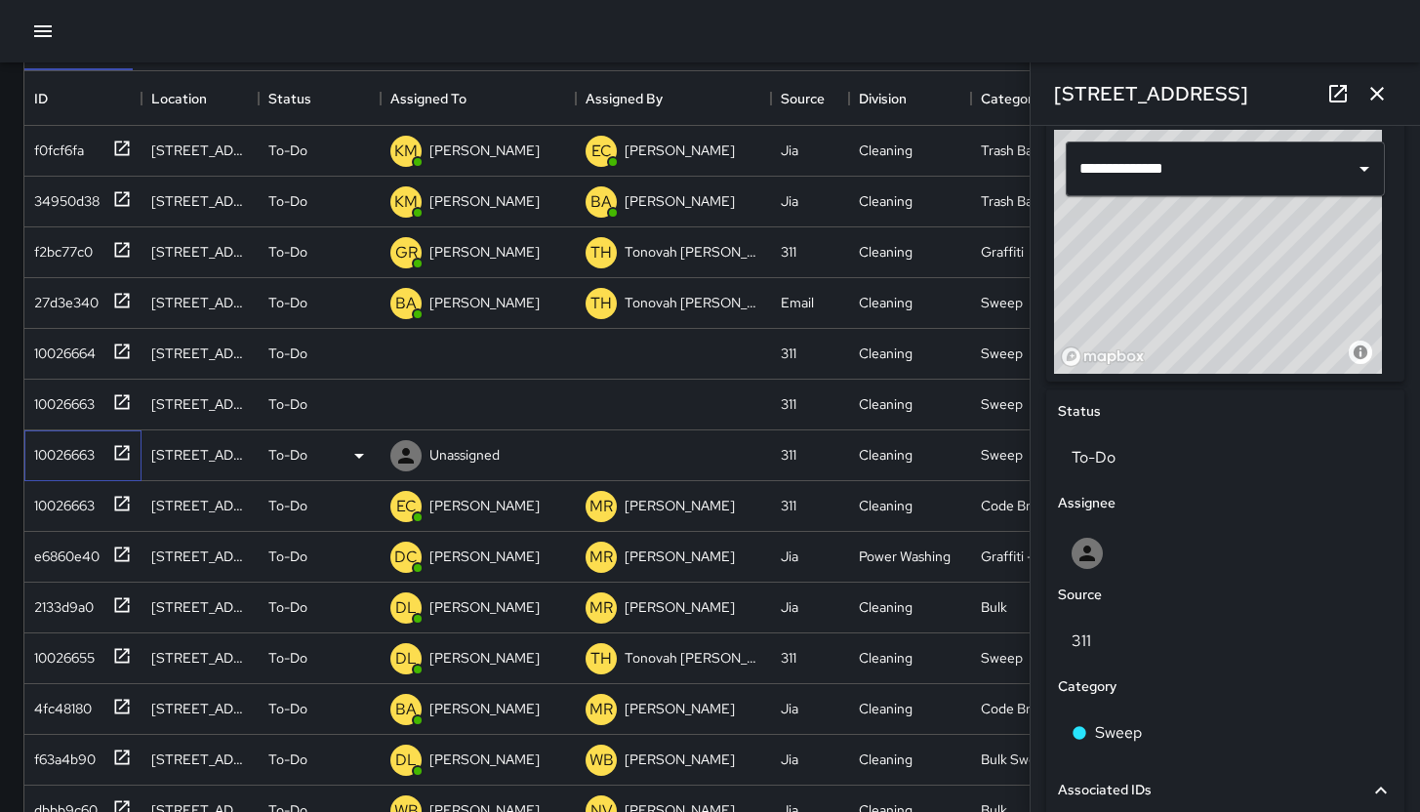
click at [69, 460] on div "10026663" at bounding box center [60, 450] width 68 height 27
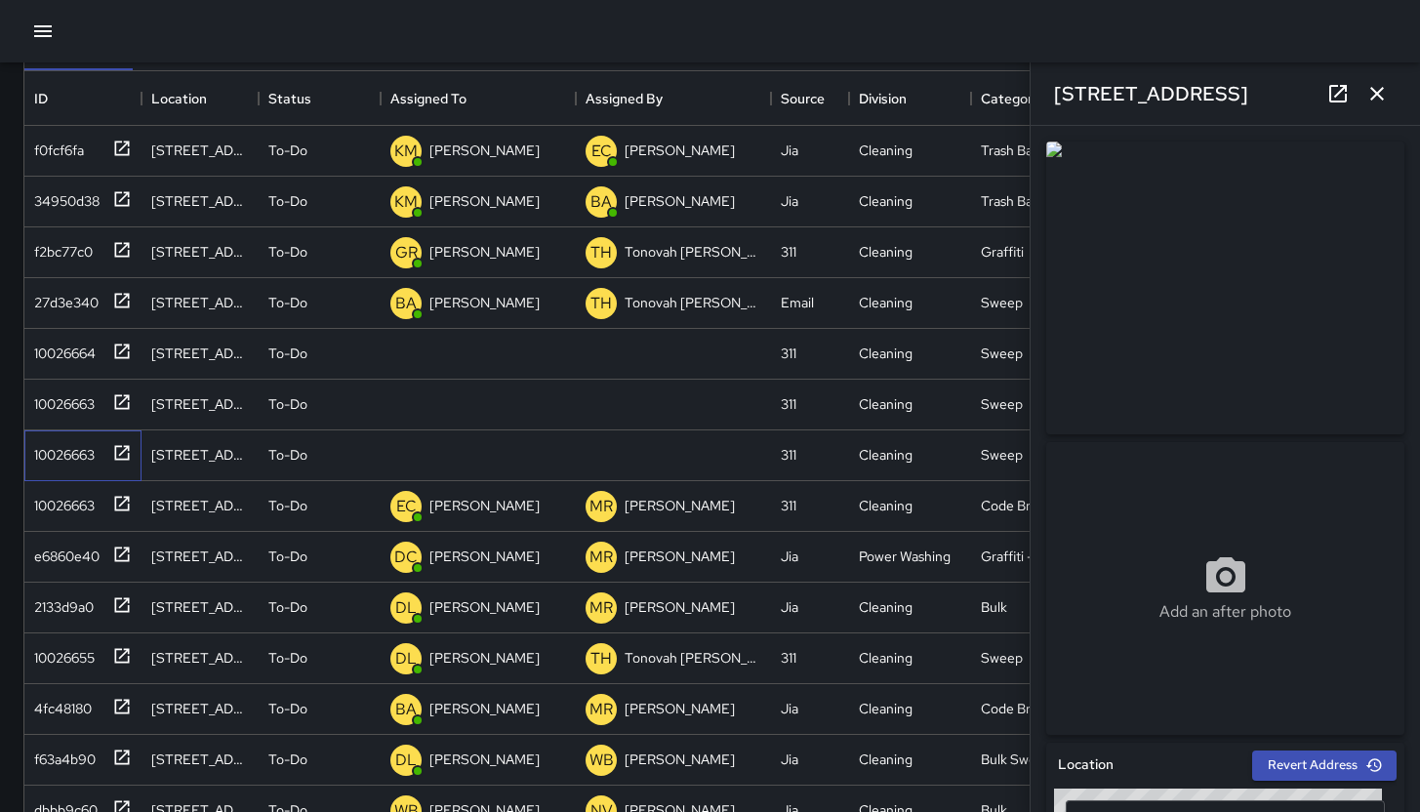
scroll to position [0, 0]
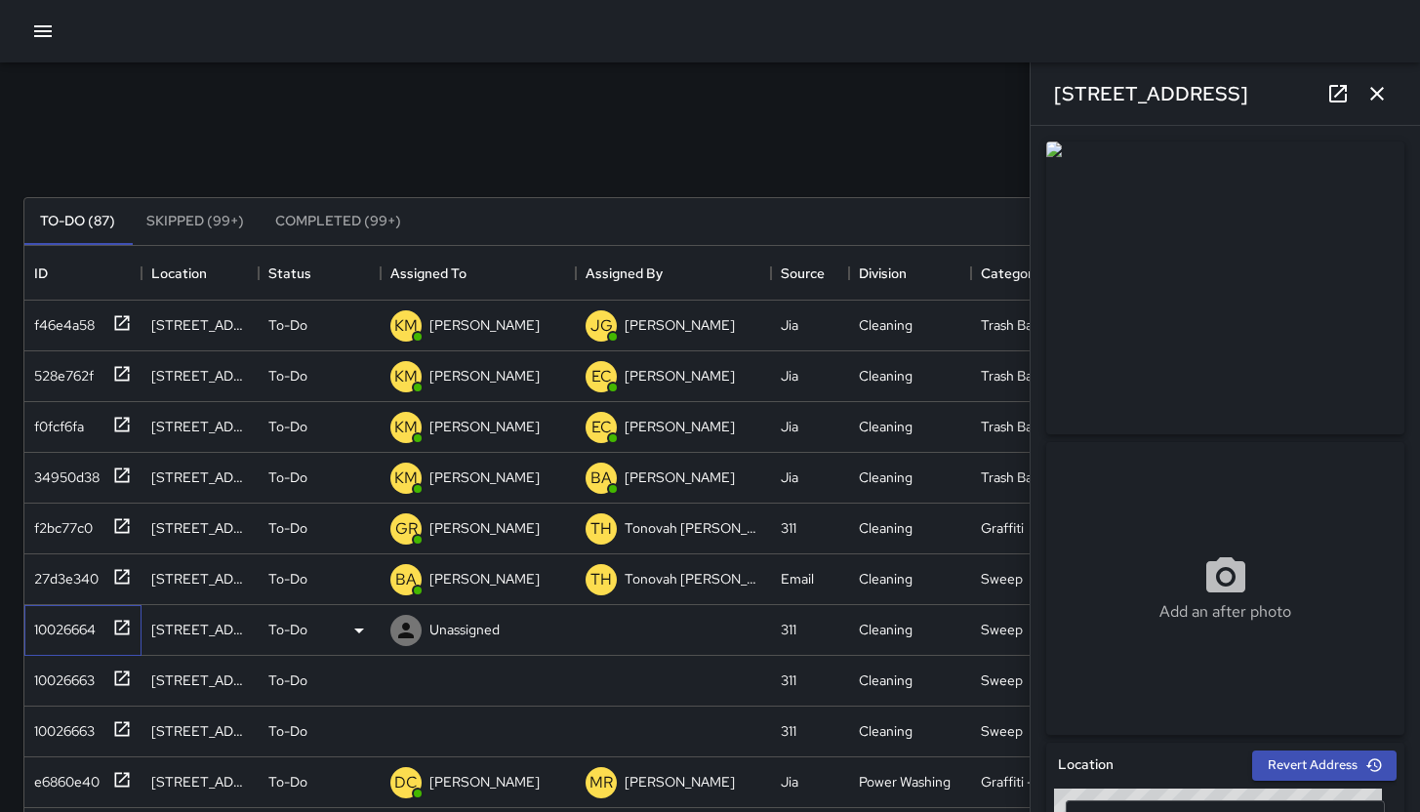
click at [74, 633] on div "10026664" at bounding box center [60, 625] width 69 height 27
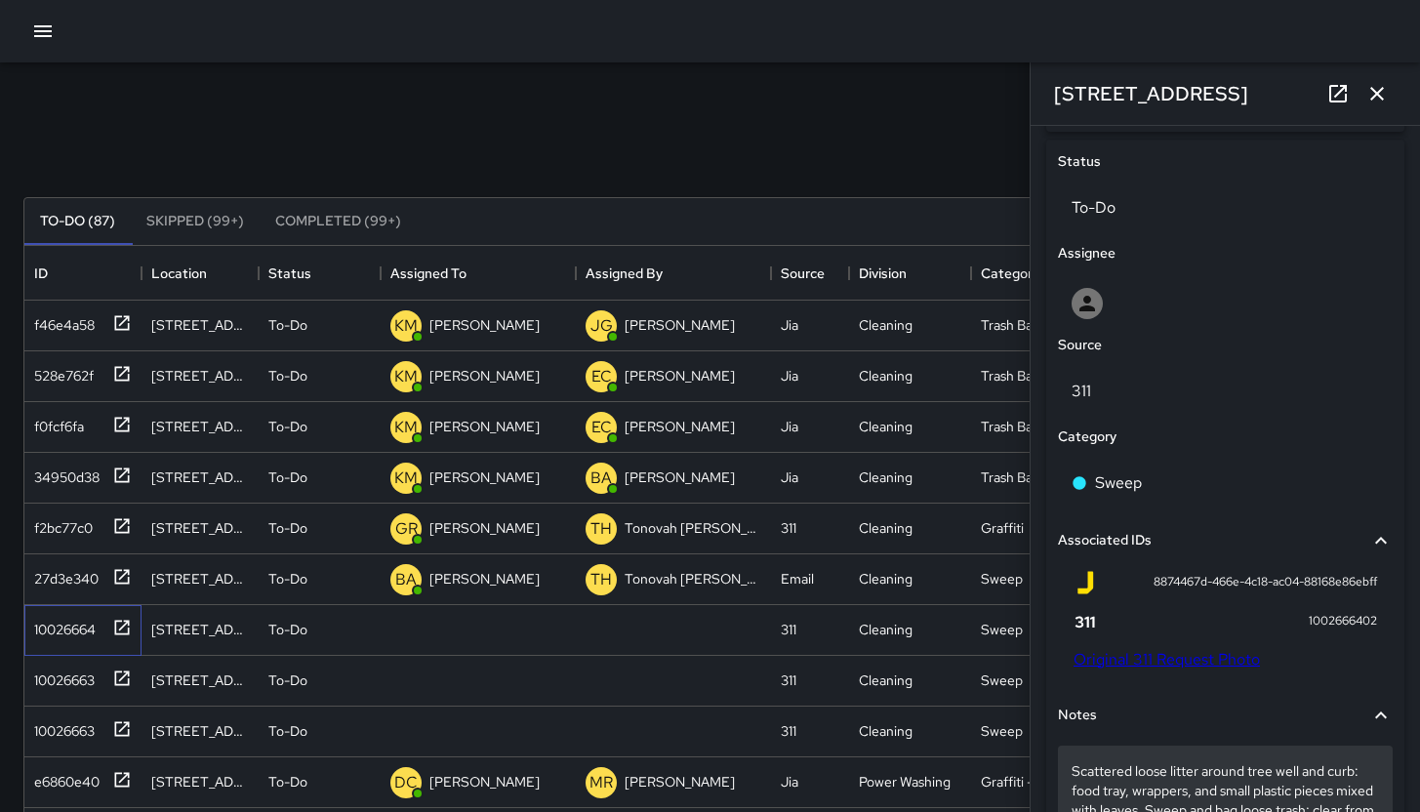
scroll to position [976, 0]
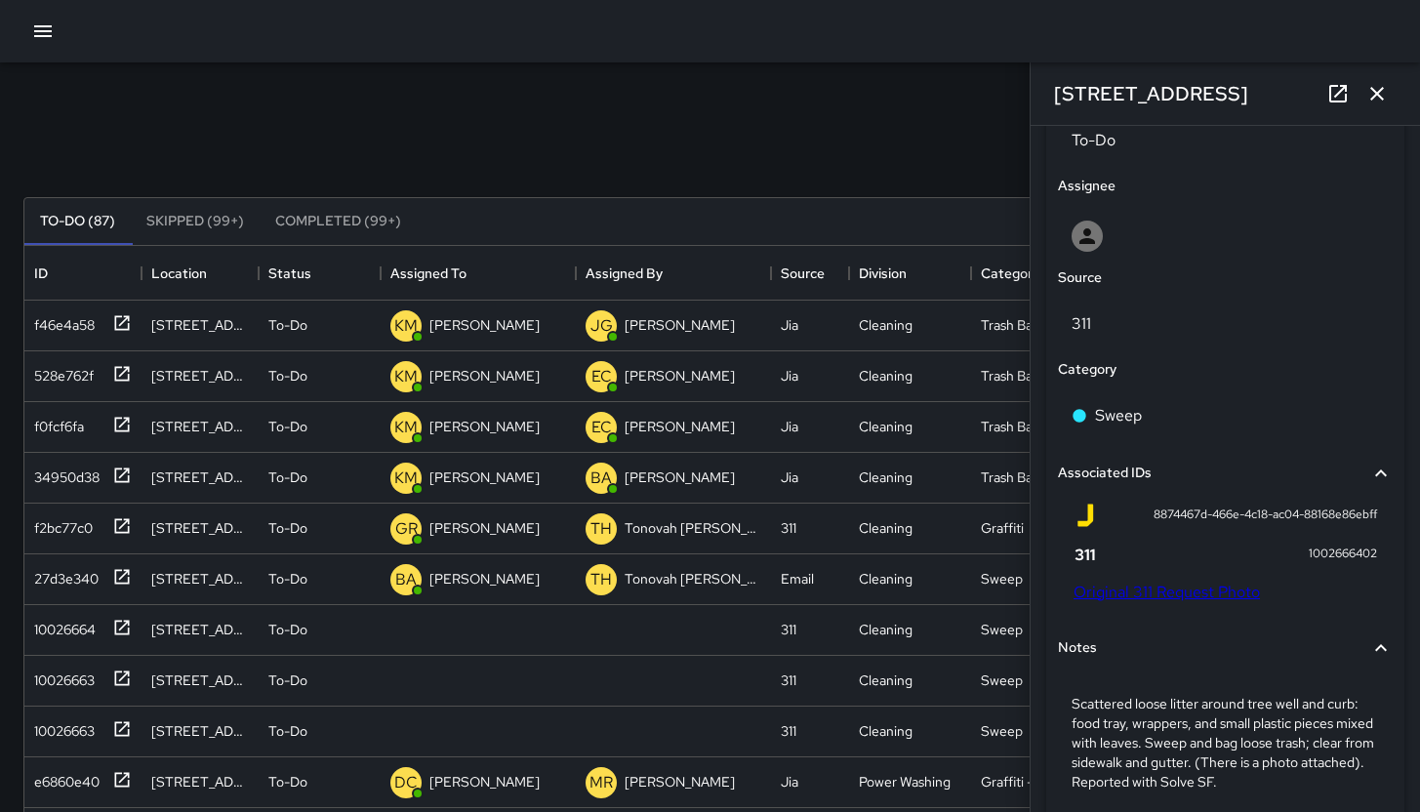
click at [1147, 589] on link "Original 311 Request Photo" at bounding box center [1166, 592] width 186 height 20
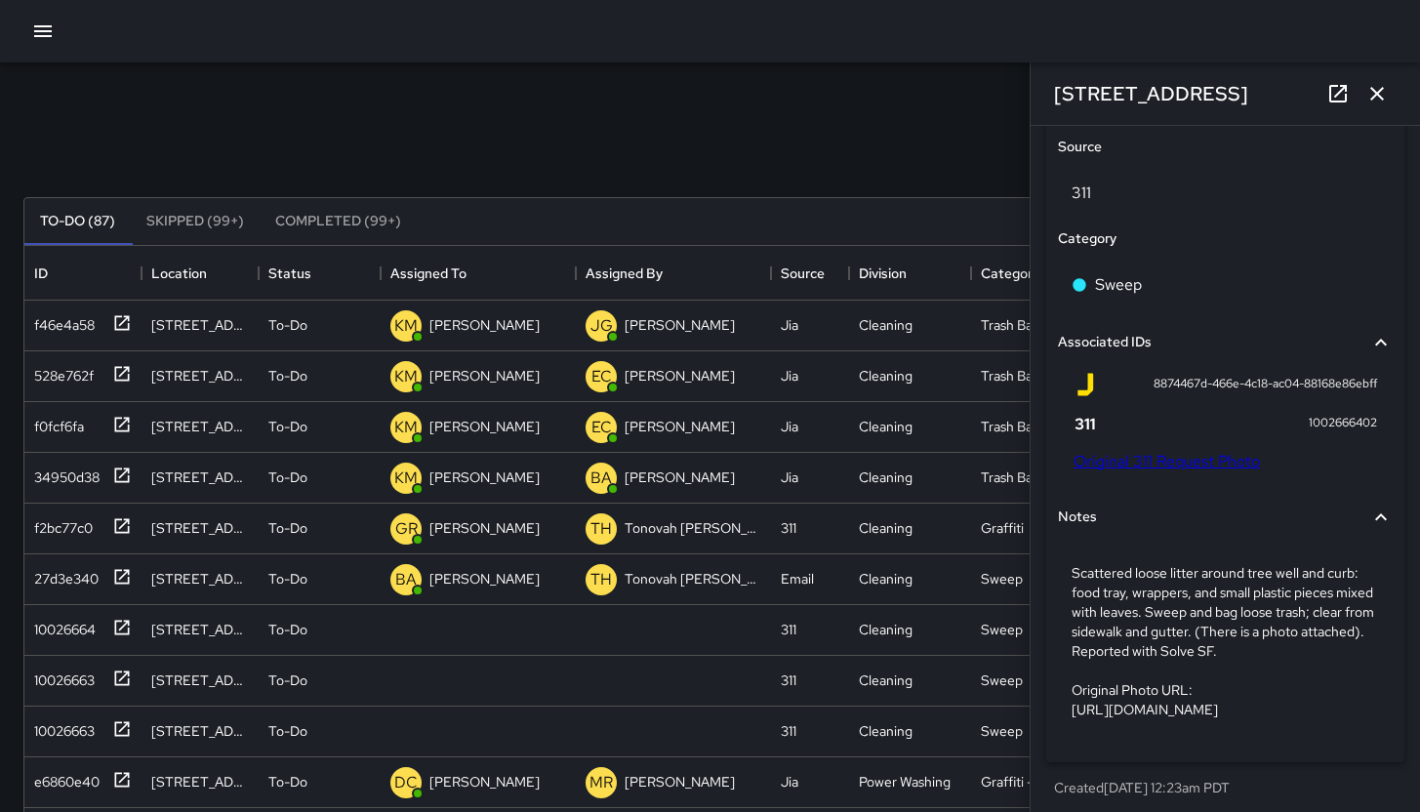
scroll to position [1154, 0]
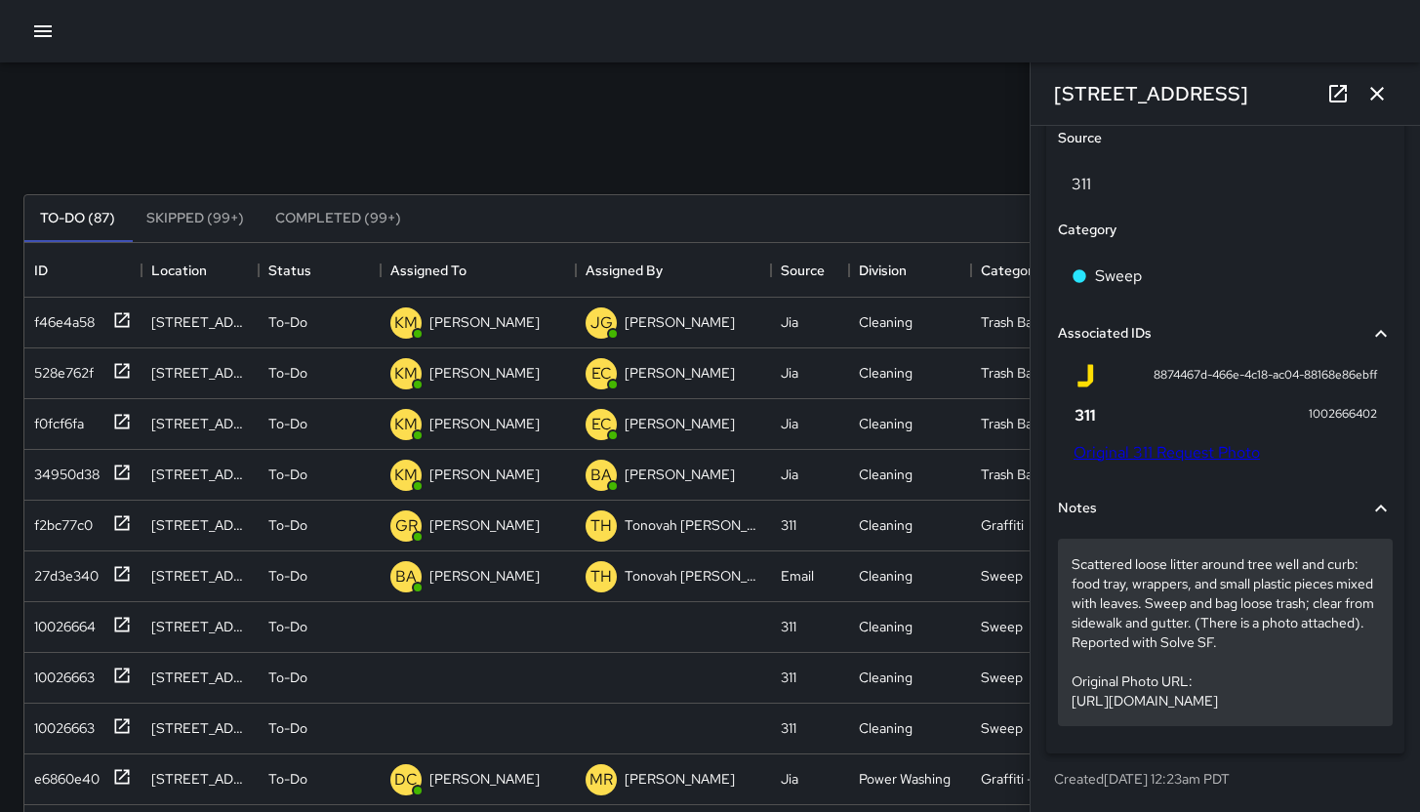
click at [1196, 595] on p "Scattered loose litter around tree well and curb: food tray, wrappers, and smal…" at bounding box center [1224, 632] width 307 height 156
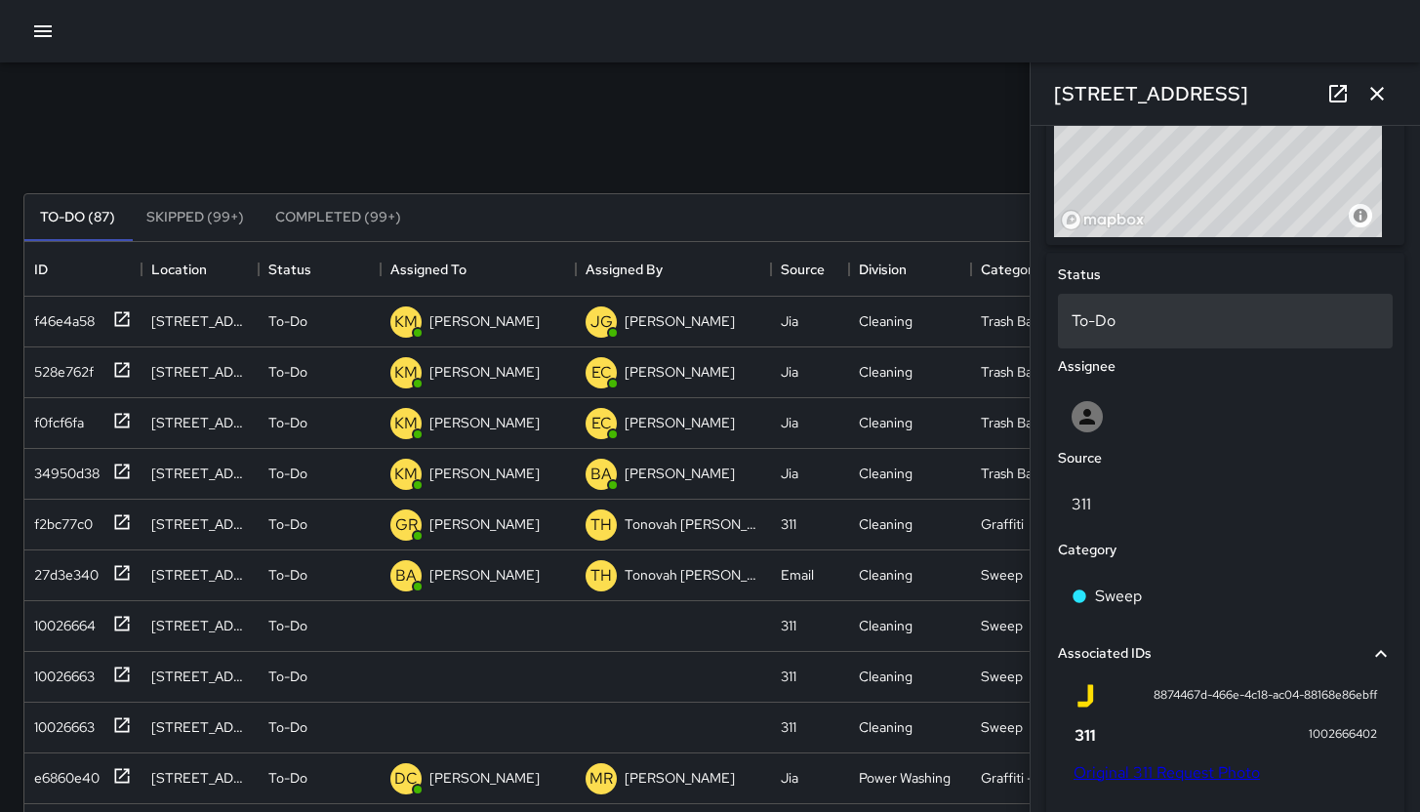
scroll to position [1019, 0]
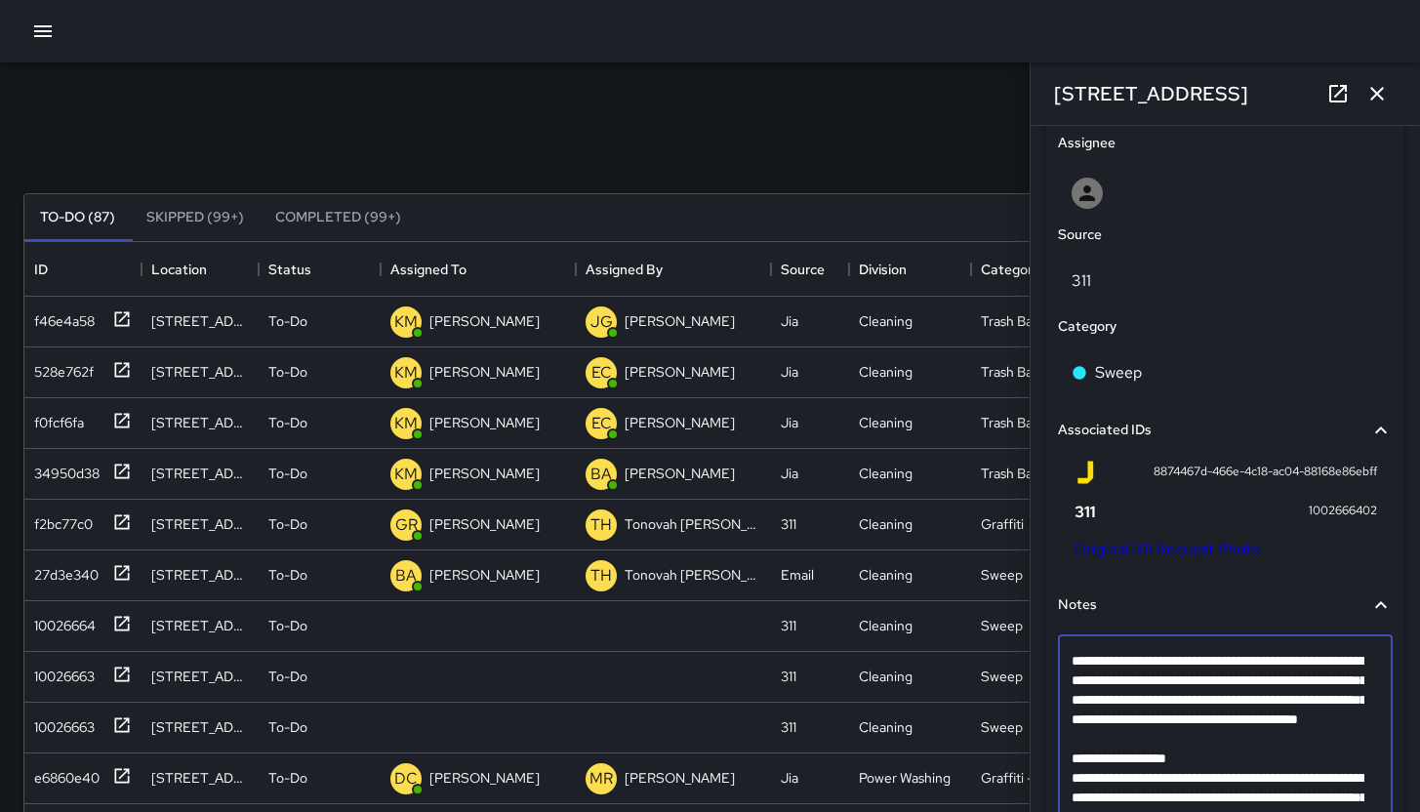
drag, startPoint x: 1180, startPoint y: 702, endPoint x: 1058, endPoint y: 664, distance: 127.8
click at [1058, 664] on div "**********" at bounding box center [1225, 748] width 335 height 227
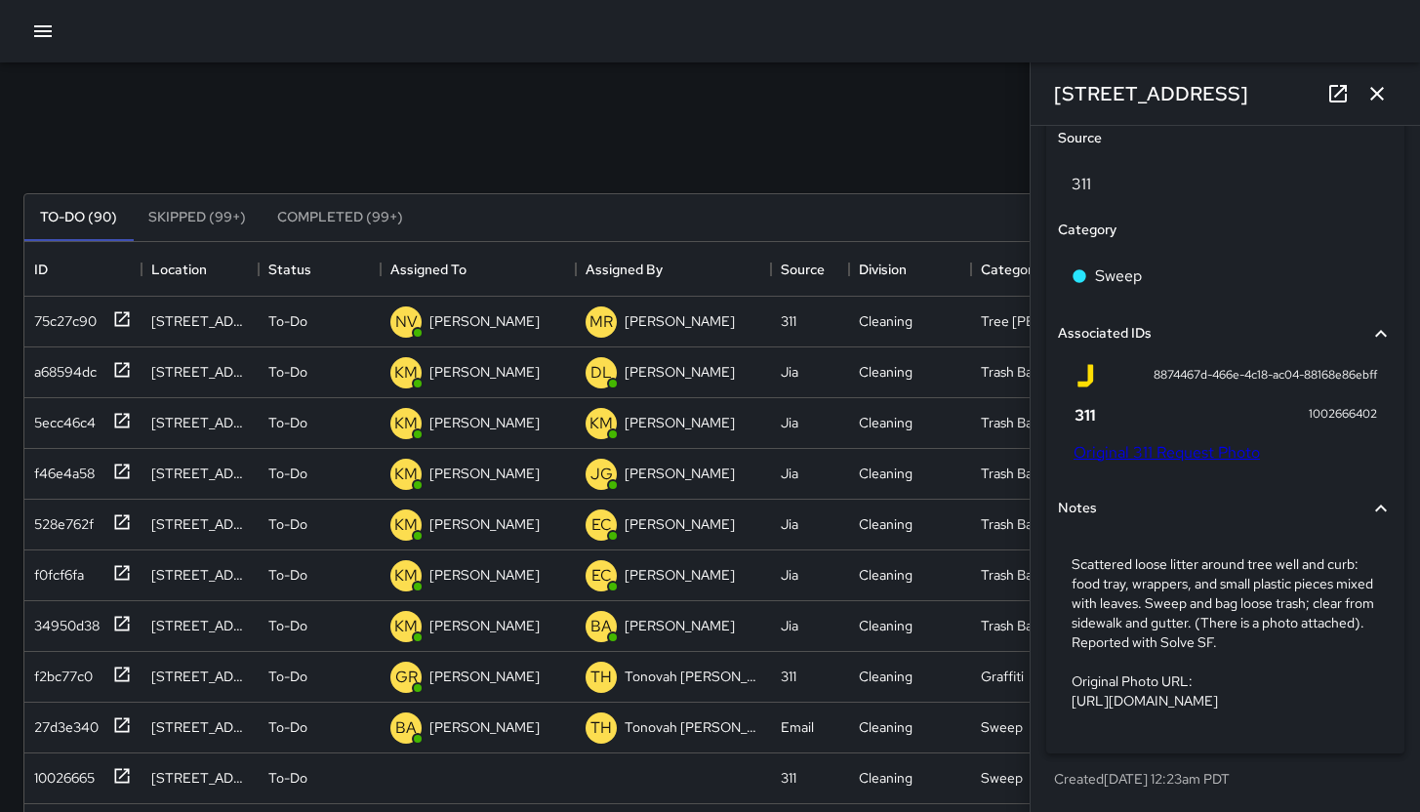
click at [1148, 622] on p "Scattered loose litter around tree well and curb: food tray, wrappers, and smal…" at bounding box center [1224, 632] width 307 height 156
click at [1148, 519] on div "Notes" at bounding box center [1213, 508] width 311 height 21
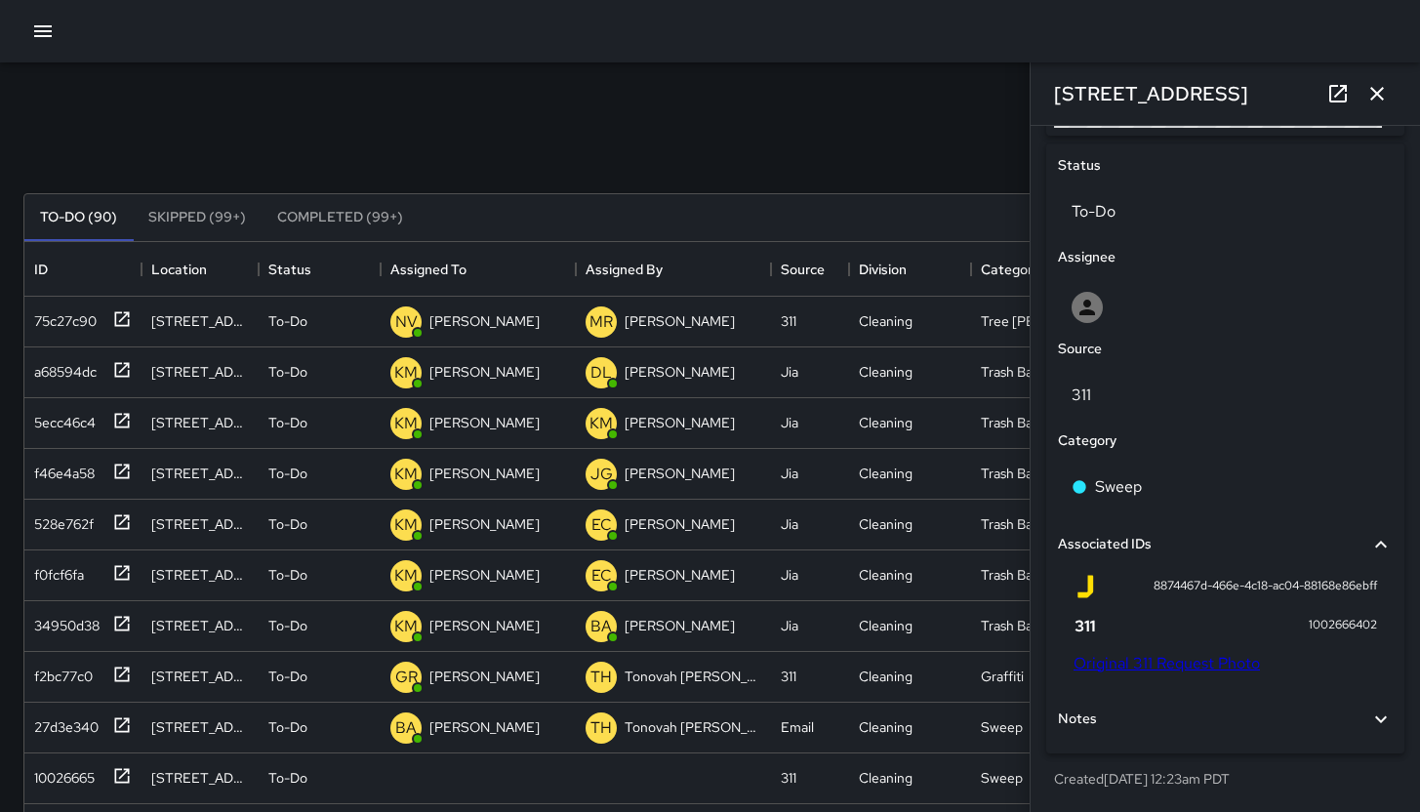
scroll to position [904, 0]
click at [1154, 718] on div "Notes" at bounding box center [1213, 718] width 311 height 21
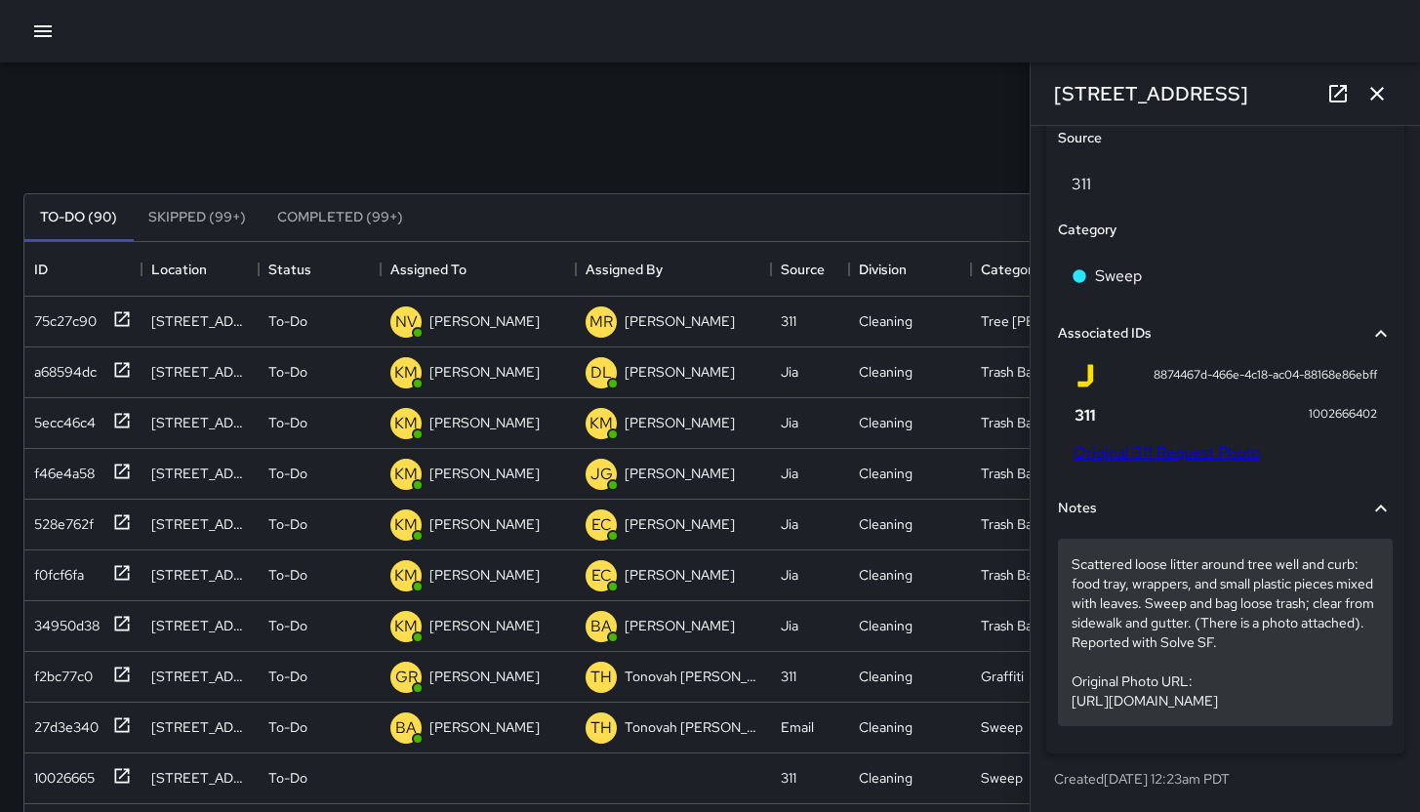
click at [1148, 628] on p "Scattered loose litter around tree well and curb: food tray, wrappers, and smal…" at bounding box center [1224, 632] width 307 height 156
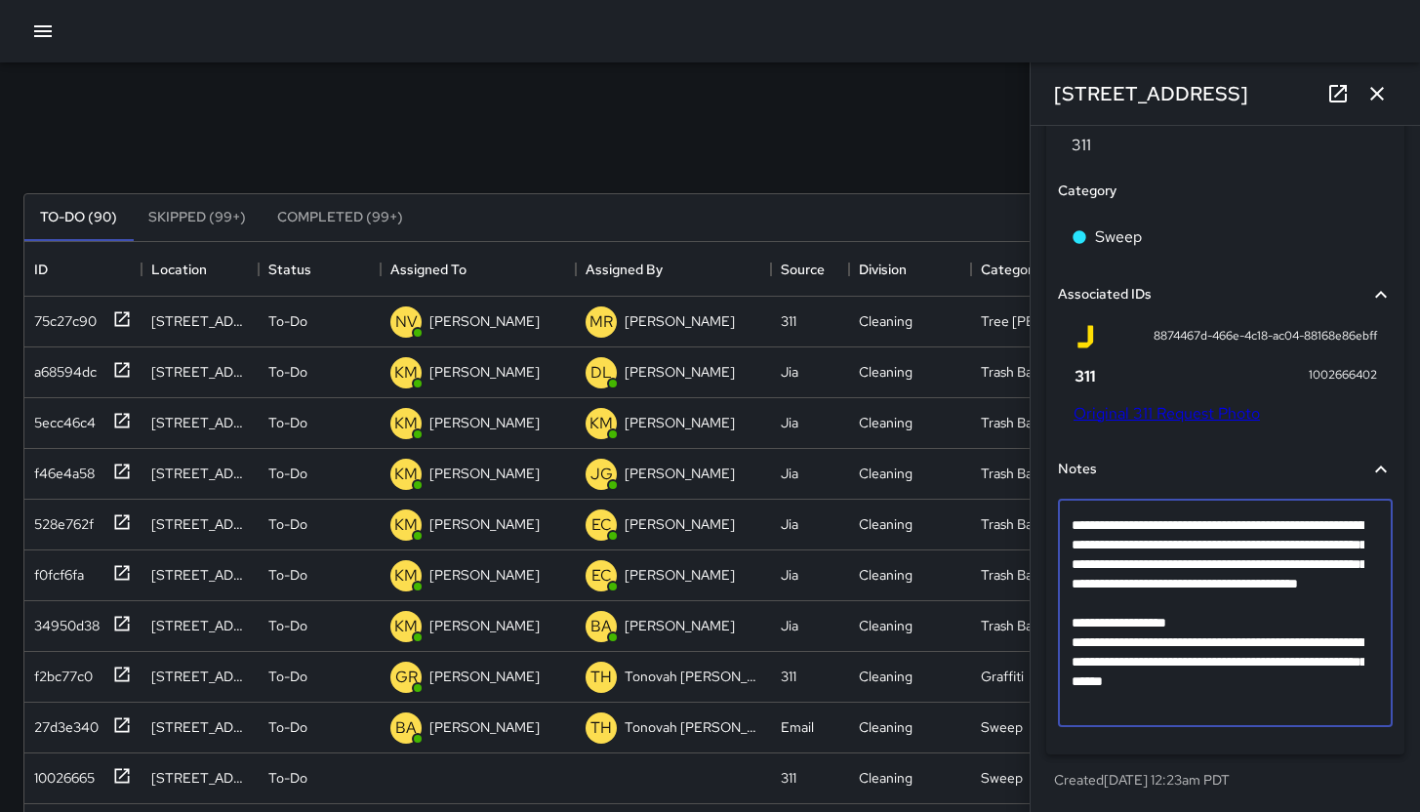
scroll to position [999, 0]
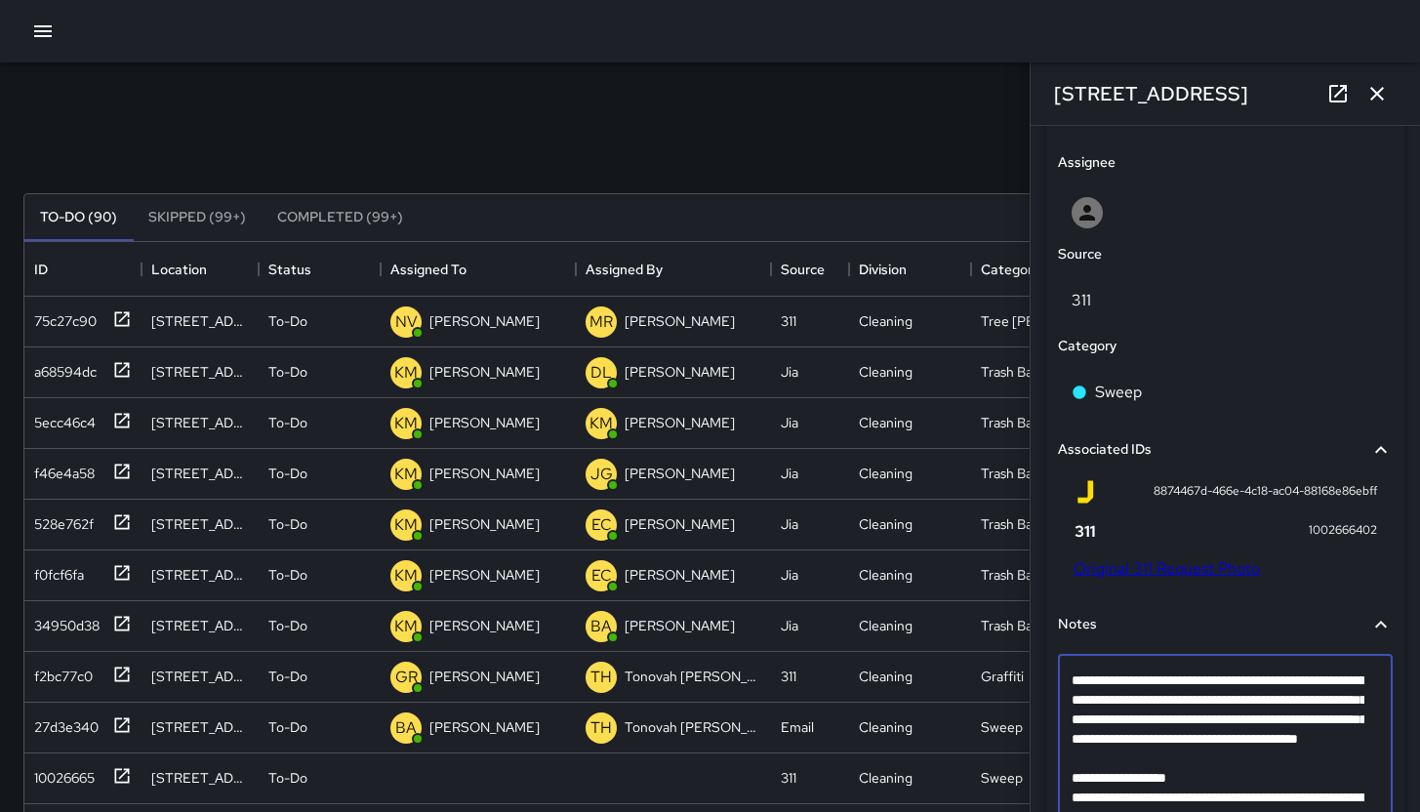
click at [1116, 782] on textarea "**********" at bounding box center [1217, 767] width 293 height 195
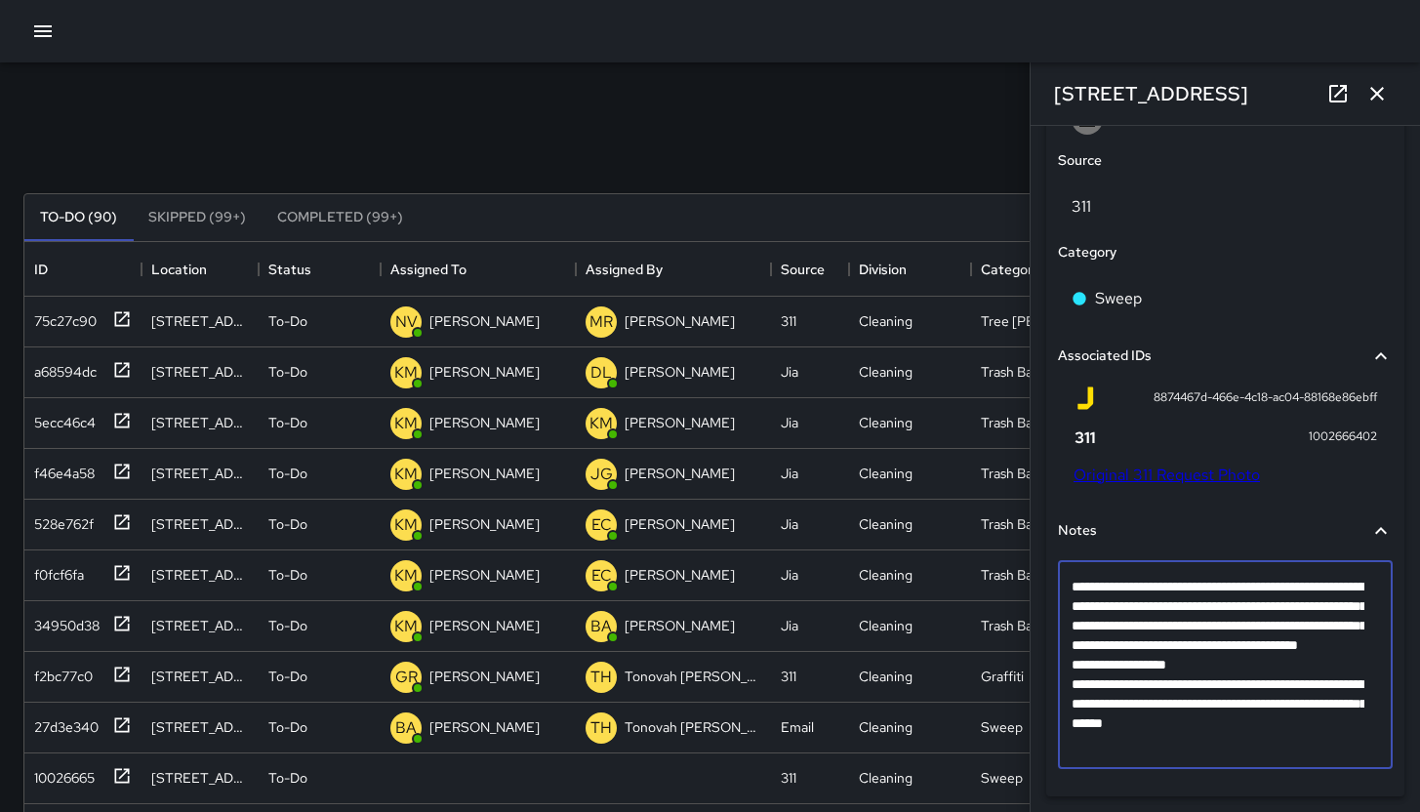
scroll to position [1136, 0]
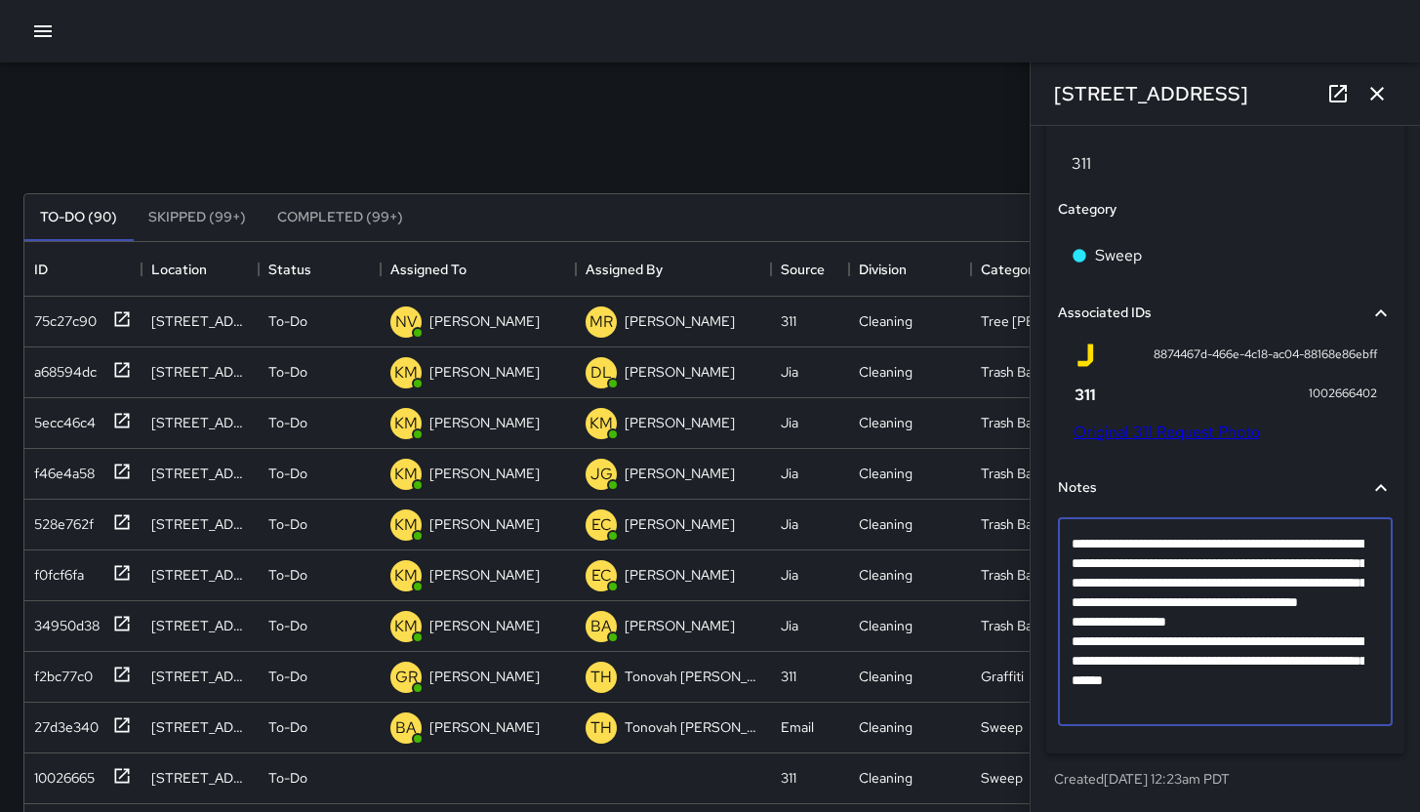
click at [1354, 701] on textarea "**********" at bounding box center [1217, 622] width 293 height 176
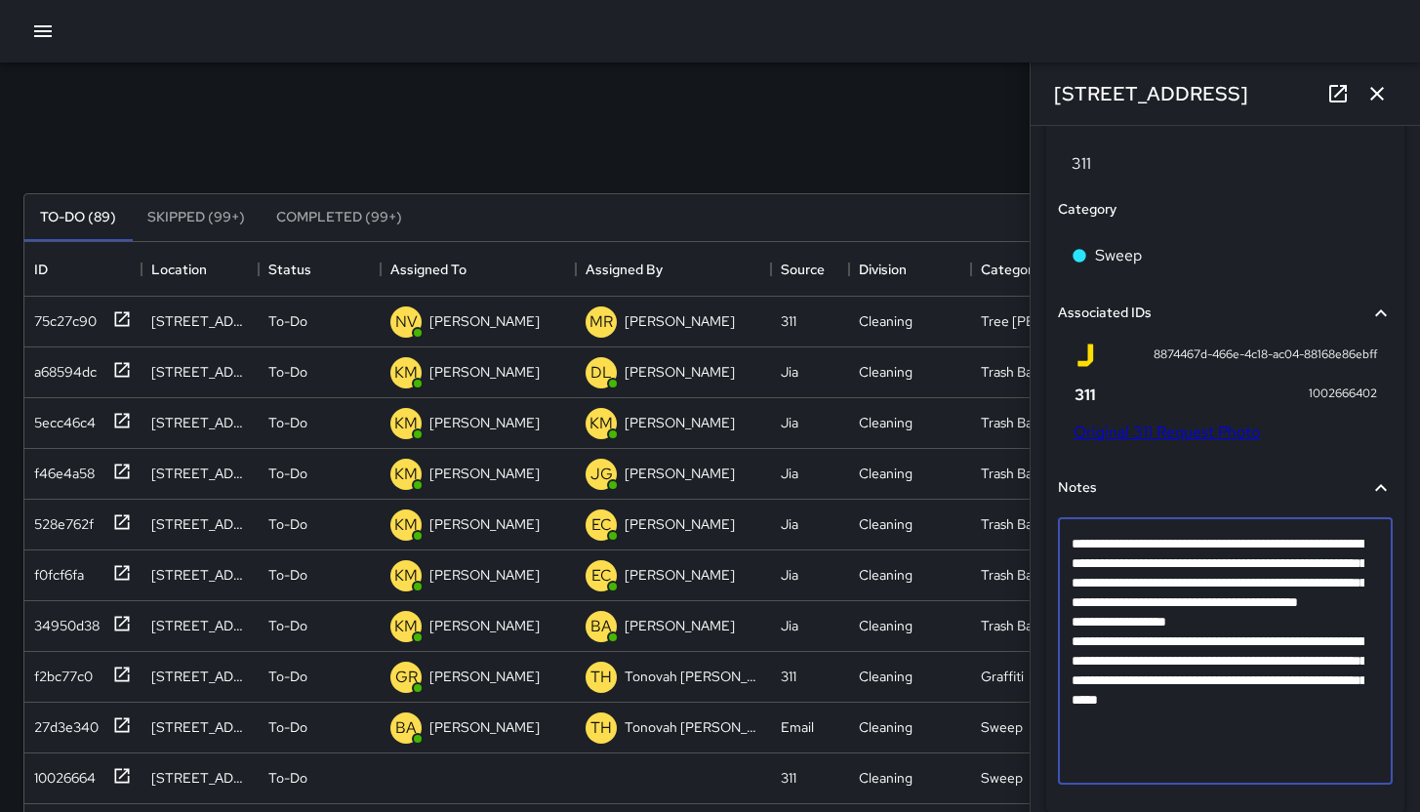
type textarea "**********"
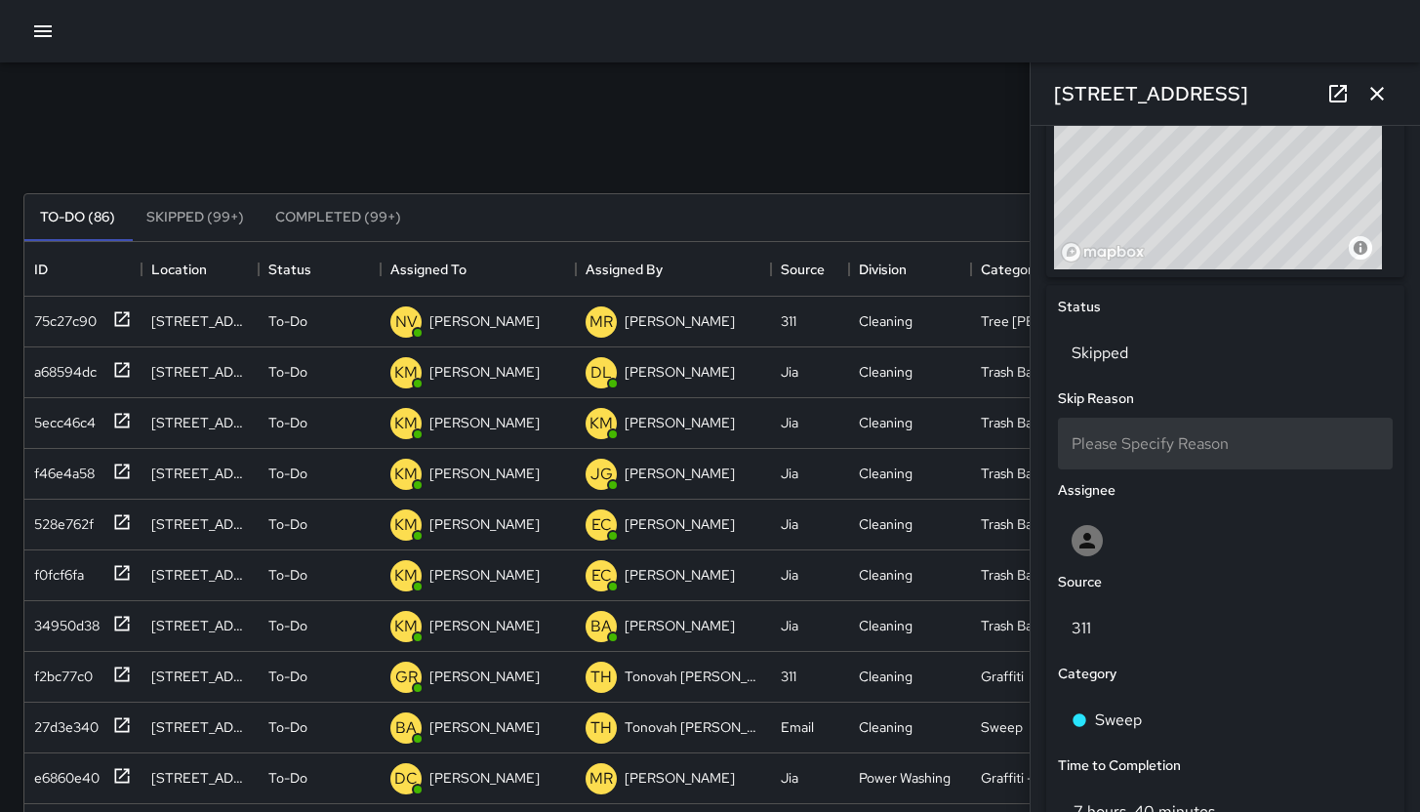
scroll to position [744, 0]
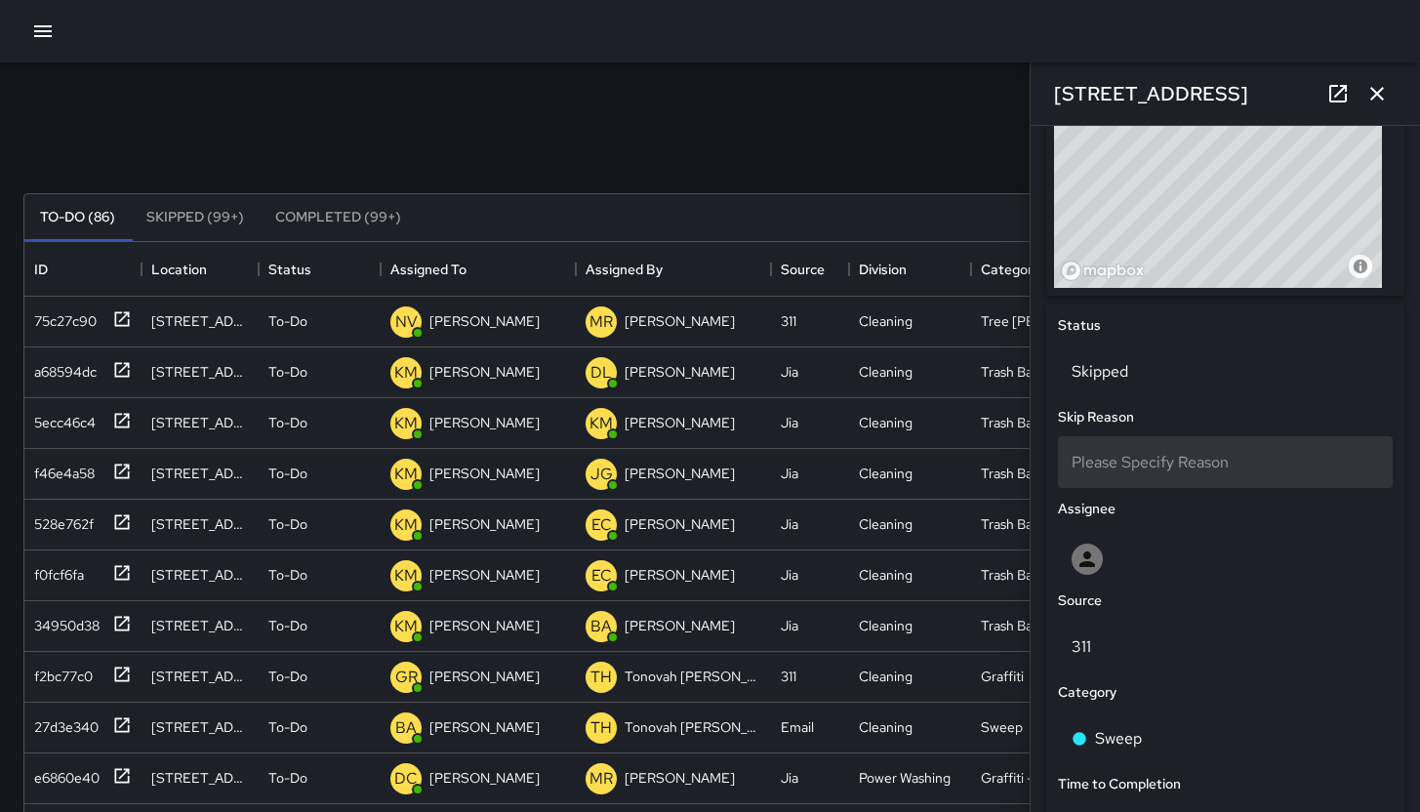
click at [1168, 455] on span "Please Specify Reason" at bounding box center [1149, 462] width 157 height 20
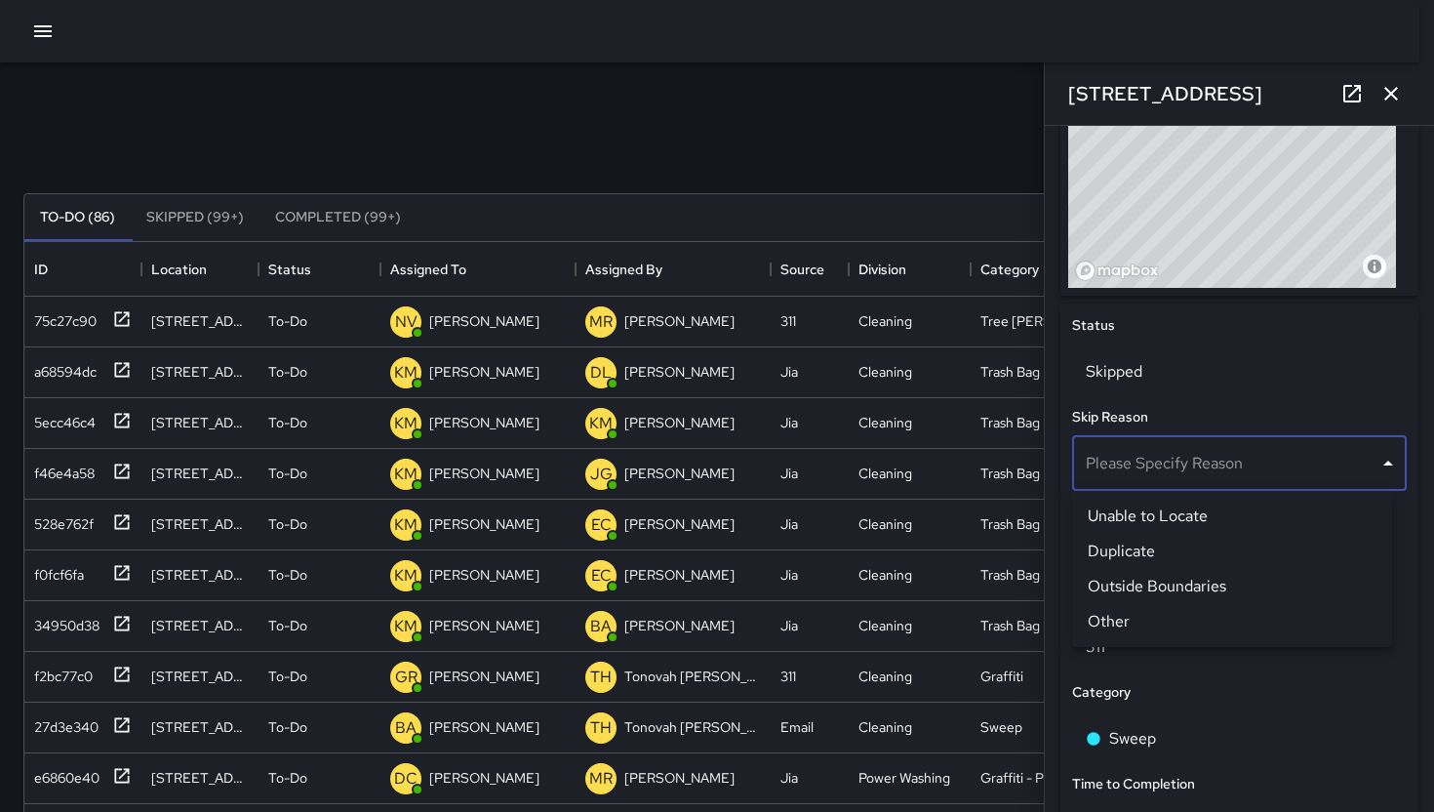
click at [1215, 549] on li "Duplicate" at bounding box center [1232, 551] width 320 height 35
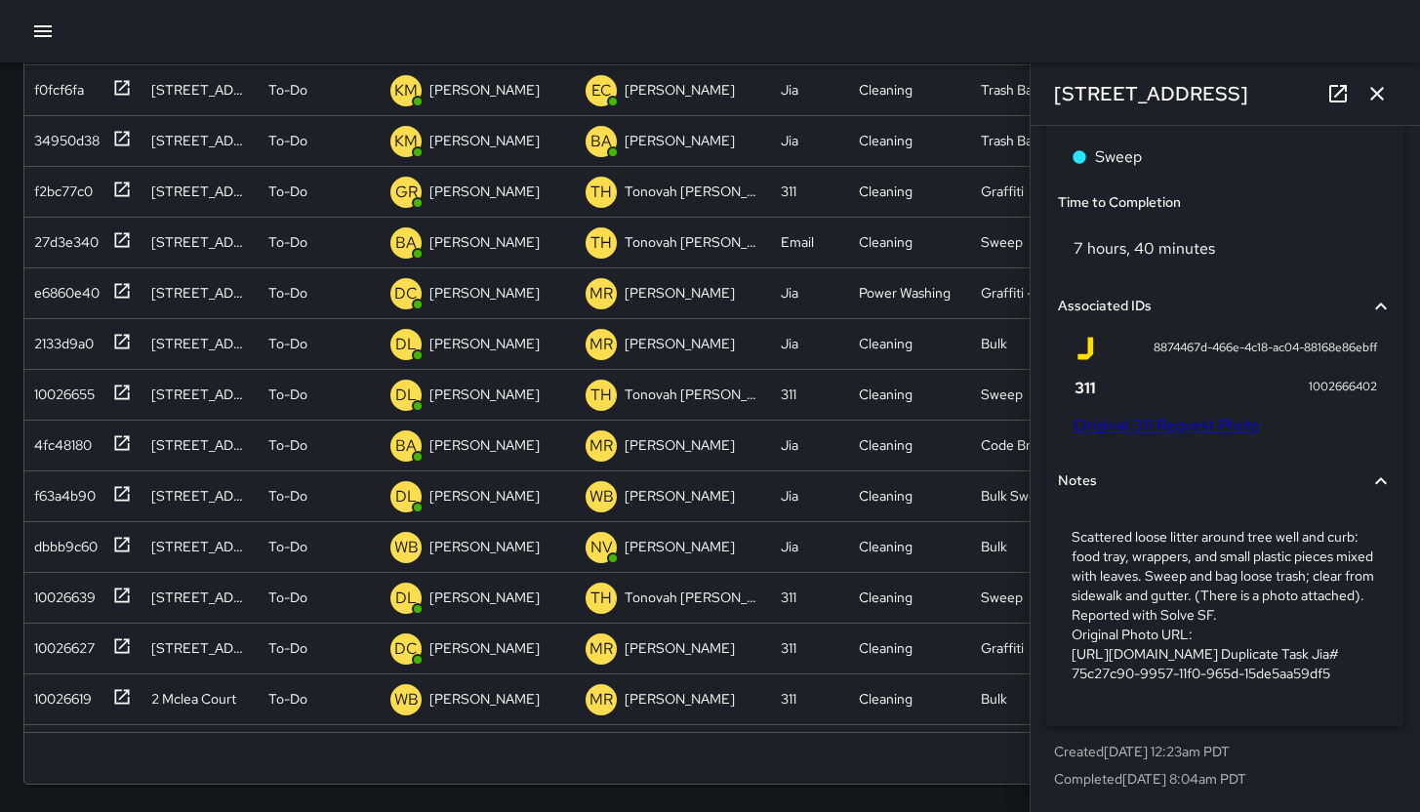
scroll to position [0, 0]
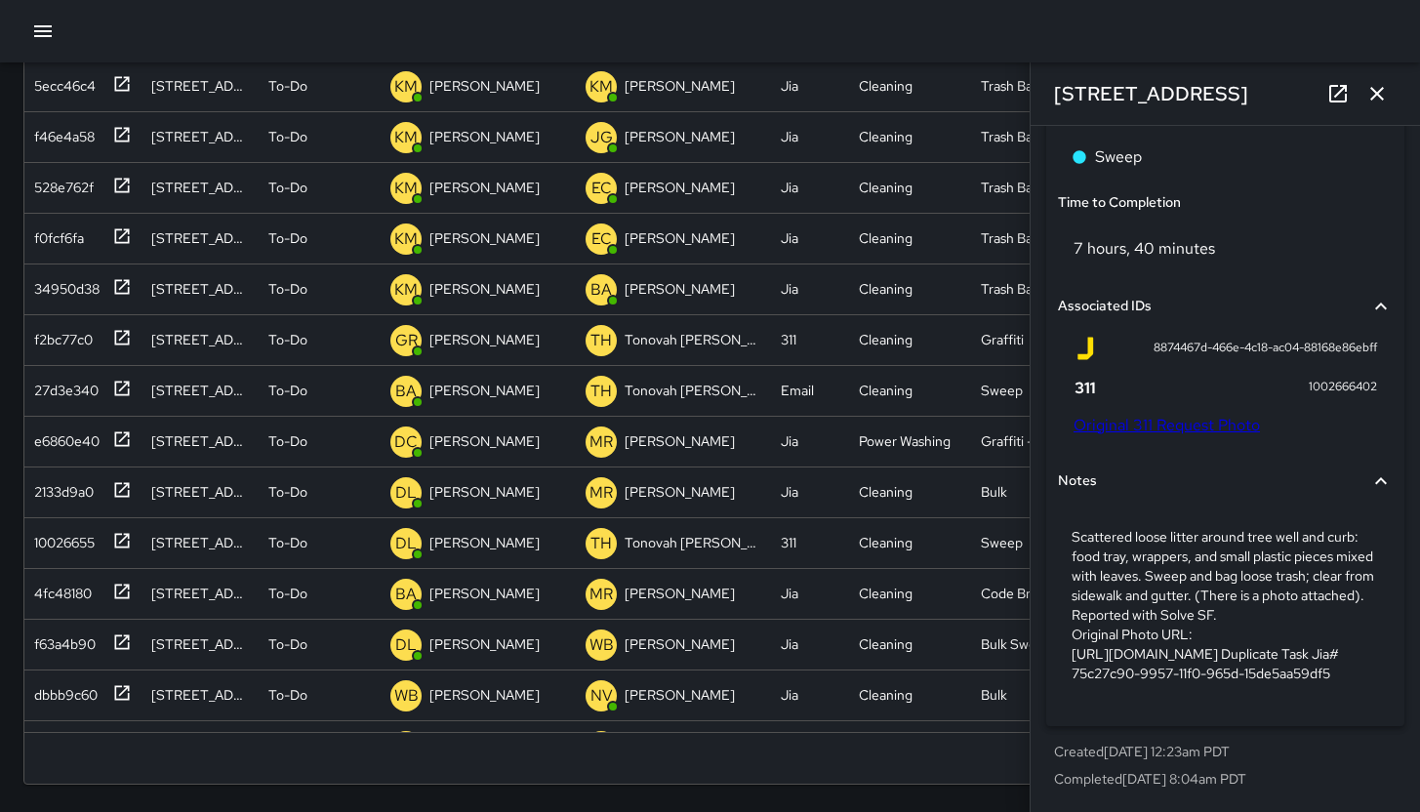
click at [1369, 97] on icon "button" at bounding box center [1376, 93] width 23 height 23
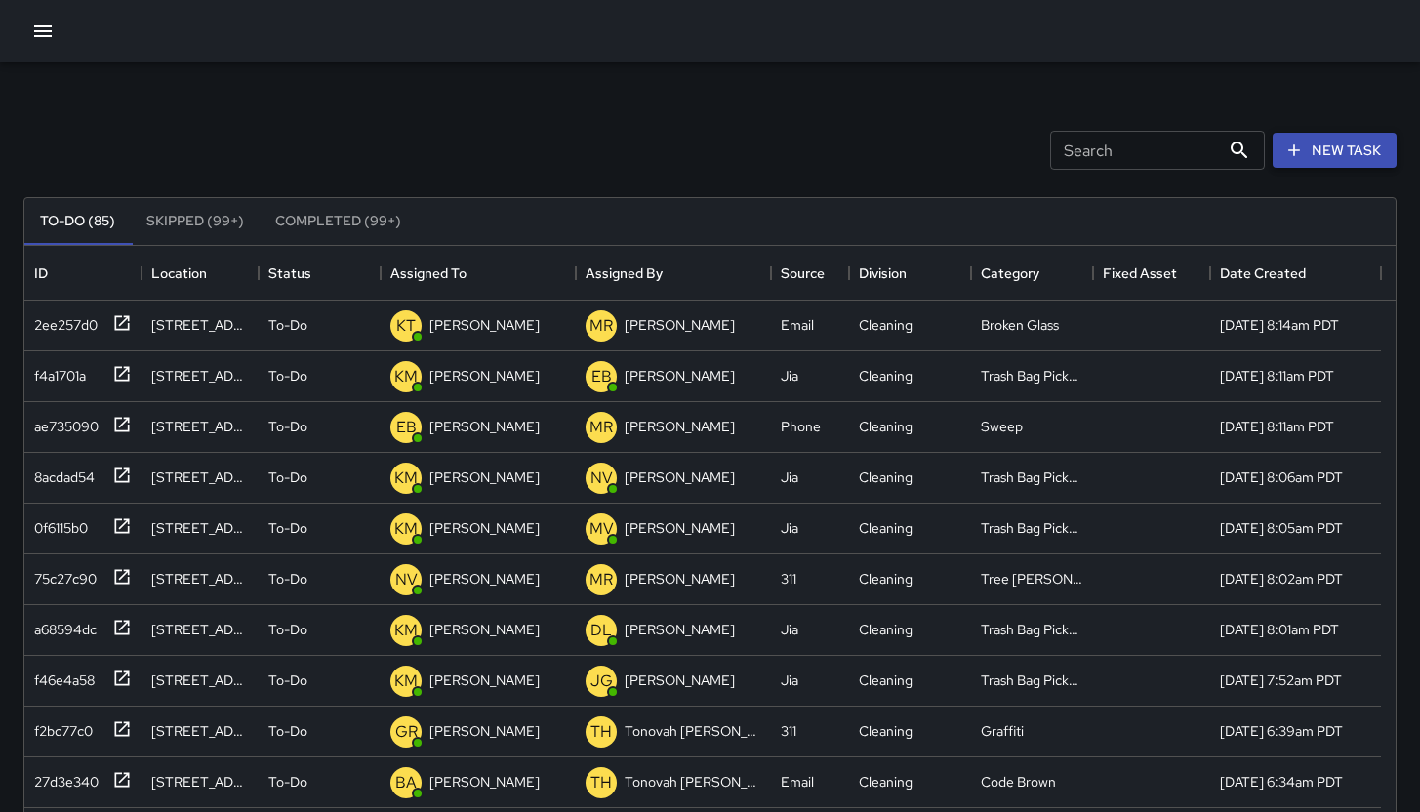
click at [1323, 154] on button "New Task" at bounding box center [1334, 151] width 124 height 36
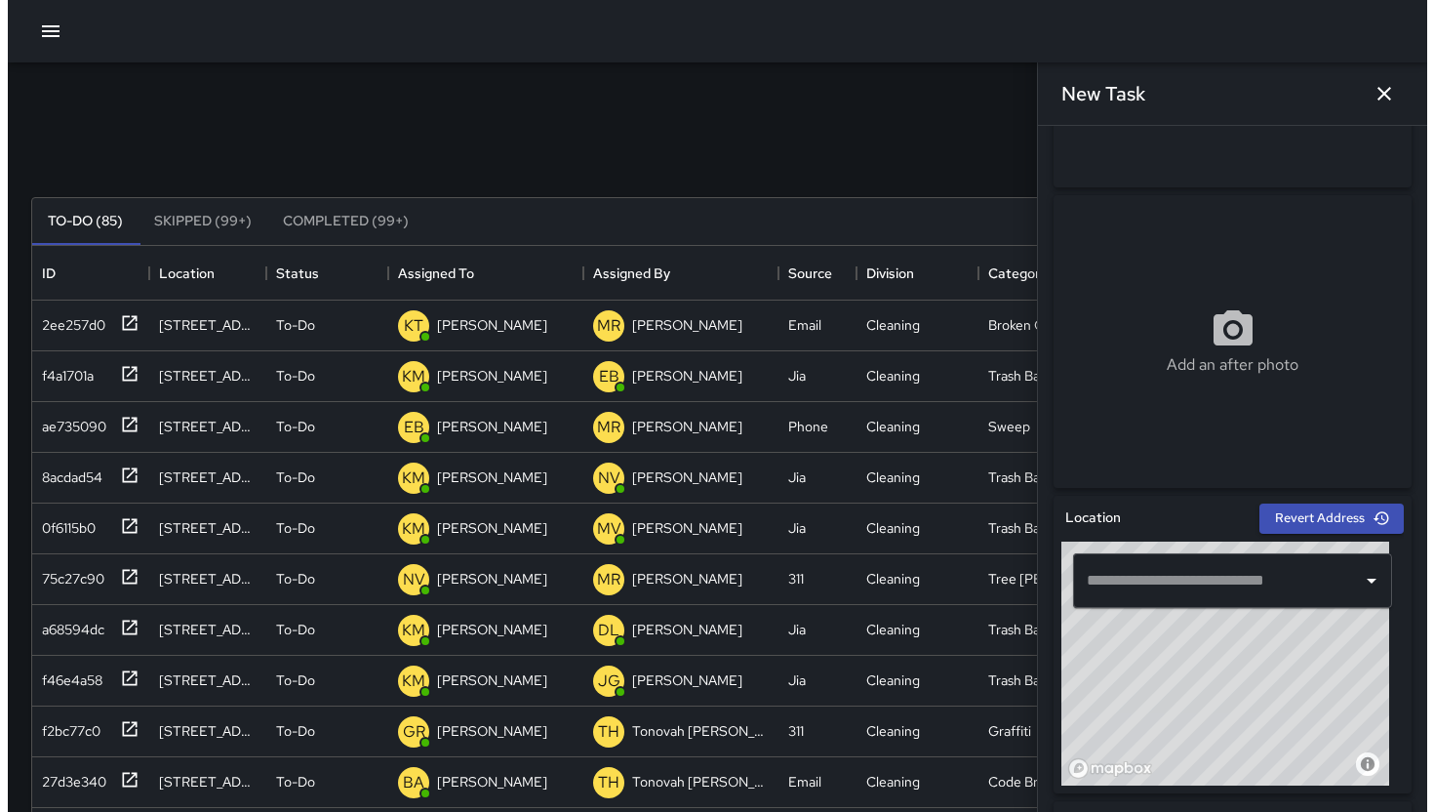
scroll to position [548, 0]
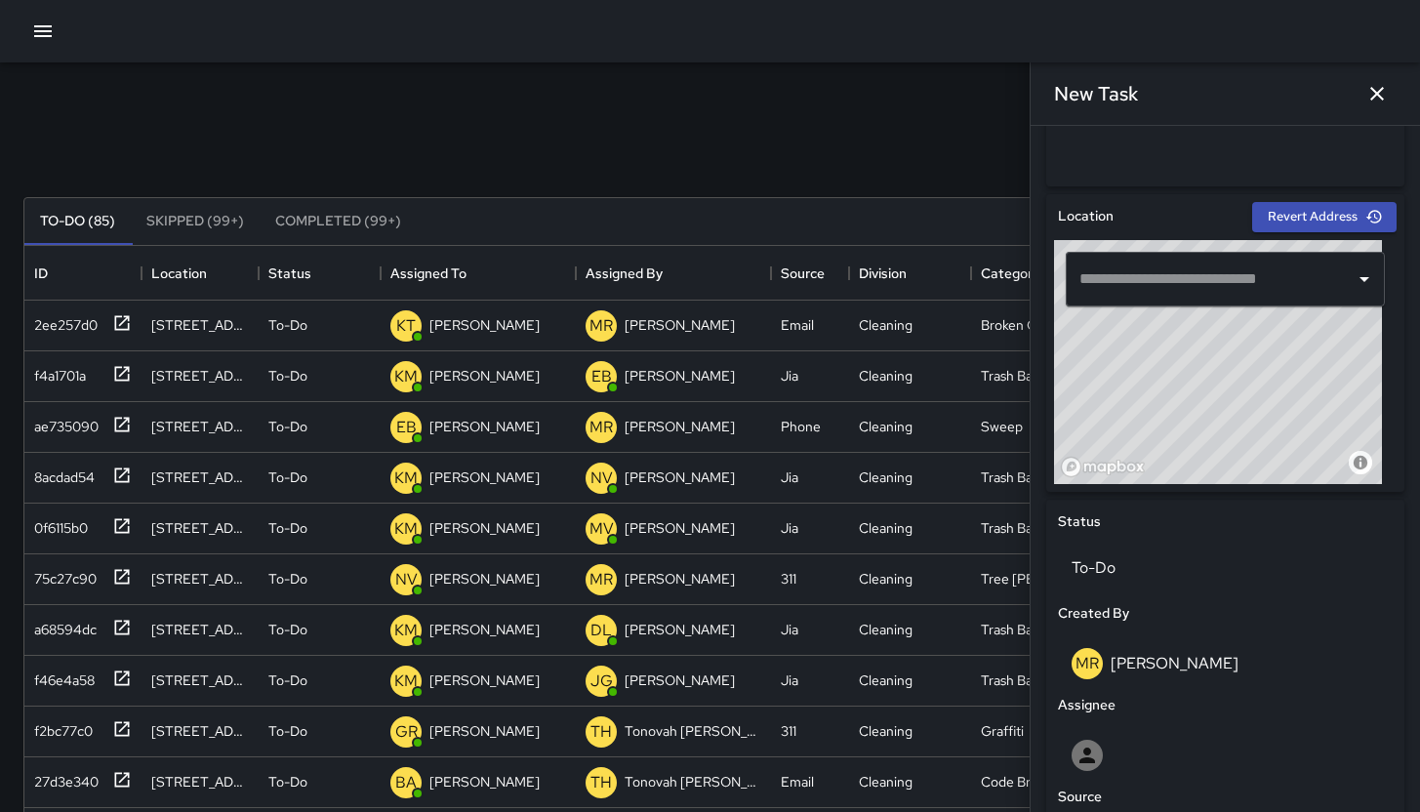
drag, startPoint x: 1225, startPoint y: 408, endPoint x: 1249, endPoint y: 377, distance: 39.0
click at [1249, 377] on div "© Mapbox © OpenStreetMap Improve this map" at bounding box center [1218, 362] width 328 height 244
drag, startPoint x: 1290, startPoint y: 381, endPoint x: 1372, endPoint y: 328, distance: 97.4
click at [1372, 328] on div "© Mapbox © OpenStreetMap Improve this map" at bounding box center [1218, 362] width 328 height 244
drag, startPoint x: 1261, startPoint y: 419, endPoint x: 1250, endPoint y: 417, distance: 10.9
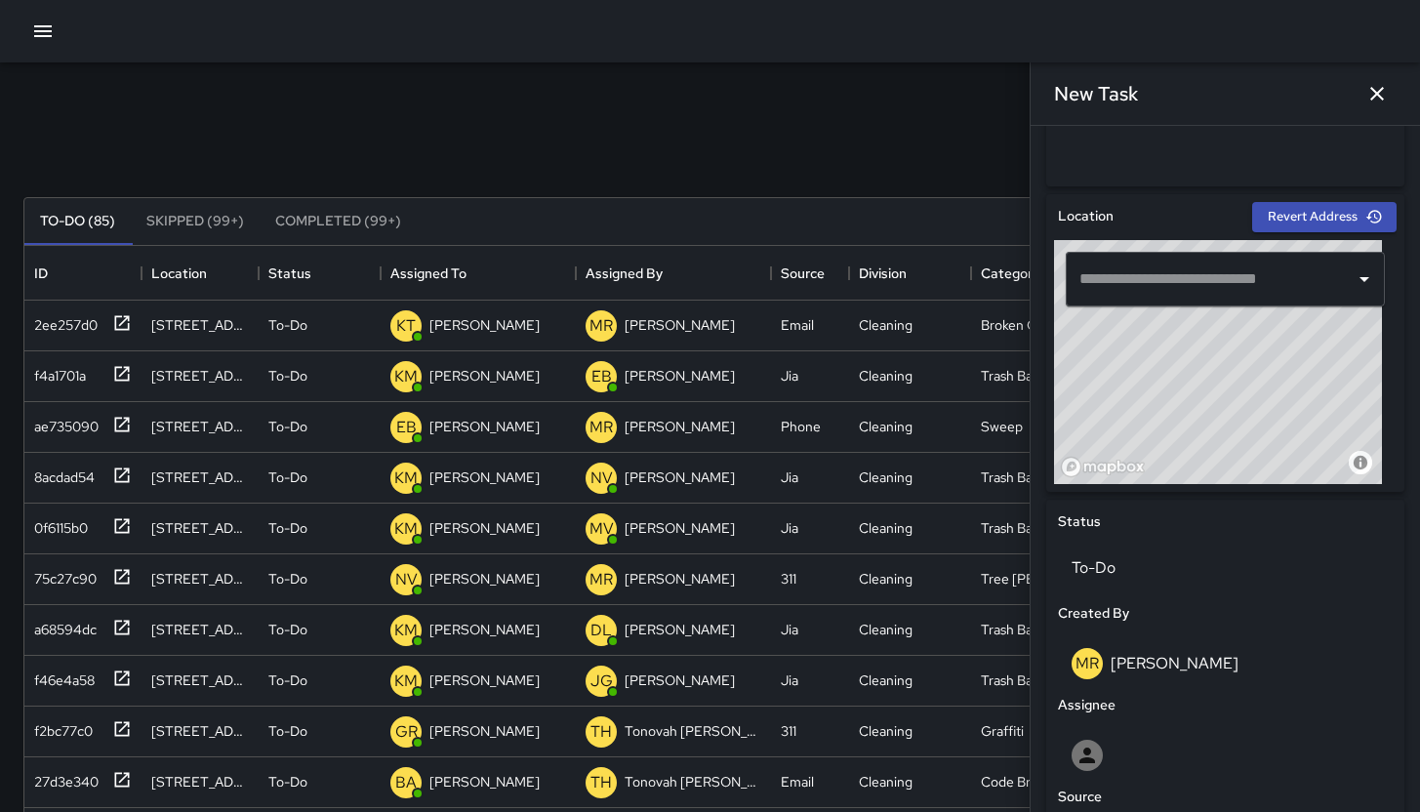
click at [1249, 419] on div "© Mapbox © OpenStreetMap Improve this map" at bounding box center [1218, 362] width 328 height 244
drag, startPoint x: 1308, startPoint y: 391, endPoint x: 1116, endPoint y: 349, distance: 196.7
click at [1116, 349] on div "© Mapbox © OpenStreetMap Improve this map" at bounding box center [1218, 362] width 328 height 244
drag, startPoint x: 1262, startPoint y: 434, endPoint x: 1219, endPoint y: 393, distance: 59.3
click at [1239, 381] on div "© Mapbox © OpenStreetMap Improve this map" at bounding box center [1218, 362] width 328 height 244
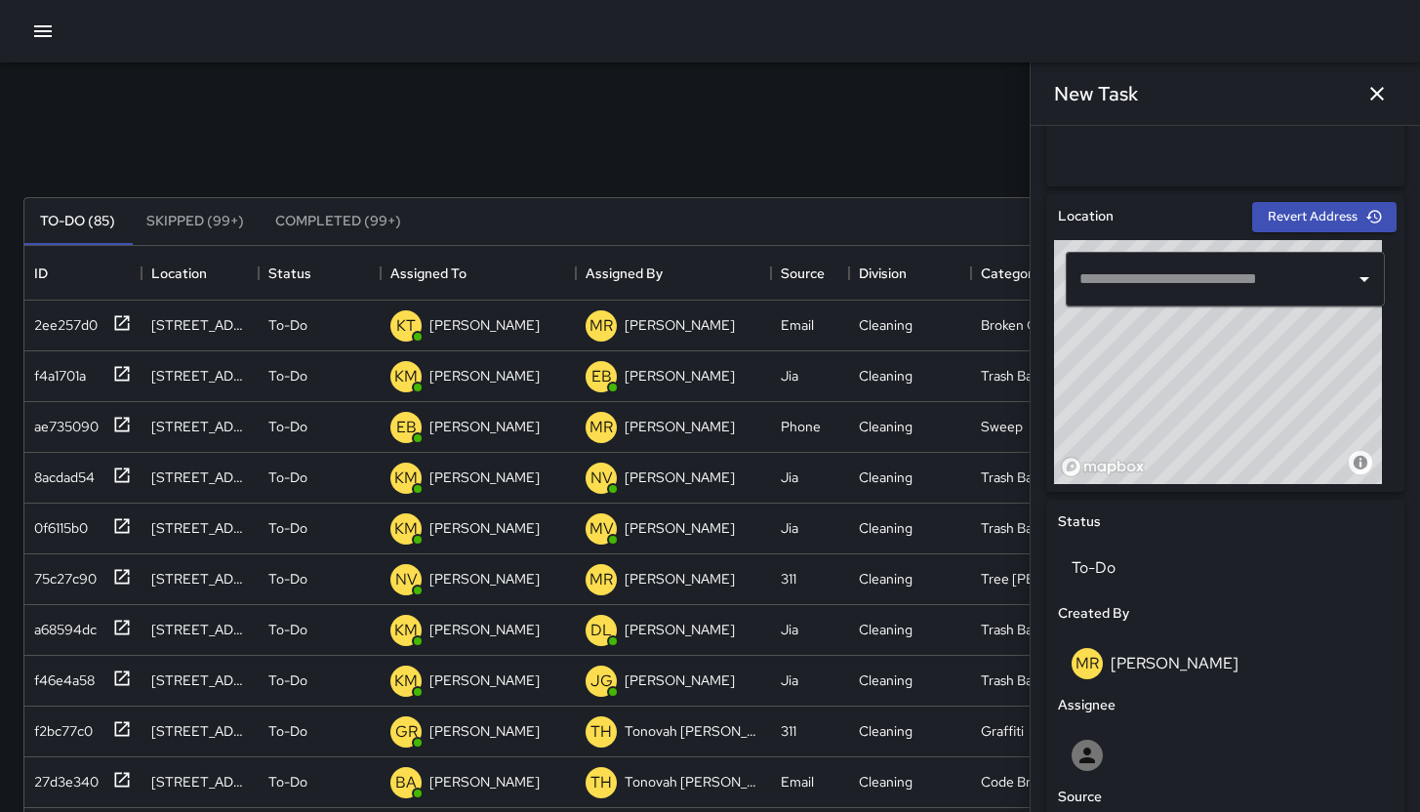
click at [1210, 396] on div "© Mapbox © OpenStreetMap Improve this map" at bounding box center [1218, 362] width 328 height 244
drag, startPoint x: 1238, startPoint y: 407, endPoint x: 1274, endPoint y: 381, distance: 44.1
click at [1274, 381] on div "© Mapbox © OpenStreetMap Improve this map" at bounding box center [1218, 362] width 328 height 244
drag, startPoint x: 1273, startPoint y: 384, endPoint x: 1288, endPoint y: 385, distance: 14.7
click at [1289, 384] on div "© Mapbox © OpenStreetMap Improve this map" at bounding box center [1218, 362] width 328 height 244
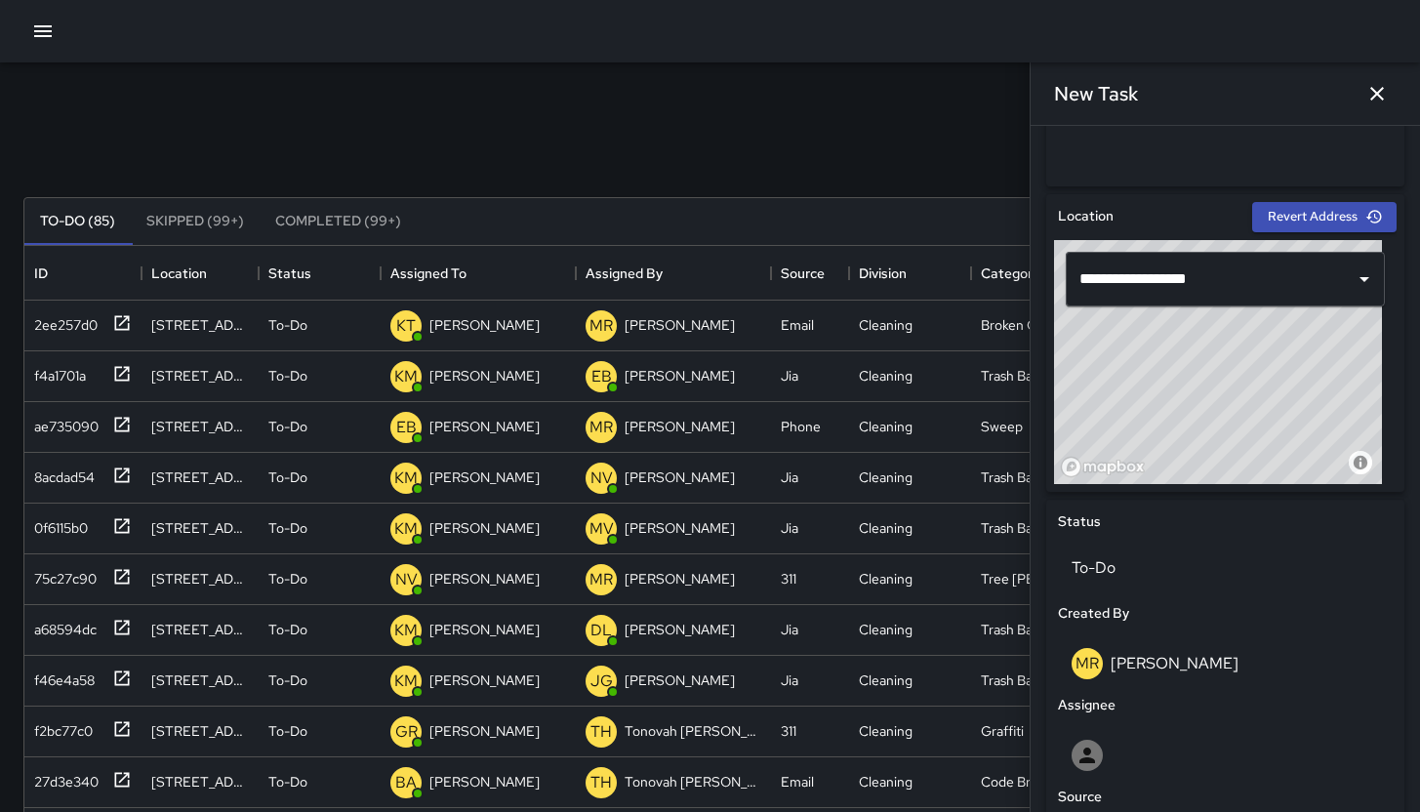
drag, startPoint x: 1245, startPoint y: 458, endPoint x: 1518, endPoint y: 714, distance: 374.8
click at [1420, 714] on html "Search Search New Task To-Do (85) Skipped (99+) Completed (99+) ID Location Sta…" at bounding box center [710, 576] width 1420 height 1152
drag, startPoint x: 1261, startPoint y: 391, endPoint x: 1244, endPoint y: 414, distance: 27.9
click at [1244, 414] on div "© Mapbox © OpenStreetMap Improve this map" at bounding box center [1218, 362] width 328 height 244
drag, startPoint x: 1257, startPoint y: 396, endPoint x: 1247, endPoint y: 416, distance: 21.8
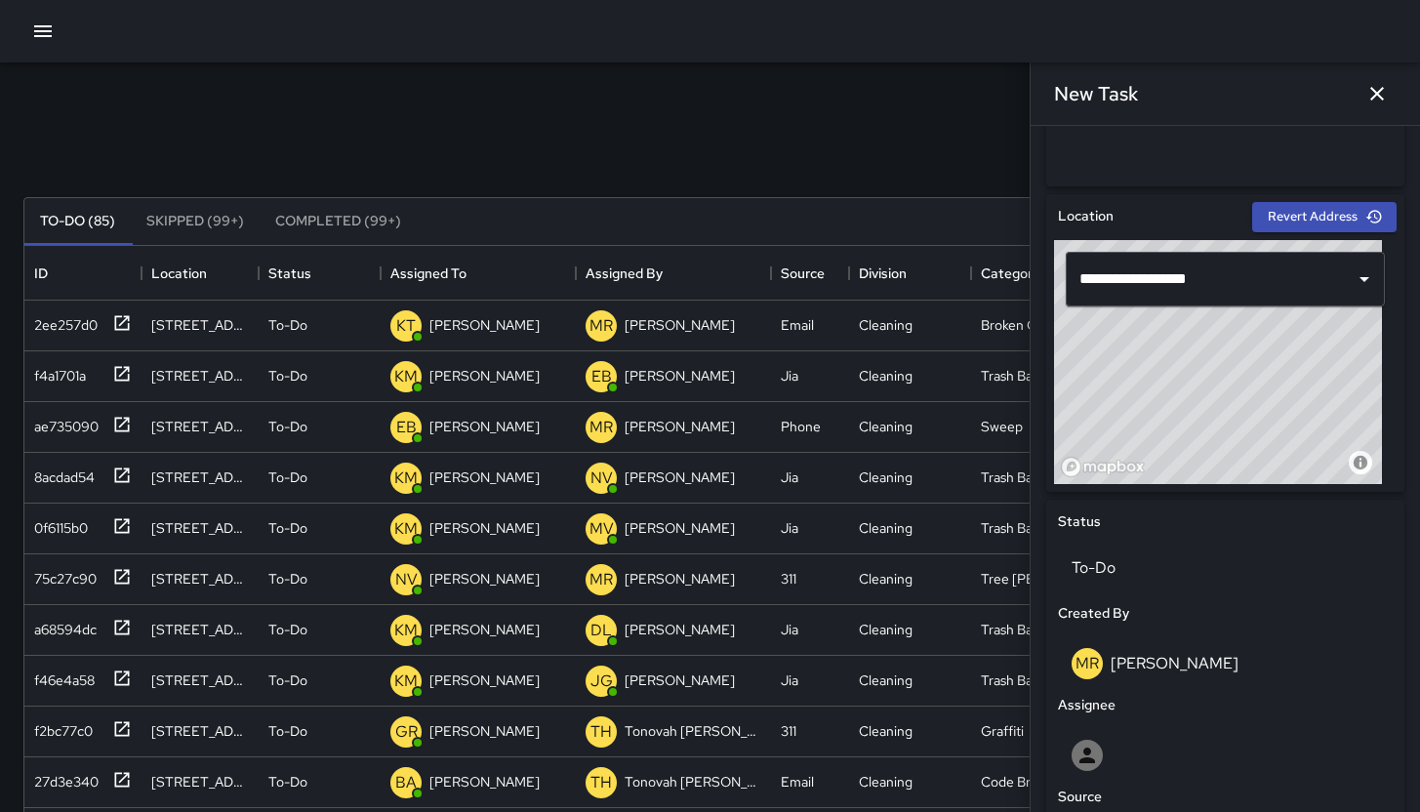
click at [1247, 416] on div "© Mapbox © OpenStreetMap Improve this map" at bounding box center [1218, 362] width 328 height 244
drag, startPoint x: 1262, startPoint y: 376, endPoint x: 1249, endPoint y: 432, distance: 58.0
click at [1256, 442] on div "© Mapbox © OpenStreetMap Improve this map" at bounding box center [1218, 362] width 328 height 244
drag, startPoint x: 1231, startPoint y: 396, endPoint x: 1267, endPoint y: 371, distance: 44.1
click at [1267, 371] on div "© Mapbox © OpenStreetMap Improve this map" at bounding box center [1218, 362] width 328 height 244
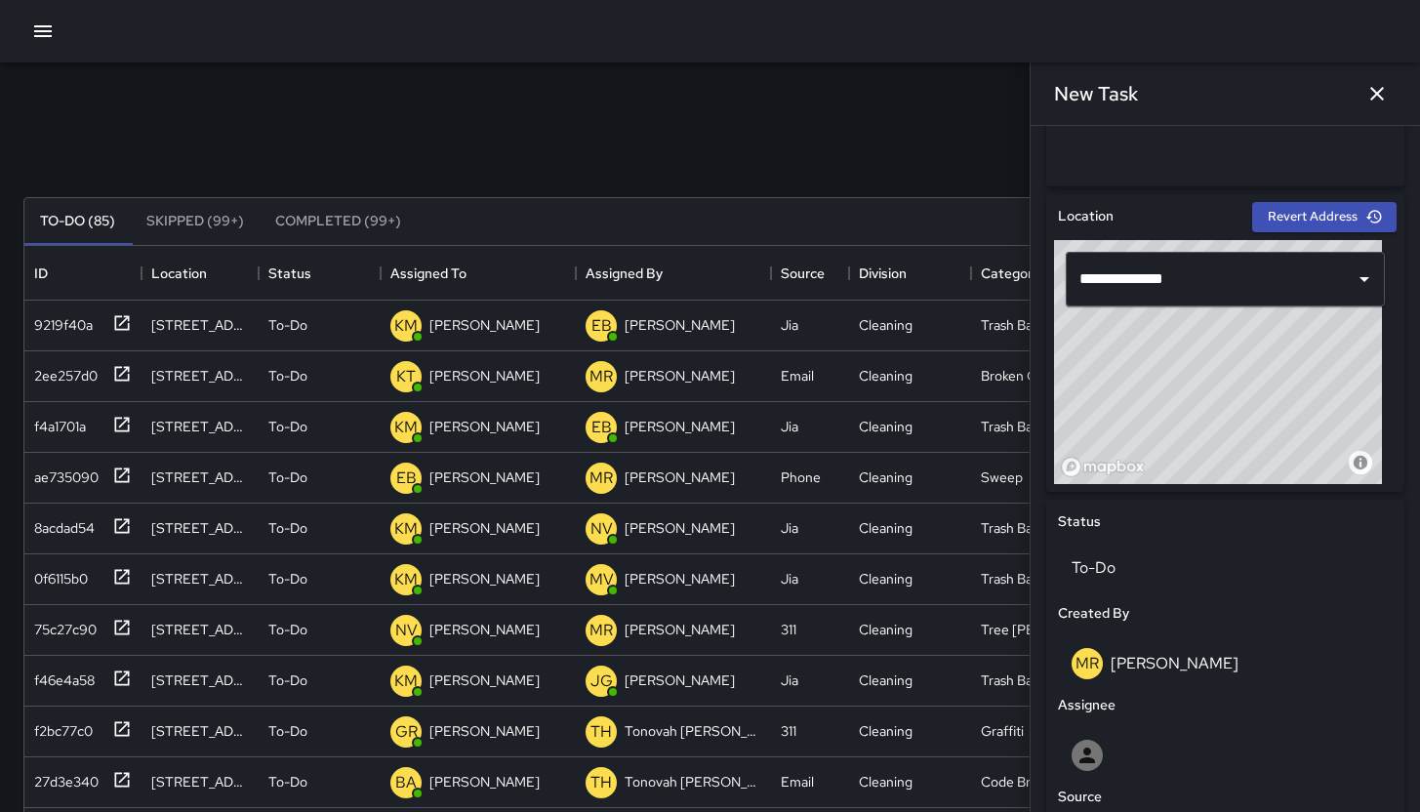
type input "**********"
click at [1232, 398] on div "© Mapbox © OpenStreetMap Improve this map" at bounding box center [1218, 362] width 328 height 244
click at [39, 25] on icon "button" at bounding box center [42, 31] width 23 height 23
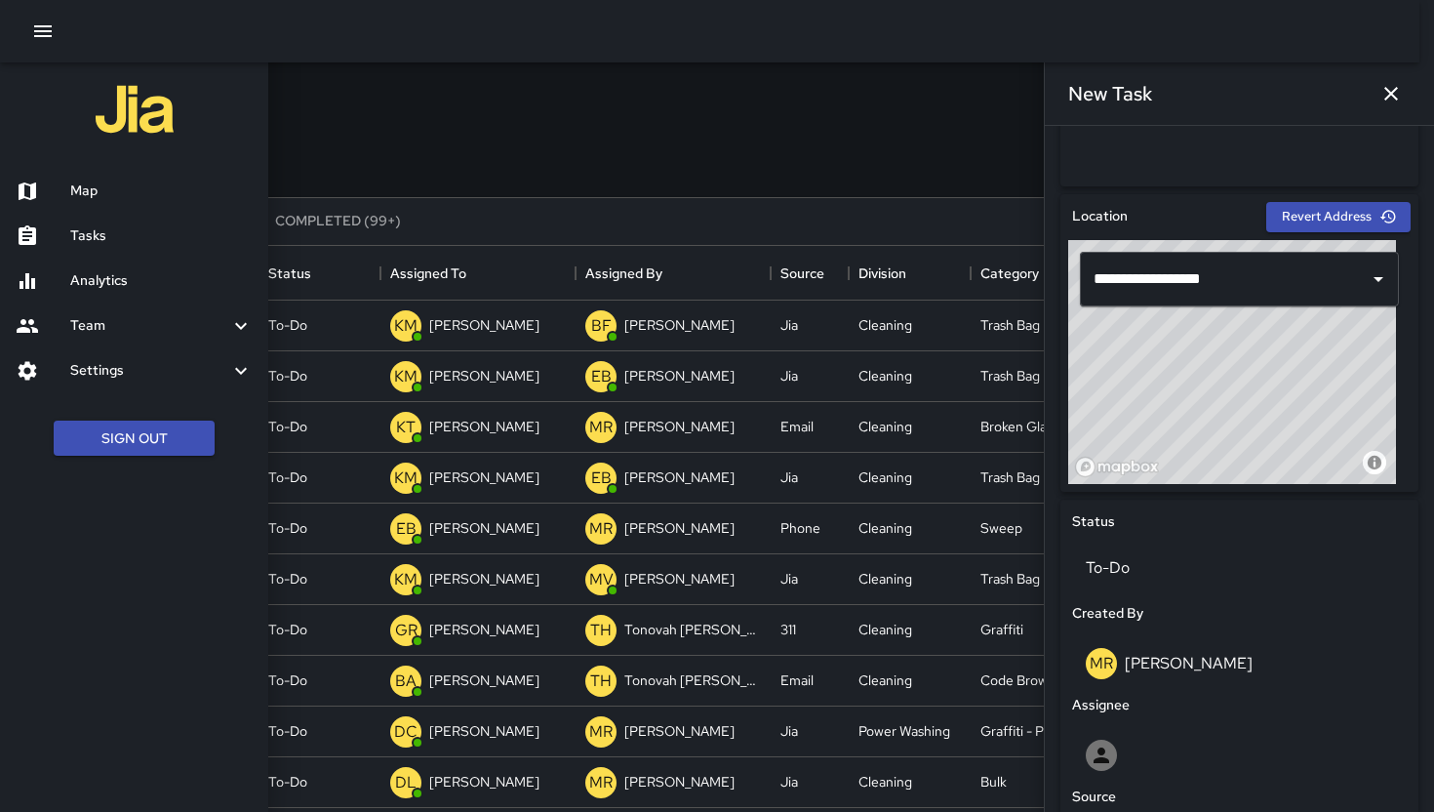
click at [99, 173] on div "Map" at bounding box center [134, 191] width 268 height 45
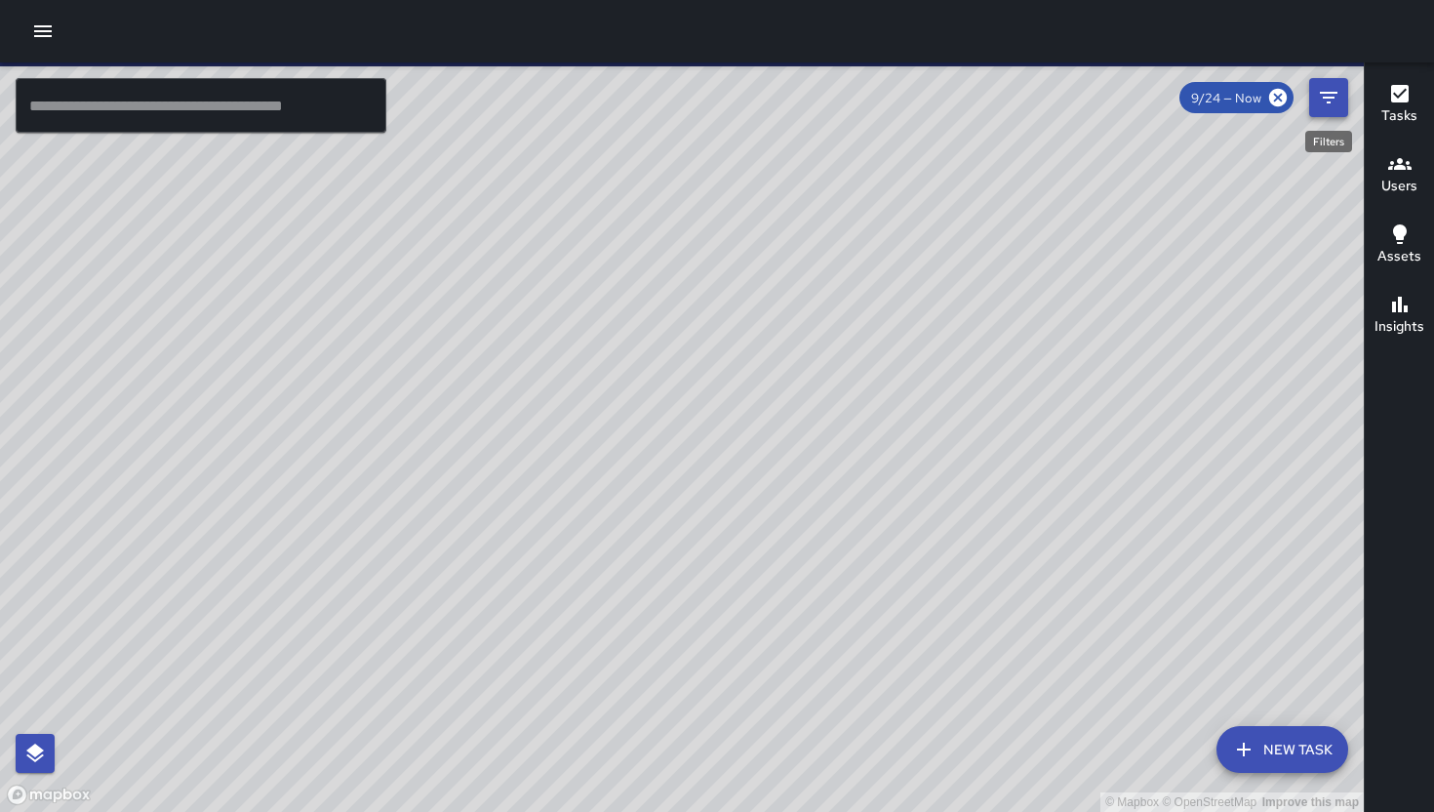
click at [1329, 106] on icon "Filters" at bounding box center [1328, 97] width 23 height 23
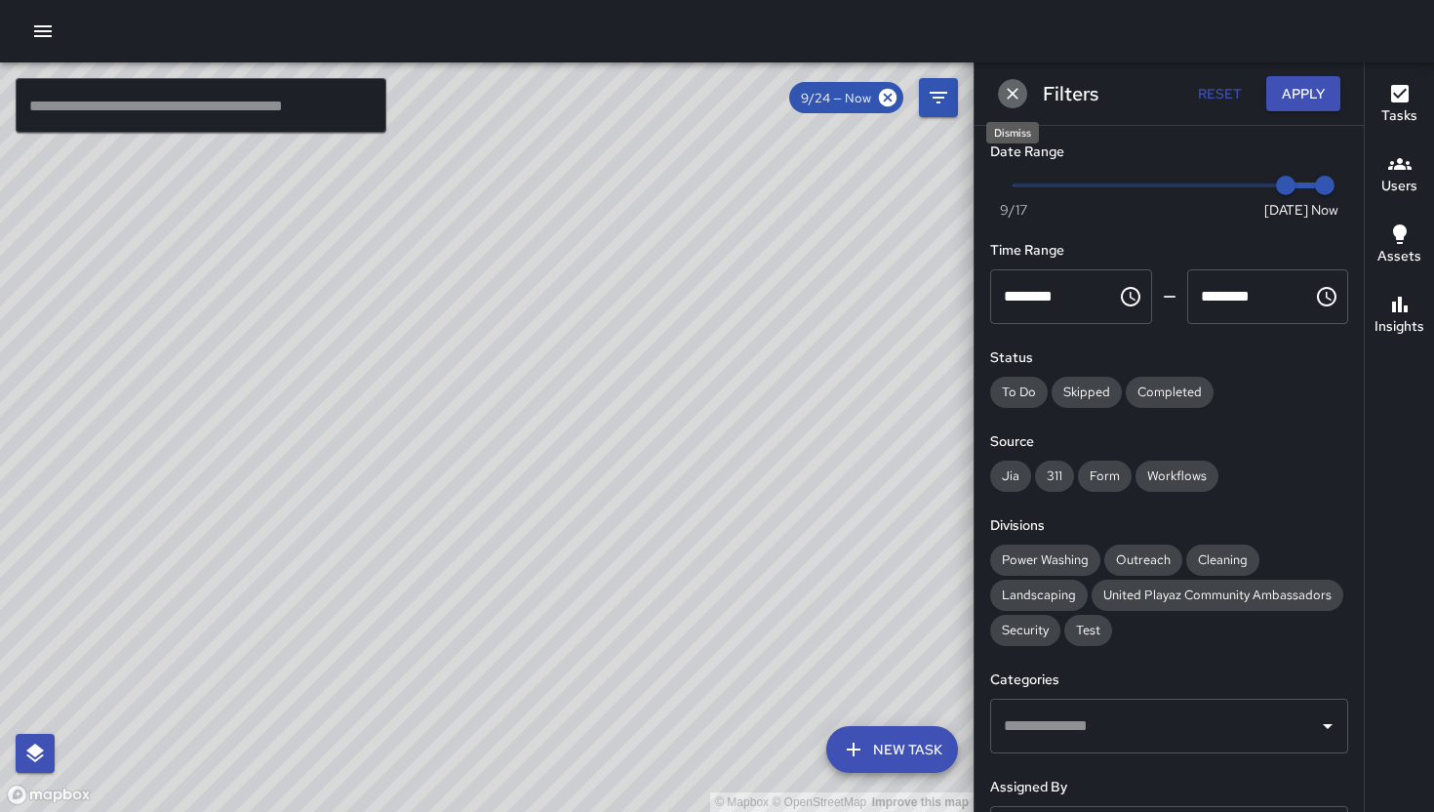
click at [1006, 98] on icon "Dismiss" at bounding box center [1013, 94] width 20 height 20
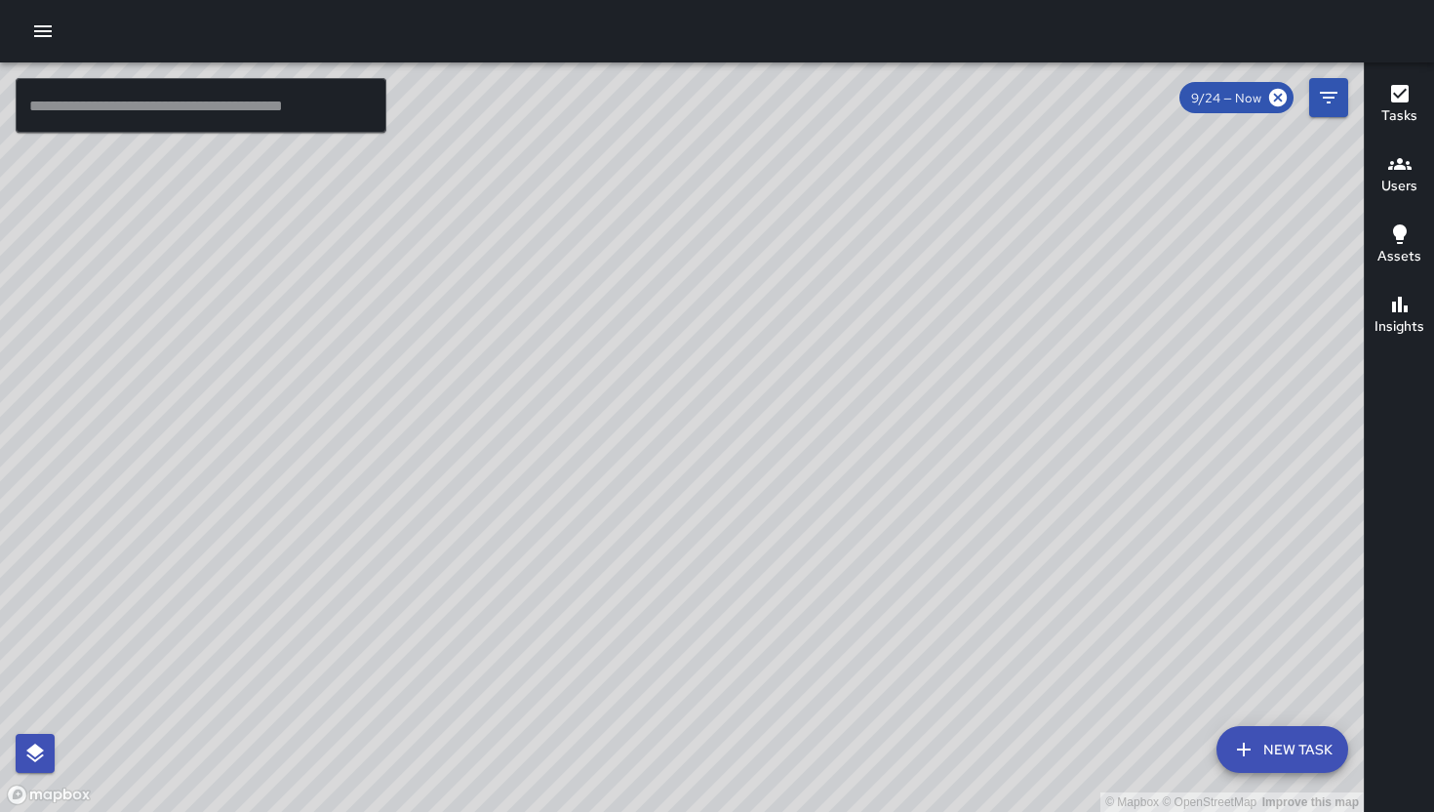
drag, startPoint x: 925, startPoint y: 567, endPoint x: 750, endPoint y: 643, distance: 190.5
click at [750, 643] on div "© Mapbox © OpenStreetMap Improve this map" at bounding box center [682, 436] width 1364 height 749
drag, startPoint x: 900, startPoint y: 572, endPoint x: 501, endPoint y: 624, distance: 401.5
click at [501, 624] on div "© Mapbox © OpenStreetMap Improve this map" at bounding box center [682, 436] width 1364 height 749
drag, startPoint x: 733, startPoint y: 249, endPoint x: 675, endPoint y: 347, distance: 114.1
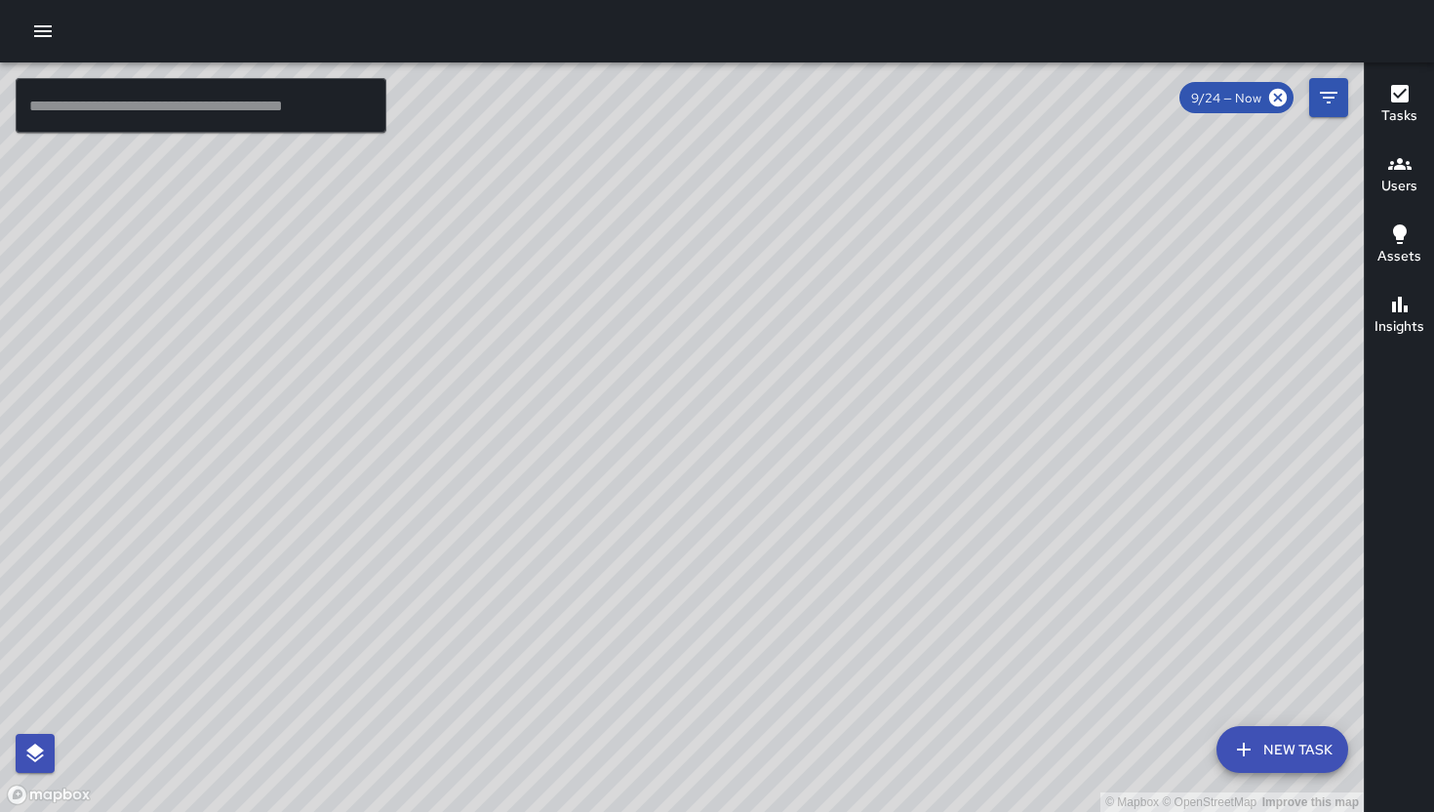
click at [675, 345] on div "© Mapbox © OpenStreetMap Improve this map" at bounding box center [682, 436] width 1364 height 749
click at [1316, 95] on button "Filters" at bounding box center [1328, 97] width 39 height 39
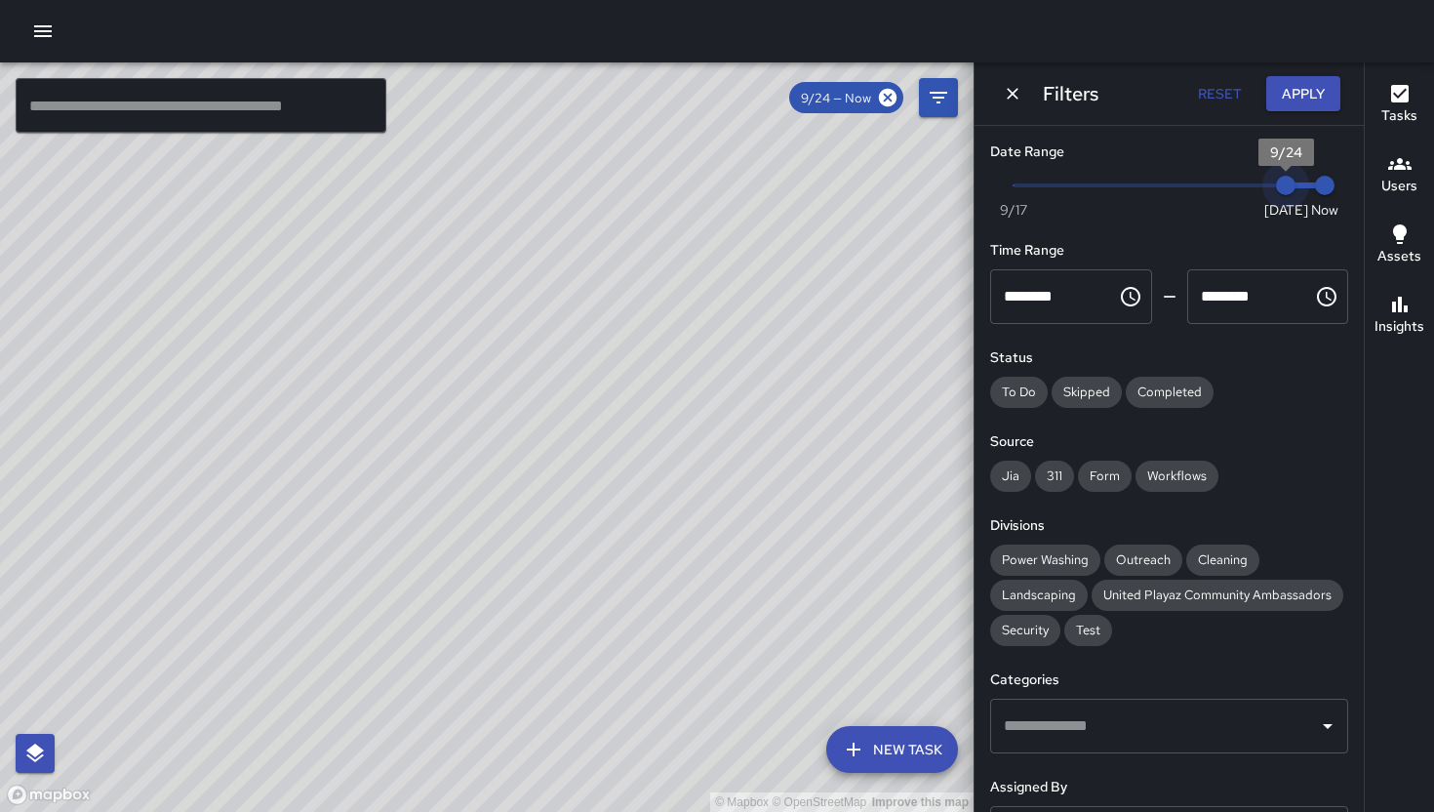
type input "*"
drag, startPoint x: 1268, startPoint y: 183, endPoint x: 1238, endPoint y: 180, distance: 30.4
click at [1276, 180] on span "9/24" at bounding box center [1286, 186] width 20 height 20
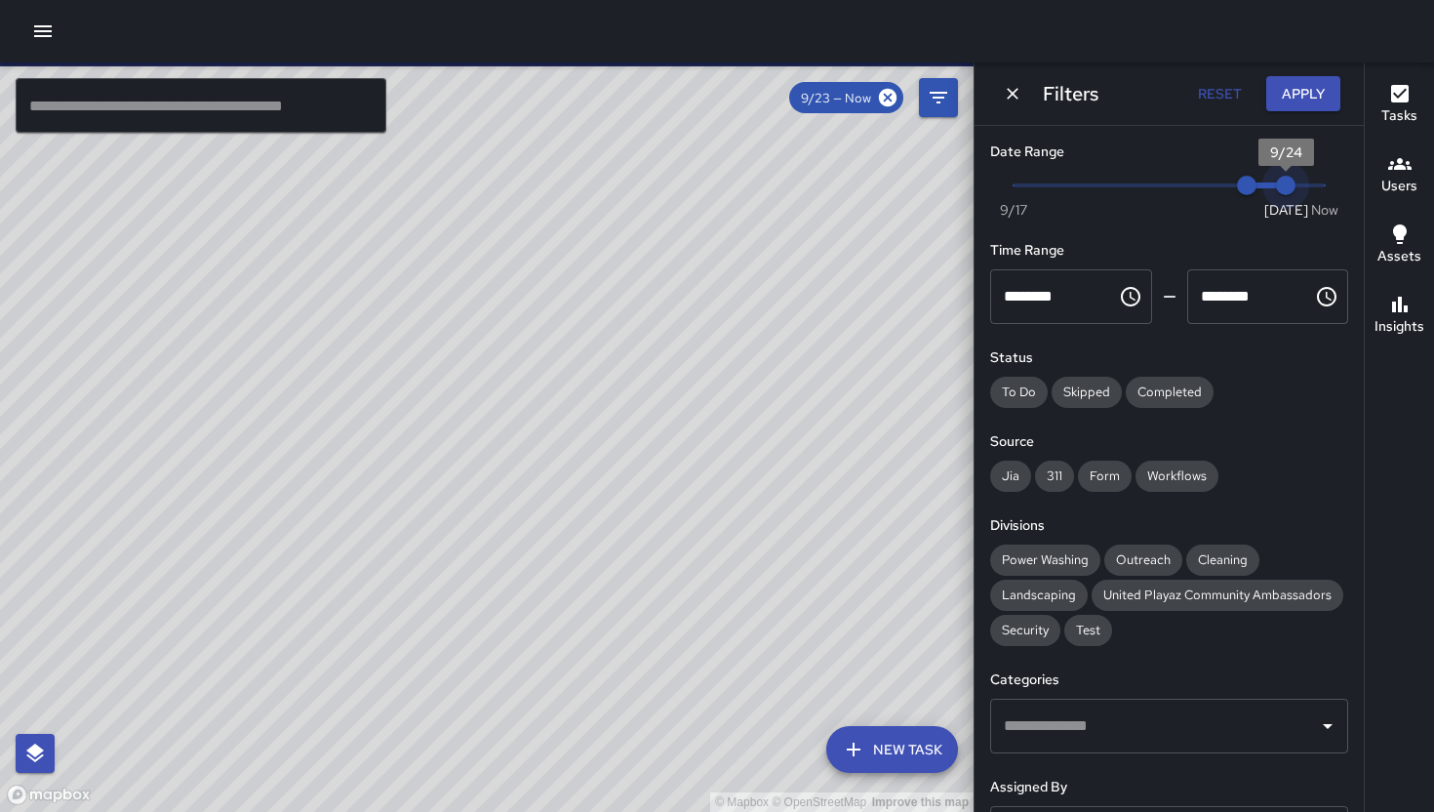
type input "*"
drag, startPoint x: 1255, startPoint y: 180, endPoint x: 1297, endPoint y: 186, distance: 42.5
click at [1297, 186] on span "Now Today 9/17 9/23 9:24 am" at bounding box center [1169, 185] width 311 height 29
type input "*"
drag, startPoint x: 1250, startPoint y: 186, endPoint x: 1294, endPoint y: 180, distance: 44.4
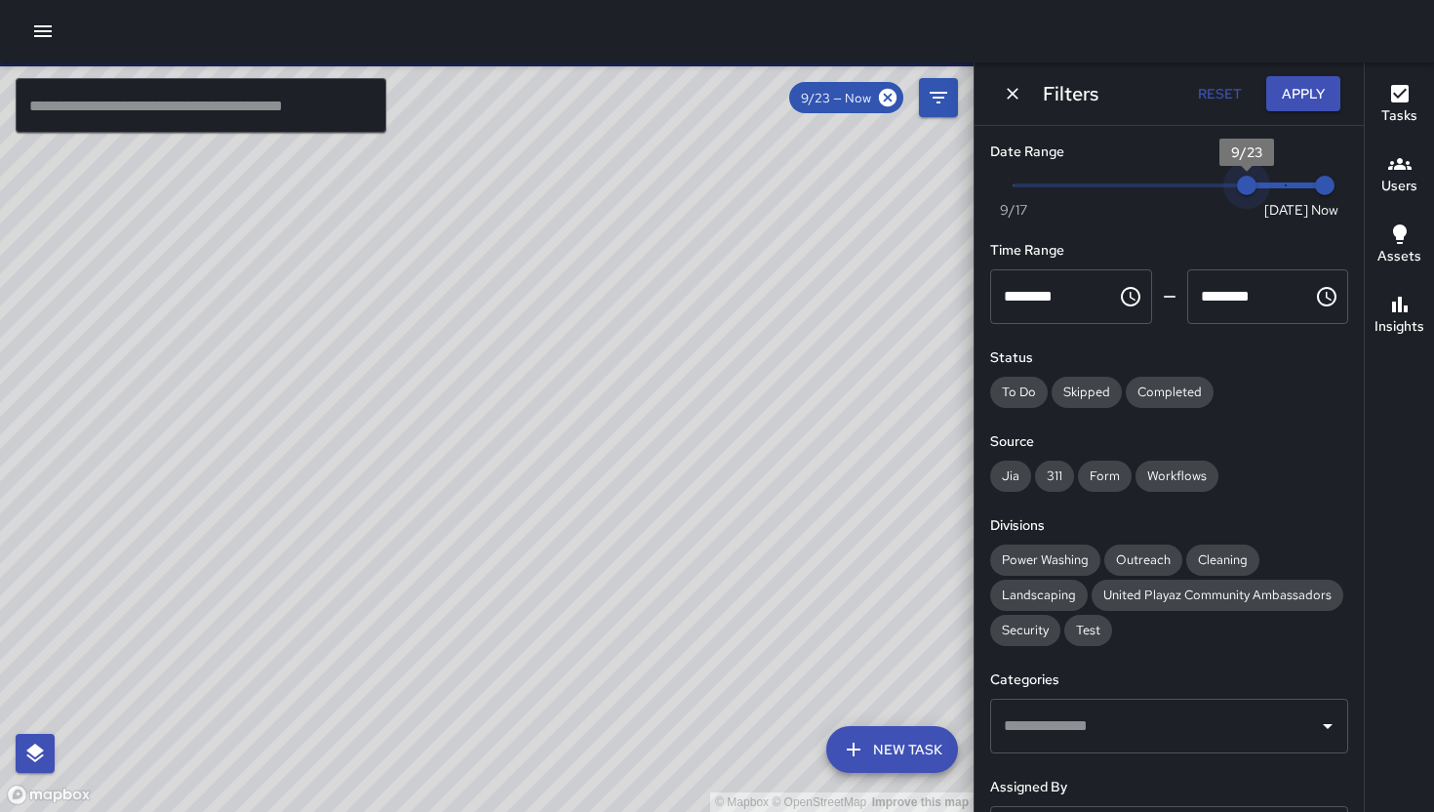
click at [1294, 180] on span "Now Today 9/17 9/23 9:24 am" at bounding box center [1169, 185] width 311 height 29
click at [998, 102] on div "Filters Reset Apply" at bounding box center [1169, 93] width 389 height 62
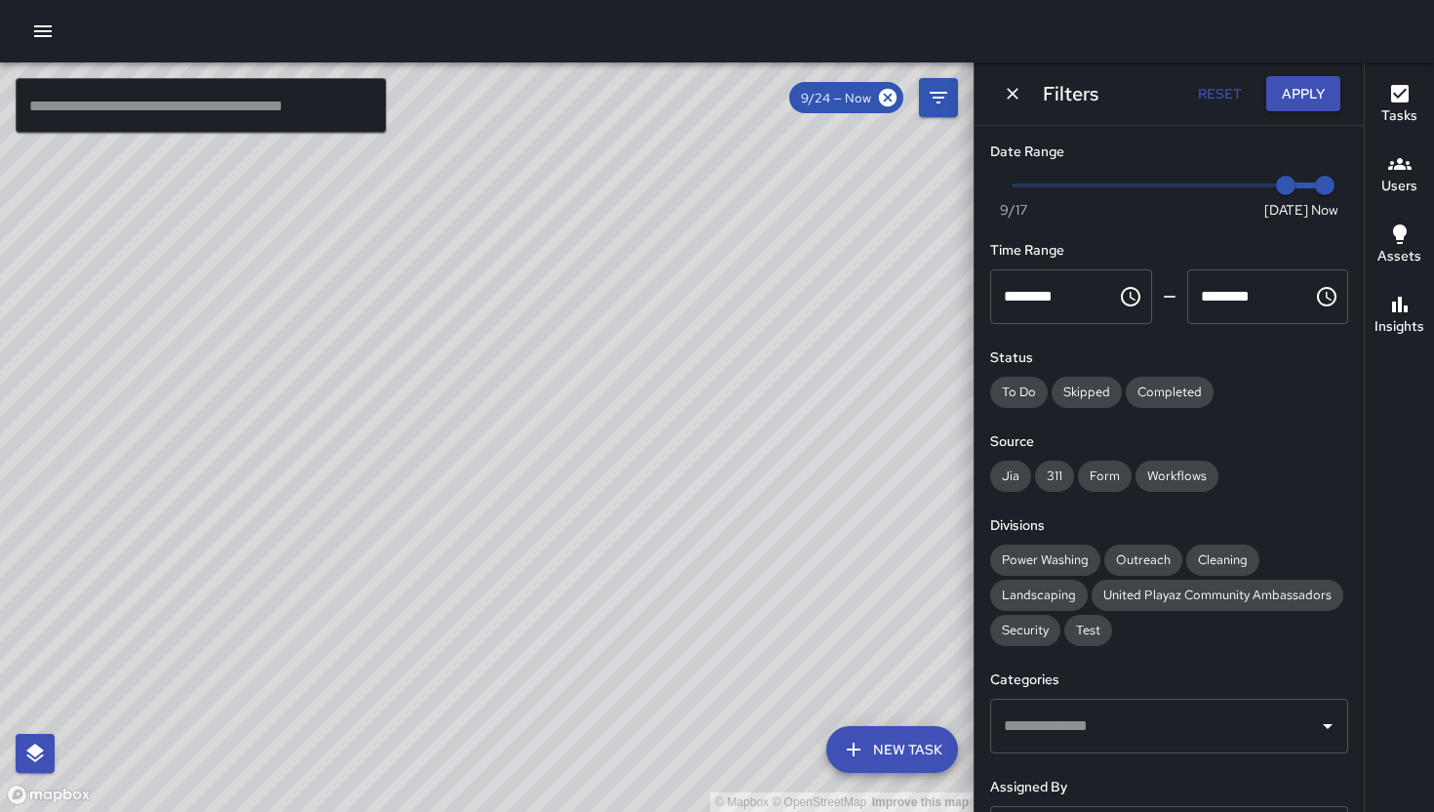
click at [1000, 94] on button "Dismiss" at bounding box center [1012, 93] width 29 height 29
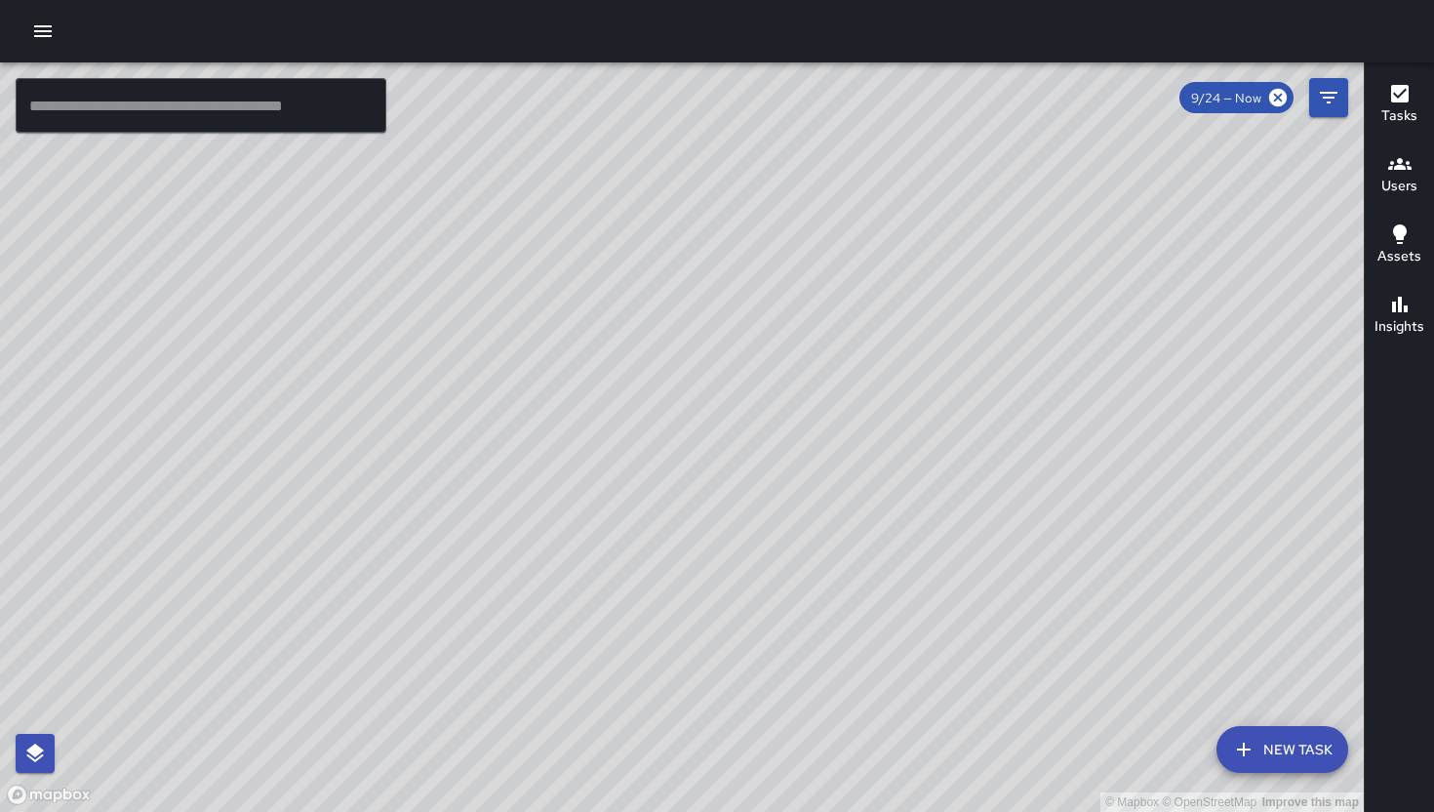
drag, startPoint x: 806, startPoint y: 660, endPoint x: 886, endPoint y: 476, distance: 200.1
click at [884, 479] on div "© Mapbox © OpenStreetMap Improve this map" at bounding box center [682, 436] width 1364 height 749
drag, startPoint x: 925, startPoint y: 541, endPoint x: 914, endPoint y: 475, distance: 67.2
click at [919, 482] on div "© Mapbox © OpenStreetMap Improve this map" at bounding box center [682, 436] width 1364 height 749
drag, startPoint x: 966, startPoint y: 495, endPoint x: 943, endPoint y: 434, distance: 64.9
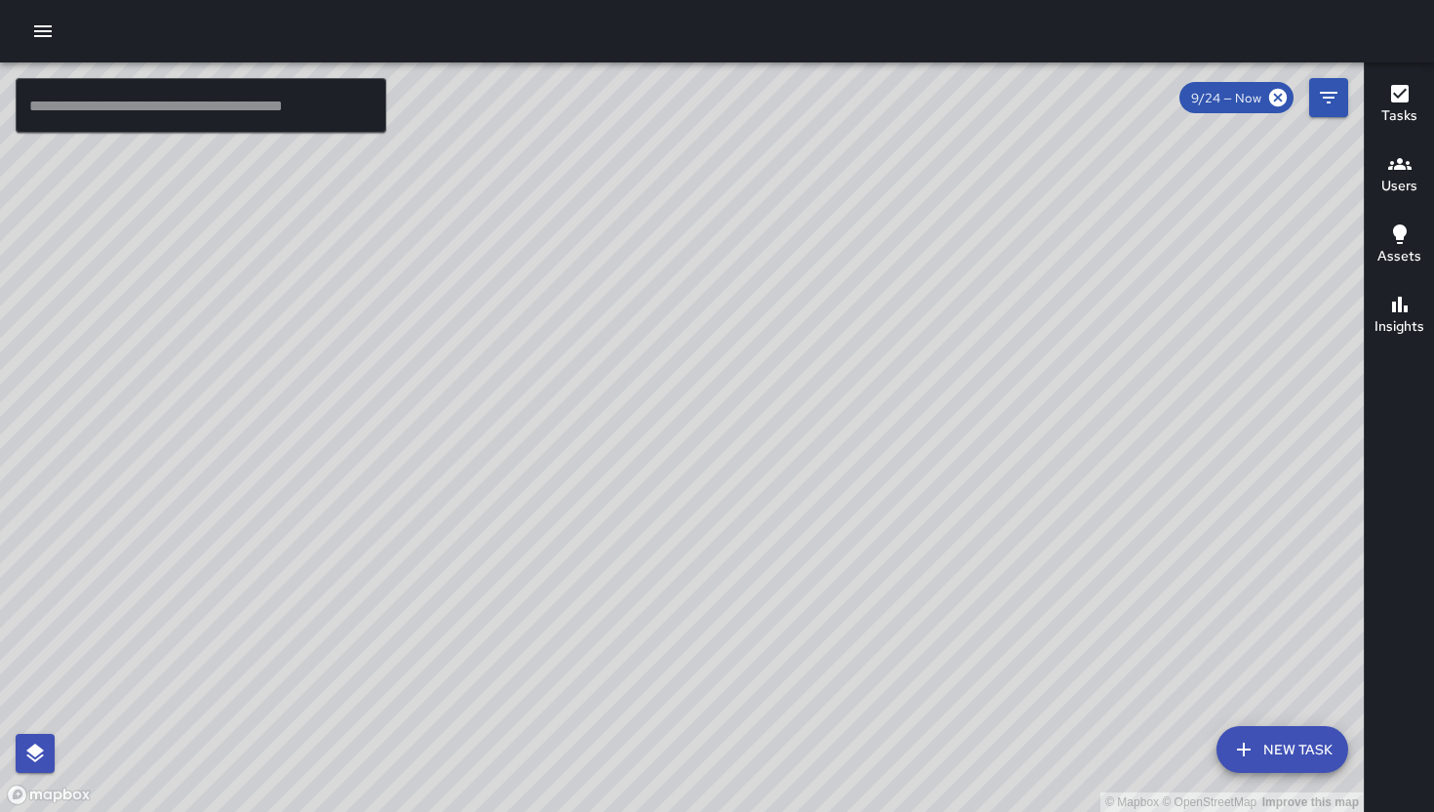
click at [946, 435] on div "© Mapbox © OpenStreetMap Improve this map" at bounding box center [682, 436] width 1364 height 749
drag, startPoint x: 1150, startPoint y: 623, endPoint x: 917, endPoint y: 622, distance: 233.2
click at [917, 622] on div "© Mapbox © OpenStreetMap Improve this map" at bounding box center [682, 436] width 1364 height 749
drag, startPoint x: 911, startPoint y: 617, endPoint x: 984, endPoint y: 589, distance: 78.1
click at [984, 589] on div "© Mapbox © OpenStreetMap Improve this map" at bounding box center [682, 436] width 1364 height 749
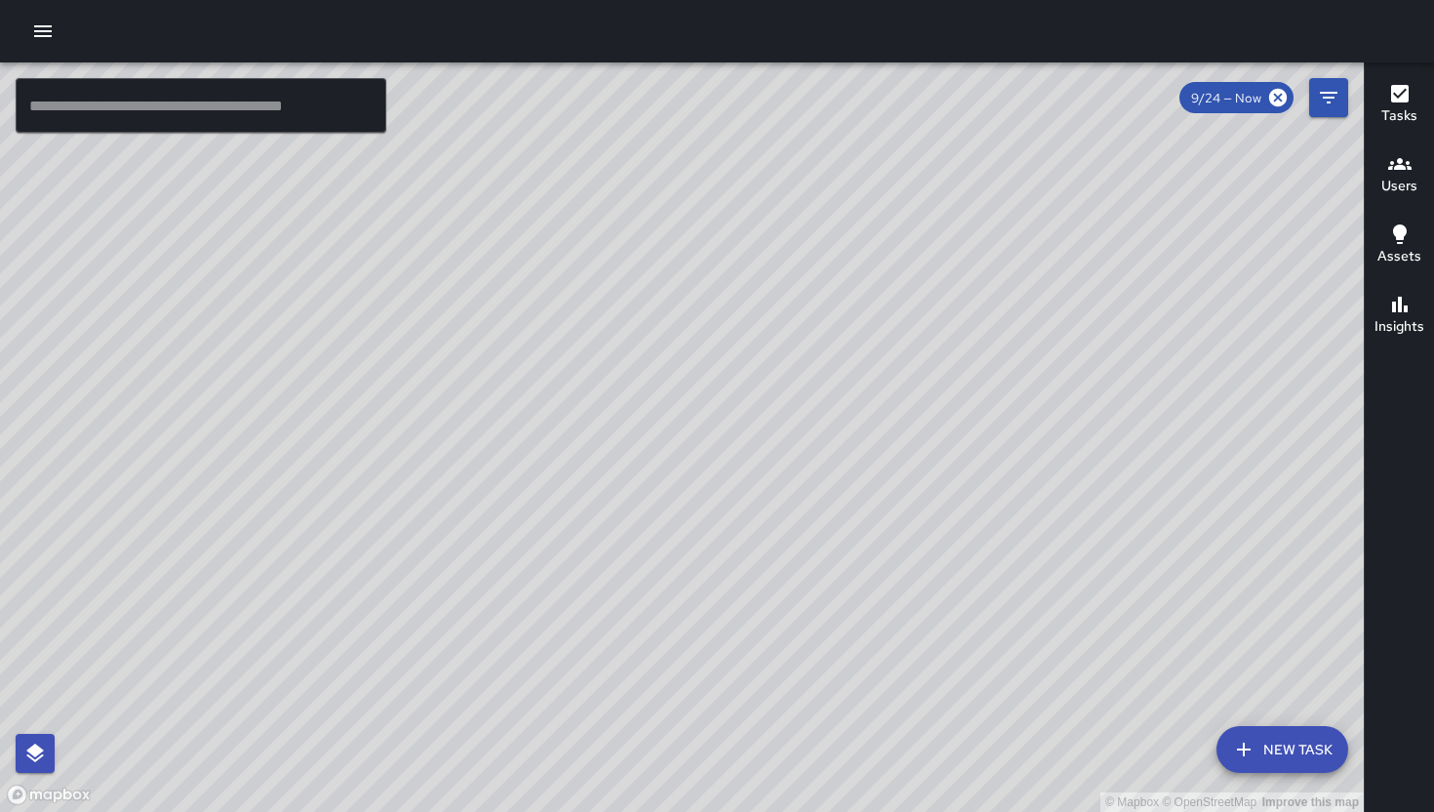
drag, startPoint x: 948, startPoint y: 366, endPoint x: 828, endPoint y: 455, distance: 149.3
click at [837, 469] on div "© Mapbox © OpenStreetMap Improve this map" at bounding box center [682, 436] width 1364 height 749
drag, startPoint x: 933, startPoint y: 496, endPoint x: 763, endPoint y: 445, distance: 177.2
click at [763, 445] on div "© Mapbox © OpenStreetMap Improve this map" at bounding box center [682, 436] width 1364 height 749
drag, startPoint x: 762, startPoint y: 435, endPoint x: 824, endPoint y: 438, distance: 62.5
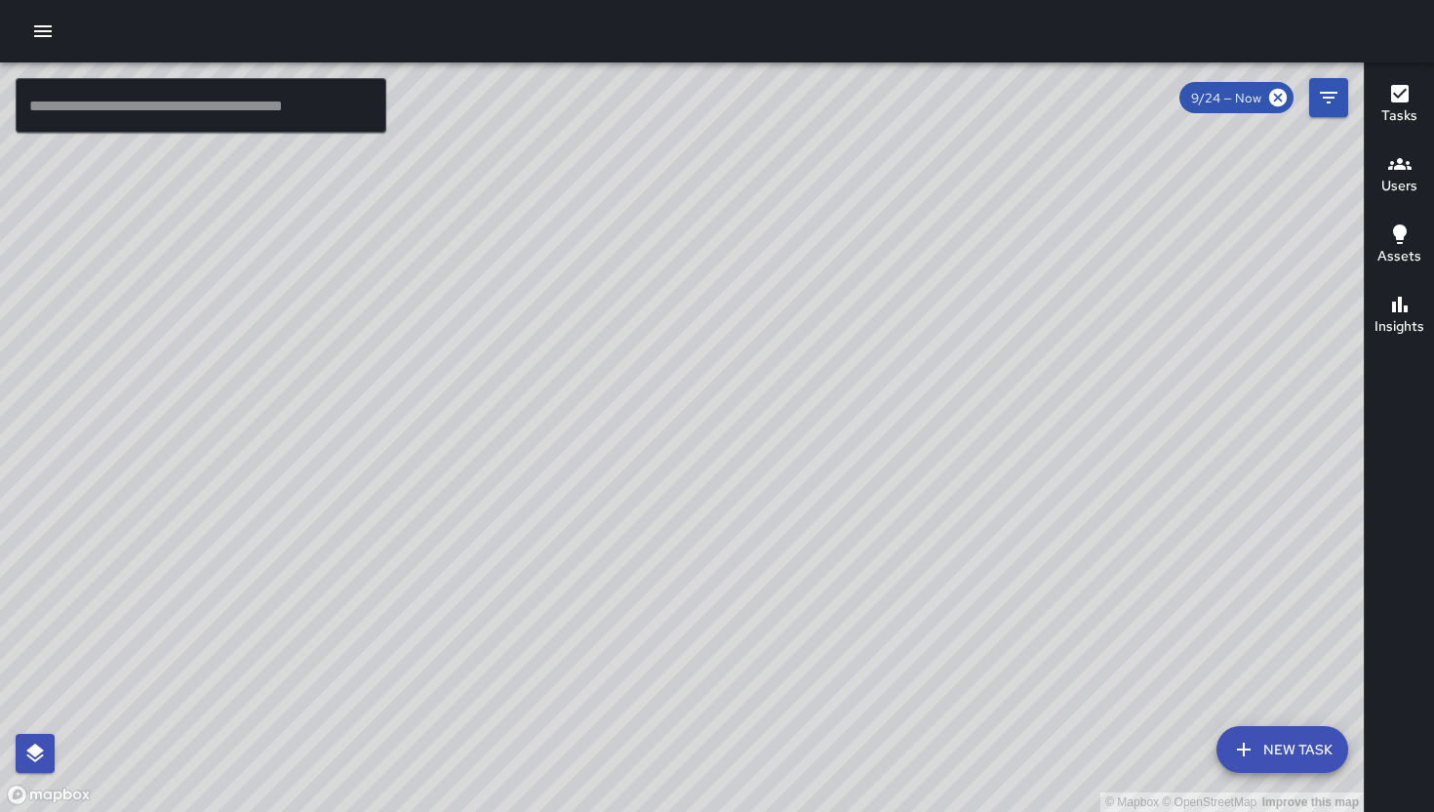
click at [824, 438] on div "© Mapbox © OpenStreetMap Improve this map" at bounding box center [682, 436] width 1364 height 749
drag, startPoint x: 825, startPoint y: 447, endPoint x: 844, endPoint y: 383, distance: 66.1
click at [844, 383] on div "© Mapbox © OpenStreetMap Improve this map" at bounding box center [682, 436] width 1364 height 749
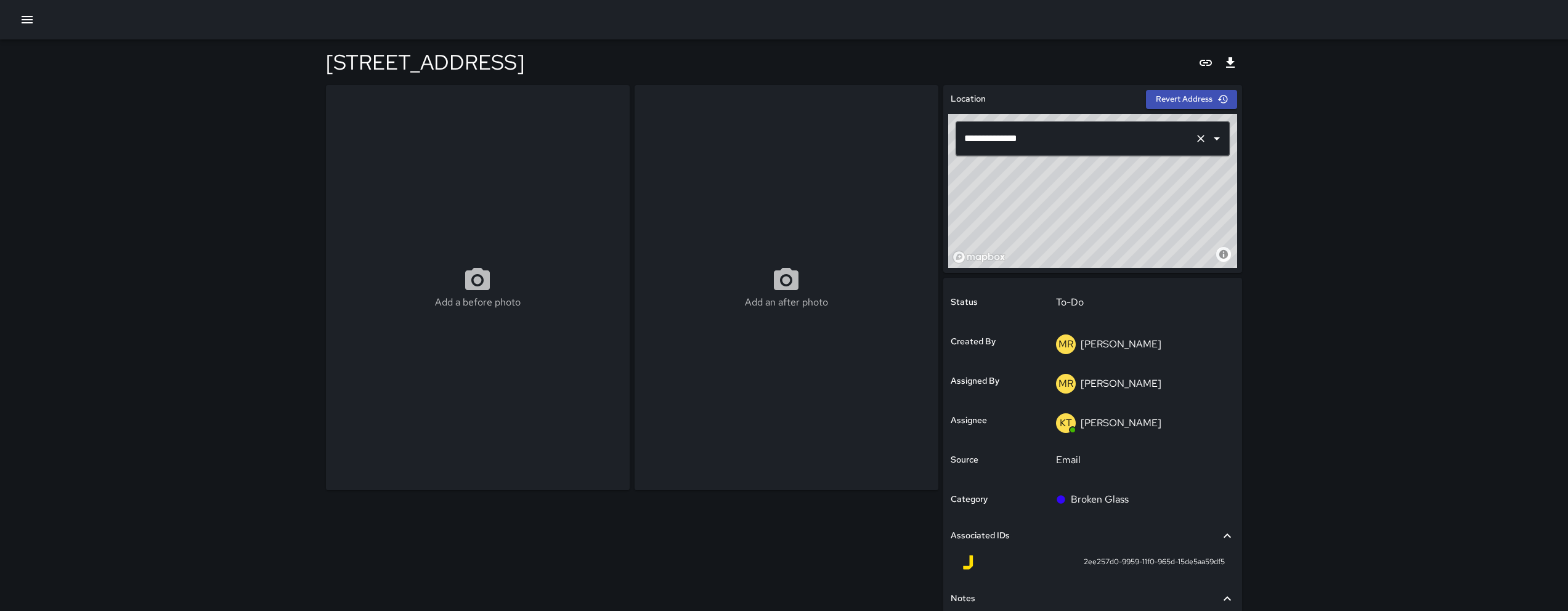
click at [1038, 141] on input "**********" at bounding box center [1075, 138] width 229 height 23
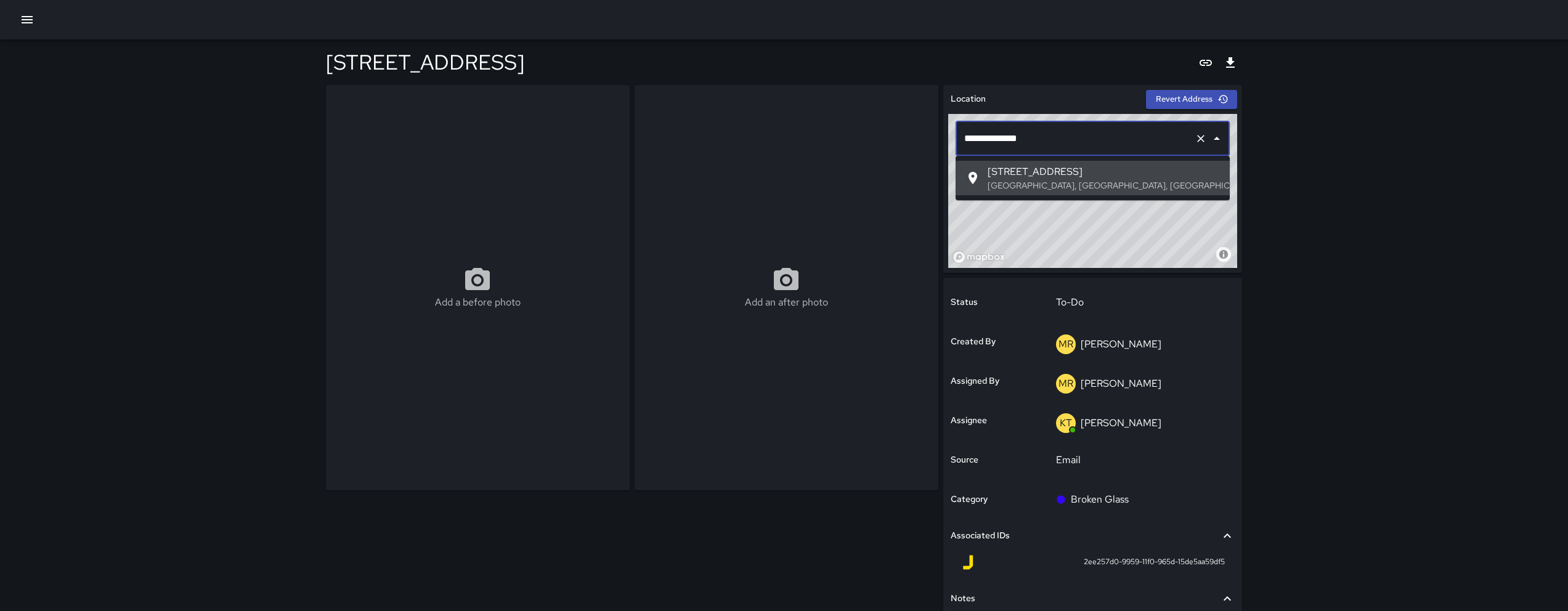
click at [1038, 141] on input "**********" at bounding box center [1075, 138] width 229 height 23
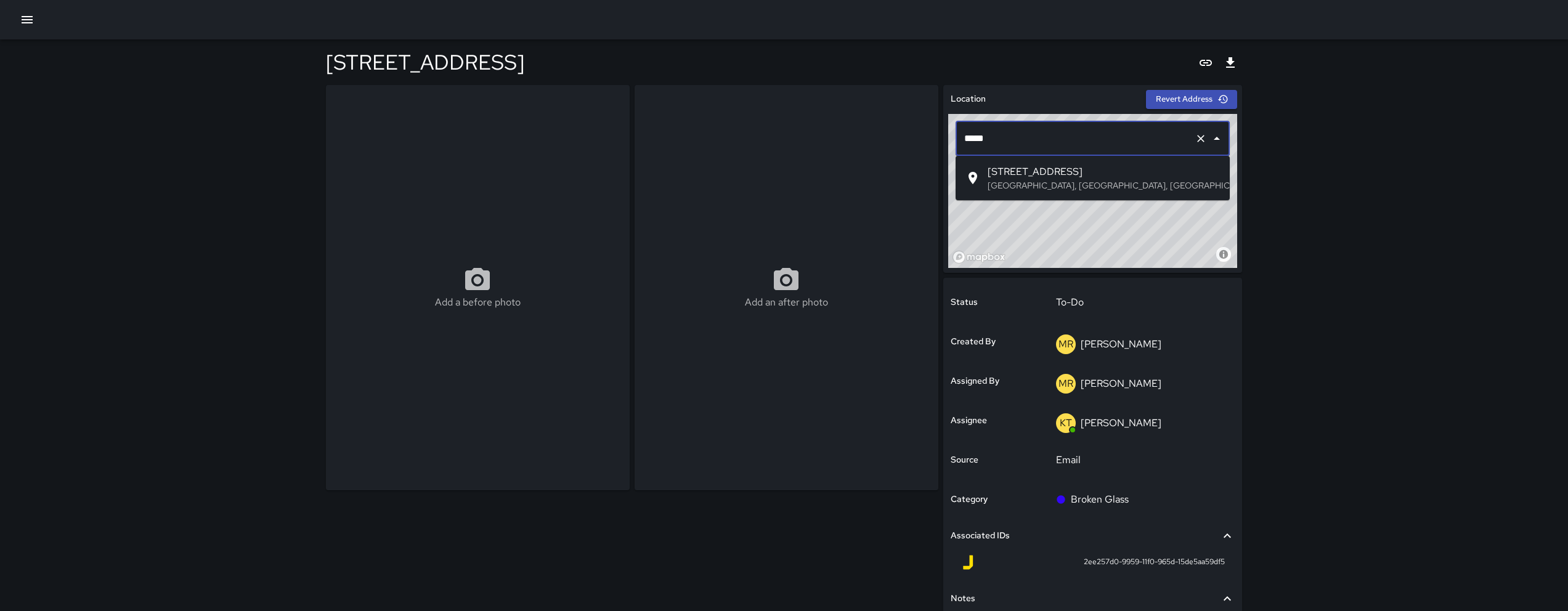
click at [1089, 163] on li "345 8th Street San Francisco, CA, USA" at bounding box center [1092, 178] width 274 height 35
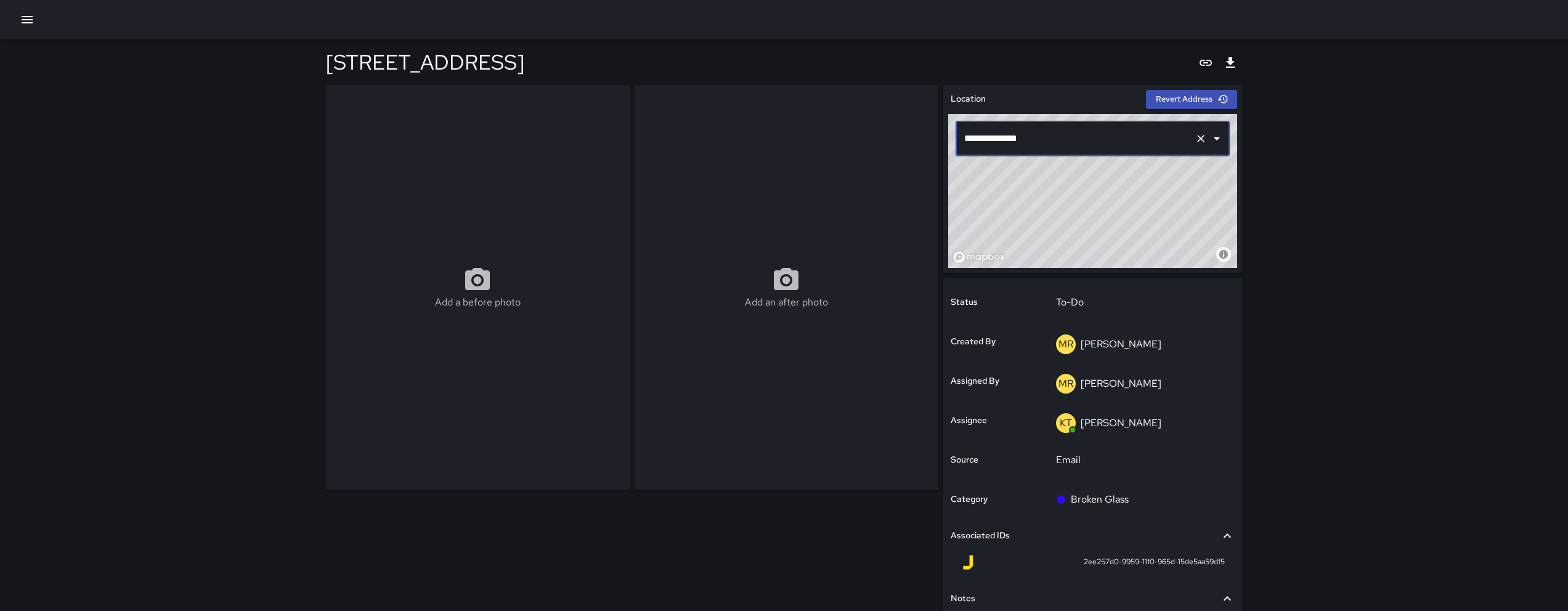
type input "**********"
click at [1293, 104] on div "**********" at bounding box center [784, 353] width 1568 height 706
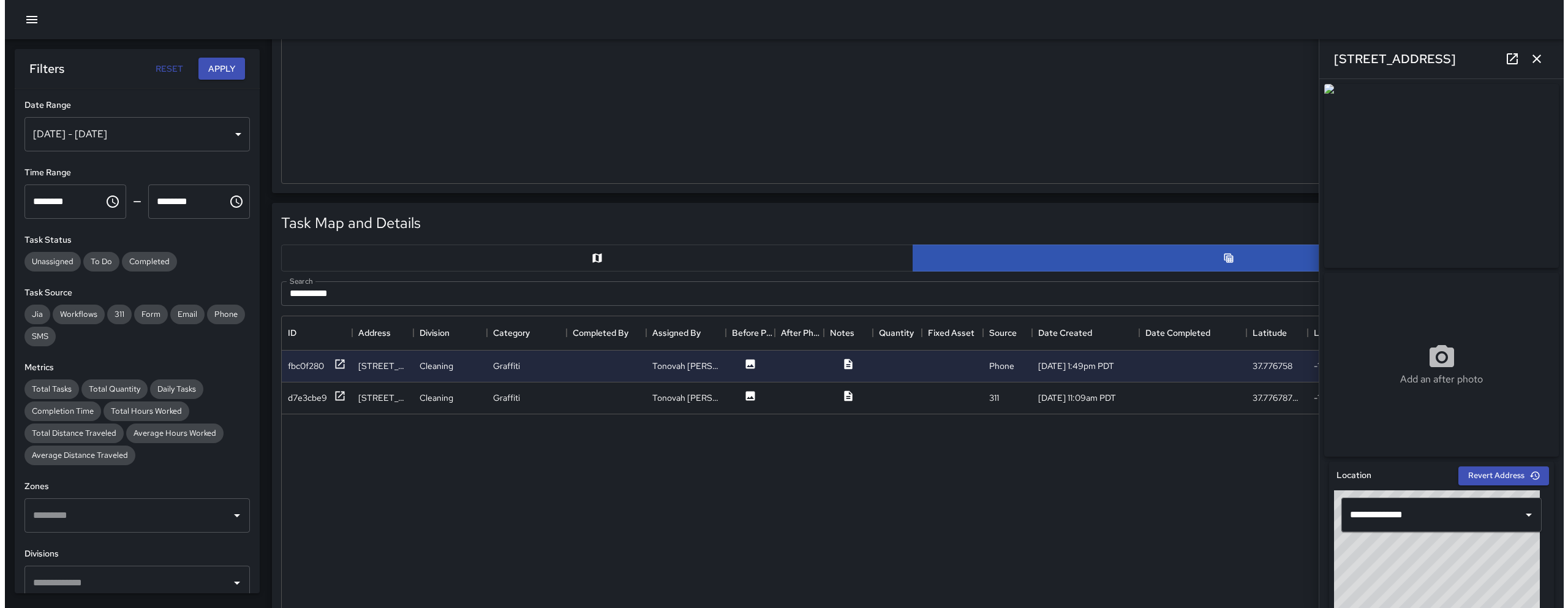
scroll to position [218, 0]
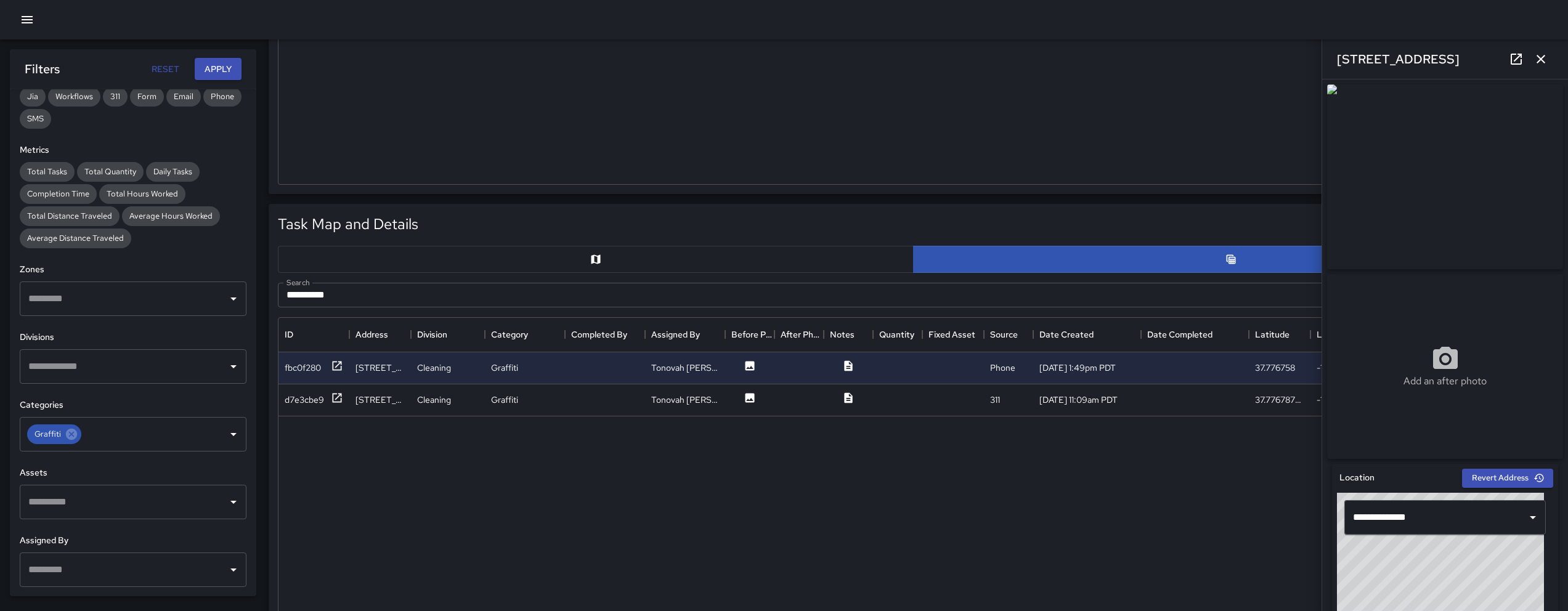
click at [33, 19] on icon "button" at bounding box center [27, 20] width 15 height 15
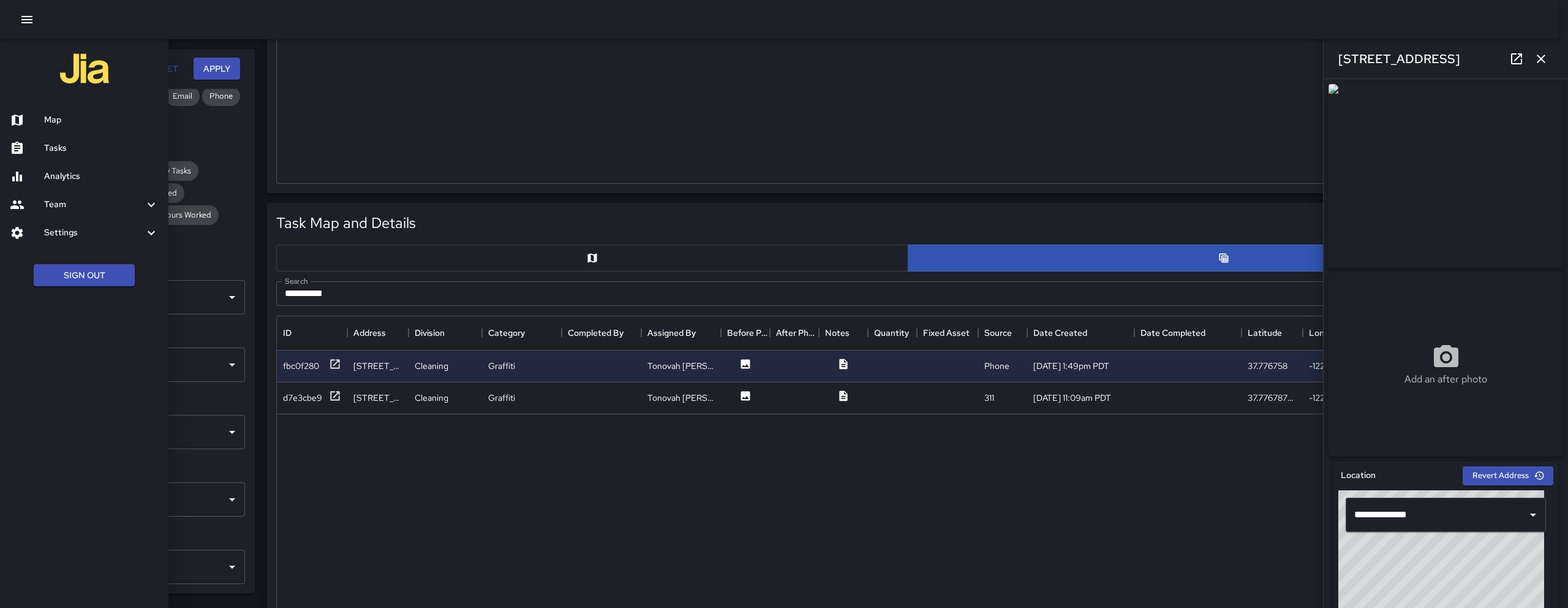
click at [70, 121] on h6 "Map" at bounding box center [101, 119] width 114 height 13
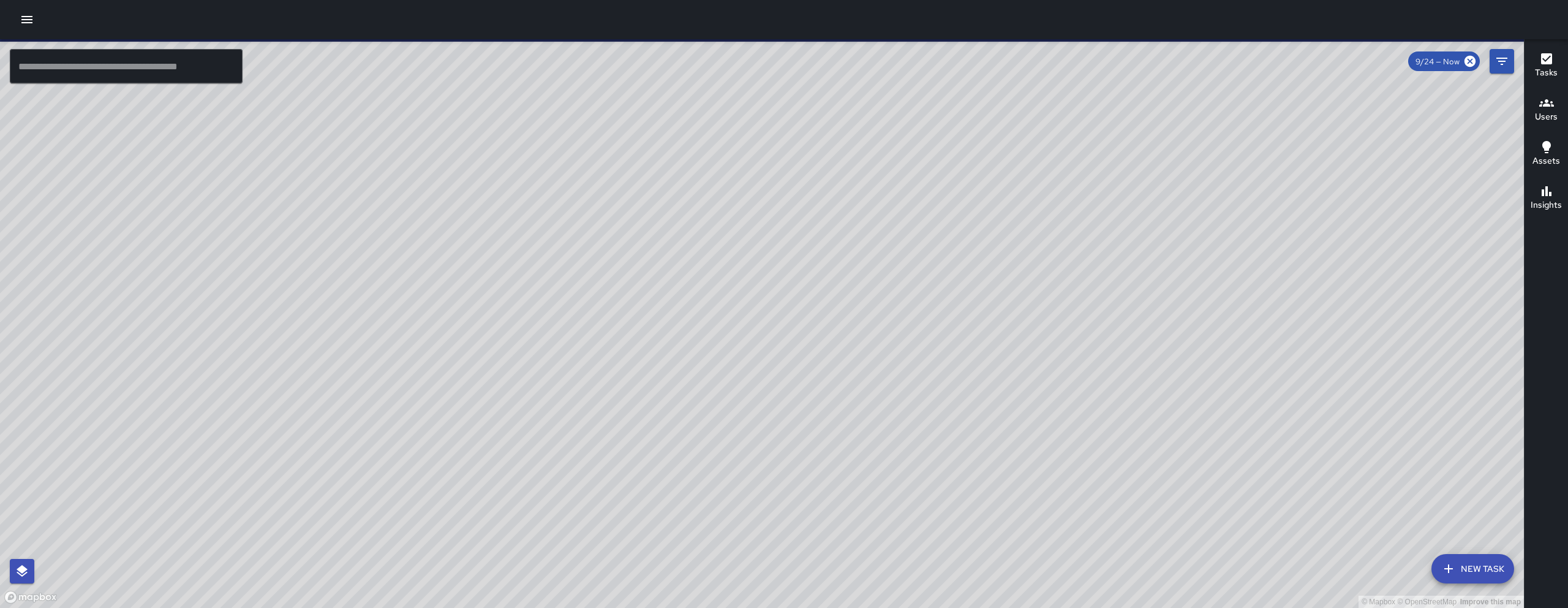
drag, startPoint x: 815, startPoint y: 541, endPoint x: 717, endPoint y: 453, distance: 131.7
click at [736, 411] on div "© Mapbox © OpenStreetMap Improve this map" at bounding box center [761, 323] width 1523 height 568
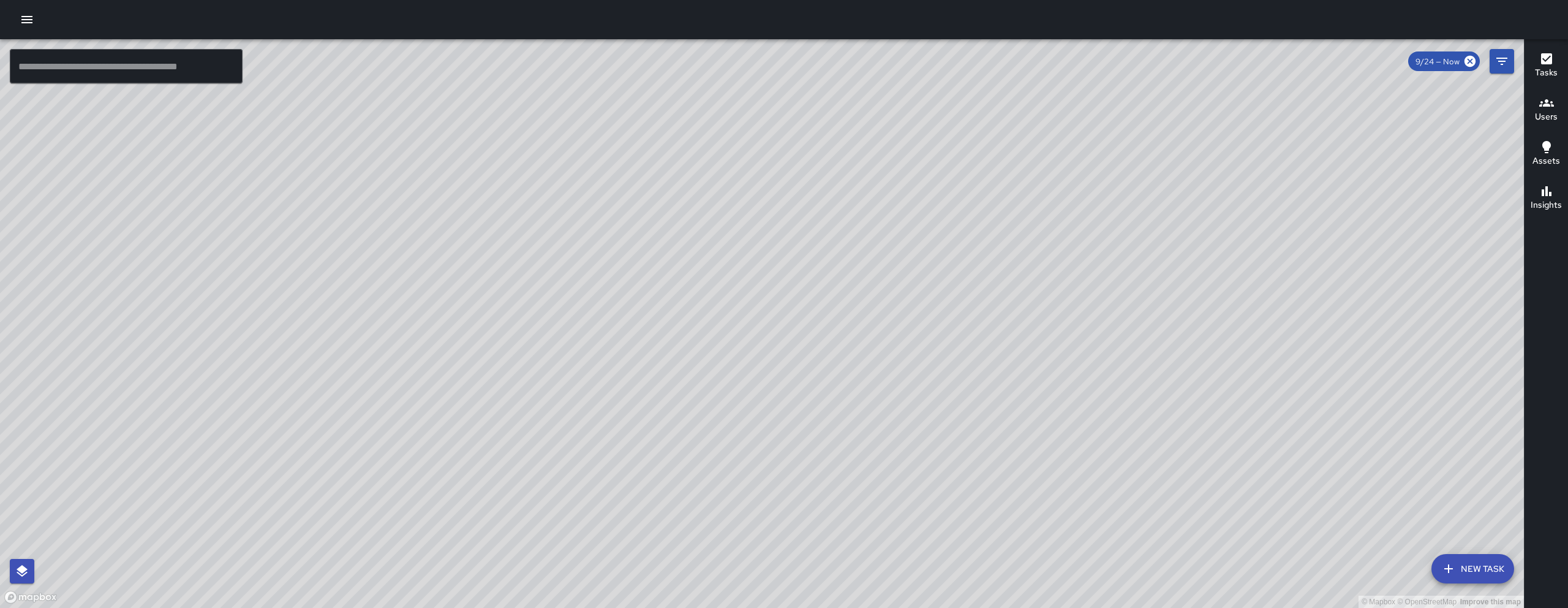
drag, startPoint x: 786, startPoint y: 355, endPoint x: 822, endPoint y: 491, distance: 140.7
click at [822, 491] on div "© Mapbox © OpenStreetMap Improve this map" at bounding box center [761, 323] width 1523 height 568
click at [875, 472] on div "© Mapbox © OpenStreetMap Improve this map" at bounding box center [761, 323] width 1523 height 568
click at [876, 479] on div "© Mapbox © OpenStreetMap Improve this map" at bounding box center [761, 323] width 1523 height 568
drag, startPoint x: 711, startPoint y: 234, endPoint x: 712, endPoint y: 246, distance: 12.0
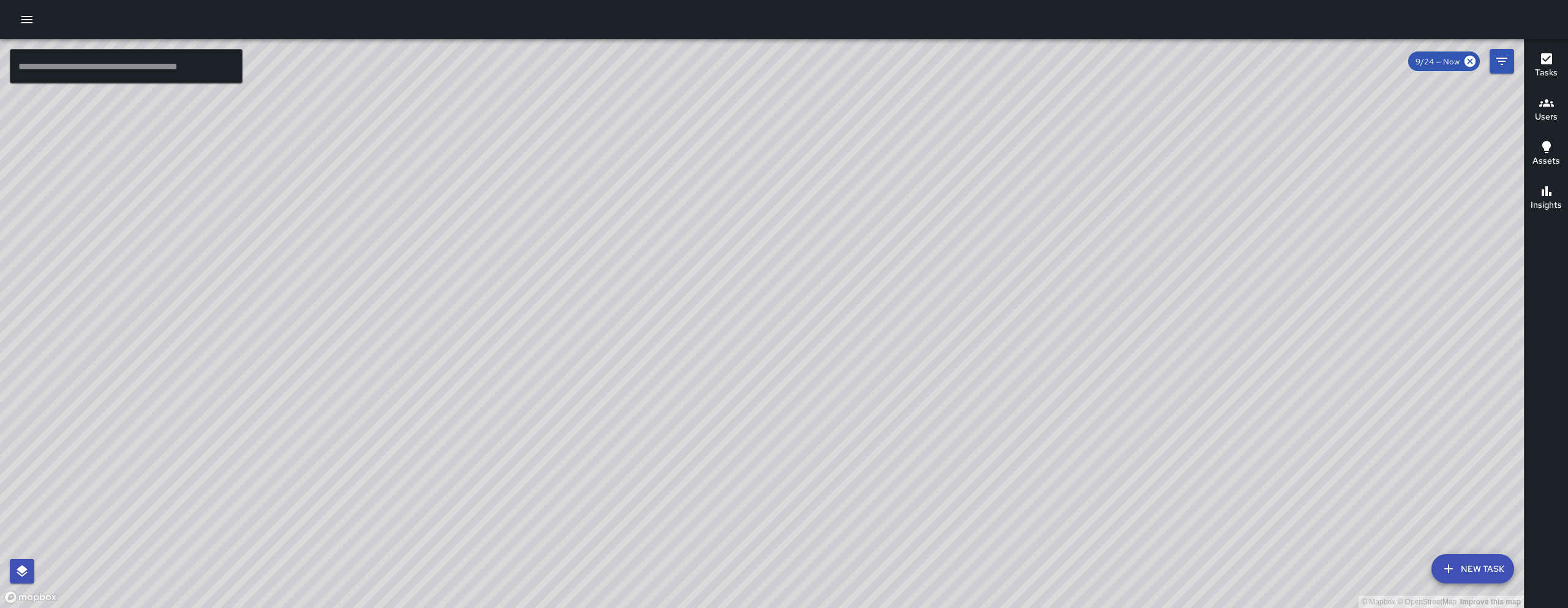
click at [712, 246] on div "© Mapbox © OpenStreetMap Improve this map" at bounding box center [761, 323] width 1523 height 568
drag, startPoint x: 994, startPoint y: 544, endPoint x: 964, endPoint y: 308, distance: 237.9
click at [964, 308] on div "© Mapbox © OpenStreetMap Improve this map" at bounding box center [761, 323] width 1523 height 568
drag, startPoint x: 967, startPoint y: 323, endPoint x: 952, endPoint y: 291, distance: 35.3
click at [952, 291] on div "© Mapbox © OpenStreetMap Improve this map" at bounding box center [761, 323] width 1523 height 568
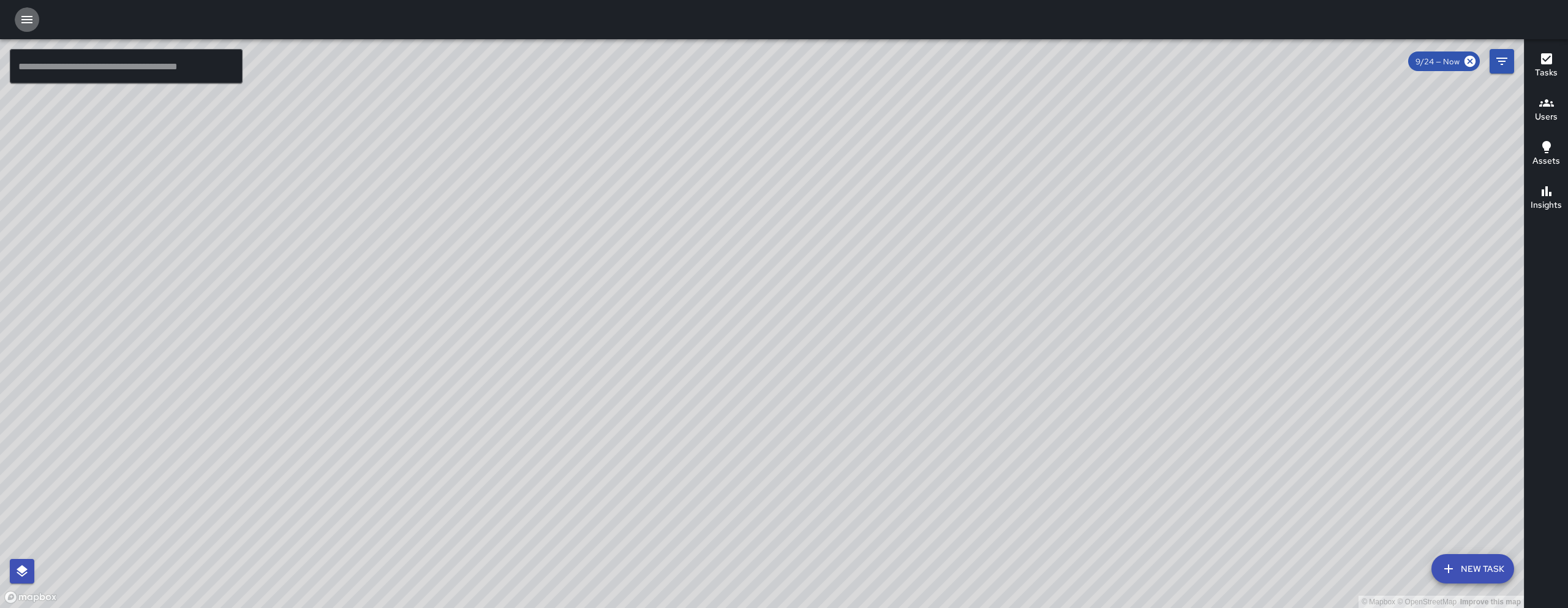
click at [24, 14] on icon "button" at bounding box center [26, 19] width 14 height 14
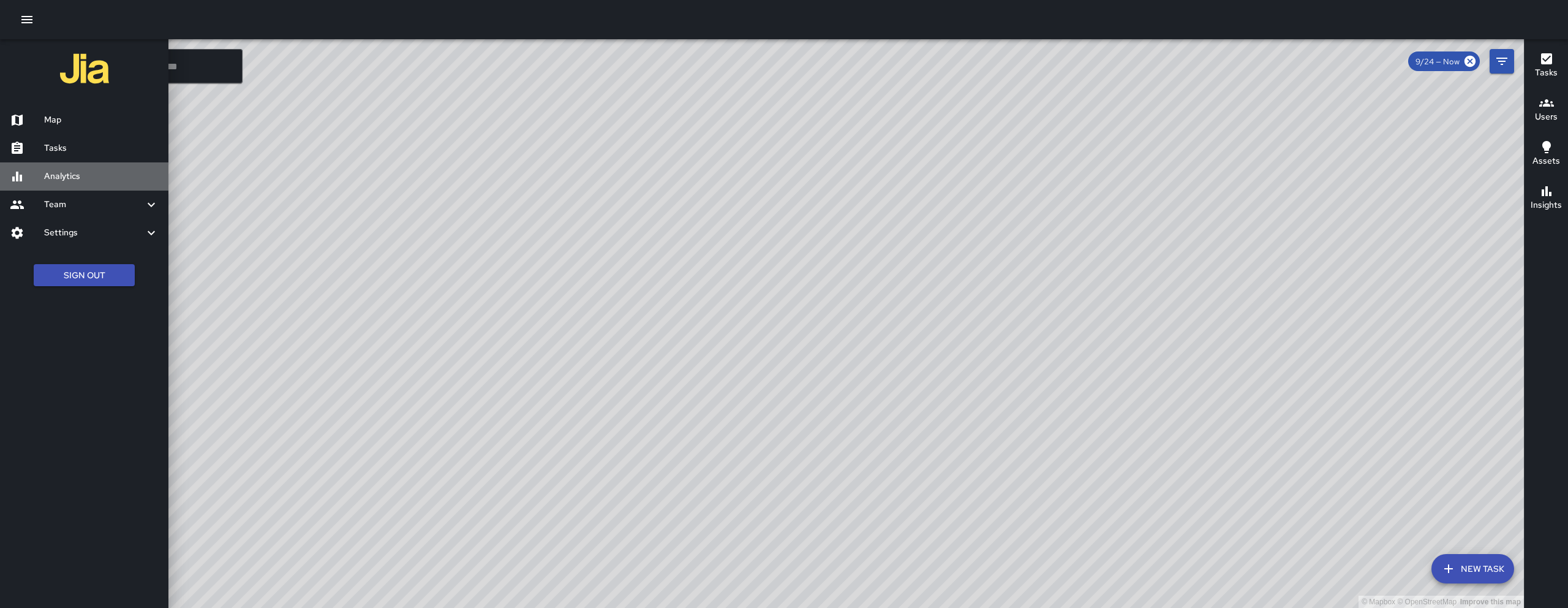
click at [83, 164] on div "Analytics" at bounding box center [84, 176] width 168 height 28
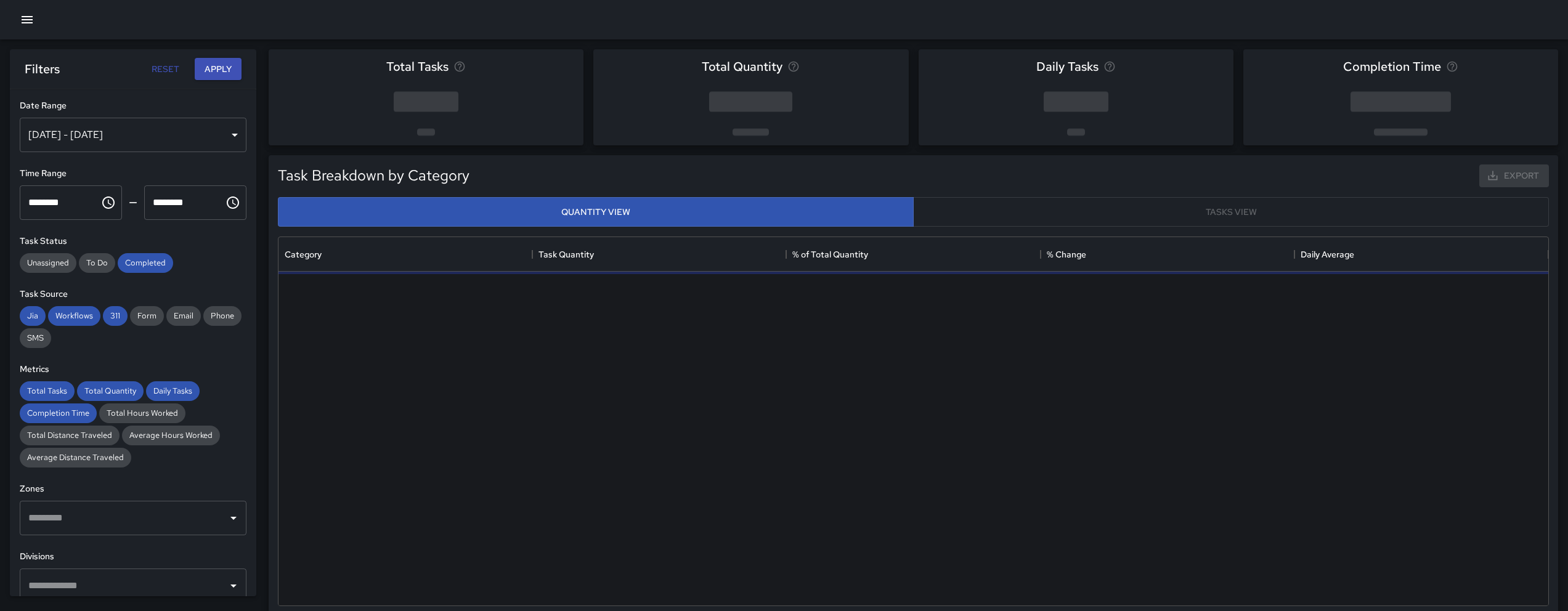
scroll to position [359, 1260]
click at [23, 33] on div at bounding box center [784, 20] width 1568 height 39
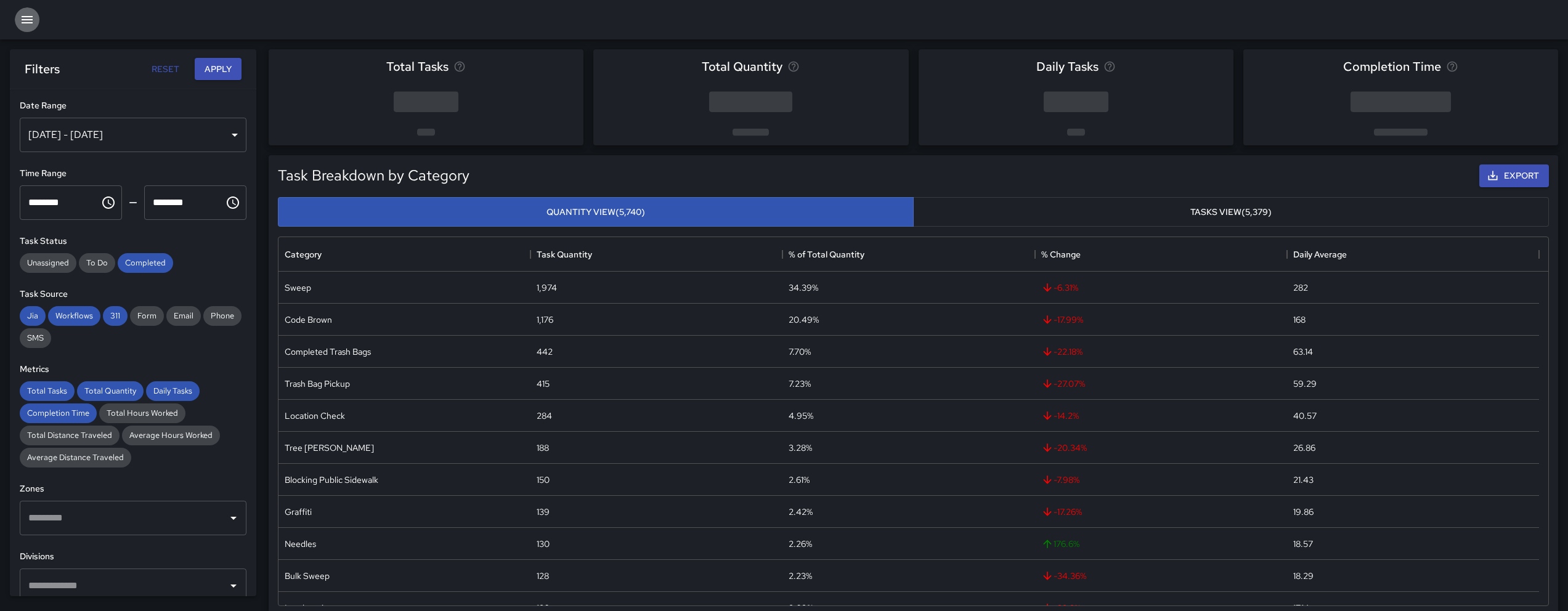
click at [28, 29] on button "button" at bounding box center [27, 20] width 25 height 25
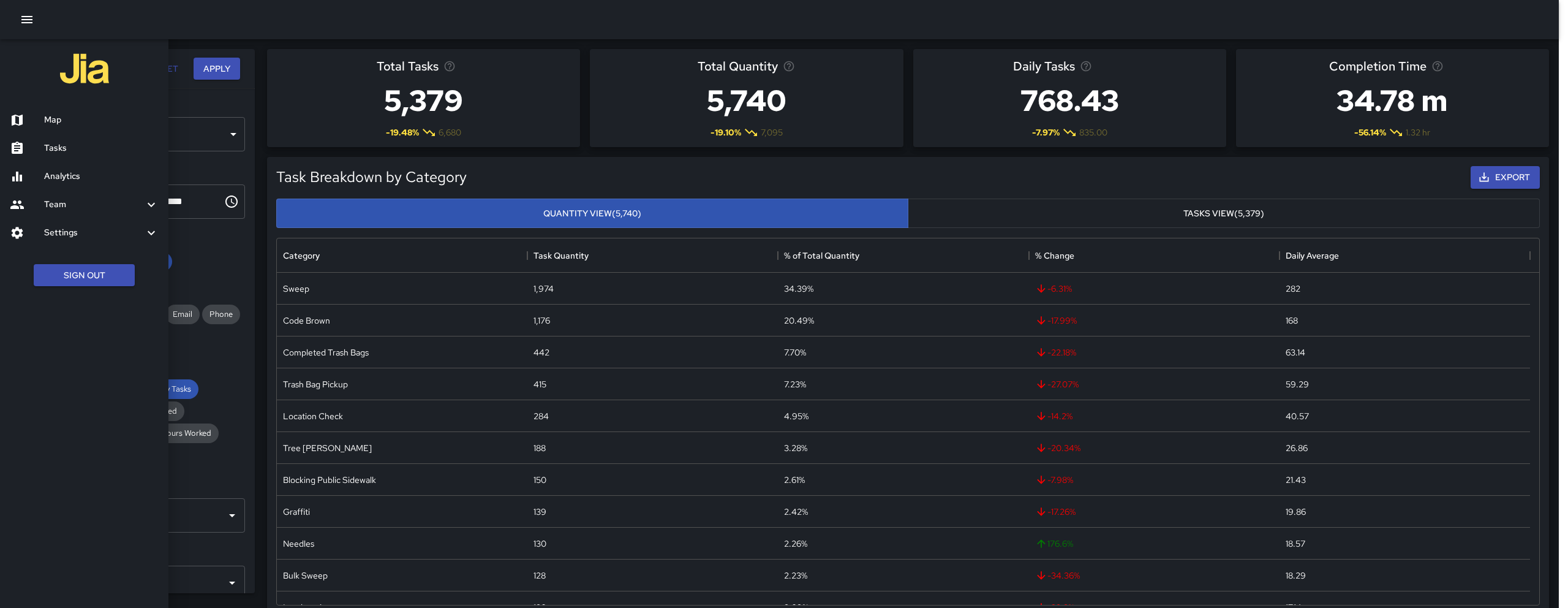
click at [94, 176] on h6 "Analytics" at bounding box center [101, 176] width 114 height 13
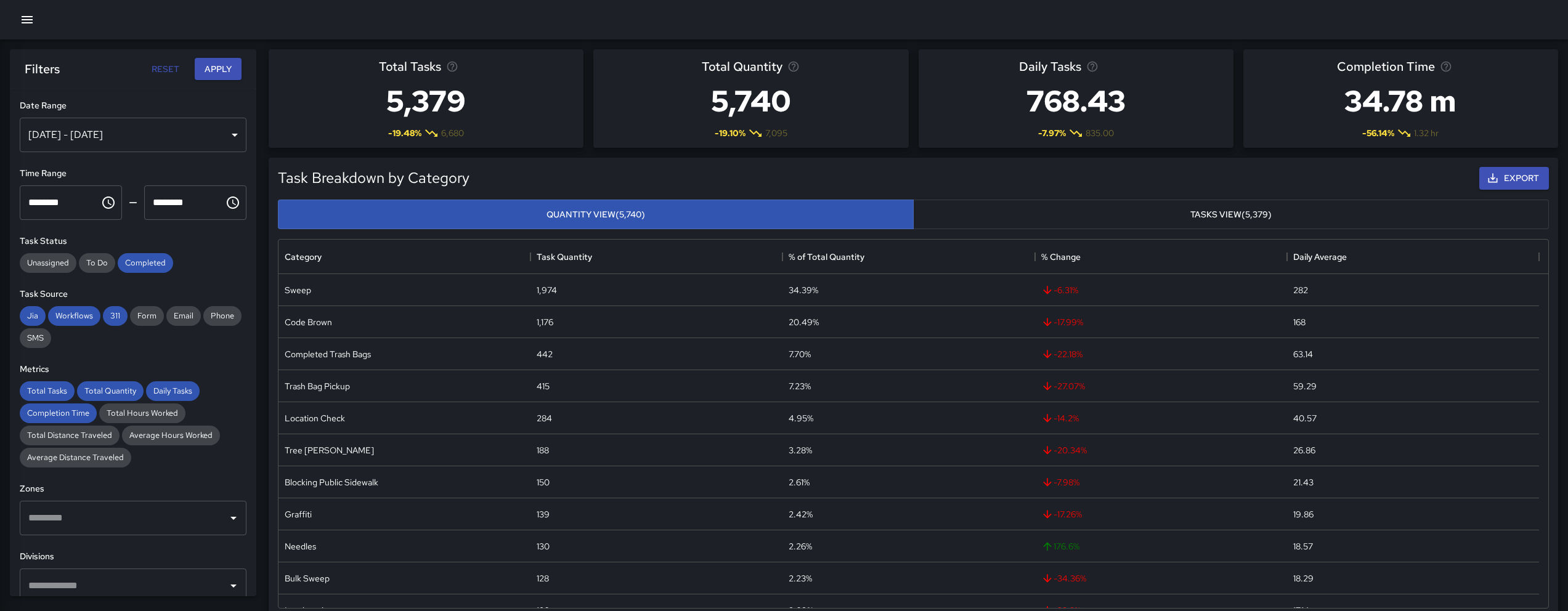
scroll to position [10, 10]
click at [30, 14] on icon "button" at bounding box center [27, 20] width 15 height 15
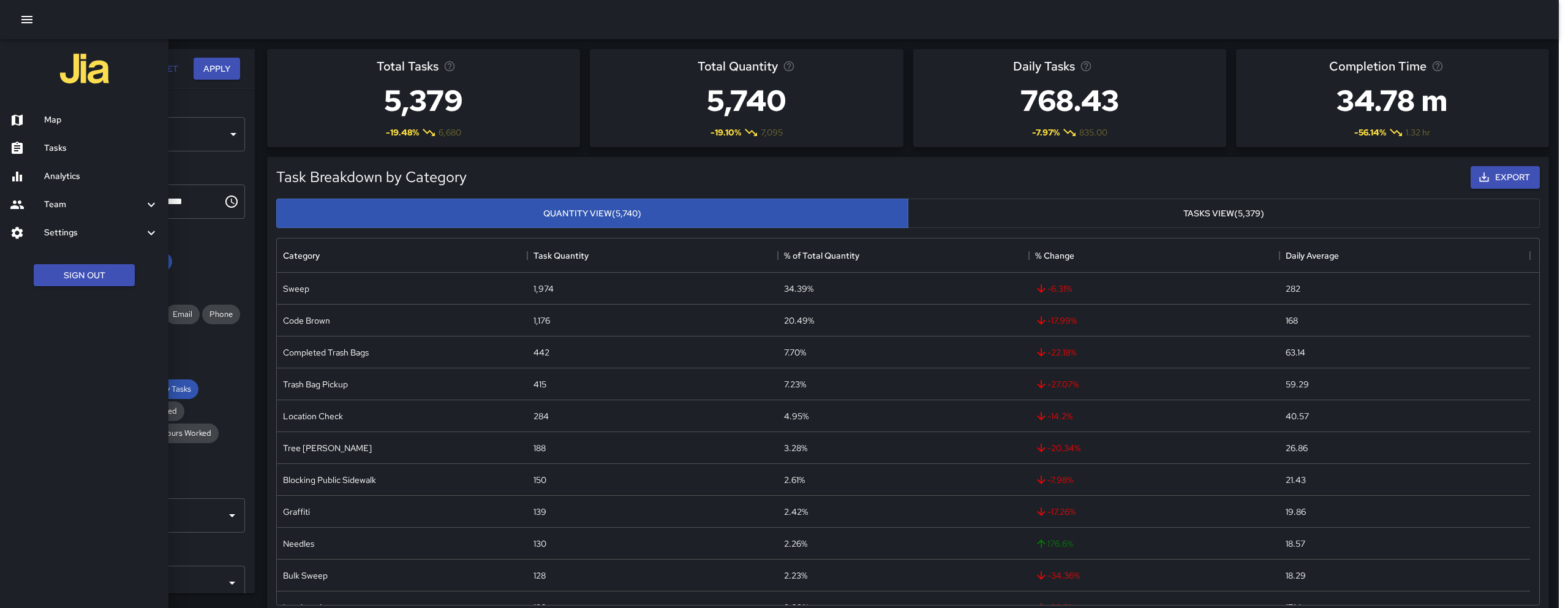
click at [88, 150] on h6 "Tasks" at bounding box center [101, 148] width 114 height 13
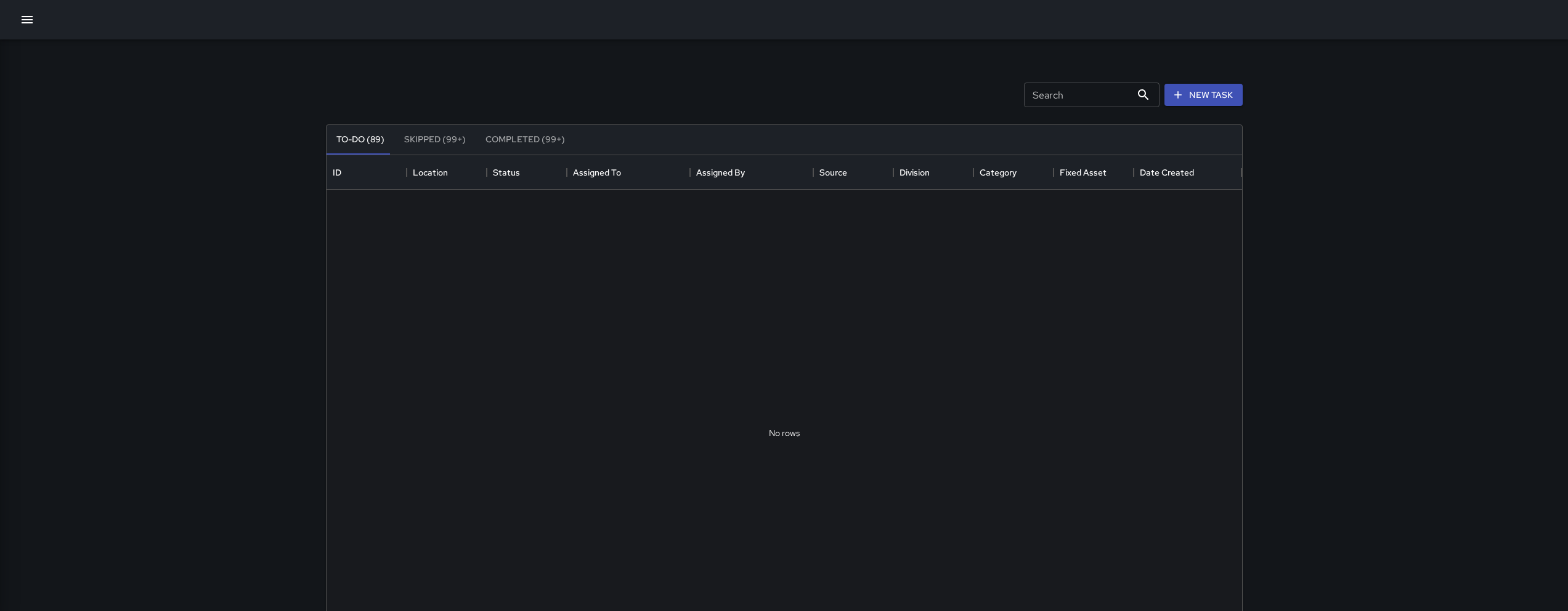
scroll to position [513, 906]
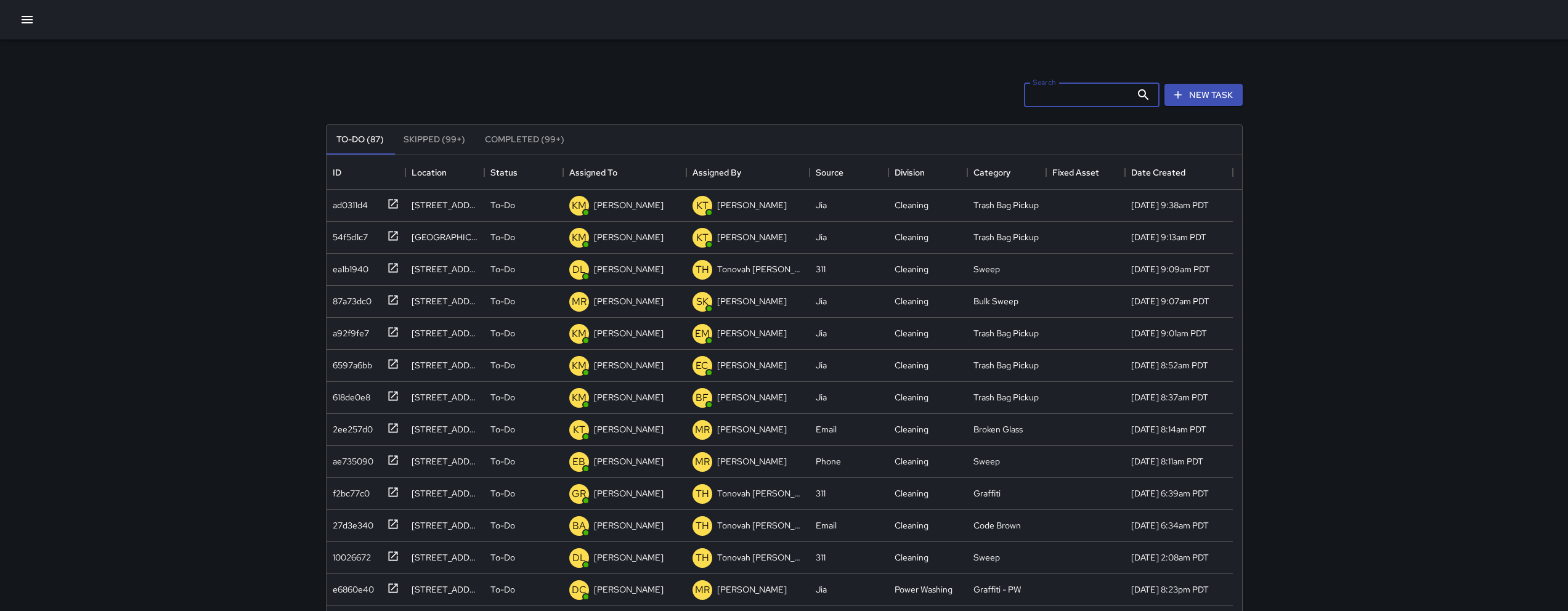
click at [1068, 104] on input "Search" at bounding box center [1078, 95] width 107 height 25
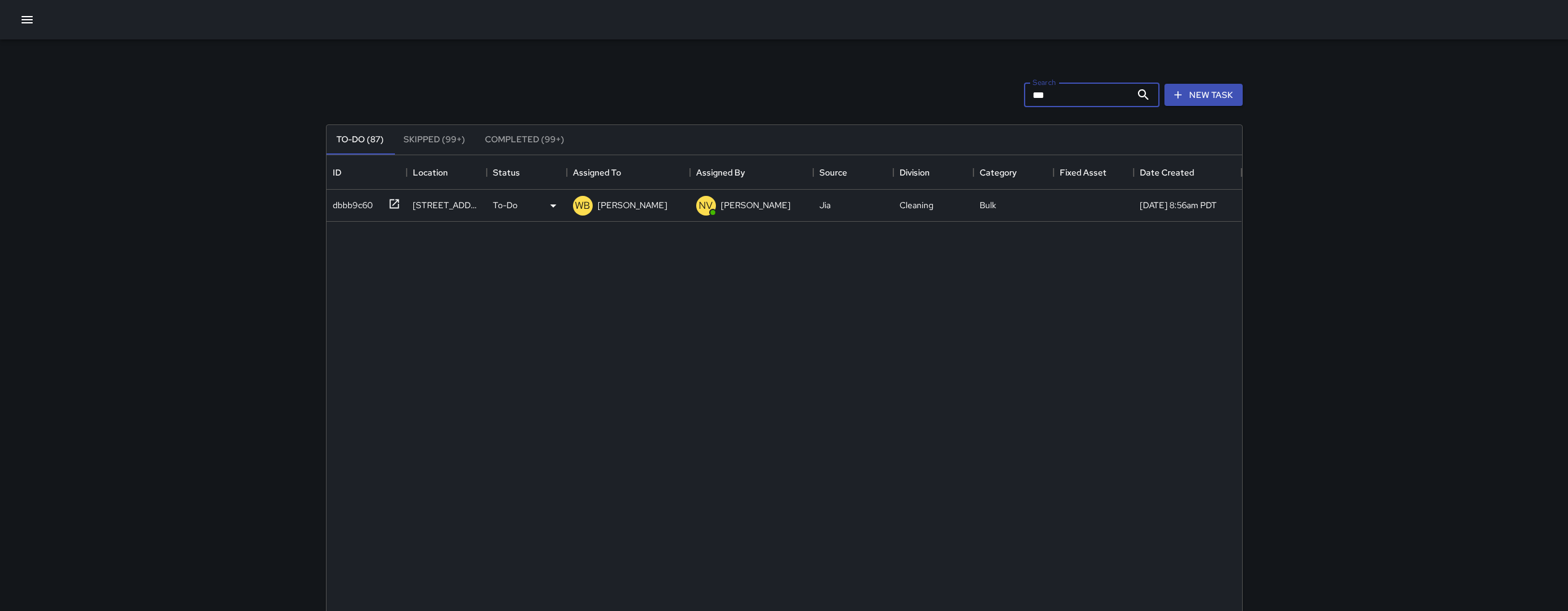
type input "***"
click at [349, 200] on div "dbbb9c60" at bounding box center [350, 202] width 45 height 17
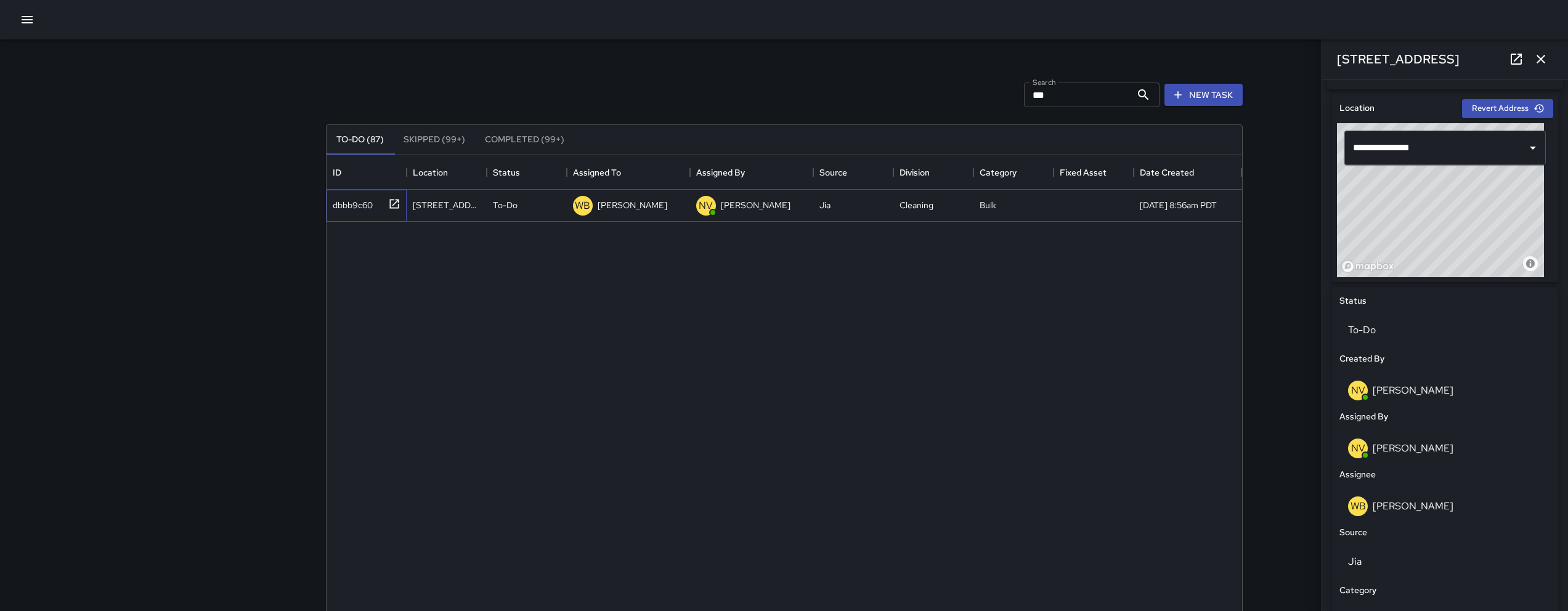
scroll to position [588, 0]
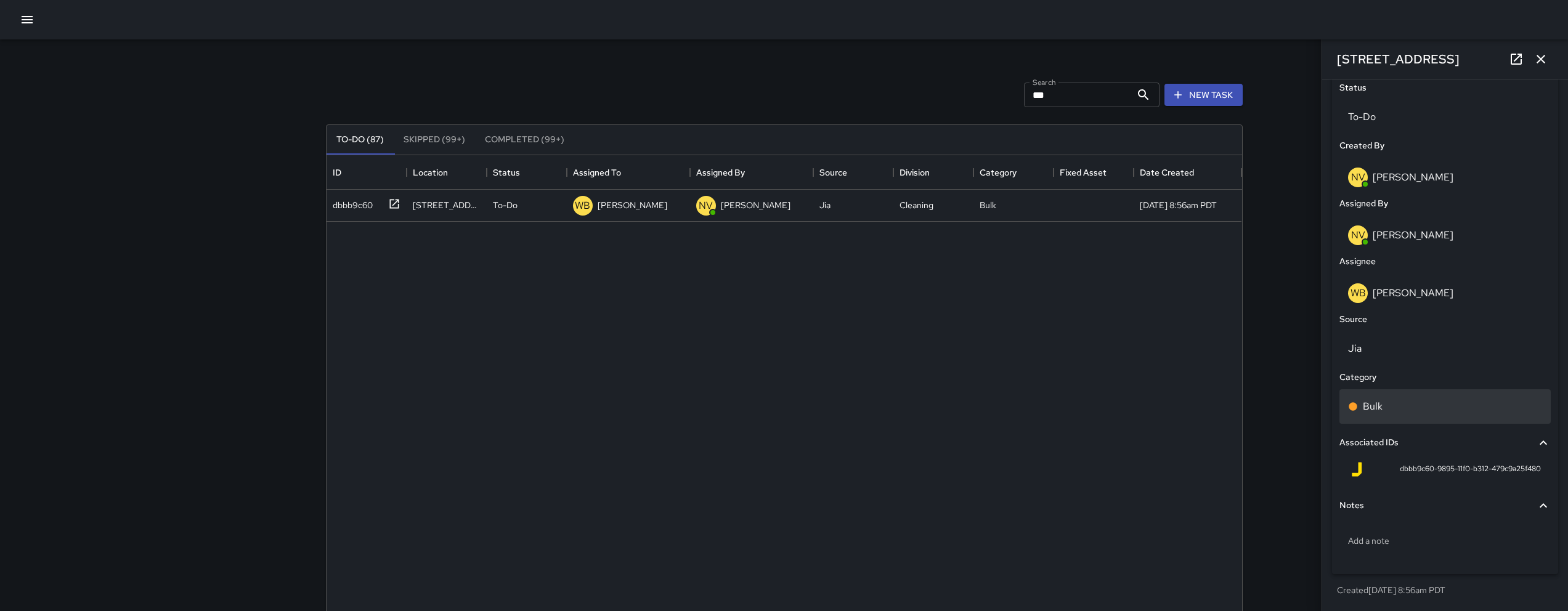
click at [1399, 410] on div "Bulk" at bounding box center [1445, 406] width 194 height 15
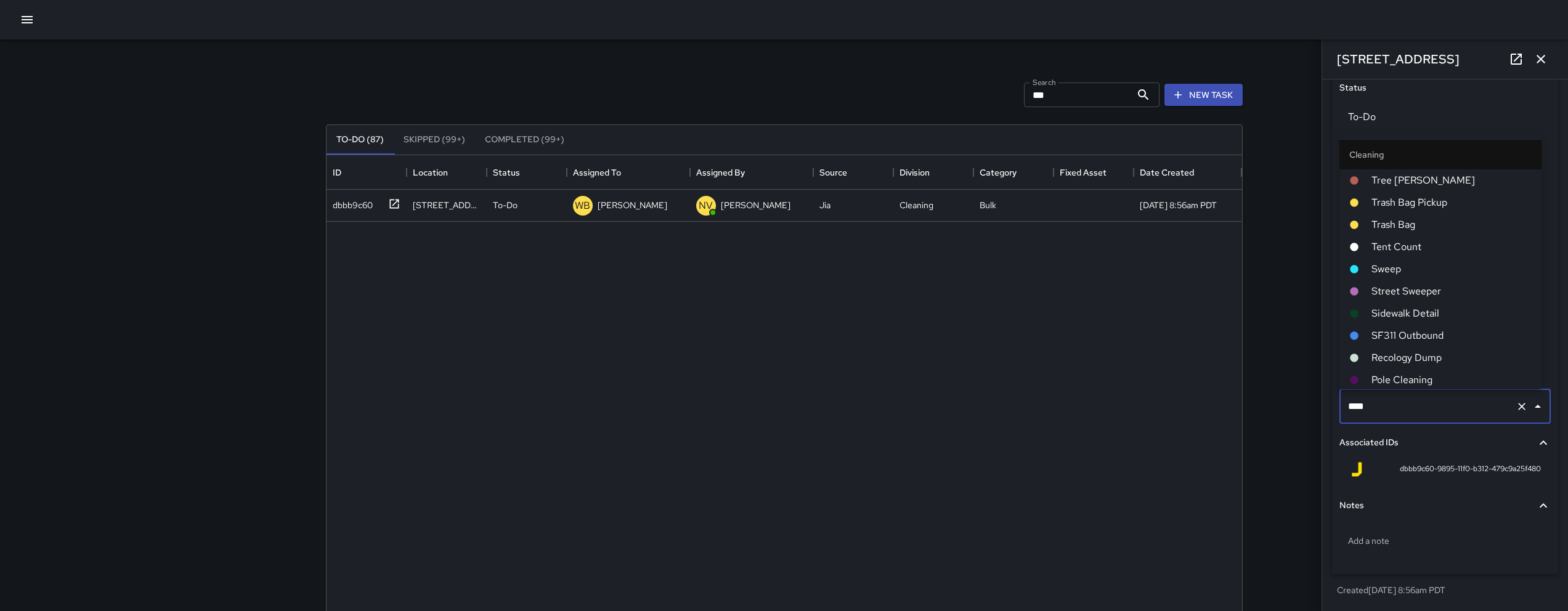
click at [1399, 410] on input "****" at bounding box center [1428, 406] width 165 height 23
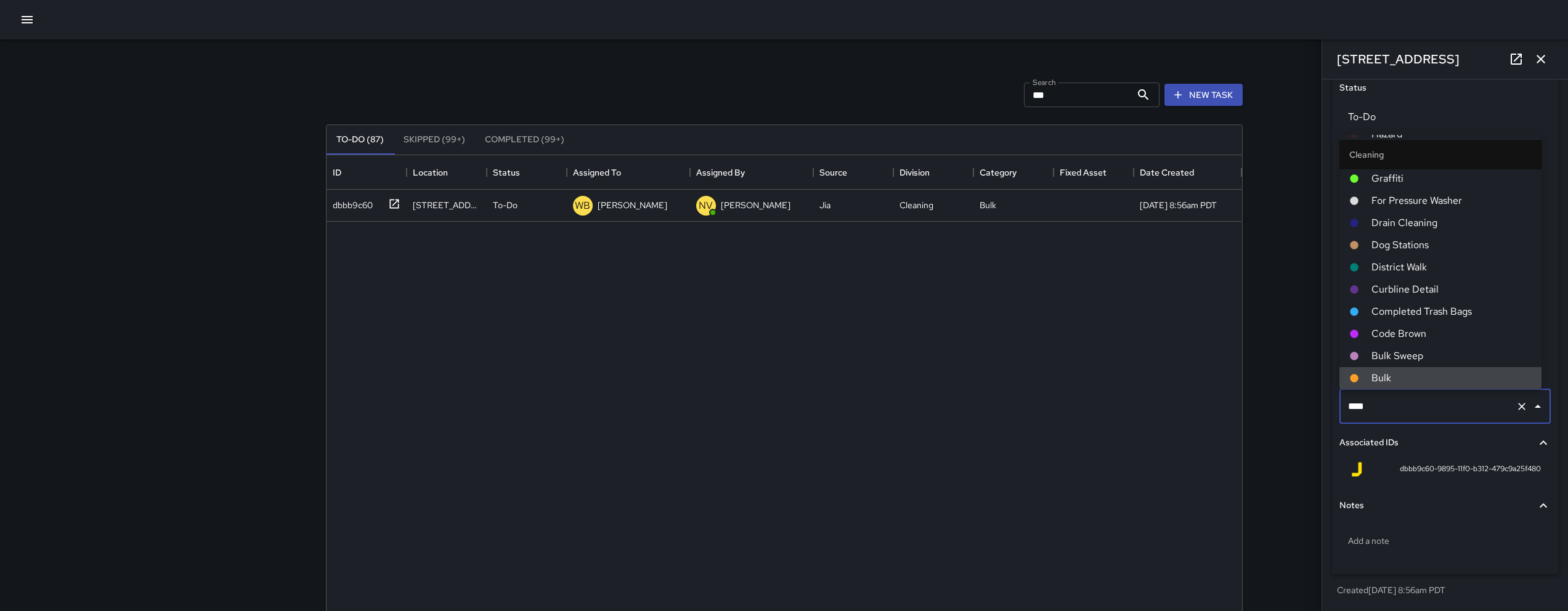
click at [1399, 410] on input "****" at bounding box center [1428, 406] width 165 height 23
click at [1255, 394] on div "**********" at bounding box center [784, 383] width 947 height 688
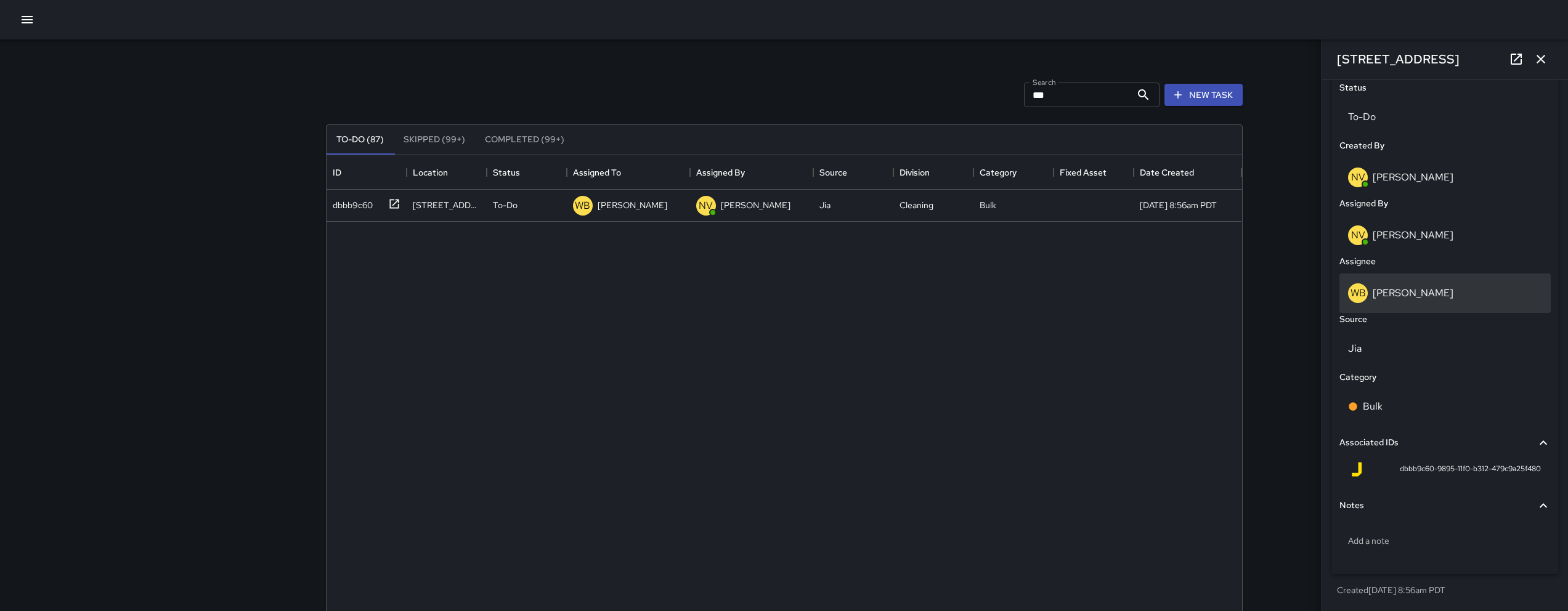
click at [1495, 288] on div "WB Woodrow Blake" at bounding box center [1445, 293] width 194 height 20
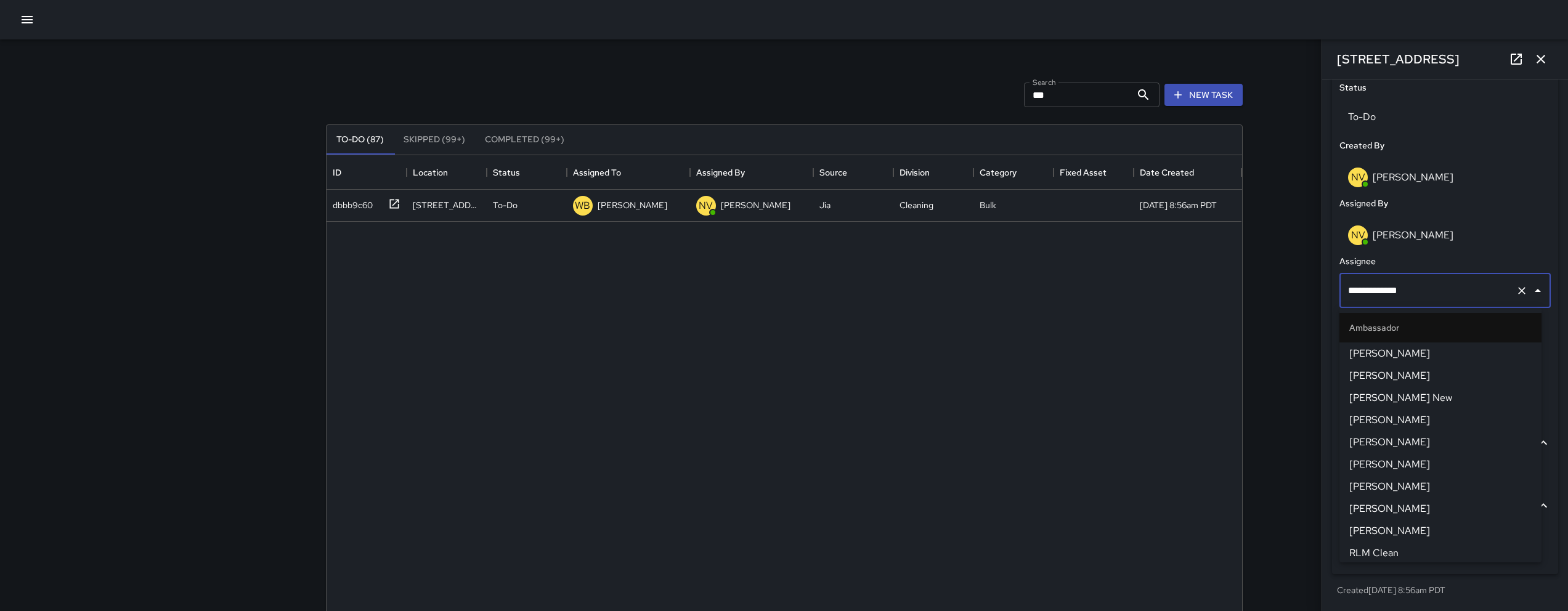
scroll to position [608, 0]
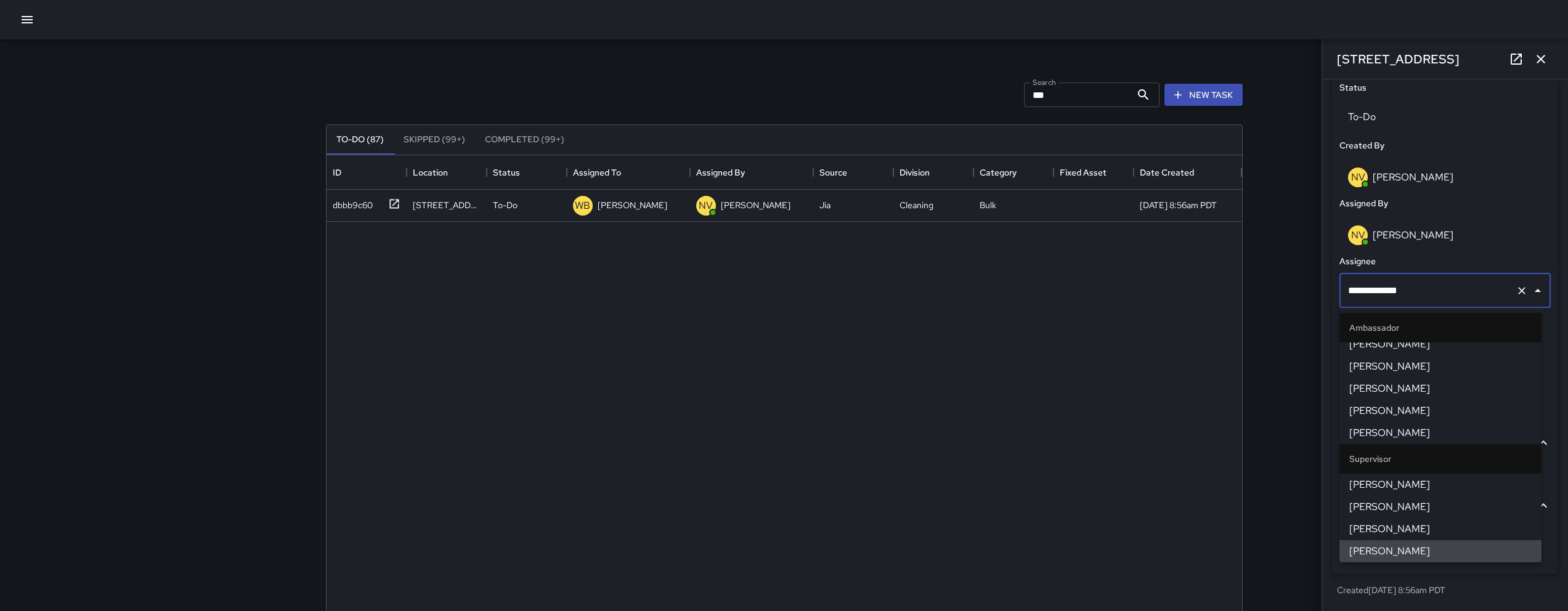
click at [1495, 288] on input "**********" at bounding box center [1428, 290] width 165 height 23
click at [983, 383] on div "dbbb9c60 325 10th Street To-Do WB Woodrow Blake NV Nicolas Vega Jia Cleaning Bu…" at bounding box center [784, 434] width 916 height 487
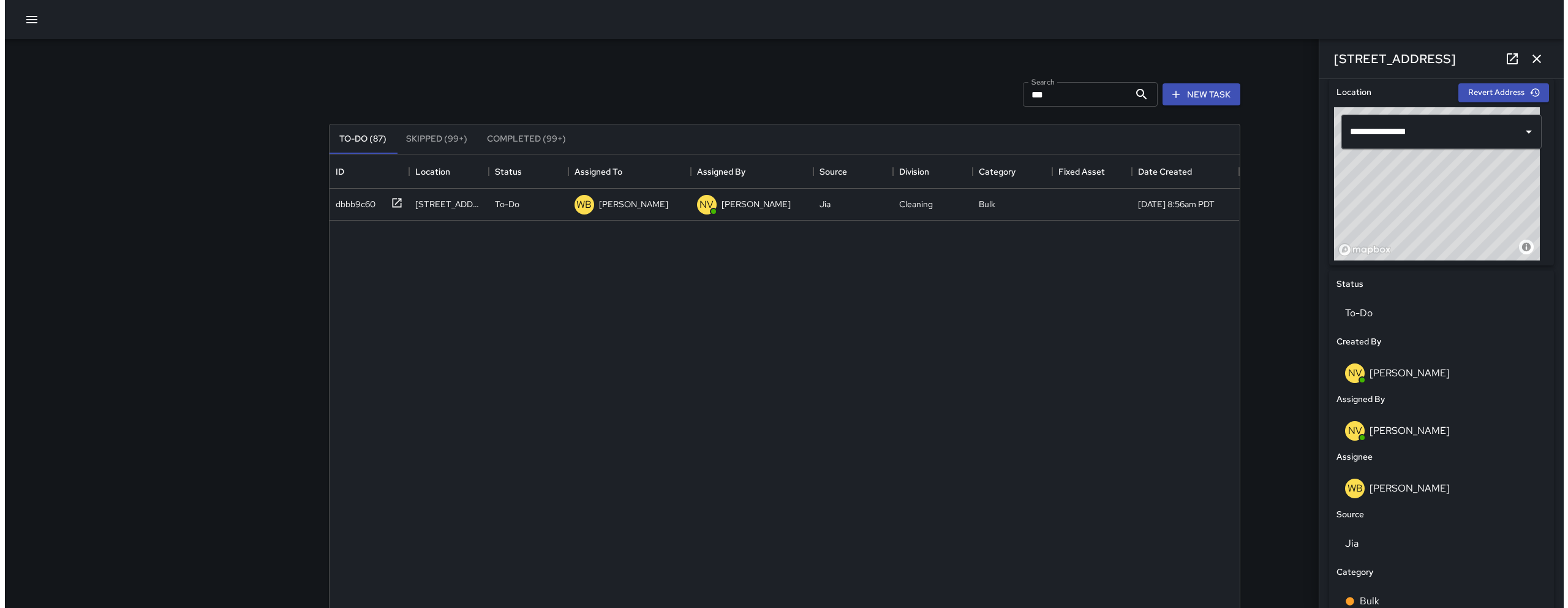
scroll to position [309, 0]
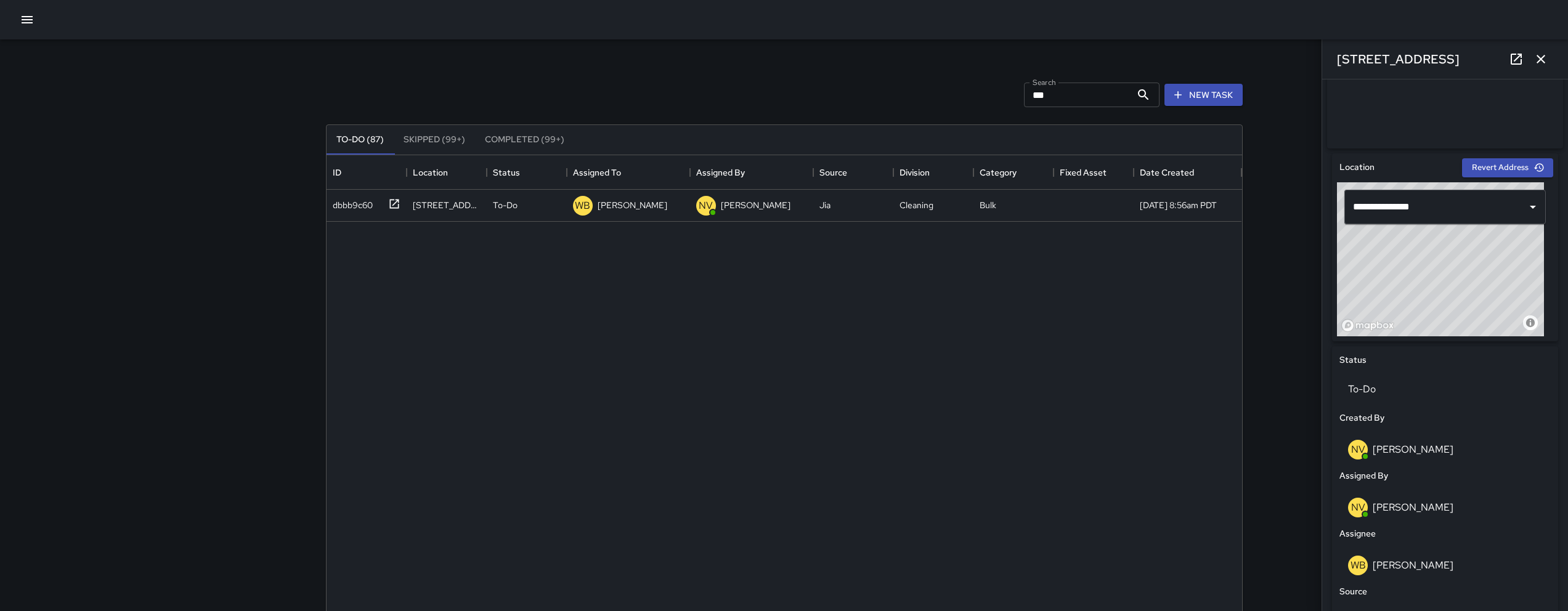
click at [1104, 102] on input "***" at bounding box center [1078, 95] width 107 height 25
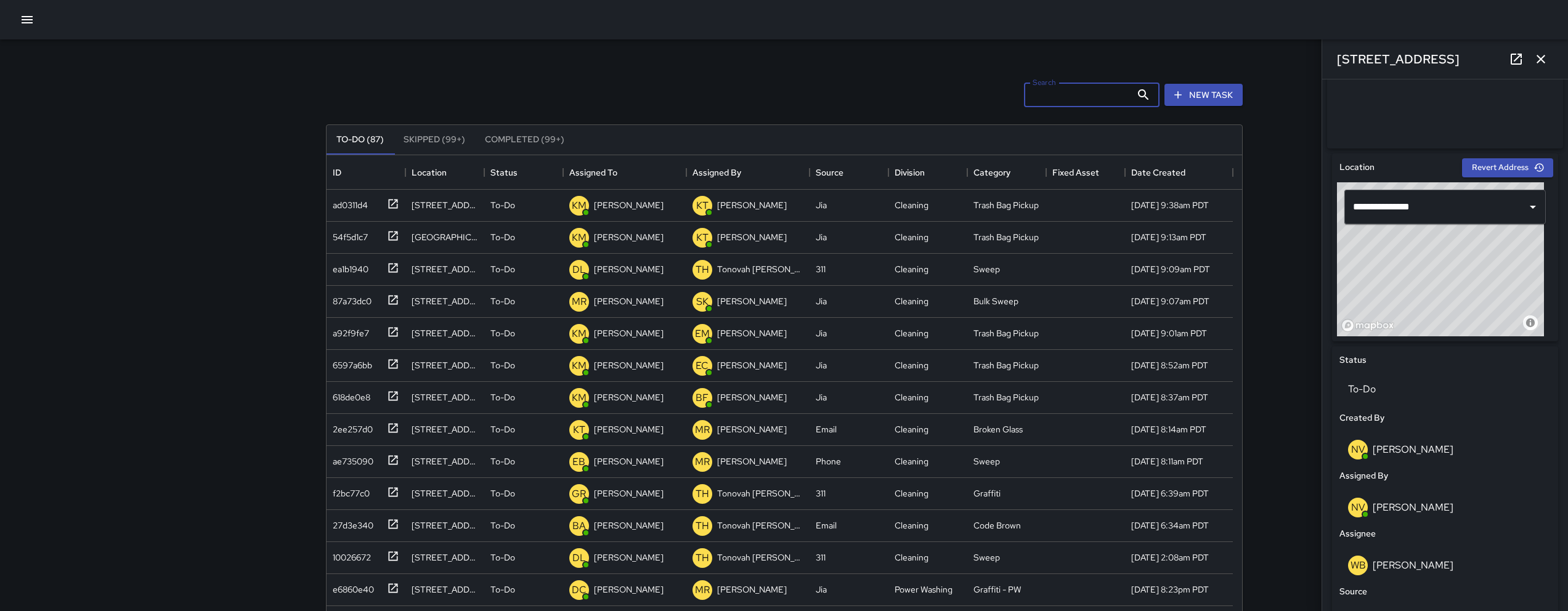
click at [35, 19] on button "button" at bounding box center [27, 20] width 25 height 25
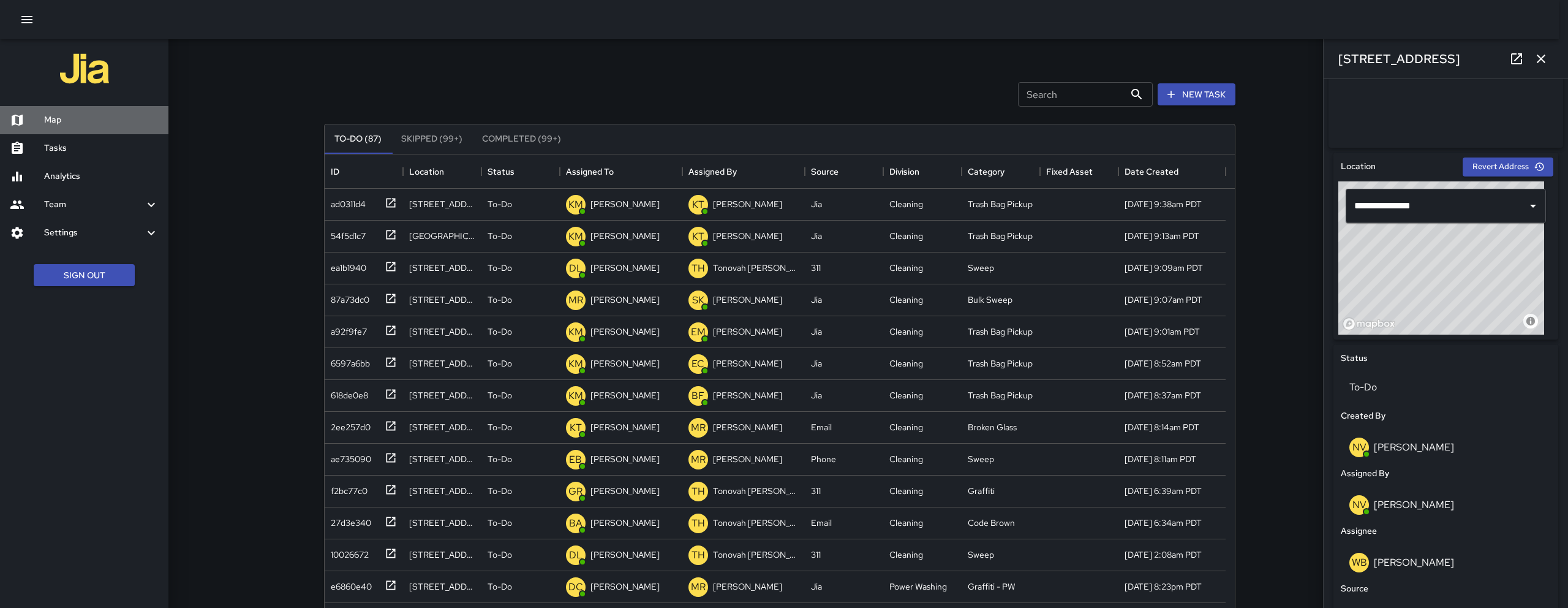
click at [58, 123] on h6 "Map" at bounding box center [101, 119] width 114 height 13
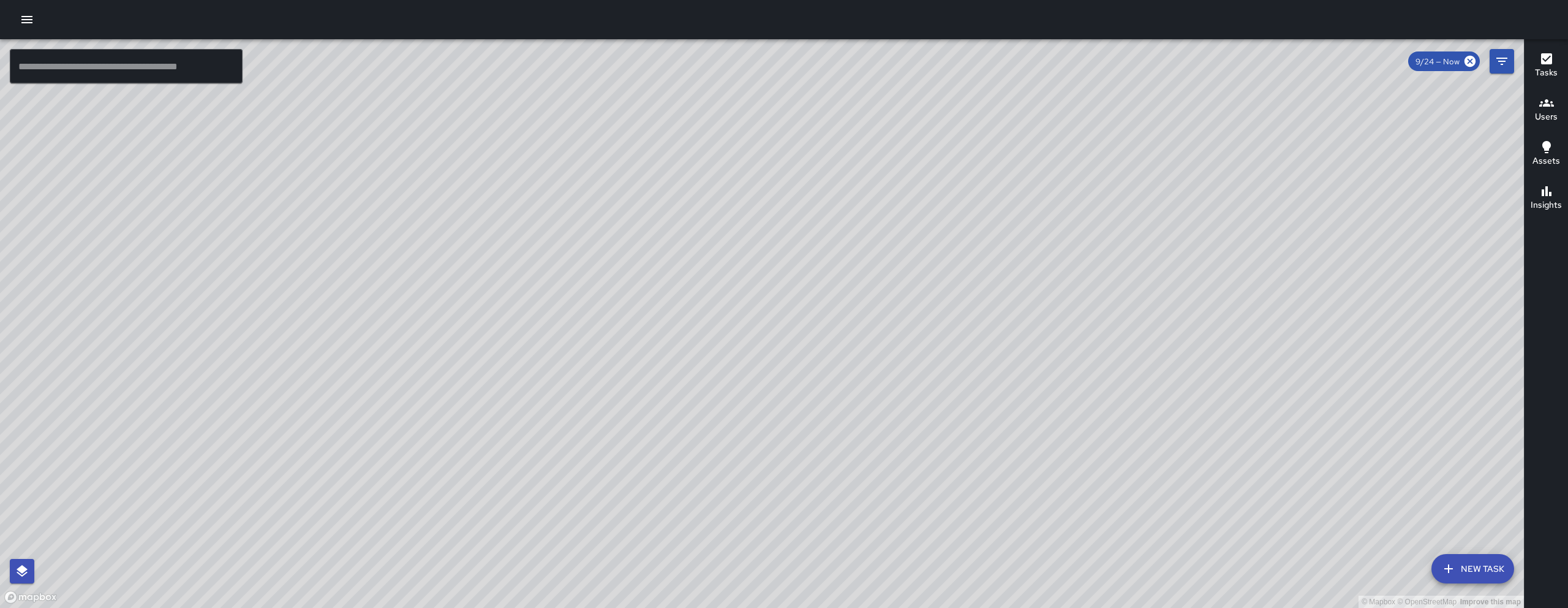
drag, startPoint x: 819, startPoint y: 271, endPoint x: 775, endPoint y: 290, distance: 47.9
click at [775, 295] on div "© Mapbox © OpenStreetMap Improve this map" at bounding box center [761, 323] width 1523 height 568
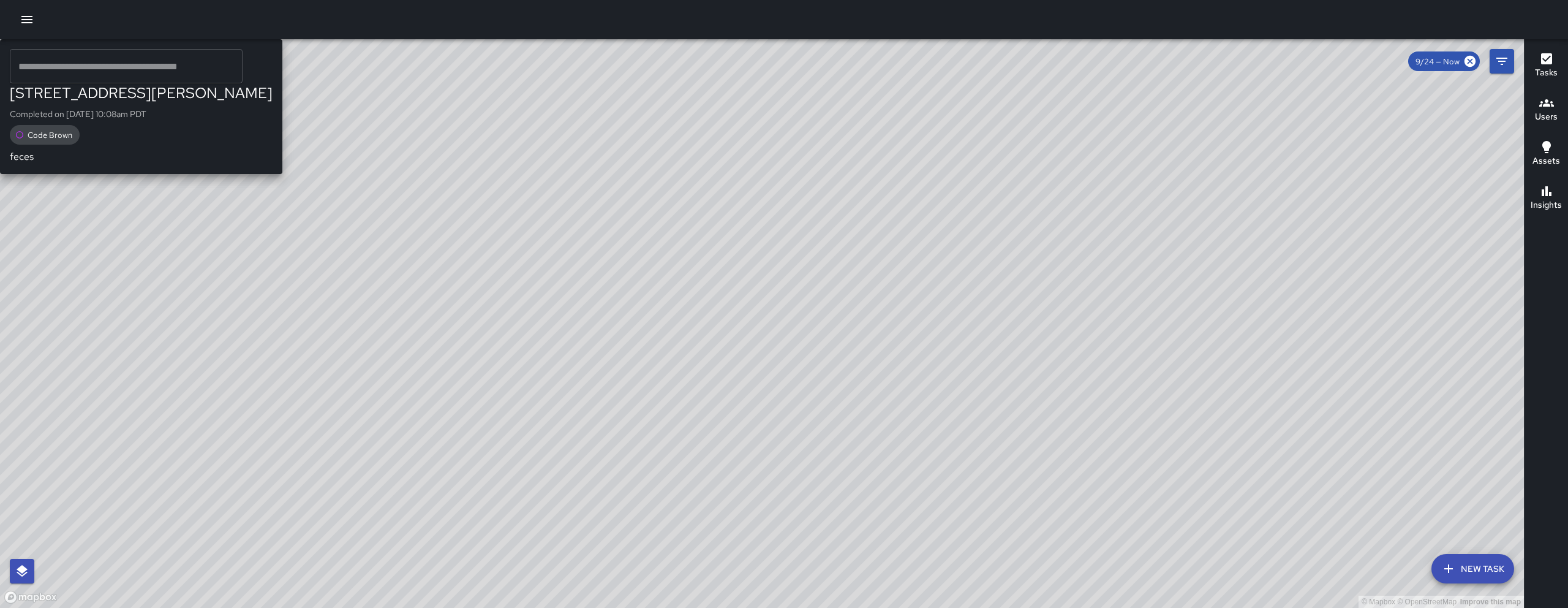
click at [787, 149] on div "© Mapbox © OpenStreetMap Improve this map NV Nicolas Vega 210 Shipley Street Co…" at bounding box center [761, 323] width 1523 height 568
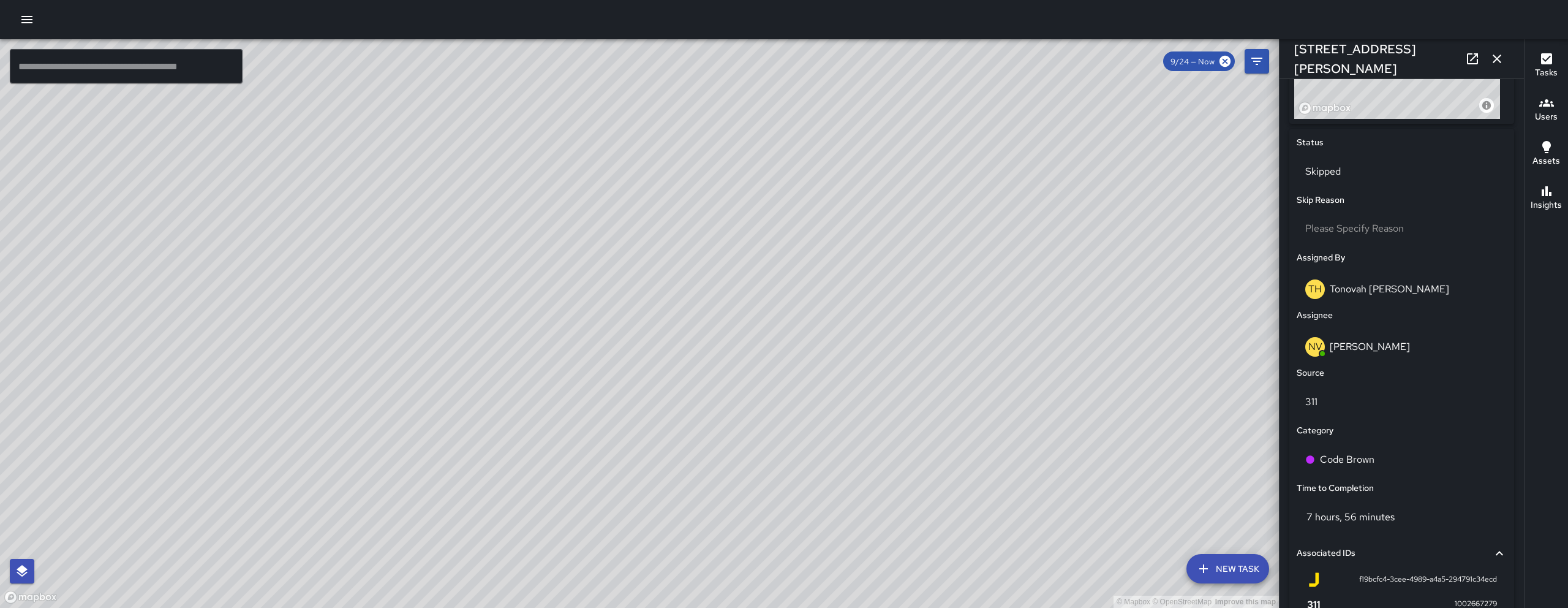
scroll to position [532, 0]
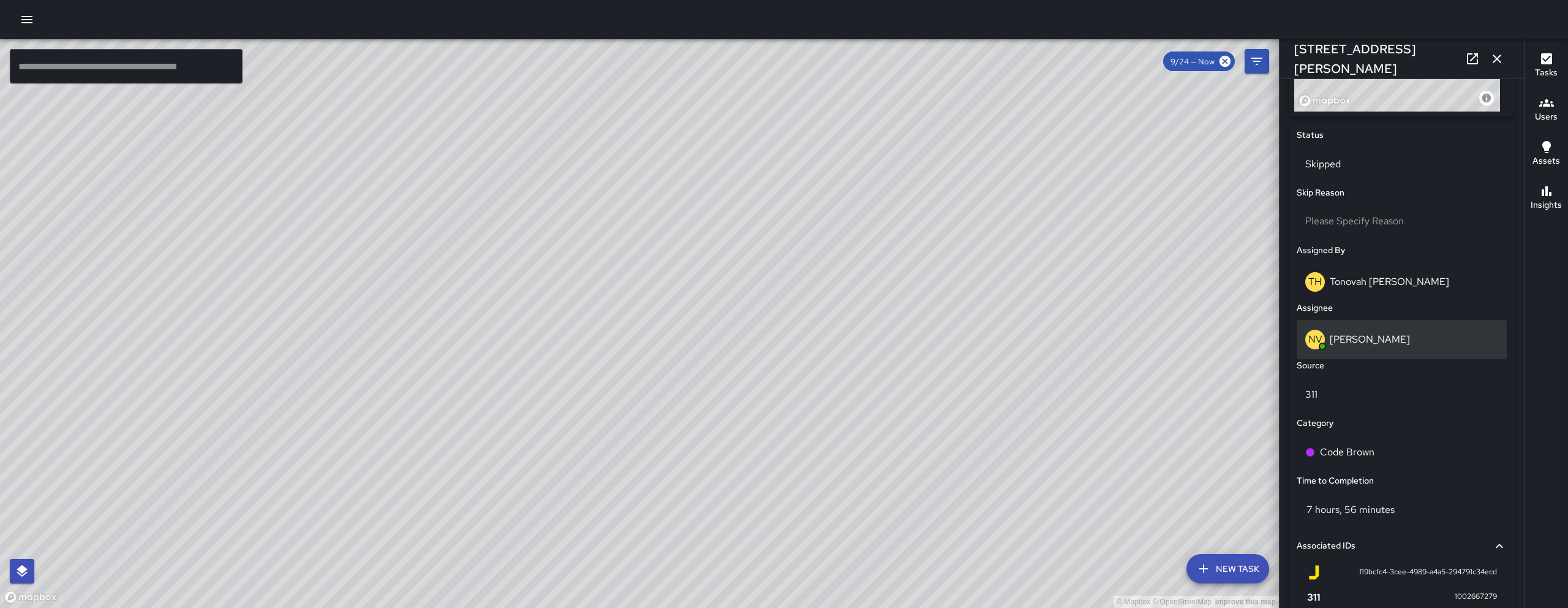
click at [1417, 345] on div "NV Nicolas Vega" at bounding box center [1401, 339] width 193 height 19
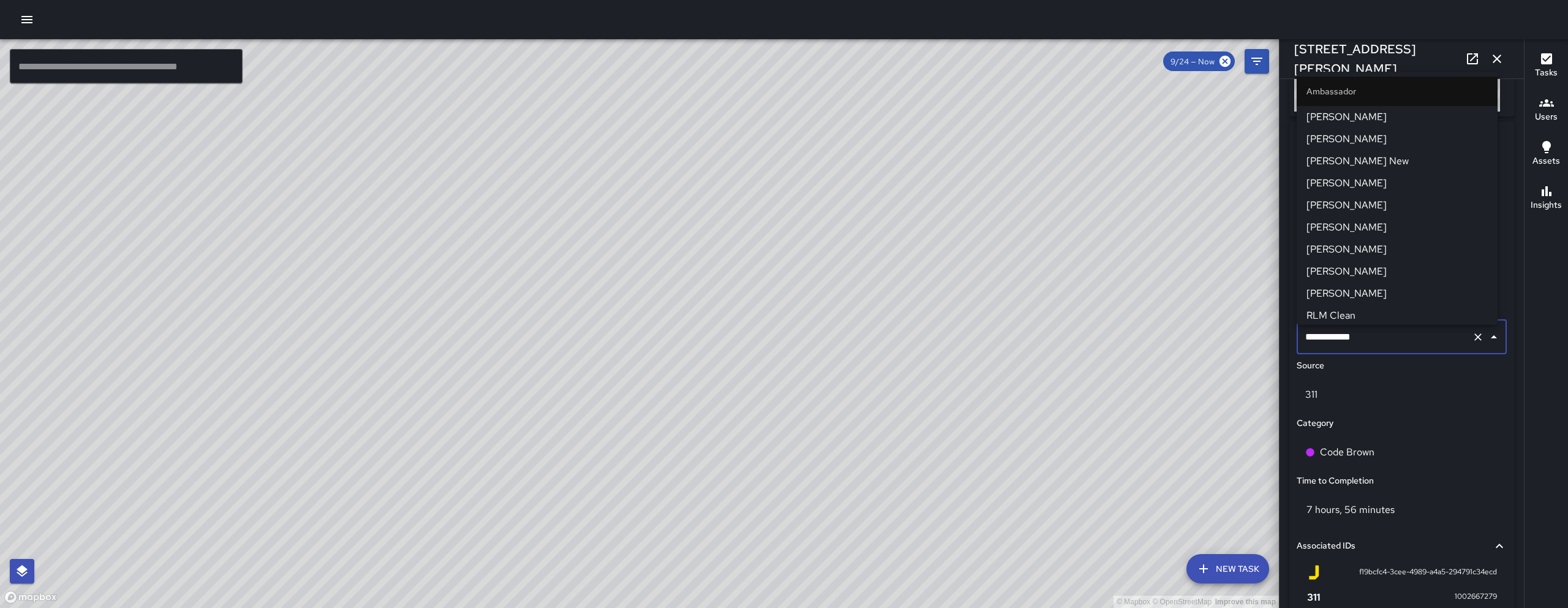
scroll to position [715, 0]
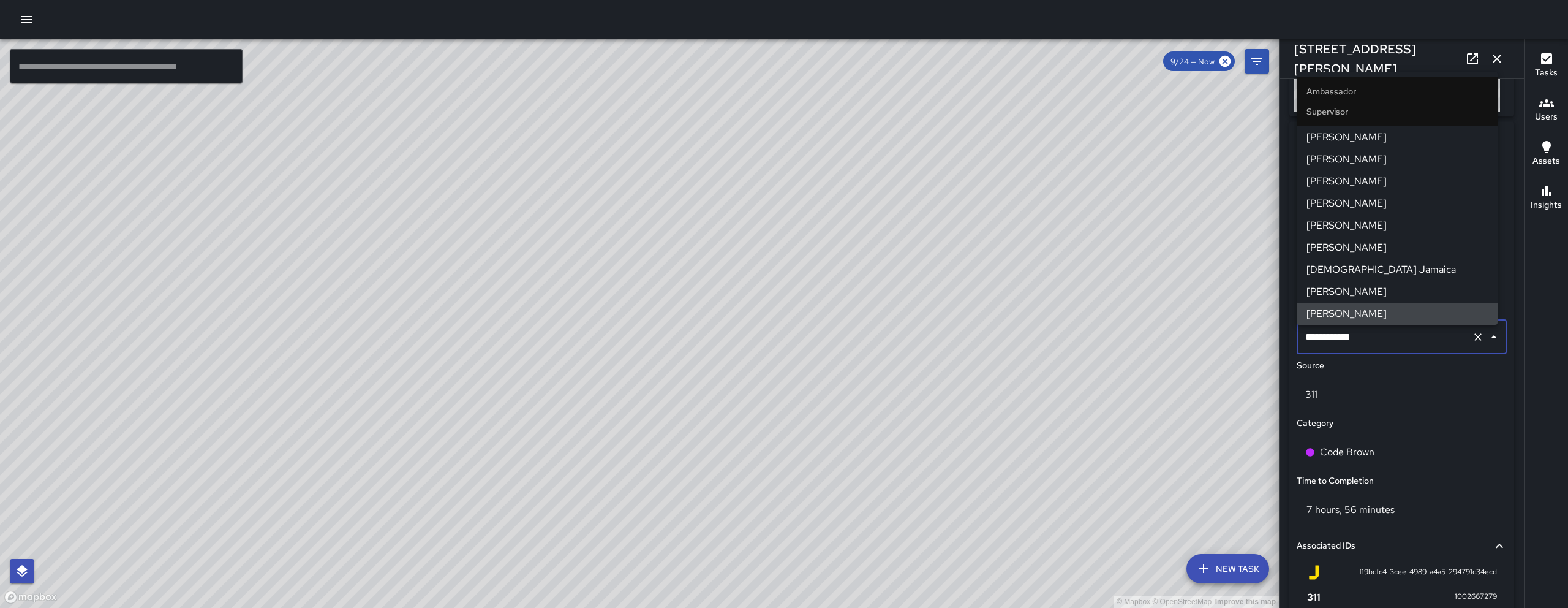
click at [1417, 345] on input "**********" at bounding box center [1384, 337] width 164 height 23
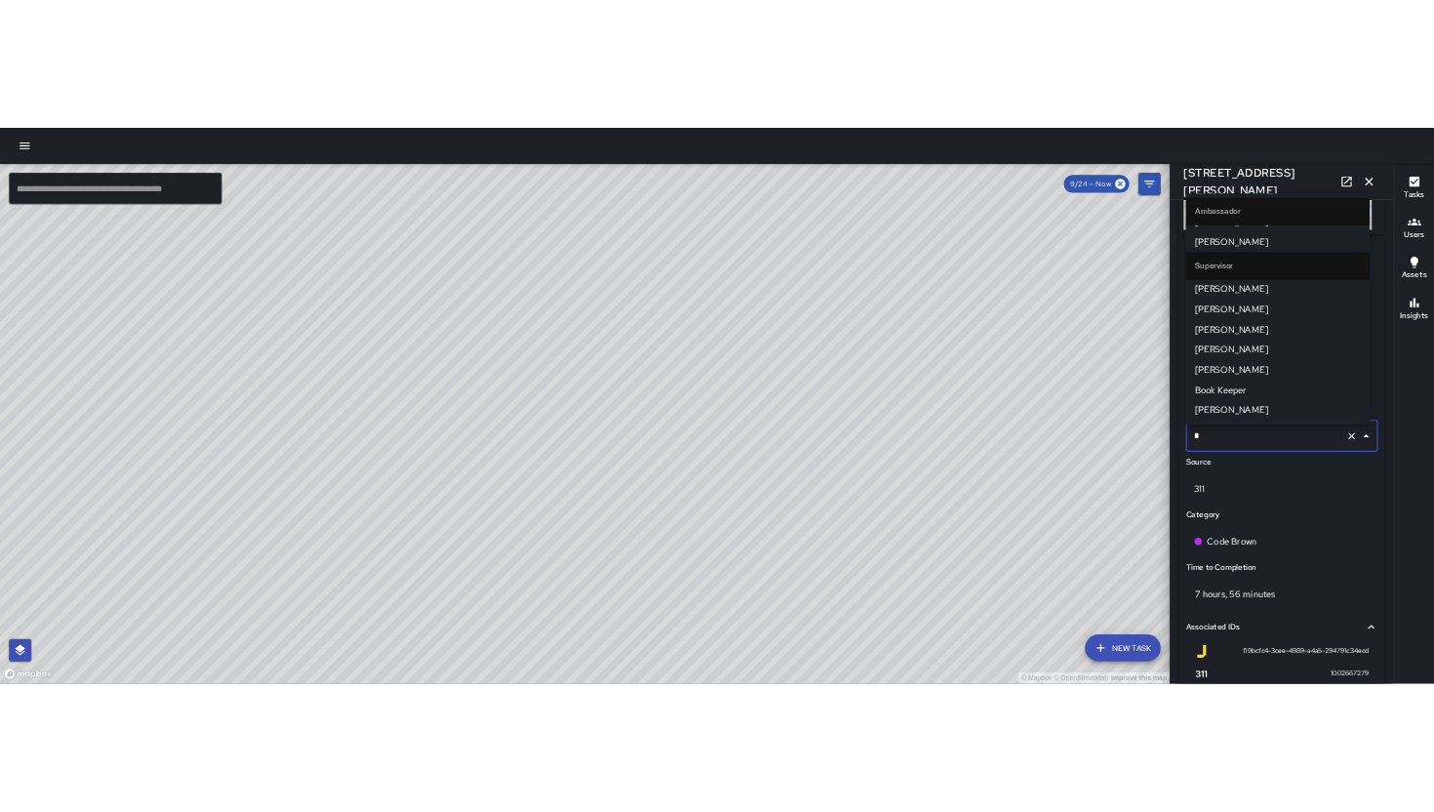
scroll to position [0, 0]
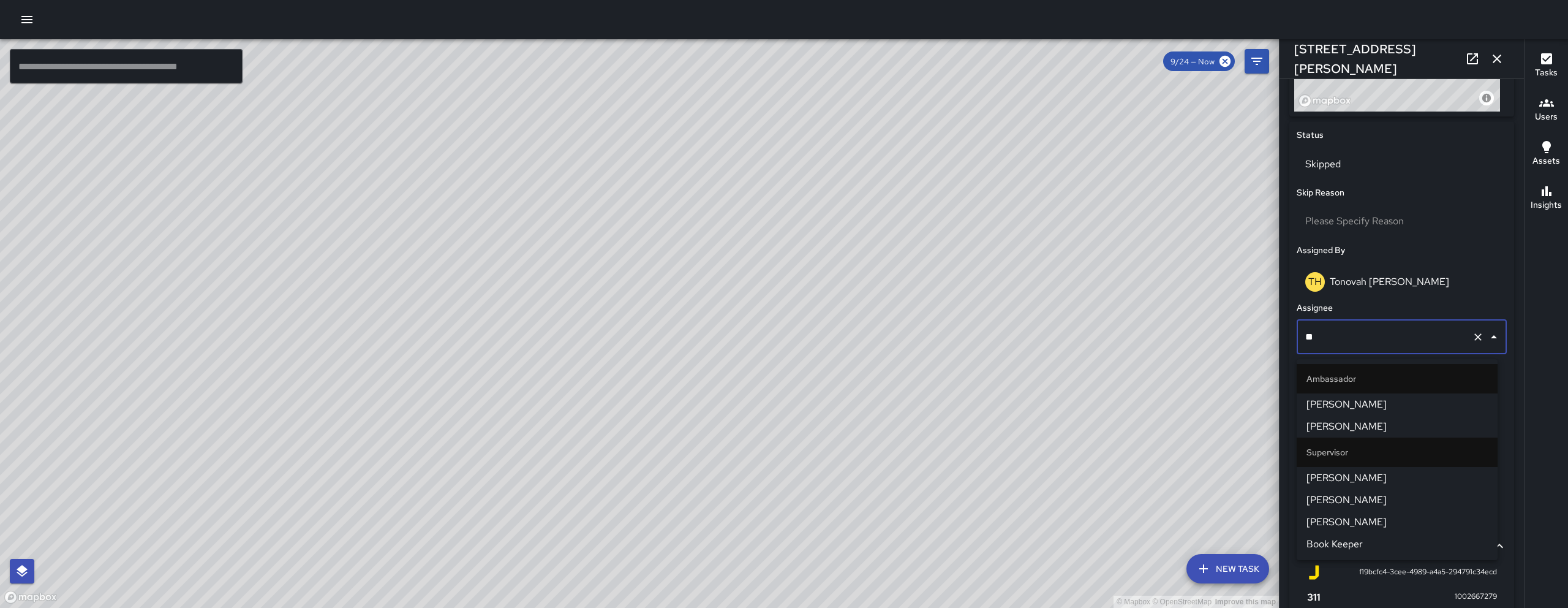
type input "***"
click at [1373, 422] on span "[PERSON_NAME]" at bounding box center [1397, 426] width 181 height 14
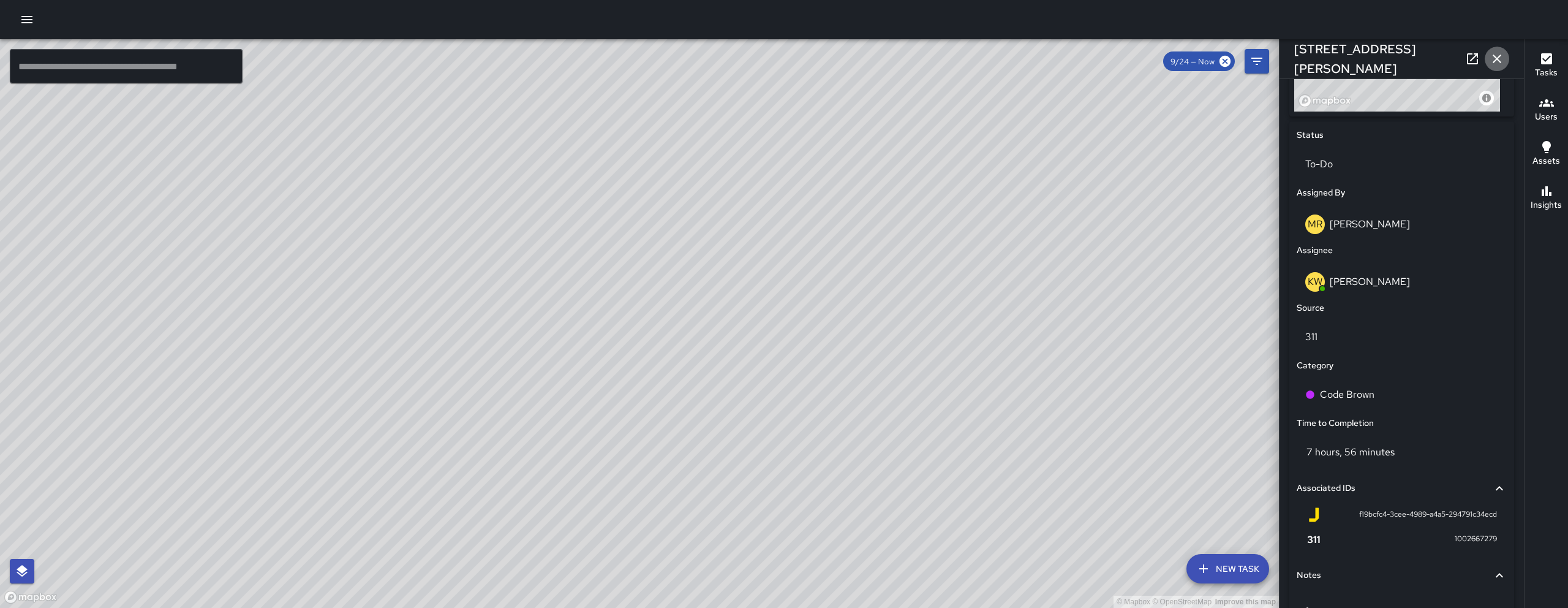
click at [1503, 57] on icon "button" at bounding box center [1496, 58] width 14 height 14
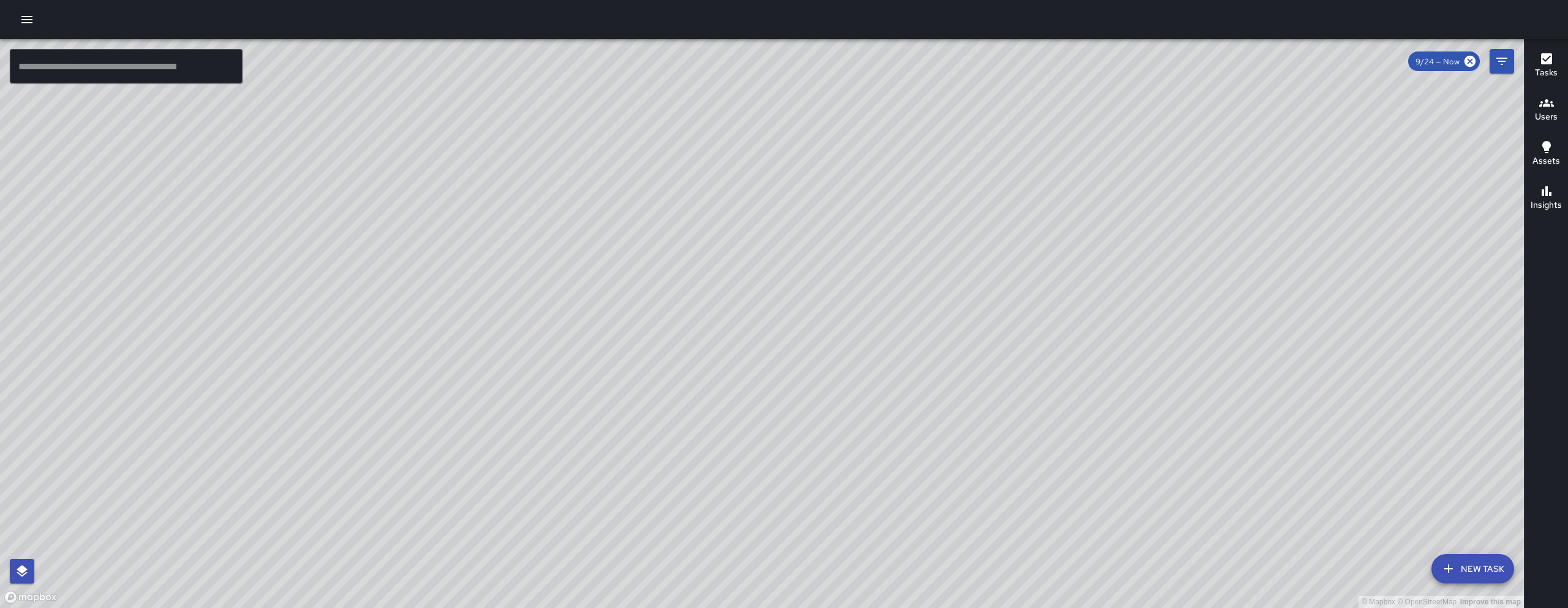
drag, startPoint x: 817, startPoint y: 491, endPoint x: 1104, endPoint y: 182, distance: 421.7
click at [1104, 182] on div "© Mapbox © OpenStreetMap Improve this map" at bounding box center [761, 323] width 1523 height 568
drag, startPoint x: 1081, startPoint y: 271, endPoint x: 1048, endPoint y: 249, distance: 39.7
click at [1054, 246] on div "© Mapbox © OpenStreetMap Improve this map" at bounding box center [761, 323] width 1523 height 568
click at [138, 63] on input "text" at bounding box center [126, 66] width 233 height 35
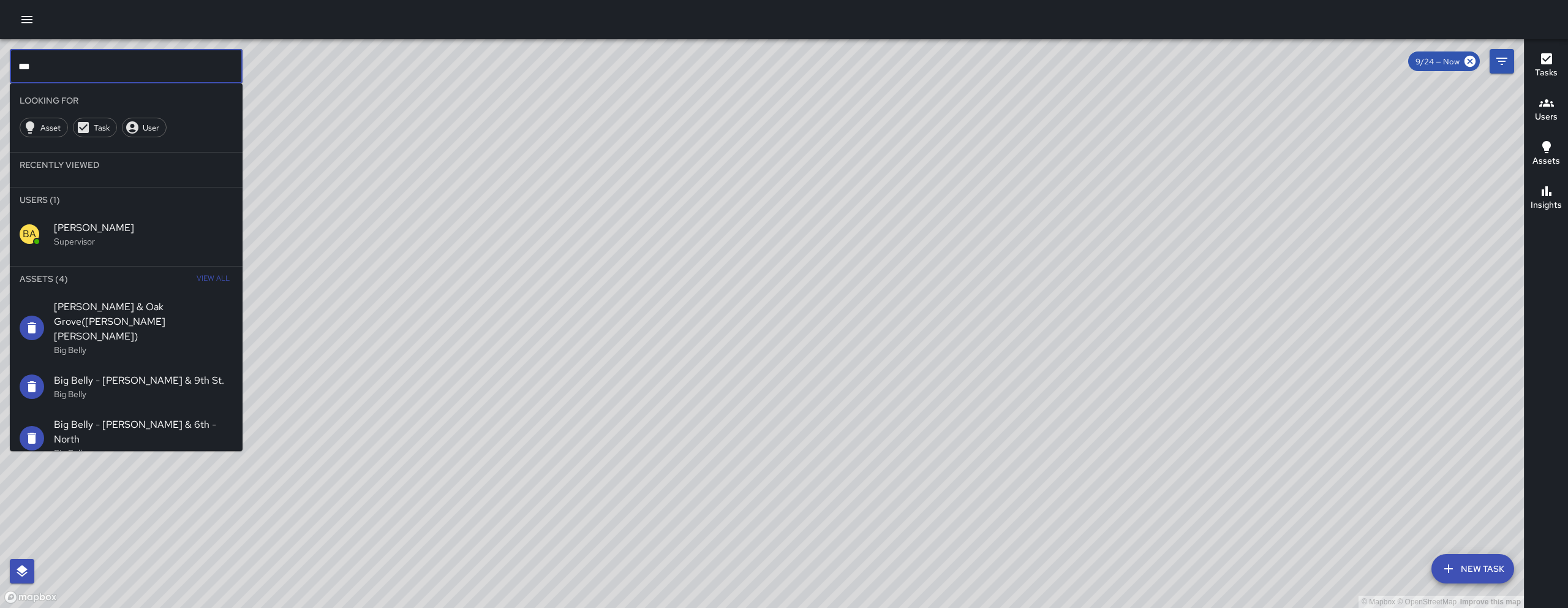
type input "***"
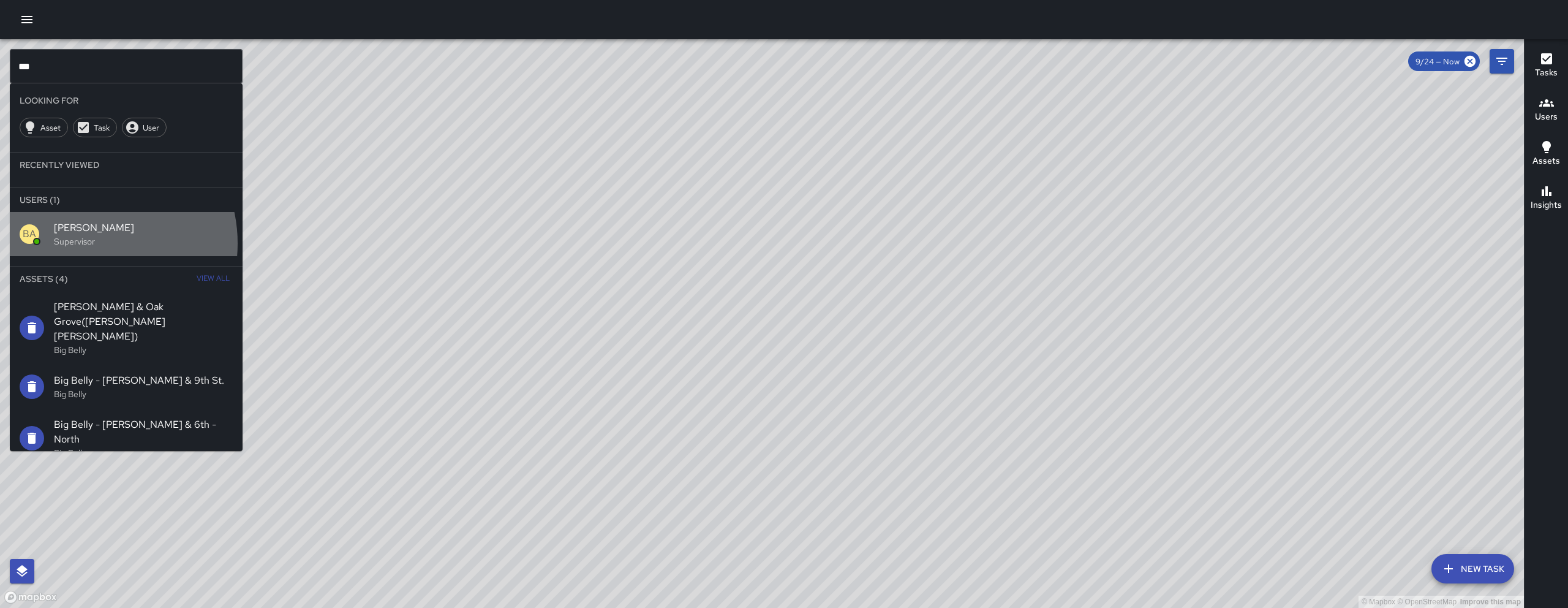
click at [90, 243] on p "Supervisor" at bounding box center [143, 242] width 179 height 13
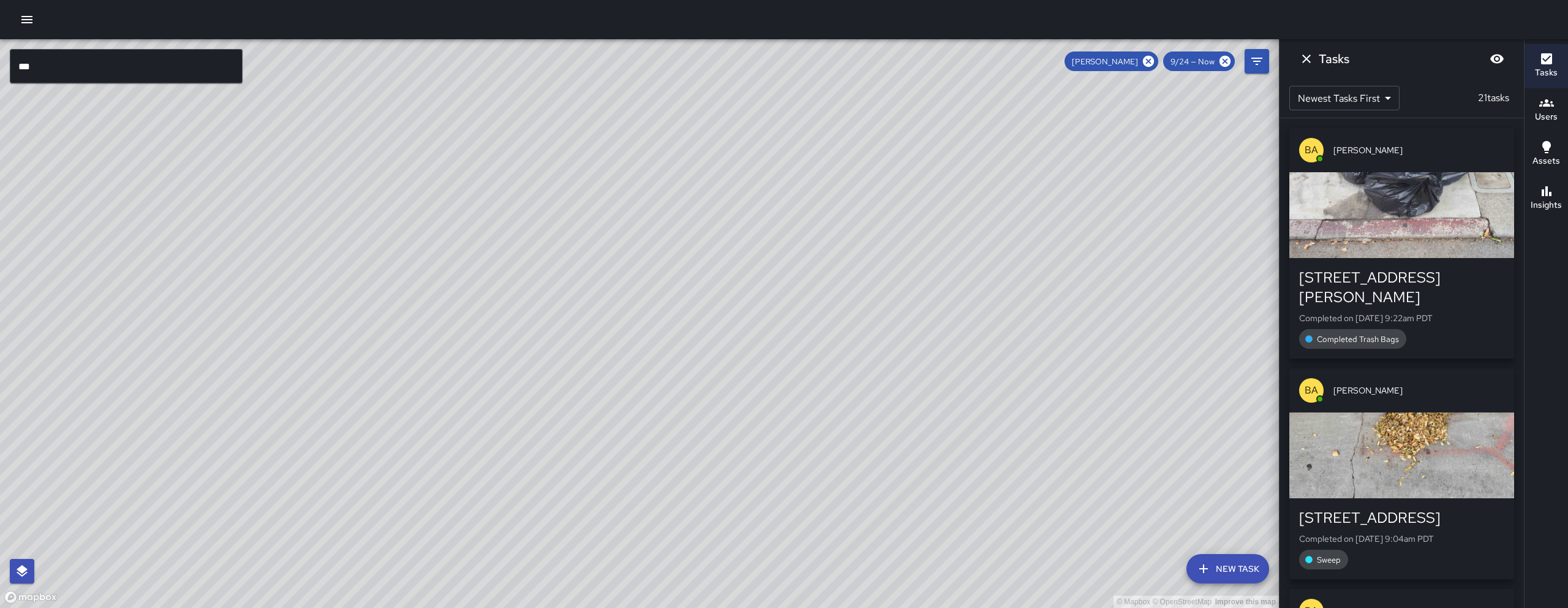
drag, startPoint x: 940, startPoint y: 293, endPoint x: 879, endPoint y: 327, distance: 69.8
click at [879, 327] on div "© Mapbox © OpenStreetMap Improve this map" at bounding box center [639, 323] width 1279 height 568
click at [0, 9] on div at bounding box center [784, 19] width 1568 height 39
click at [1149, 63] on icon at bounding box center [1148, 61] width 13 height 13
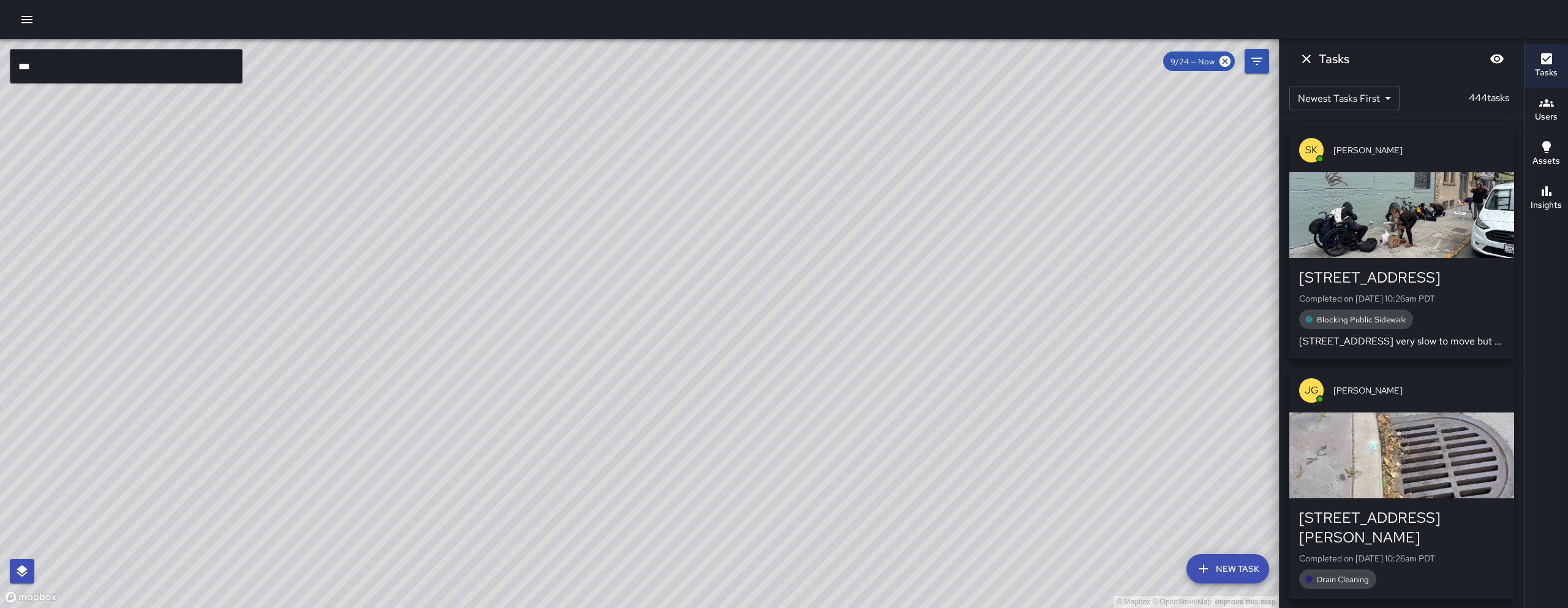
drag, startPoint x: 728, startPoint y: 331, endPoint x: 767, endPoint y: 441, distance: 116.7
click at [763, 438] on div "© Mapbox © OpenStreetMap Improve this map" at bounding box center [639, 323] width 1279 height 568
click at [1304, 58] on icon "Dismiss" at bounding box center [1306, 59] width 9 height 9
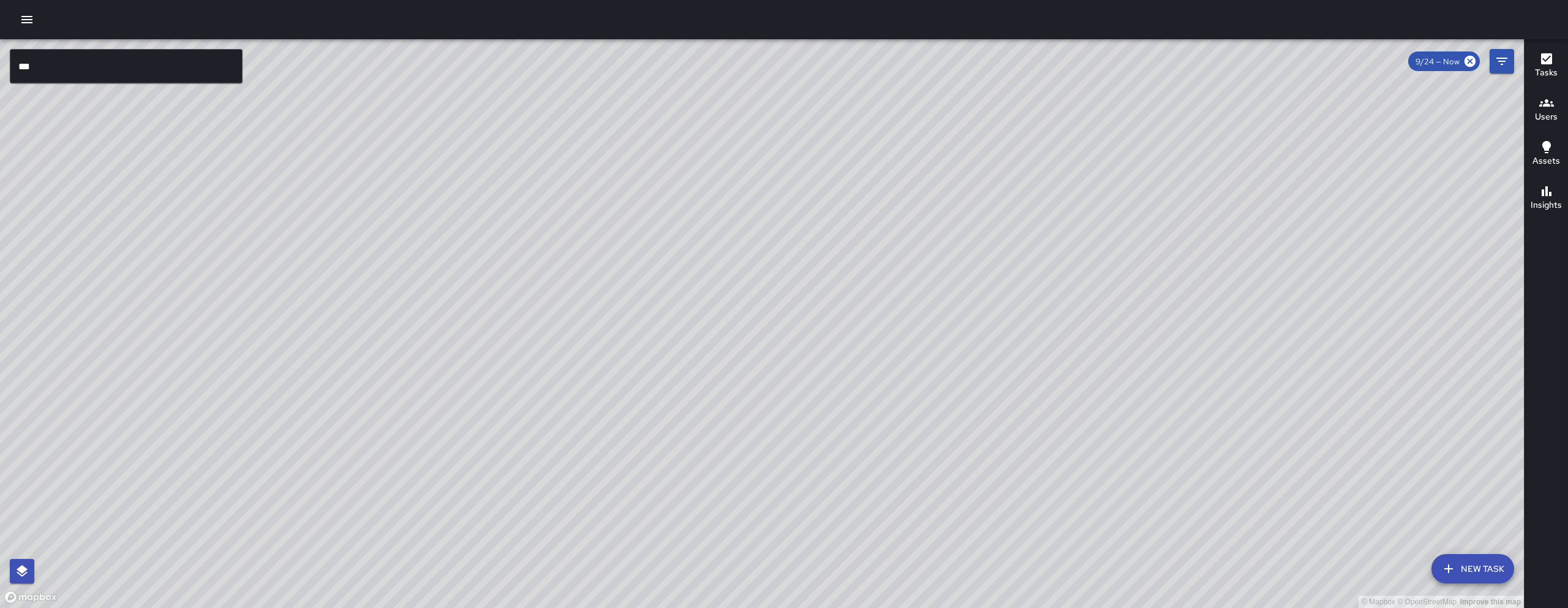
click at [901, 432] on div "© Mapbox © OpenStreetMap Improve this map" at bounding box center [761, 323] width 1523 height 568
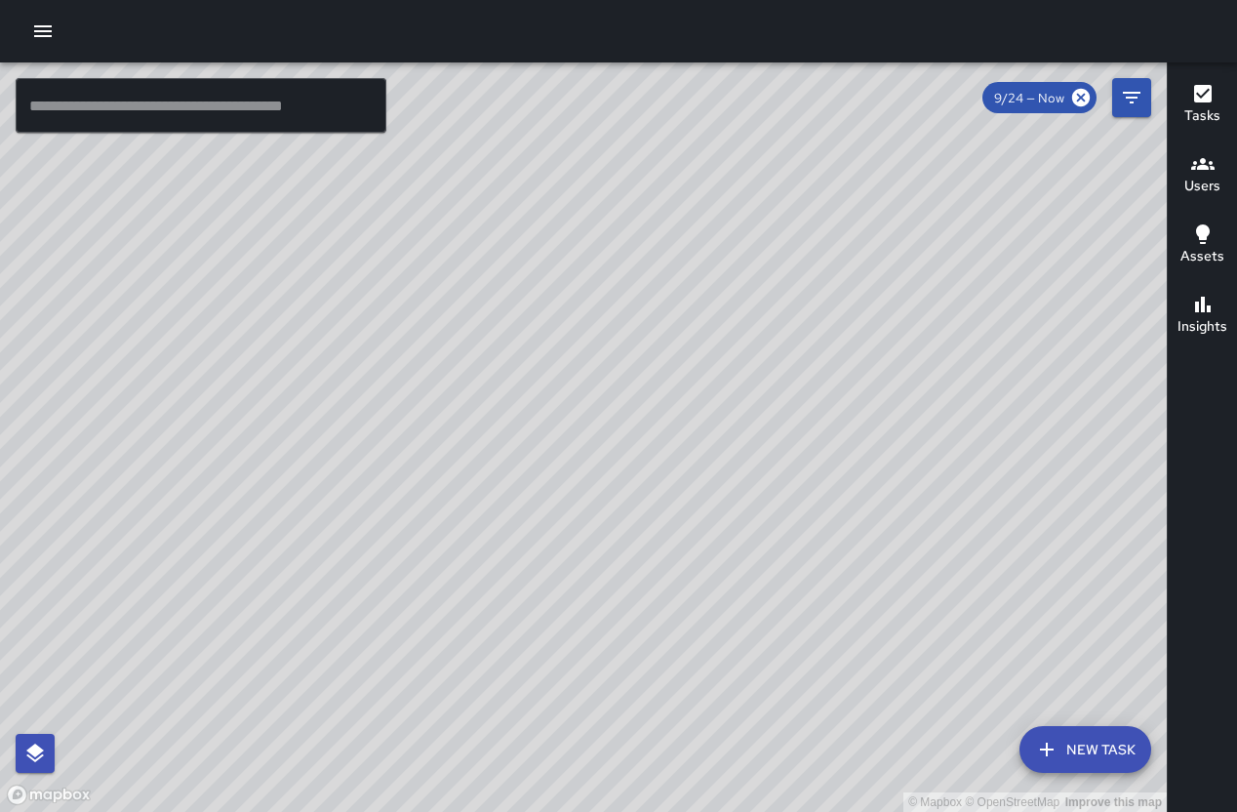
drag, startPoint x: 783, startPoint y: 243, endPoint x: 687, endPoint y: 354, distance: 147.3
click at [690, 349] on div "© Mapbox © OpenStreetMap Improve this map" at bounding box center [583, 436] width 1167 height 749
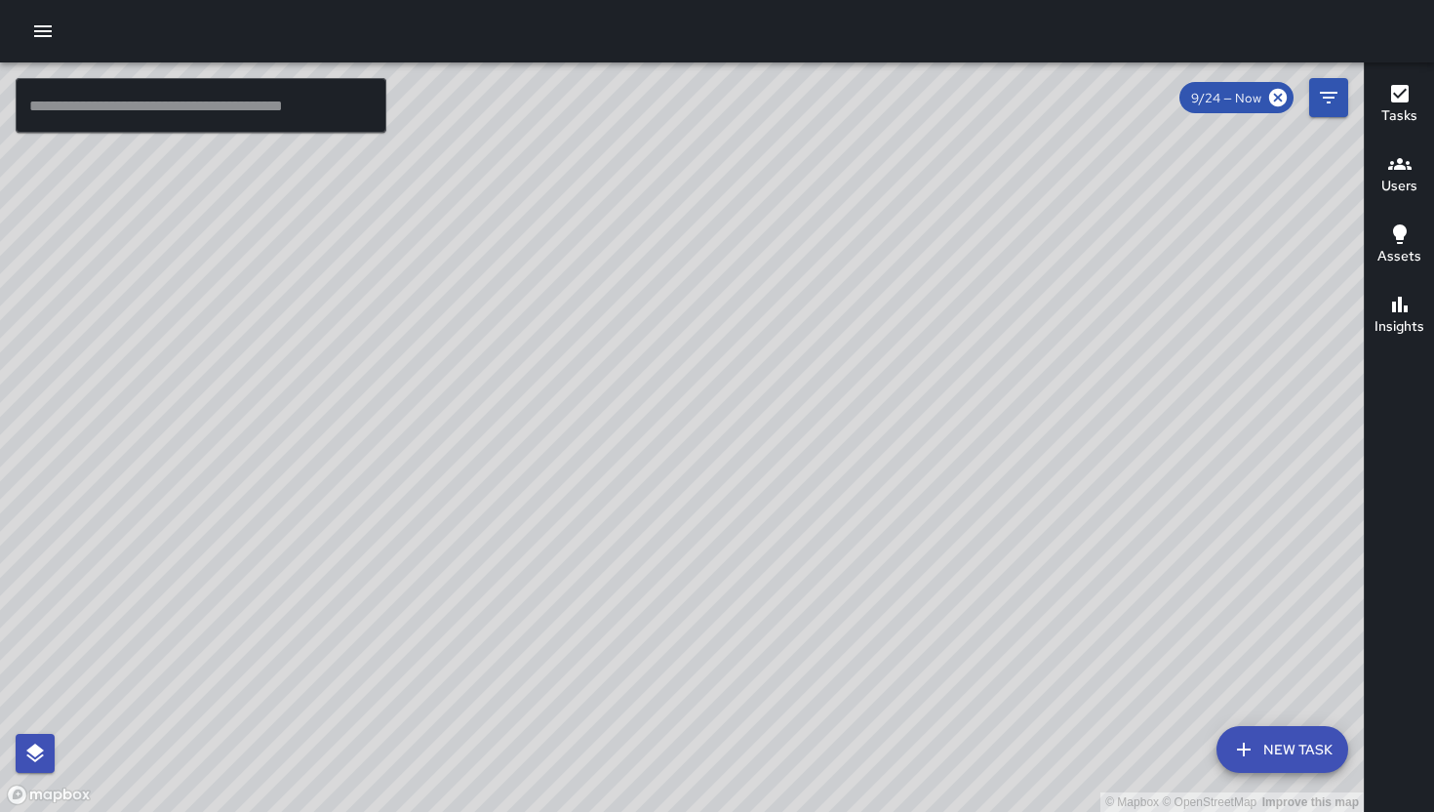
drag, startPoint x: 863, startPoint y: 455, endPoint x: 905, endPoint y: 392, distance: 75.2
click at [905, 392] on div "© Mapbox © OpenStreetMap Improve this map" at bounding box center [682, 436] width 1364 height 749
click at [258, 102] on input "text" at bounding box center [201, 105] width 371 height 55
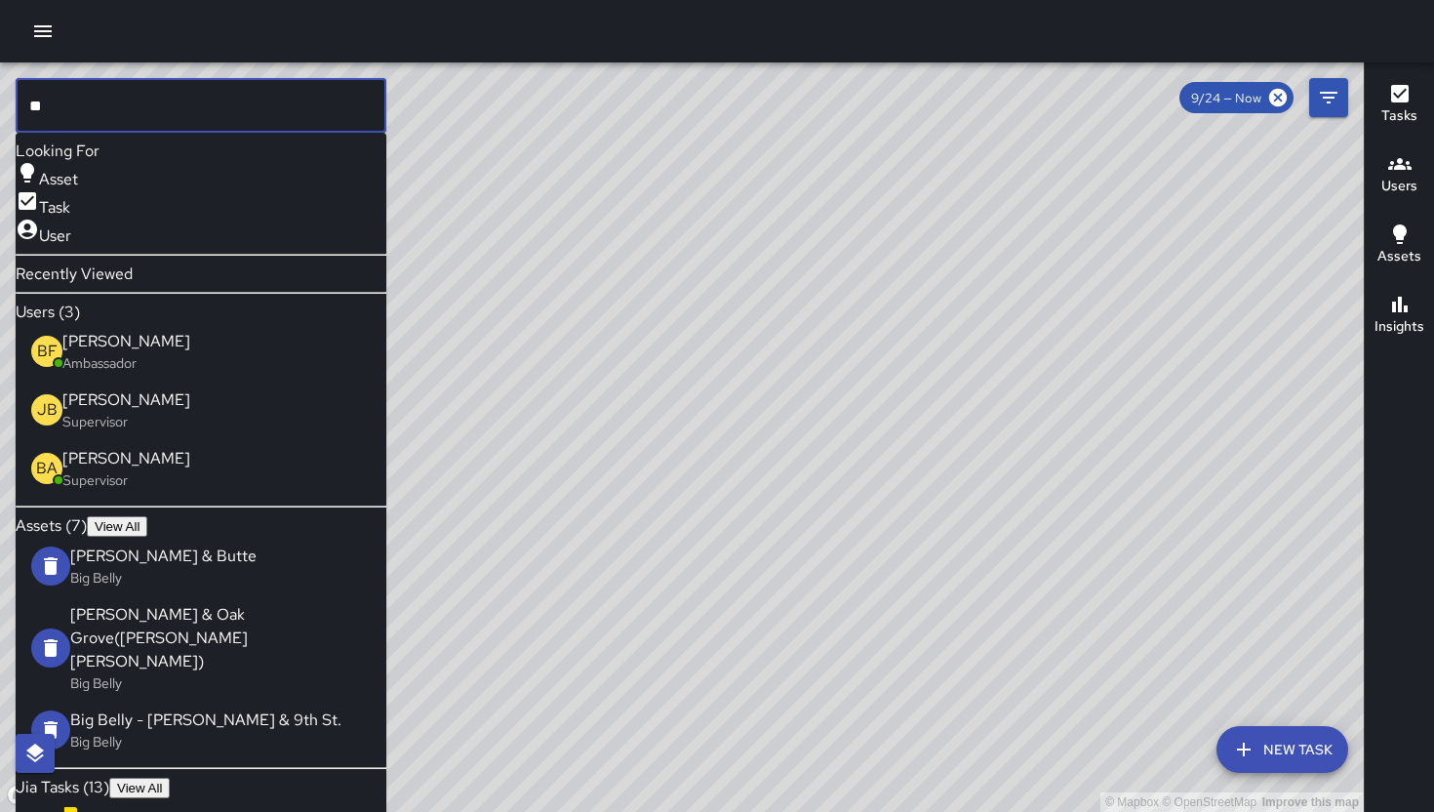
type input "**"
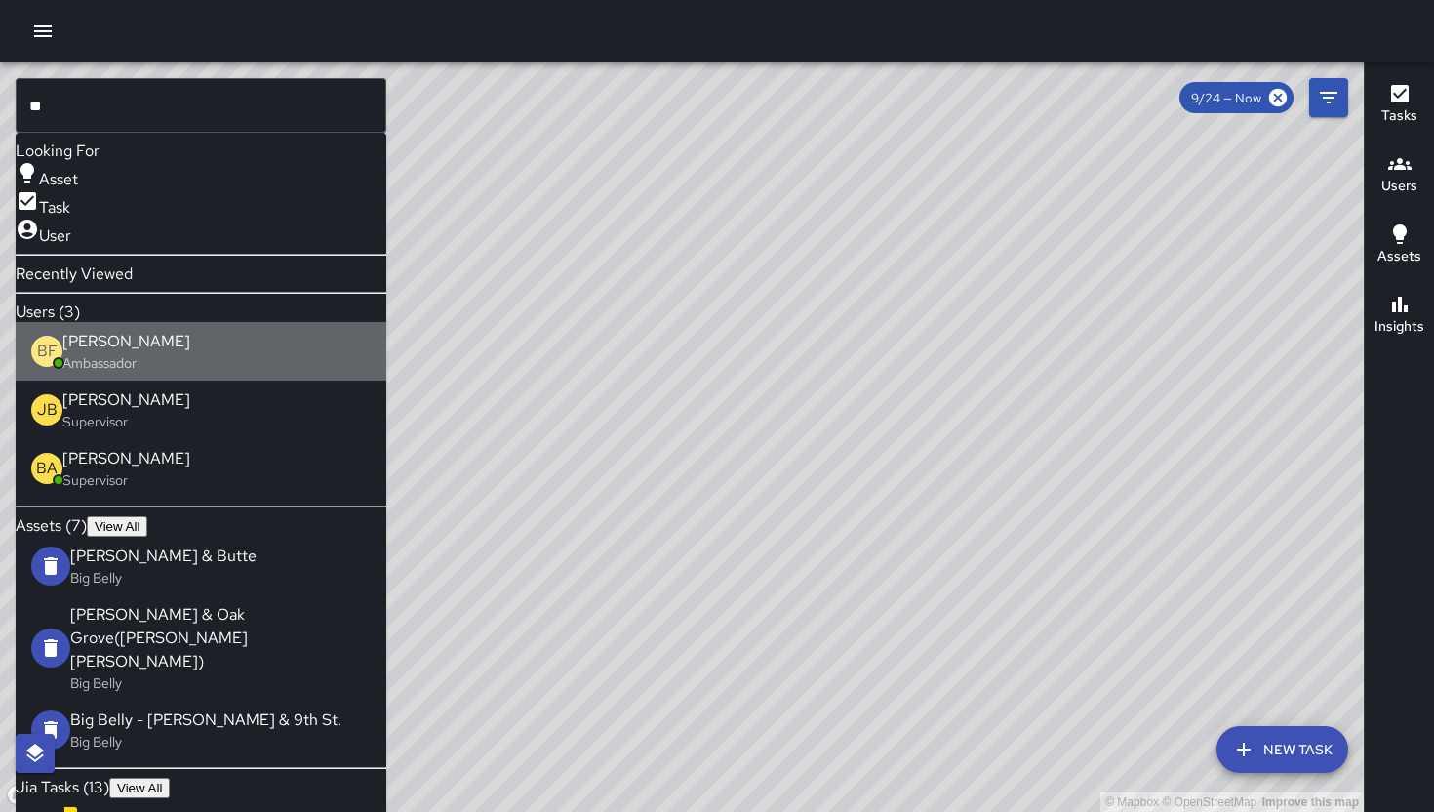
click at [164, 373] on p "Ambassador" at bounding box center [126, 363] width 128 height 20
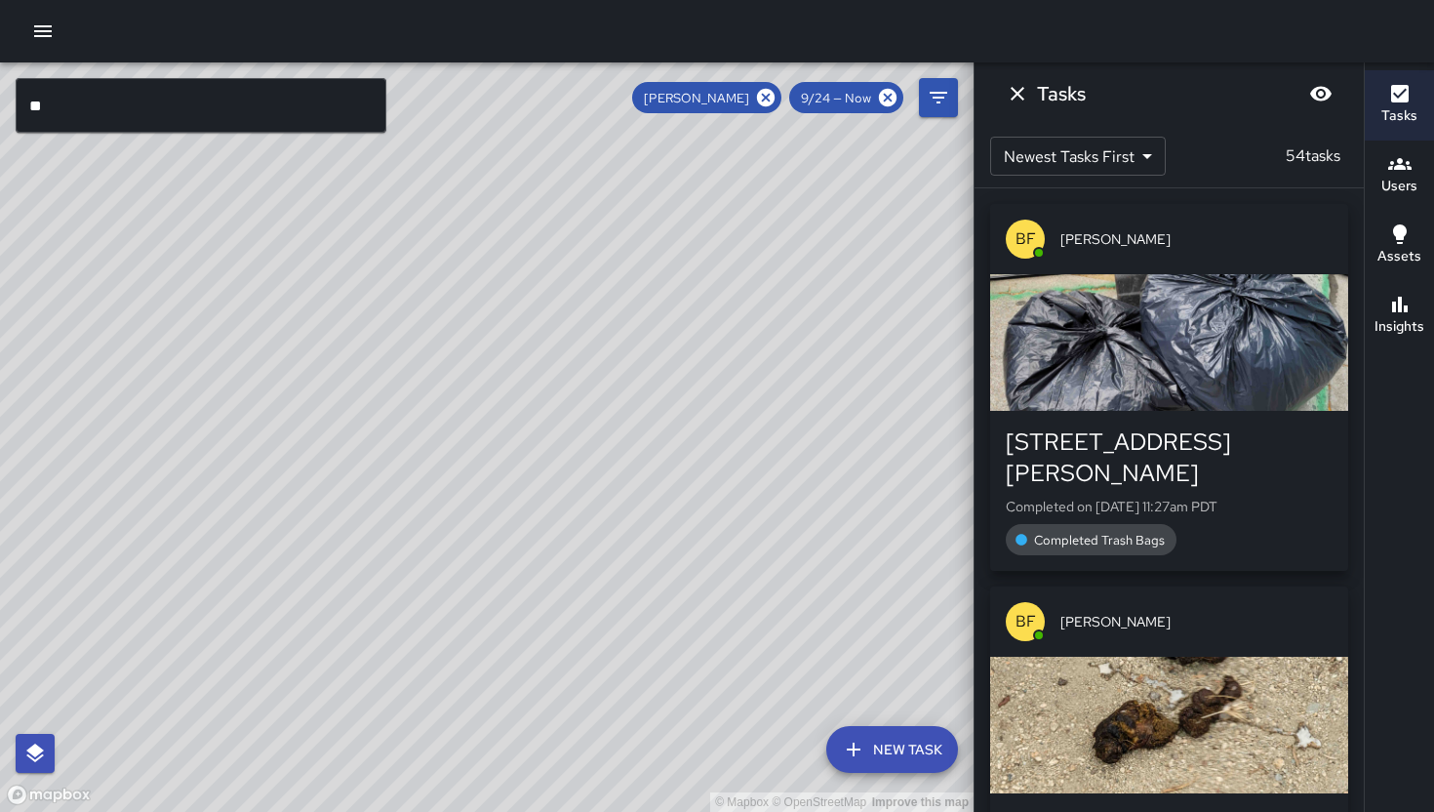
drag, startPoint x: 806, startPoint y: 513, endPoint x: 482, endPoint y: 461, distance: 328.2
click at [482, 461] on div "© Mapbox © OpenStreetMap Improve this map" at bounding box center [487, 436] width 974 height 749
click at [1026, 100] on icon "Dismiss" at bounding box center [1017, 93] width 23 height 23
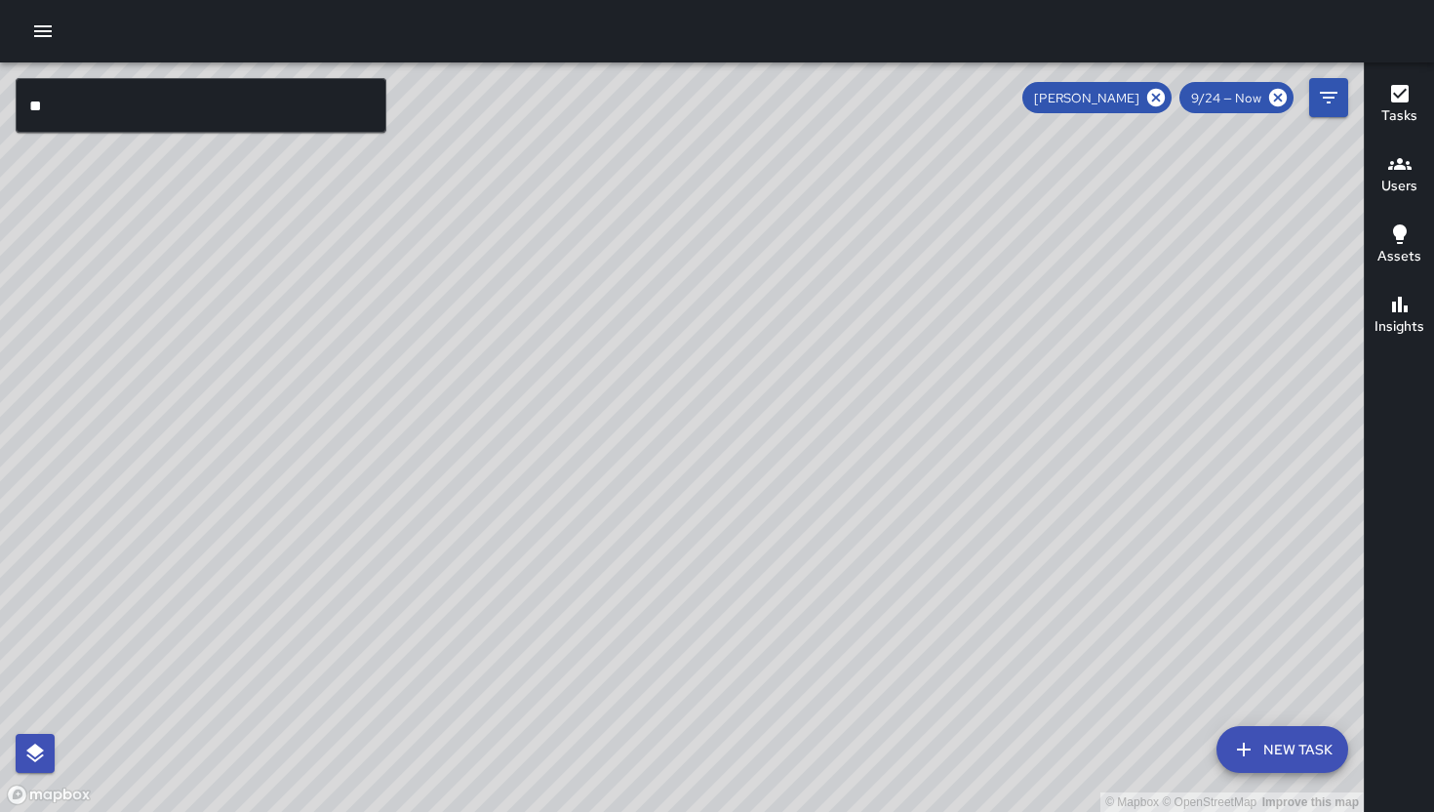
click at [39, 32] on icon "button" at bounding box center [42, 31] width 23 height 23
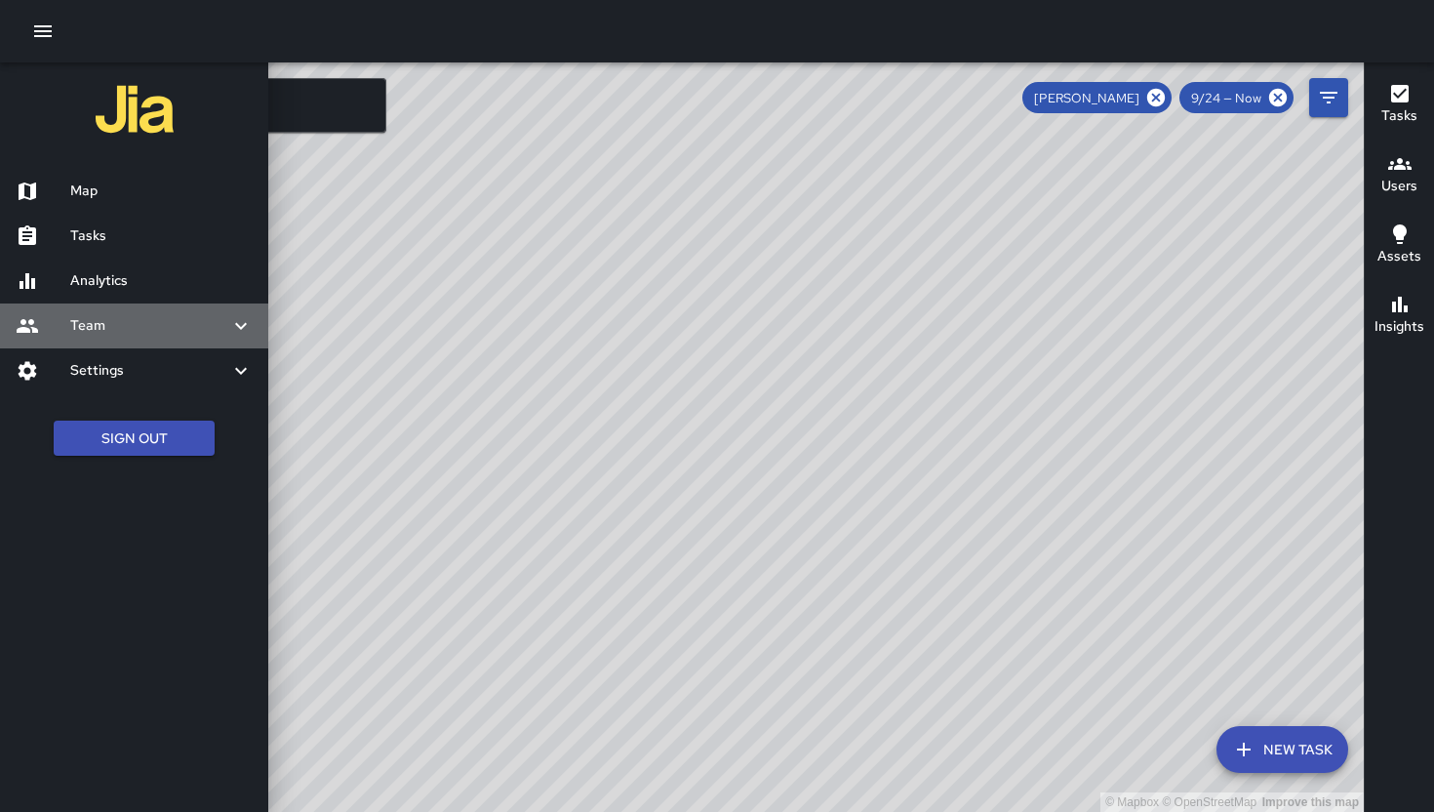
click at [165, 311] on div "Team" at bounding box center [134, 325] width 268 height 45
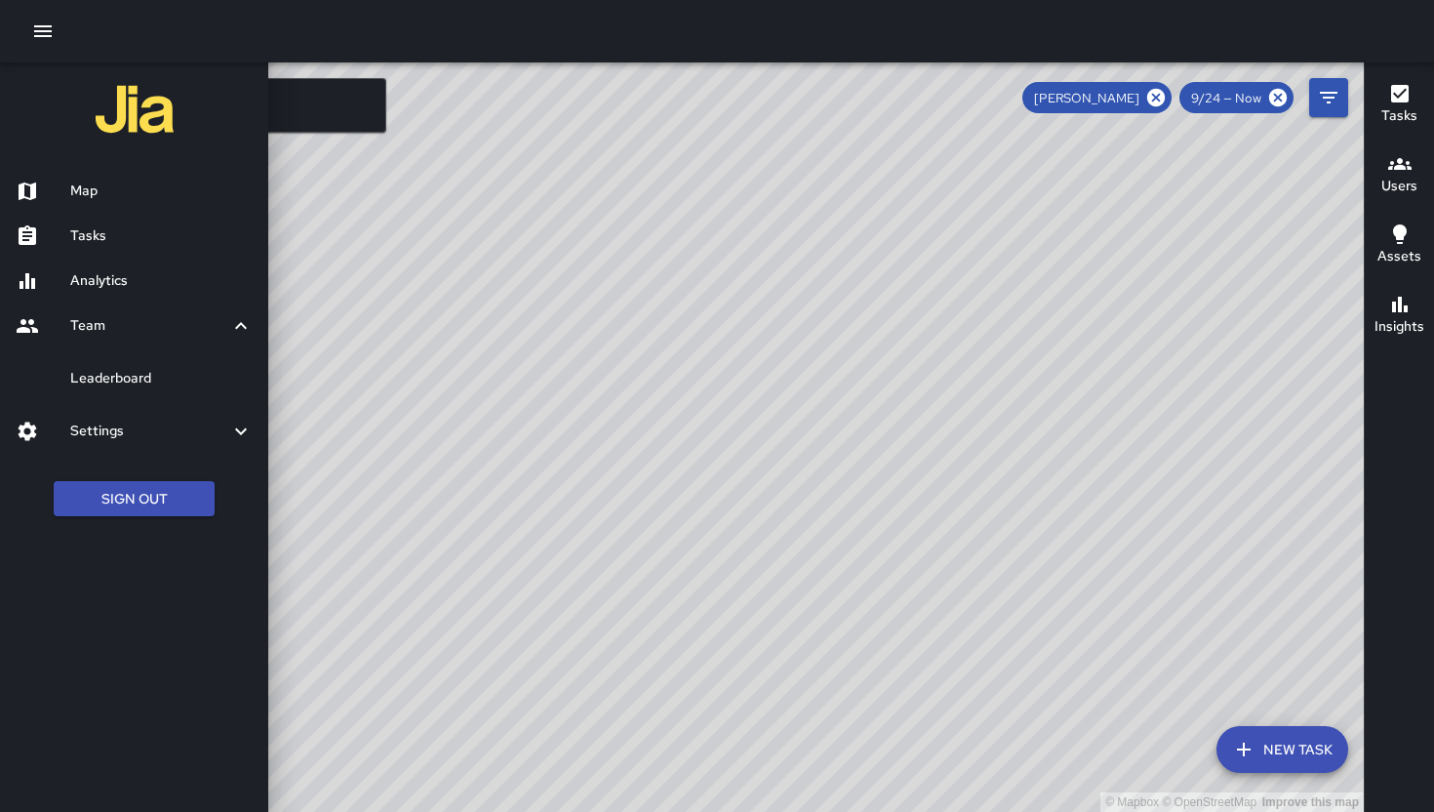
click at [184, 383] on h6 "Leaderboard" at bounding box center [161, 378] width 182 height 21
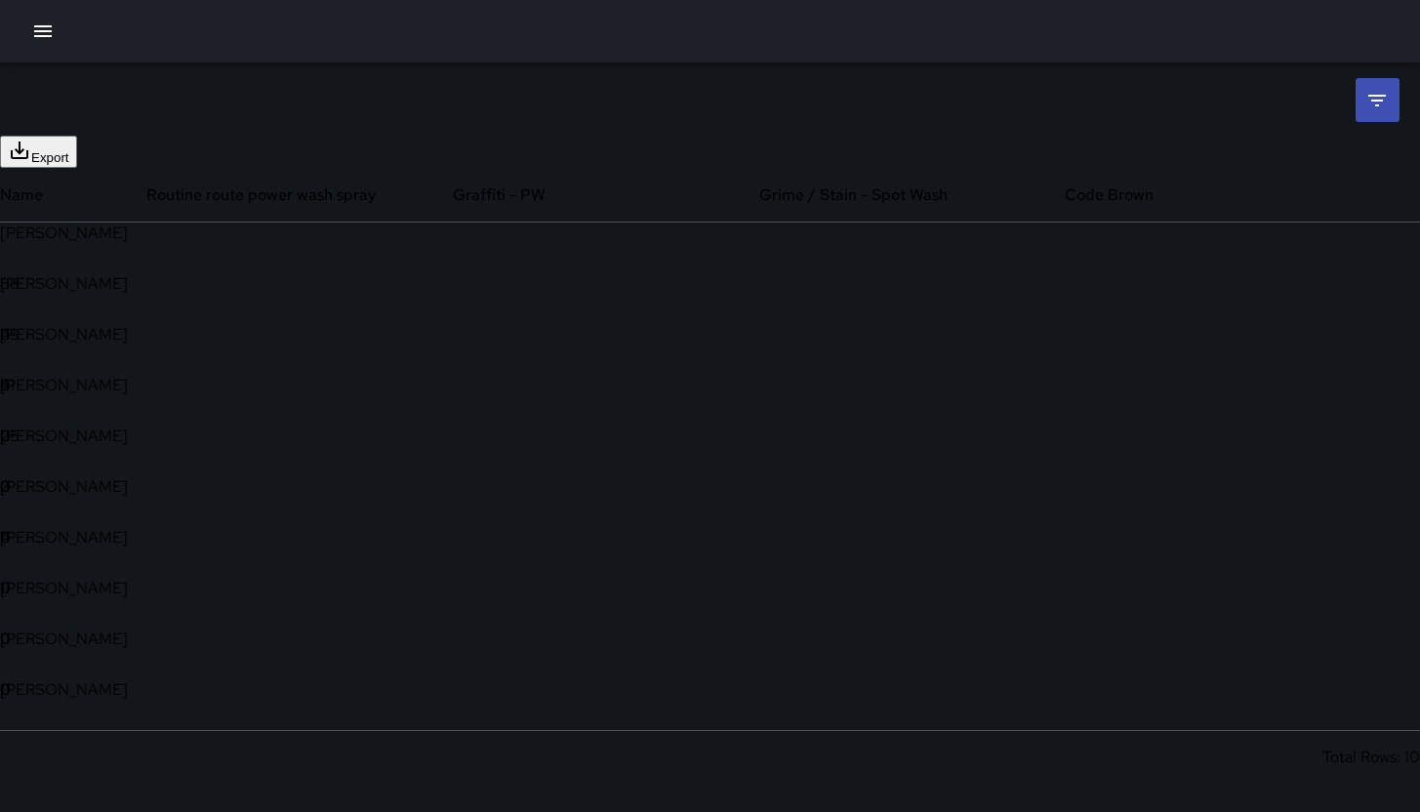
scroll to position [547, 1356]
click at [1236, 95] on li at bounding box center [1377, 100] width 44 height 44
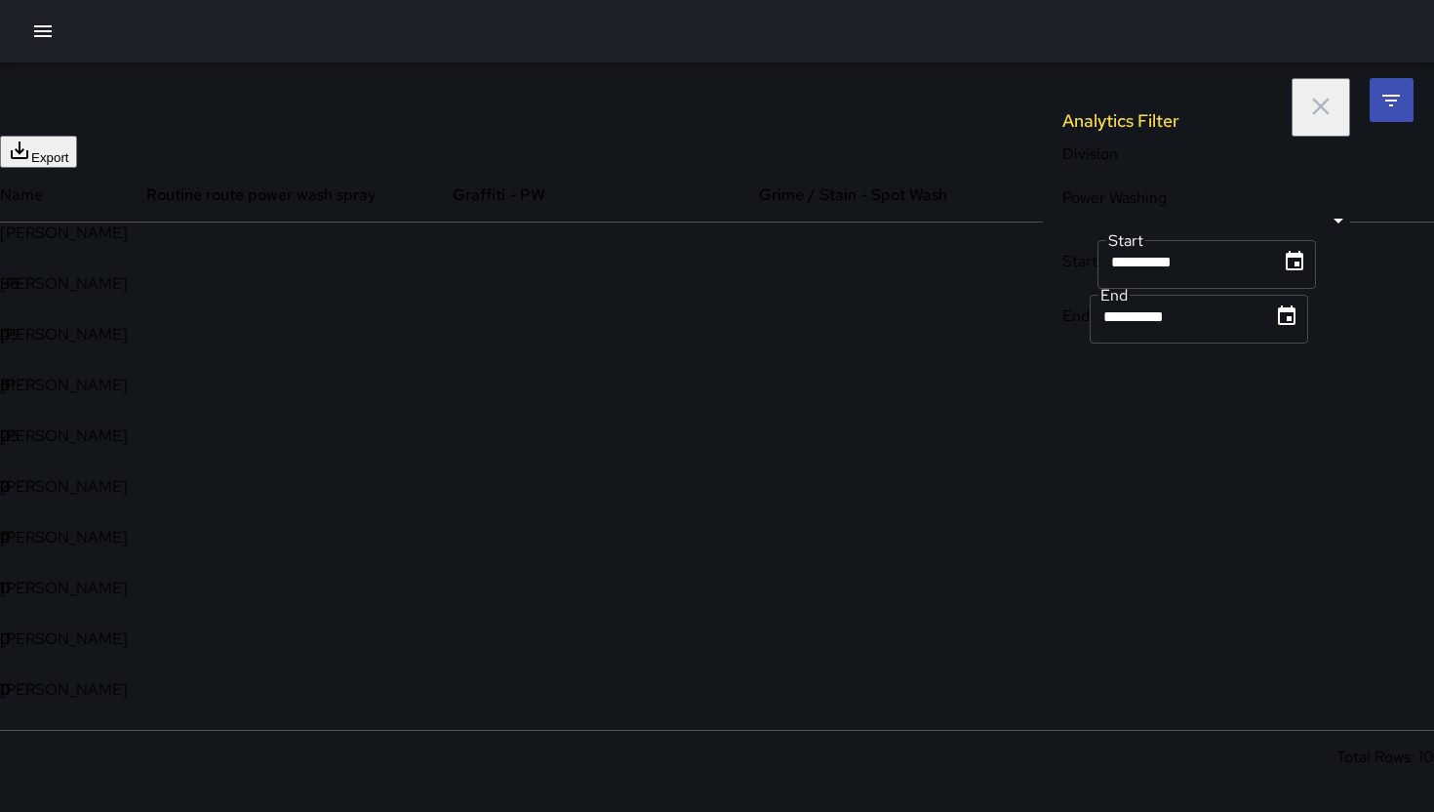
click at [1175, 185] on body "**********" at bounding box center [717, 406] width 1434 height 812
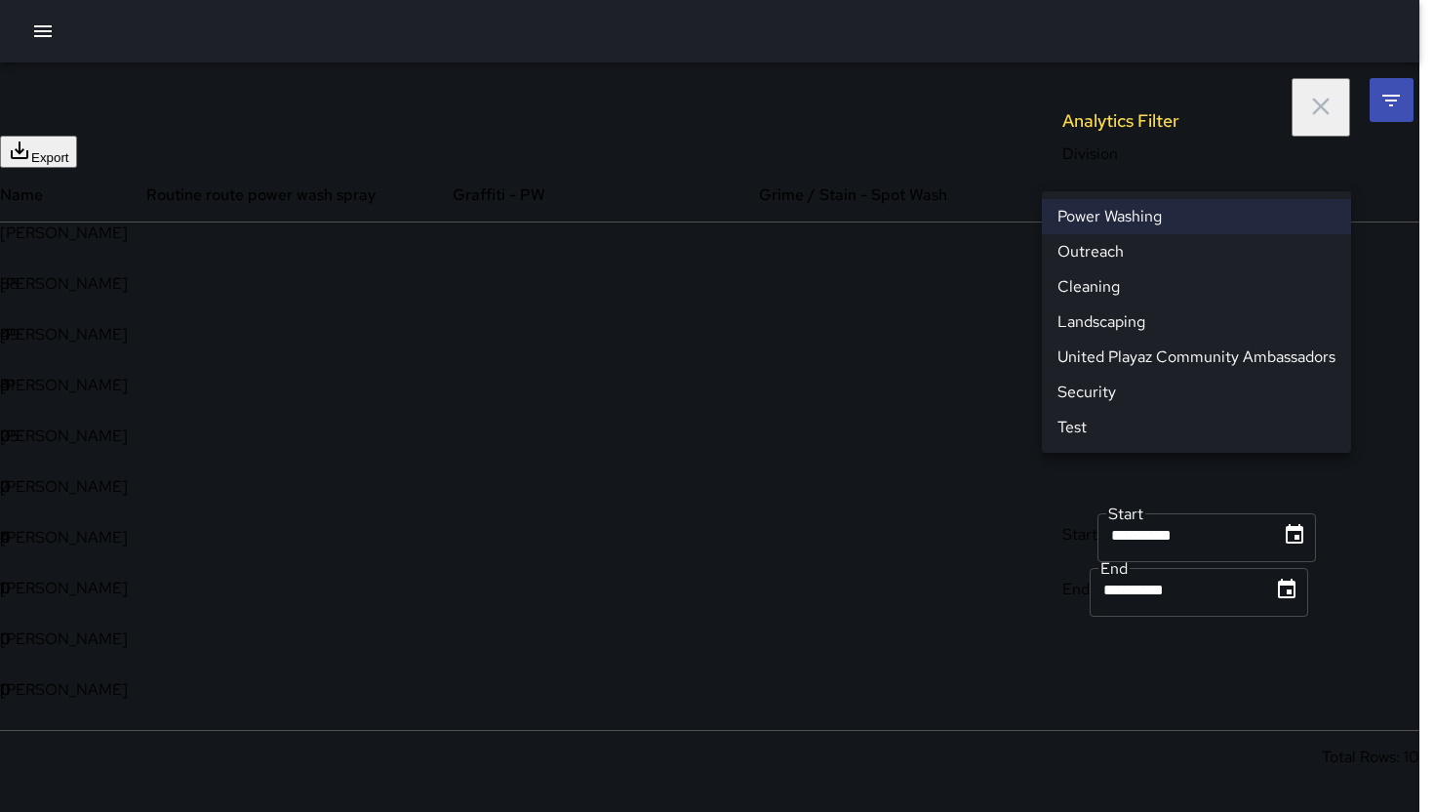
click at [1113, 294] on li "Cleaning" at bounding box center [1196, 286] width 309 height 35
type input "**********"
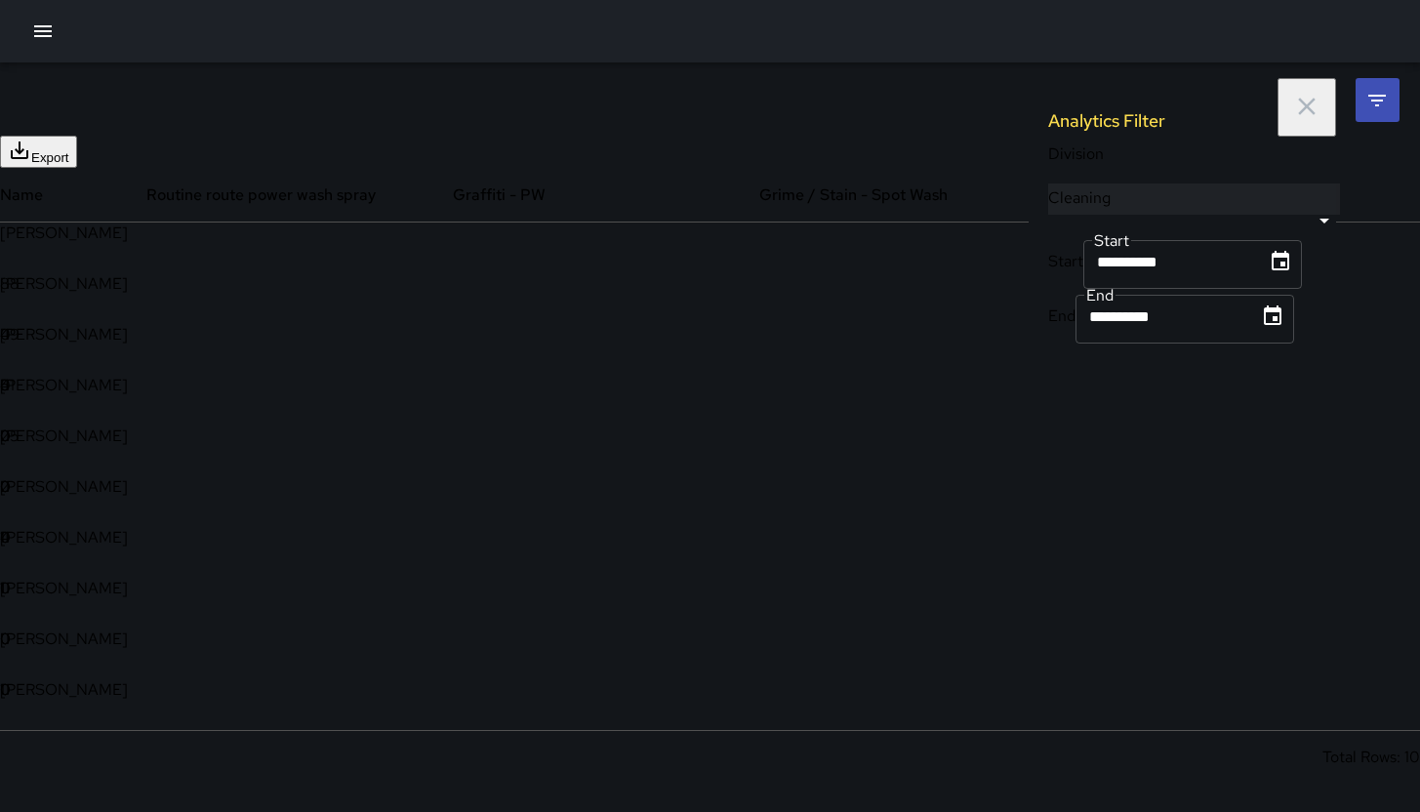
scroll to position [1526, 1356]
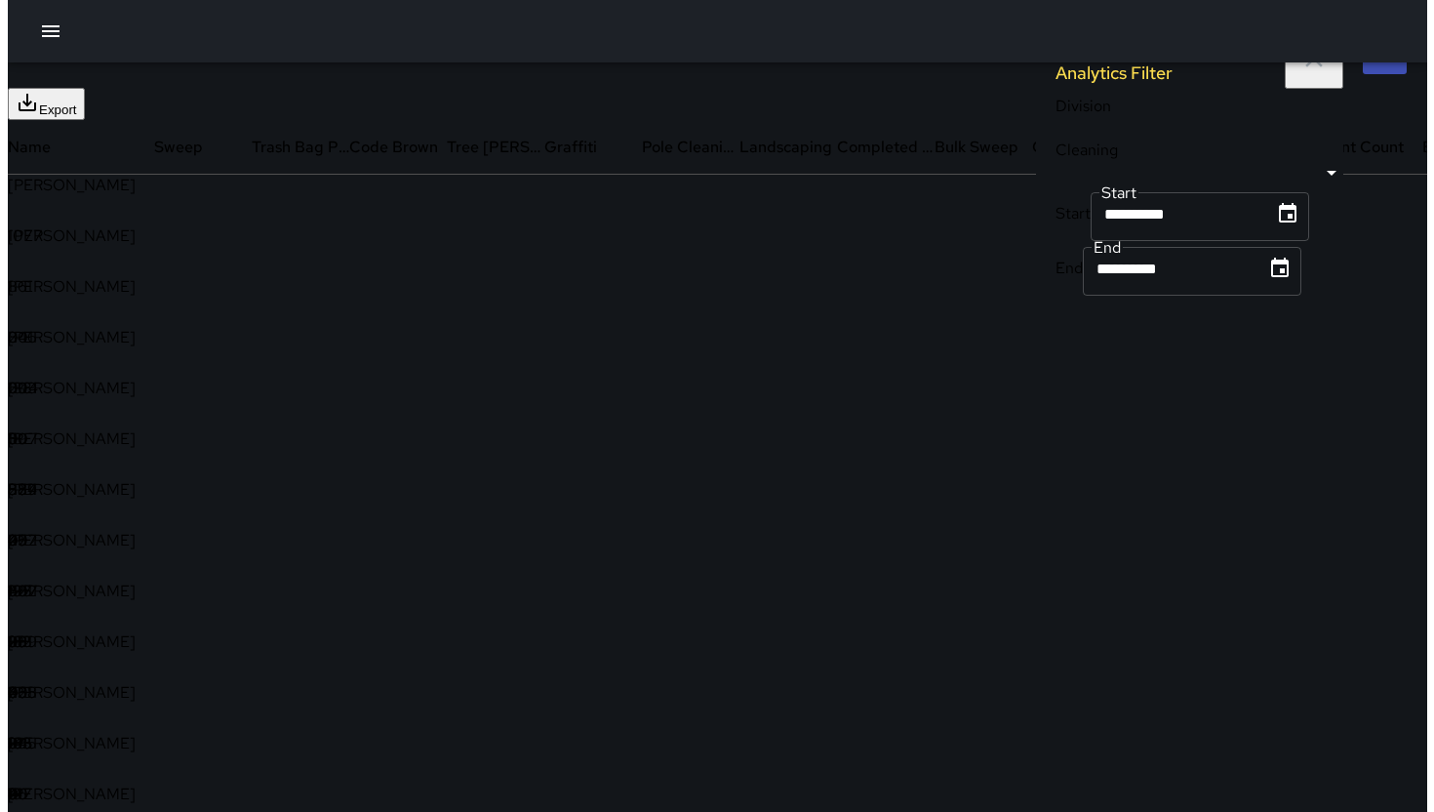
scroll to position [53, 0]
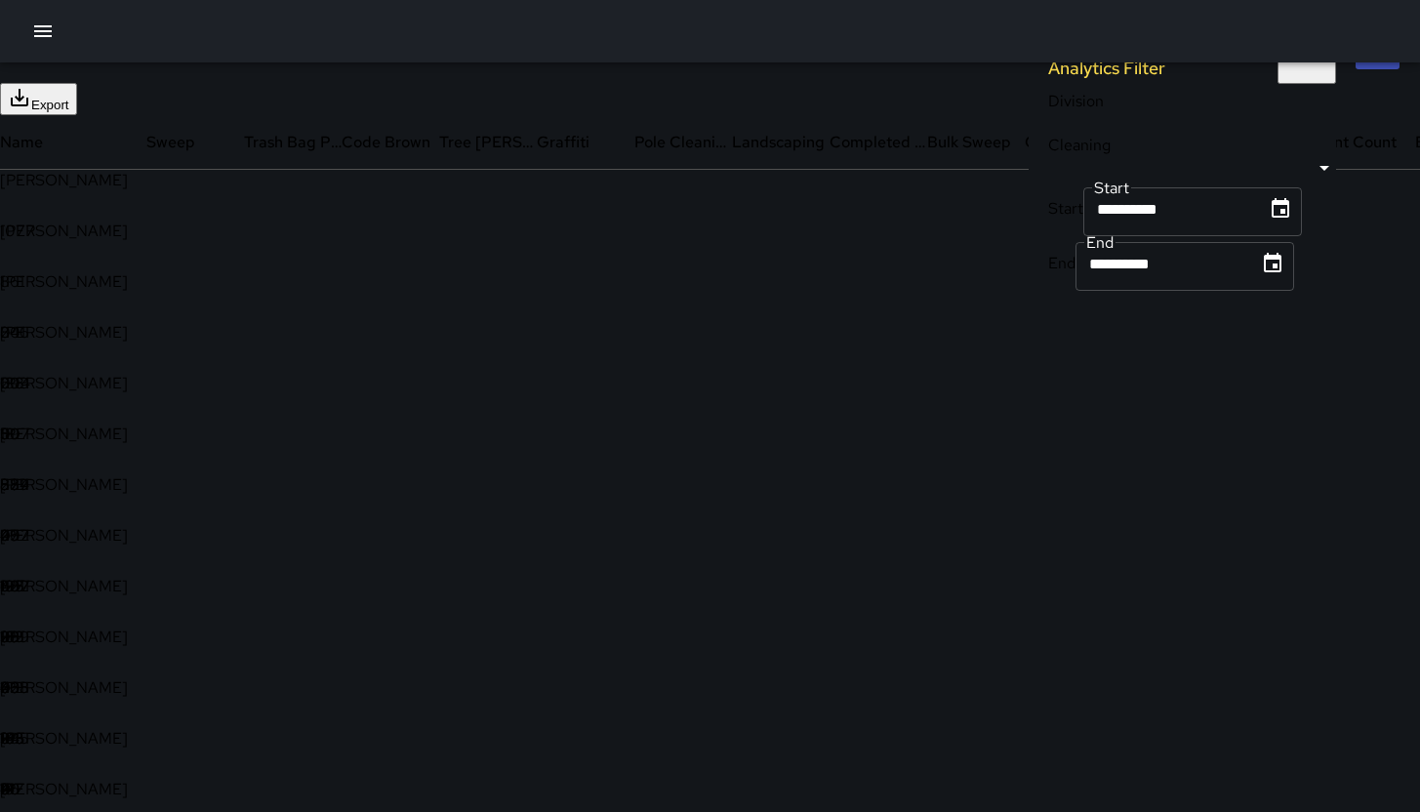
click at [49, 41] on icon "button" at bounding box center [42, 31] width 23 height 23
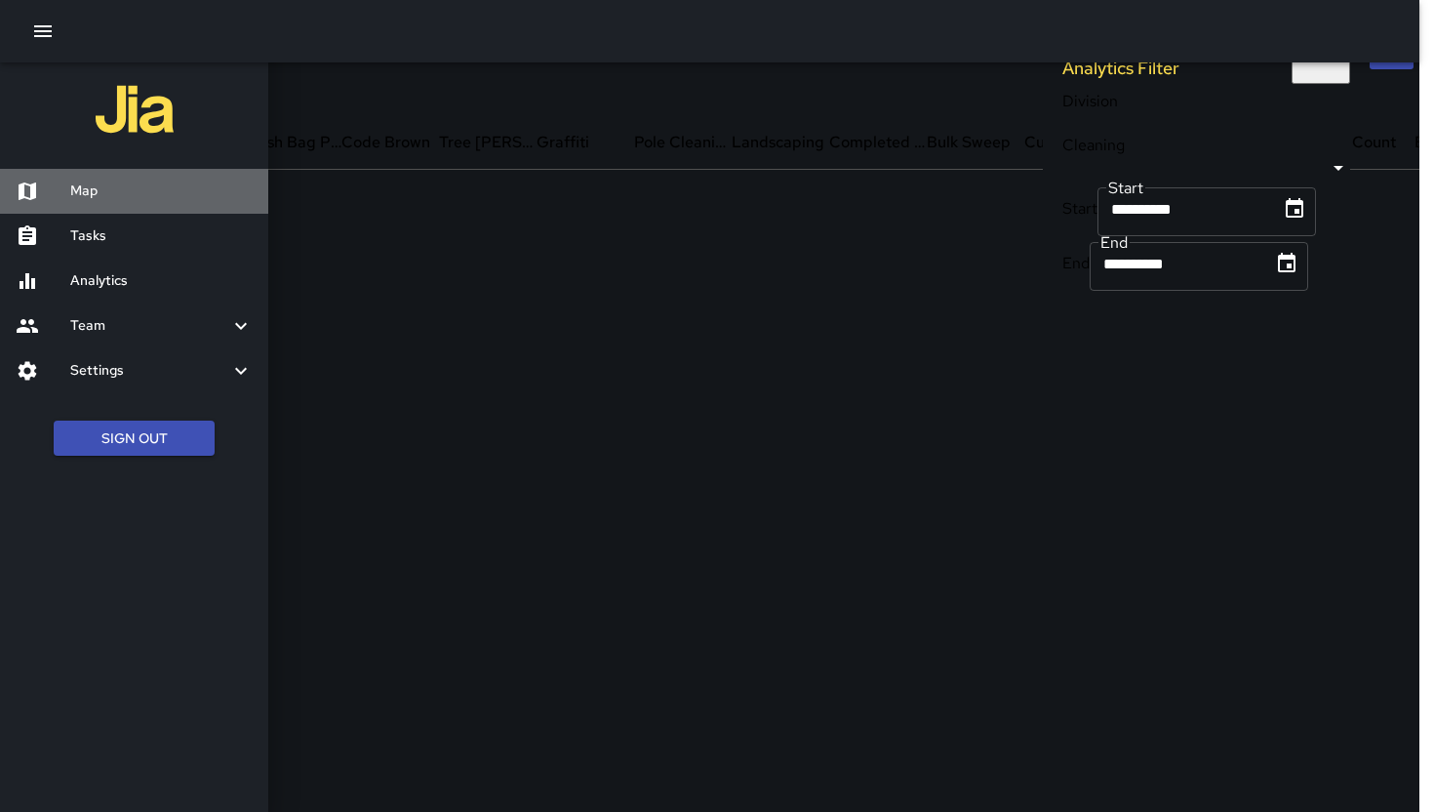
click at [140, 196] on h6 "Map" at bounding box center [161, 190] width 182 height 21
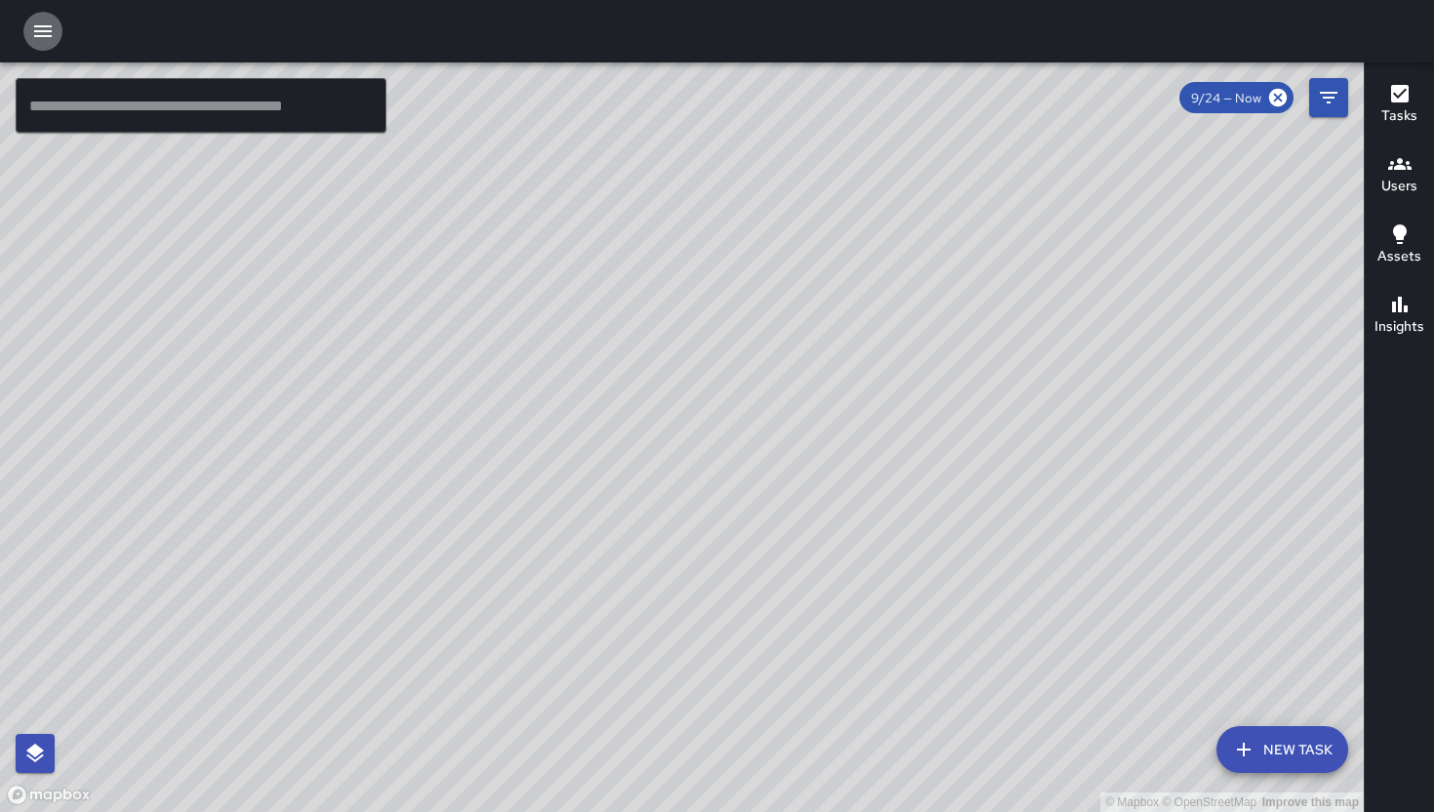
click at [43, 39] on icon "button" at bounding box center [42, 31] width 23 height 23
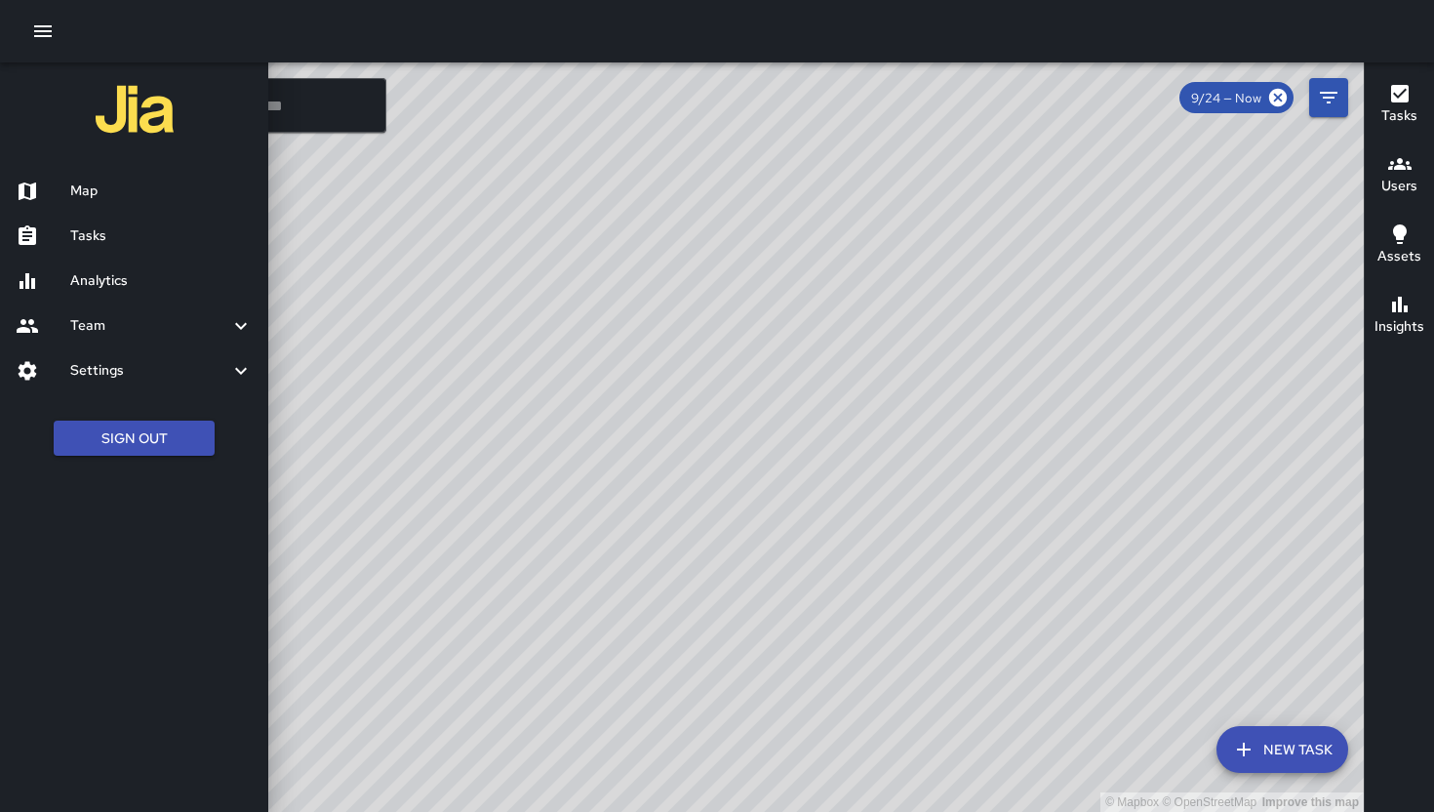
click at [98, 320] on h6 "Team" at bounding box center [149, 325] width 159 height 21
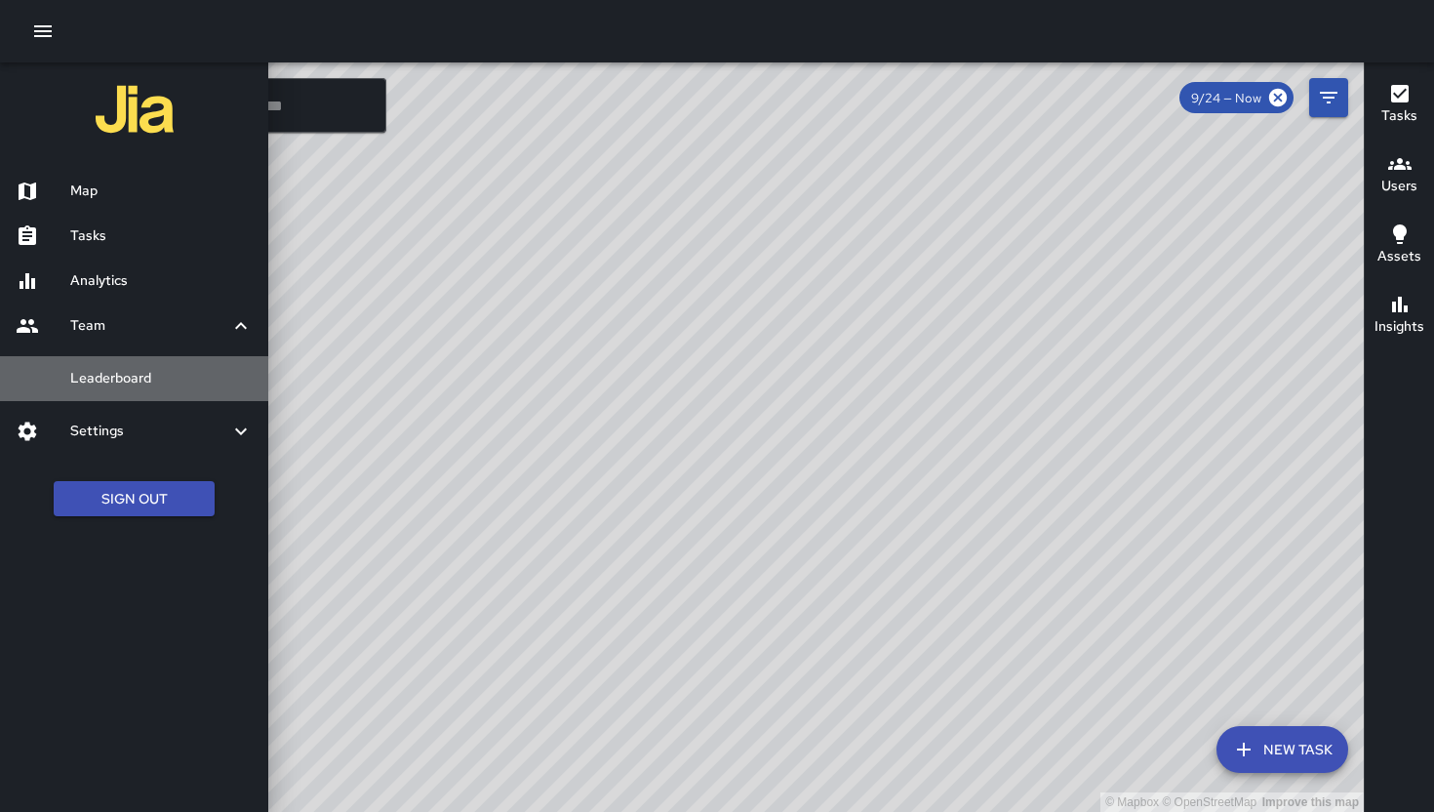
click at [117, 388] on div "Leaderboard" at bounding box center [134, 378] width 268 height 45
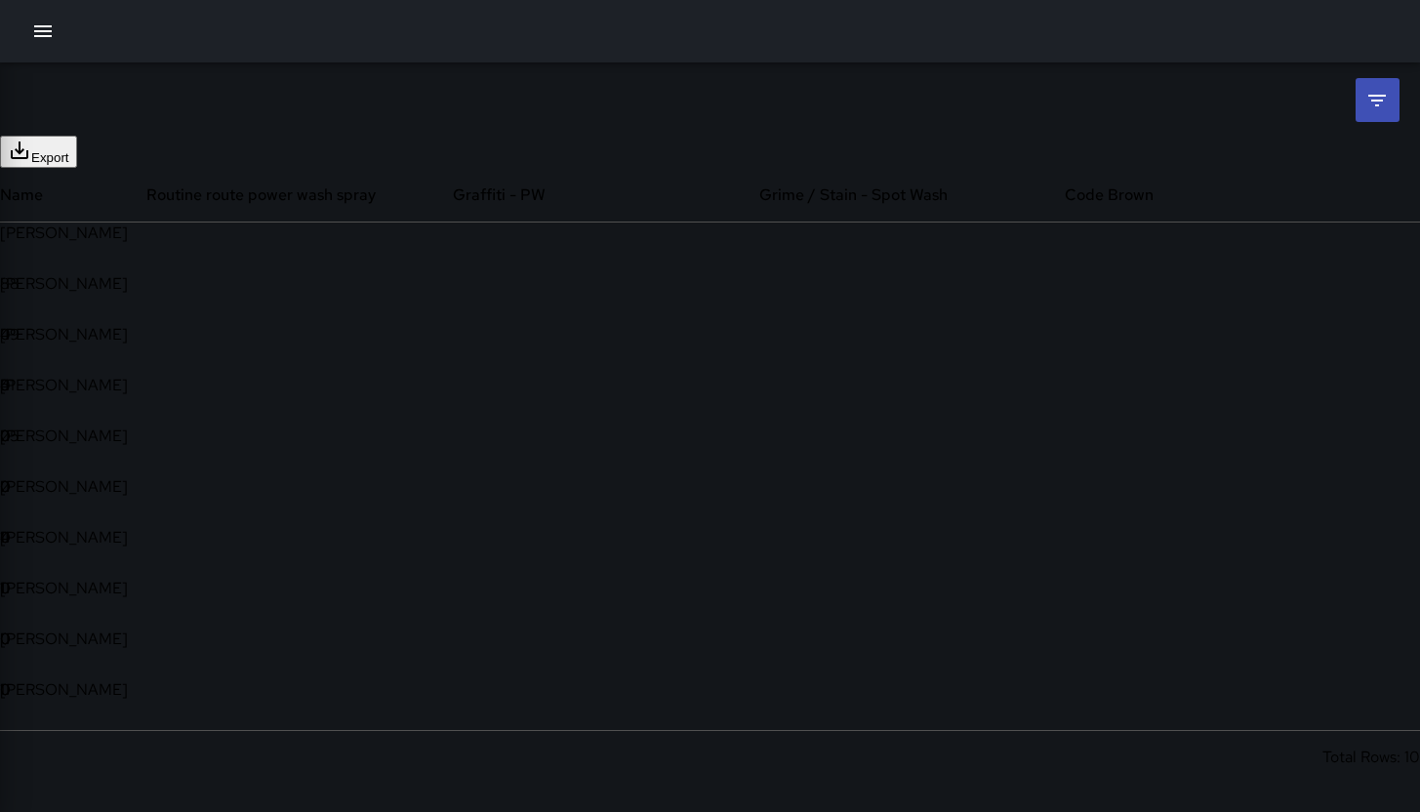
scroll to position [547, 1356]
click at [1236, 85] on li at bounding box center [1377, 100] width 44 height 44
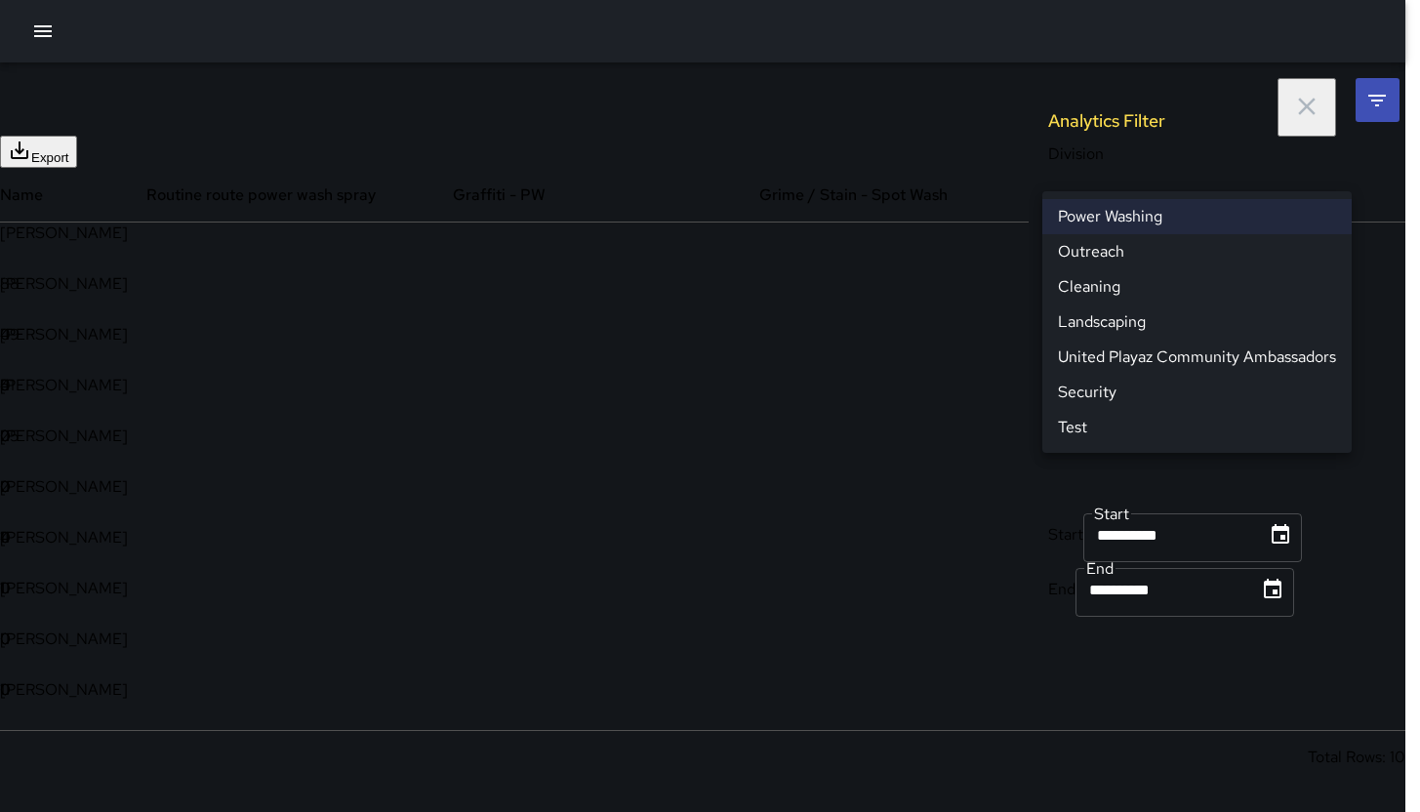
click at [1140, 177] on body "**********" at bounding box center [710, 406] width 1420 height 812
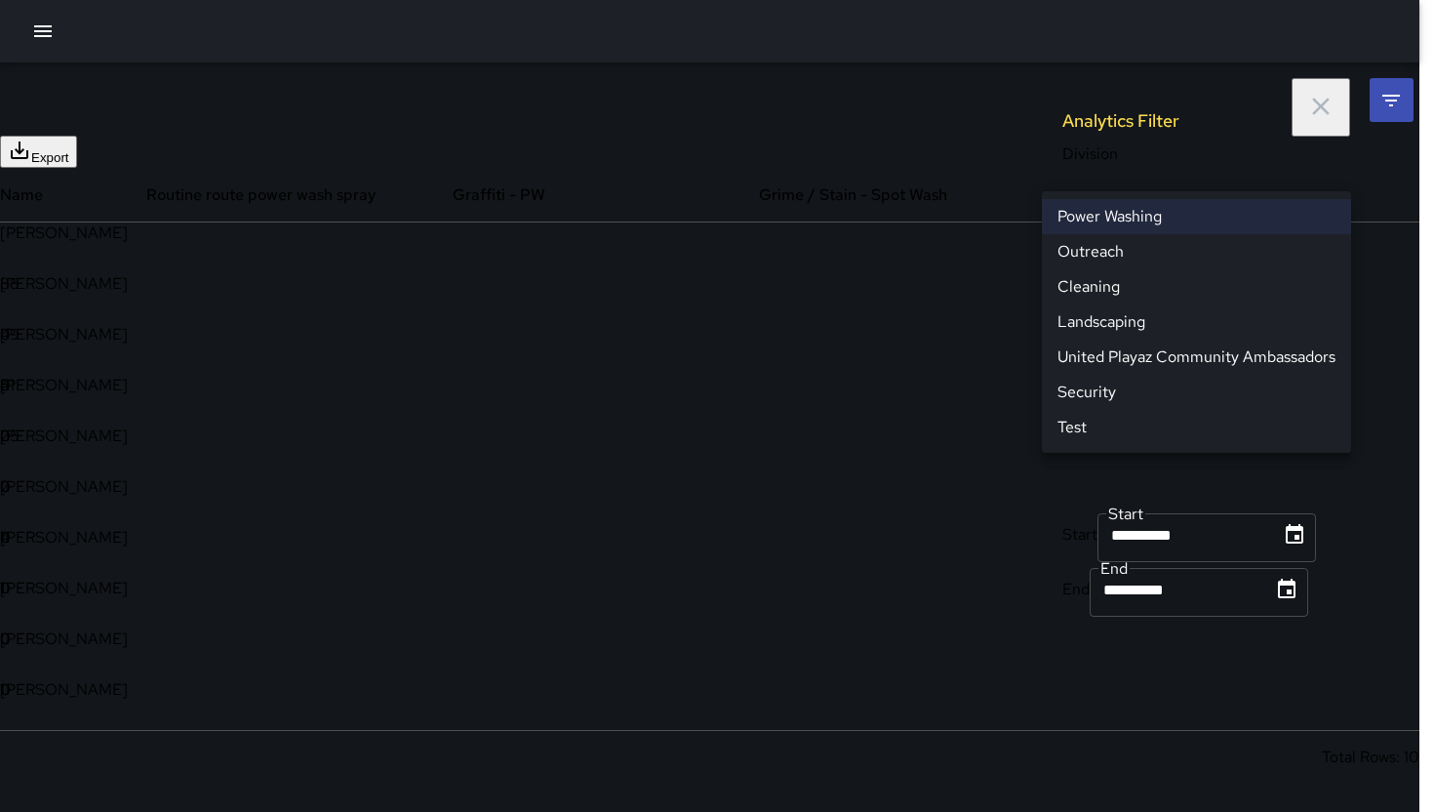
click at [1107, 283] on li "Cleaning" at bounding box center [1196, 286] width 309 height 35
type input "**********"
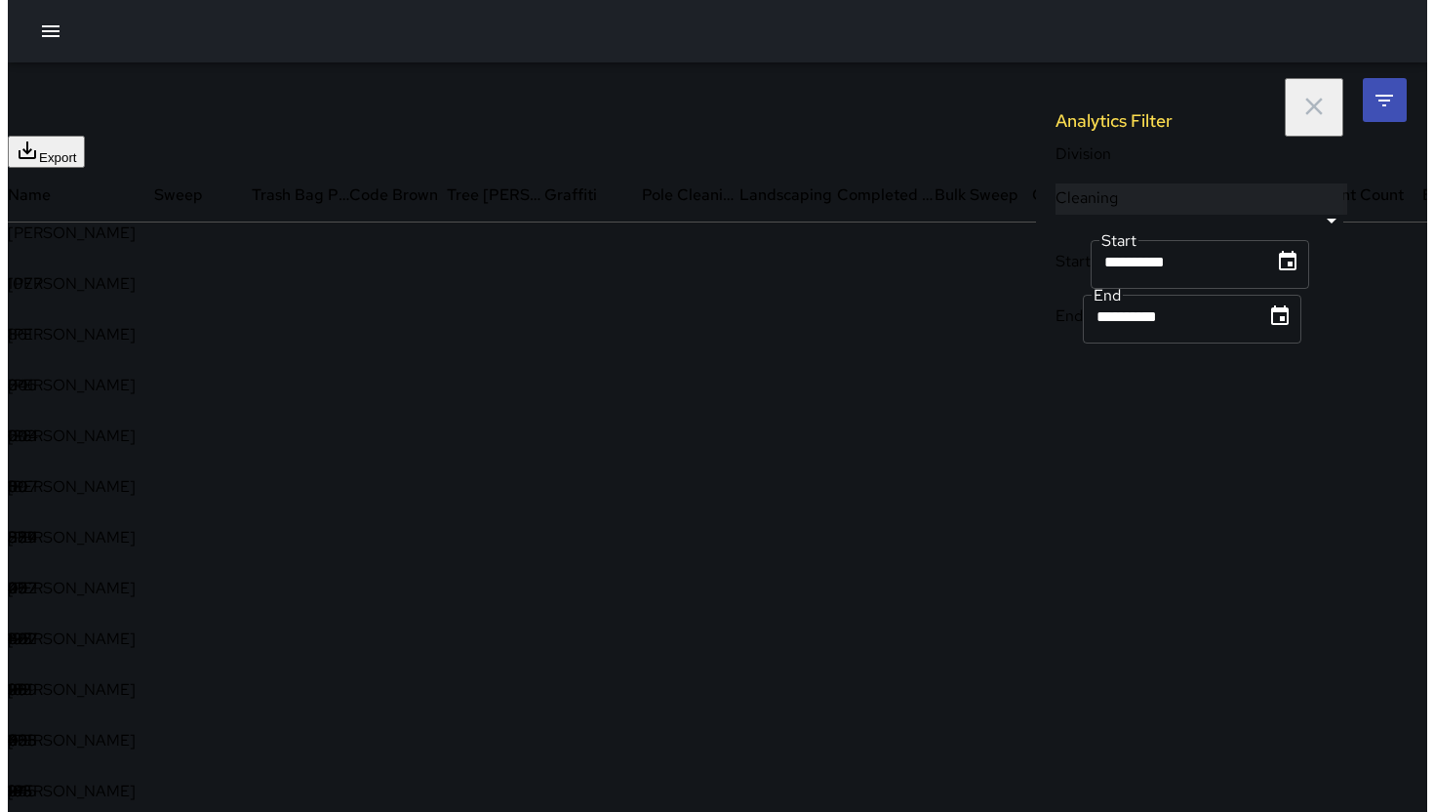
scroll to position [1526, 1356]
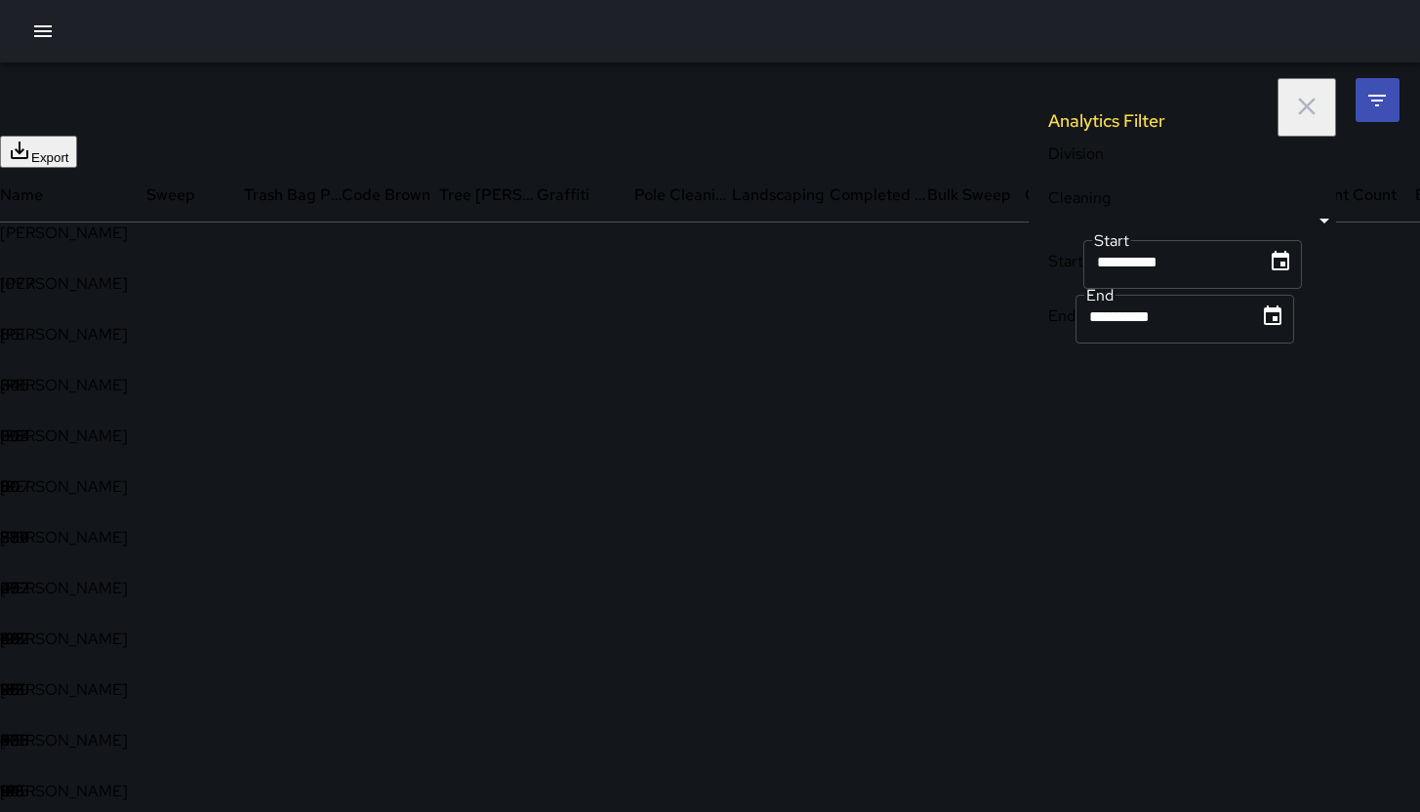
click at [29, 38] on button "button" at bounding box center [42, 31] width 39 height 39
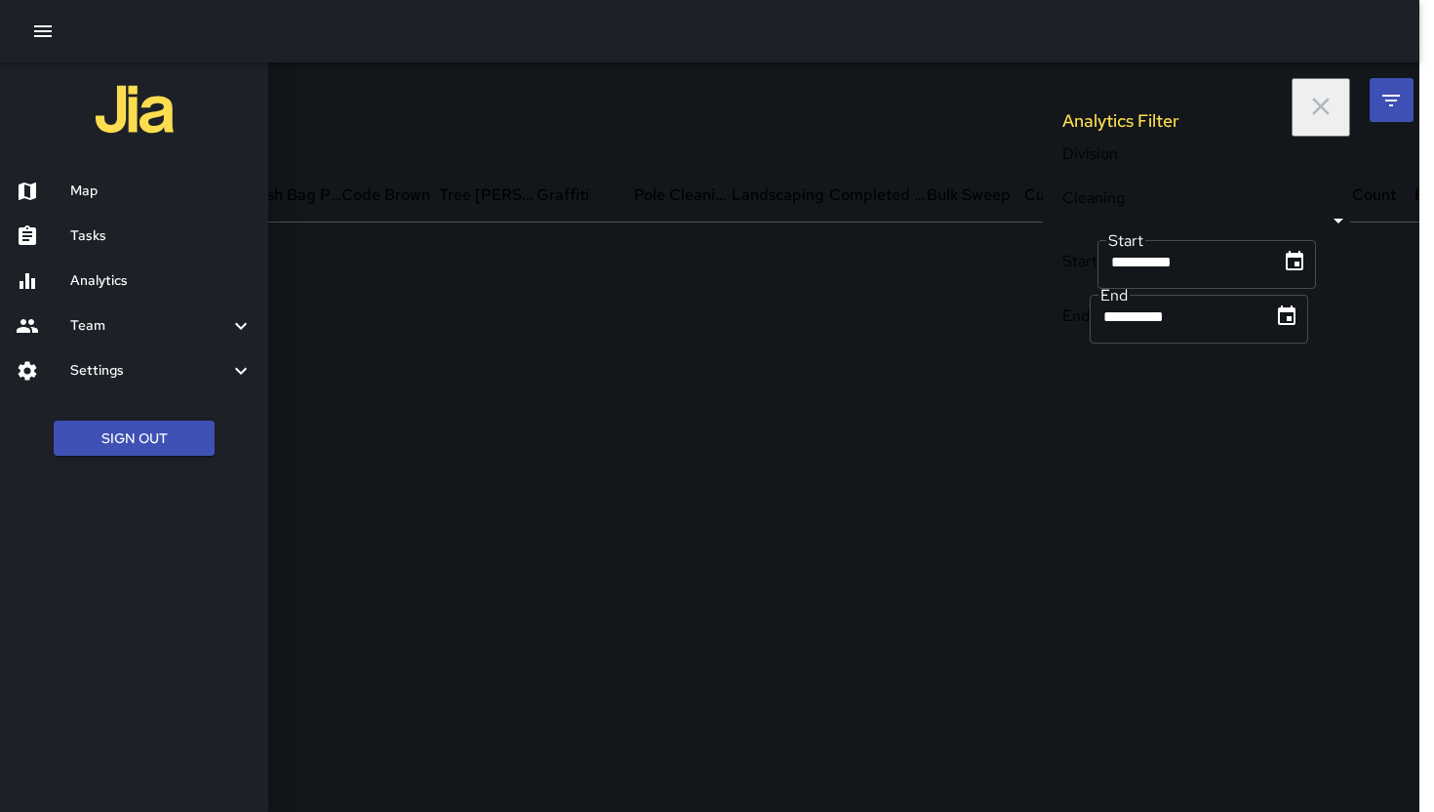
click at [127, 173] on div "Map" at bounding box center [134, 191] width 268 height 45
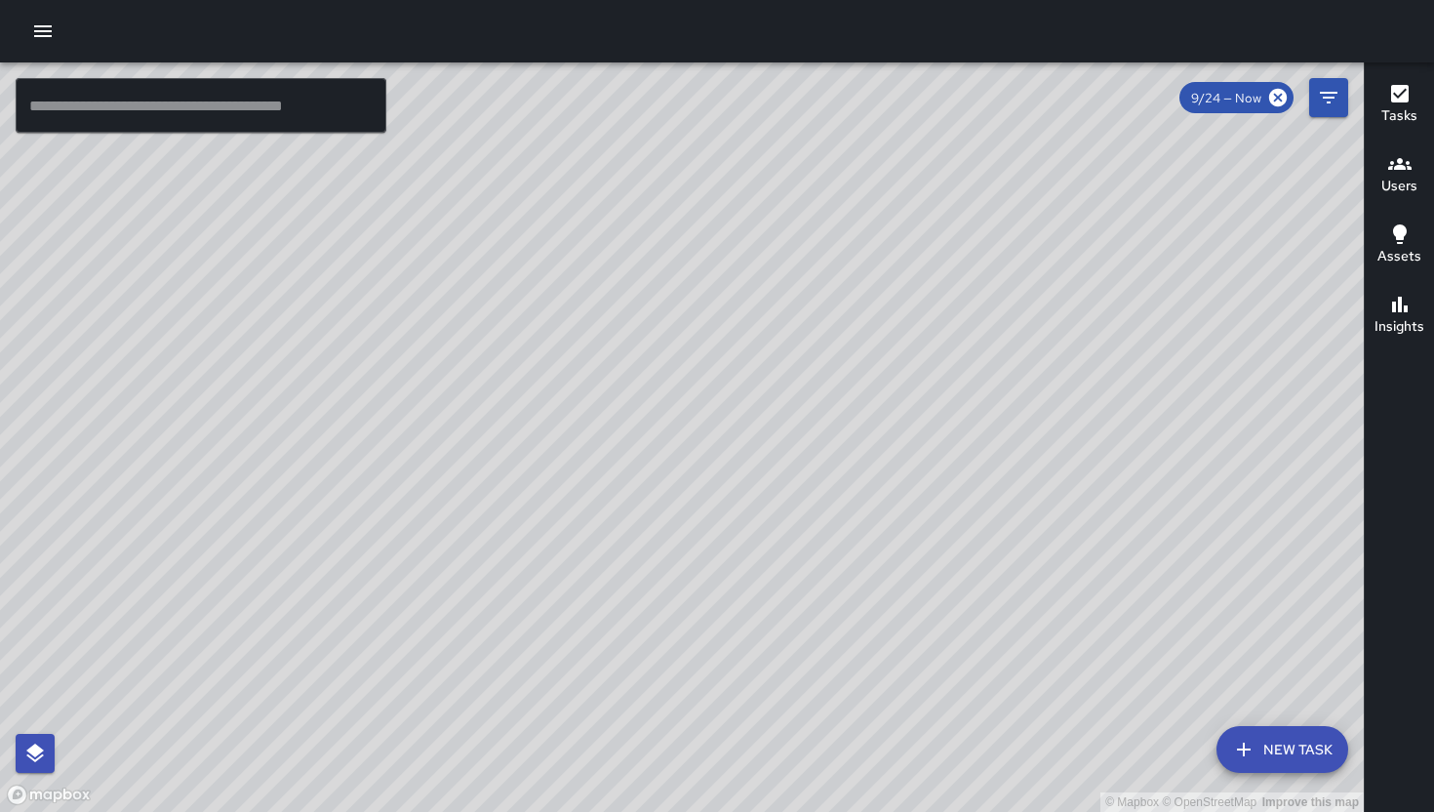
drag, startPoint x: 1096, startPoint y: 615, endPoint x: 750, endPoint y: 444, distance: 385.3
click at [752, 446] on div "© Mapbox © OpenStreetMap Improve this map" at bounding box center [682, 436] width 1364 height 749
drag, startPoint x: 705, startPoint y: 523, endPoint x: 694, endPoint y: 557, distance: 36.1
click at [701, 575] on div "© Mapbox © OpenStreetMap Improve this map" at bounding box center [682, 436] width 1364 height 749
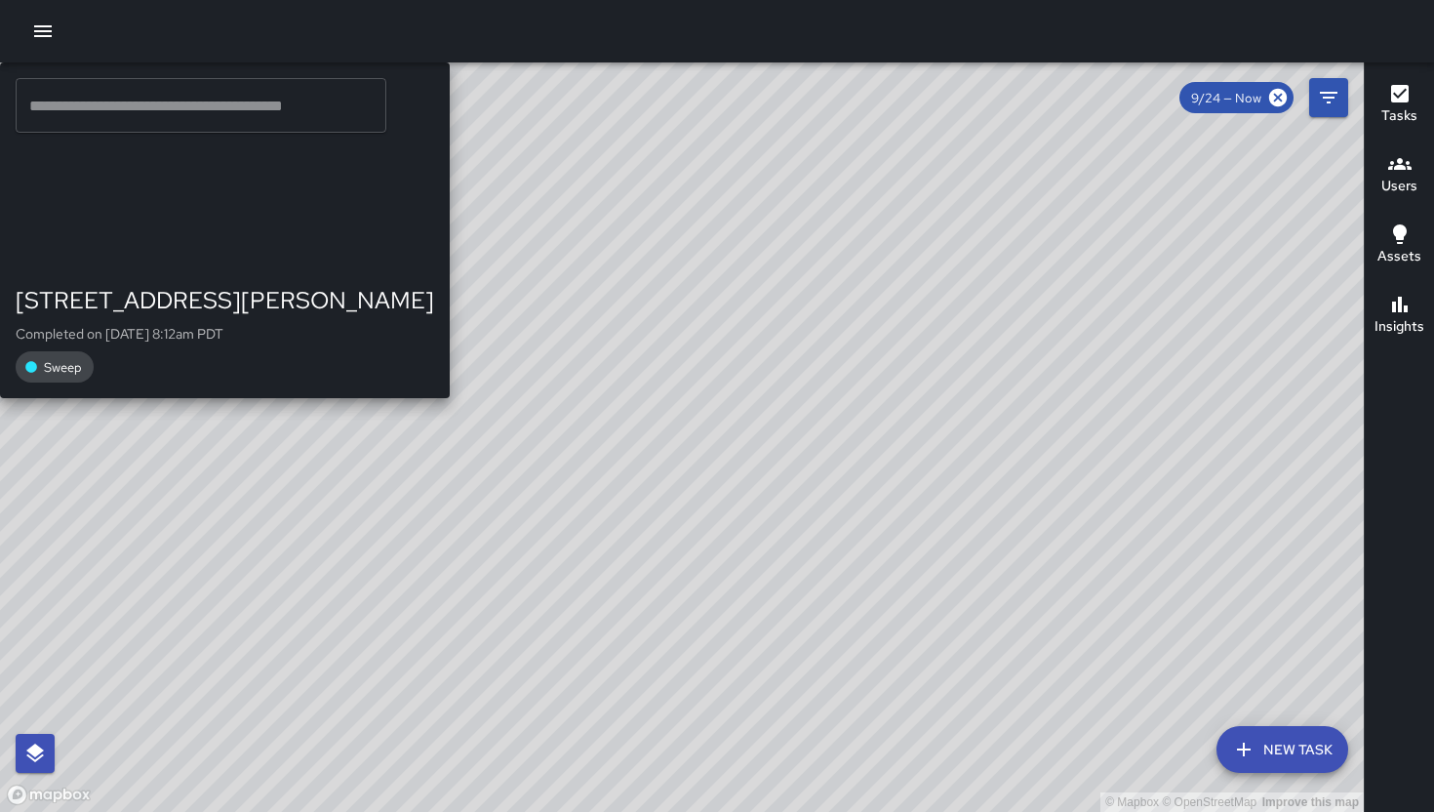
drag, startPoint x: 923, startPoint y: 722, endPoint x: 834, endPoint y: 368, distance: 365.1
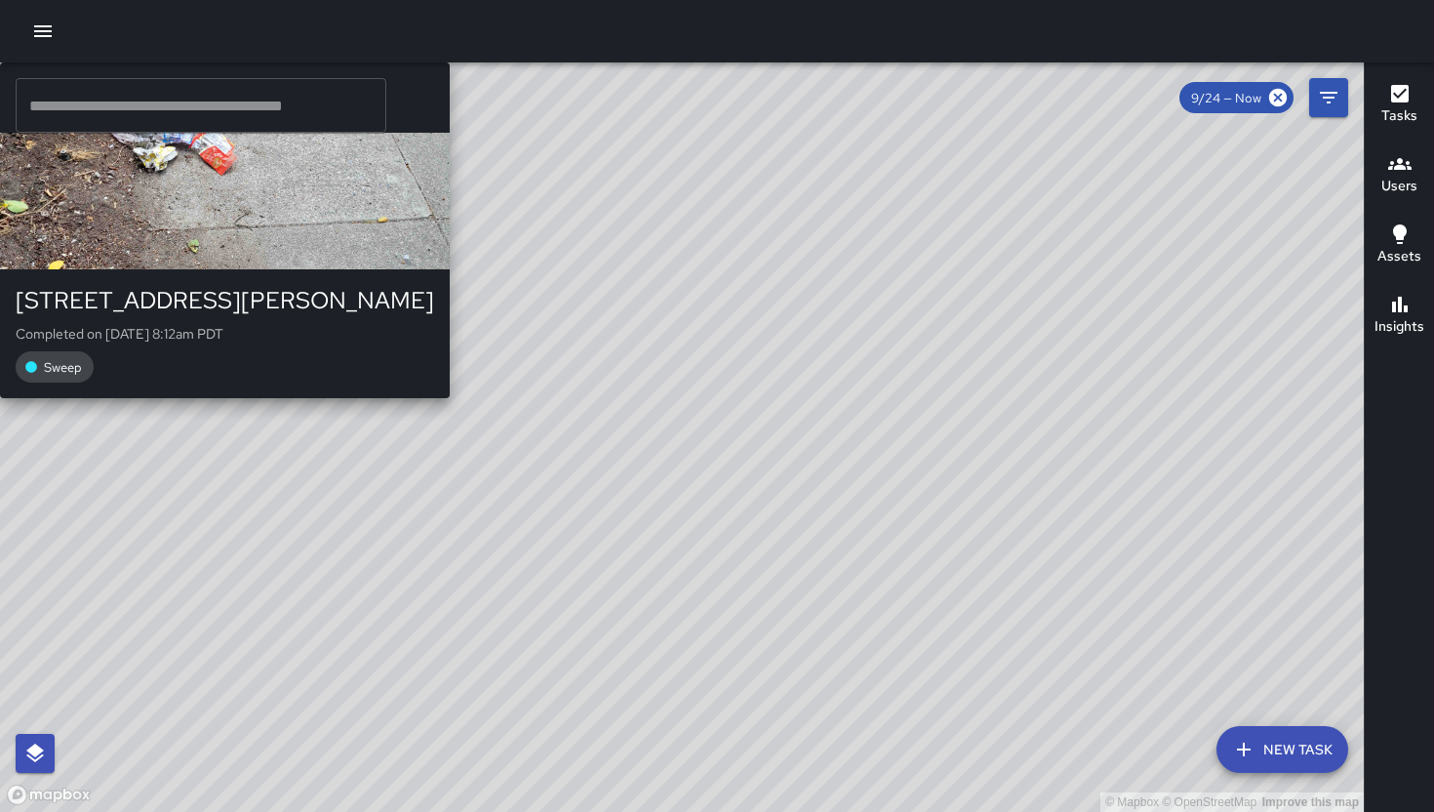
click at [834, 379] on div "© Mapbox © OpenStreetMap Improve this map BF Brenda Flores 1009 Harrison Street…" at bounding box center [682, 436] width 1364 height 749
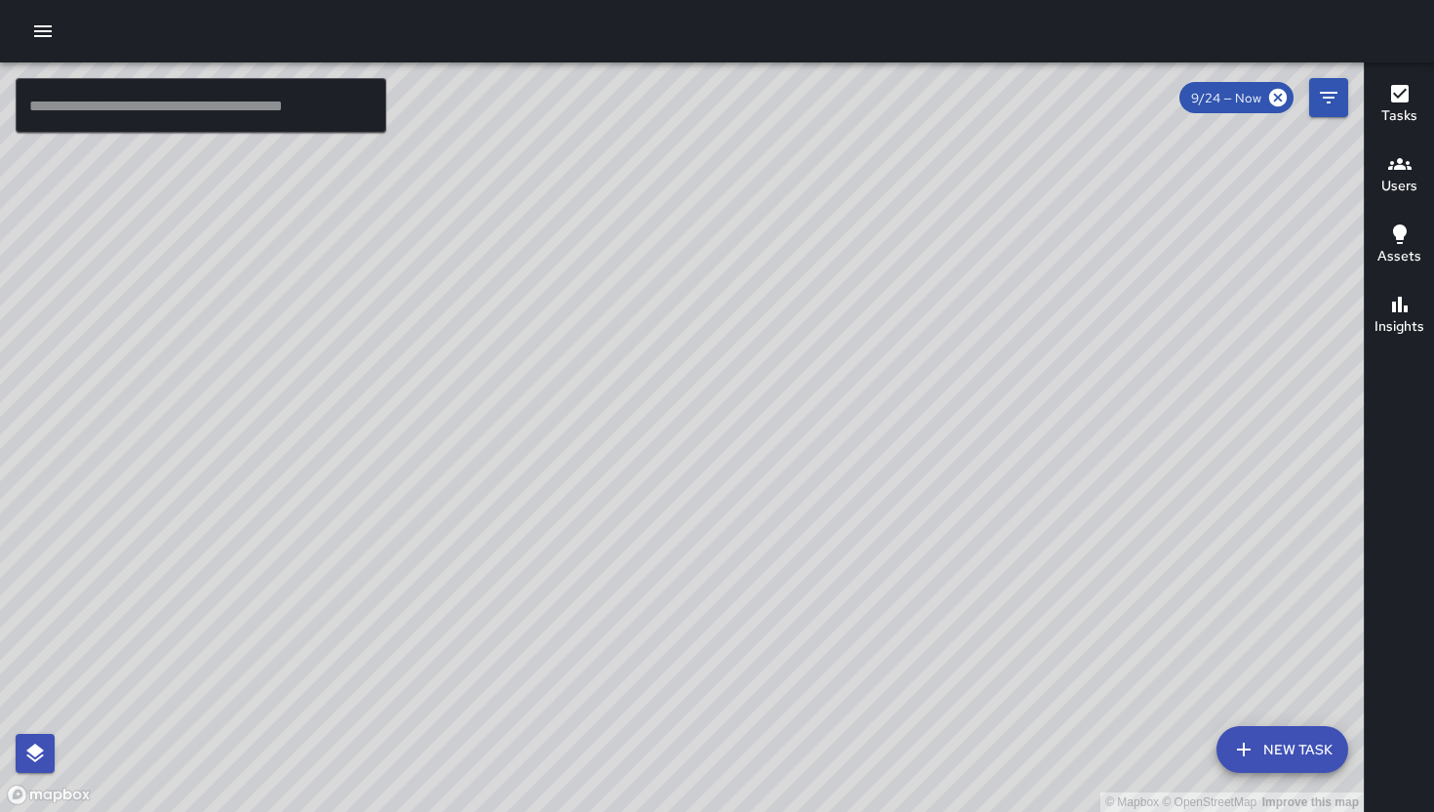
drag, startPoint x: 145, startPoint y: 749, endPoint x: 250, endPoint y: 649, distance: 144.9
click at [249, 651] on div "© Mapbox © OpenStreetMap Improve this map" at bounding box center [682, 436] width 1364 height 749
drag, startPoint x: 503, startPoint y: 585, endPoint x: 496, endPoint y: 603, distance: 19.2
click at [496, 603] on div "© Mapbox © OpenStreetMap Improve this map" at bounding box center [682, 436] width 1364 height 749
drag, startPoint x: 548, startPoint y: 580, endPoint x: 390, endPoint y: 579, distance: 158.1
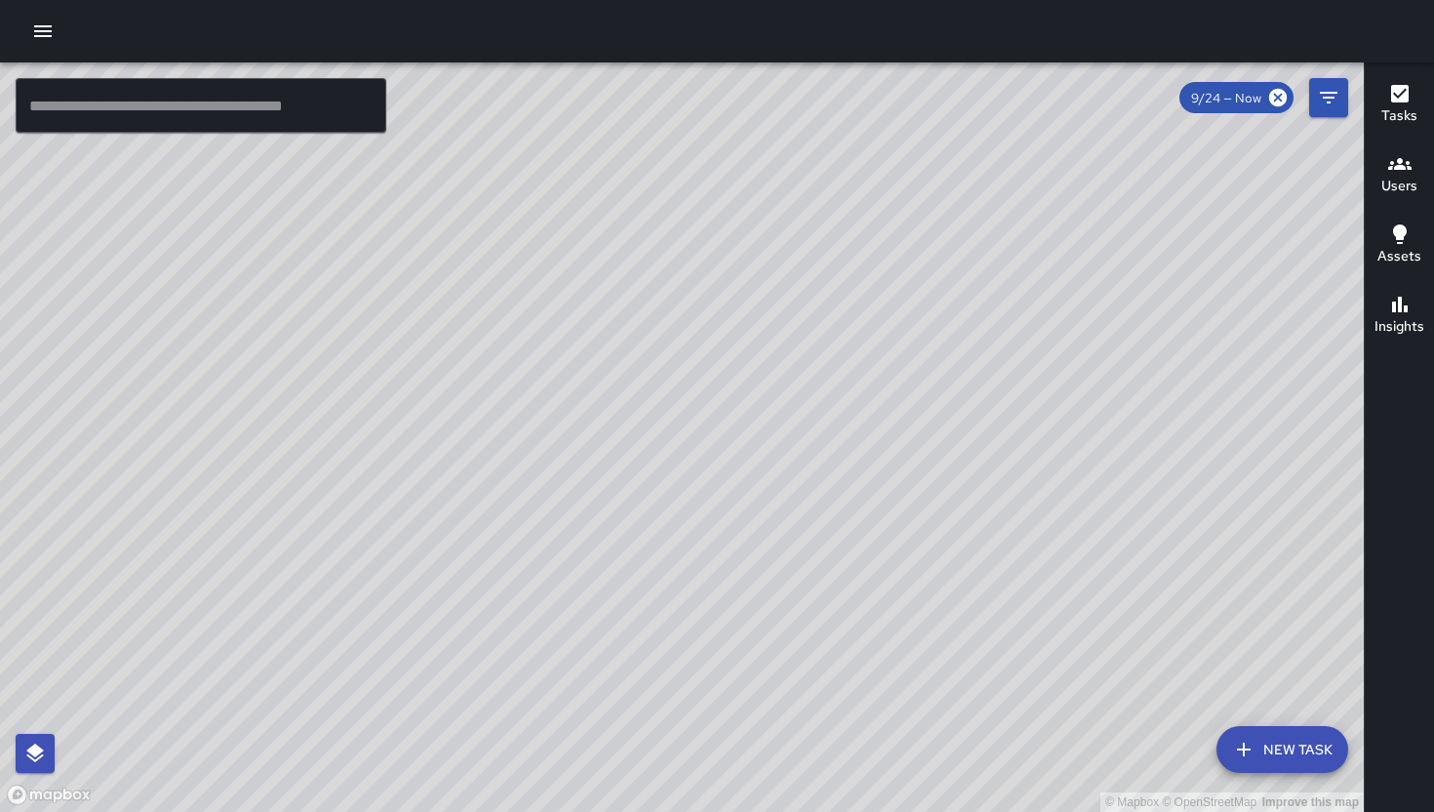
click at [390, 579] on div "© Mapbox © OpenStreetMap Improve this map" at bounding box center [682, 436] width 1364 height 749
drag, startPoint x: 818, startPoint y: 420, endPoint x: 824, endPoint y: 525, distance: 105.6
click at [824, 525] on div "© Mapbox © OpenStreetMap Improve this map" at bounding box center [682, 436] width 1364 height 749
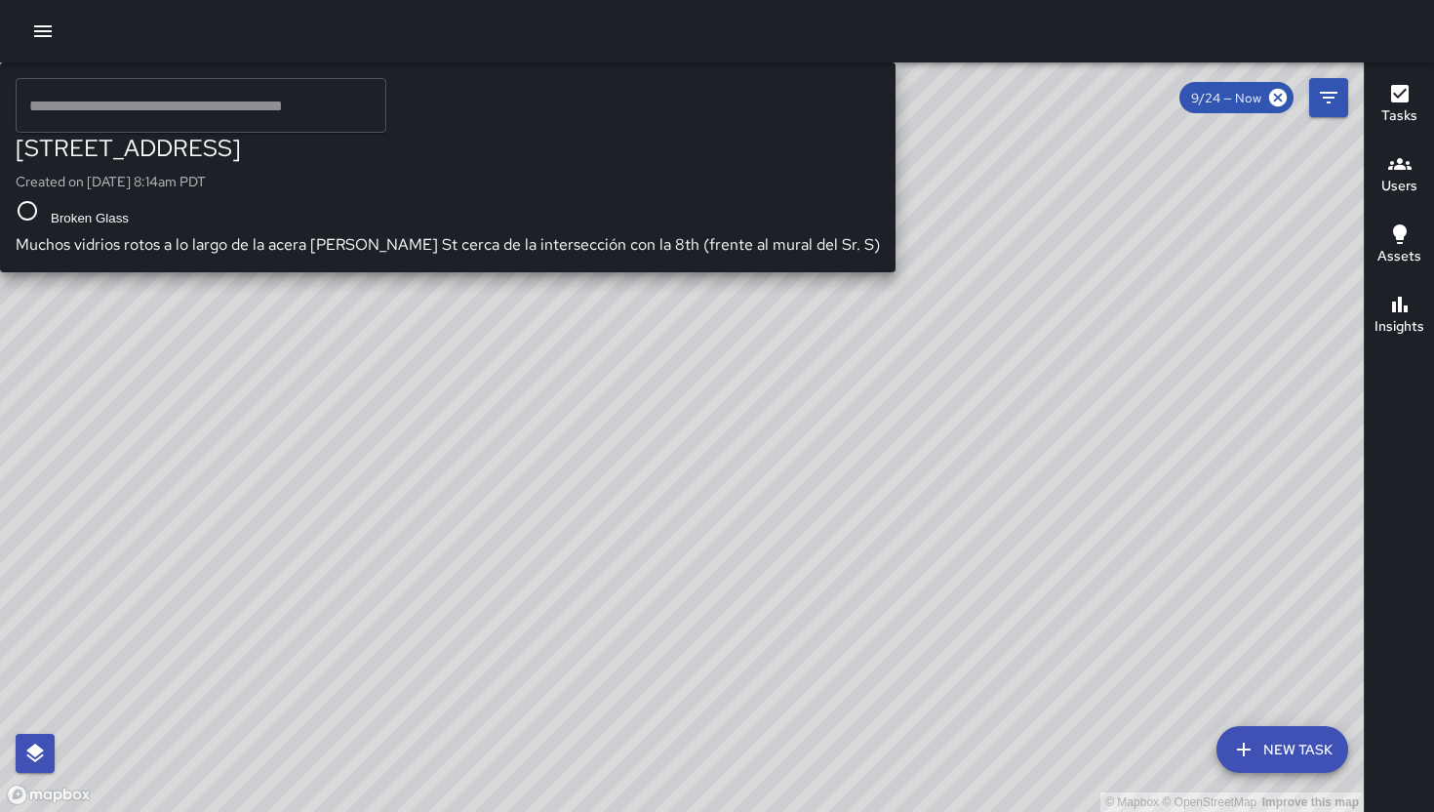
click at [634, 496] on div "© Mapbox © OpenStreetMap Improve this map KT Katherine Treminio 345 8th Street …" at bounding box center [682, 436] width 1364 height 749
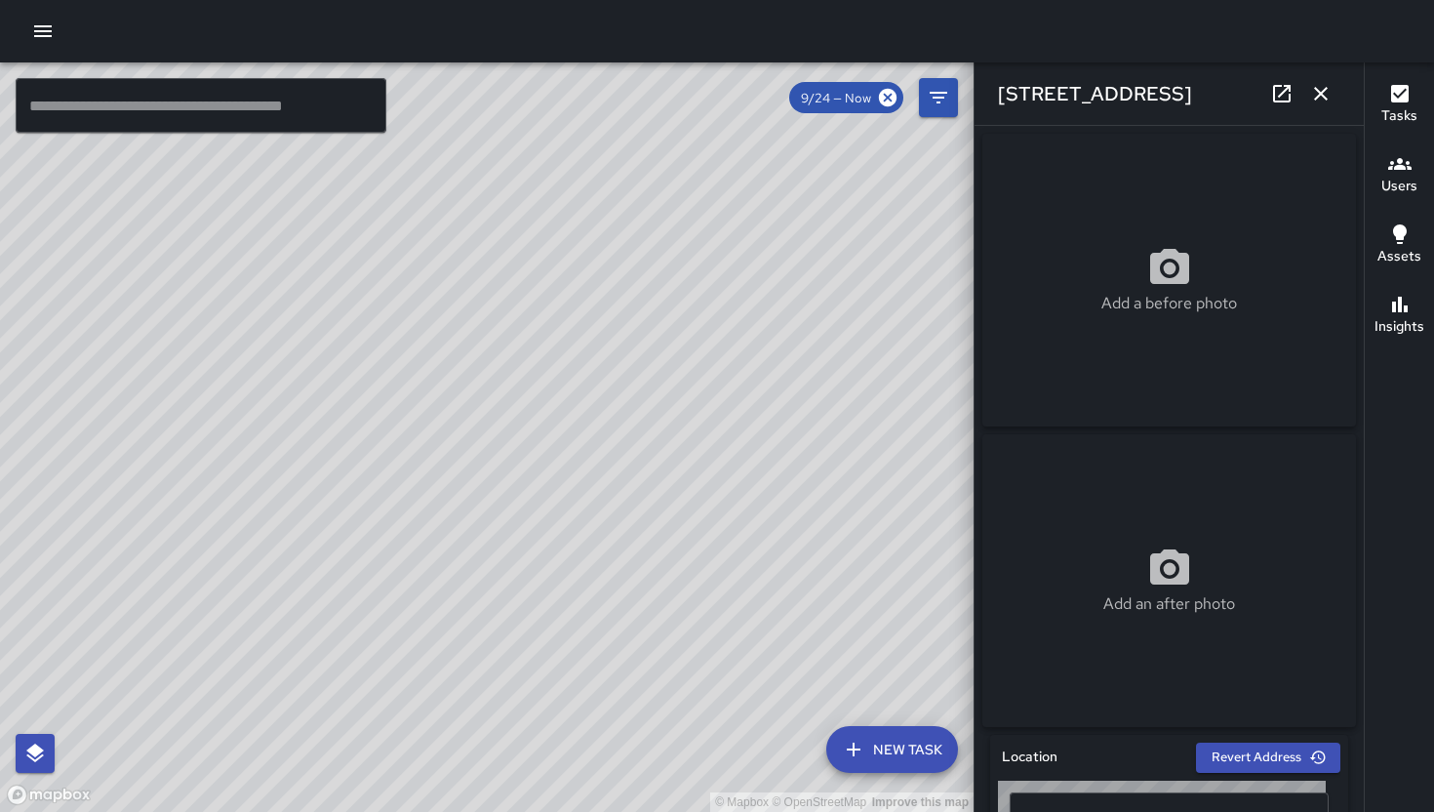
type input "**********"
click at [1236, 85] on icon "button" at bounding box center [1320, 93] width 23 height 23
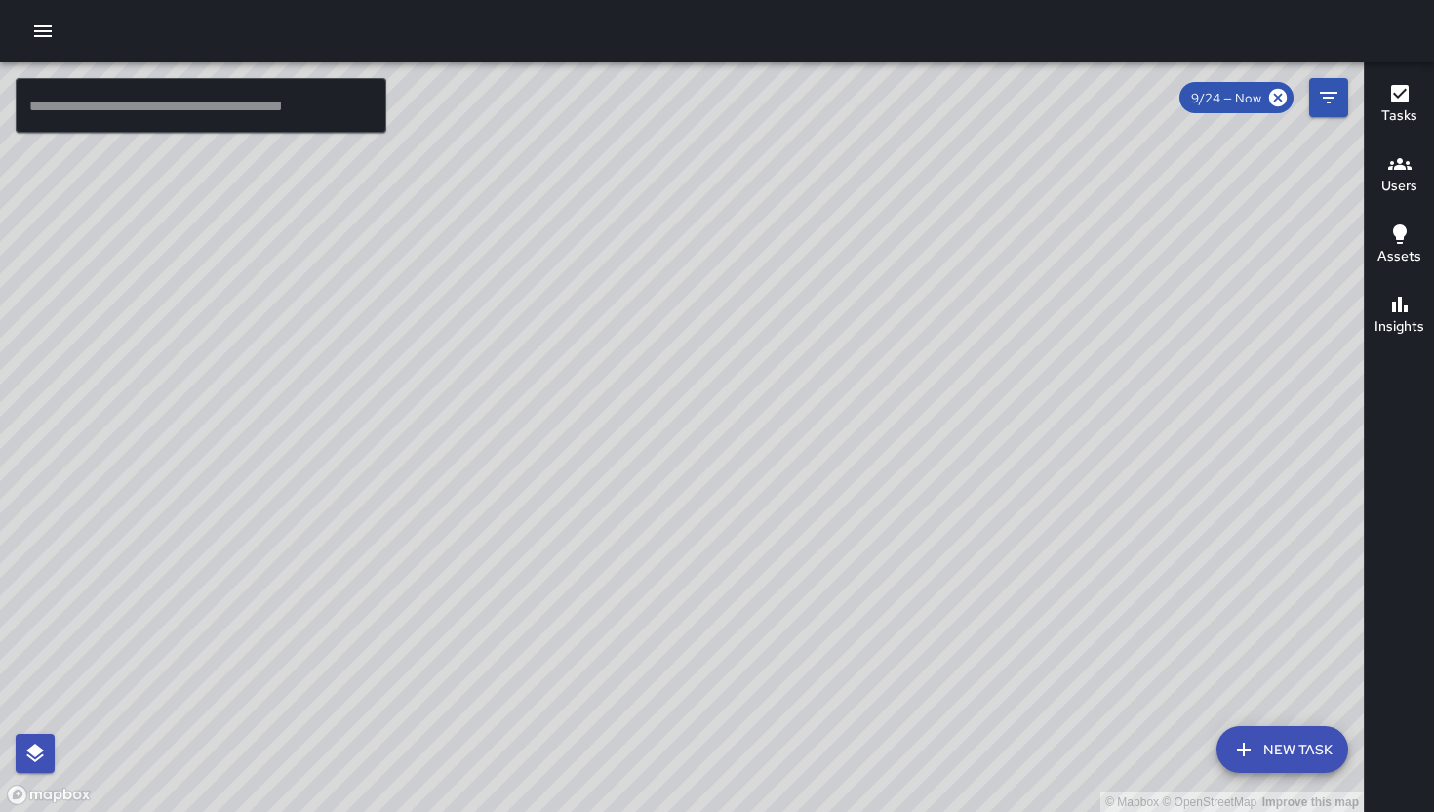
drag, startPoint x: 1026, startPoint y: 526, endPoint x: 789, endPoint y: 598, distance: 247.8
click at [795, 605] on div "© Mapbox © OpenStreetMap Improve this map" at bounding box center [682, 436] width 1364 height 749
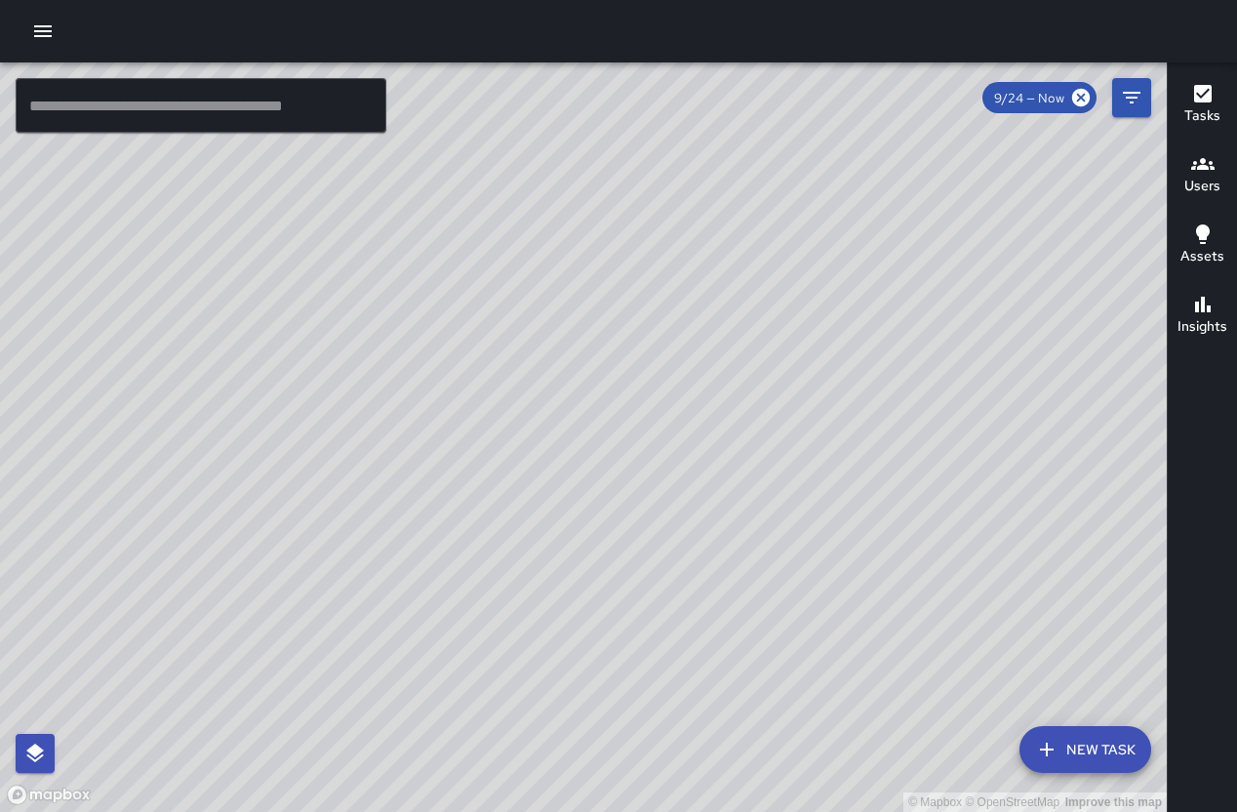
drag, startPoint x: 727, startPoint y: 499, endPoint x: 829, endPoint y: 520, distance: 104.7
click at [829, 520] on div "© Mapbox © OpenStreetMap Improve this map" at bounding box center [583, 436] width 1167 height 749
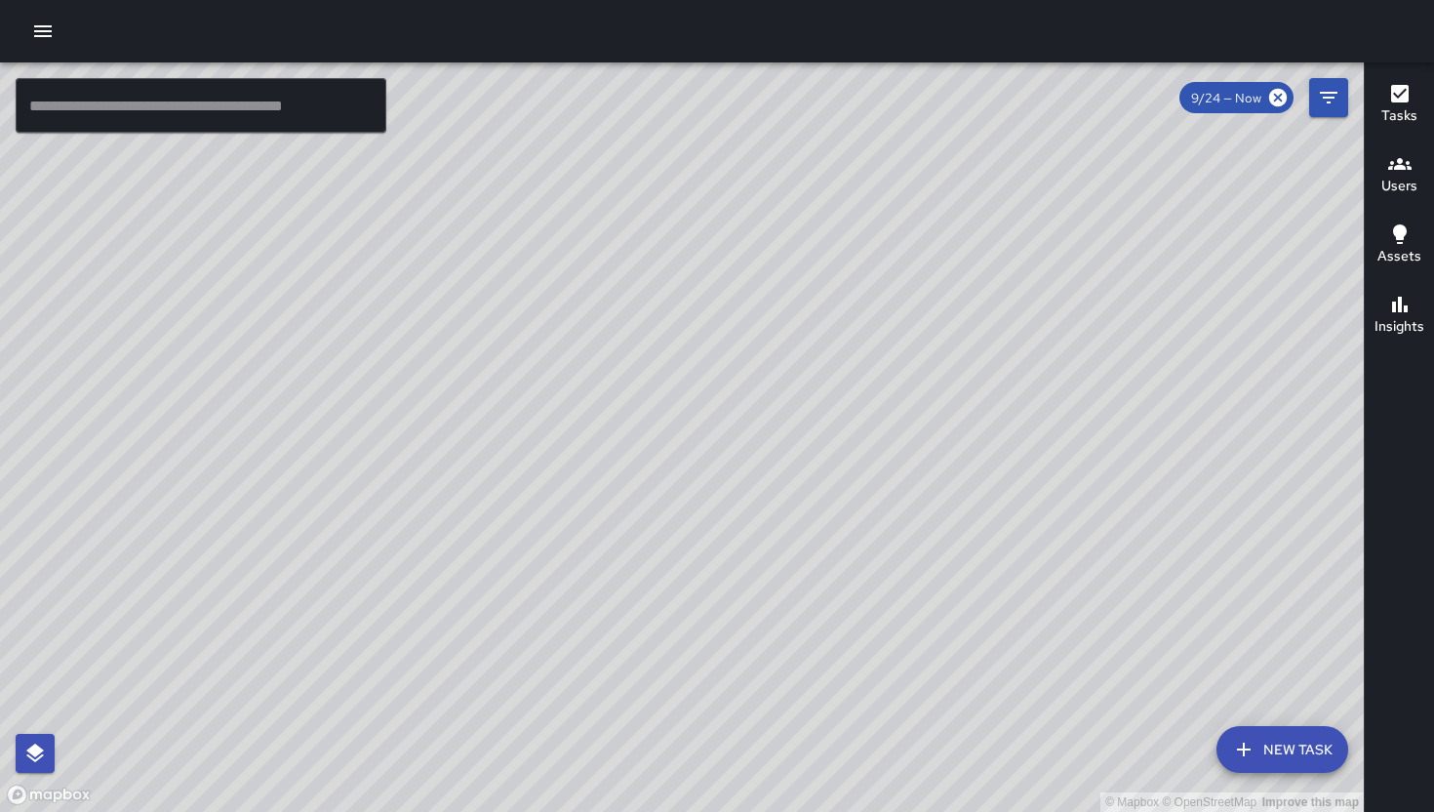
drag, startPoint x: 1109, startPoint y: 426, endPoint x: 795, endPoint y: 366, distance: 319.9
click at [791, 364] on div "© Mapbox © OpenStreetMap Improve this map" at bounding box center [682, 436] width 1364 height 749
drag, startPoint x: 863, startPoint y: 465, endPoint x: 1012, endPoint y: 495, distance: 151.2
click at [1011, 495] on div "© Mapbox © OpenStreetMap Improve this map" at bounding box center [682, 436] width 1364 height 749
drag, startPoint x: 1054, startPoint y: 555, endPoint x: 1088, endPoint y: 555, distance: 34.1
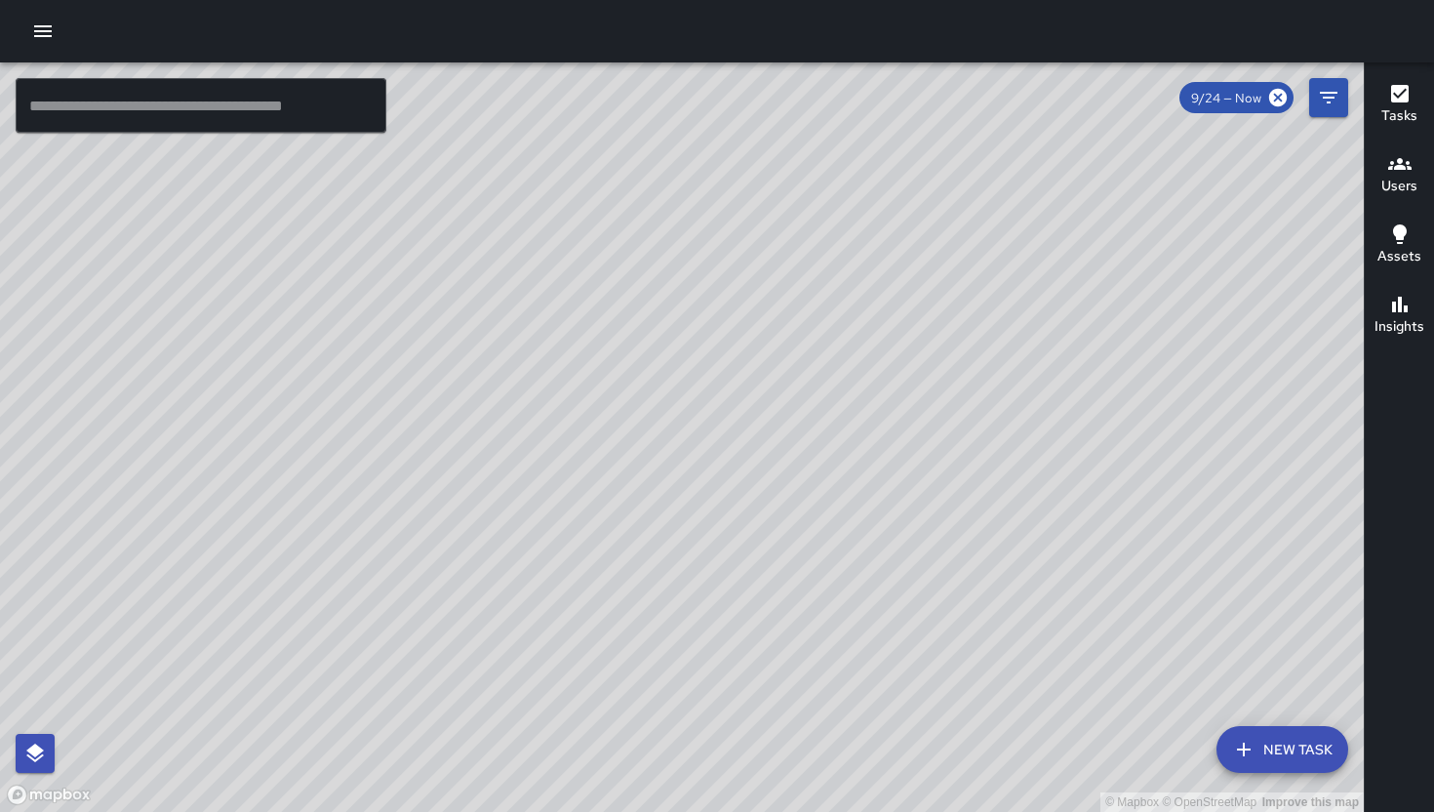
click at [1090, 578] on div "© Mapbox © OpenStreetMap Improve this map" at bounding box center [682, 436] width 1364 height 749
drag, startPoint x: 988, startPoint y: 483, endPoint x: 998, endPoint y: 466, distance: 19.2
click at [1000, 482] on div "© Mapbox © OpenStreetMap Improve this map" at bounding box center [682, 436] width 1364 height 749
click at [992, 483] on div "© Mapbox © OpenStreetMap Improve this map" at bounding box center [682, 436] width 1364 height 749
drag, startPoint x: 992, startPoint y: 483, endPoint x: 1065, endPoint y: 489, distance: 73.4
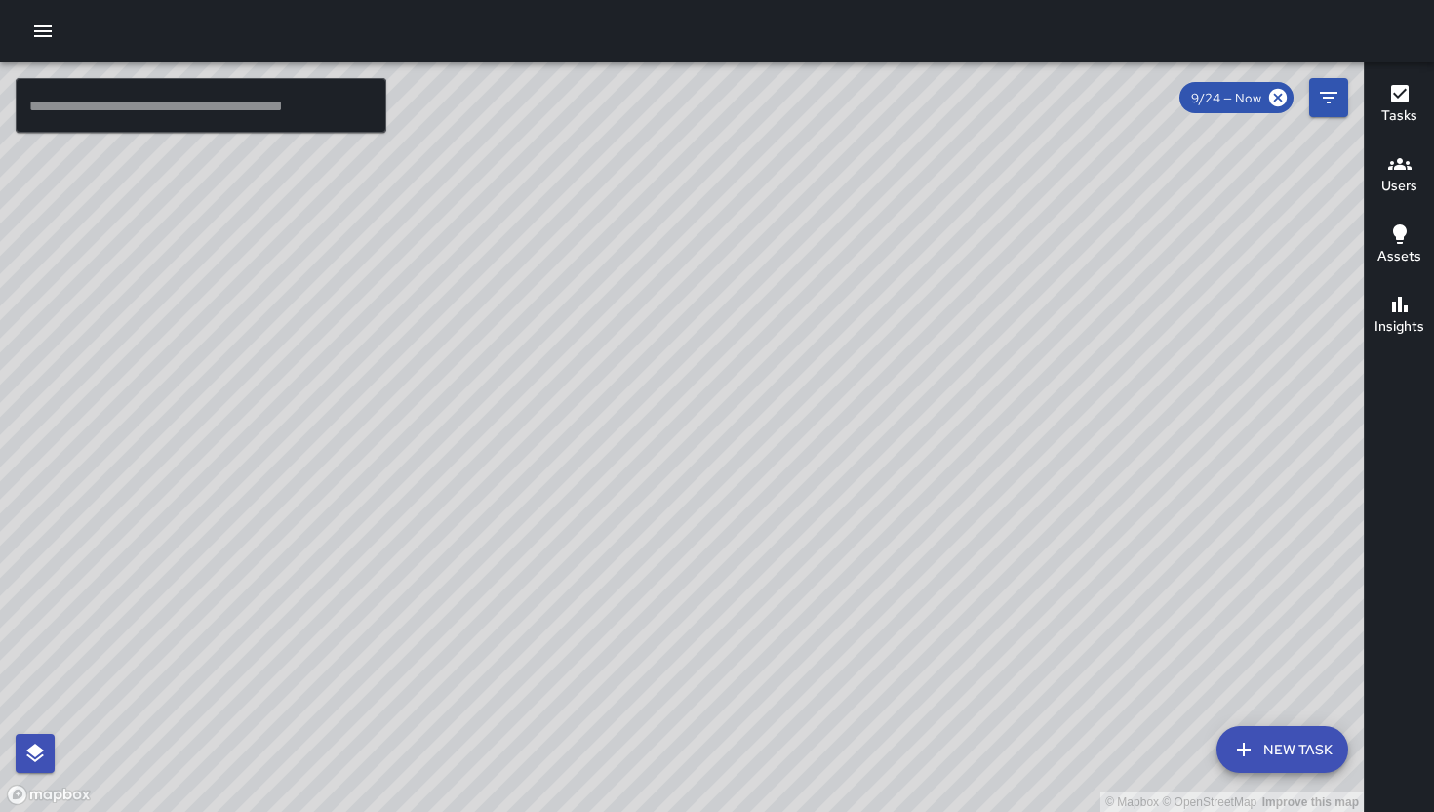
click at [1065, 489] on div "© Mapbox © OpenStreetMap Improve this map" at bounding box center [682, 436] width 1364 height 749
drag, startPoint x: 546, startPoint y: 732, endPoint x: 563, endPoint y: 360, distance: 372.1
click at [563, 360] on div "© Mapbox © OpenStreetMap Improve this map" at bounding box center [682, 436] width 1364 height 749
drag, startPoint x: 679, startPoint y: 343, endPoint x: 637, endPoint y: 471, distance: 134.5
click at [637, 471] on div "© Mapbox © OpenStreetMap Improve this map" at bounding box center [682, 436] width 1364 height 749
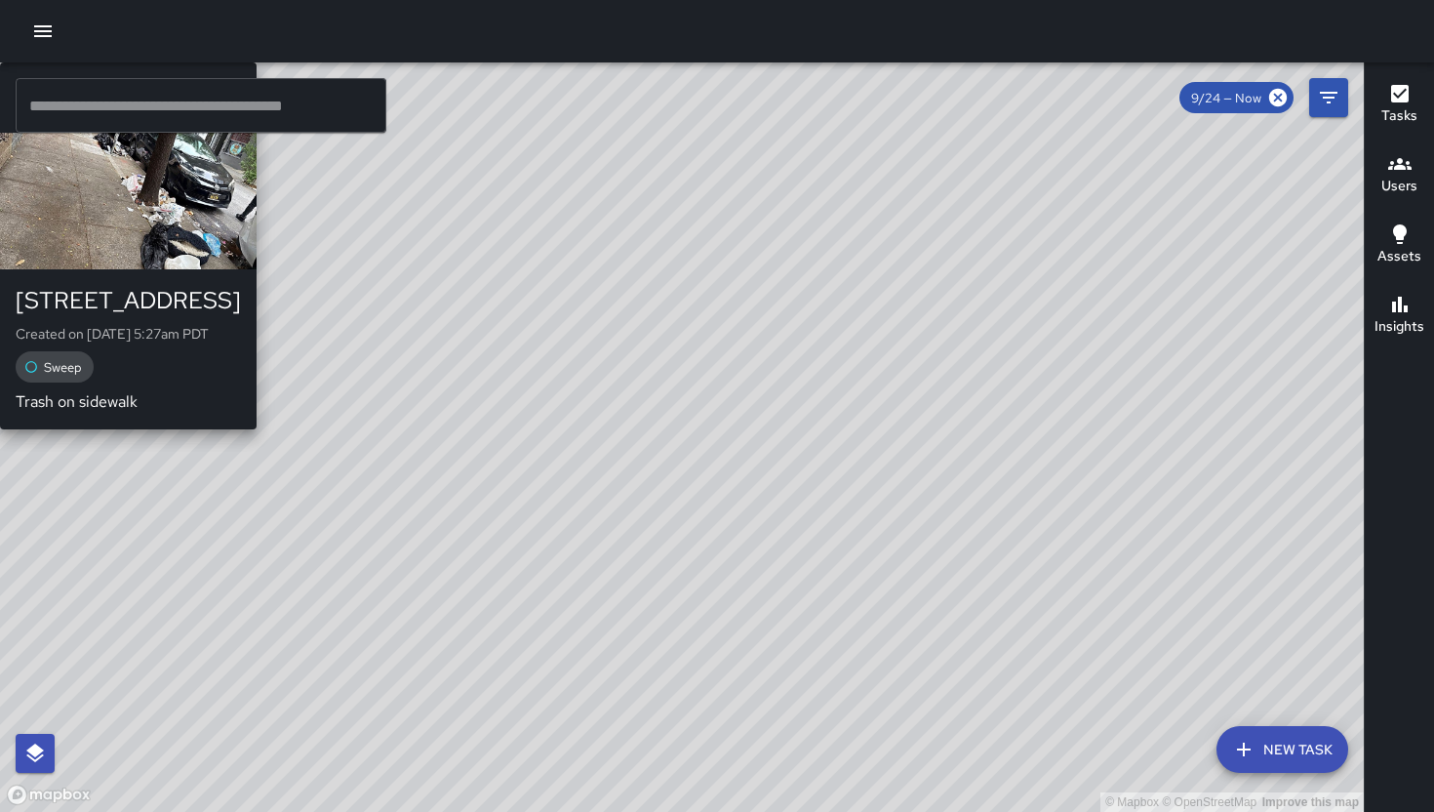
click at [337, 406] on div "© Mapbox © OpenStreetMap Improve this map Unassigned 48 Lafayette Street Create…" at bounding box center [682, 436] width 1364 height 749
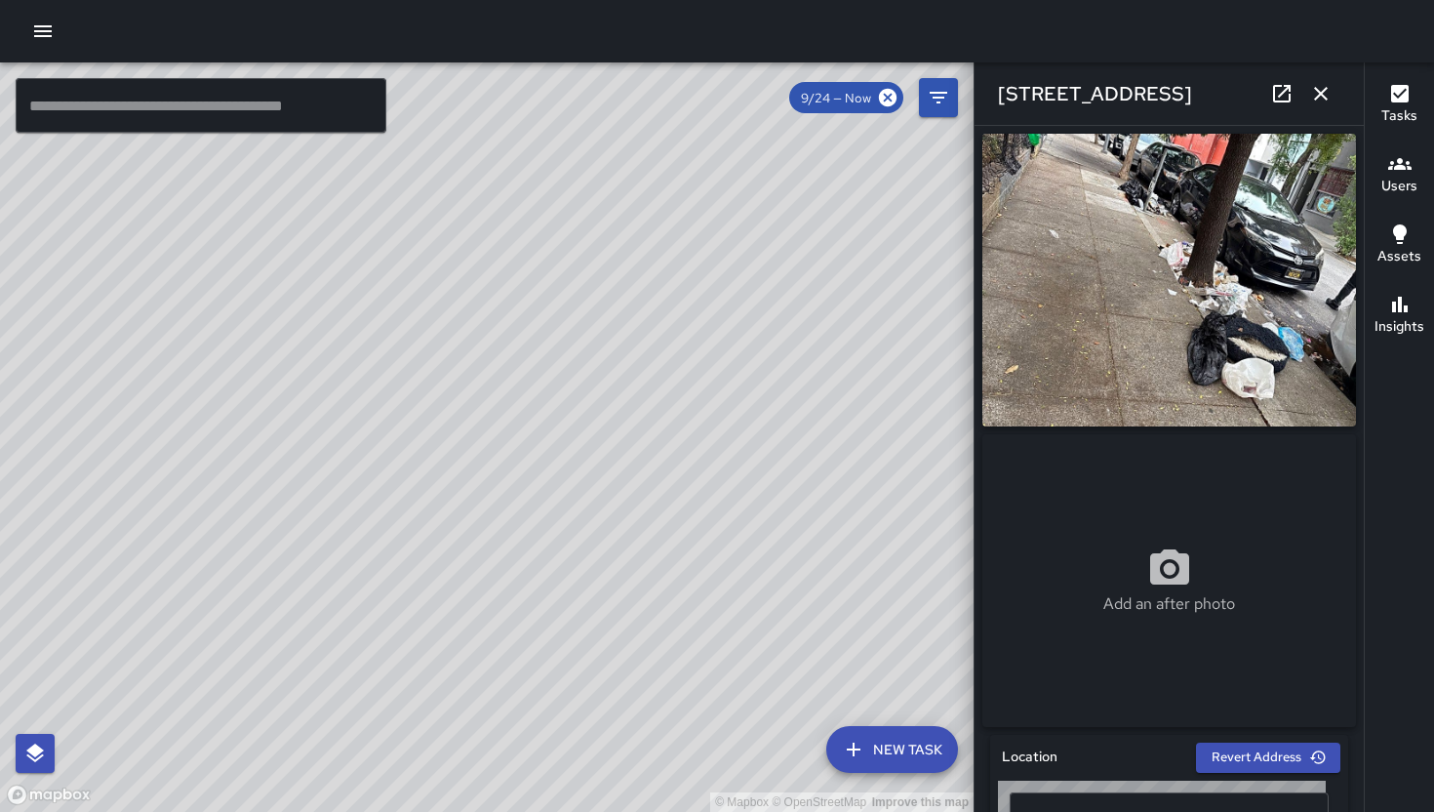
type input "**********"
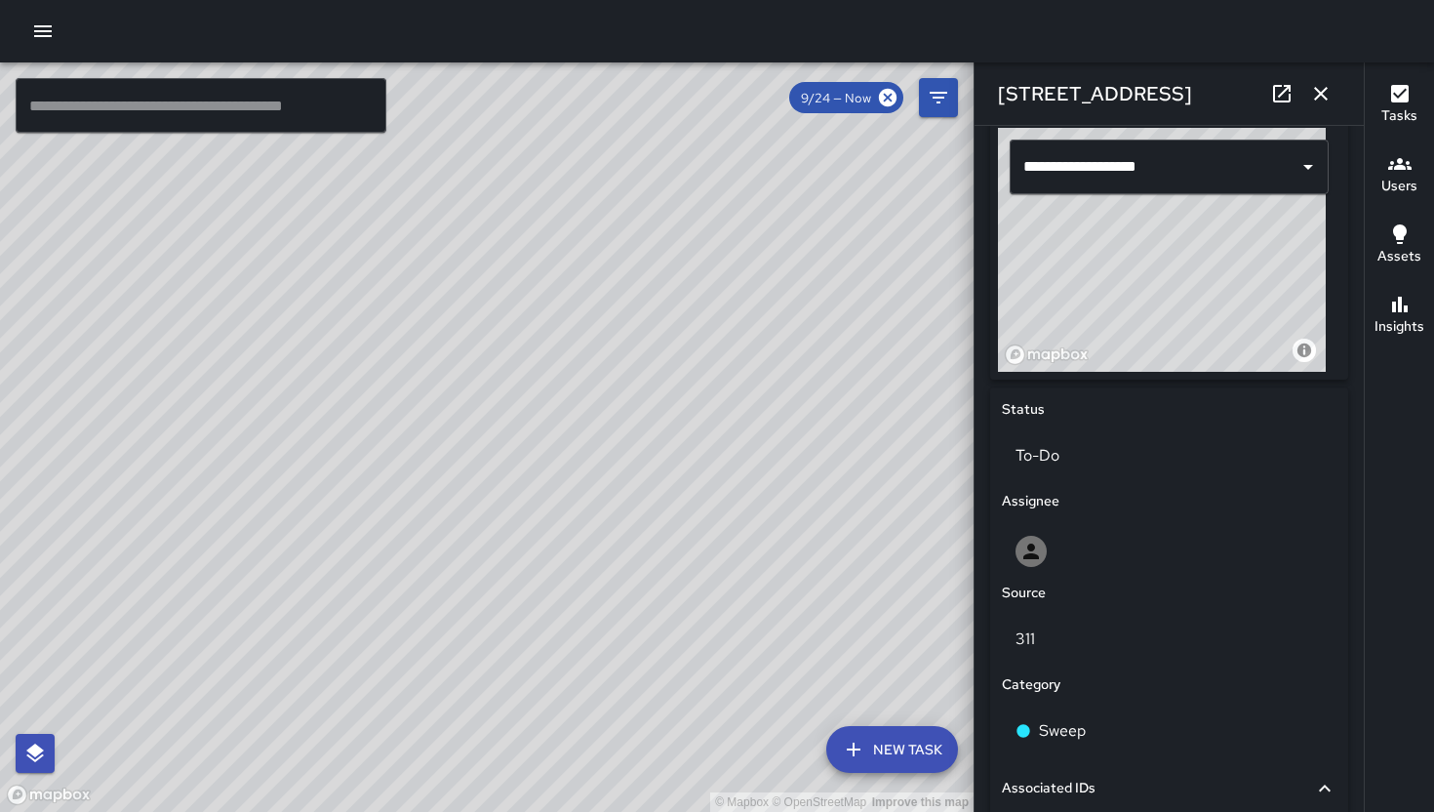
scroll to position [668, 0]
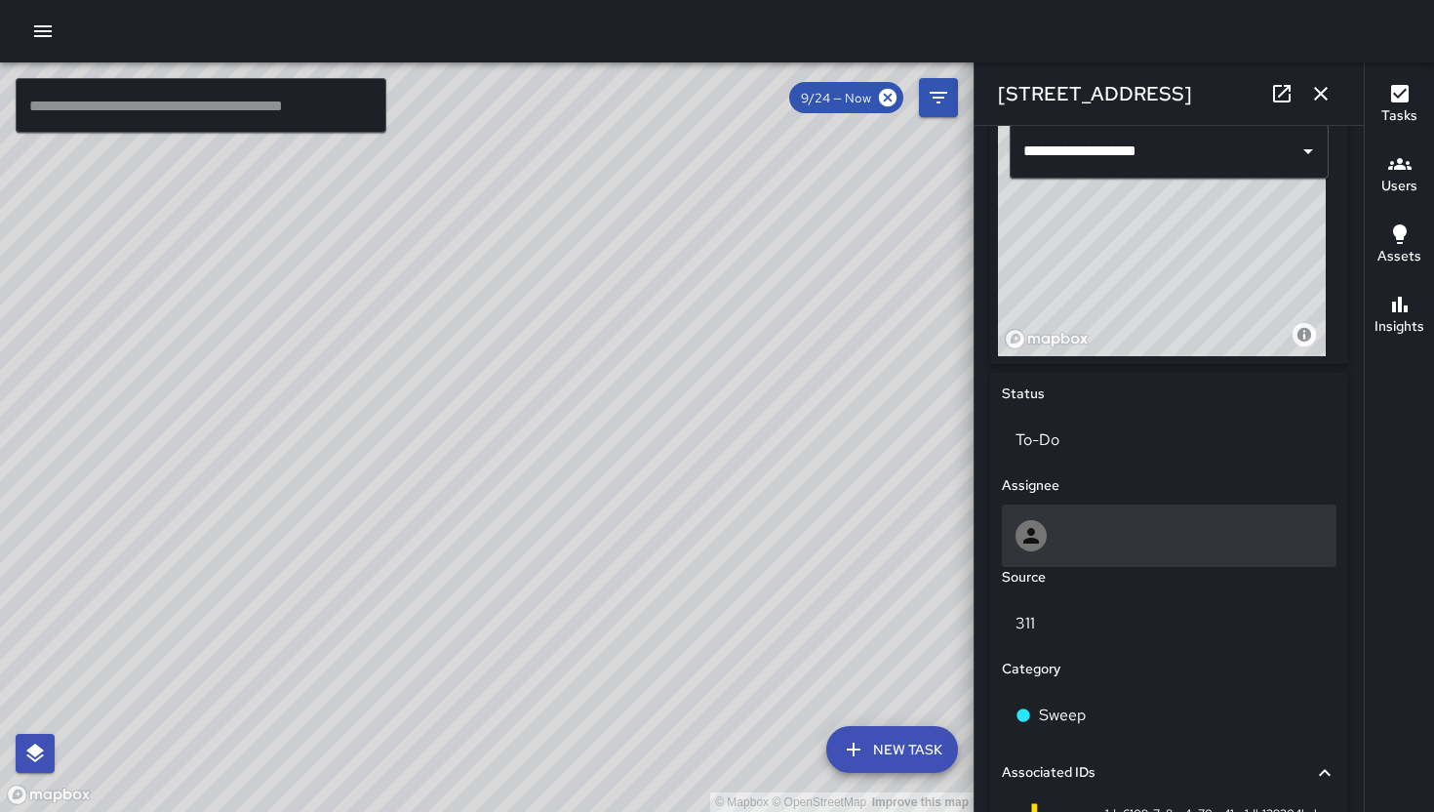
click at [1087, 551] on div at bounding box center [1169, 535] width 307 height 31
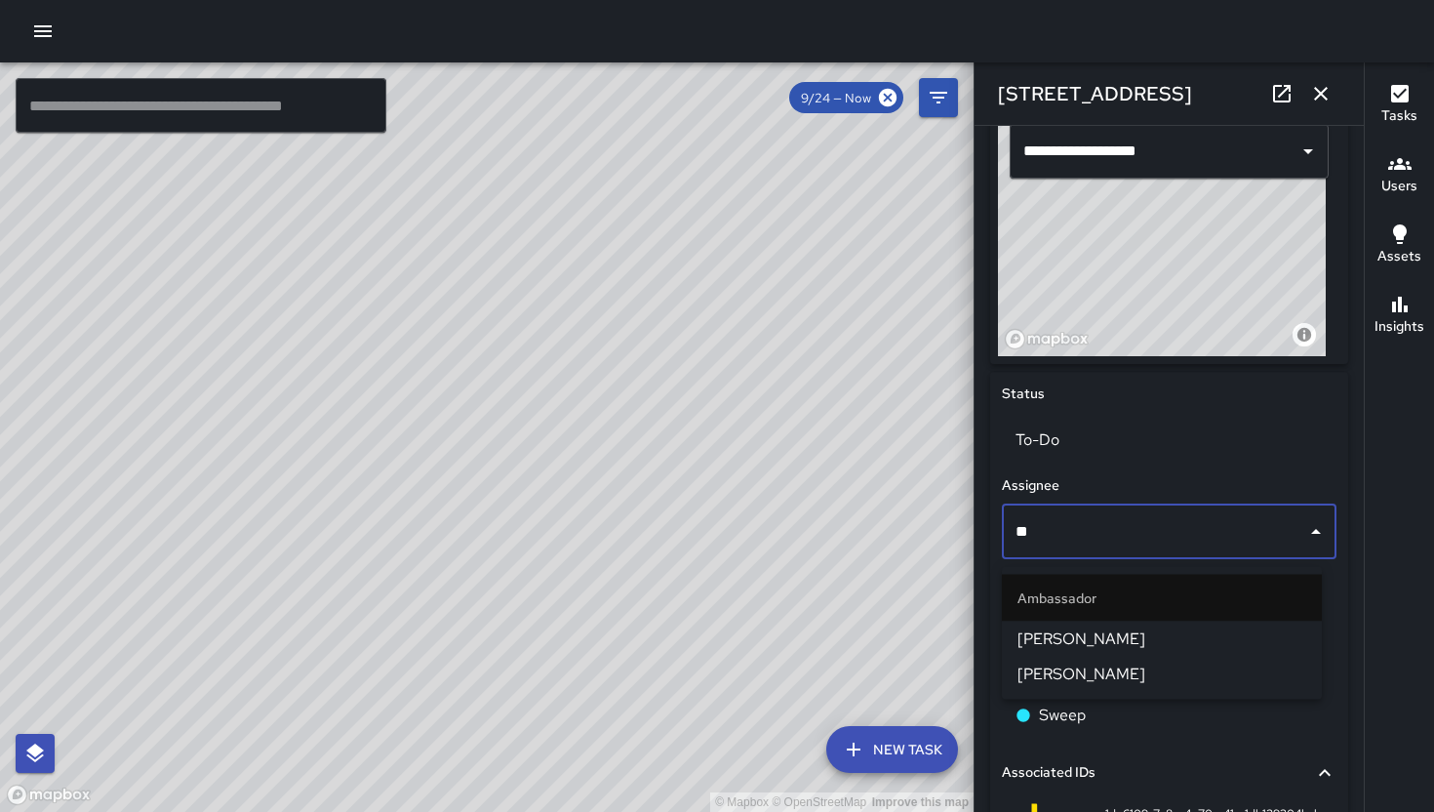
type input "***"
click at [1152, 638] on span "[PERSON_NAME]" at bounding box center [1162, 638] width 289 height 23
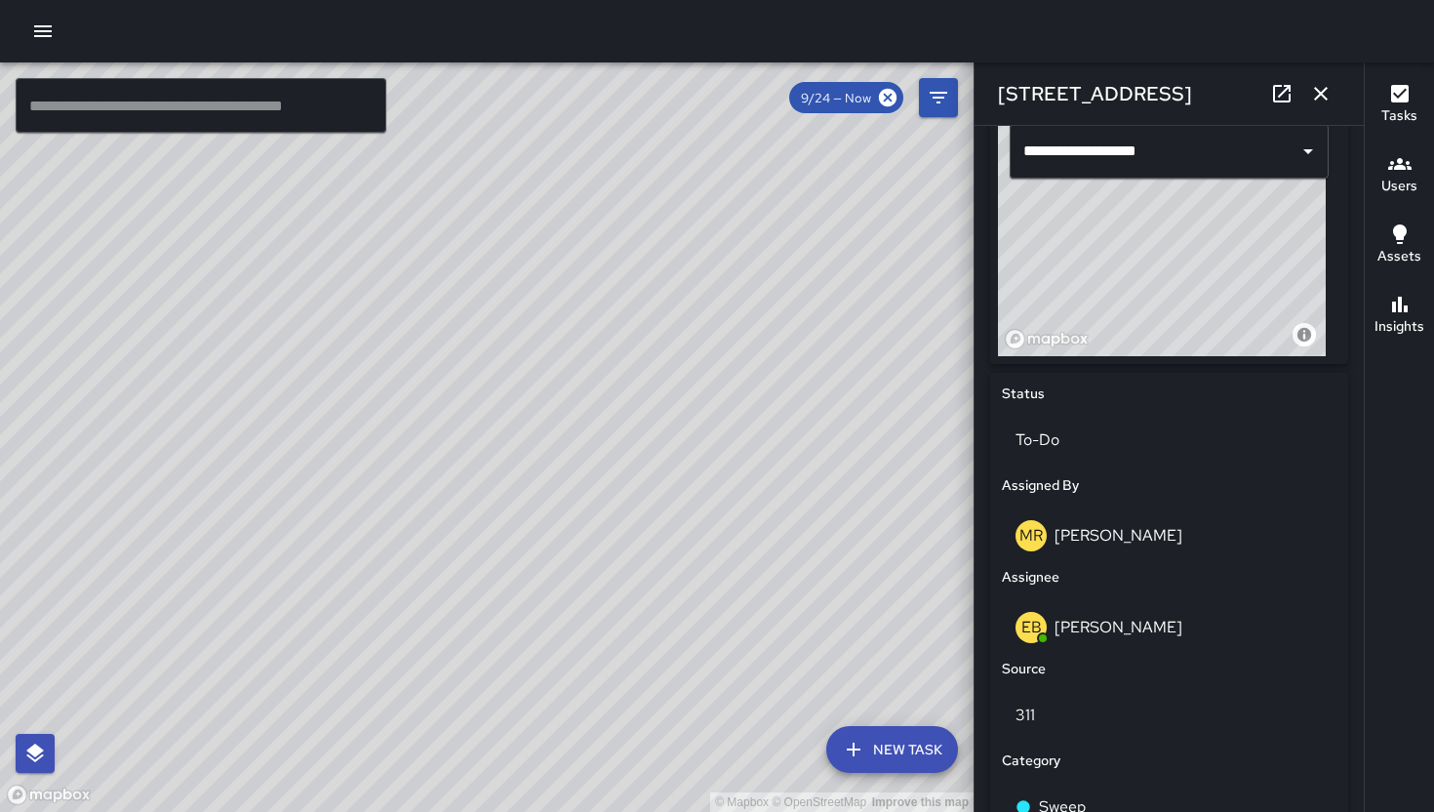
click at [1236, 89] on icon "button" at bounding box center [1321, 94] width 14 height 14
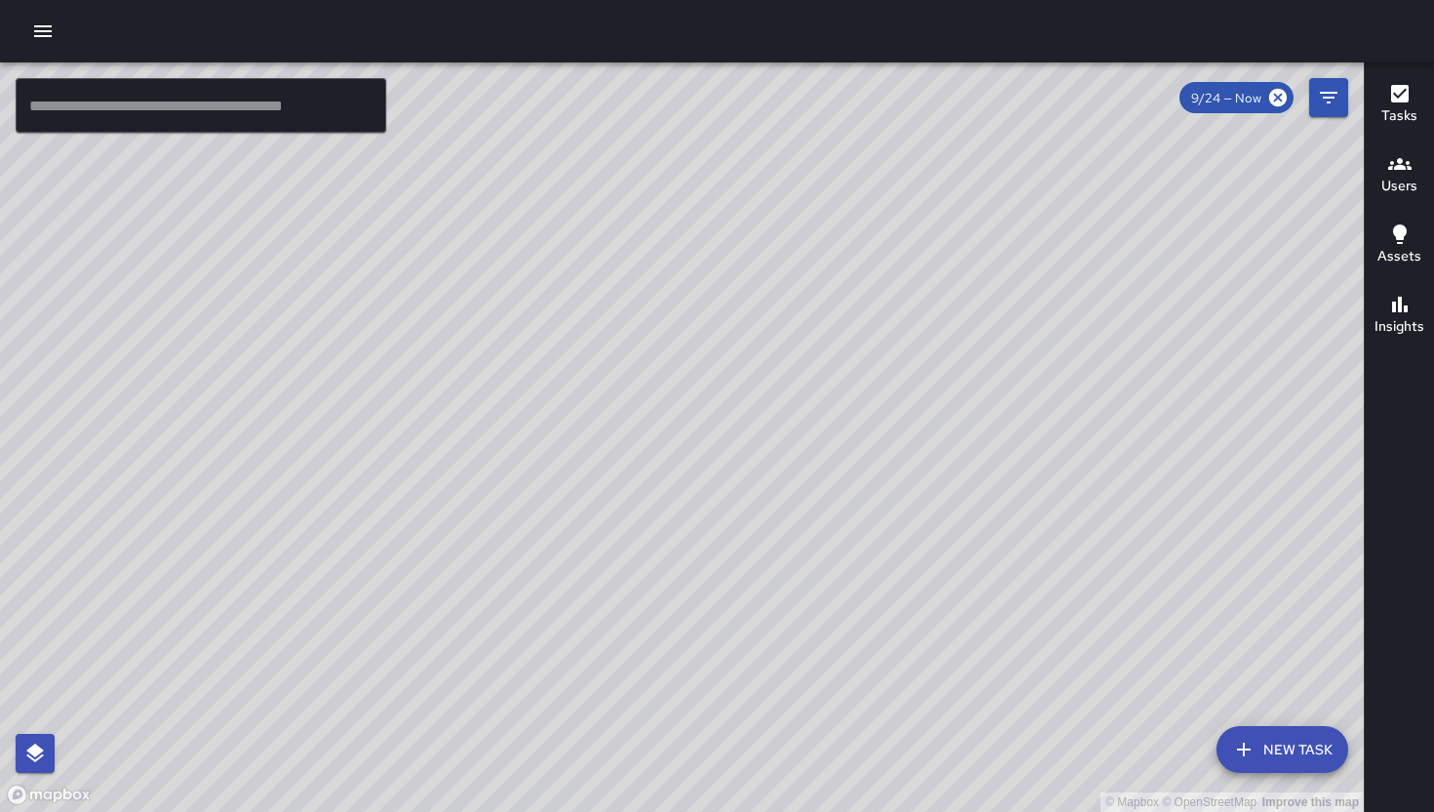
drag, startPoint x: 946, startPoint y: 520, endPoint x: 456, endPoint y: 509, distance: 490.9
click at [456, 509] on div "© Mapbox © OpenStreetMap Improve this map" at bounding box center [682, 436] width 1364 height 749
click at [847, 472] on div "© Mapbox © OpenStreetMap Improve this map" at bounding box center [682, 436] width 1364 height 749
drag, startPoint x: 846, startPoint y: 462, endPoint x: 868, endPoint y: 484, distance: 31.1
click at [868, 484] on div "© Mapbox © OpenStreetMap Improve this map" at bounding box center [682, 436] width 1364 height 749
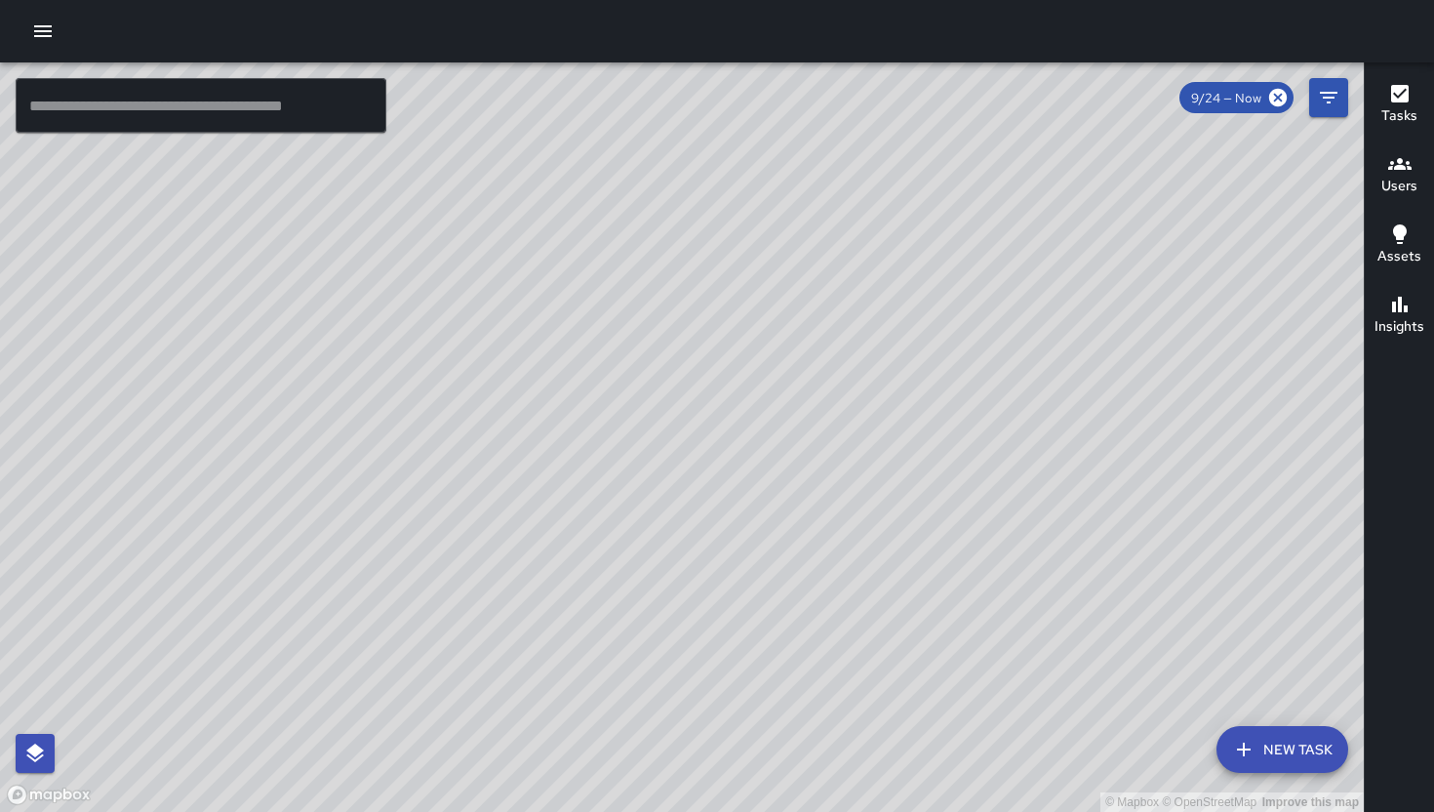
drag, startPoint x: 941, startPoint y: 484, endPoint x: 699, endPoint y: 539, distance: 248.1
click at [712, 535] on div "© Mapbox © OpenStreetMap Improve this map" at bounding box center [682, 436] width 1364 height 749
drag, startPoint x: 662, startPoint y: 547, endPoint x: 796, endPoint y: 450, distance: 165.5
click at [813, 455] on div "© Mapbox © OpenStreetMap Improve this map" at bounding box center [682, 436] width 1364 height 749
drag, startPoint x: 793, startPoint y: 449, endPoint x: 817, endPoint y: 472, distance: 33.1
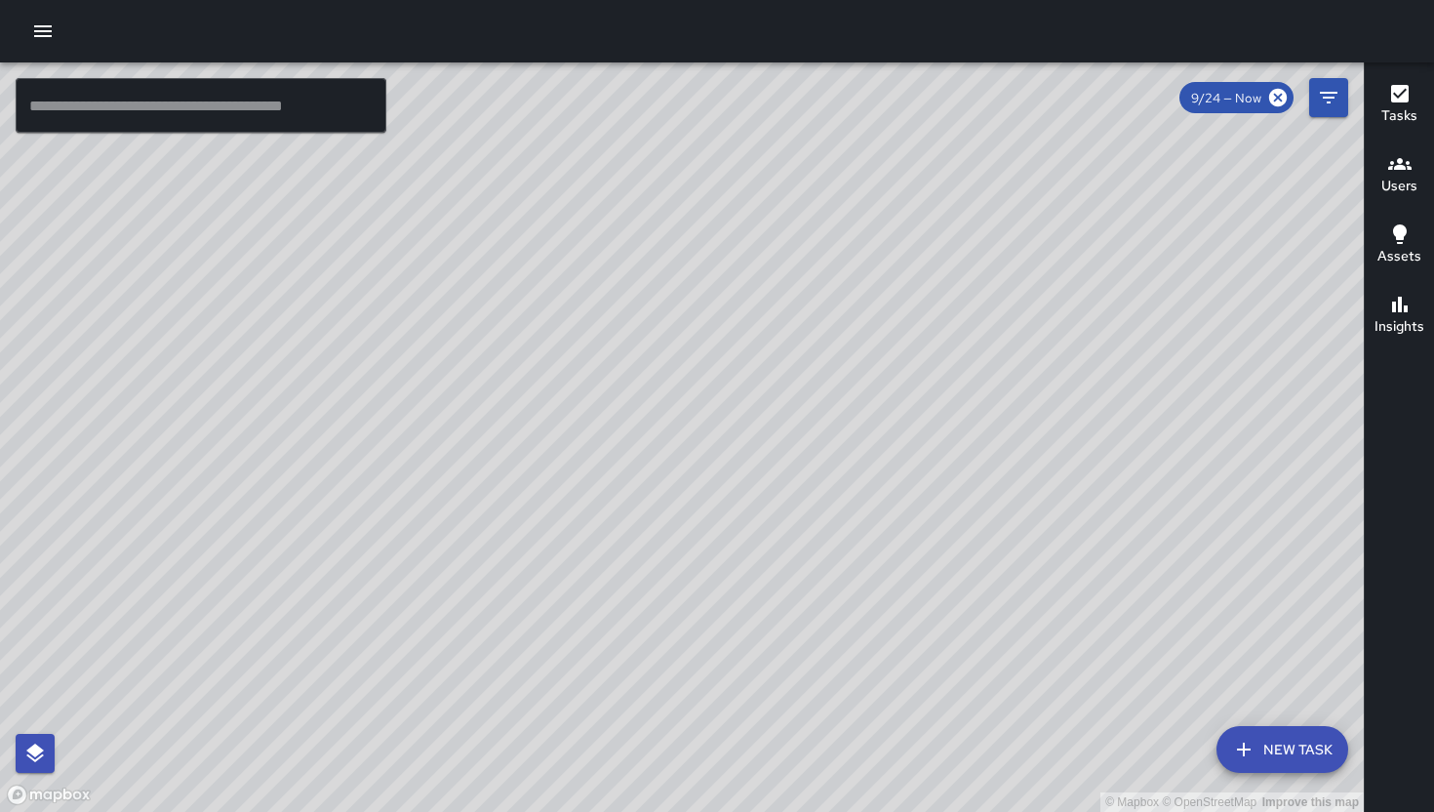
click at [817, 472] on div "© Mapbox © OpenStreetMap Improve this map" at bounding box center [682, 436] width 1364 height 749
drag, startPoint x: 816, startPoint y: 456, endPoint x: 820, endPoint y: 471, distance: 16.1
click at [820, 471] on div "© Mapbox © OpenStreetMap Improve this map" at bounding box center [682, 436] width 1364 height 749
drag, startPoint x: 818, startPoint y: 469, endPoint x: 798, endPoint y: 453, distance: 25.6
click at [799, 455] on div "© Mapbox © OpenStreetMap Improve this map" at bounding box center [682, 436] width 1364 height 749
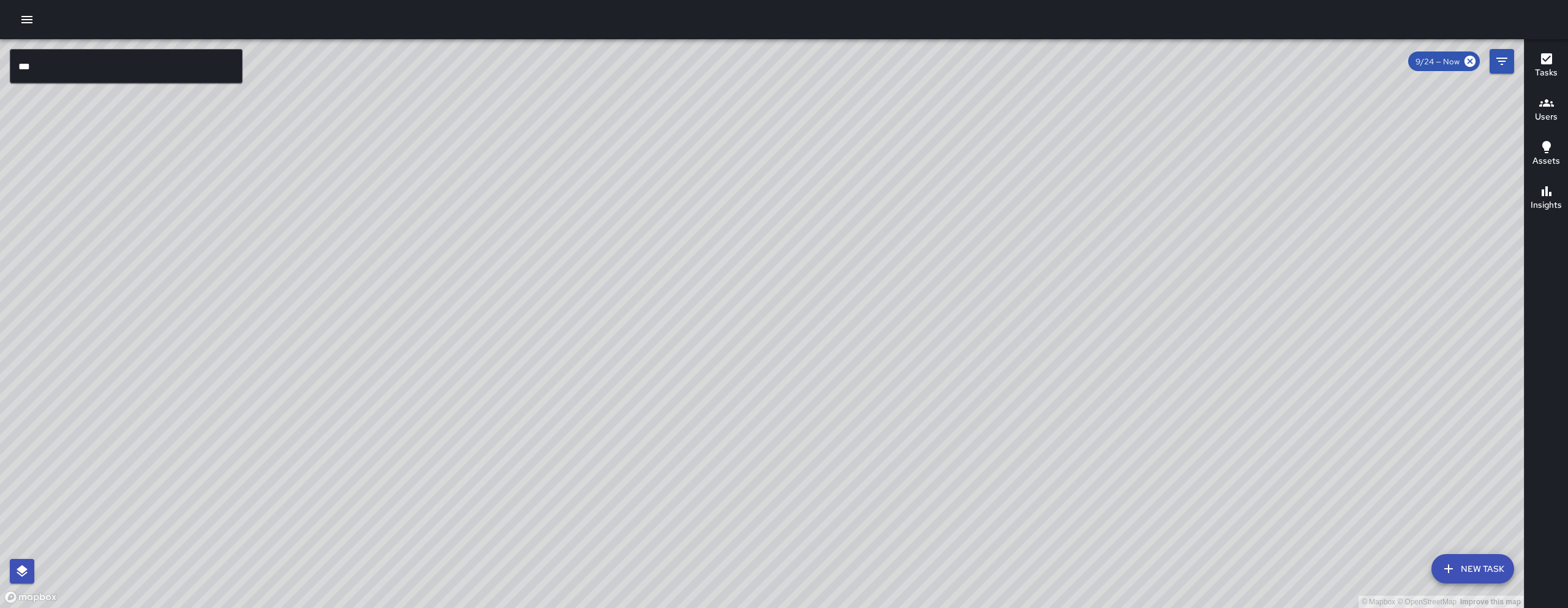
drag, startPoint x: 1042, startPoint y: 518, endPoint x: 980, endPoint y: 403, distance: 130.6
click at [980, 403] on div "© Mapbox © OpenStreetMap Improve this map" at bounding box center [761, 323] width 1523 height 568
drag, startPoint x: 950, startPoint y: 221, endPoint x: 851, endPoint y: 592, distance: 384.0
click at [855, 607] on div "© Mapbox © OpenStreetMap Improve this map" at bounding box center [761, 323] width 1523 height 568
drag, startPoint x: 773, startPoint y: 323, endPoint x: 760, endPoint y: 479, distance: 156.5
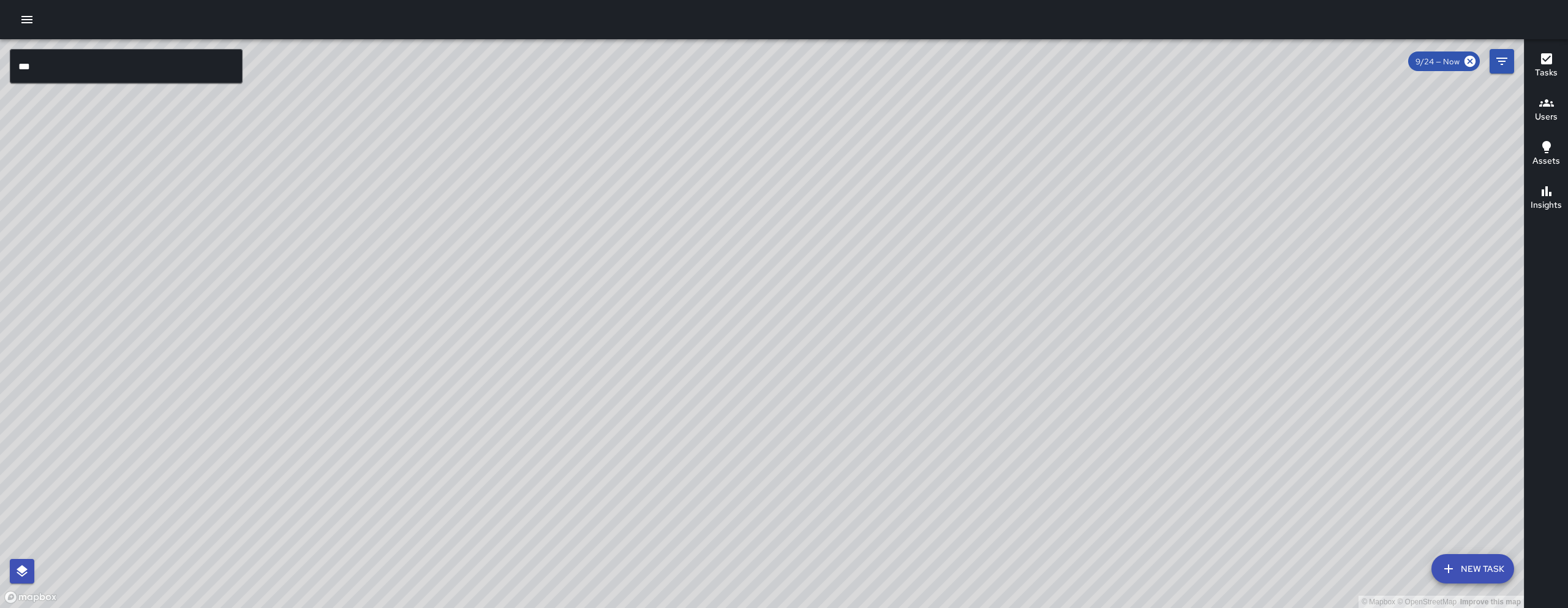
click at [774, 513] on div "© Mapbox © OpenStreetMap Improve this map" at bounding box center [761, 323] width 1523 height 568
click at [149, 79] on input "***" at bounding box center [126, 66] width 233 height 35
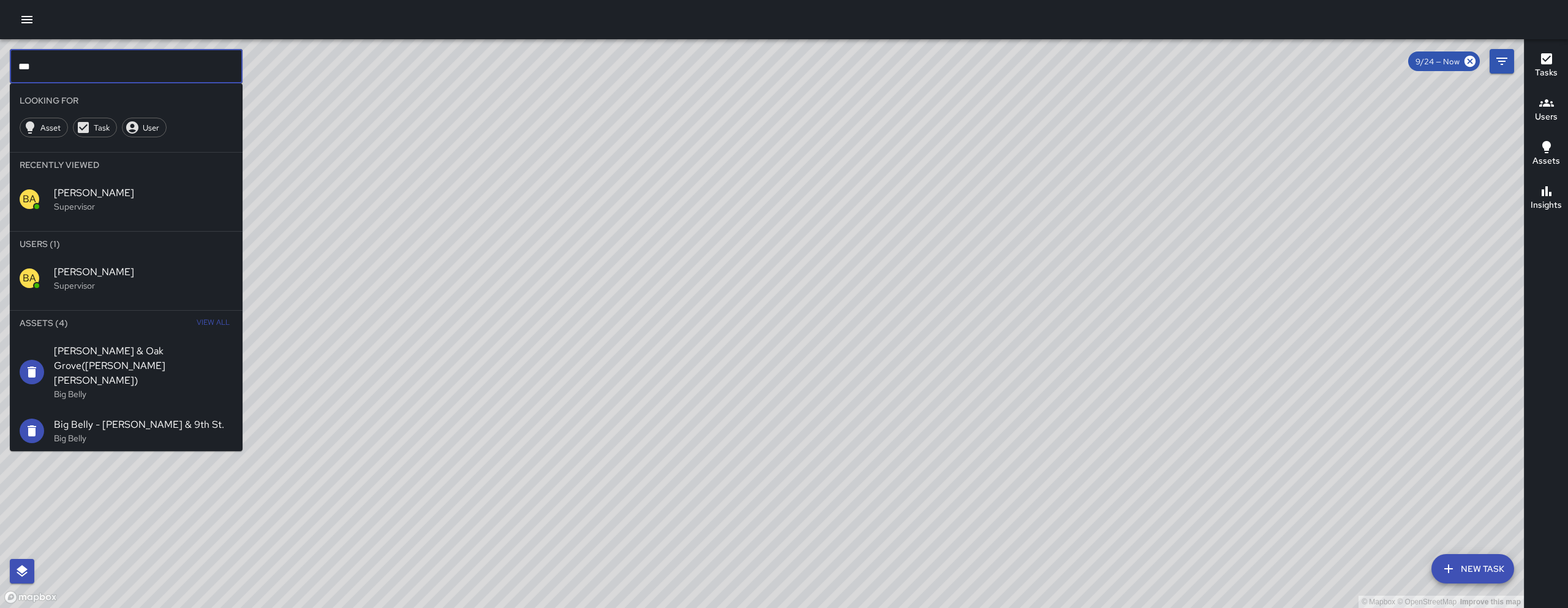
click at [146, 75] on input "***" at bounding box center [126, 66] width 233 height 35
click at [146, 75] on input "***" at bounding box center [126, 66] width 233 height 35
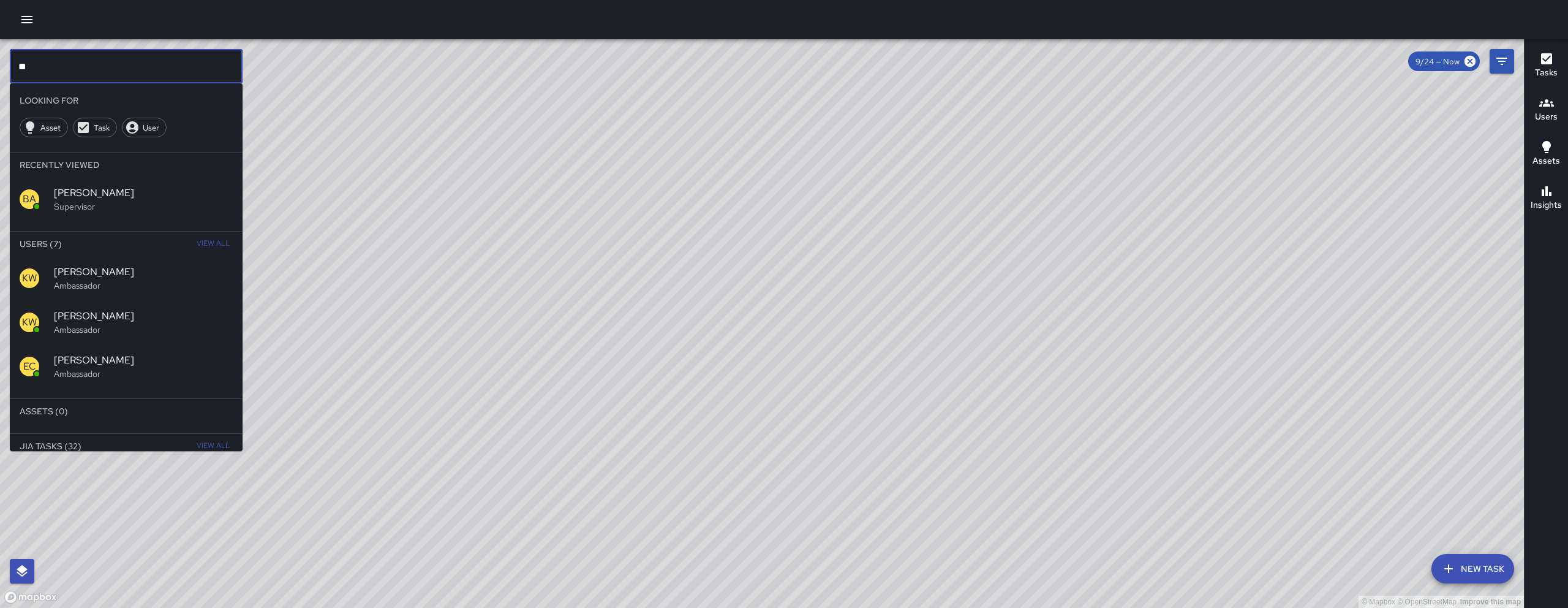
type input "**"
click at [113, 317] on span "[PERSON_NAME]" at bounding box center [143, 316] width 179 height 14
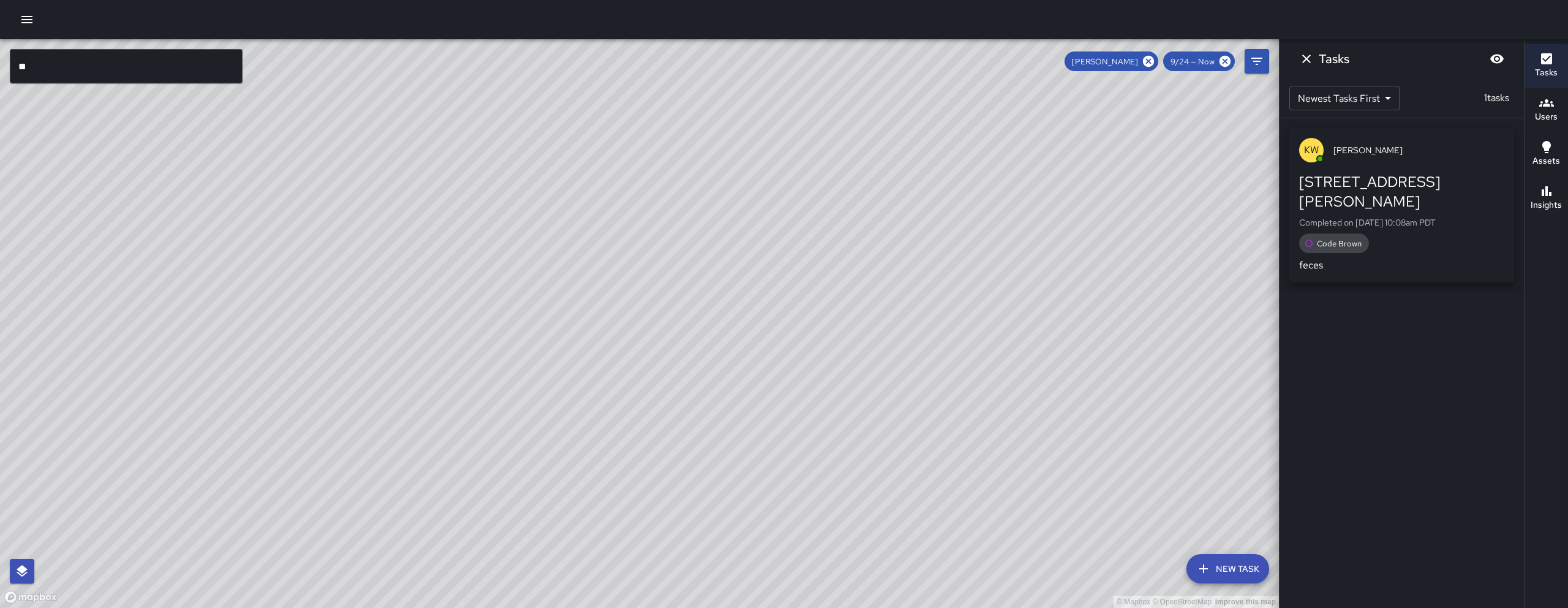
drag, startPoint x: 612, startPoint y: 527, endPoint x: 608, endPoint y: 258, distance: 269.0
click at [608, 258] on div "© Mapbox © OpenStreetMap Improve this map" at bounding box center [639, 323] width 1279 height 568
click at [1310, 61] on icon "Dismiss" at bounding box center [1306, 58] width 14 height 14
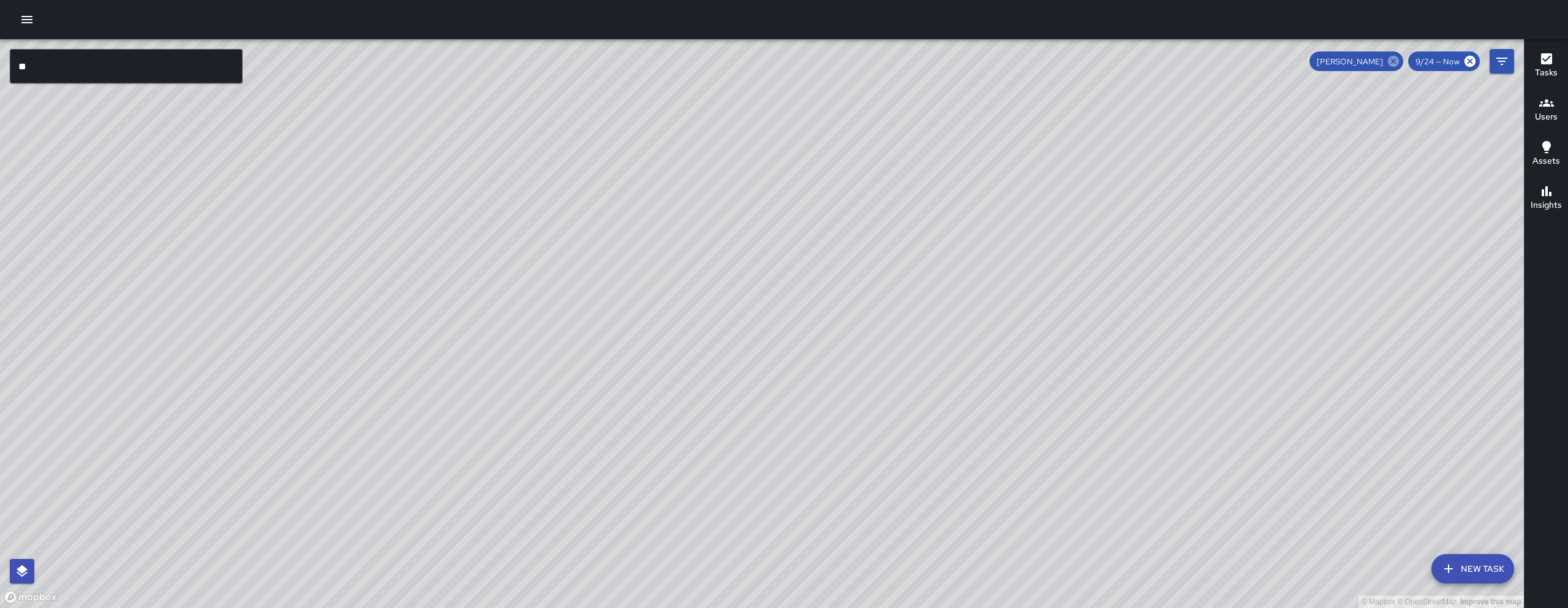
click at [1397, 63] on icon at bounding box center [1393, 62] width 11 height 11
click at [566, 331] on div "© Mapbox © OpenStreetMap Improve this map EC [PERSON_NAME] [STREET_ADDRESS] Com…" at bounding box center [761, 323] width 1523 height 568
drag, startPoint x: 621, startPoint y: 349, endPoint x: 567, endPoint y: 523, distance: 182.2
click at [567, 523] on div "© Mapbox © OpenStreetMap Improve this map" at bounding box center [761, 323] width 1523 height 568
drag, startPoint x: 715, startPoint y: 453, endPoint x: 231, endPoint y: 278, distance: 514.7
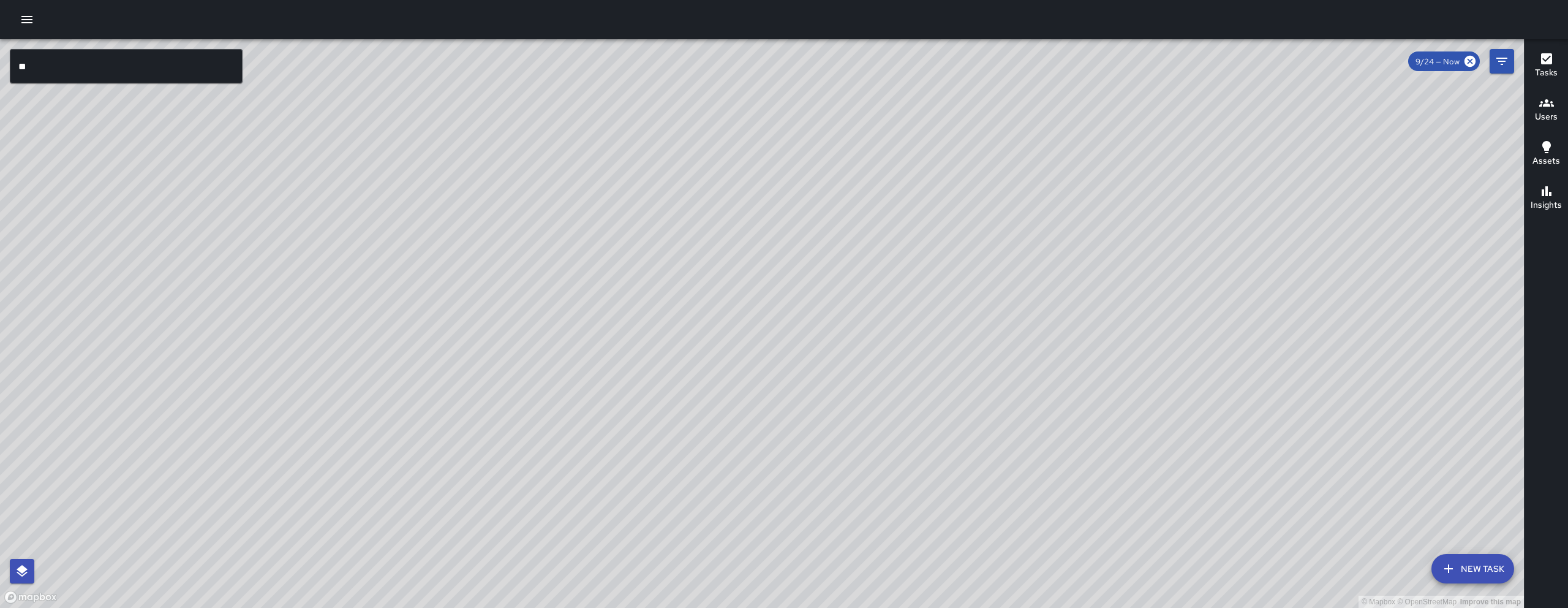
click at [231, 278] on div "© Mapbox © OpenStreetMap Improve this map" at bounding box center [761, 323] width 1523 height 568
click at [1479, 565] on button "New Task" at bounding box center [1473, 568] width 83 height 30
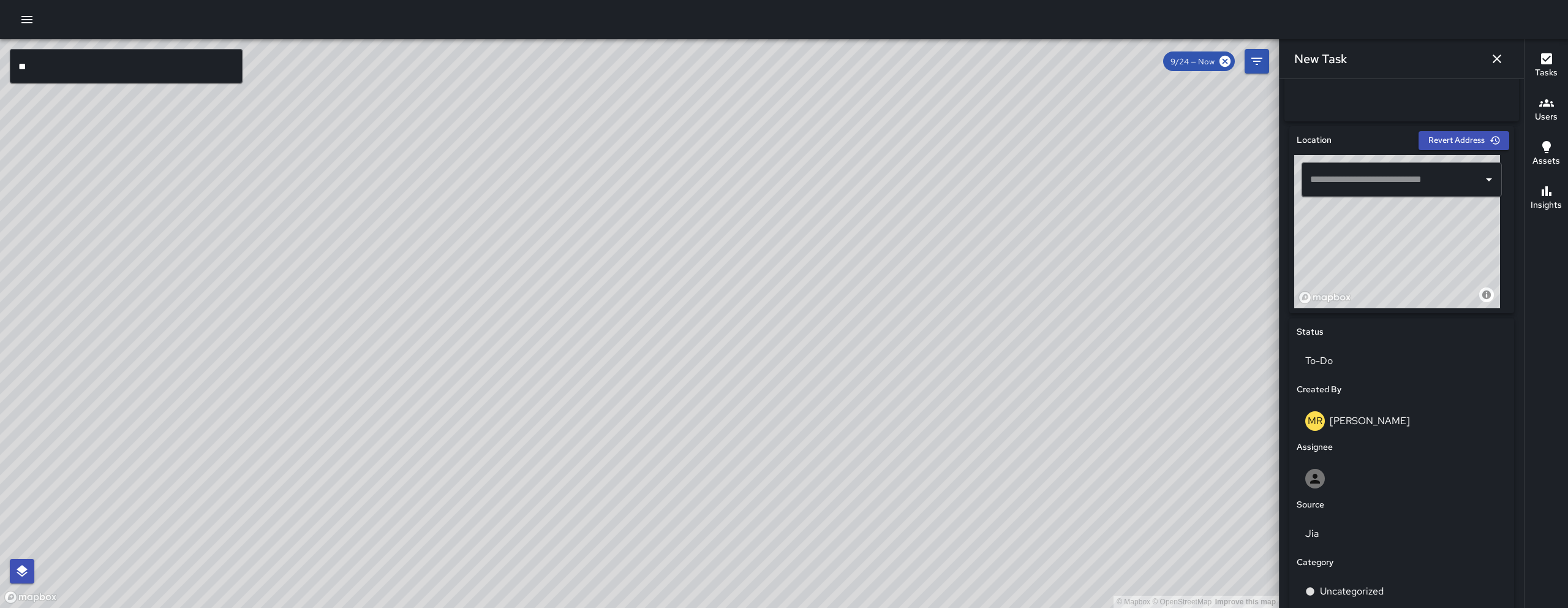
scroll to position [369, 0]
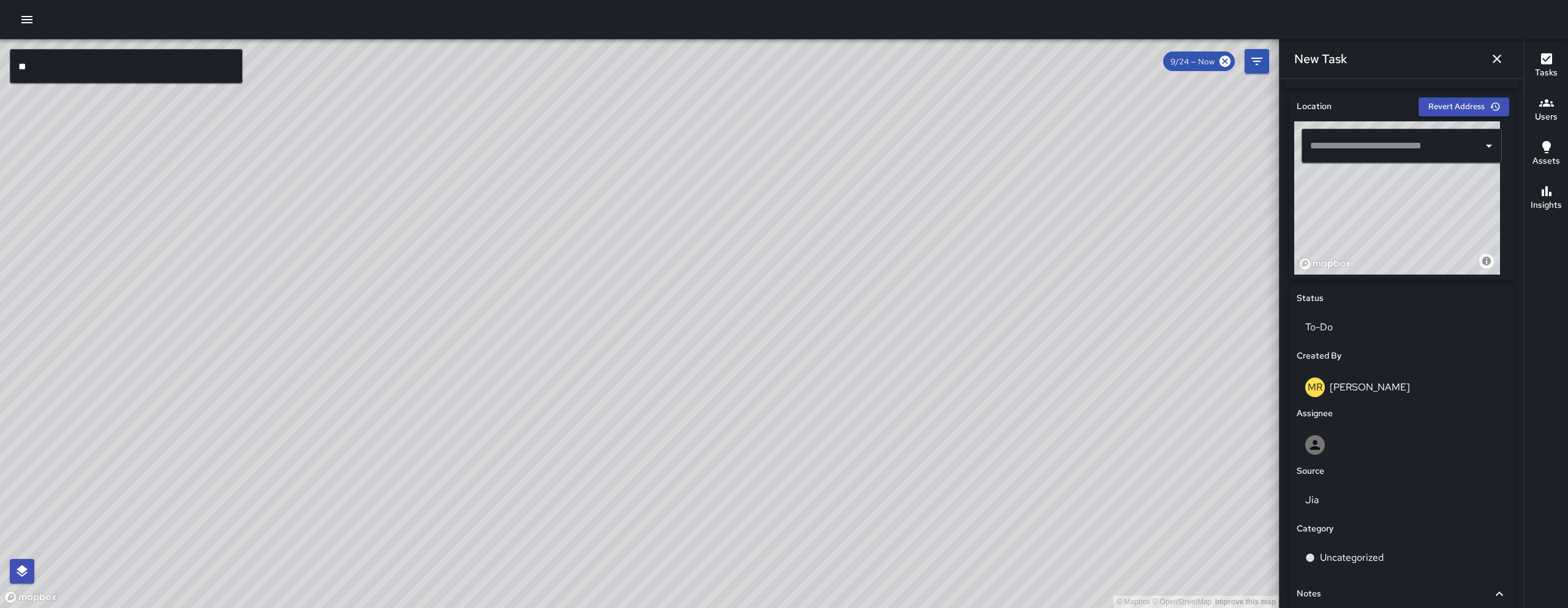
drag, startPoint x: 1422, startPoint y: 219, endPoint x: 1359, endPoint y: 298, distance: 101.0
click at [1359, 298] on div "Location Revert Address © Mapbox © OpenStreetMap Improve this map ​ Status To-D…" at bounding box center [1402, 384] width 225 height 584
drag, startPoint x: 1397, startPoint y: 245, endPoint x: 1339, endPoint y: 198, distance: 74.7
click at [1339, 198] on div "© Mapbox © OpenStreetMap Improve this map" at bounding box center [1397, 198] width 206 height 153
click at [1336, 232] on div "© Mapbox © OpenStreetMap Improve this map" at bounding box center [1397, 198] width 206 height 153
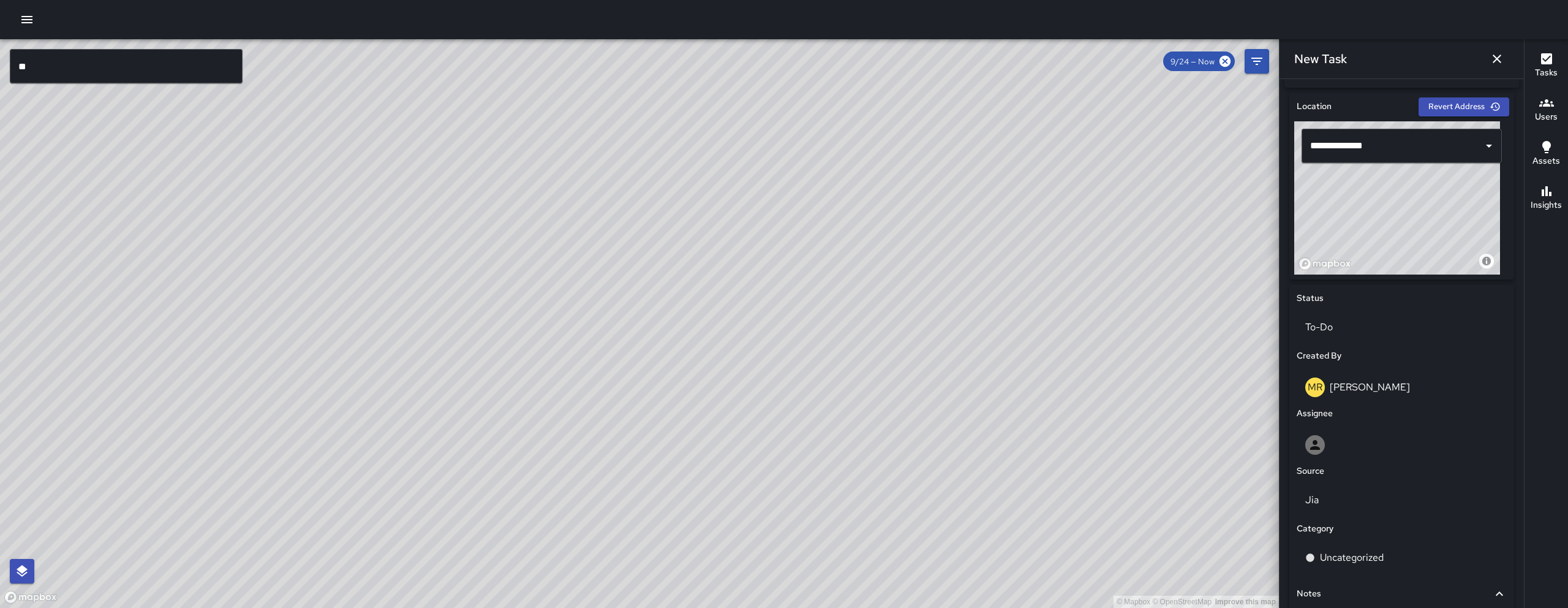
drag, startPoint x: 1431, startPoint y: 226, endPoint x: 1437, endPoint y: 253, distance: 27.7
click at [1432, 226] on div "© Mapbox © OpenStreetMap Improve this map" at bounding box center [1397, 198] width 206 height 153
type input "**********"
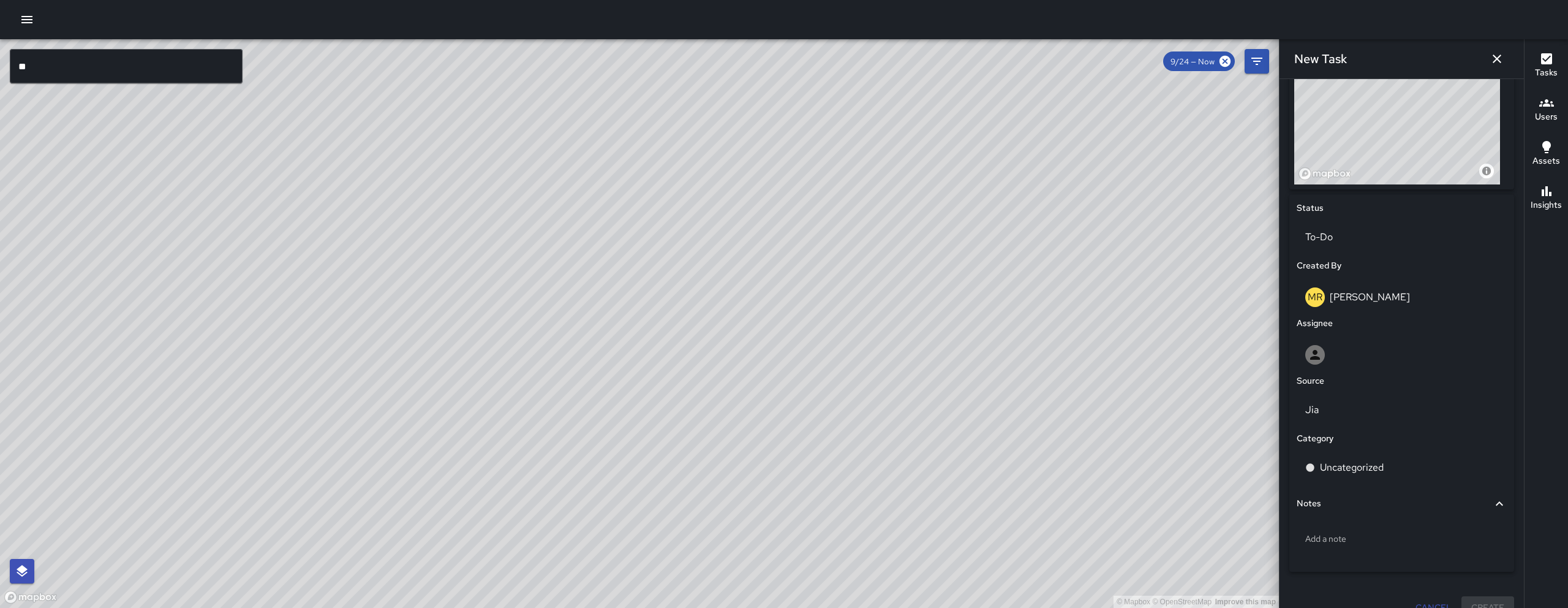
scroll to position [484, 0]
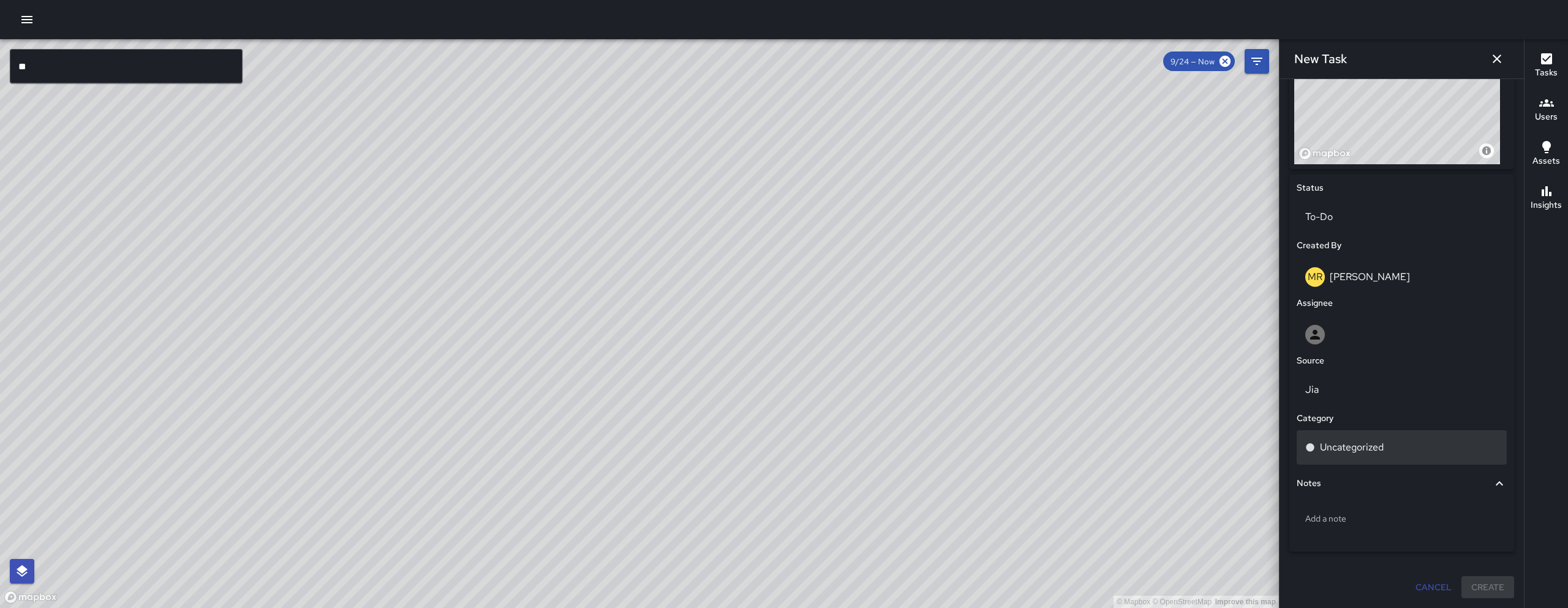
click at [1410, 446] on div "Uncategorized" at bounding box center [1401, 447] width 193 height 14
drag, startPoint x: 1390, startPoint y: 455, endPoint x: 1282, endPoint y: 437, distance: 109.5
click at [1282, 437] on div "**********" at bounding box center [1401, 344] width 244 height 529
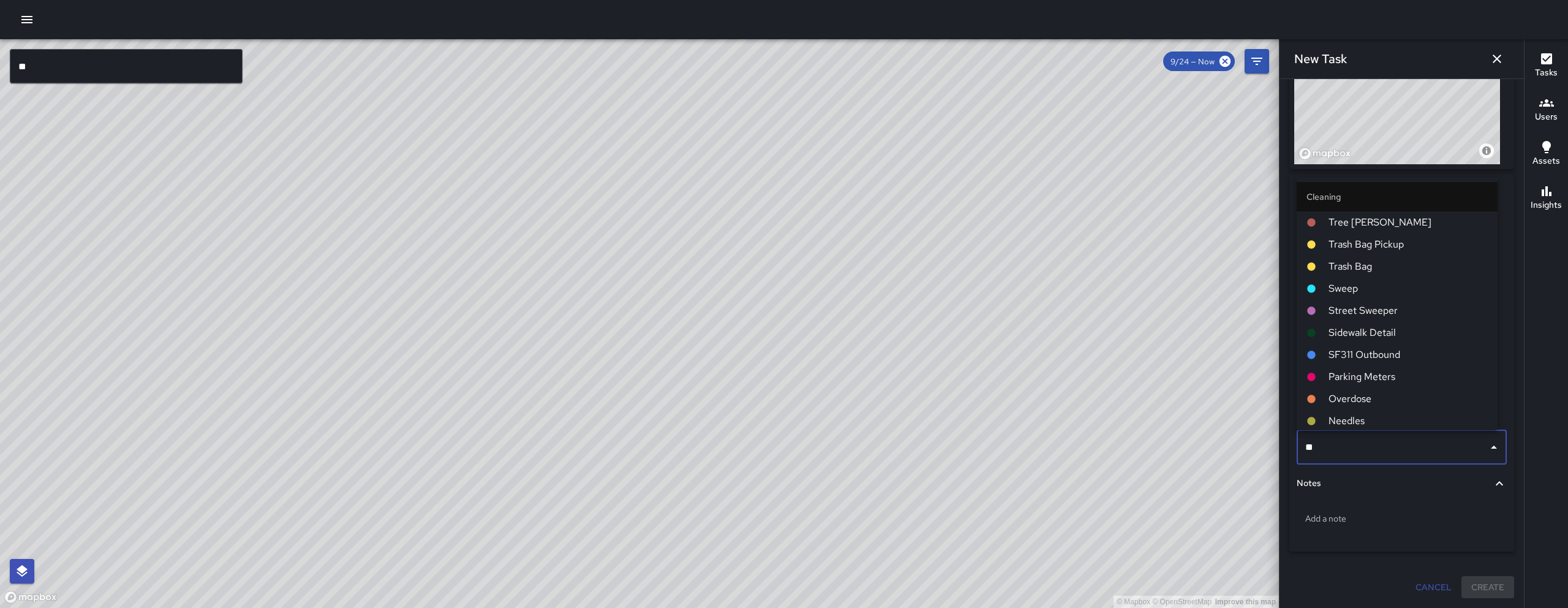
type input "***"
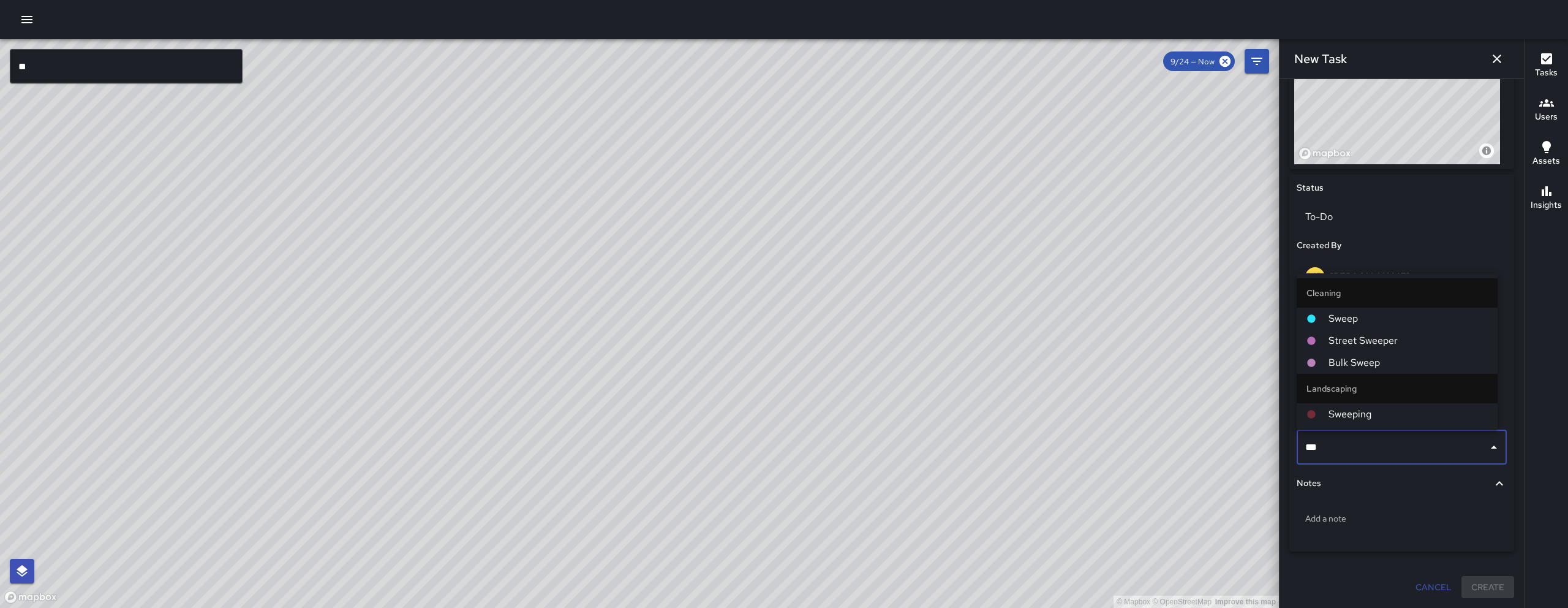
click at [1352, 320] on span "Sweep" at bounding box center [1408, 318] width 159 height 14
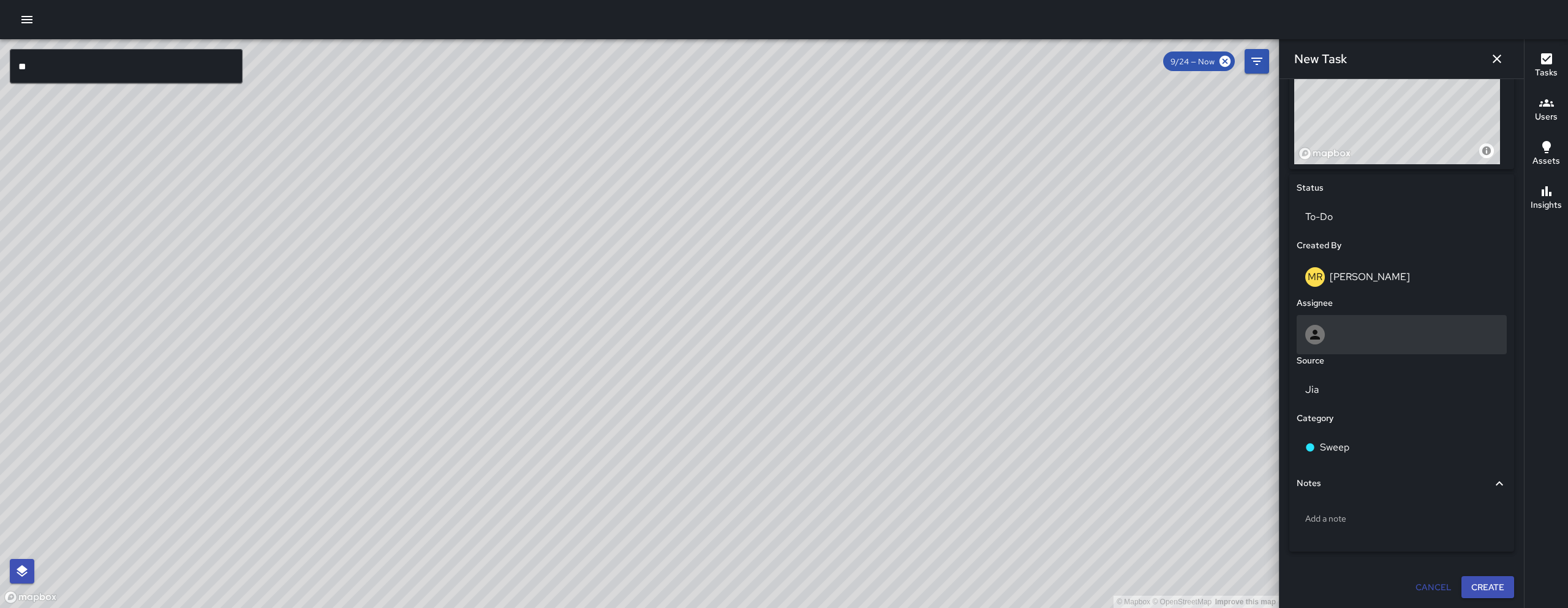
click at [1345, 340] on div at bounding box center [1401, 334] width 193 height 19
type input "**"
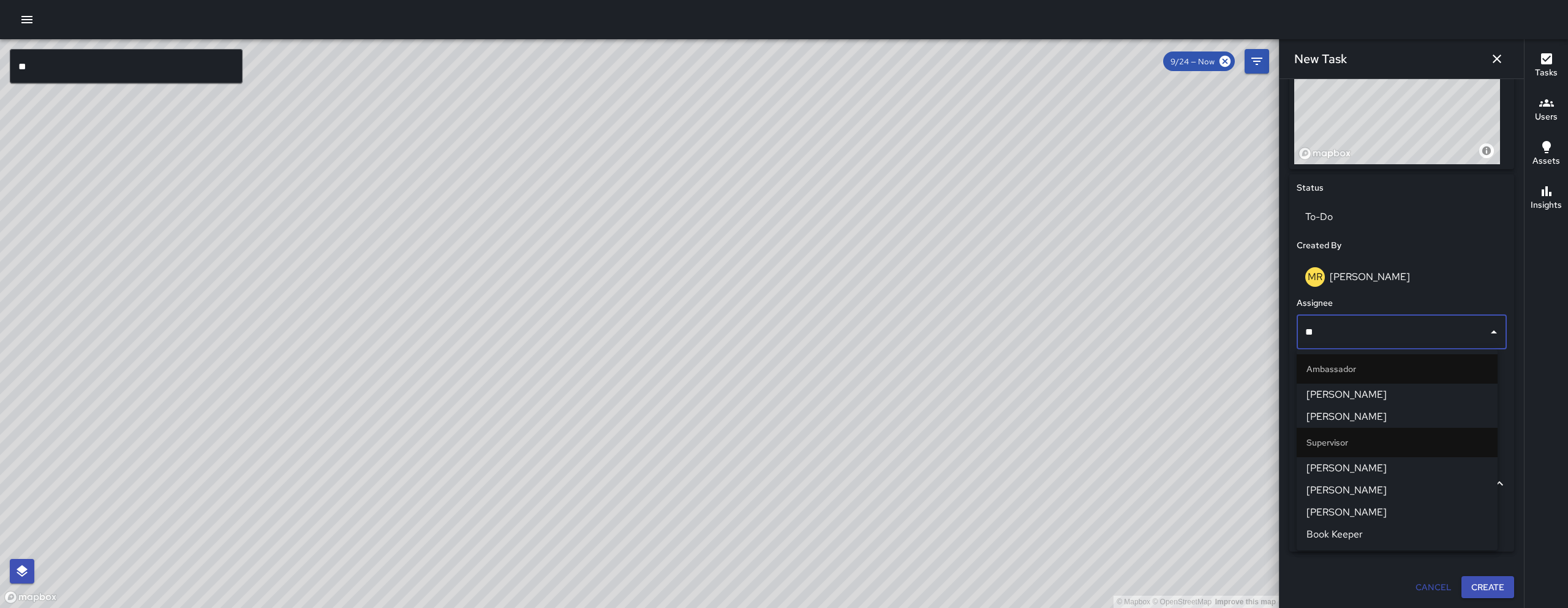
click at [1363, 415] on span "[PERSON_NAME]" at bounding box center [1397, 416] width 181 height 14
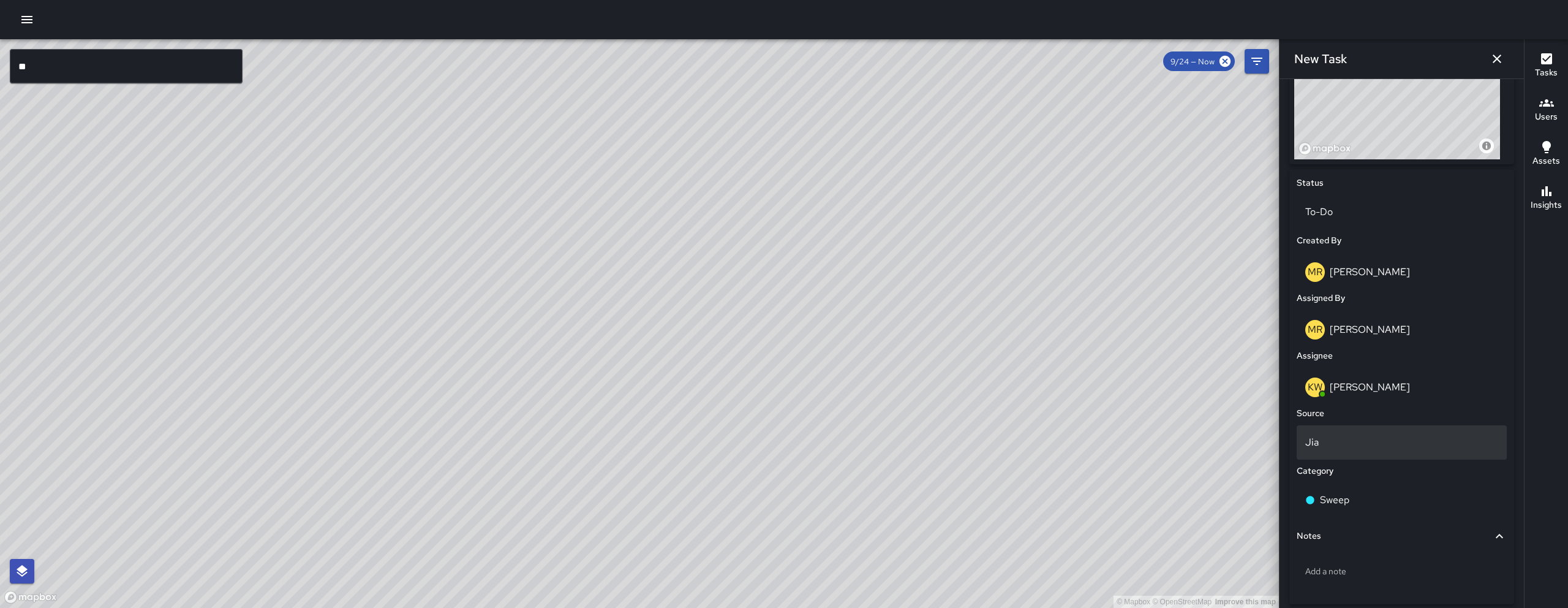
click at [1347, 441] on p "Jia" at bounding box center [1401, 442] width 193 height 14
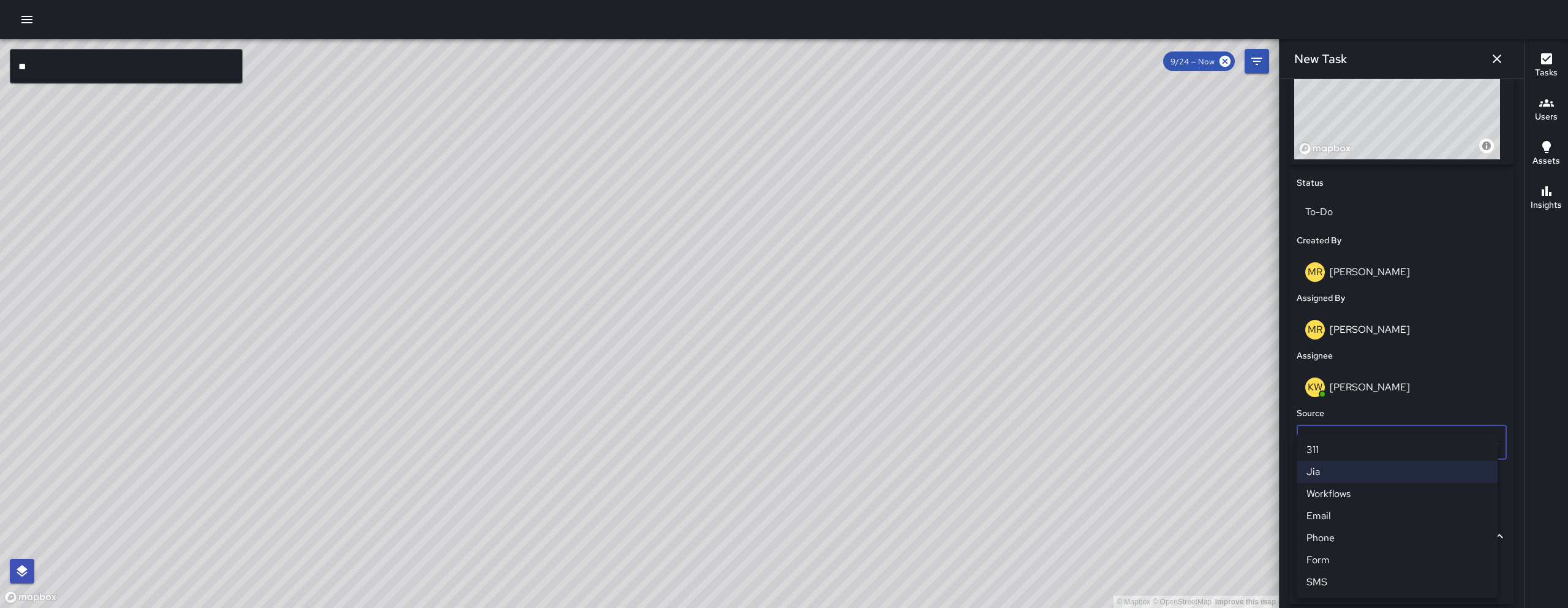
click at [1353, 471] on li "Jia" at bounding box center [1397, 472] width 201 height 22
click at [1342, 563] on div "Add a note" at bounding box center [1402, 571] width 210 height 32
drag, startPoint x: 830, startPoint y: 441, endPoint x: 638, endPoint y: 592, distance: 244.3
click at [638, 592] on div "© Mapbox © OpenStreetMap Improve this map" at bounding box center [639, 323] width 1279 height 568
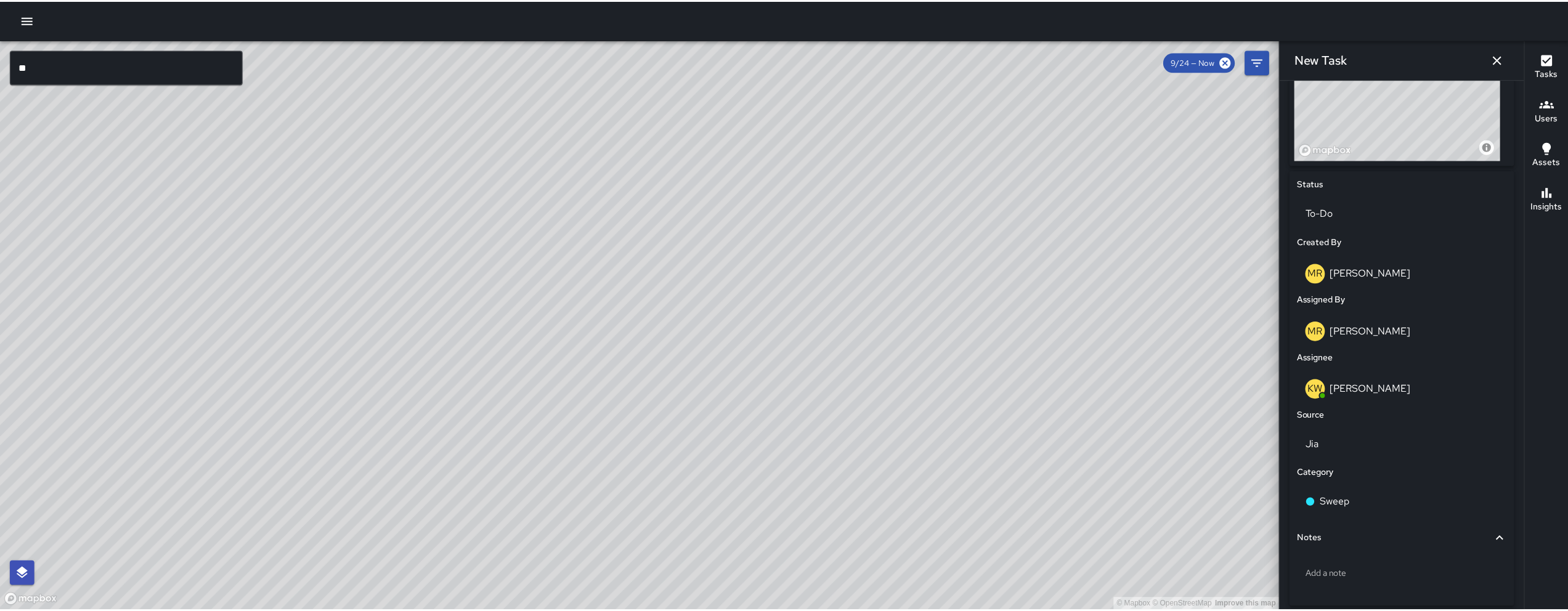
scroll to position [0, 0]
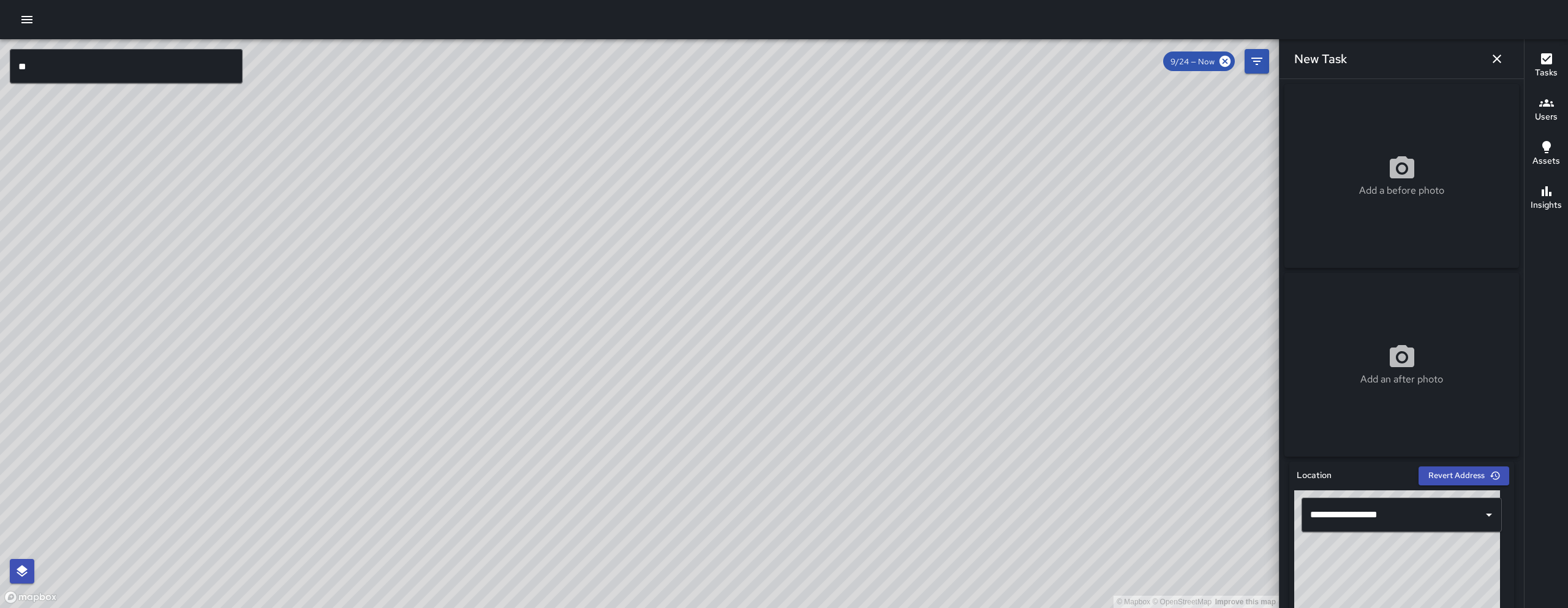
drag, startPoint x: 792, startPoint y: 404, endPoint x: 1186, endPoint y: 121, distance: 485.1
click at [843, 294] on div "© Mapbox © OpenStreetMap Improve this map" at bounding box center [639, 323] width 1279 height 568
click at [1486, 62] on button "button" at bounding box center [1496, 58] width 24 height 24
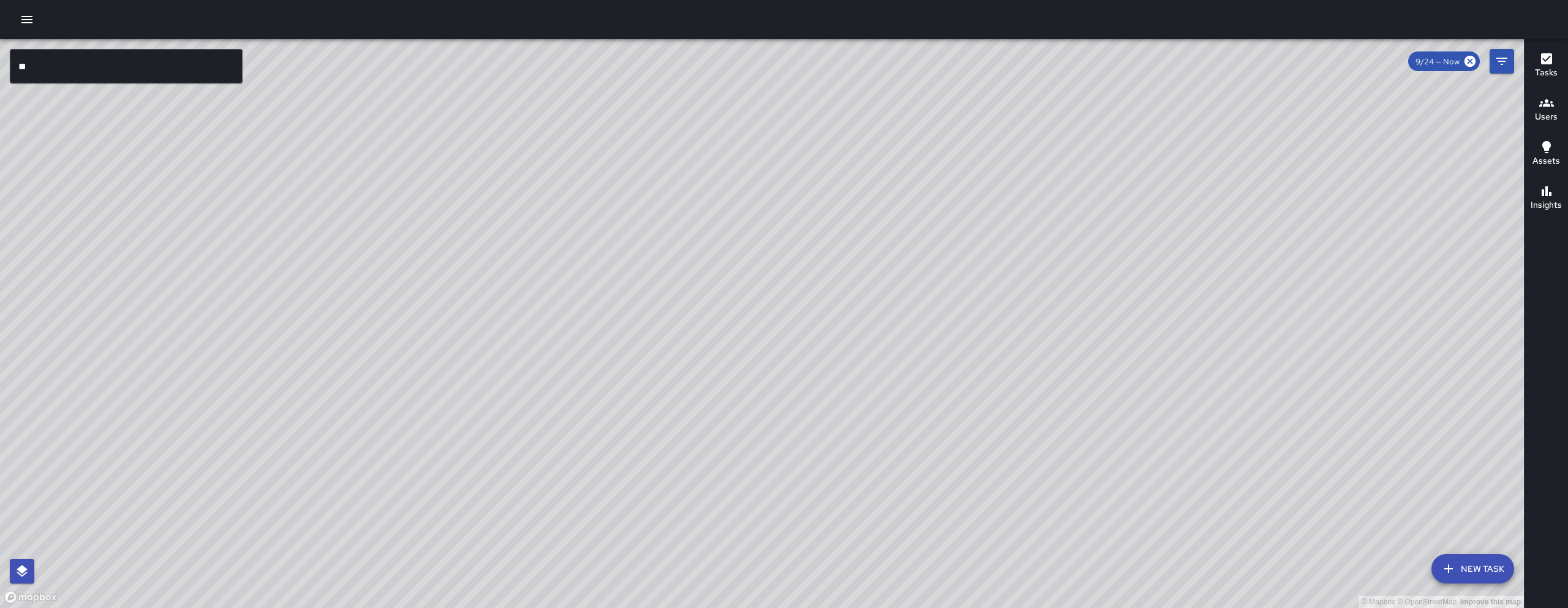
click at [35, 23] on button "button" at bounding box center [26, 19] width 24 height 24
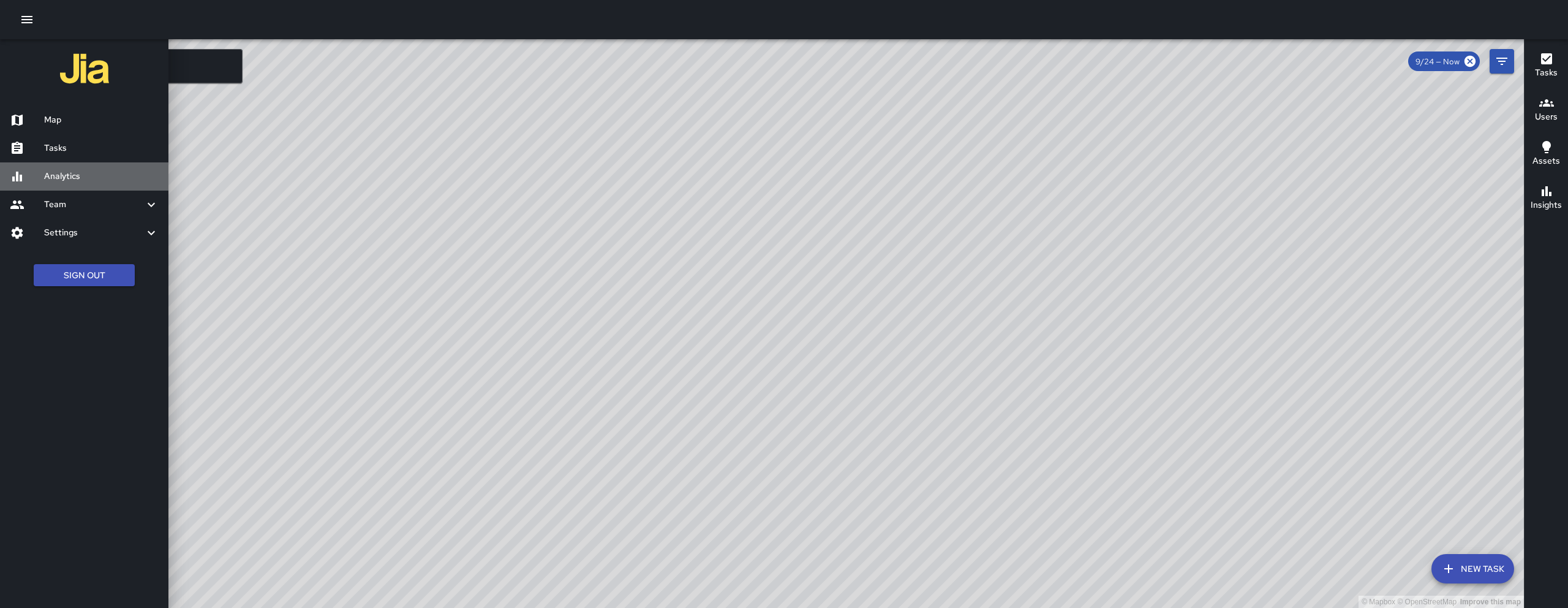
click at [87, 164] on div "Analytics" at bounding box center [84, 176] width 168 height 28
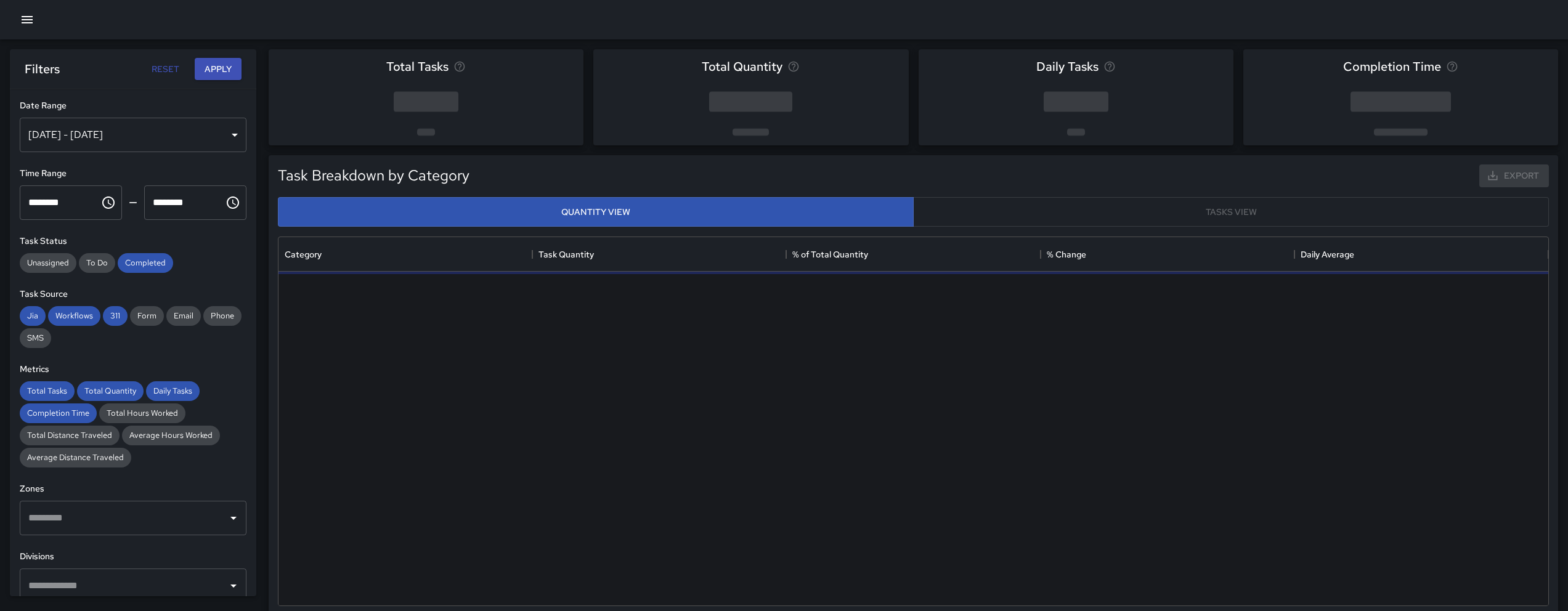
scroll to position [359, 1260]
click at [35, 9] on div at bounding box center [784, 20] width 1568 height 39
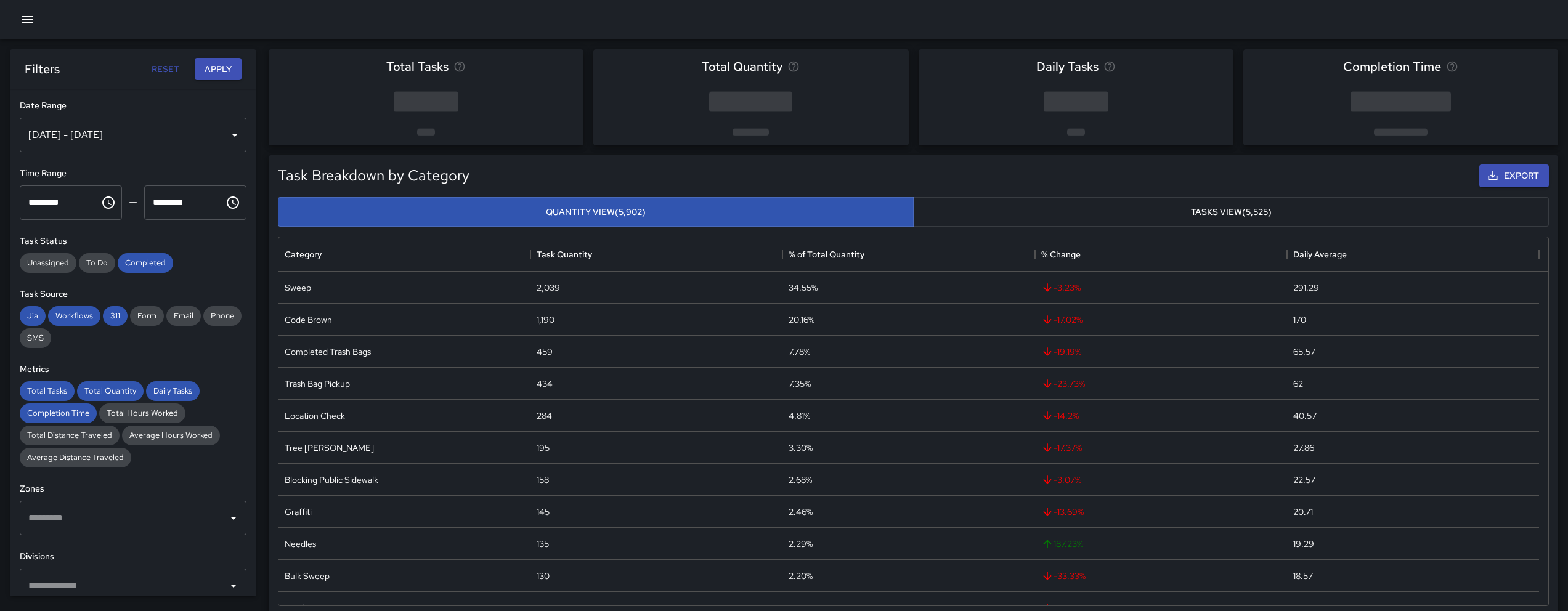
click at [31, 14] on icon "button" at bounding box center [27, 20] width 15 height 15
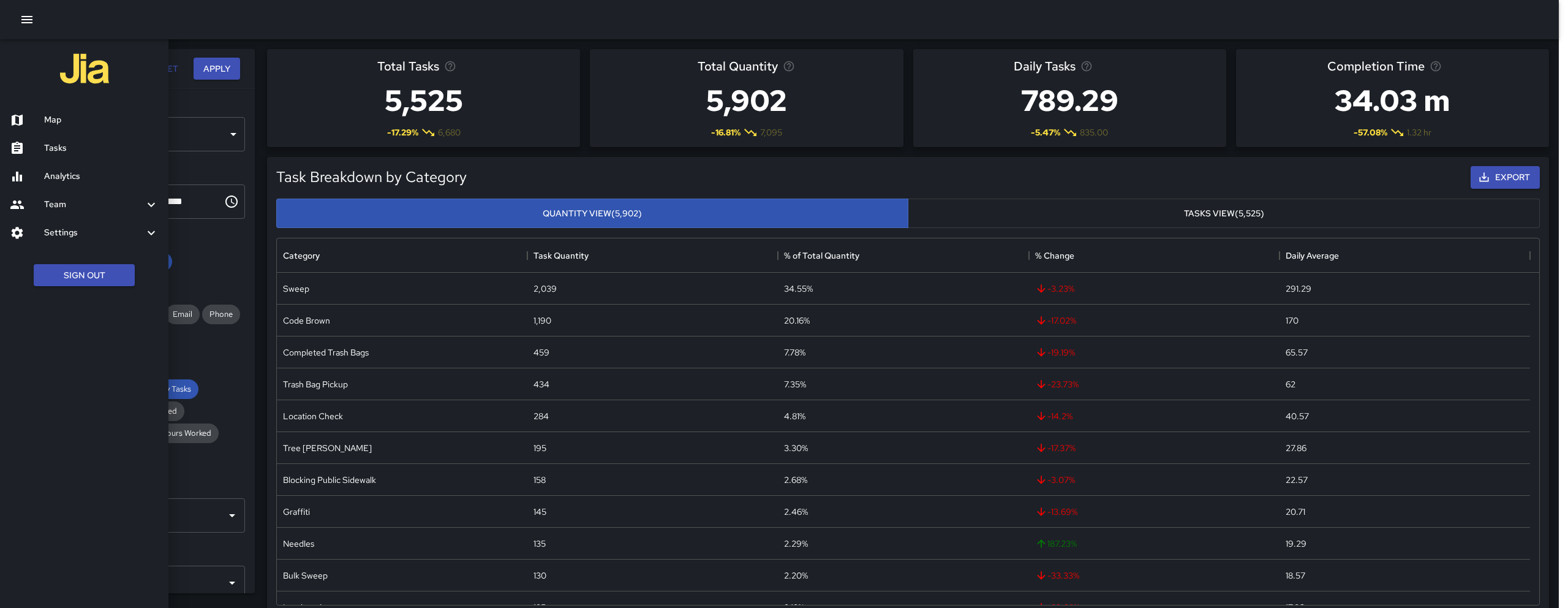
click at [95, 140] on div "Tasks" at bounding box center [84, 148] width 168 height 28
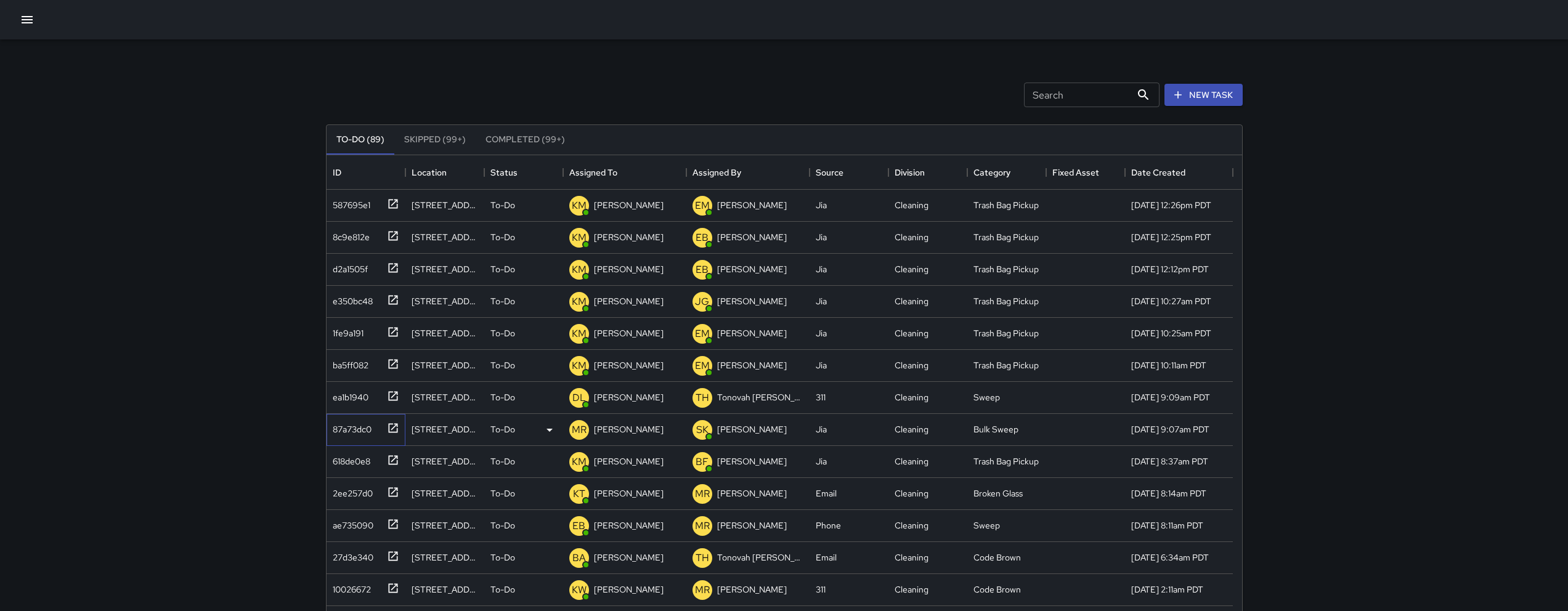
click at [347, 429] on div "87a73dc0" at bounding box center [349, 426] width 44 height 17
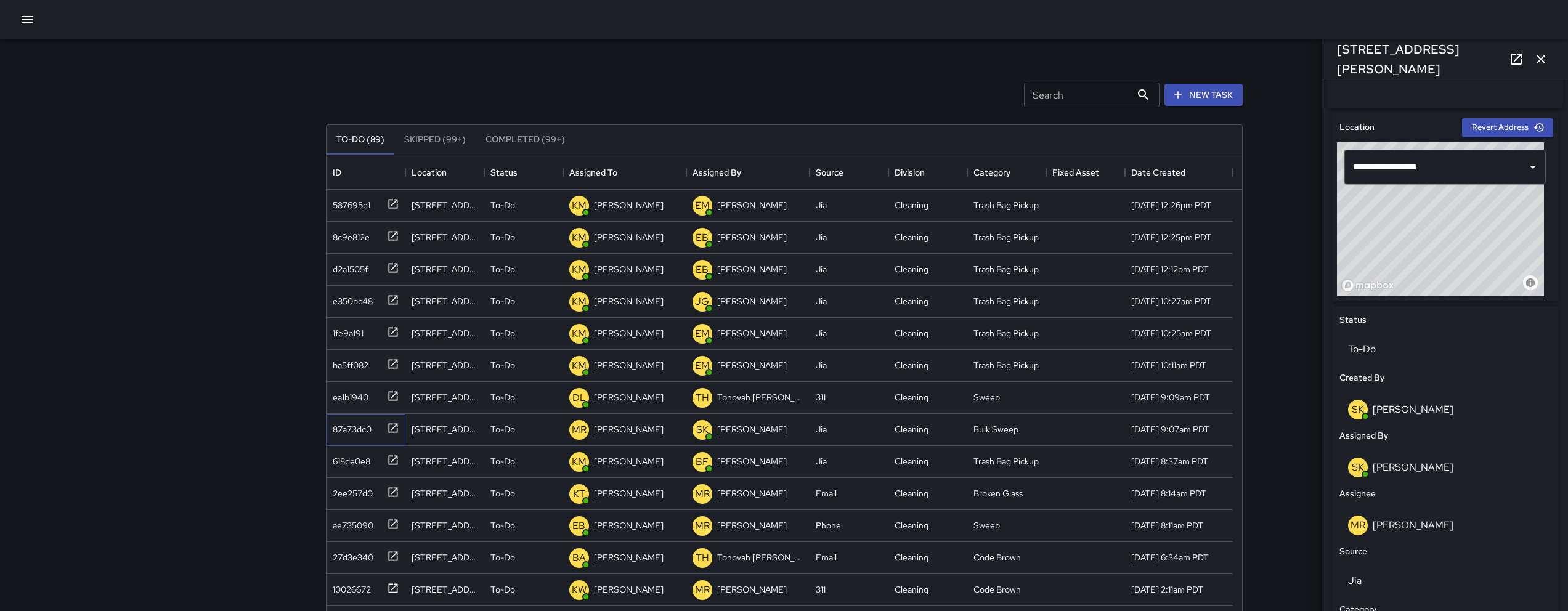
scroll to position [359, 0]
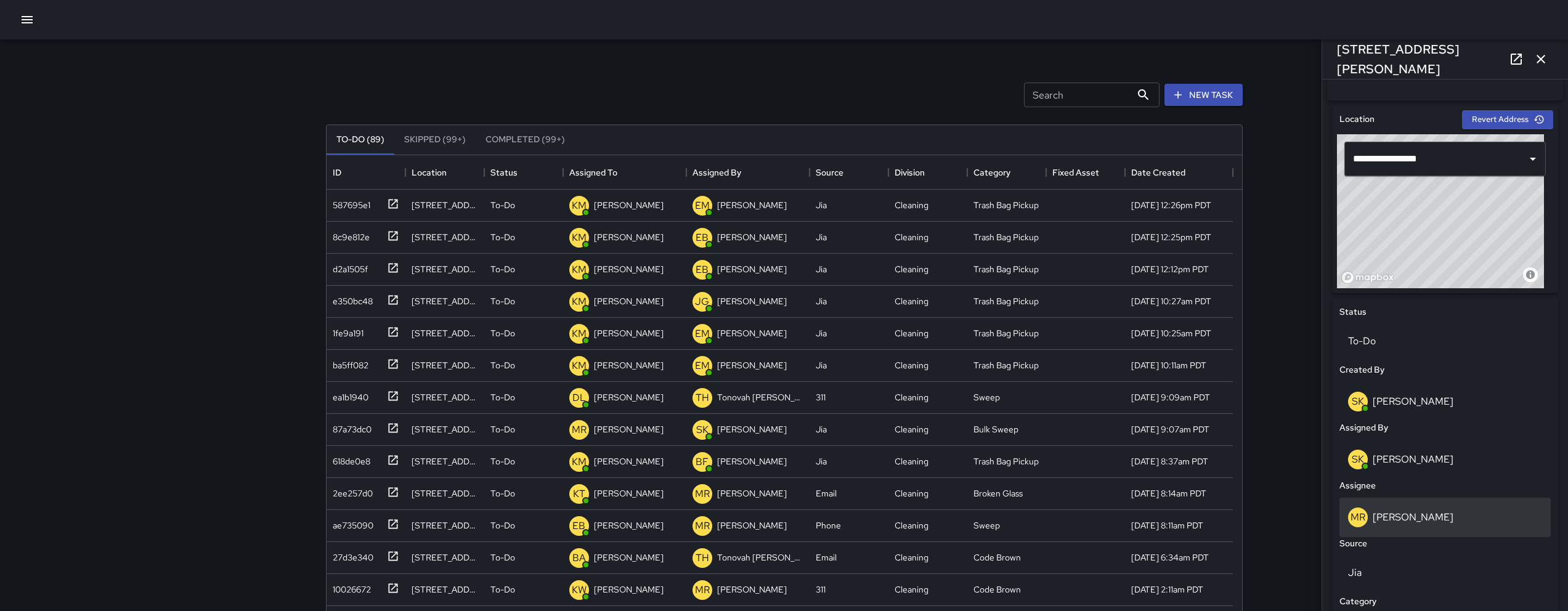
click at [1415, 523] on p "[PERSON_NAME]" at bounding box center [1413, 517] width 81 height 13
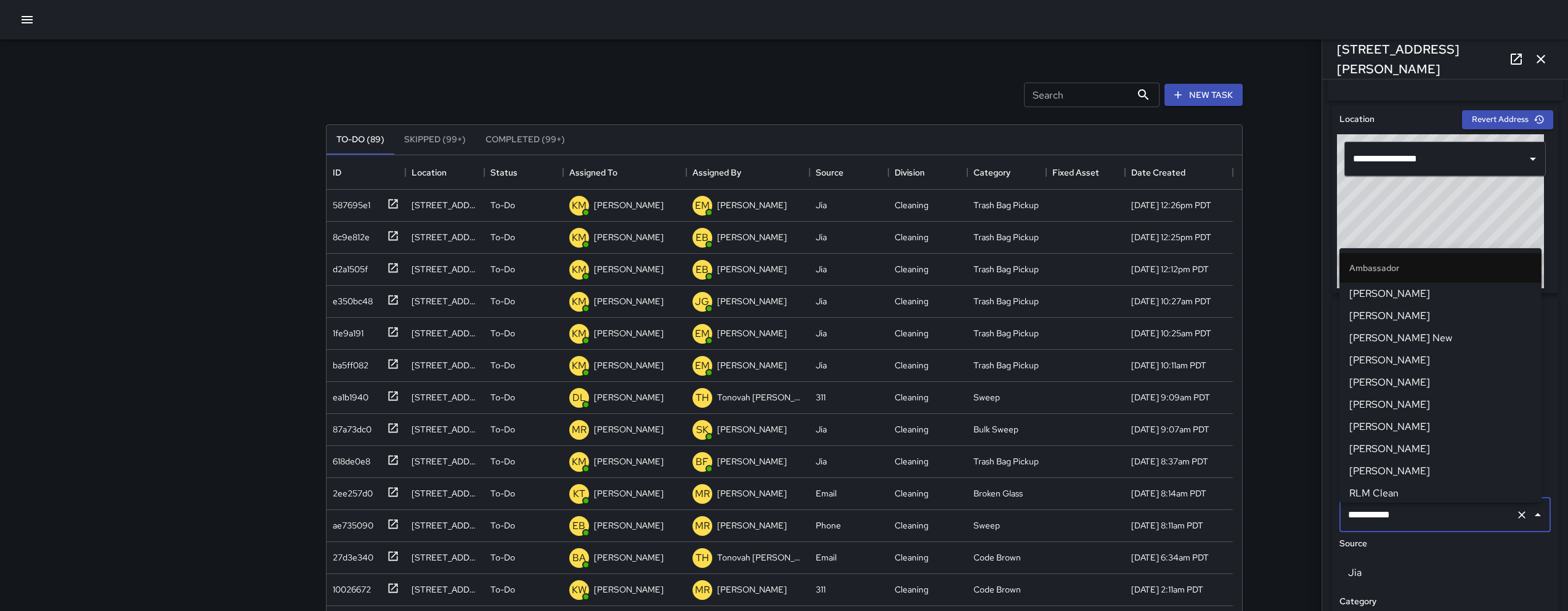
click at [1415, 524] on input "**********" at bounding box center [1428, 514] width 165 height 23
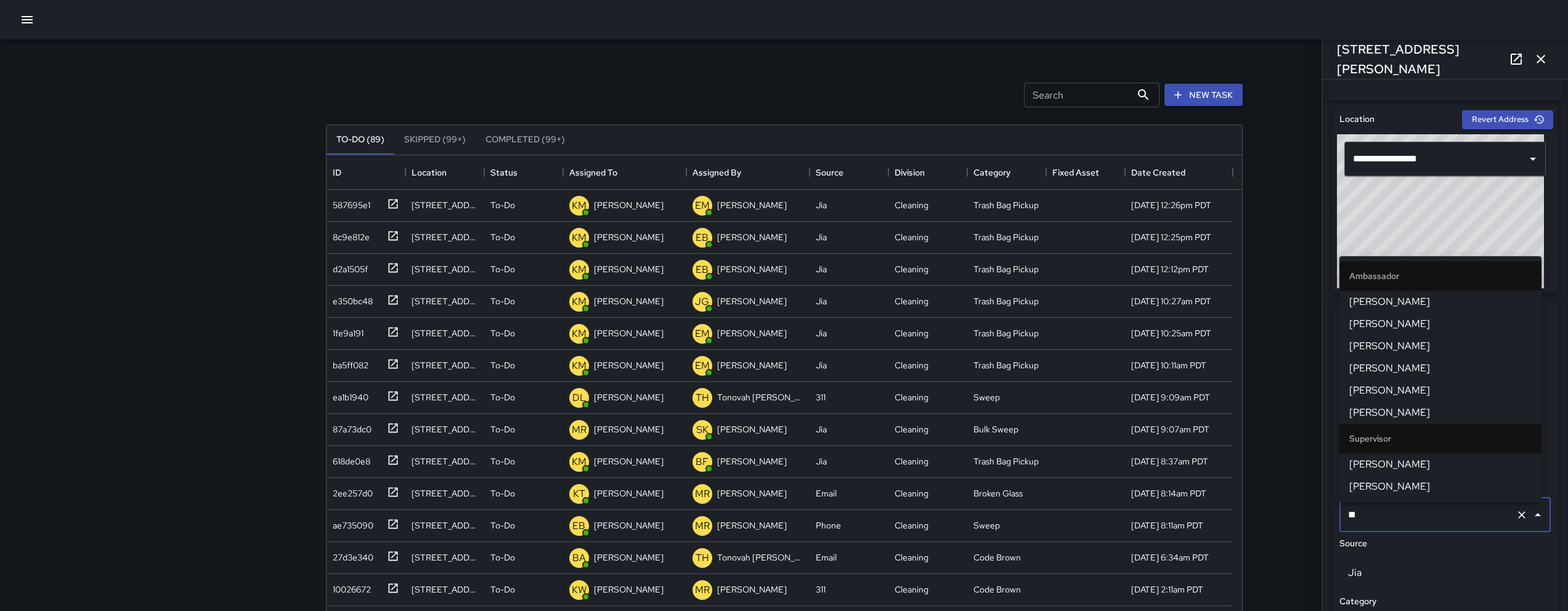
type input "***"
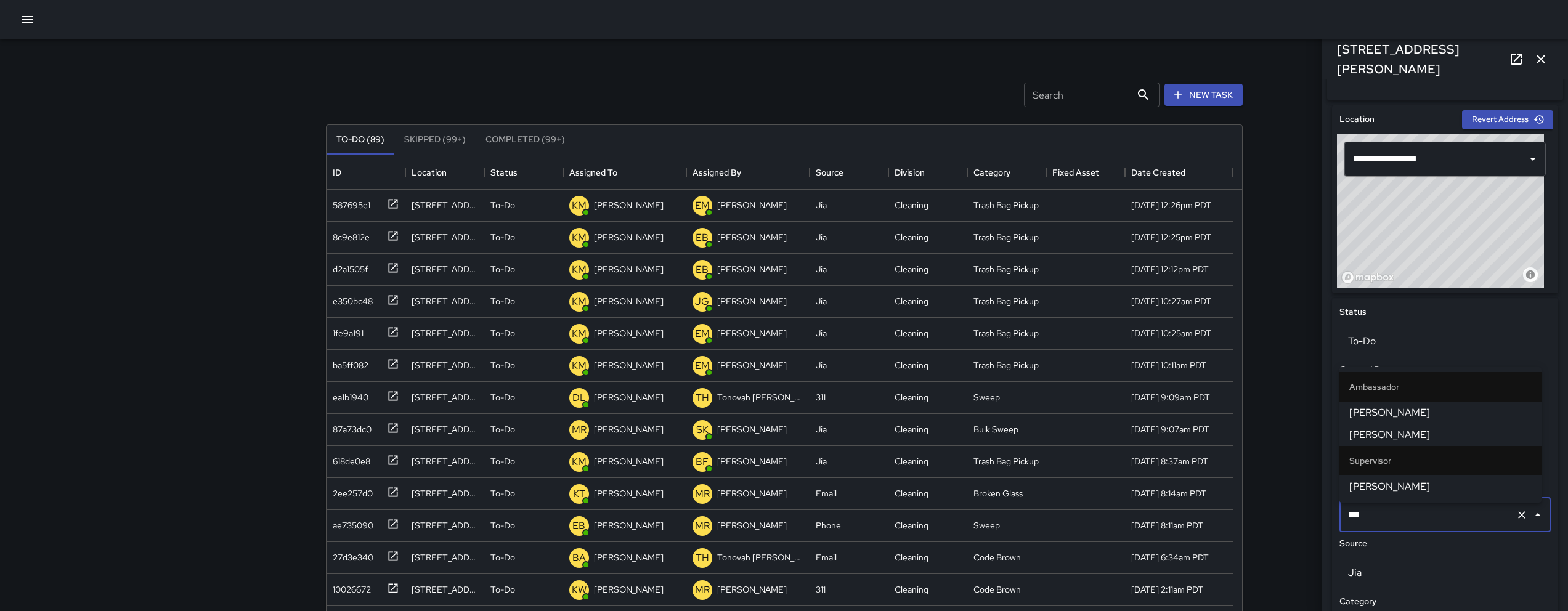
click at [1406, 481] on span "[PERSON_NAME]" at bounding box center [1440, 486] width 183 height 15
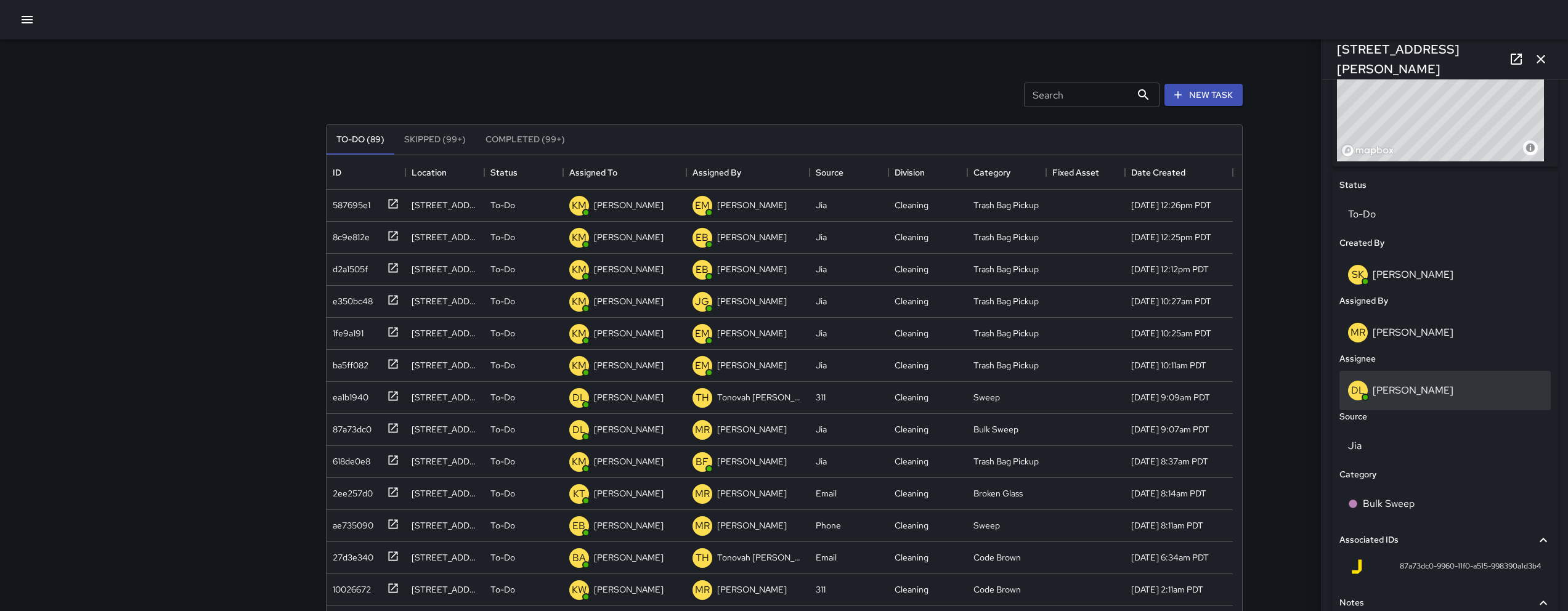
scroll to position [588, 0]
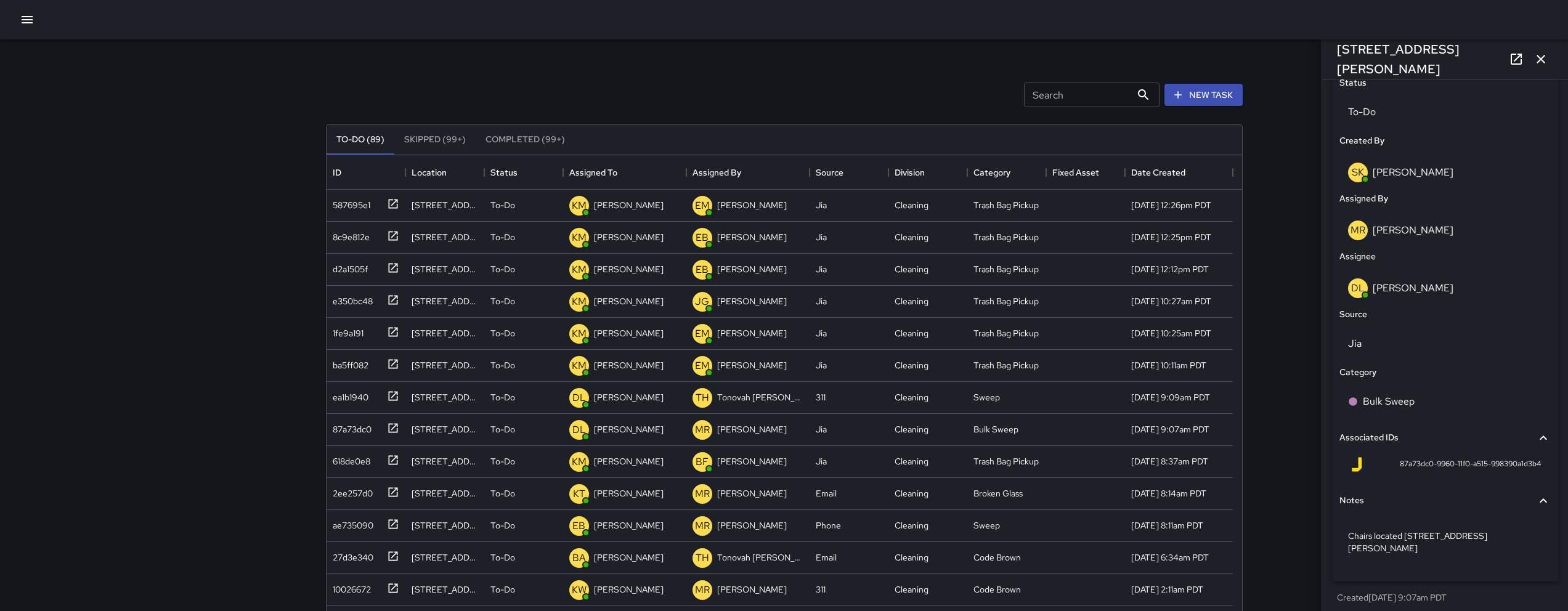
click at [1422, 421] on div "Bulk Sweep" at bounding box center [1445, 401] width 216 height 39
click at [1421, 417] on div "Bulk Sweep" at bounding box center [1445, 401] width 212 height 35
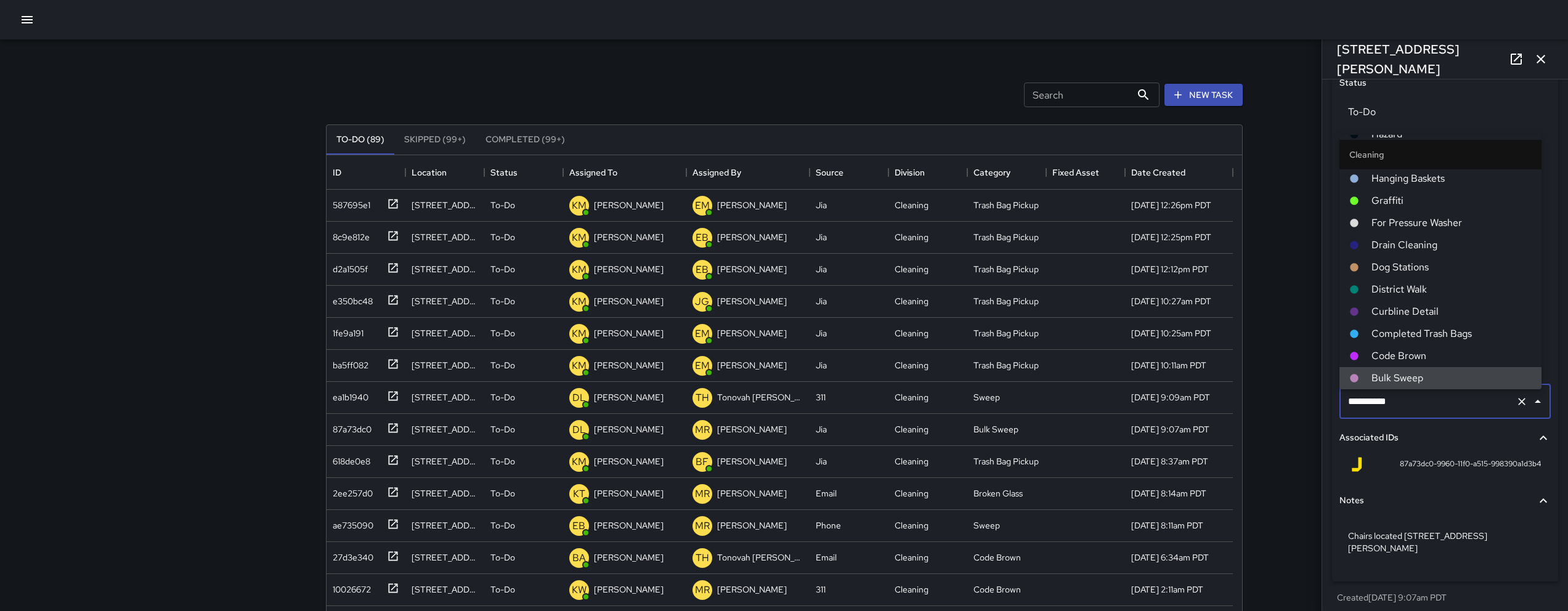
click at [1421, 413] on input "**********" at bounding box center [1428, 401] width 165 height 23
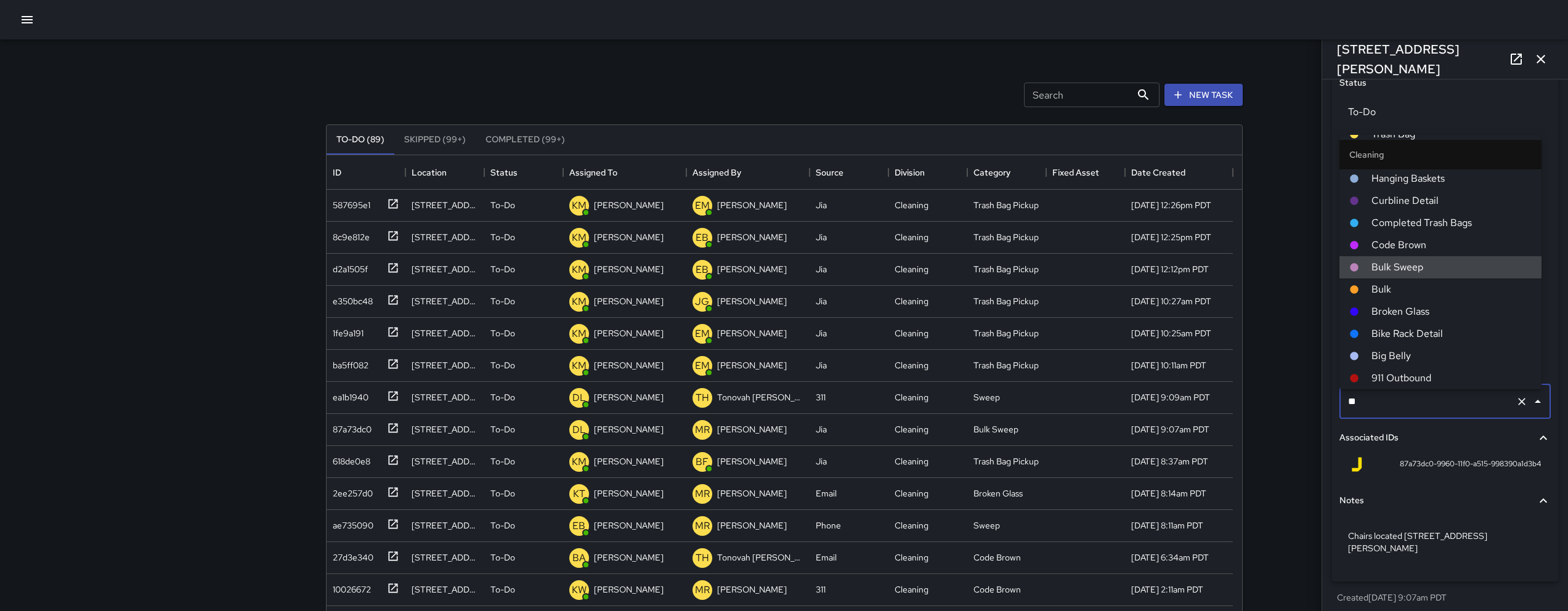
scroll to position [0, 0]
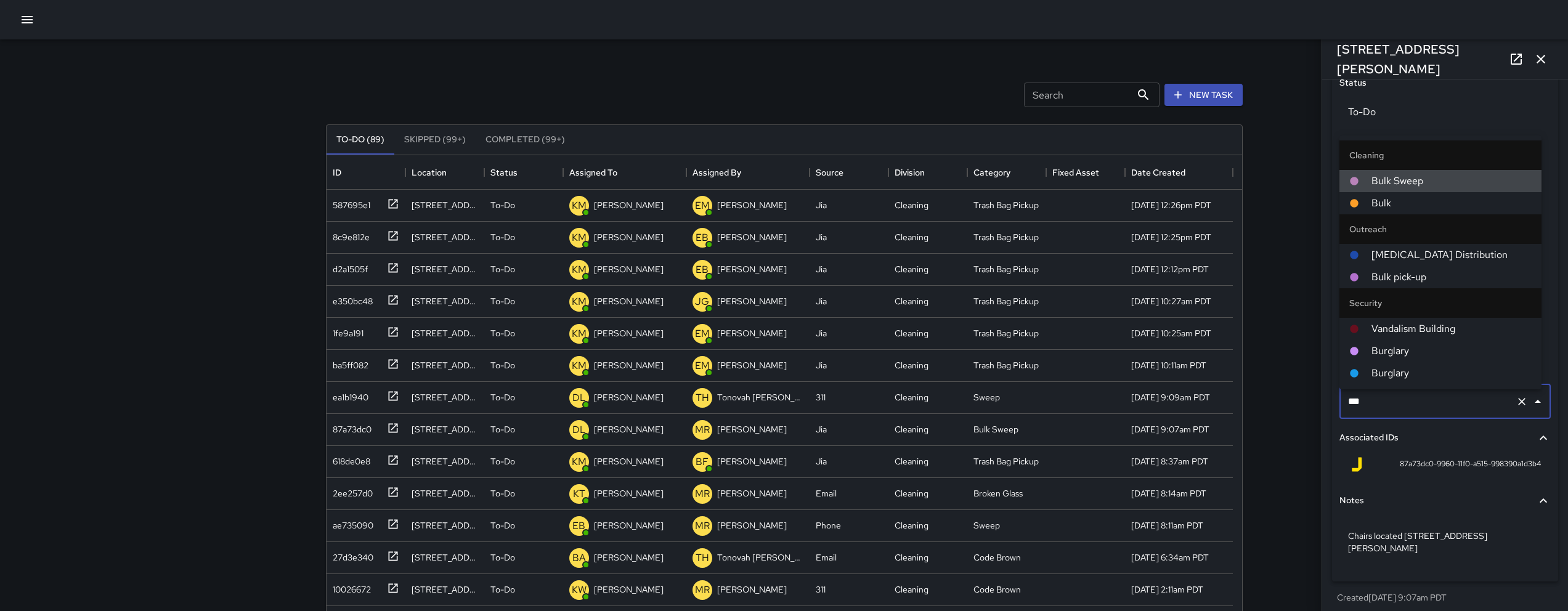
type input "****"
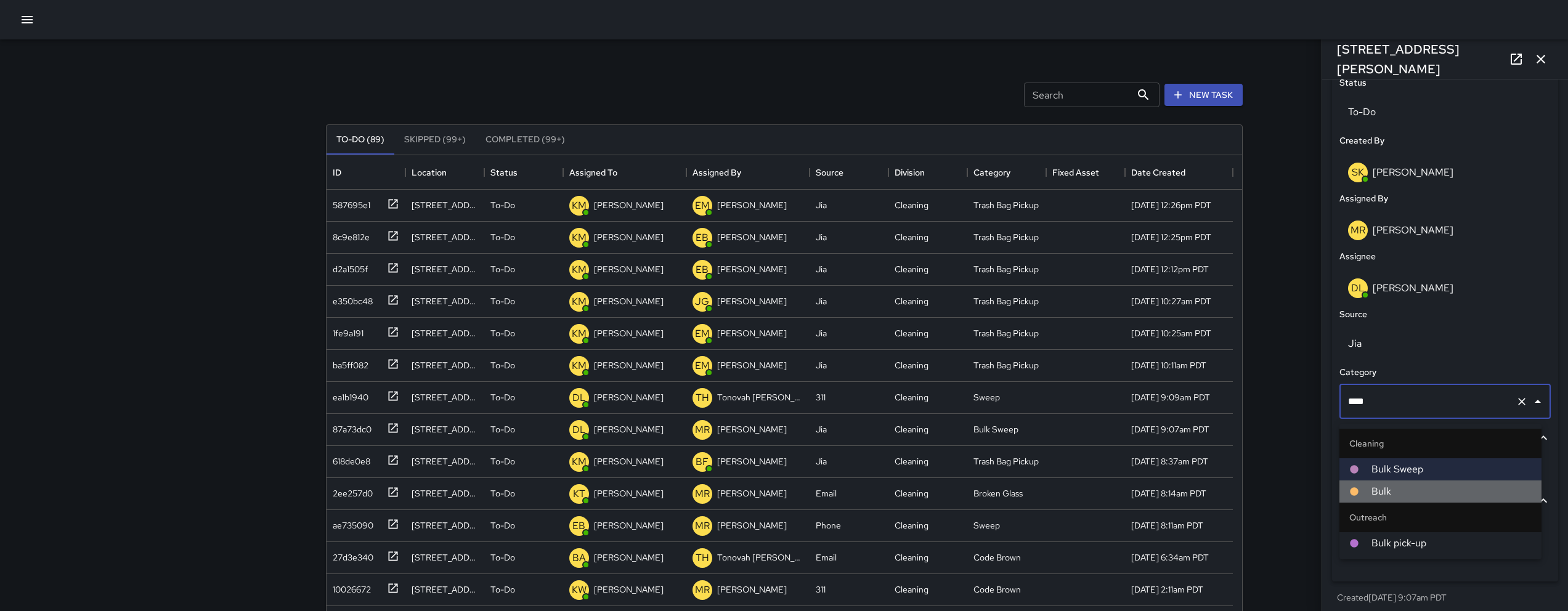
click at [1415, 489] on span "Bulk" at bounding box center [1452, 491] width 160 height 15
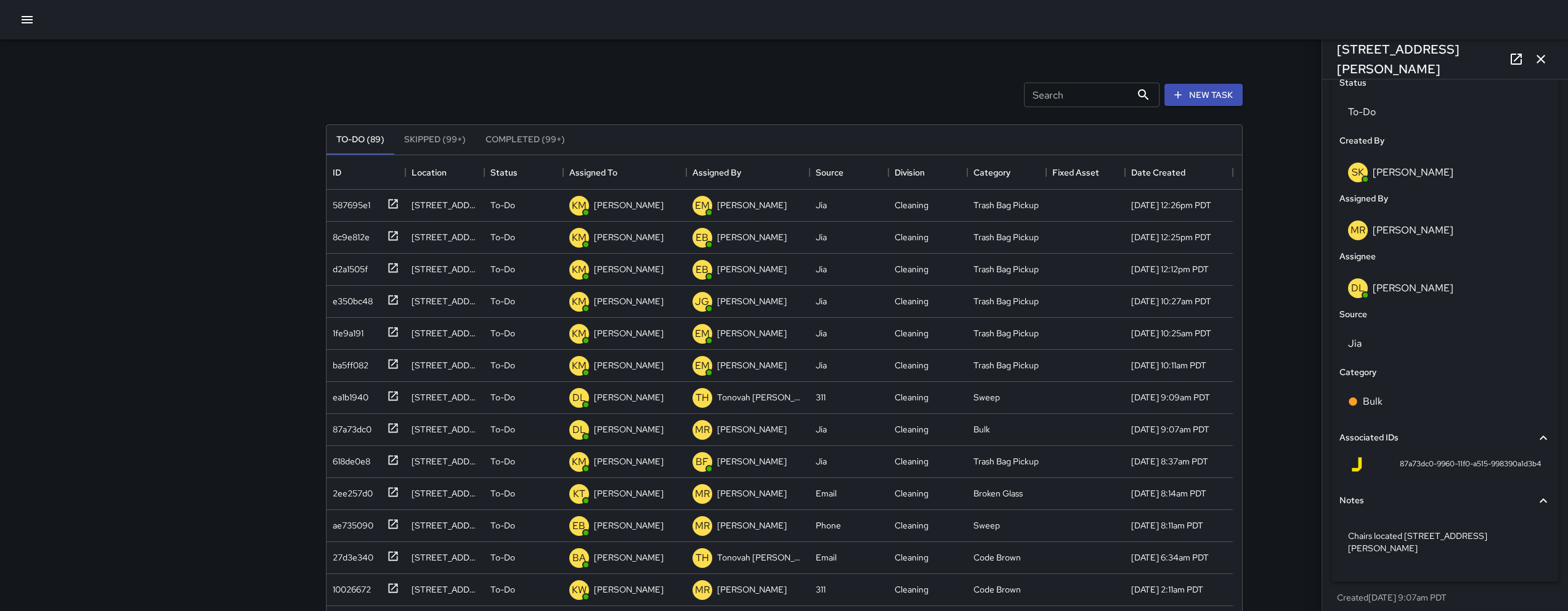
click at [1542, 54] on icon "button" at bounding box center [1540, 59] width 15 height 15
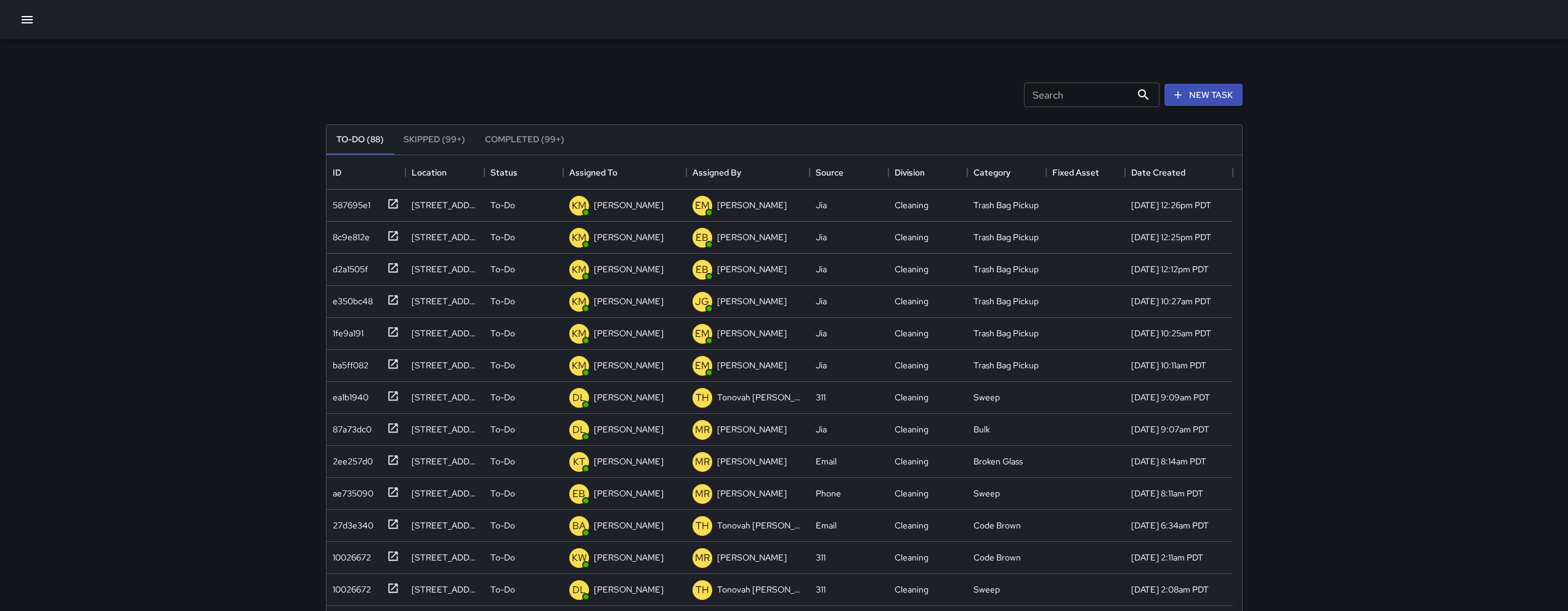
scroll to position [513, 906]
click at [354, 493] on div "10026689" at bounding box center [349, 490] width 44 height 17
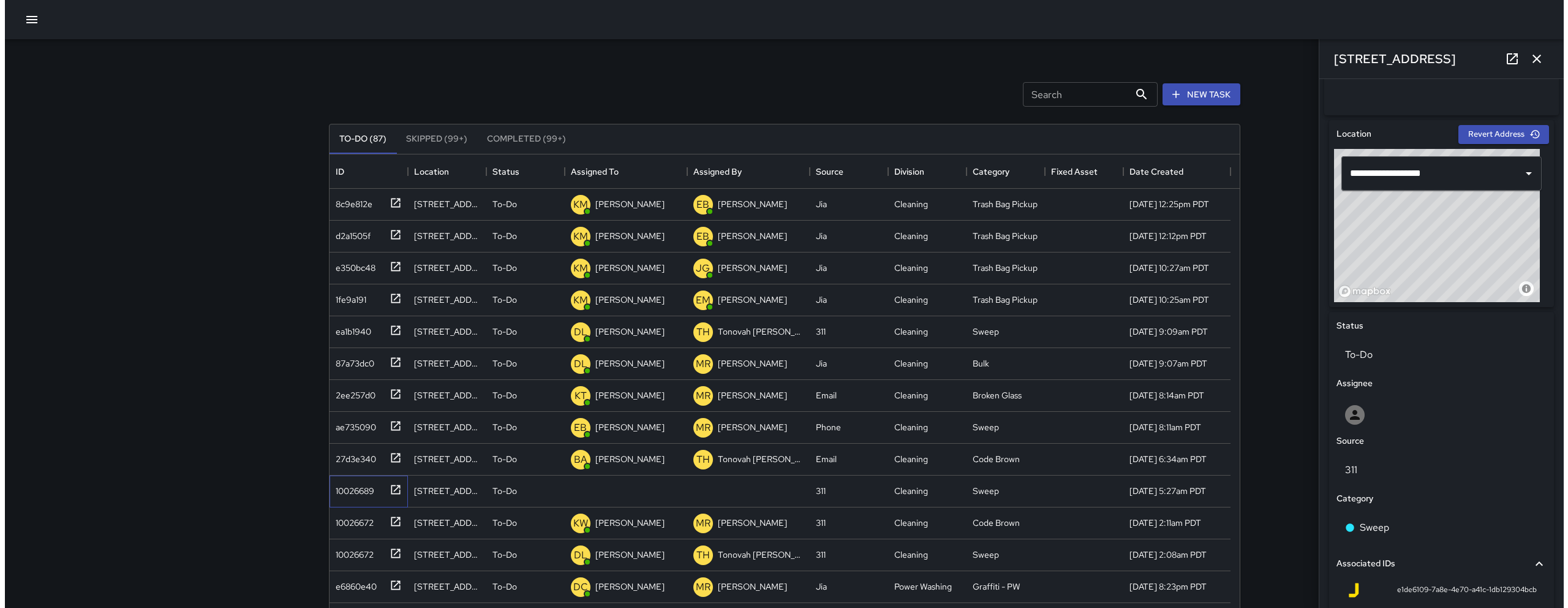
scroll to position [342, 0]
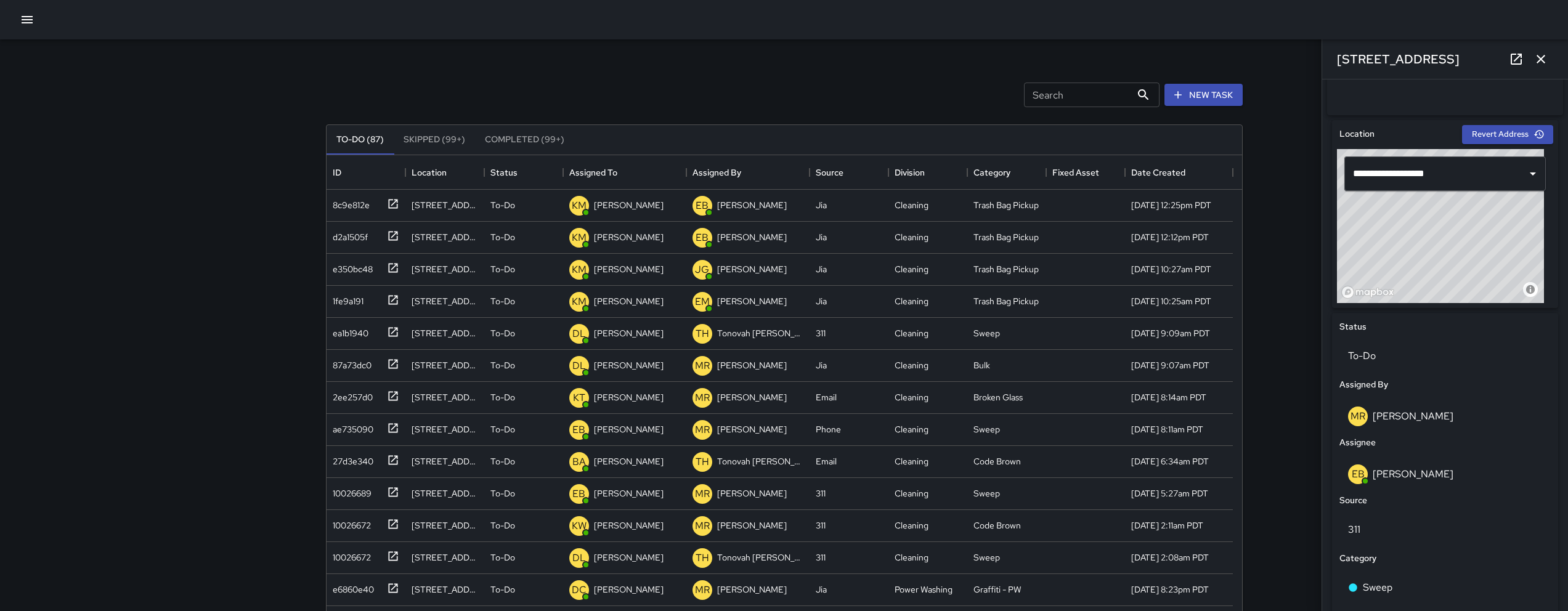
click at [1546, 59] on icon "button" at bounding box center [1540, 59] width 15 height 15
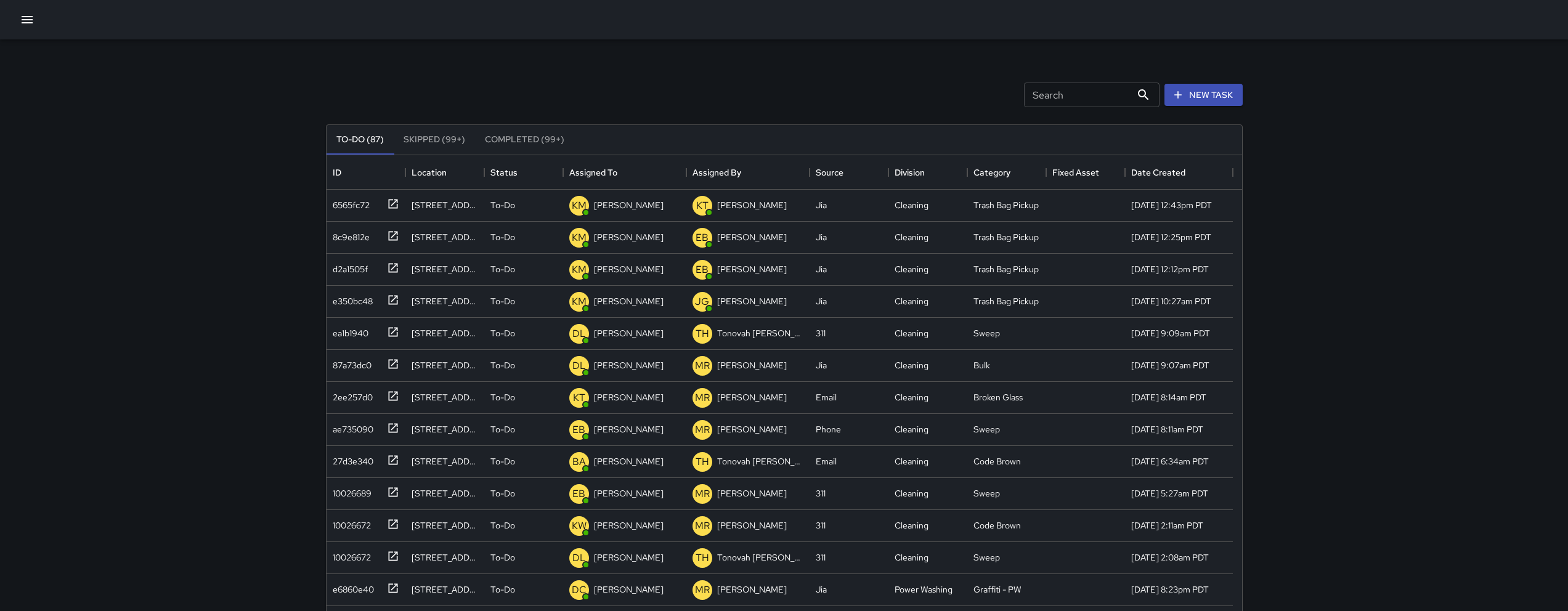
click at [37, 23] on button "button" at bounding box center [27, 20] width 25 height 25
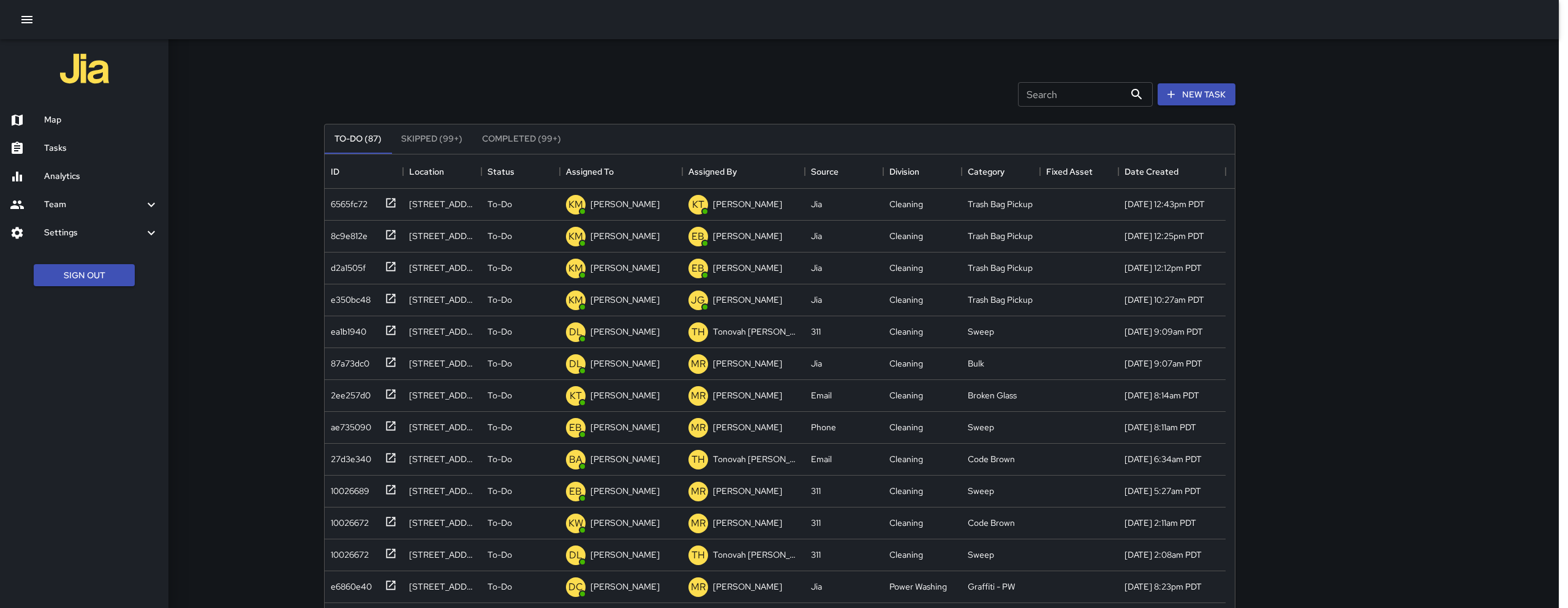
click at [51, 117] on h6 "Map" at bounding box center [101, 119] width 114 height 13
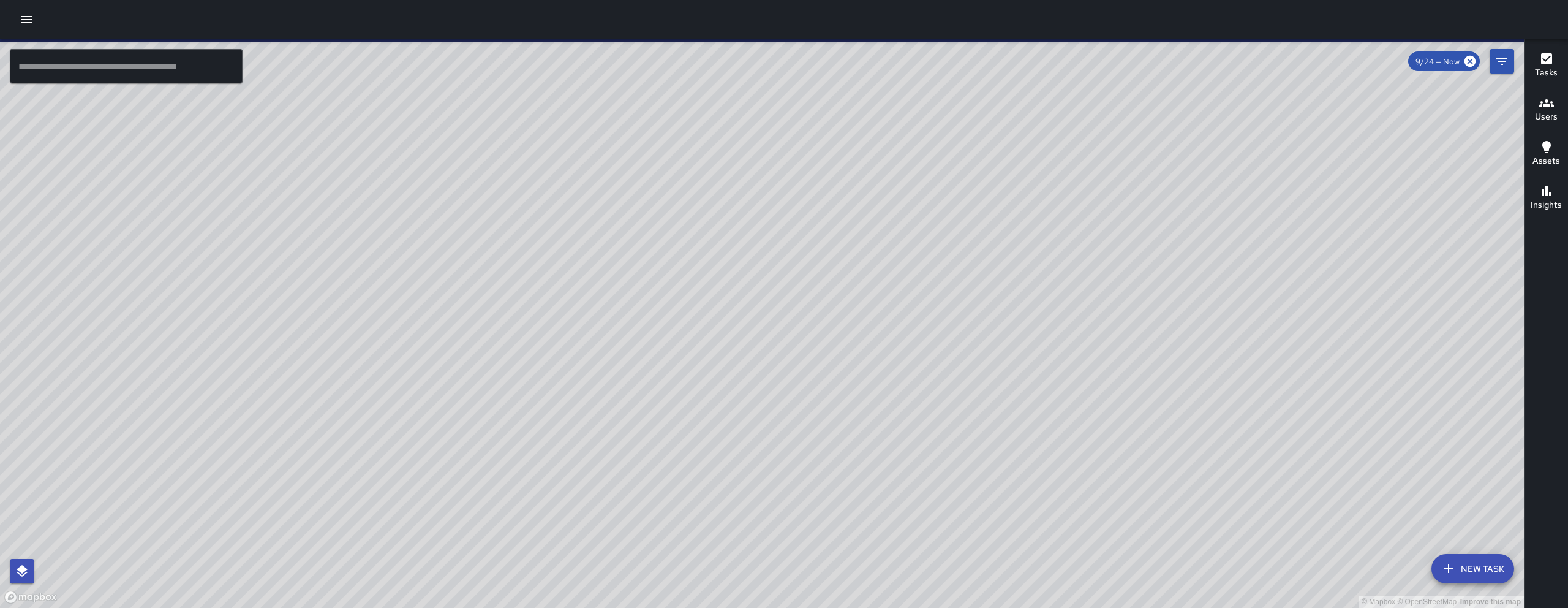
click at [604, 215] on div "© Mapbox © OpenStreetMap Improve this map" at bounding box center [761, 323] width 1523 height 568
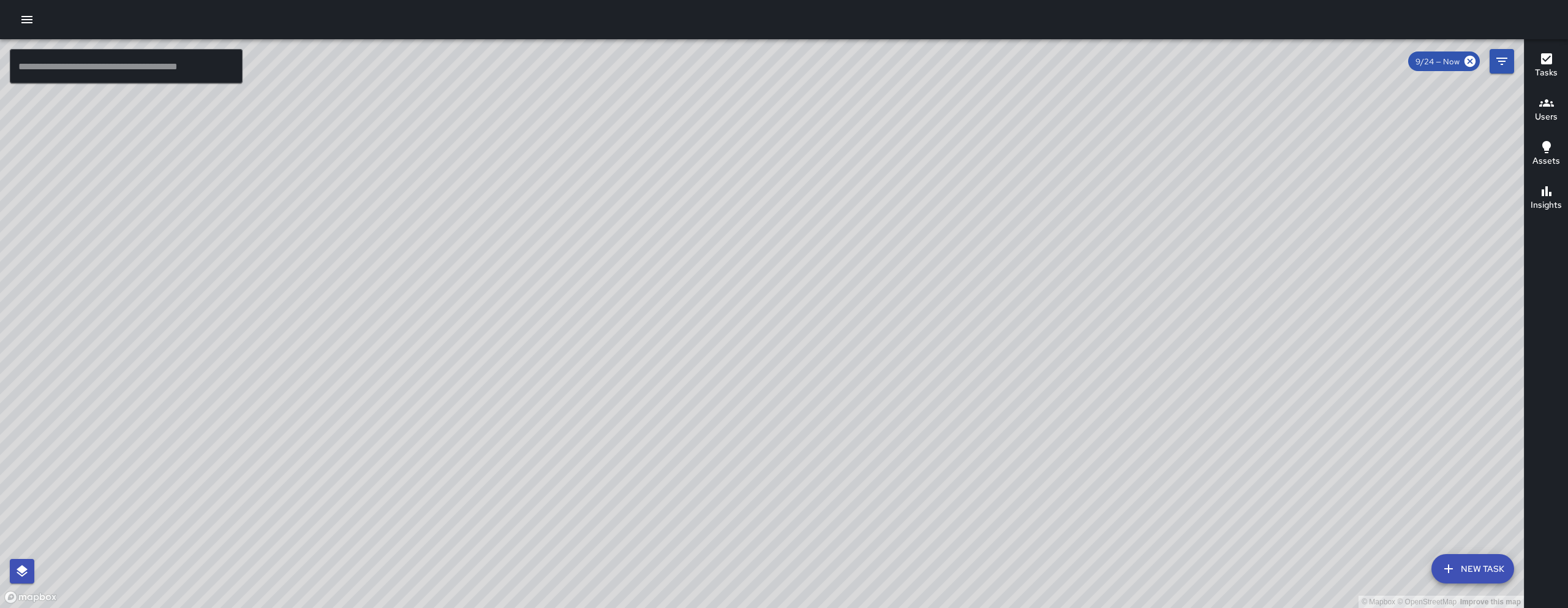
click at [24, 58] on input "text" at bounding box center [126, 66] width 233 height 35
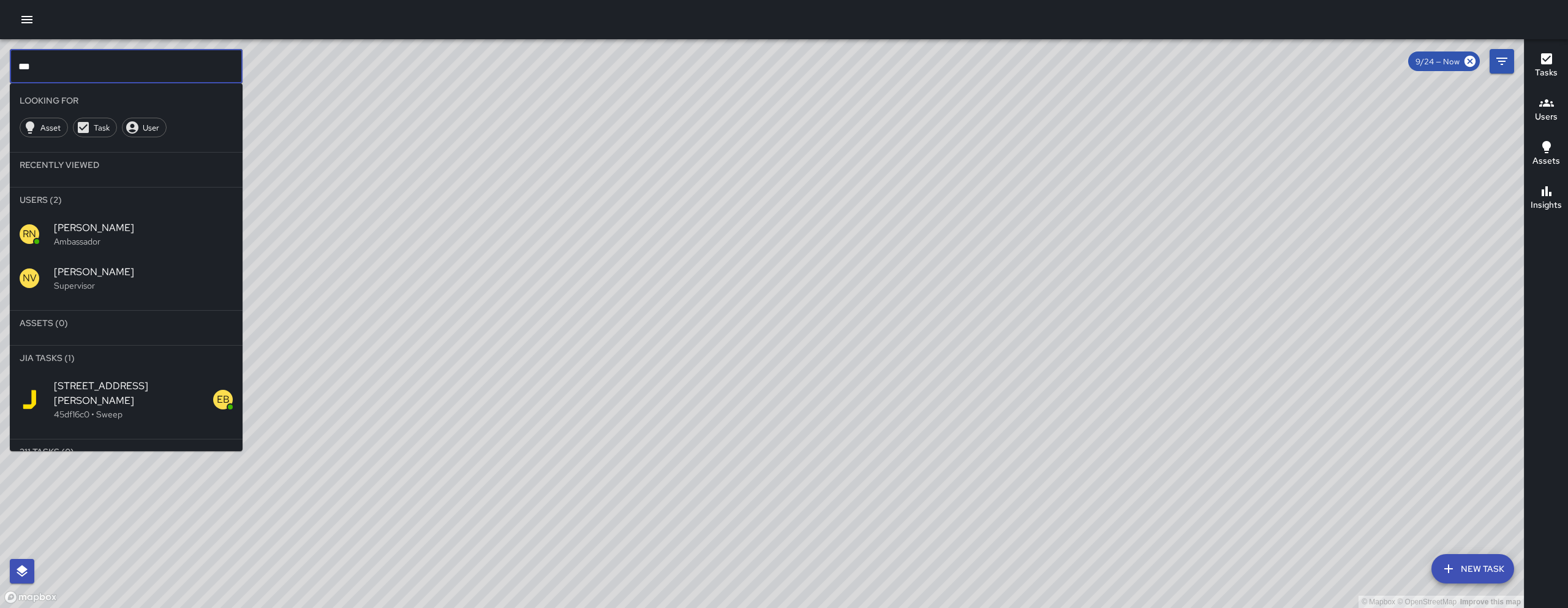
type input "***"
click at [129, 260] on div "NV [PERSON_NAME] Supervisor" at bounding box center [126, 278] width 233 height 44
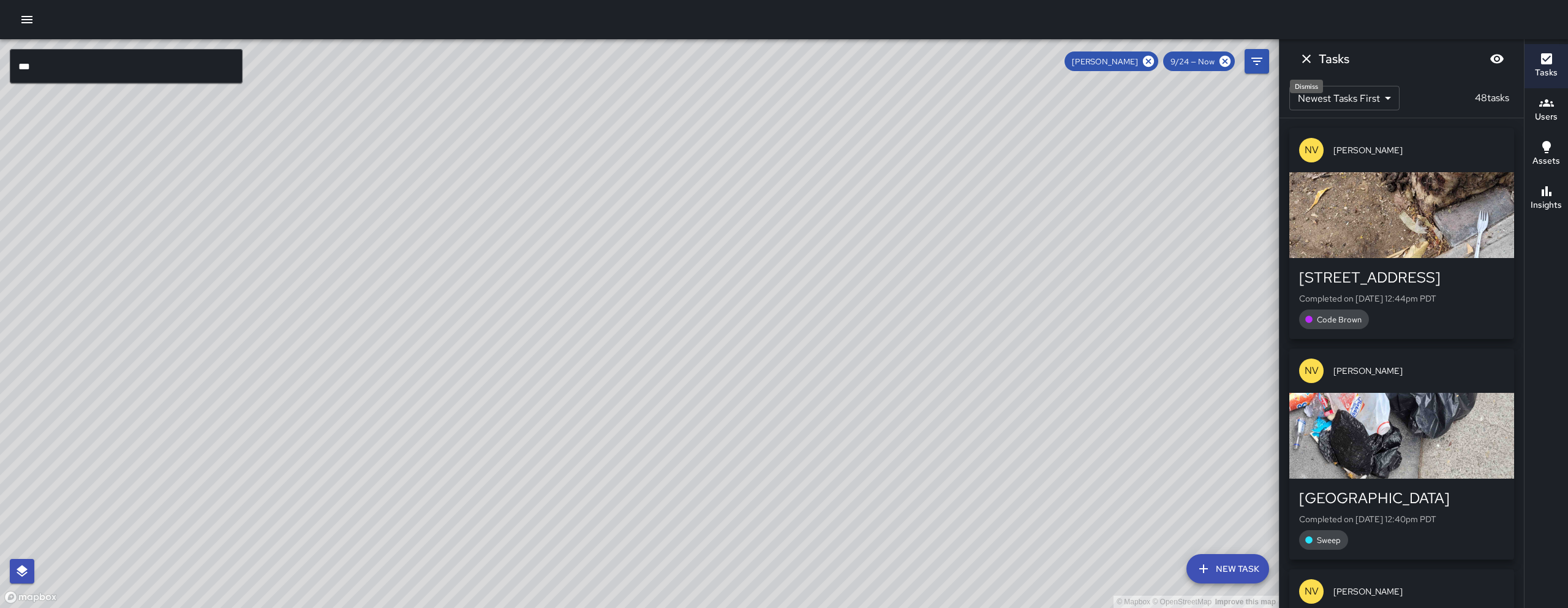
click at [1300, 57] on icon "Dismiss" at bounding box center [1306, 58] width 14 height 14
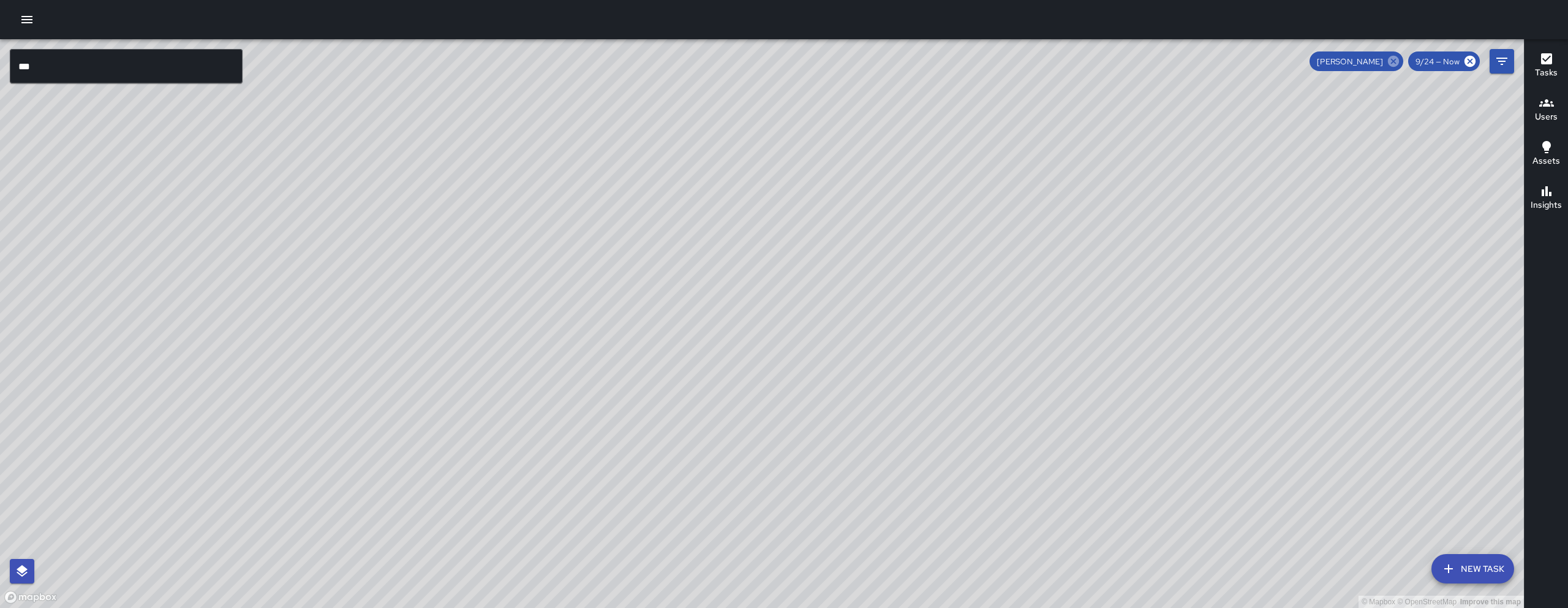
click at [1393, 66] on icon at bounding box center [1393, 62] width 11 height 11
click at [1478, 563] on button "New Task" at bounding box center [1473, 568] width 83 height 30
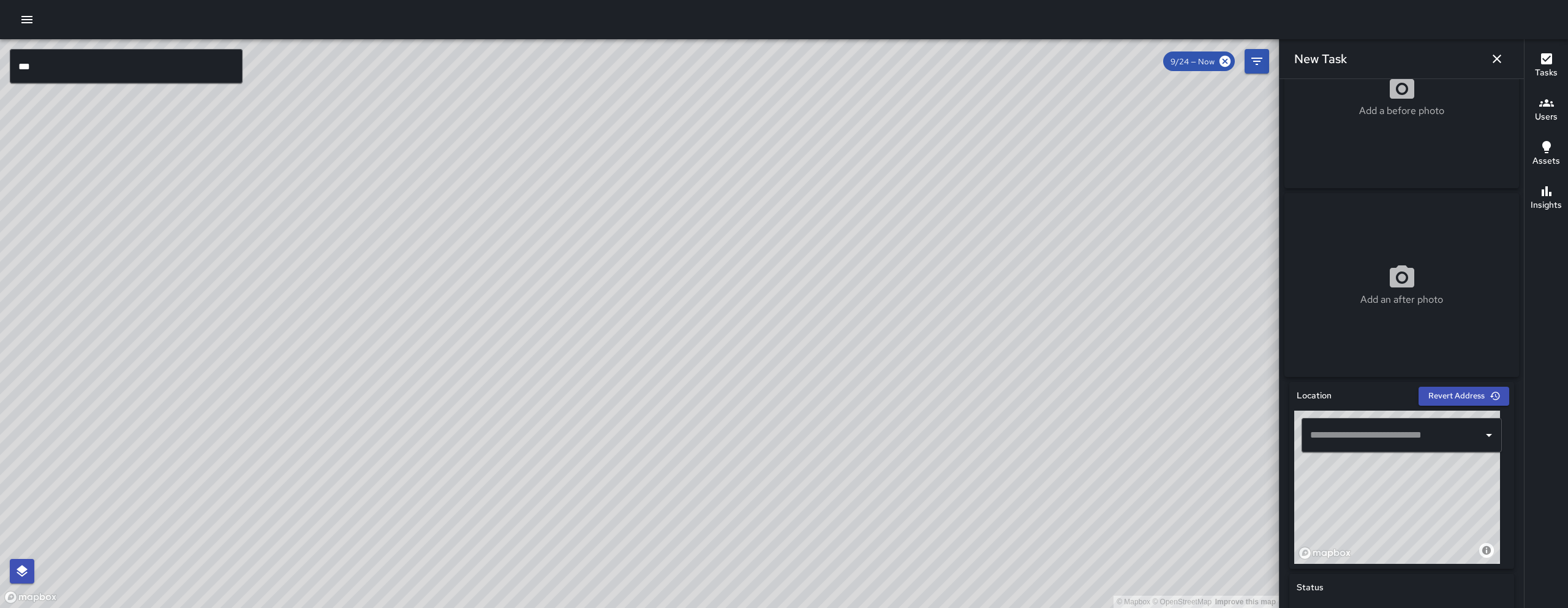
scroll to position [246, 0]
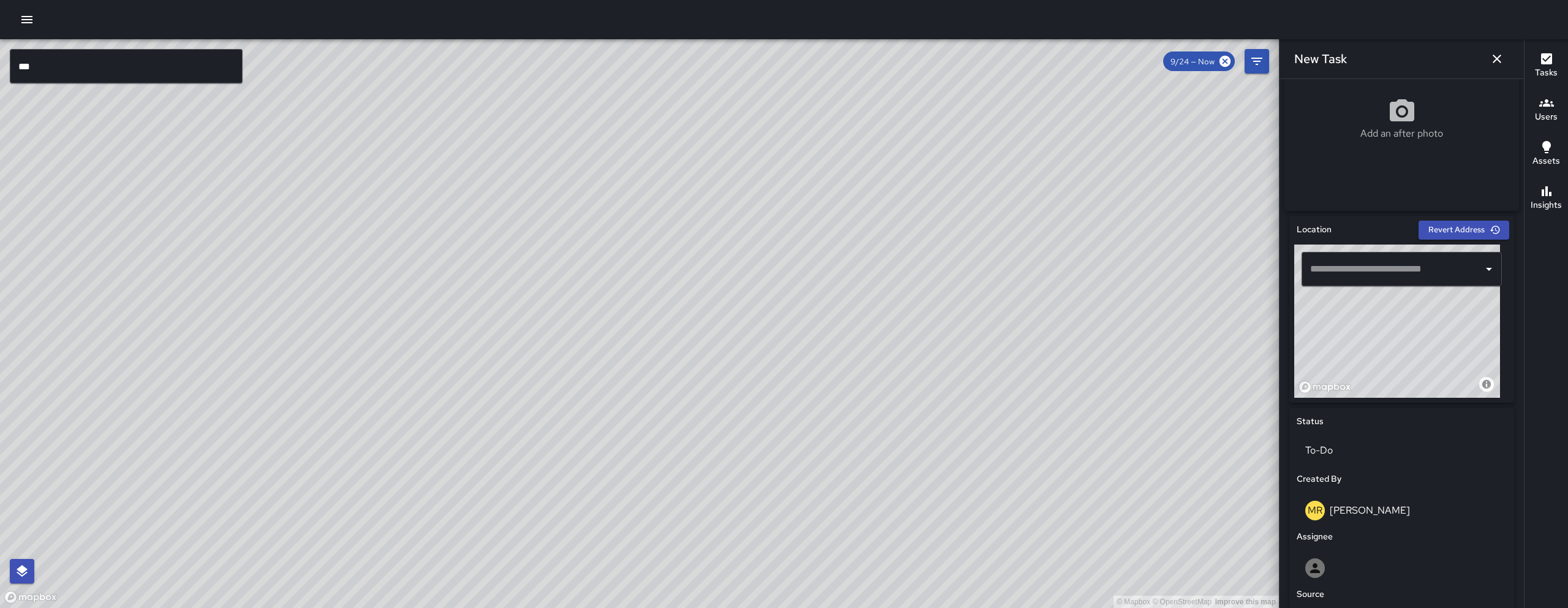
drag, startPoint x: 1372, startPoint y: 339, endPoint x: 1379, endPoint y: 375, distance: 36.7
click at [1379, 375] on div "© Mapbox © OpenStreetMap Improve this map" at bounding box center [1397, 321] width 206 height 153
drag, startPoint x: 1377, startPoint y: 344, endPoint x: 1372, endPoint y: 376, distance: 32.4
click at [1372, 376] on div "© Mapbox © OpenStreetMap Improve this map" at bounding box center [1397, 321] width 206 height 153
drag, startPoint x: 1372, startPoint y: 323, endPoint x: 1389, endPoint y: 367, distance: 47.2
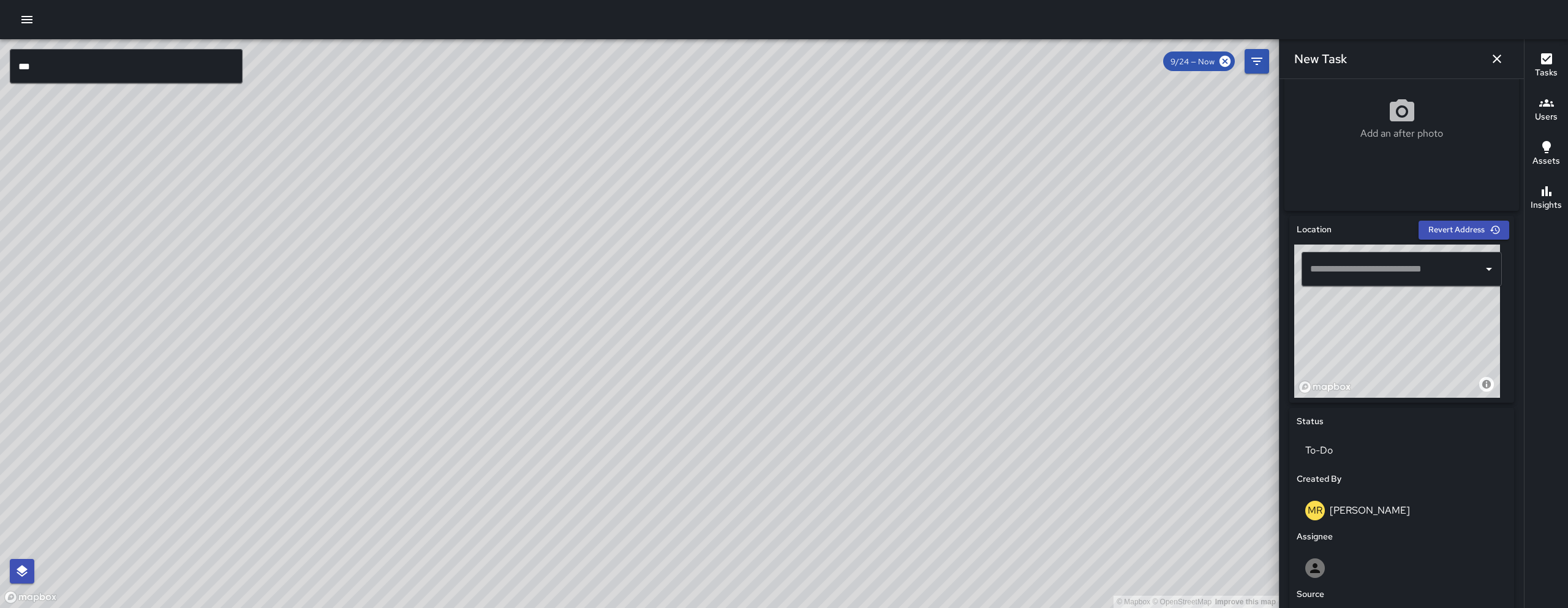
click at [1389, 367] on div "© Mapbox © OpenStreetMap Improve this map" at bounding box center [1397, 321] width 206 height 153
click at [1346, 328] on div "© Mapbox © OpenStreetMap Improve this map" at bounding box center [1397, 321] width 206 height 153
type input "**********"
click at [1404, 342] on div "© Mapbox © OpenStreetMap Improve this map" at bounding box center [1397, 321] width 206 height 153
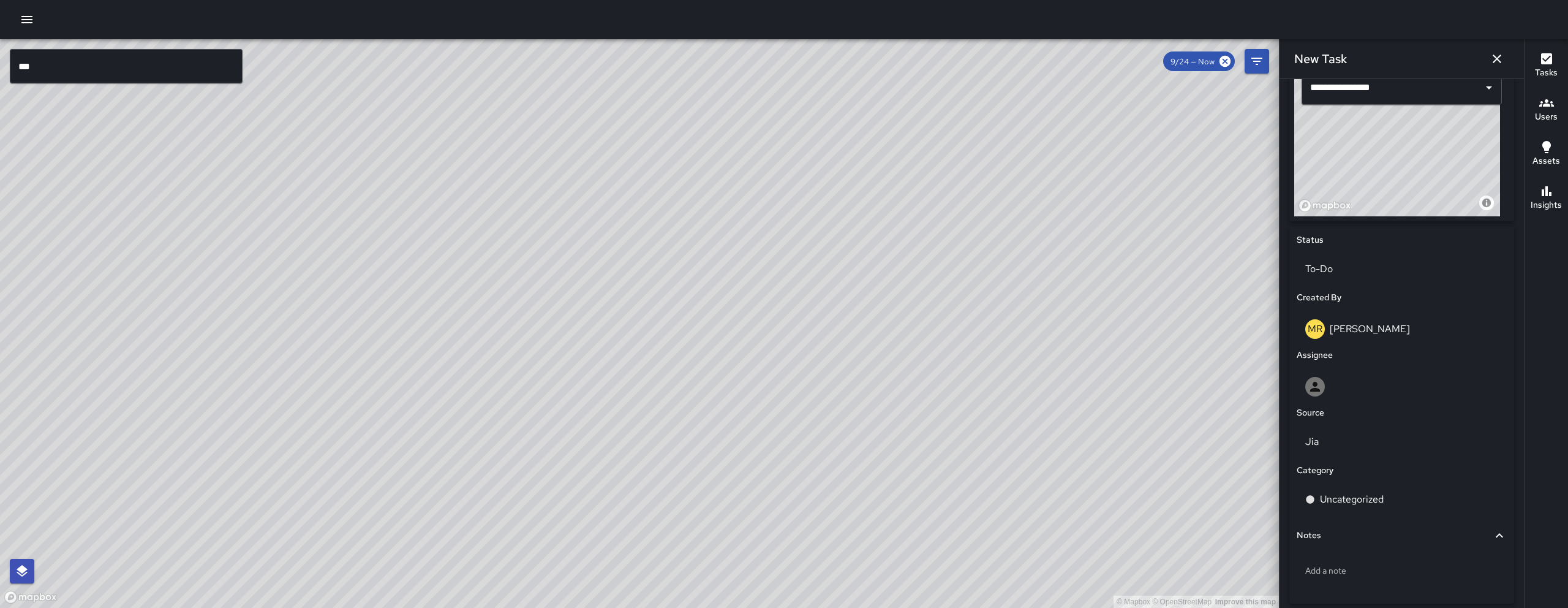
scroll to position [484, 0]
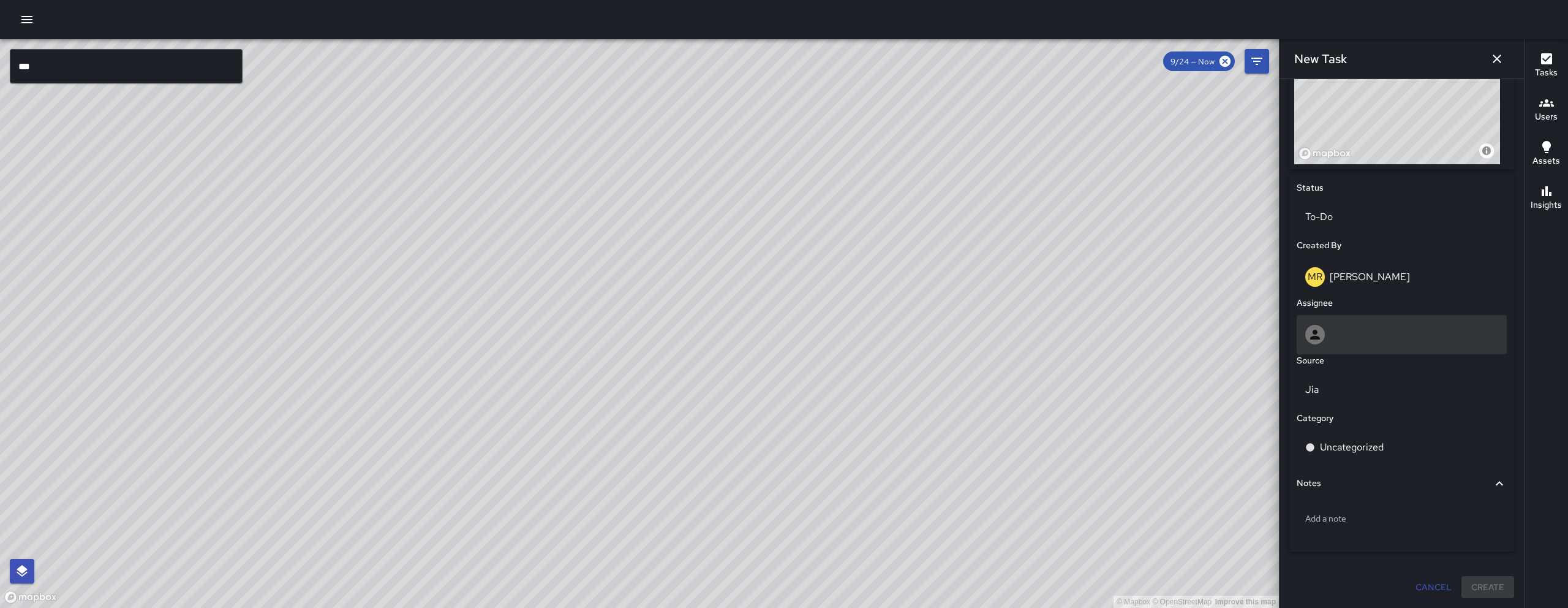
click at [1328, 342] on div at bounding box center [1401, 334] width 193 height 19
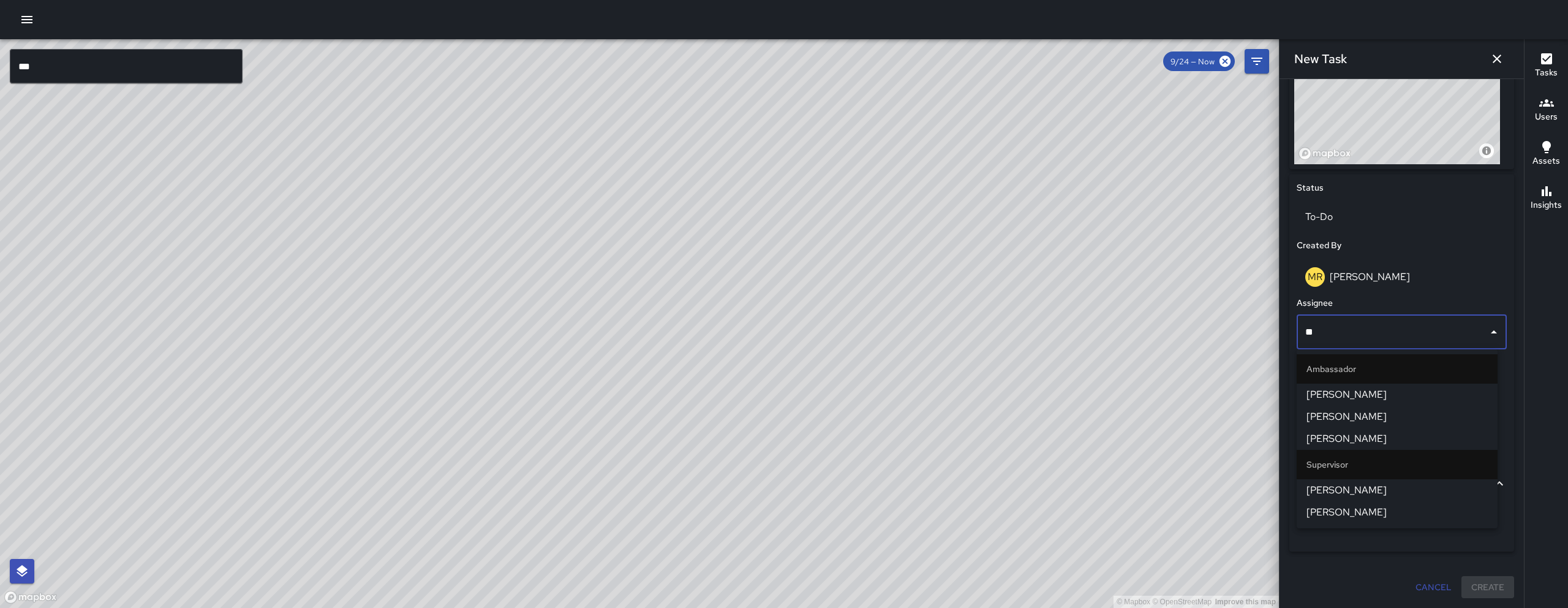
type input "***"
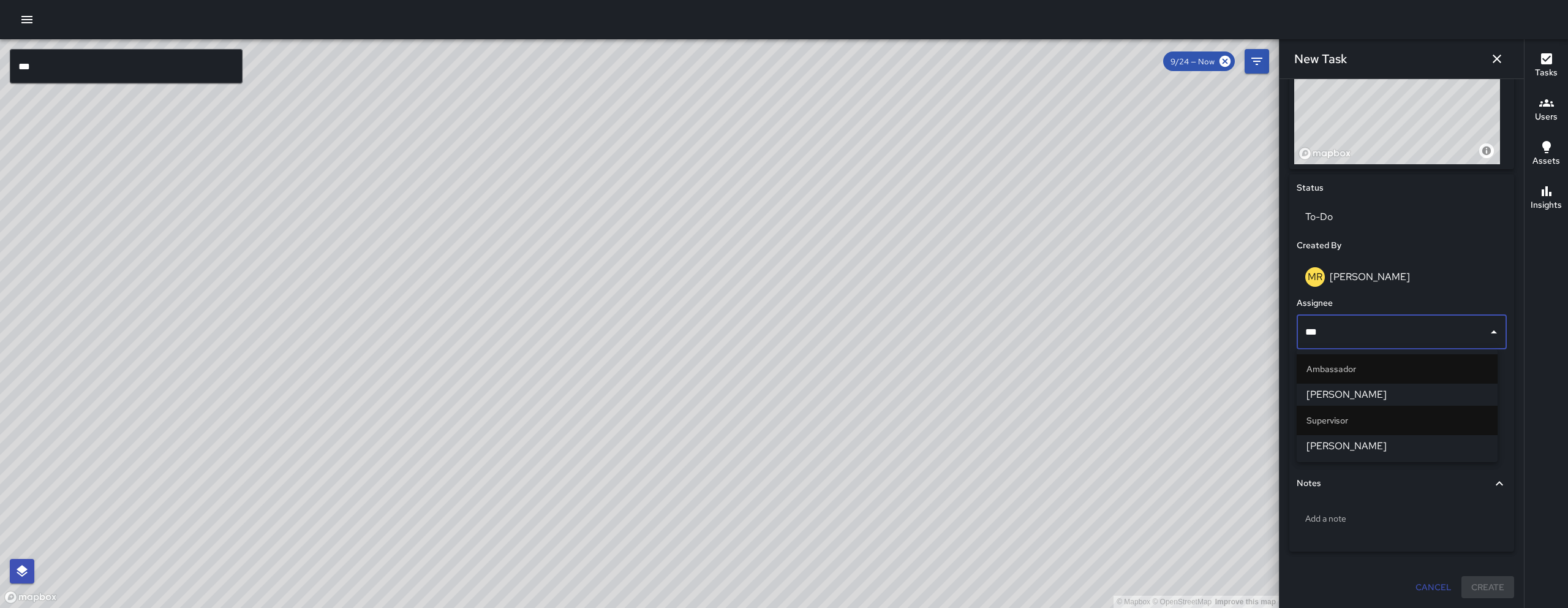
click at [1351, 453] on li "[PERSON_NAME]" at bounding box center [1397, 446] width 201 height 22
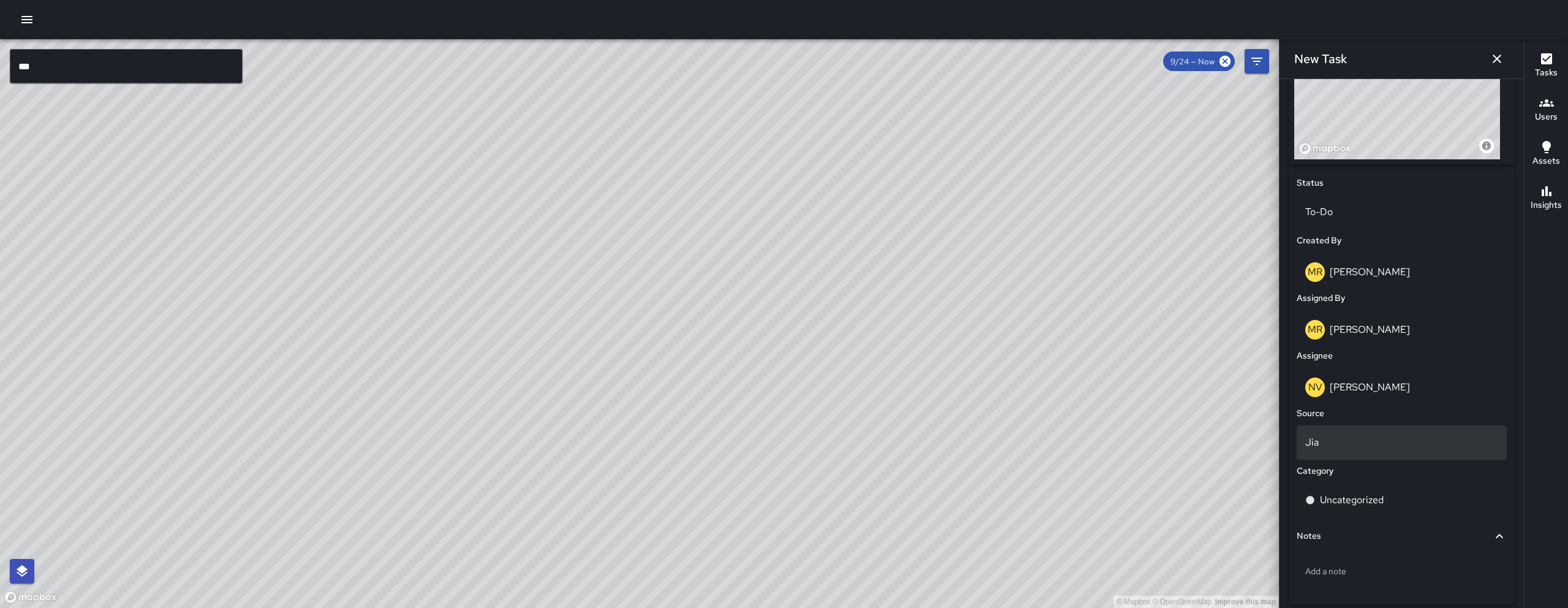
click at [1356, 448] on p "Jia" at bounding box center [1401, 442] width 193 height 14
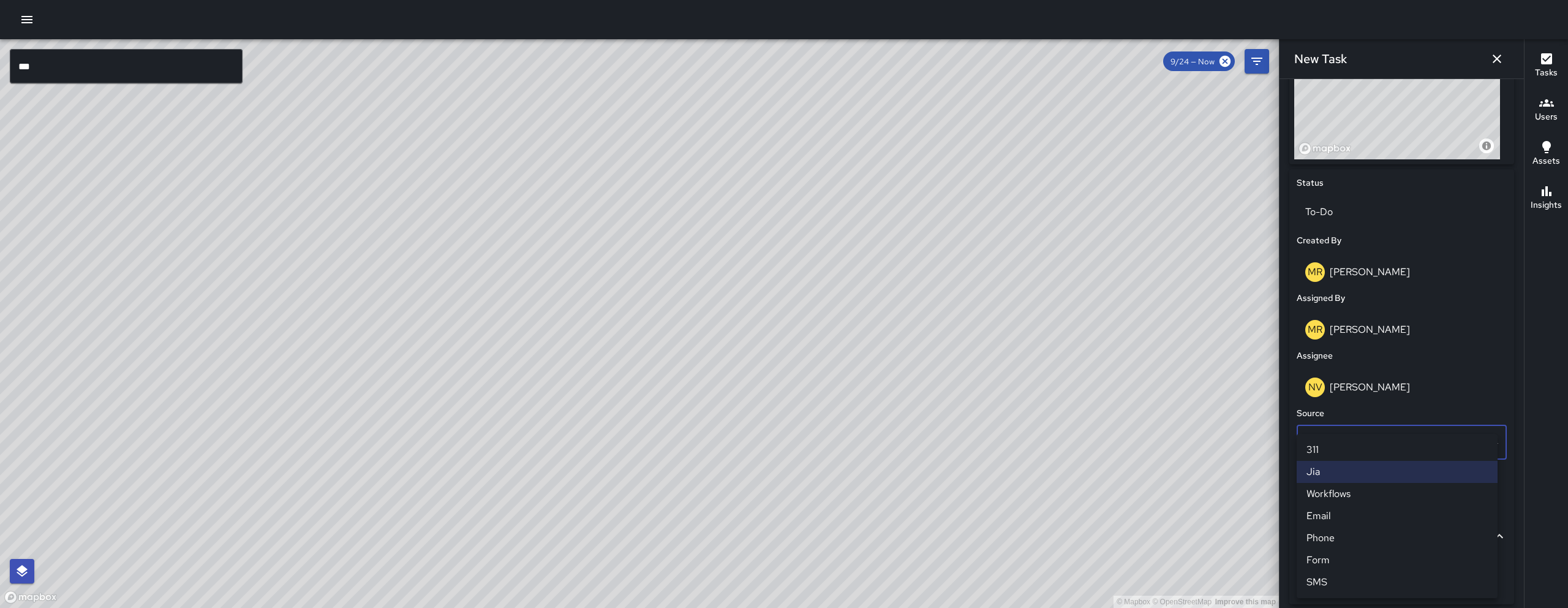
click at [1338, 515] on li "Email" at bounding box center [1397, 516] width 201 height 22
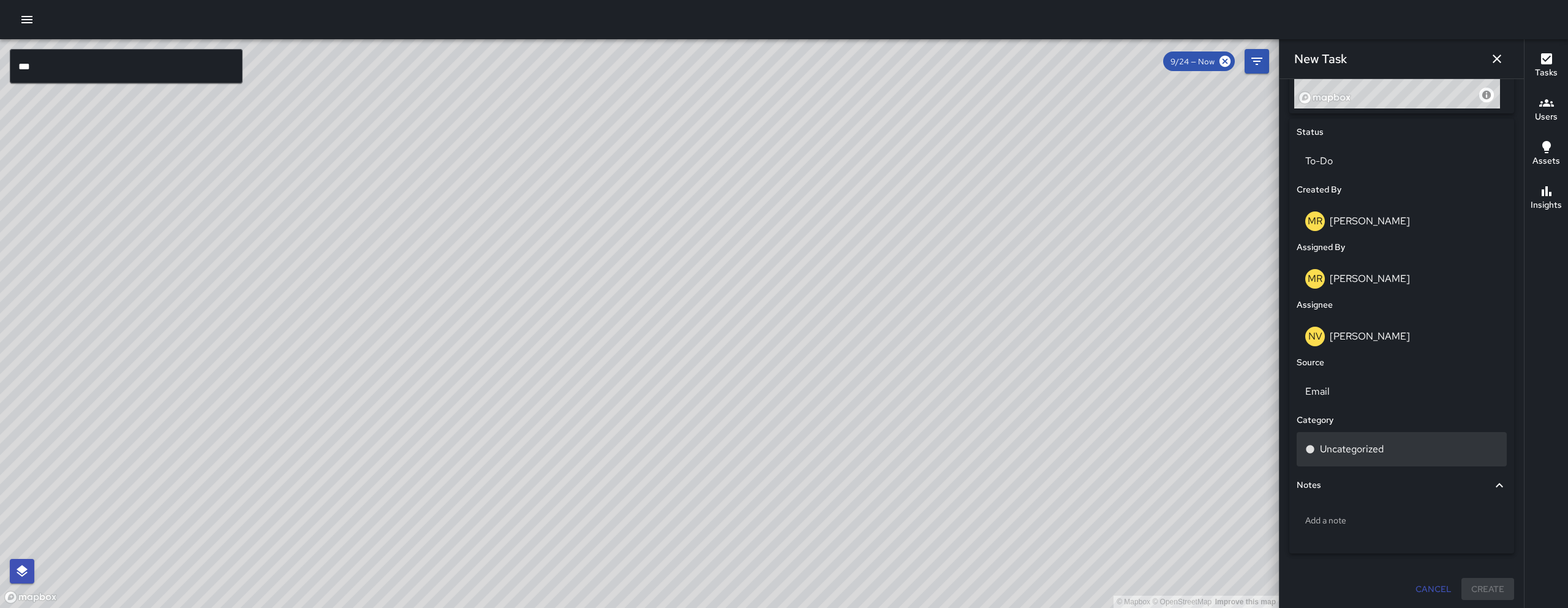
scroll to position [541, 0]
click at [1357, 444] on p "Uncategorized" at bounding box center [1351, 447] width 63 height 14
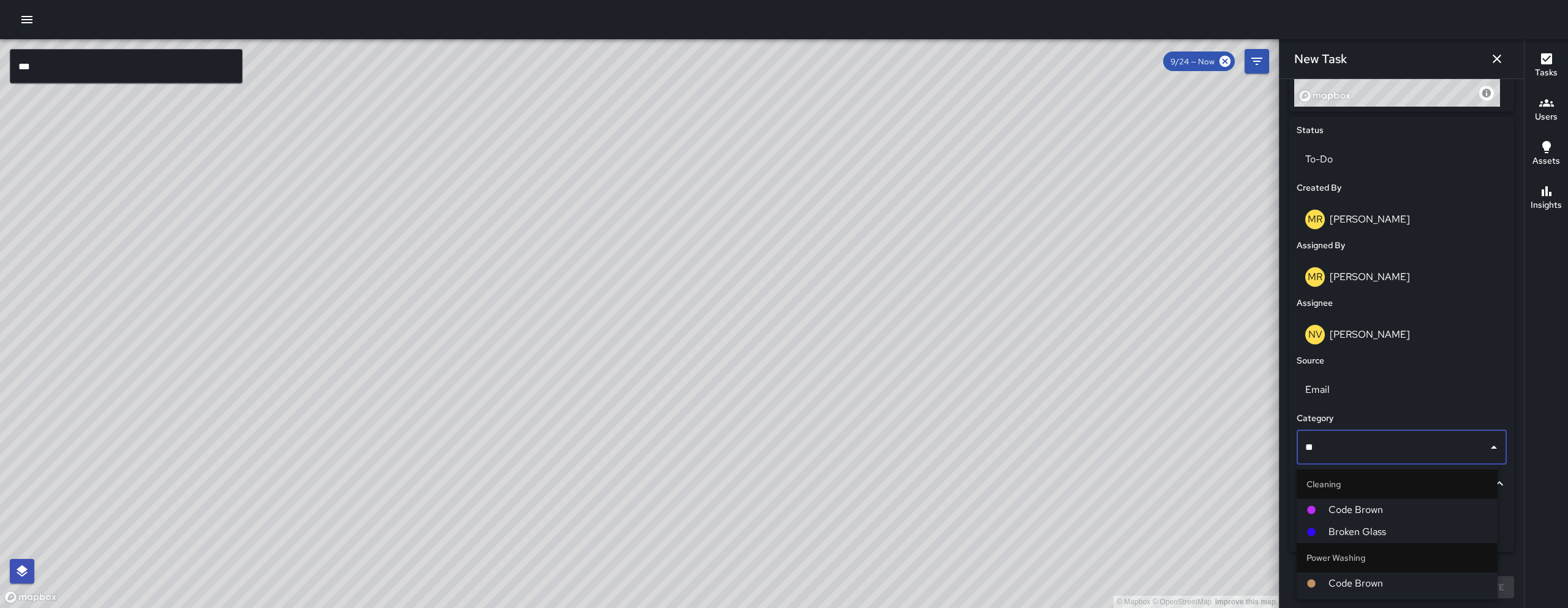
type input "***"
click at [1368, 534] on span "Broken Glass" at bounding box center [1408, 531] width 159 height 14
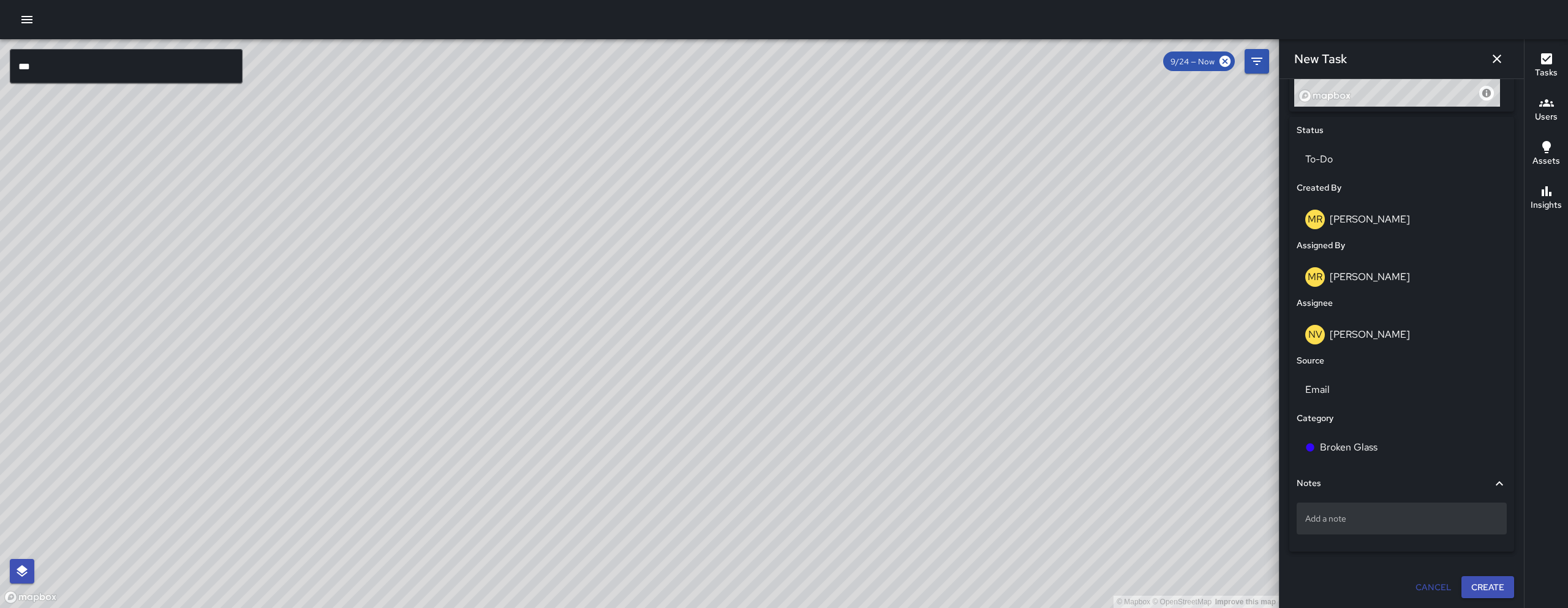
click at [1368, 529] on div "Add a note" at bounding box center [1402, 518] width 210 height 32
click at [1333, 519] on textarea "**********" at bounding box center [1397, 518] width 184 height 13
click at [1334, 519] on textarea "**********" at bounding box center [1397, 518] width 184 height 13
click at [1390, 520] on textarea "**********" at bounding box center [1397, 518] width 184 height 13
click at [1405, 520] on textarea "**********" at bounding box center [1397, 518] width 184 height 13
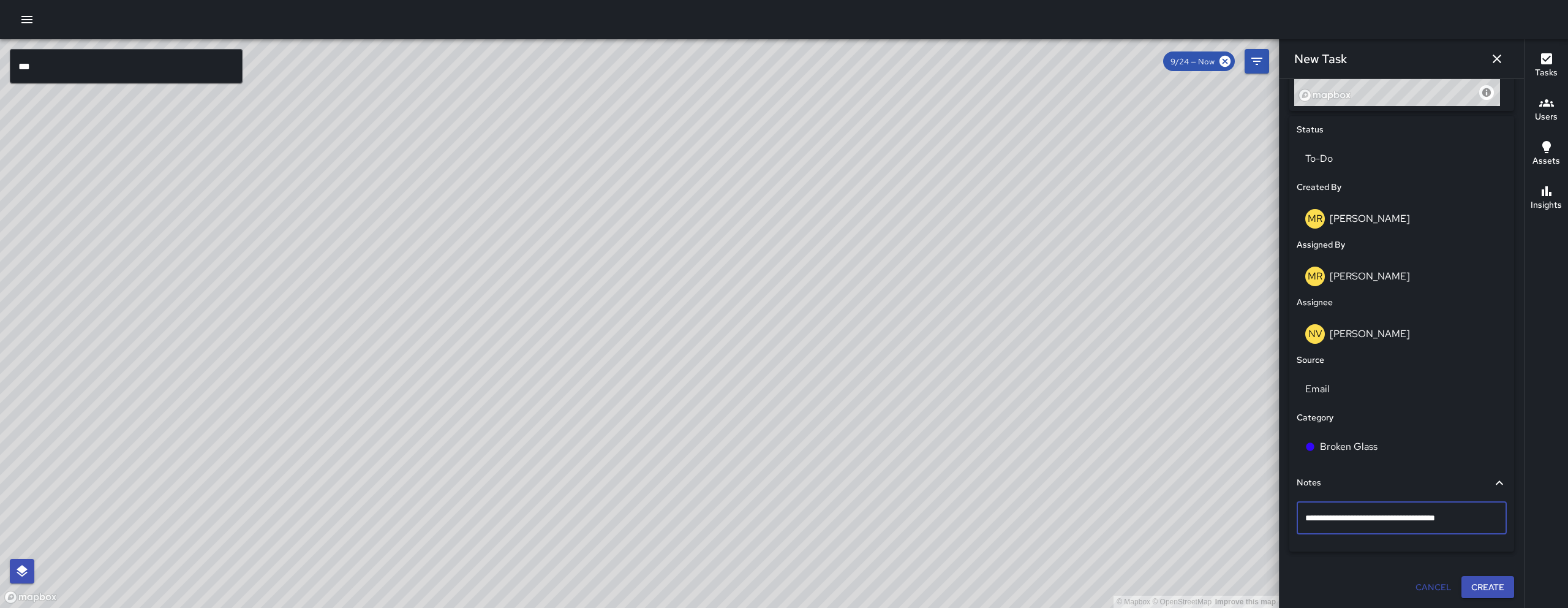
type textarea "**********"
click at [1448, 523] on textarea "**********" at bounding box center [1397, 518] width 184 height 13
click at [1474, 522] on textarea "**********" at bounding box center [1397, 518] width 184 height 13
click at [1473, 594] on button "Create" at bounding box center [1488, 587] width 53 height 23
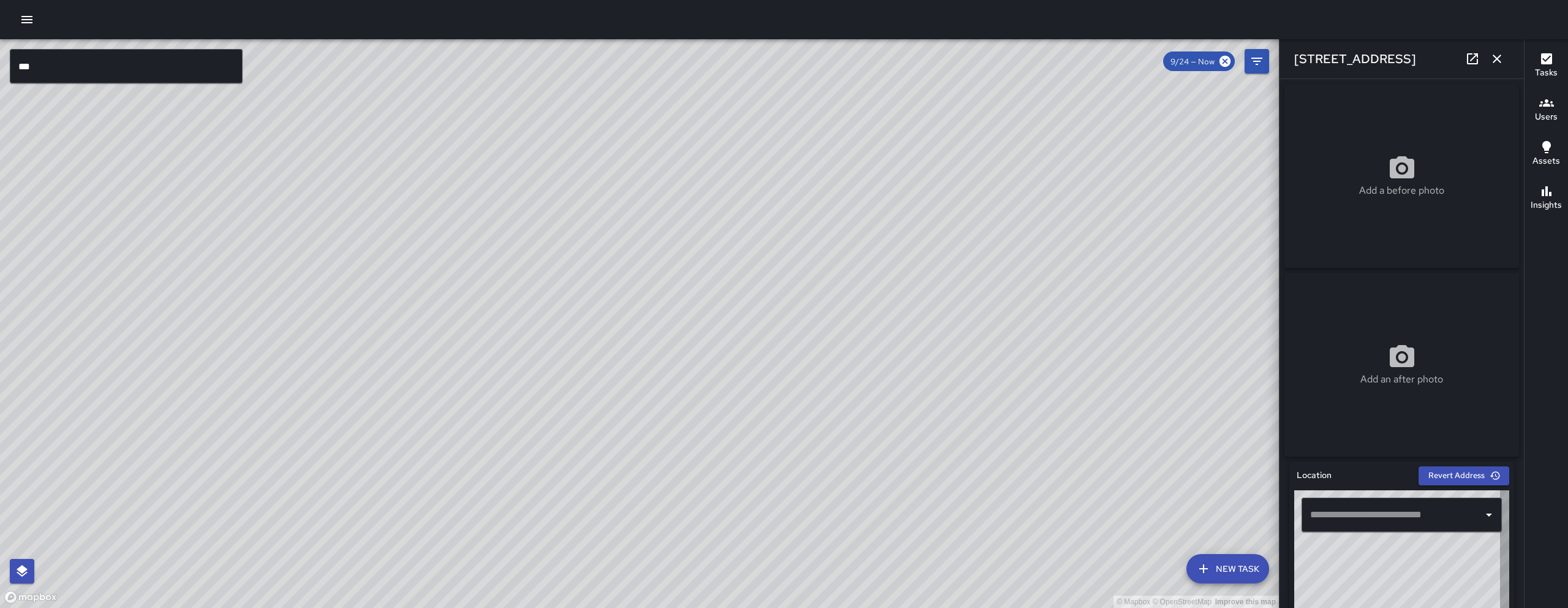
type input "**********"
click at [1347, 99] on div "Add a before photo" at bounding box center [1402, 176] width 235 height 184
type input "**********"
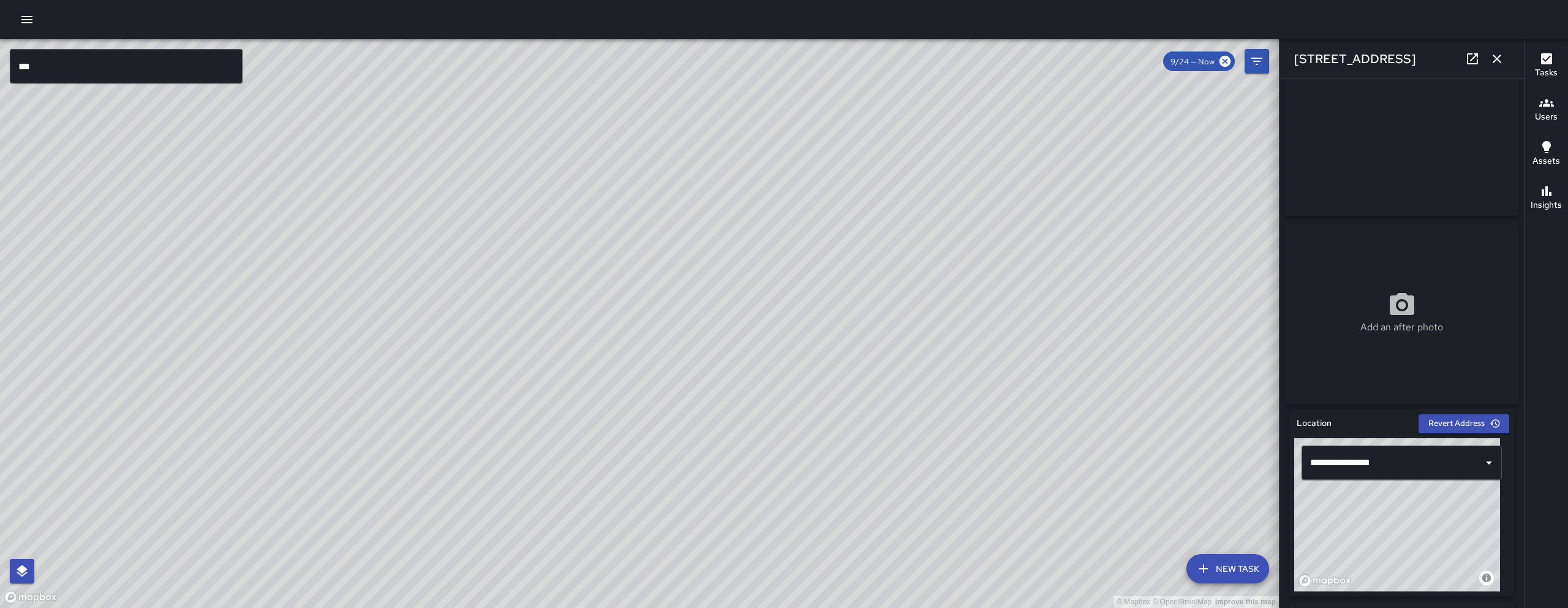
scroll to position [73, 0]
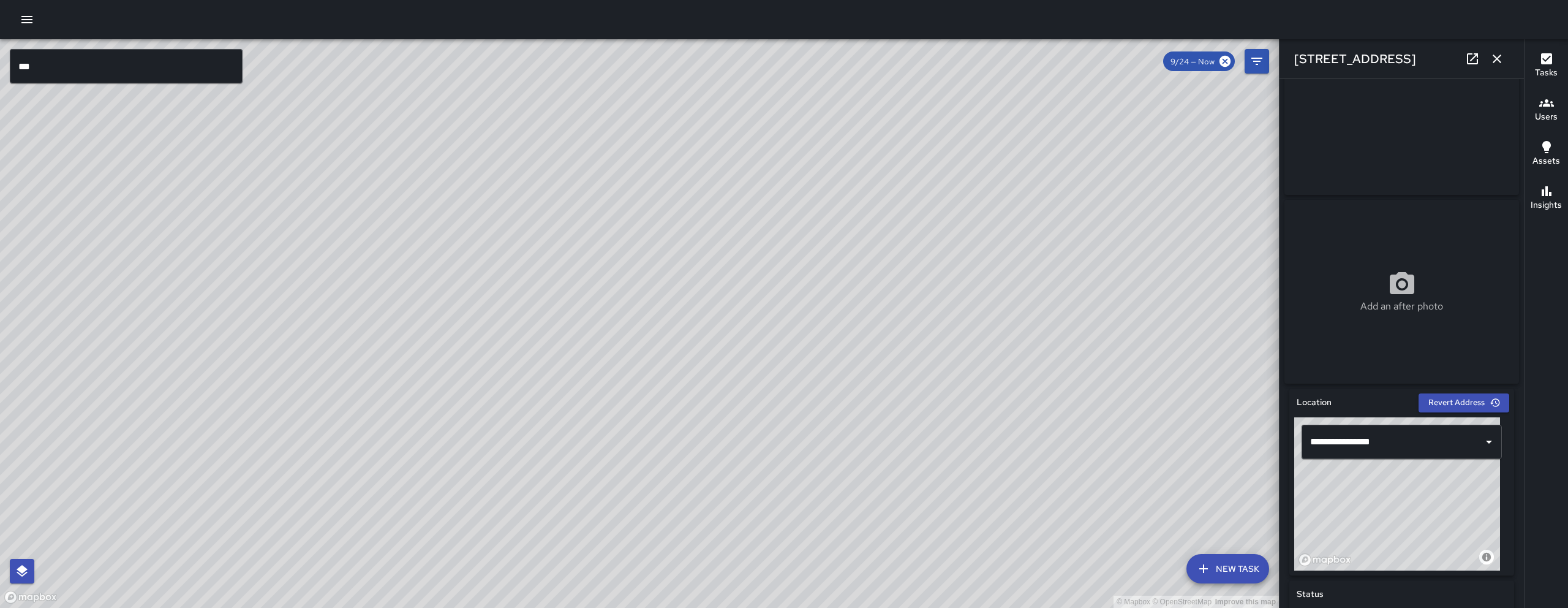
drag, startPoint x: 1388, startPoint y: 528, endPoint x: 1432, endPoint y: 516, distance: 45.6
click at [1432, 516] on div "© Mapbox © OpenStreetMap Improve this map" at bounding box center [1397, 494] width 206 height 153
type input "**********"
click at [1498, 57] on icon "button" at bounding box center [1496, 58] width 14 height 14
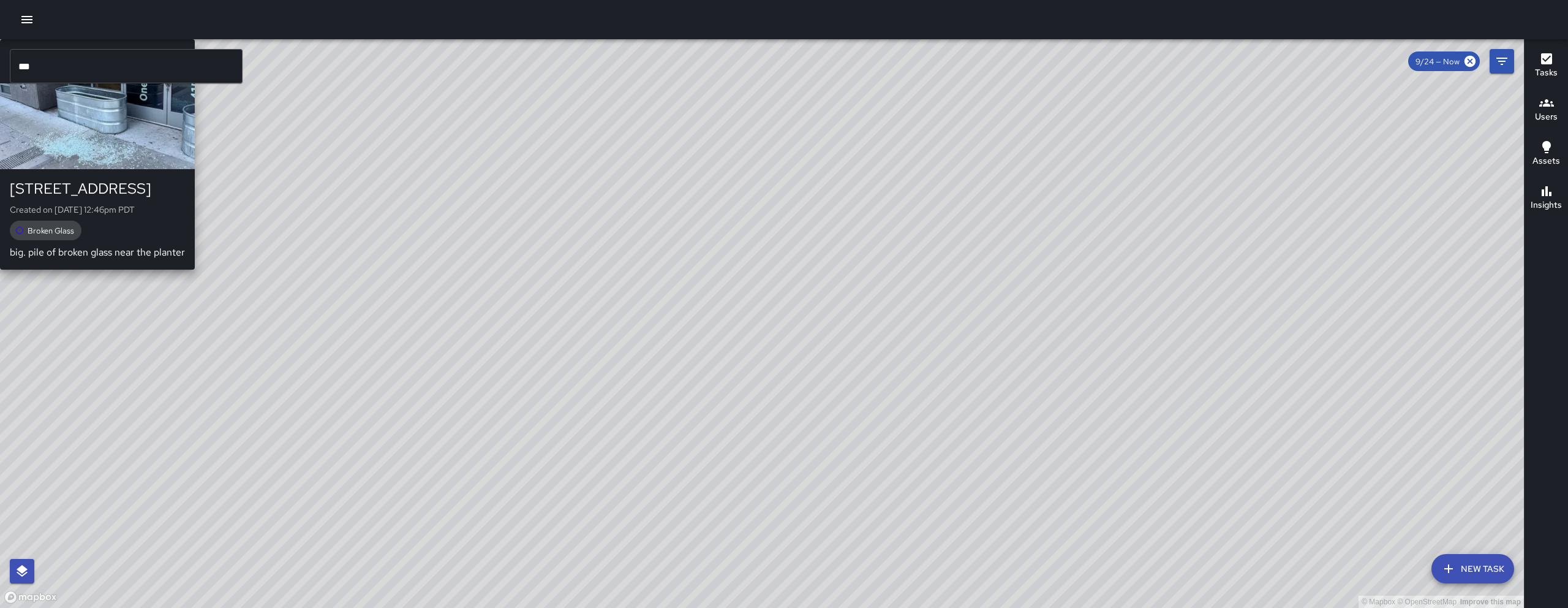
click at [735, 331] on div "© Mapbox © OpenStreetMap Improve this map NV Nicolas Vega 586 Minna Street Crea…" at bounding box center [761, 323] width 1523 height 568
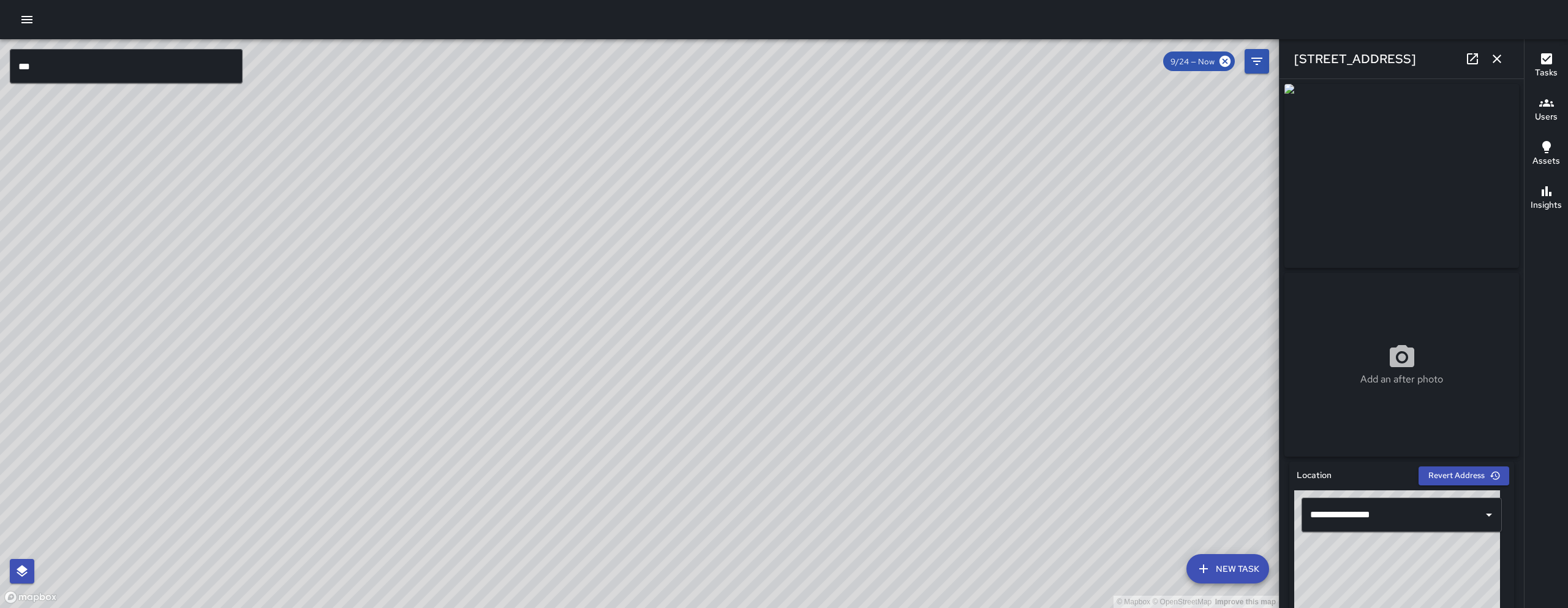
click at [1495, 63] on icon "button" at bounding box center [1496, 58] width 14 height 14
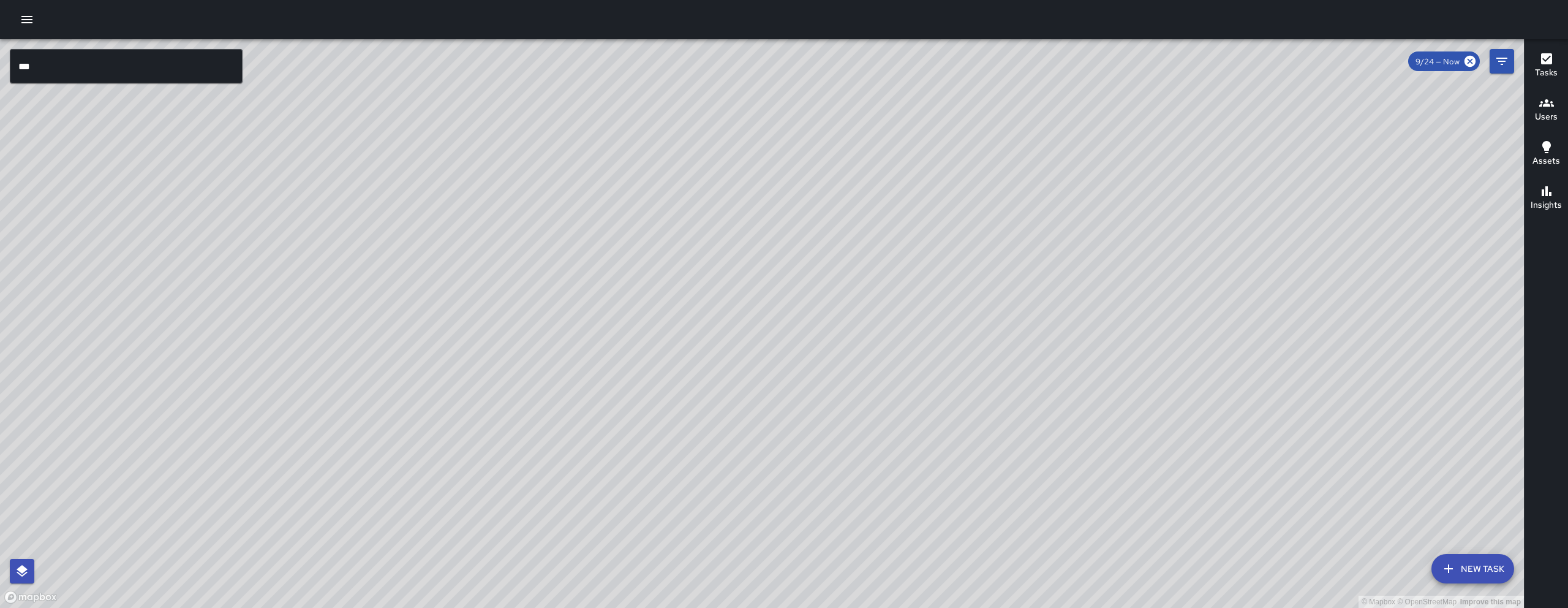
drag, startPoint x: 1346, startPoint y: 285, endPoint x: 826, endPoint y: 179, distance: 530.7
click at [826, 179] on div "© Mapbox © OpenStreetMap Improve this map" at bounding box center [761, 323] width 1523 height 568
drag, startPoint x: 1085, startPoint y: 309, endPoint x: 1159, endPoint y: 328, distance: 76.4
click at [1146, 320] on div "© Mapbox © OpenStreetMap Improve this map" at bounding box center [761, 323] width 1523 height 568
drag, startPoint x: 1077, startPoint y: 427, endPoint x: 1082, endPoint y: 416, distance: 12.1
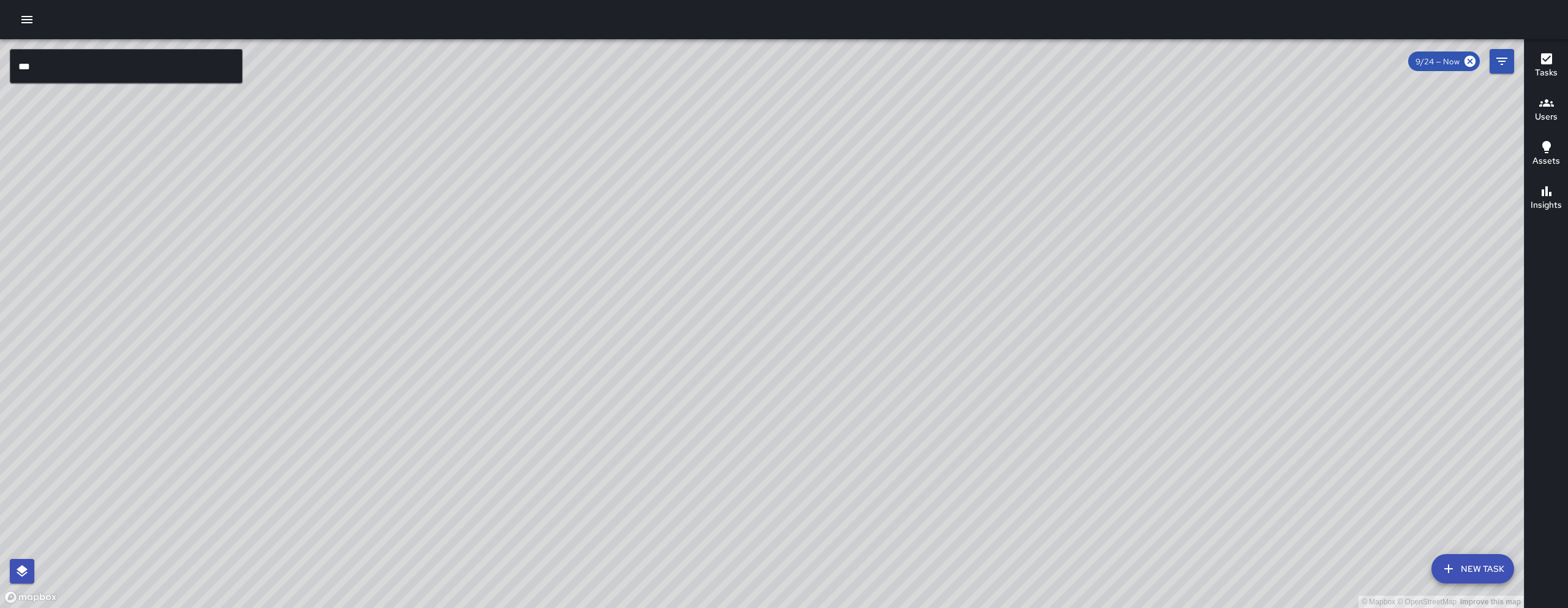
click at [1082, 416] on div "© Mapbox © OpenStreetMap Improve this map" at bounding box center [761, 323] width 1523 height 568
click at [1498, 55] on icon "Filters" at bounding box center [1501, 61] width 14 height 14
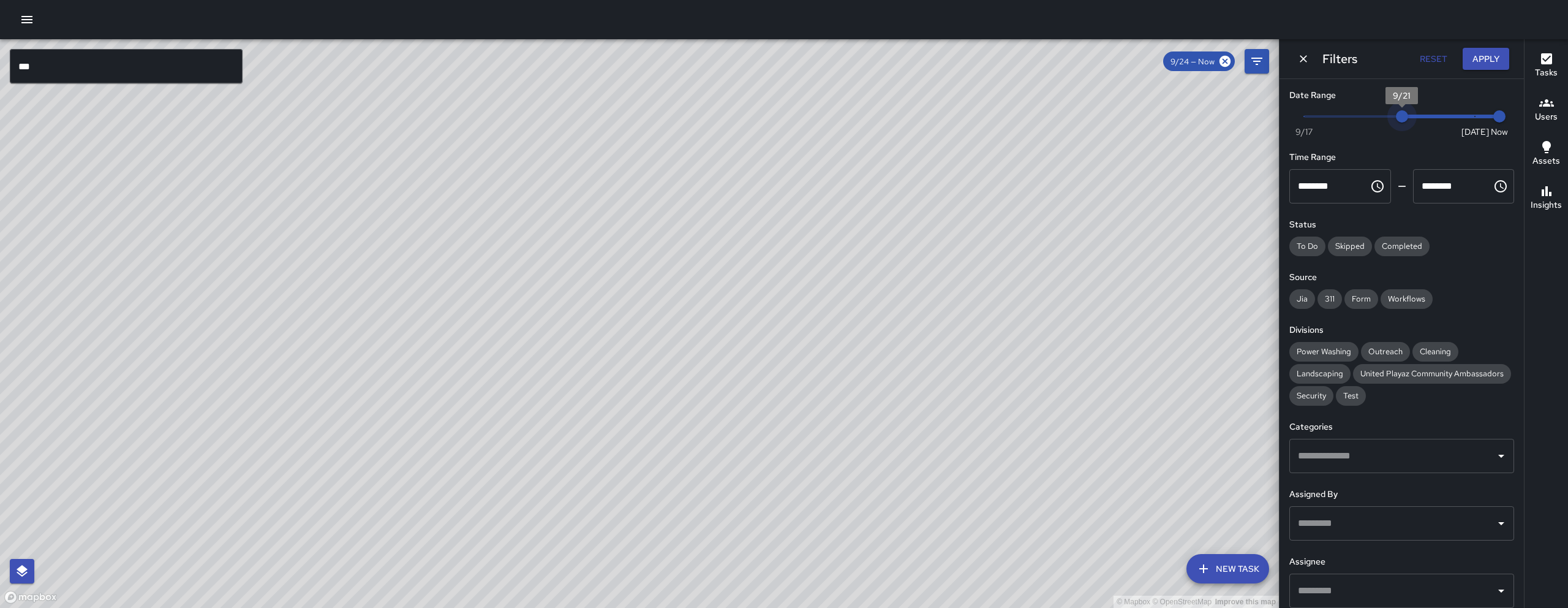
drag, startPoint x: 1470, startPoint y: 114, endPoint x: 1404, endPoint y: 114, distance: 66.0
click at [1404, 114] on span "9/21" at bounding box center [1402, 117] width 13 height 13
type input "*"
drag, startPoint x: 1423, startPoint y: 117, endPoint x: 1523, endPoint y: 117, distance: 100.0
click at [1523, 117] on div "Date Range Now Today 9/17 9/24 12:50 pm Time Range ******** ​ ******** ​ Status…" at bounding box center [1401, 344] width 244 height 529
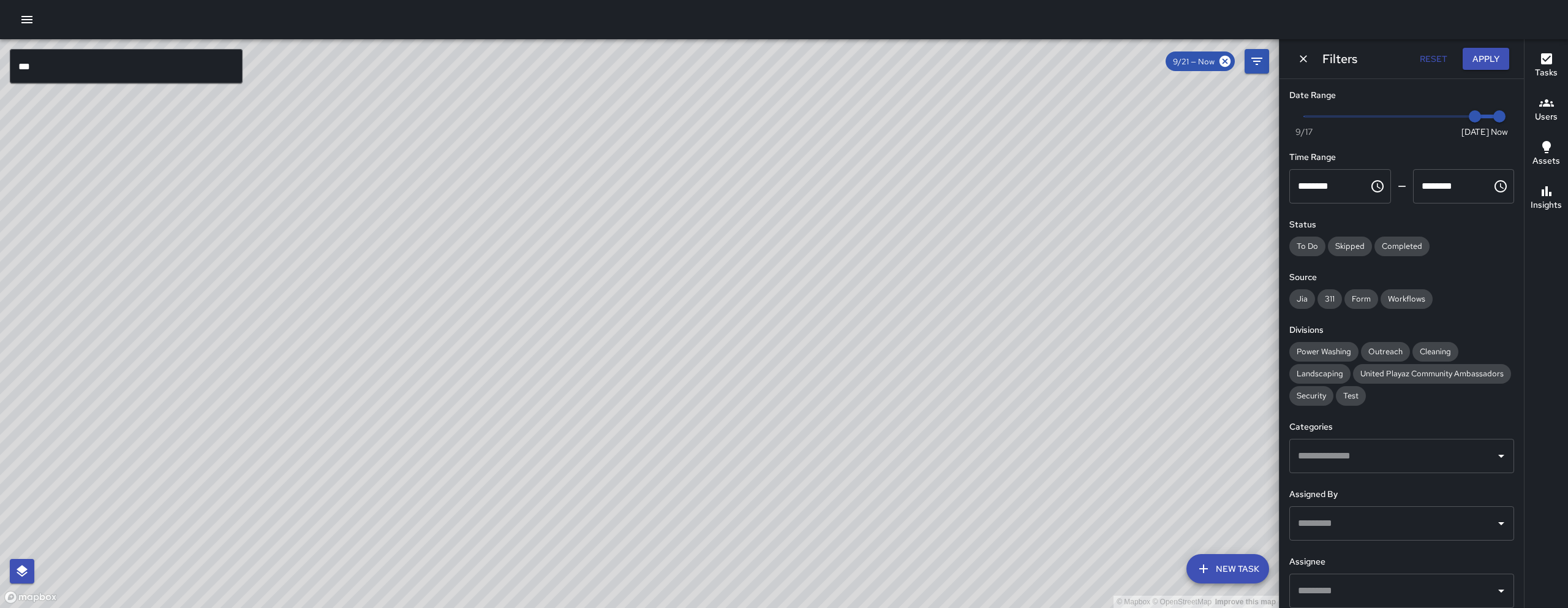
click at [1299, 55] on icon "Dismiss" at bounding box center [1303, 59] width 13 height 13
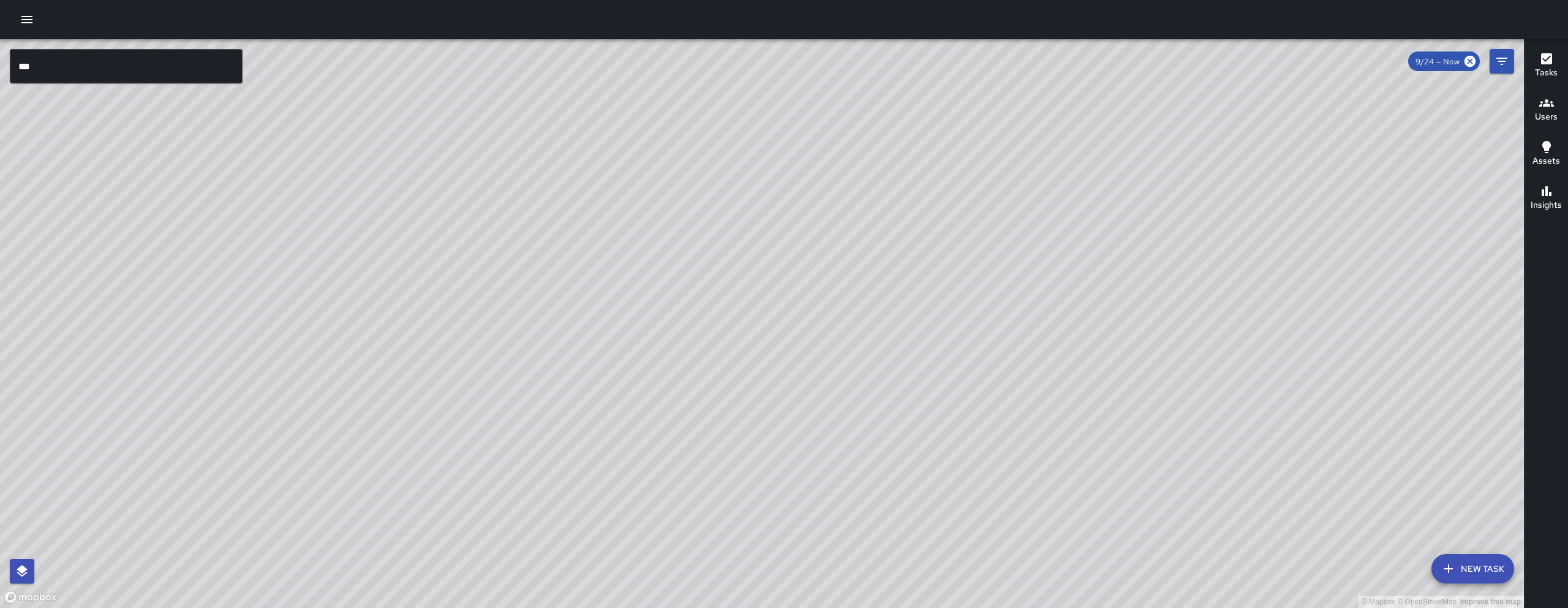
click at [1567, 552] on div "Tasks Users Assets Insights" at bounding box center [1545, 323] width 44 height 568
click at [1488, 550] on div "© Mapbox © OpenStreetMap Improve this map" at bounding box center [761, 323] width 1523 height 568
click at [1490, 558] on button "New Task" at bounding box center [1473, 568] width 83 height 30
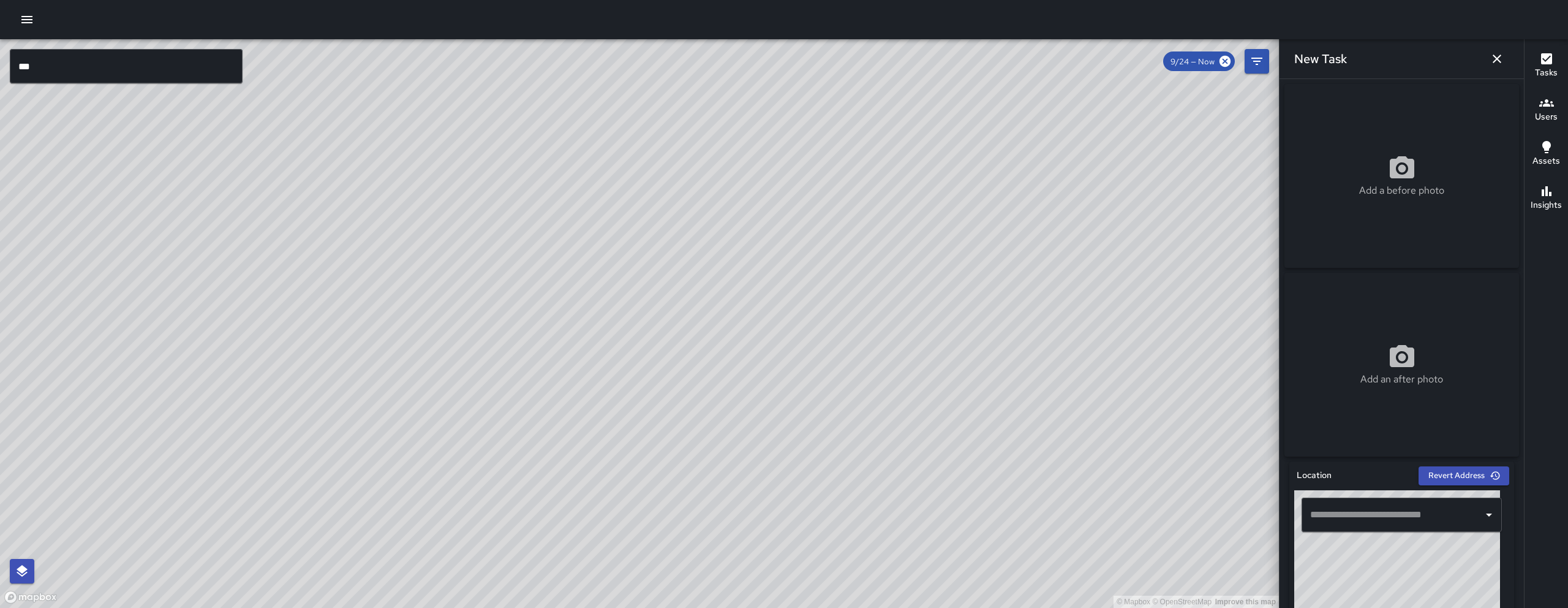
drag, startPoint x: 1419, startPoint y: 562, endPoint x: 1343, endPoint y: 591, distance: 81.3
click at [1343, 591] on div "© Mapbox © OpenStreetMap Improve this map" at bounding box center [1397, 567] width 206 height 153
drag, startPoint x: 1380, startPoint y: 568, endPoint x: 1387, endPoint y: 597, distance: 29.8
click at [1387, 597] on div "© Mapbox © OpenStreetMap Improve this map" at bounding box center [1397, 567] width 206 height 153
drag, startPoint x: 1378, startPoint y: 573, endPoint x: 1382, endPoint y: 582, distance: 9.8
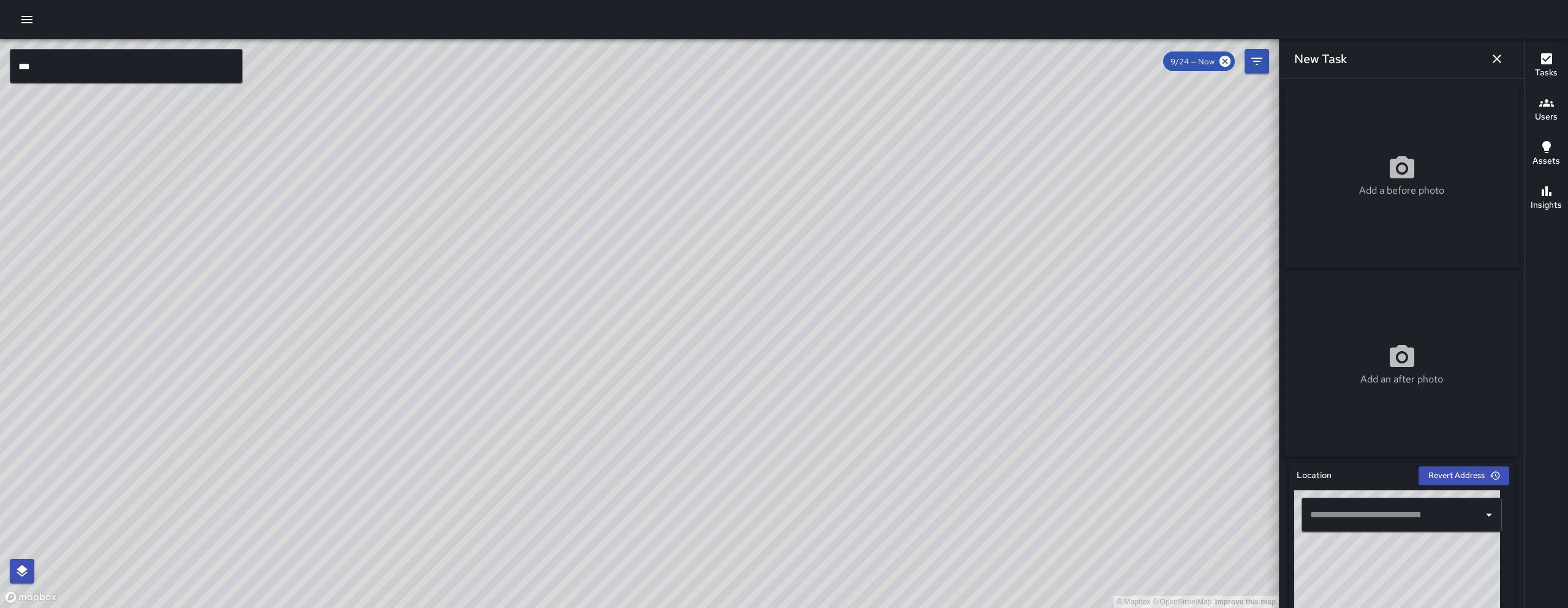
click at [1382, 582] on div "© Mapbox © OpenStreetMap Improve this map" at bounding box center [1397, 567] width 206 height 153
click at [1373, 559] on div "© Mapbox © OpenStreetMap Improve this map" at bounding box center [1397, 567] width 206 height 153
type input "**********"
click at [1397, 592] on div "© Mapbox © OpenStreetMap Improve this map" at bounding box center [1397, 567] width 206 height 153
click at [1450, 188] on div "Add a before photo" at bounding box center [1402, 176] width 235 height 44
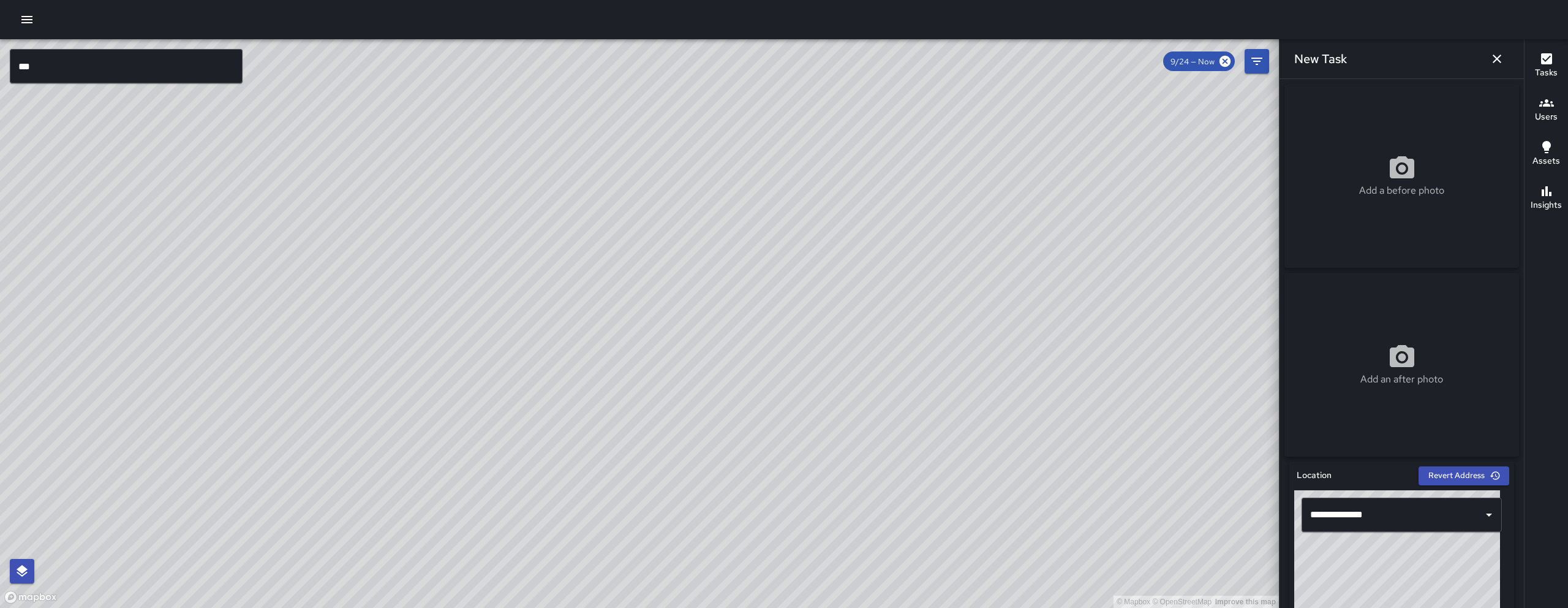
click at [1450, 188] on div "Add a before photo" at bounding box center [1402, 176] width 235 height 44
type input "**********"
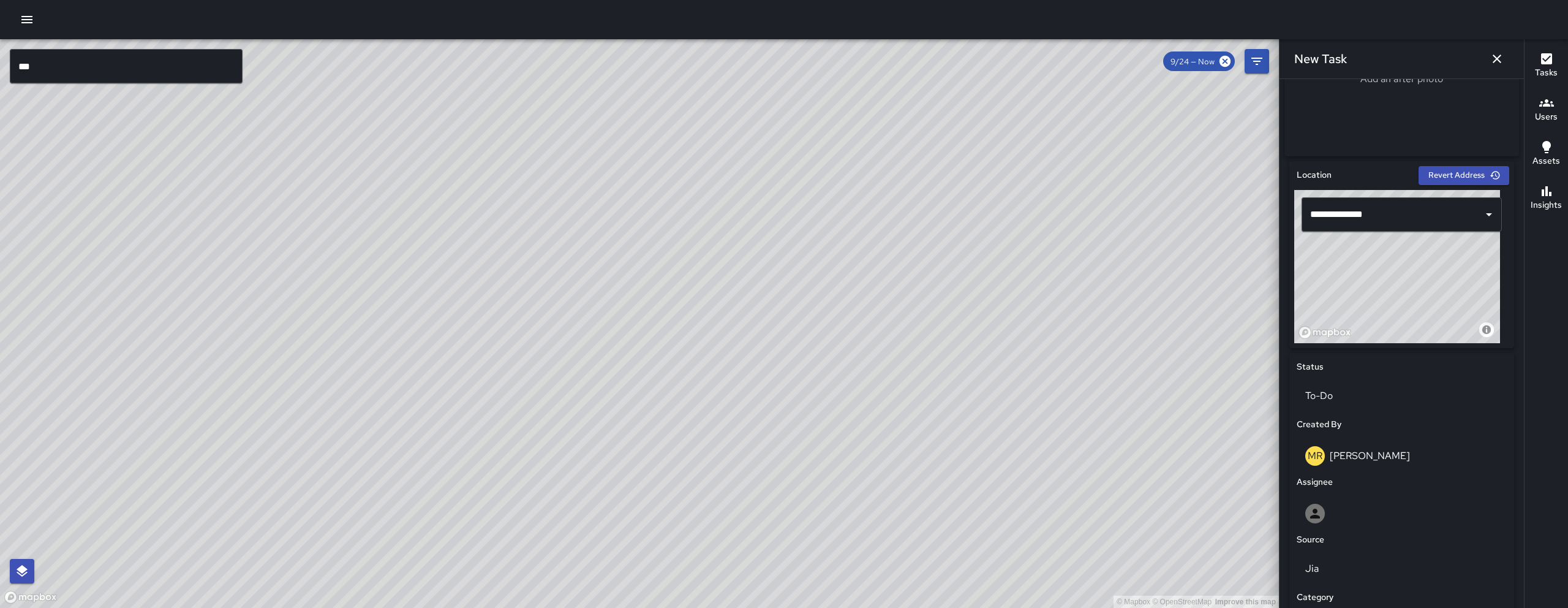
scroll to position [484, 0]
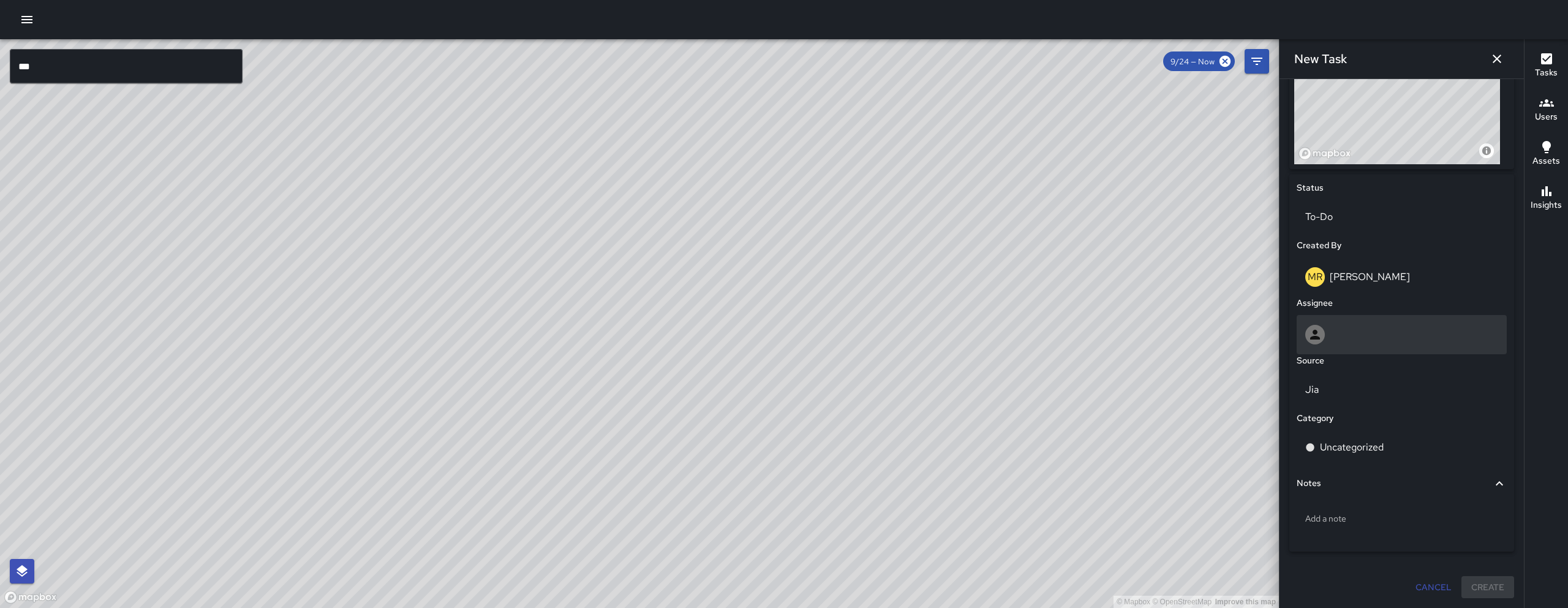
click at [1376, 333] on div at bounding box center [1401, 334] width 193 height 19
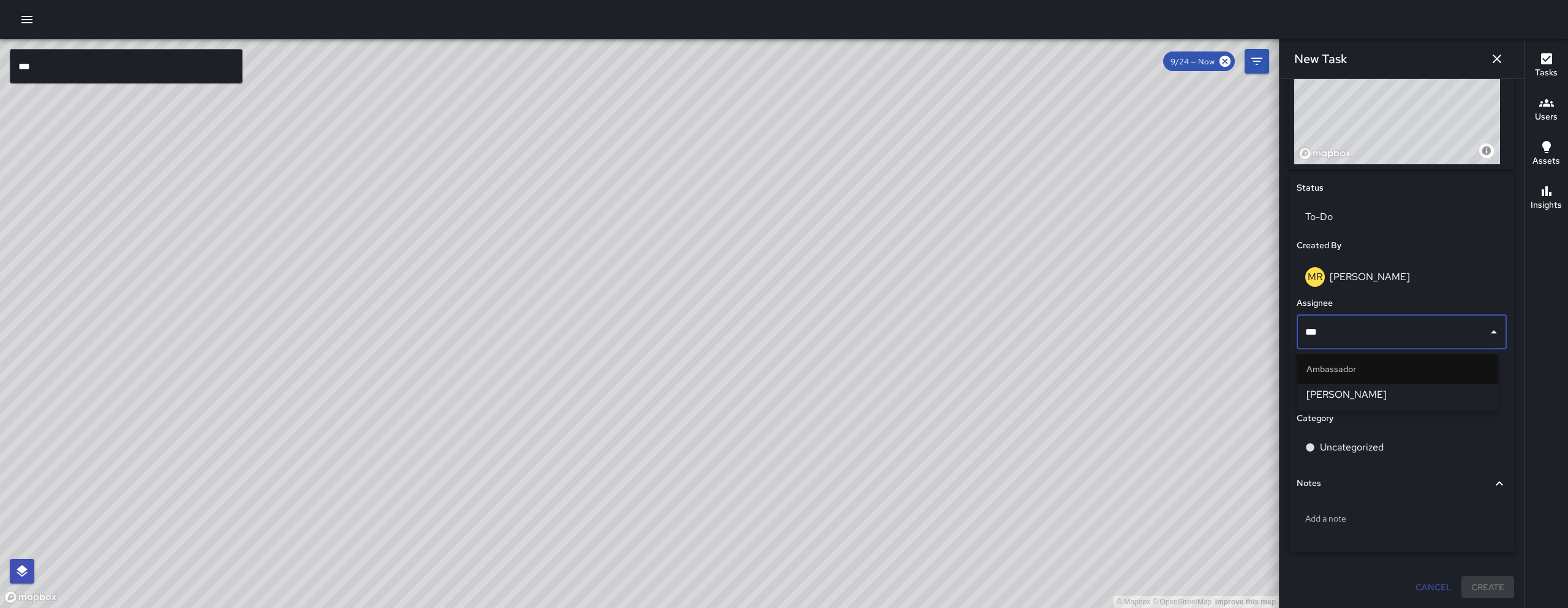
type input "****"
click at [1352, 391] on span "[PERSON_NAME]" at bounding box center [1397, 394] width 181 height 14
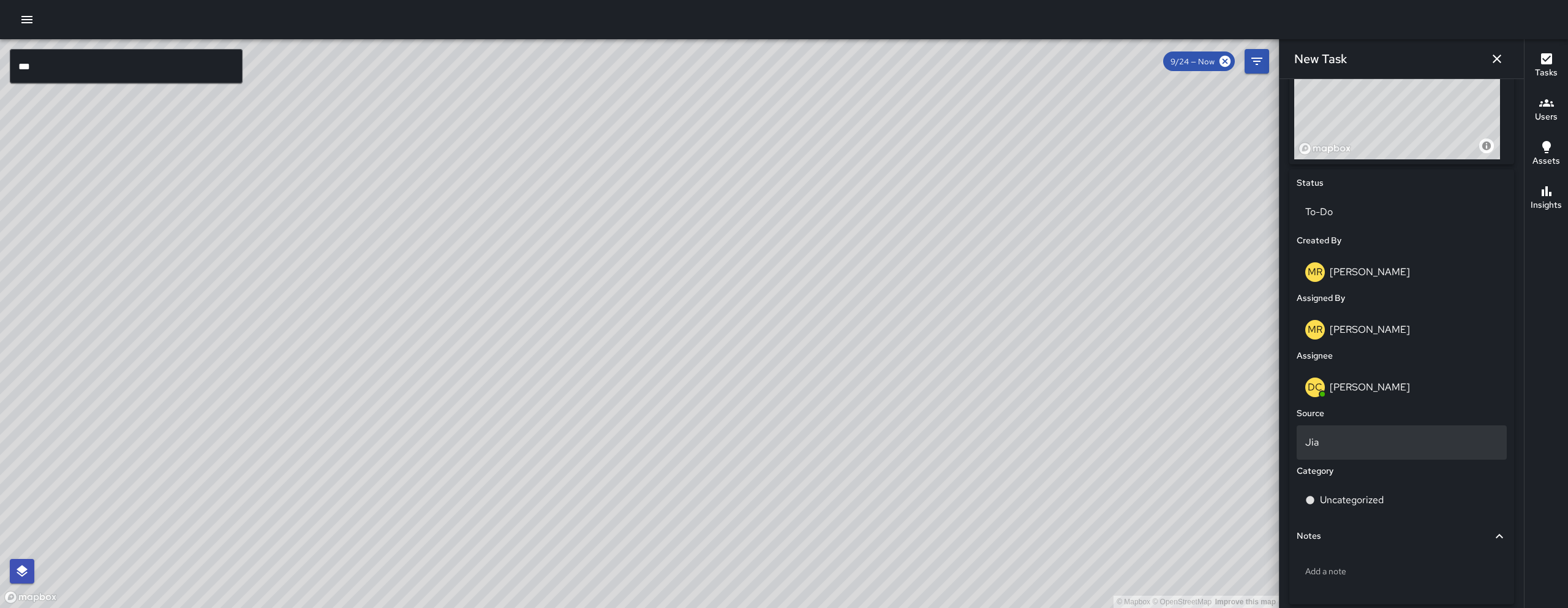
click at [1360, 450] on p "Jia" at bounding box center [1401, 442] width 193 height 14
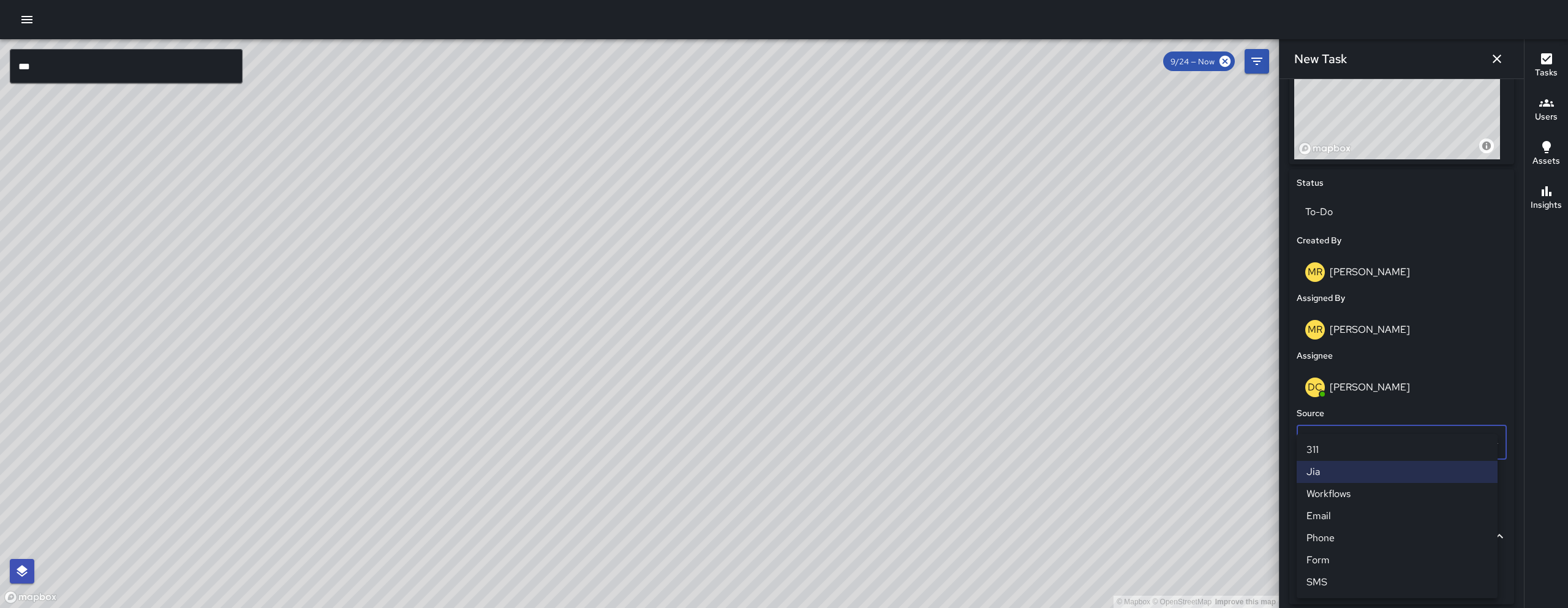
click at [1349, 508] on li "Email" at bounding box center [1397, 516] width 201 height 22
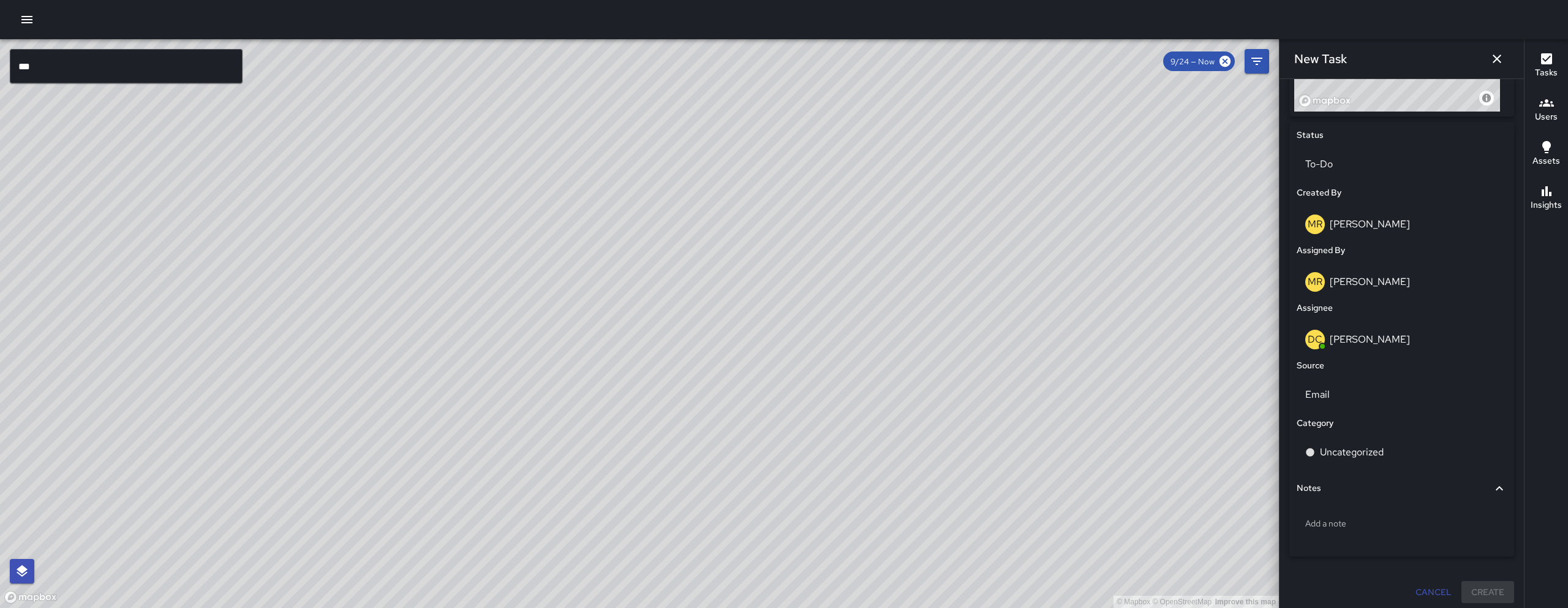
scroll to position [541, 0]
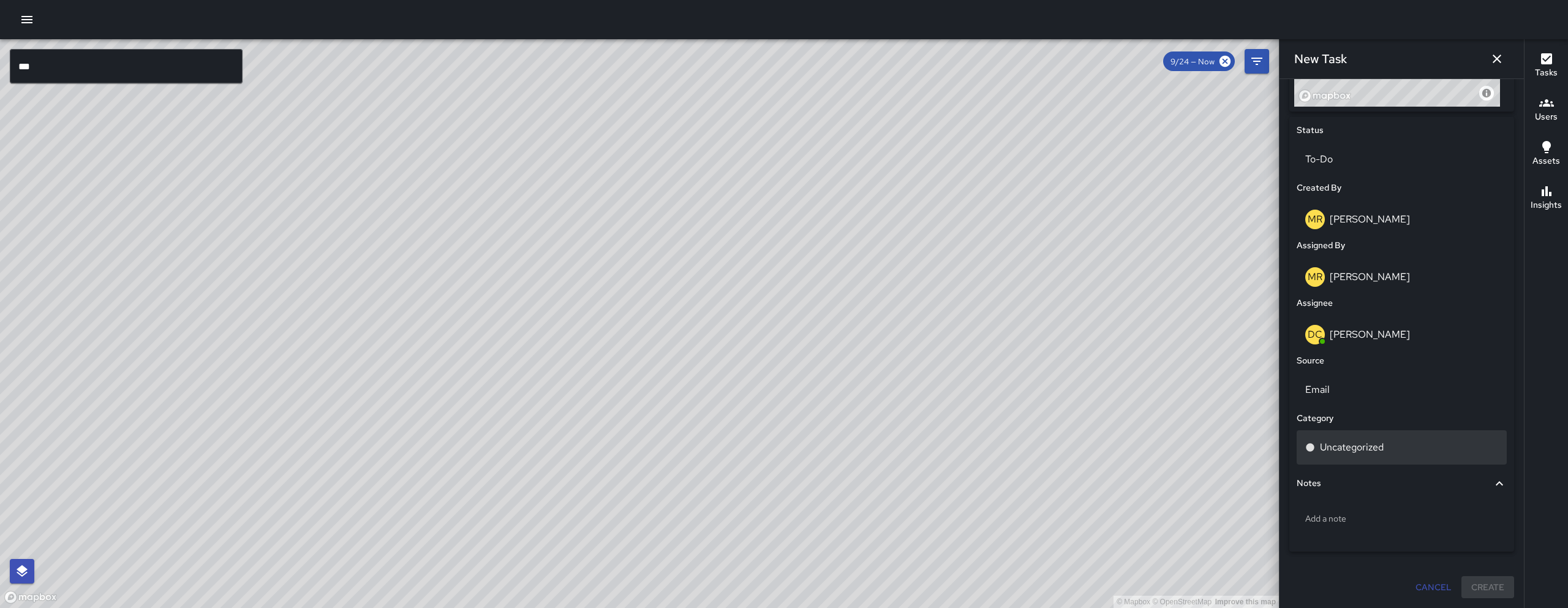
click at [1351, 458] on div "Uncategorized" at bounding box center [1402, 447] width 210 height 35
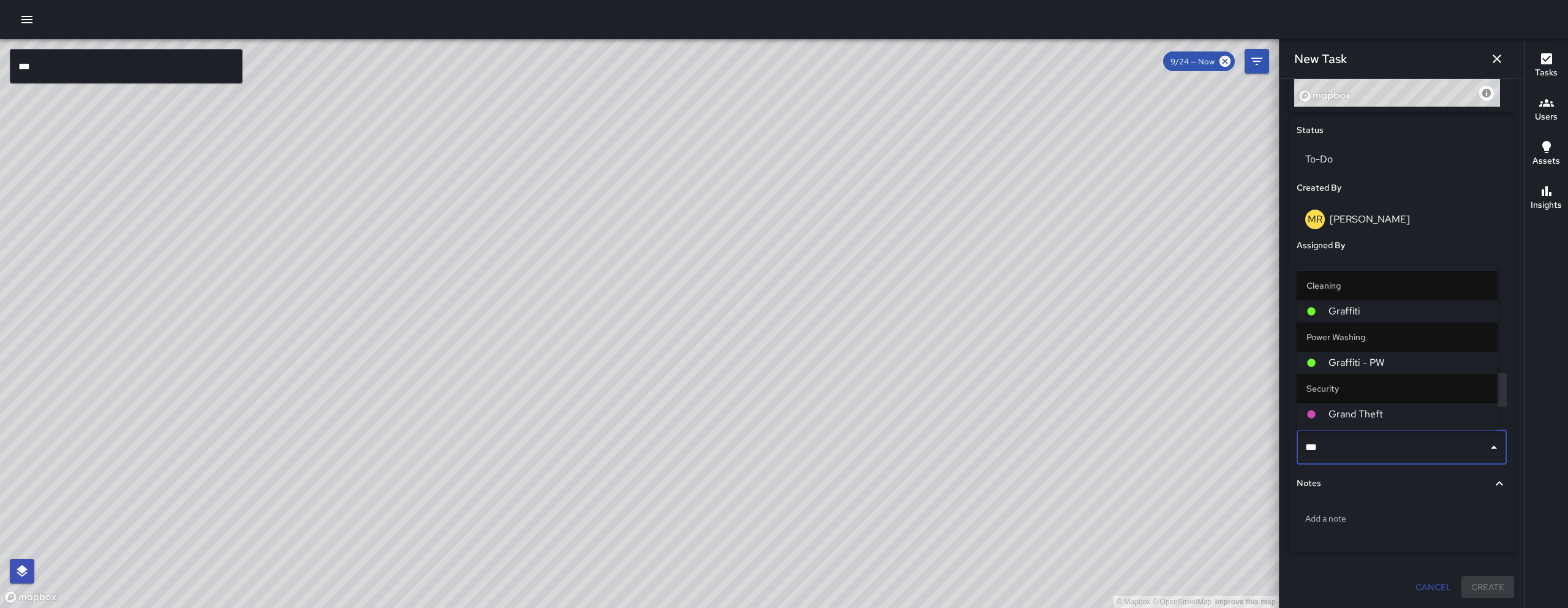
type input "****"
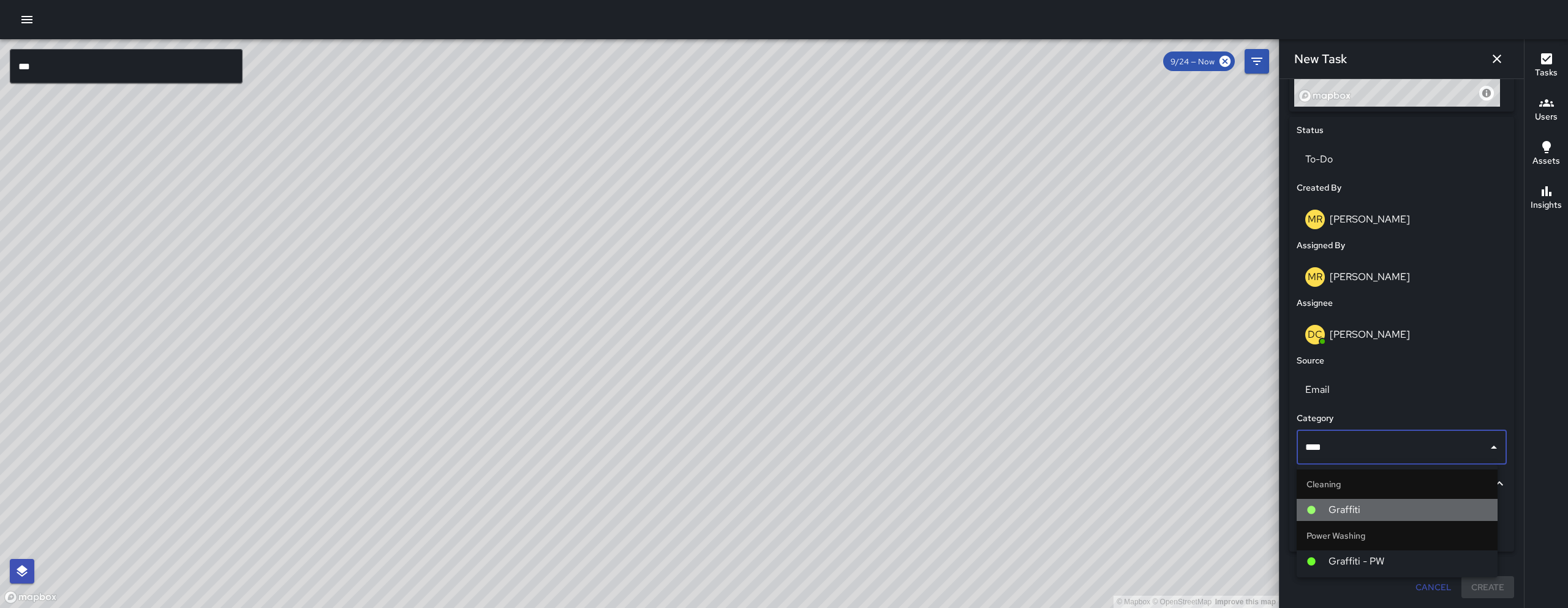
click at [1387, 500] on li "Graffiti" at bounding box center [1397, 509] width 201 height 22
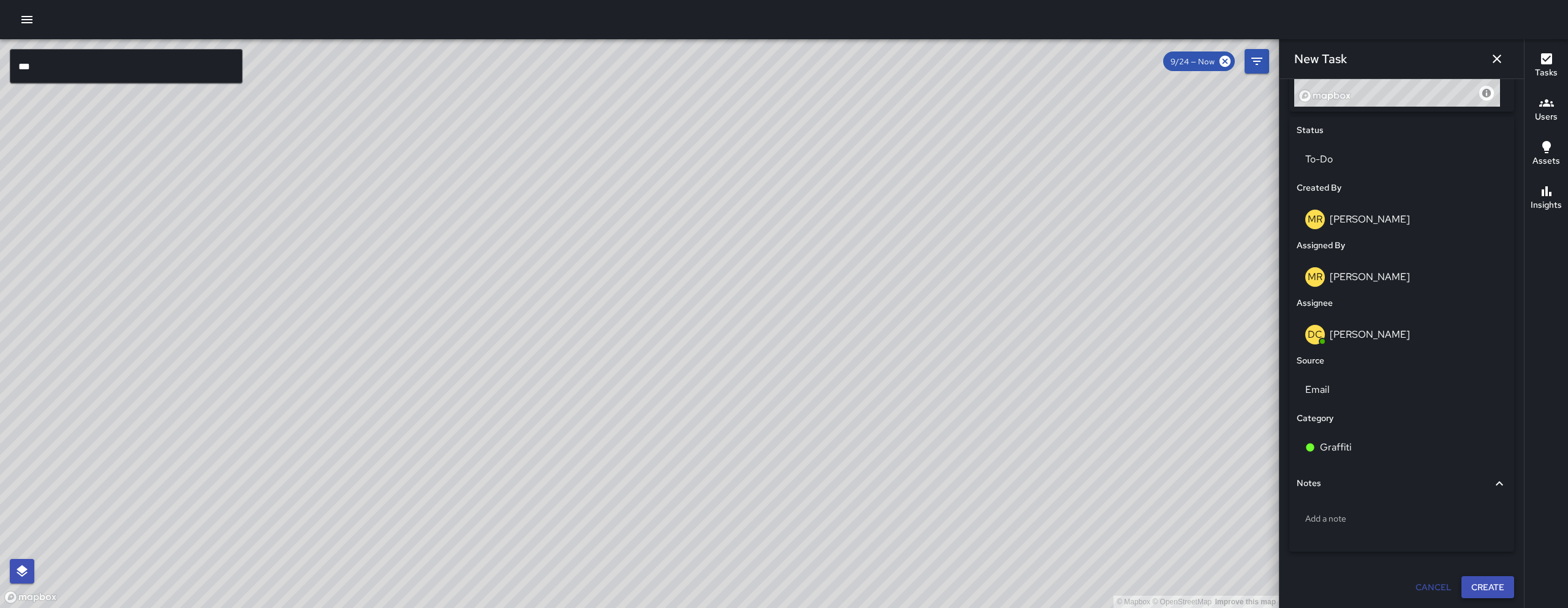
click at [1477, 594] on button "Create" at bounding box center [1488, 587] width 53 height 23
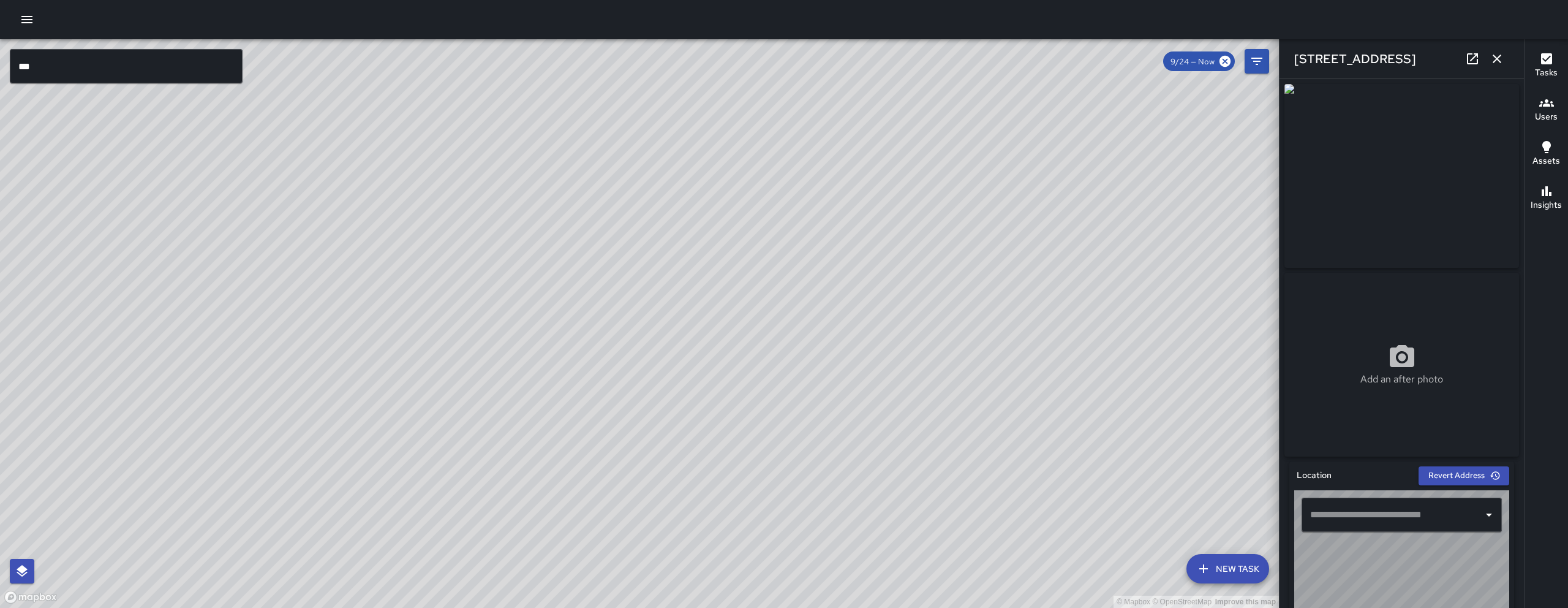
type input "**********"
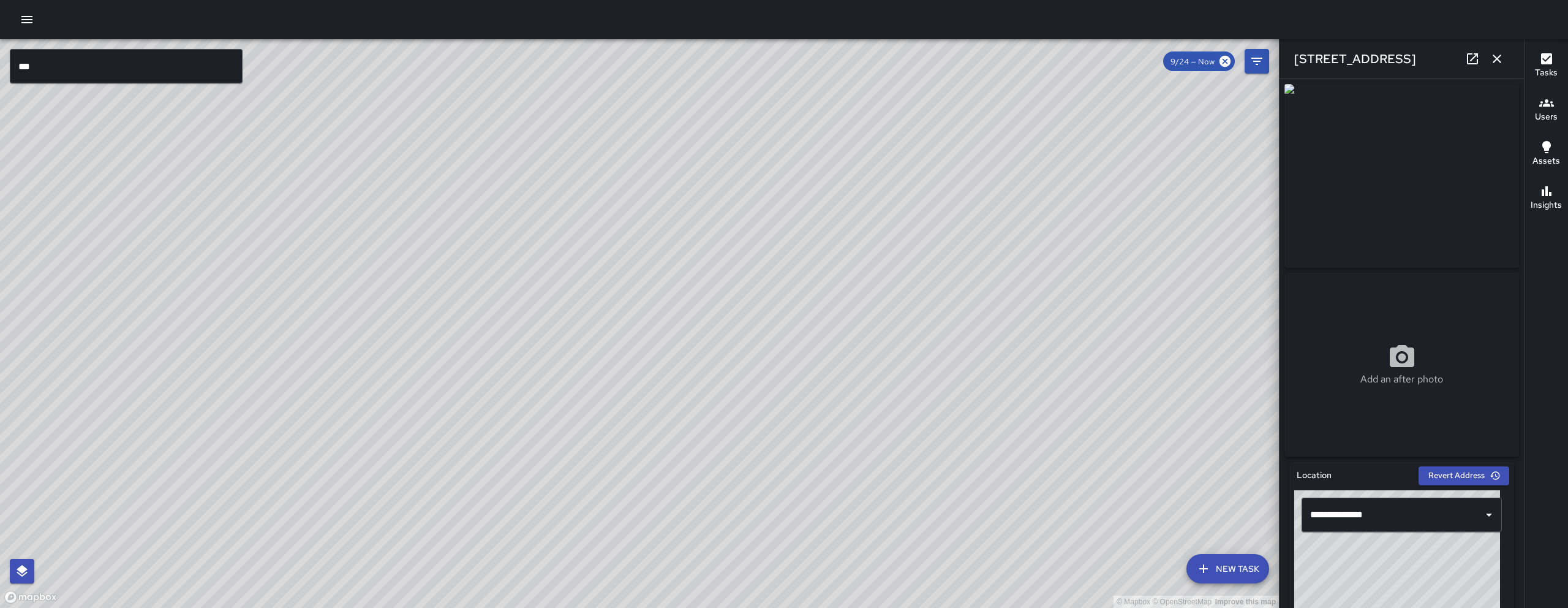
click at [1473, 53] on icon at bounding box center [1472, 58] width 14 height 14
drag, startPoint x: 284, startPoint y: 262, endPoint x: 574, endPoint y: 334, distance: 298.8
click at [925, 352] on div "© Mapbox © OpenStreetMap Improve this map" at bounding box center [639, 323] width 1279 height 568
click at [390, 164] on div "© Mapbox © OpenStreetMap Improve this map" at bounding box center [639, 323] width 1279 height 568
click at [384, 166] on div "© Mapbox © OpenStreetMap Improve this map NV Nicolas Vega 586 Minna Street Crea…" at bounding box center [639, 323] width 1279 height 568
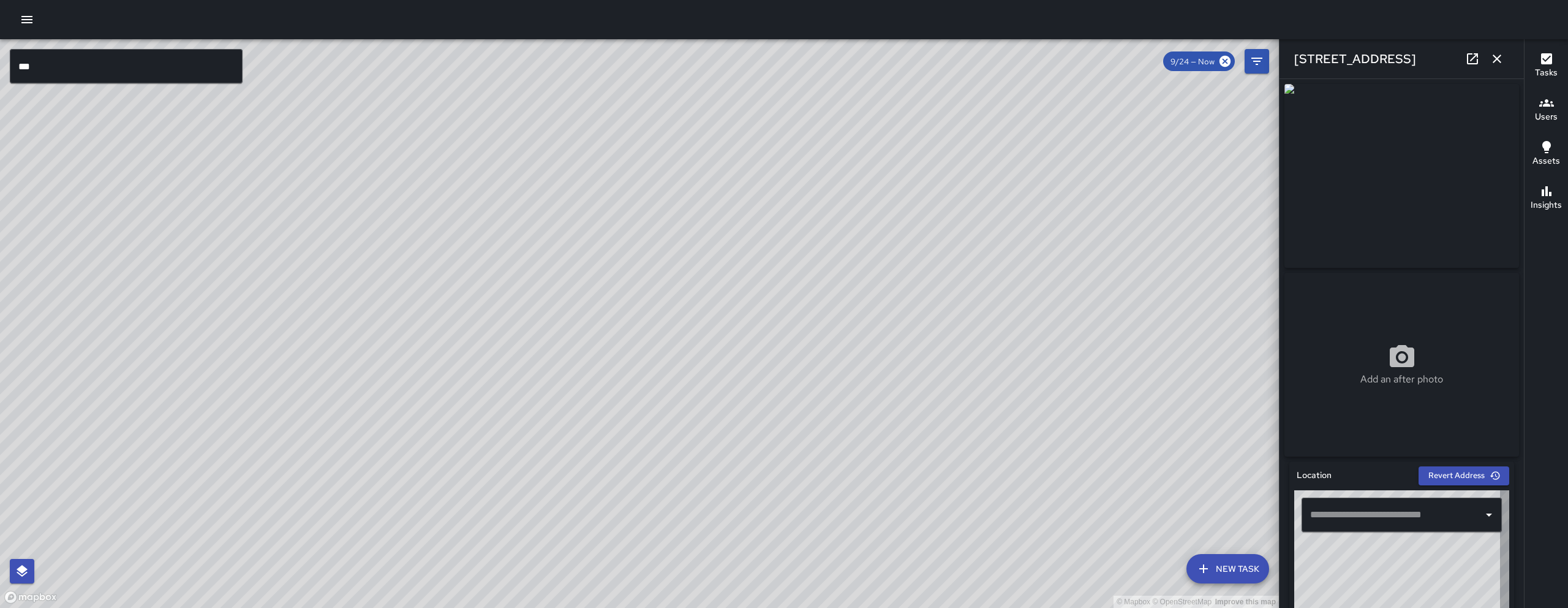
type input "**********"
click at [1475, 60] on icon at bounding box center [1472, 58] width 14 height 14
drag, startPoint x: 561, startPoint y: 495, endPoint x: 861, endPoint y: 233, distance: 398.3
click at [861, 229] on div "© Mapbox © OpenStreetMap Improve this map" at bounding box center [639, 323] width 1279 height 568
drag, startPoint x: 667, startPoint y: 415, endPoint x: 549, endPoint y: 267, distance: 189.3
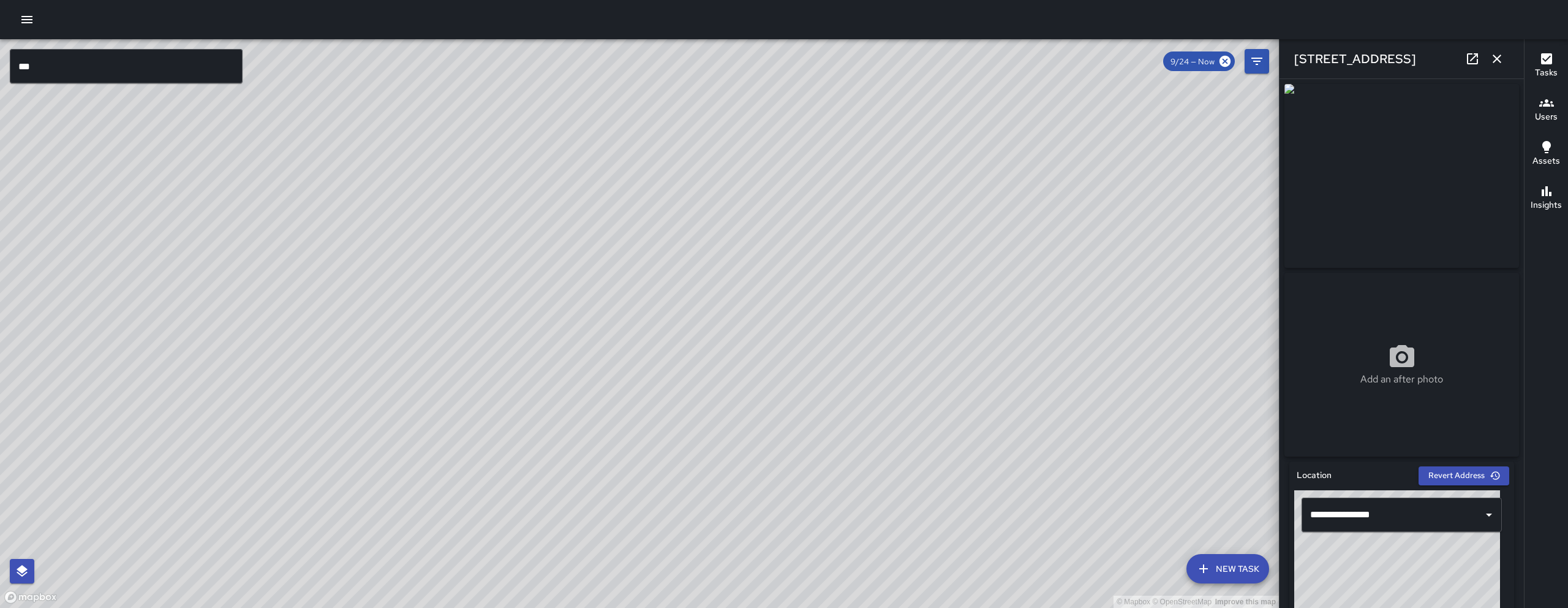
click at [648, 332] on div "© Mapbox © OpenStreetMap Improve this map" at bounding box center [639, 323] width 1279 height 568
click at [1498, 53] on icon "button" at bounding box center [1496, 58] width 14 height 14
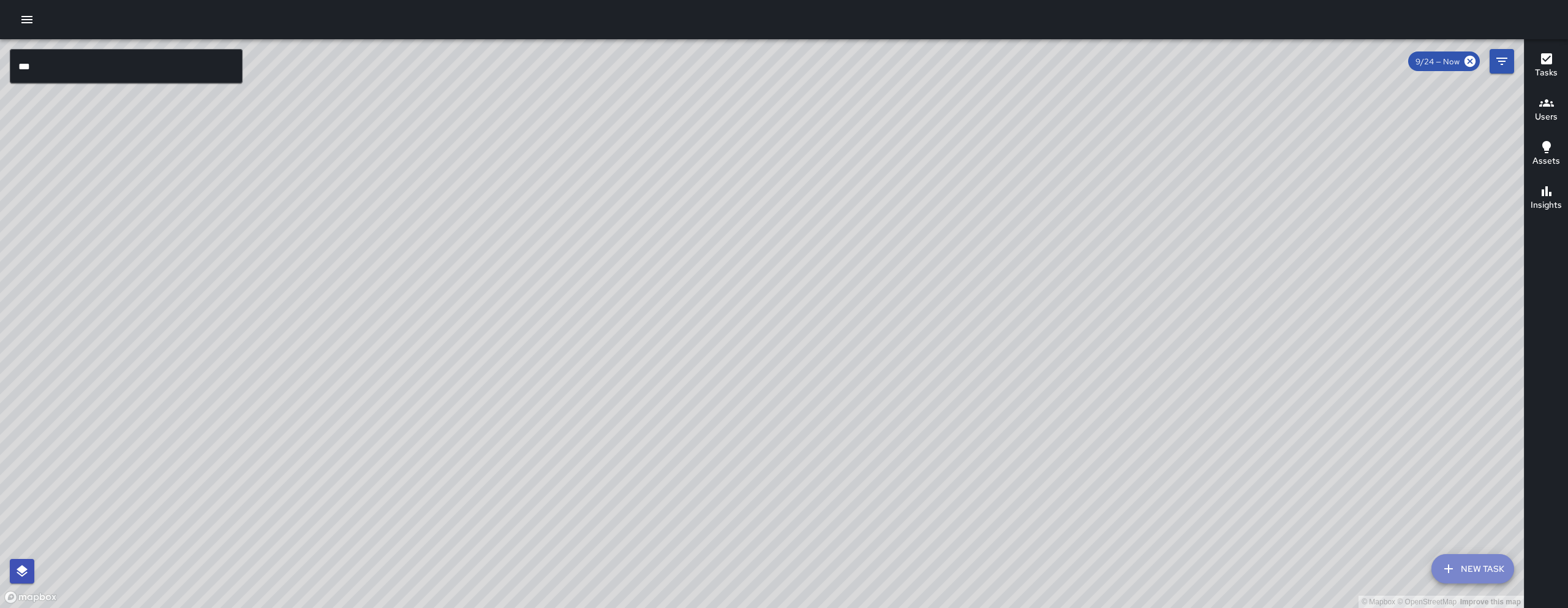
click at [1488, 575] on button "New Task" at bounding box center [1473, 568] width 83 height 30
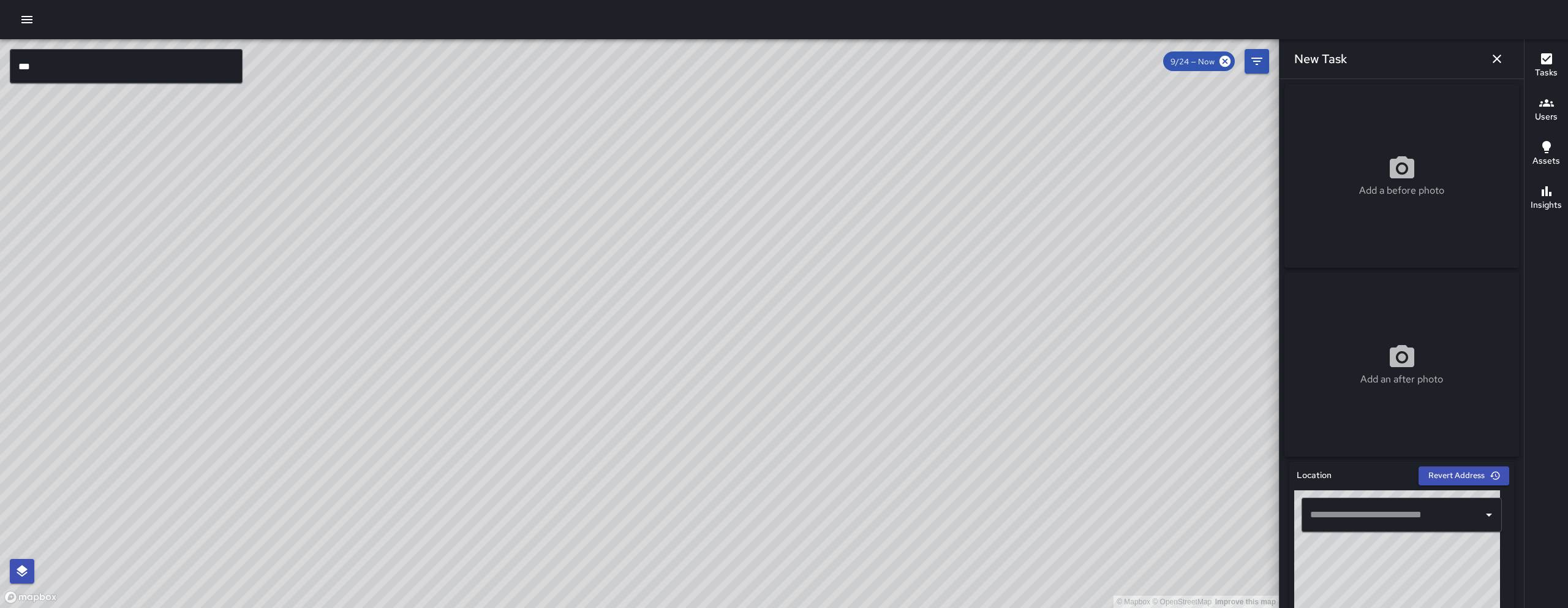
click at [1385, 508] on input "text" at bounding box center [1392, 514] width 171 height 23
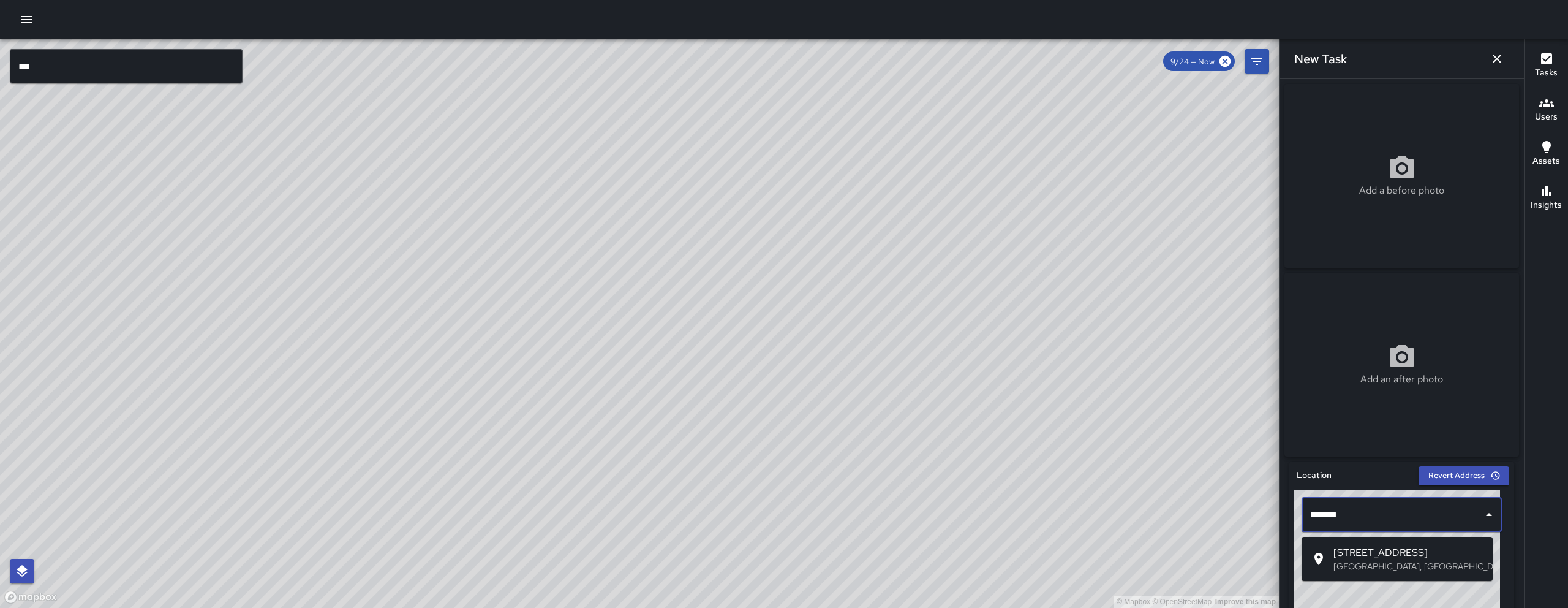
click at [1390, 544] on li "61 Grace Street San Francisco, CA, USA" at bounding box center [1397, 558] width 191 height 35
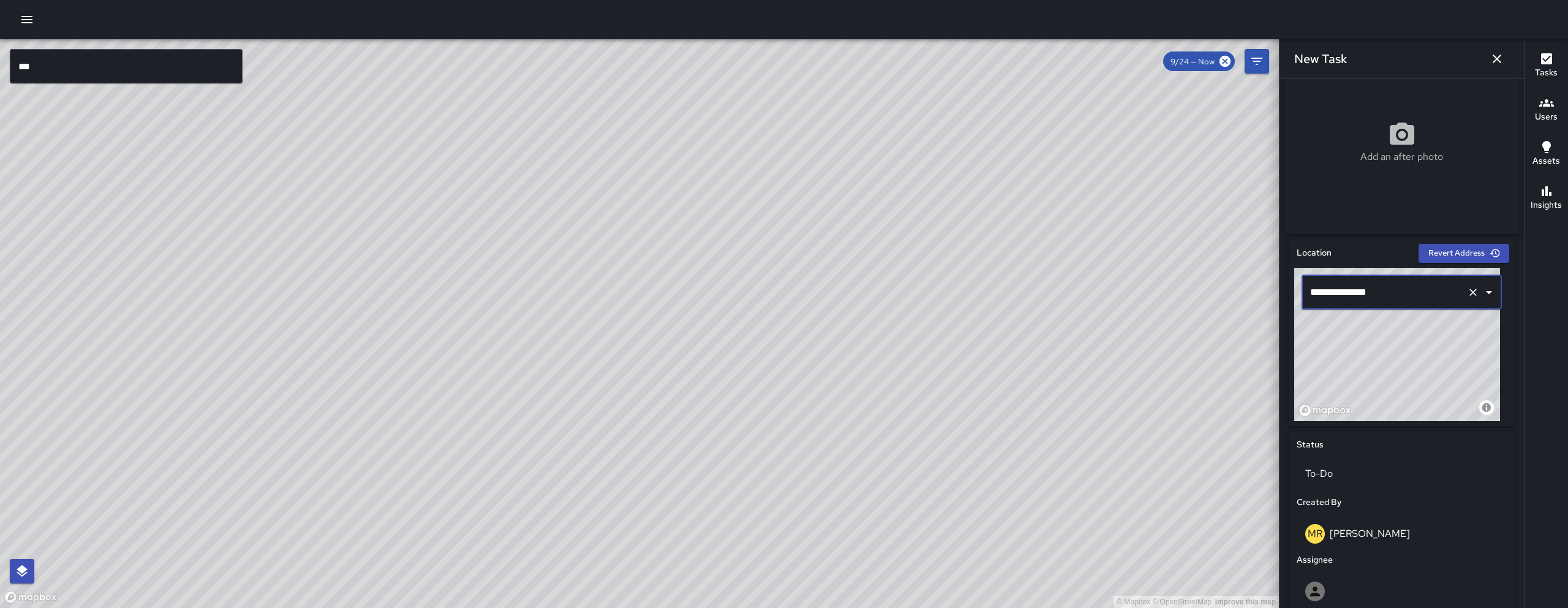
scroll to position [435, 0]
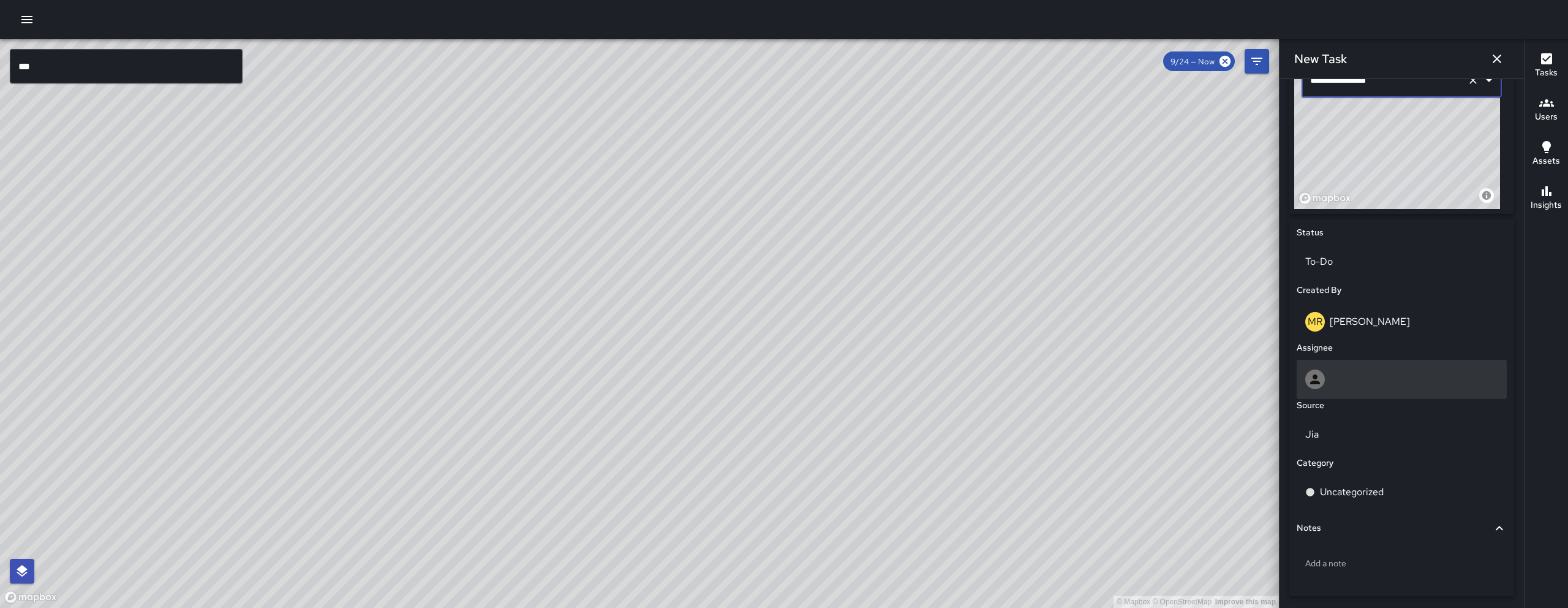
type input "**********"
click at [1370, 383] on div at bounding box center [1401, 379] width 193 height 19
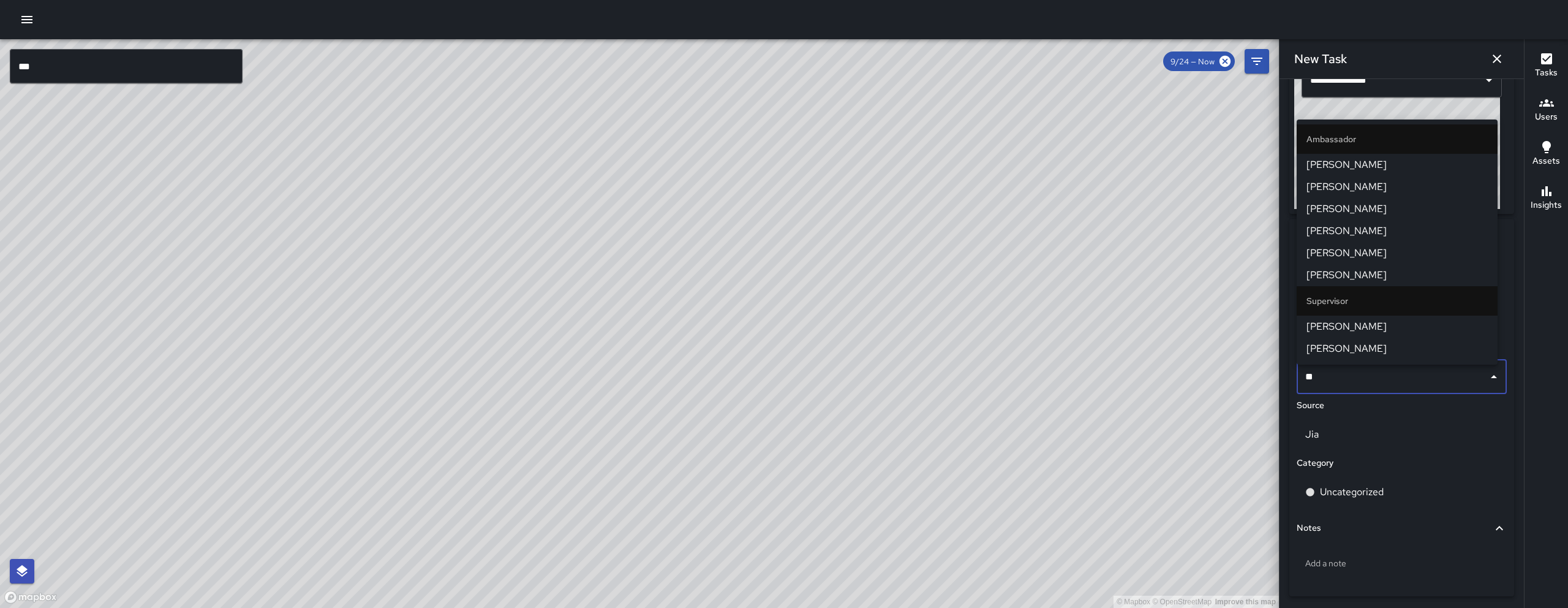
type input "***"
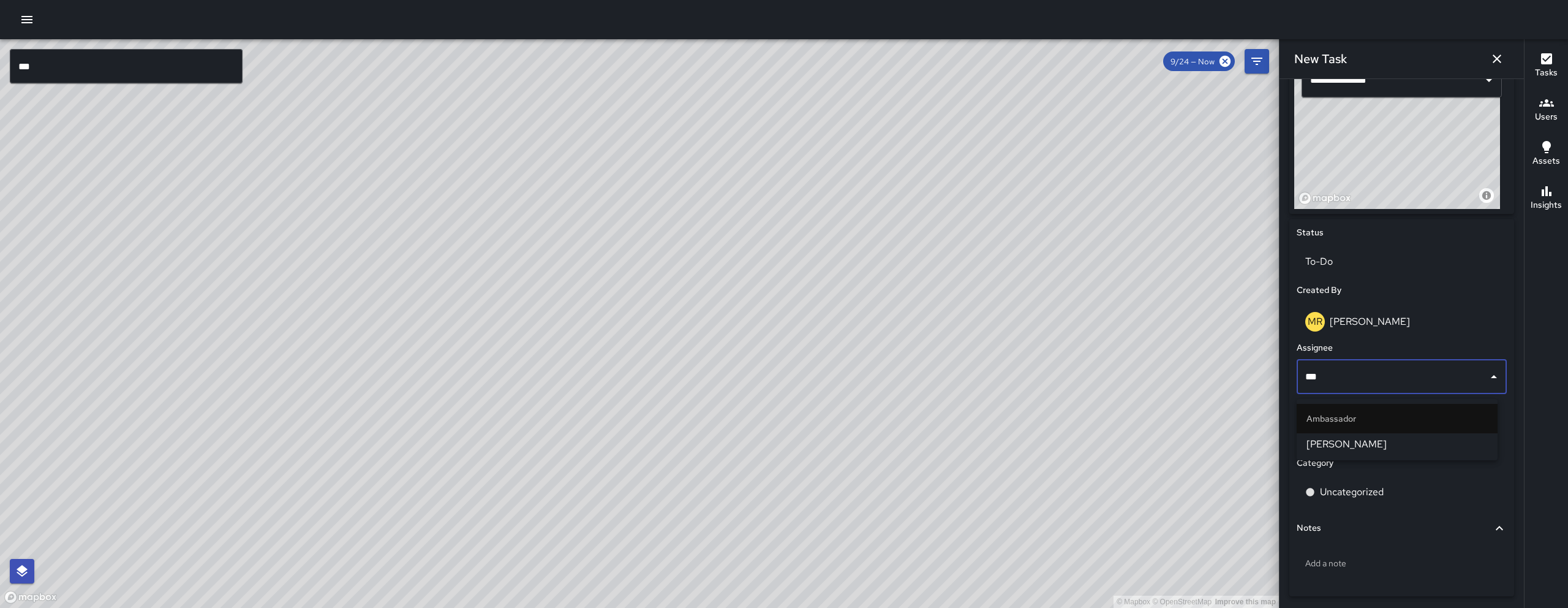
click at [1372, 441] on span "[PERSON_NAME]" at bounding box center [1397, 444] width 181 height 14
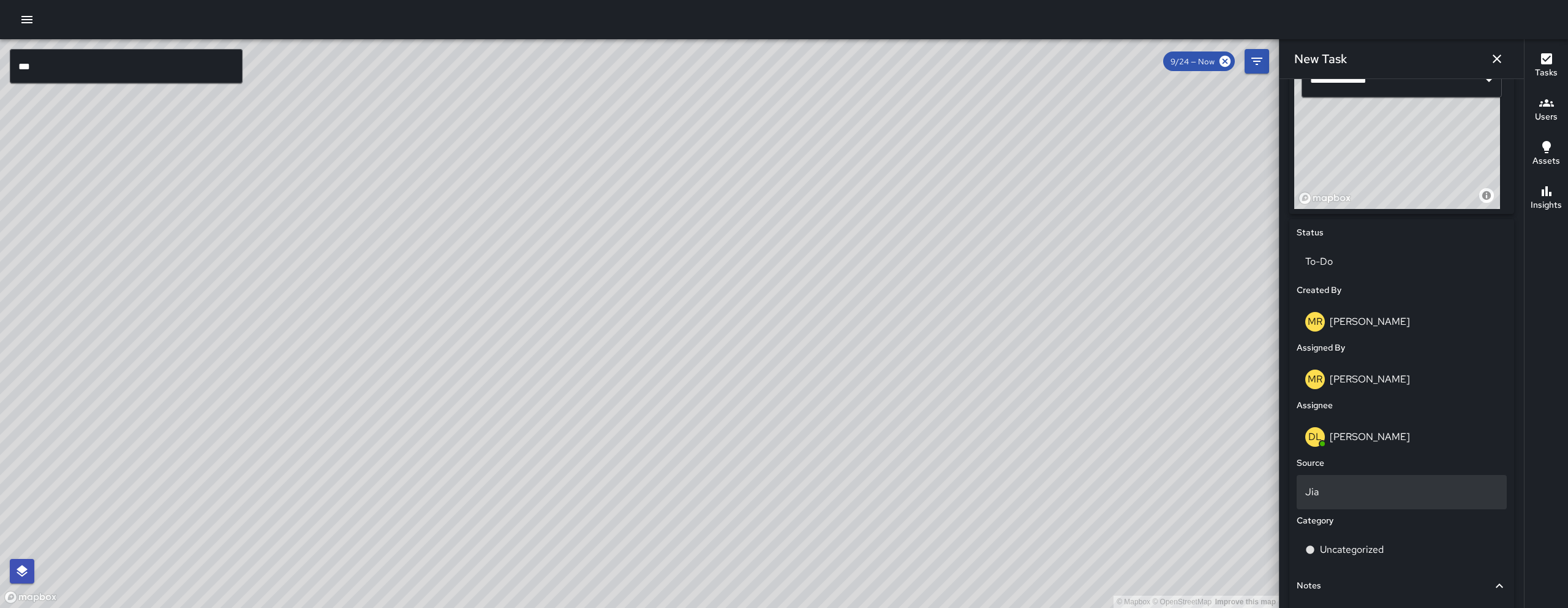
click at [1404, 494] on p "Jia" at bounding box center [1401, 492] width 193 height 14
click at [1355, 533] on li "Phone" at bounding box center [1397, 538] width 201 height 22
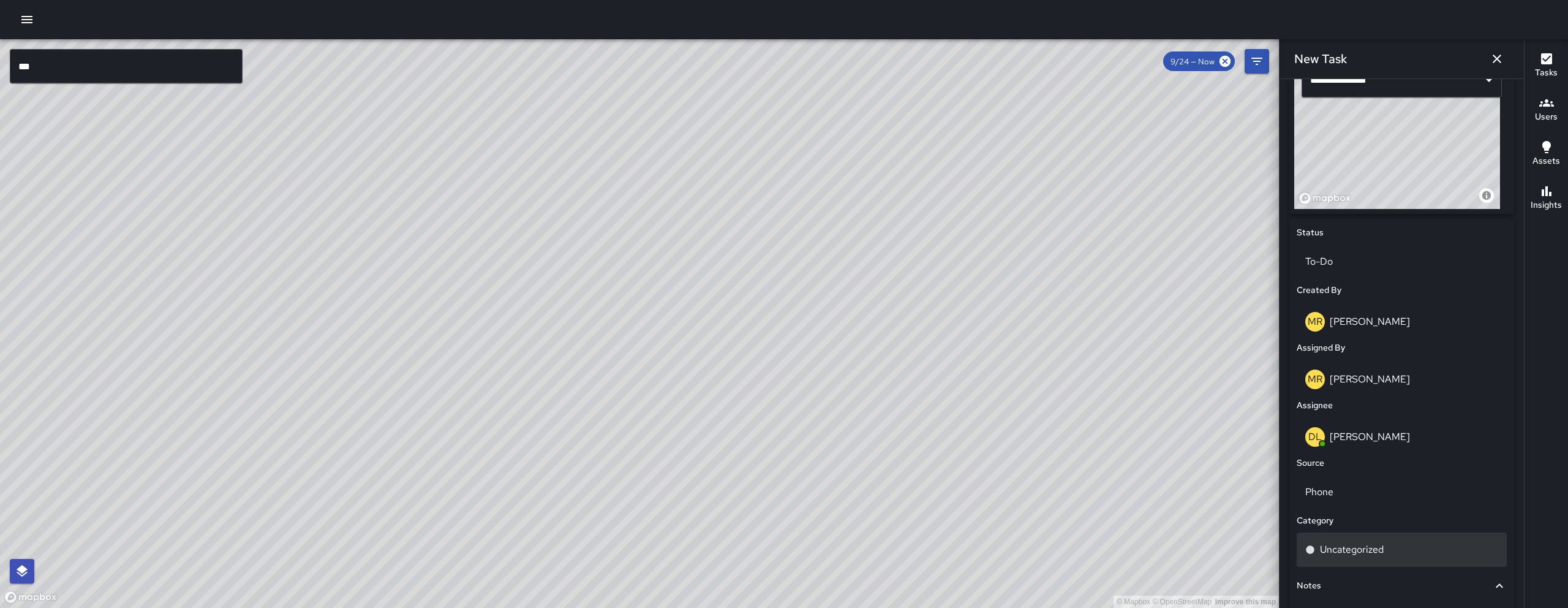
click at [1358, 548] on p "Uncategorized" at bounding box center [1351, 549] width 63 height 14
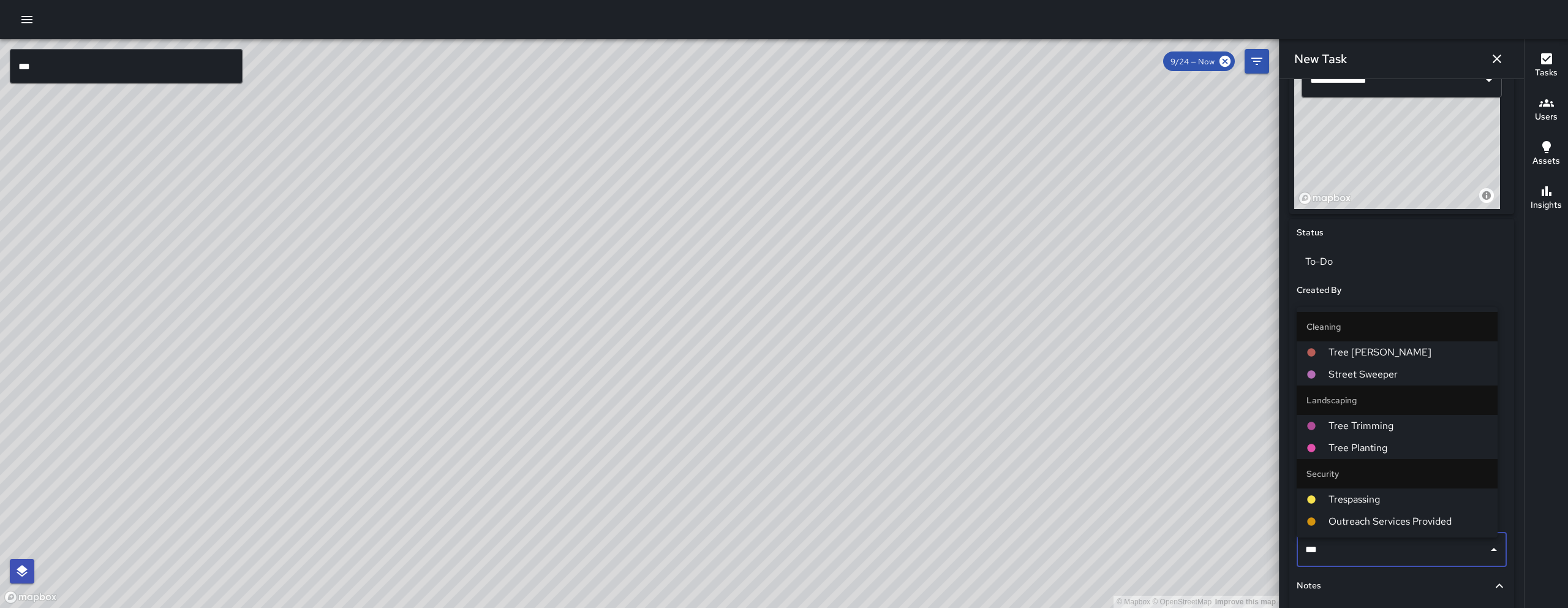
type input "****"
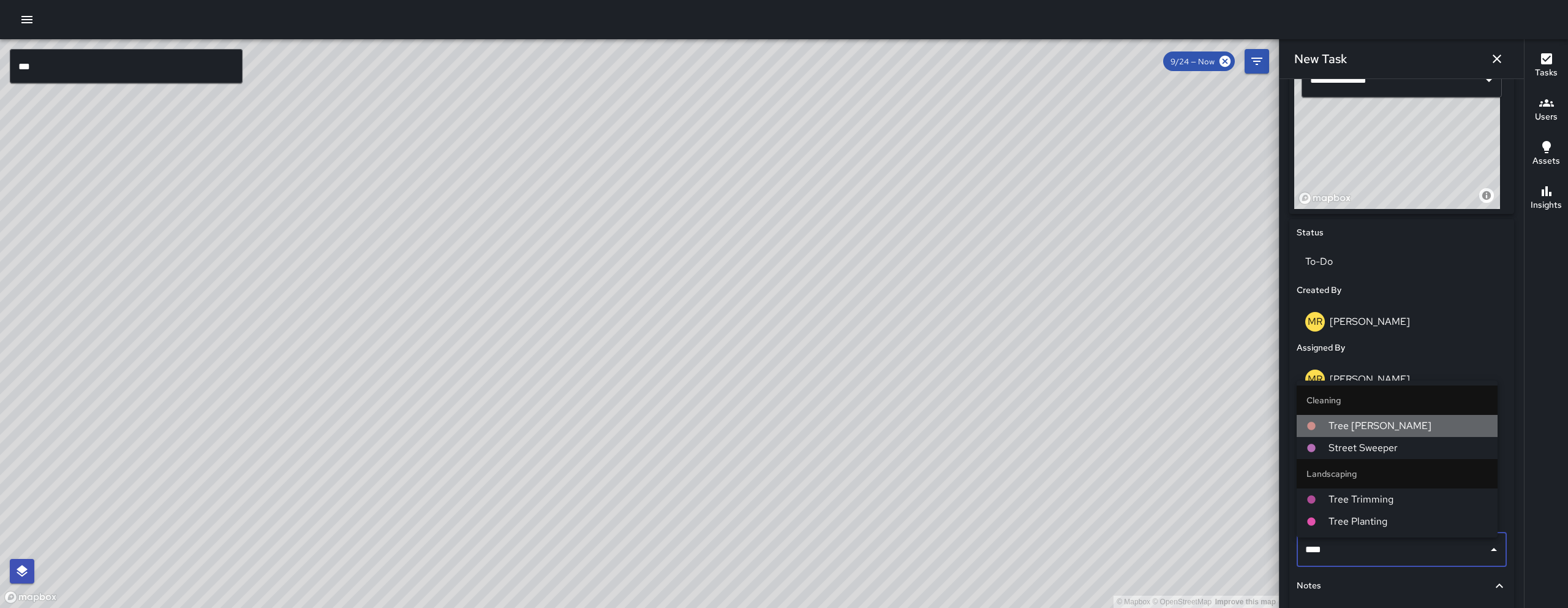
click at [1374, 427] on span "Tree [PERSON_NAME]" at bounding box center [1408, 425] width 159 height 14
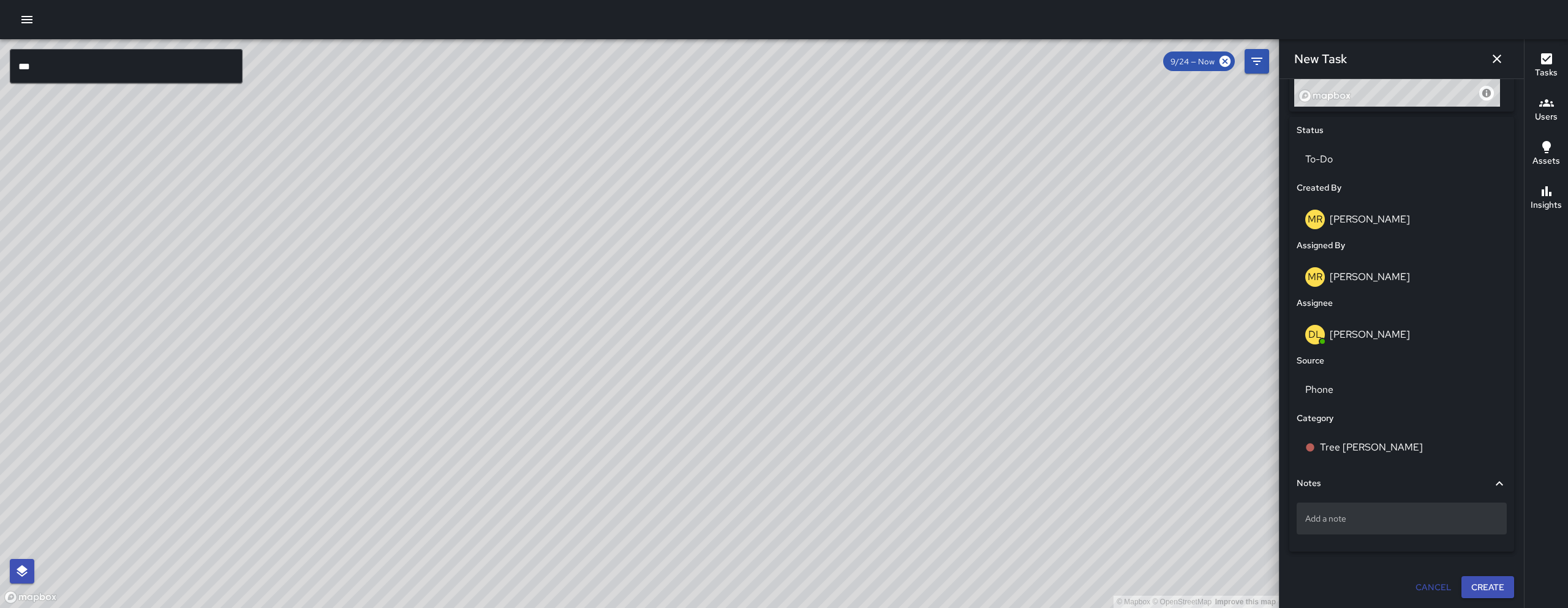
scroll to position [541, 0]
click at [1348, 514] on p "Add a note" at bounding box center [1401, 519] width 193 height 13
type textarea "*****"
click at [1471, 578] on button "Create" at bounding box center [1488, 587] width 53 height 23
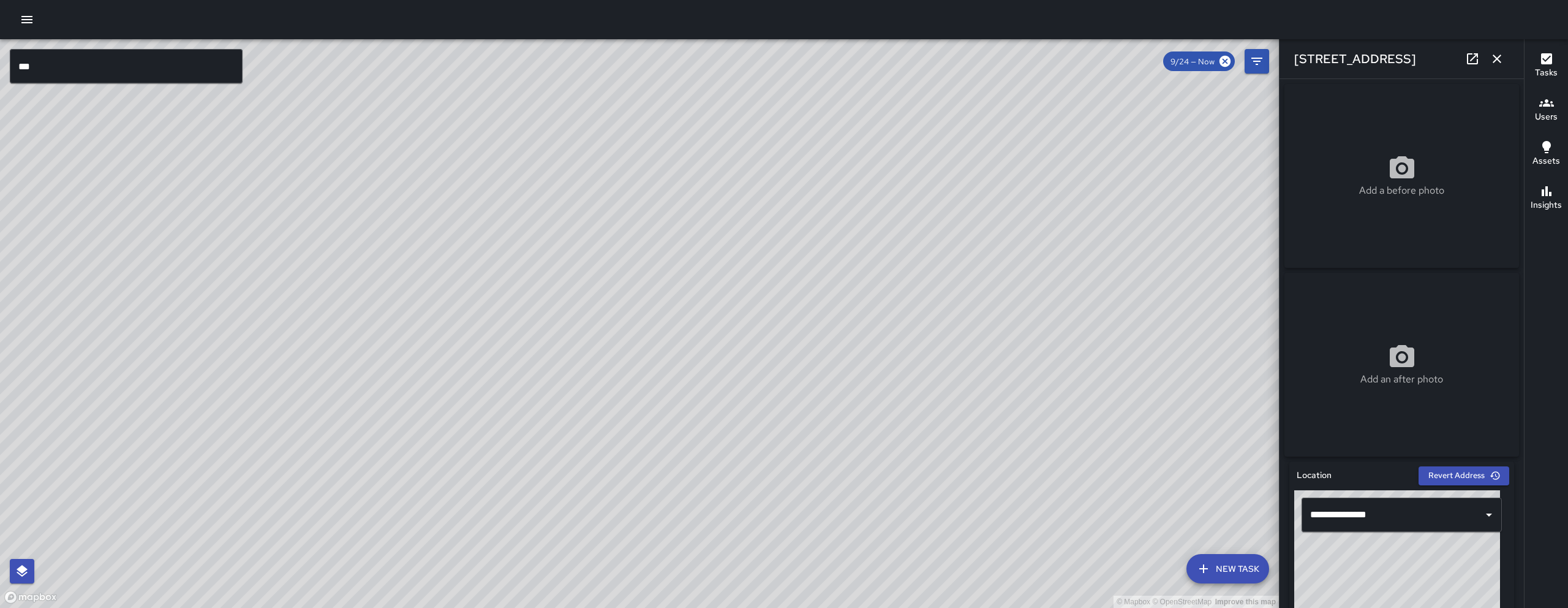
drag, startPoint x: 894, startPoint y: 209, endPoint x: 709, endPoint y: 320, distance: 215.7
click at [709, 320] on div "© Mapbox © OpenStreetMap Improve this map" at bounding box center [639, 323] width 1279 height 568
click at [1500, 65] on icon "button" at bounding box center [1496, 58] width 14 height 14
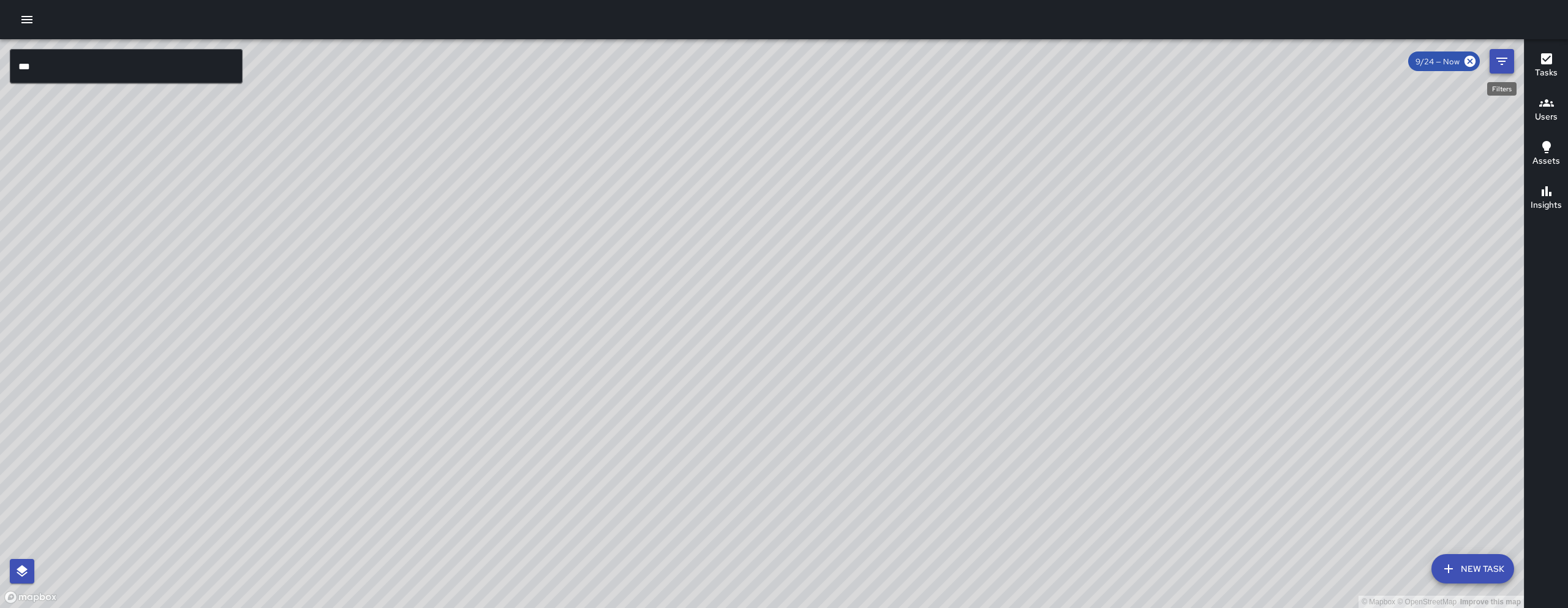
click at [1497, 58] on icon "Filters" at bounding box center [1502, 62] width 11 height 8
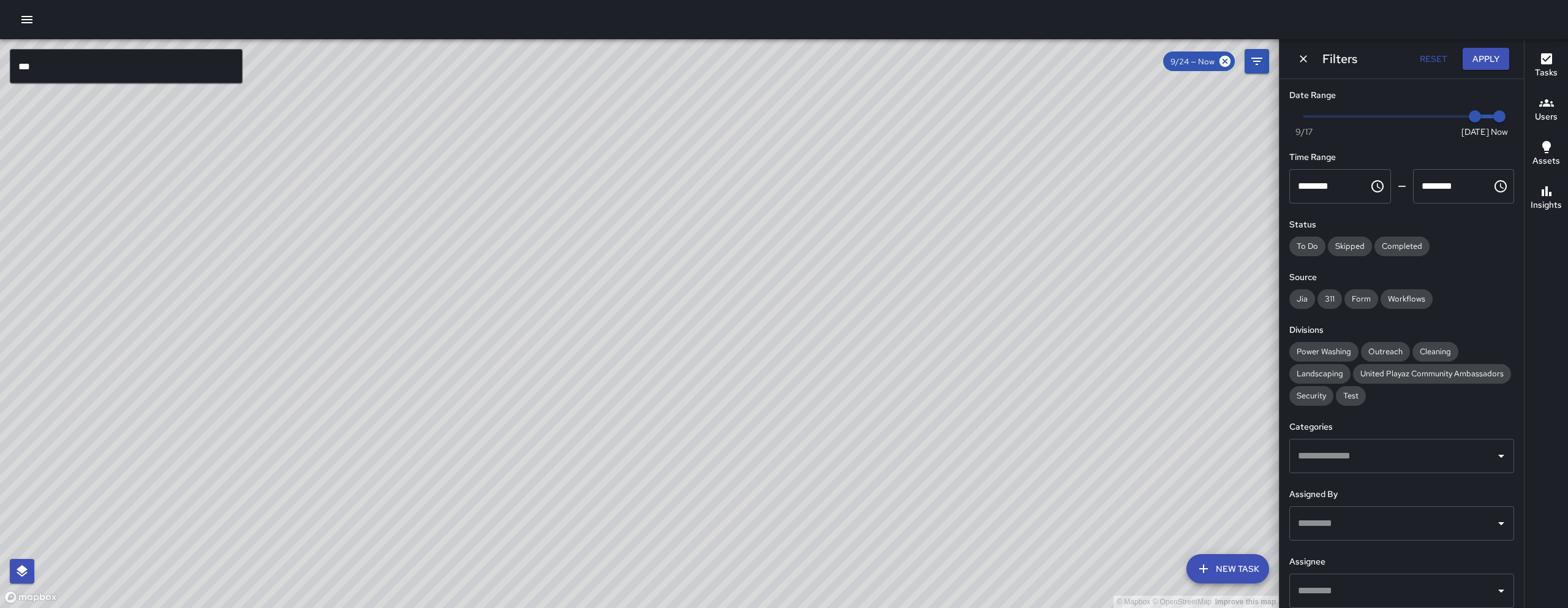
click at [1308, 60] on icon "Dismiss" at bounding box center [1303, 59] width 13 height 13
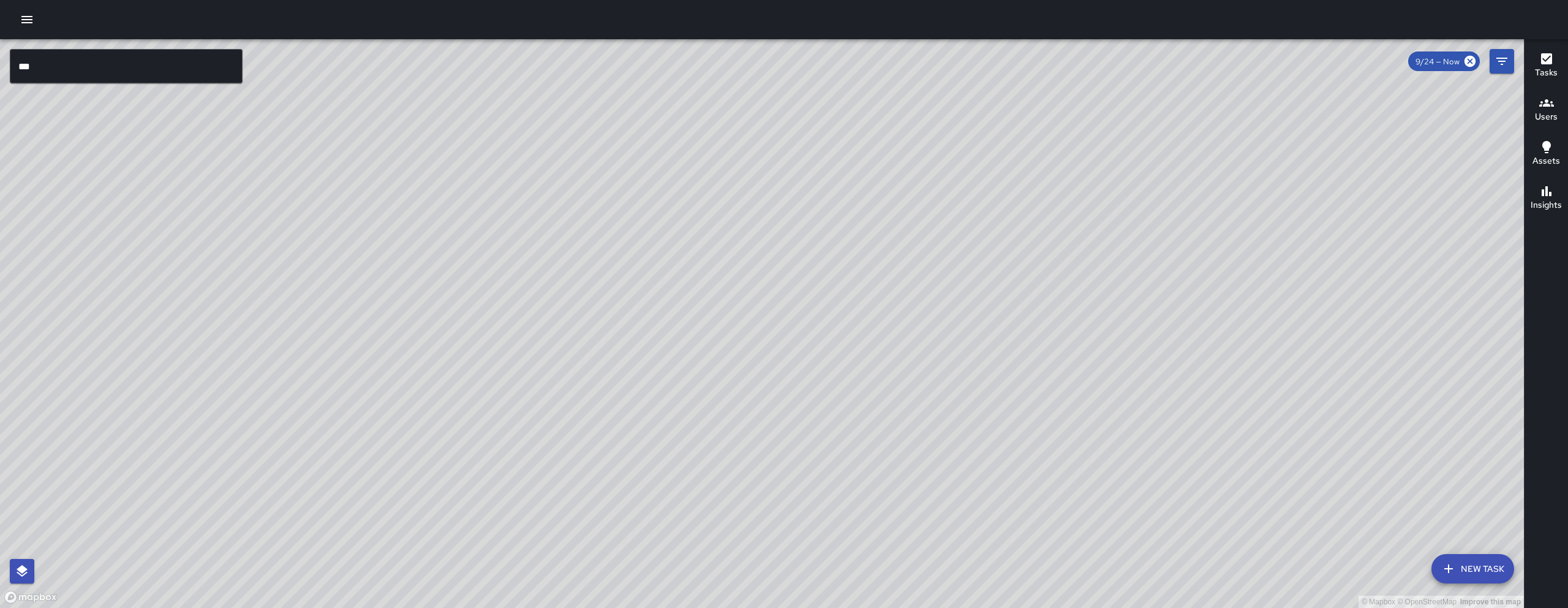
drag, startPoint x: 1211, startPoint y: 189, endPoint x: 985, endPoint y: 356, distance: 281.0
click at [986, 358] on div "© Mapbox © OpenStreetMap Improve this map" at bounding box center [761, 323] width 1523 height 568
drag, startPoint x: 1168, startPoint y: 410, endPoint x: 1071, endPoint y: 321, distance: 131.6
click at [1071, 321] on div "© Mapbox © OpenStreetMap Improve this map" at bounding box center [761, 323] width 1523 height 568
drag, startPoint x: 1153, startPoint y: 254, endPoint x: 1102, endPoint y: 326, distance: 88.2
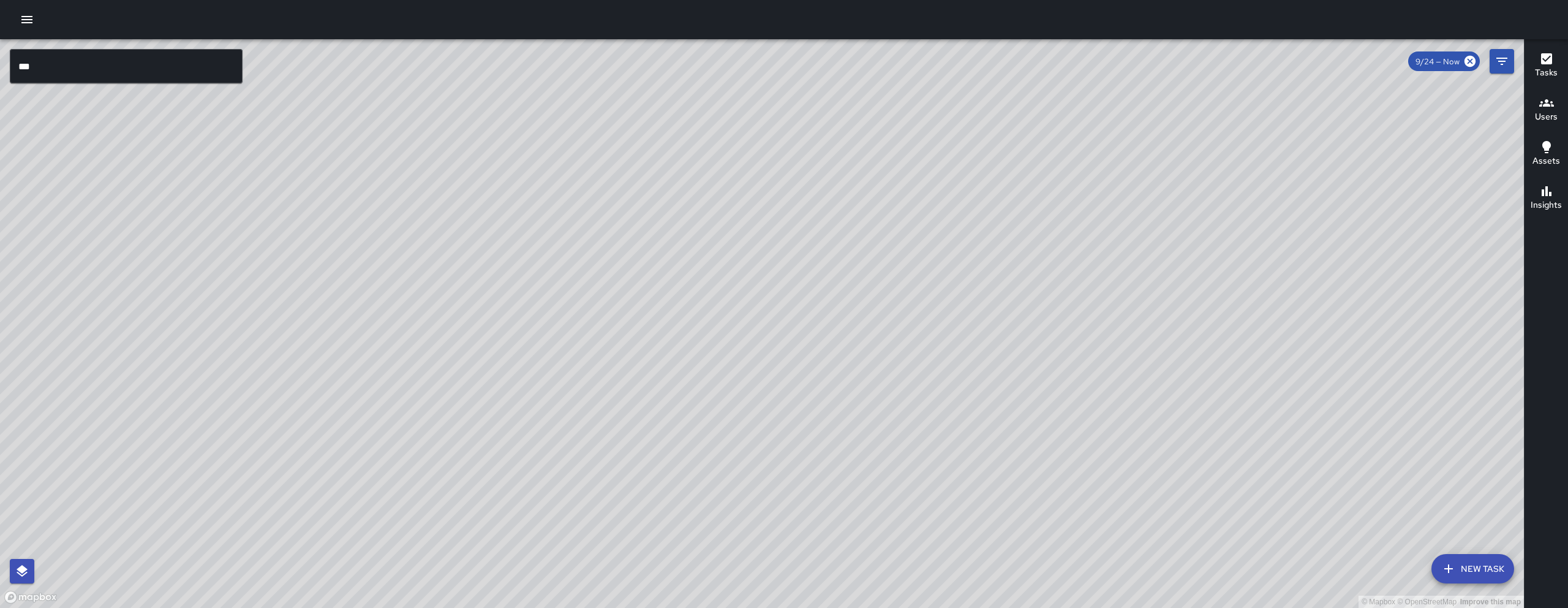
click at [1102, 326] on div "© Mapbox © OpenStreetMap Improve this map" at bounding box center [761, 323] width 1523 height 568
click at [1500, 67] on icon "Filters" at bounding box center [1501, 61] width 14 height 14
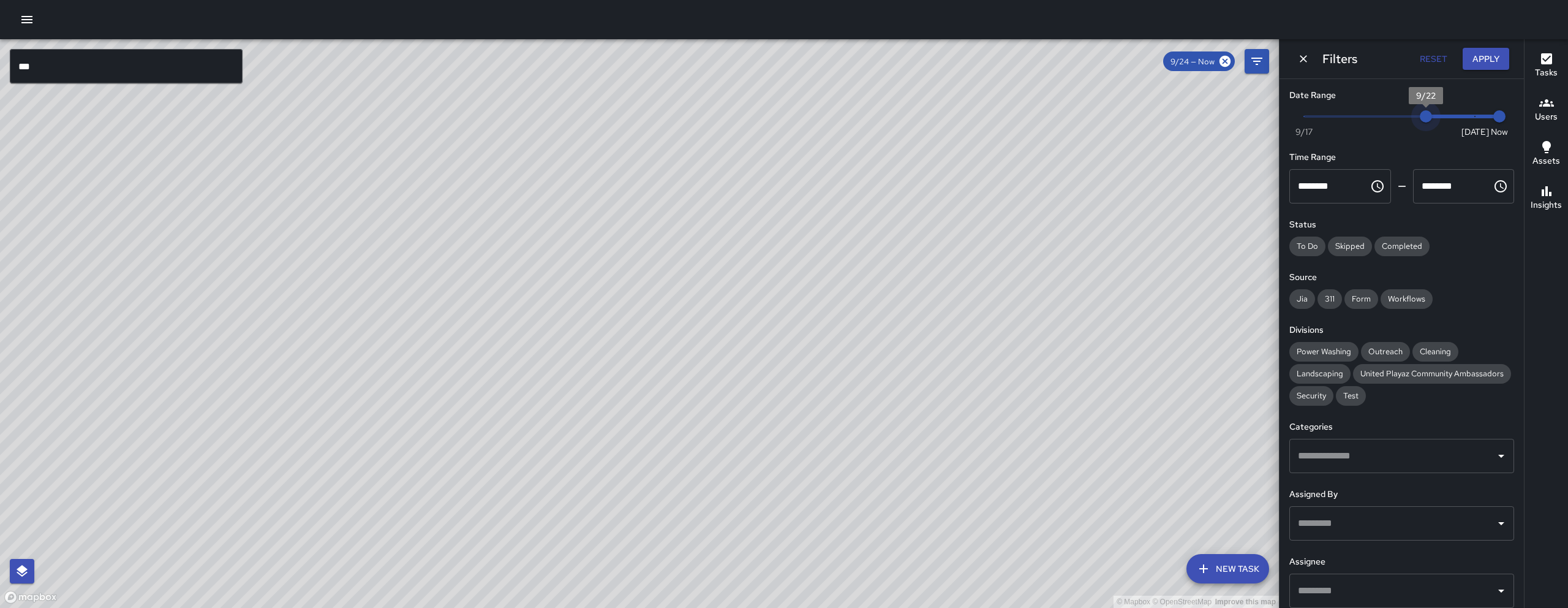
drag, startPoint x: 1462, startPoint y: 116, endPoint x: 1282, endPoint y: 108, distance: 180.2
click at [1420, 111] on span "9/22" at bounding box center [1426, 117] width 13 height 13
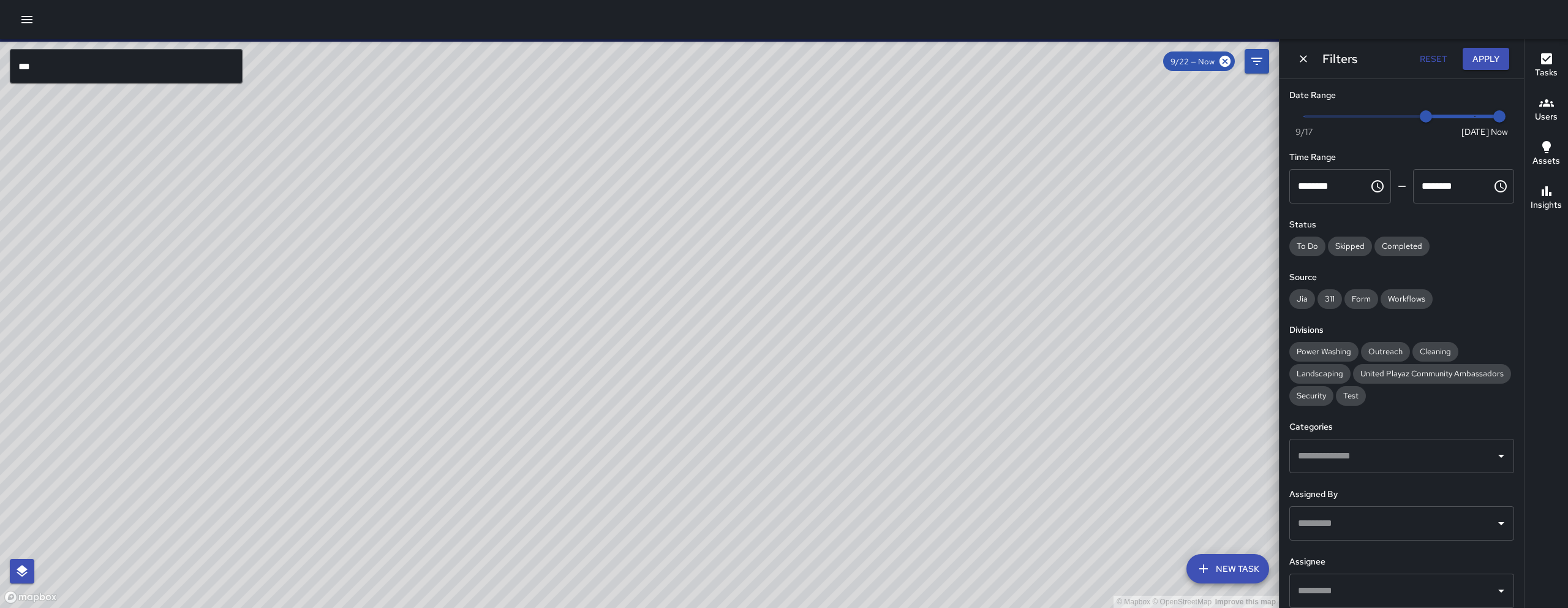
click at [1297, 59] on icon "Dismiss" at bounding box center [1303, 59] width 13 height 13
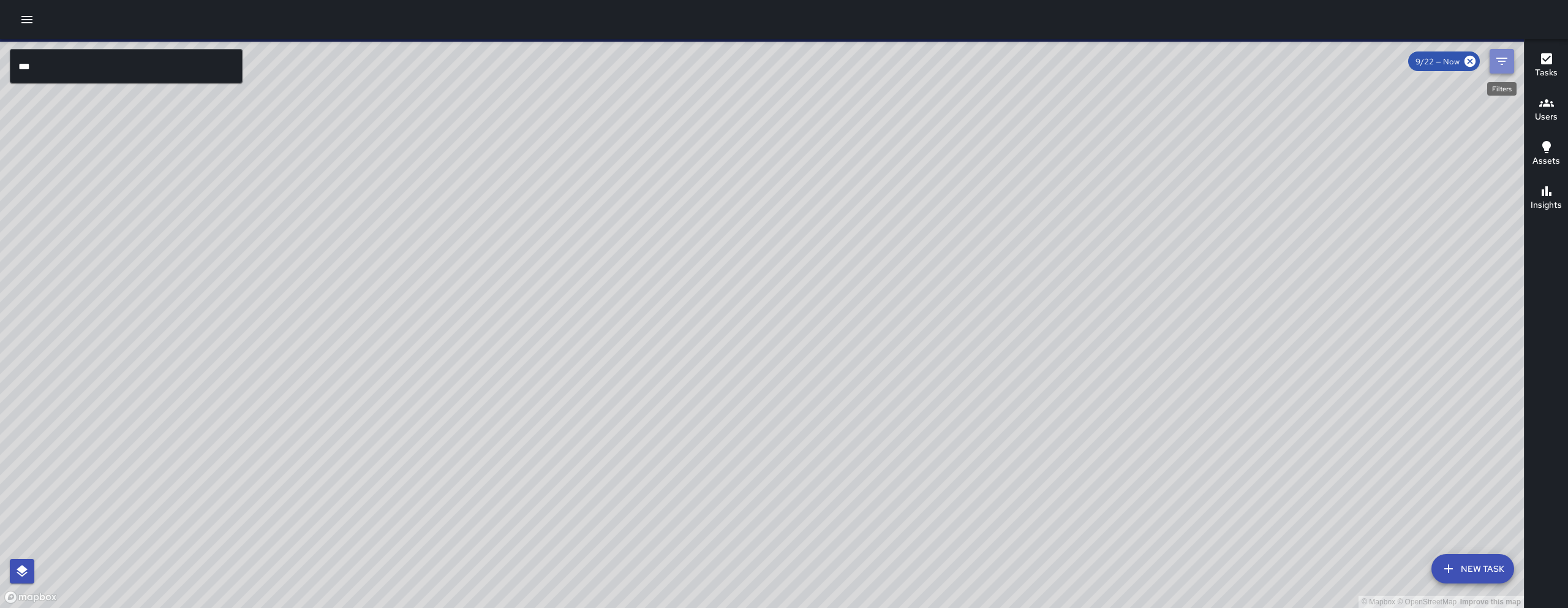
click at [1498, 62] on icon "Filters" at bounding box center [1502, 62] width 11 height 8
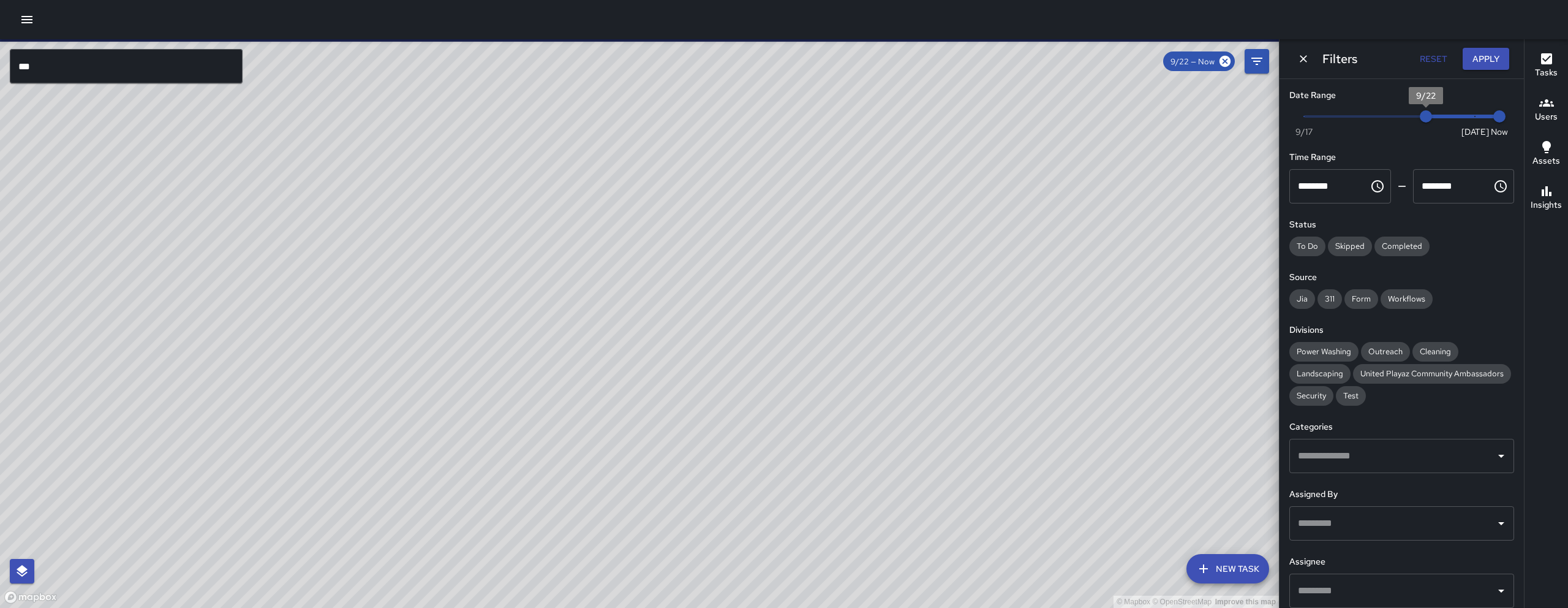
type input "*"
drag, startPoint x: 1426, startPoint y: 117, endPoint x: 1470, endPoint y: 119, distance: 44.0
click at [1470, 119] on span "9/24" at bounding box center [1475, 117] width 13 height 13
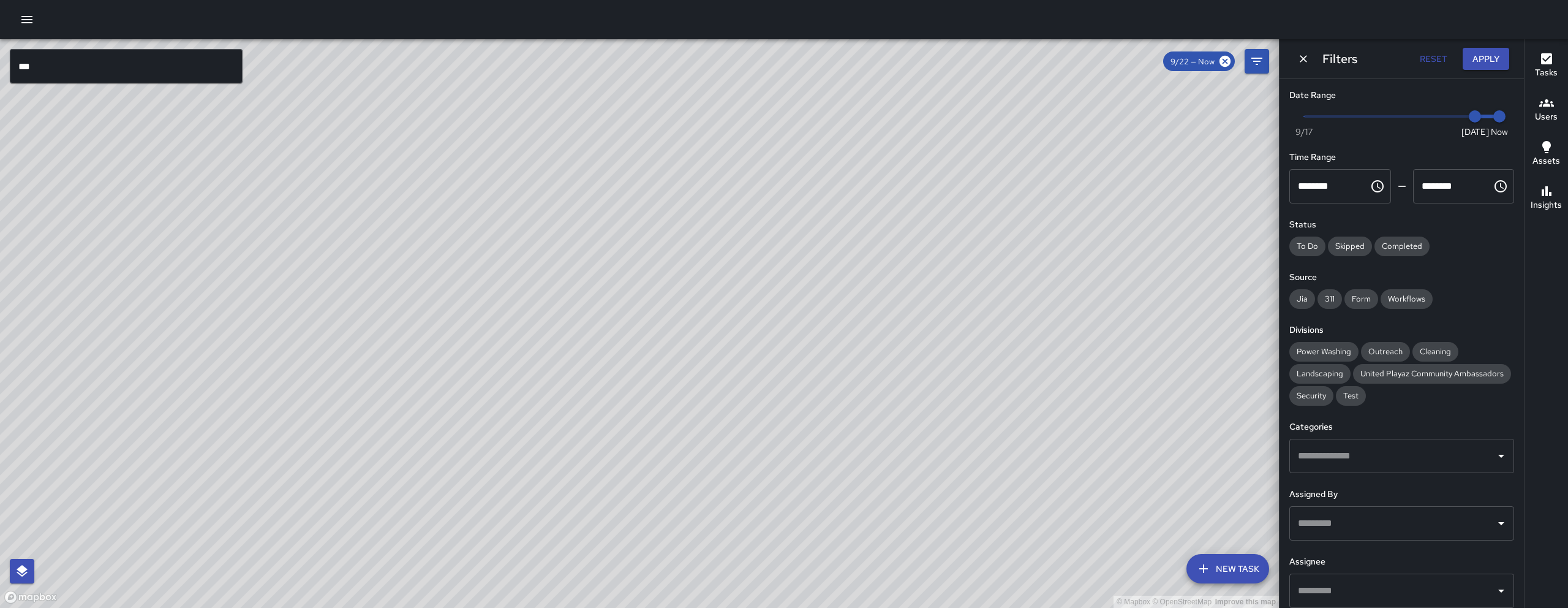
click at [1301, 61] on icon "Dismiss" at bounding box center [1303, 59] width 8 height 8
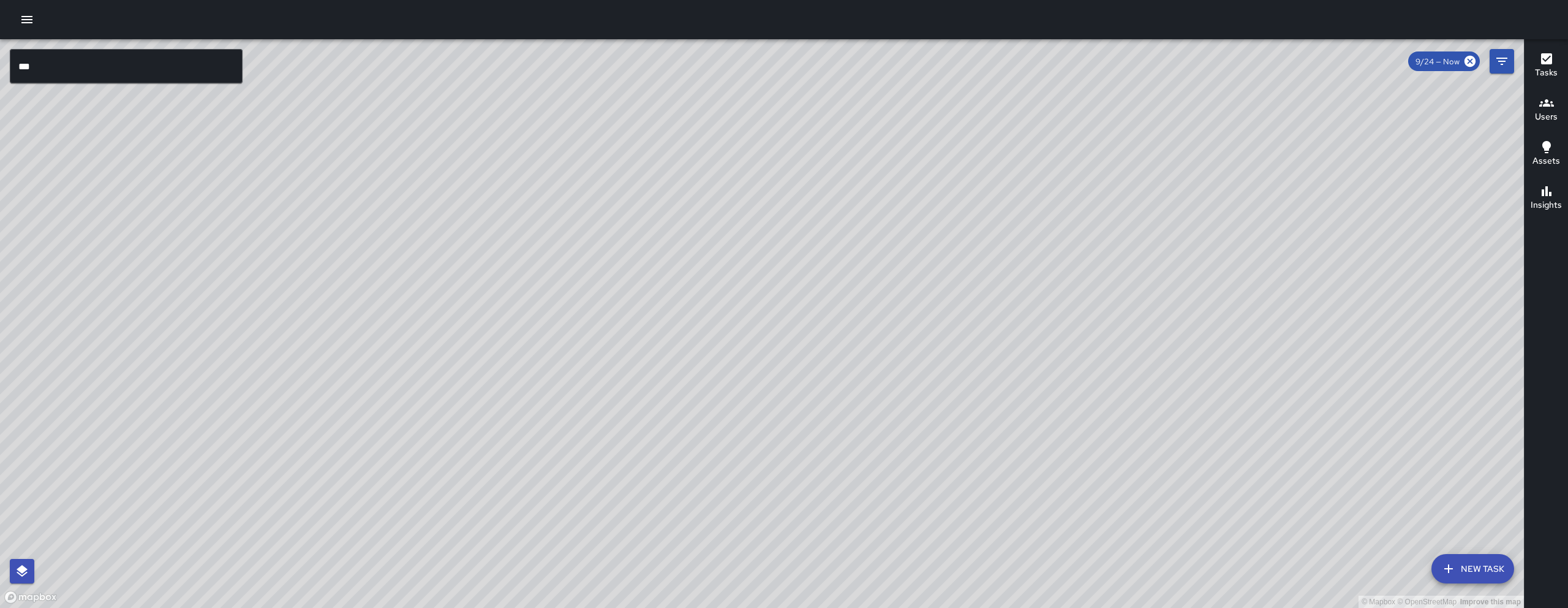
drag, startPoint x: 1210, startPoint y: 591, endPoint x: 1180, endPoint y: 373, distance: 220.1
click at [1181, 373] on div "© Mapbox © OpenStreetMap Improve this map" at bounding box center [761, 323] width 1523 height 568
drag, startPoint x: 1294, startPoint y: 354, endPoint x: 944, endPoint y: 461, distance: 366.0
click at [950, 465] on div "© Mapbox © OpenStreetMap Improve this map" at bounding box center [761, 323] width 1523 height 568
click at [183, 61] on input "***" at bounding box center [126, 66] width 233 height 35
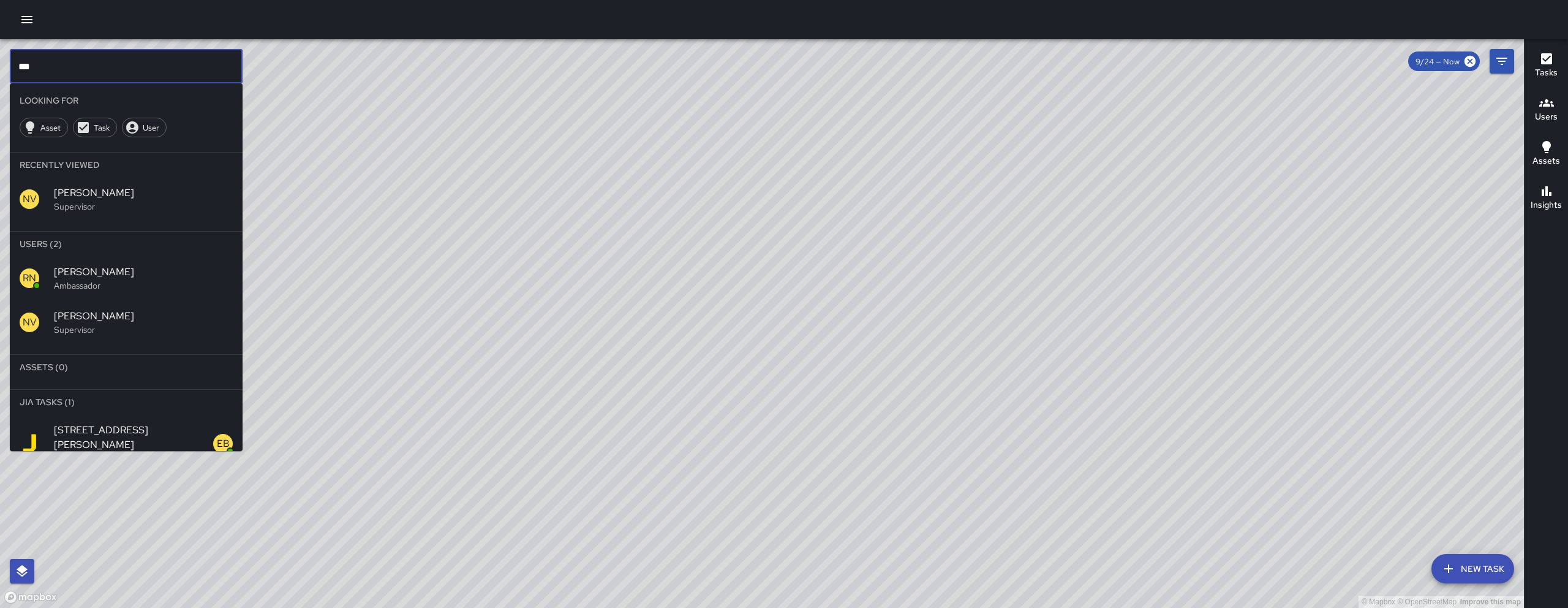
click at [183, 61] on input "***" at bounding box center [126, 66] width 233 height 35
type input "***"
click at [115, 322] on span "[PERSON_NAME]" at bounding box center [143, 316] width 179 height 14
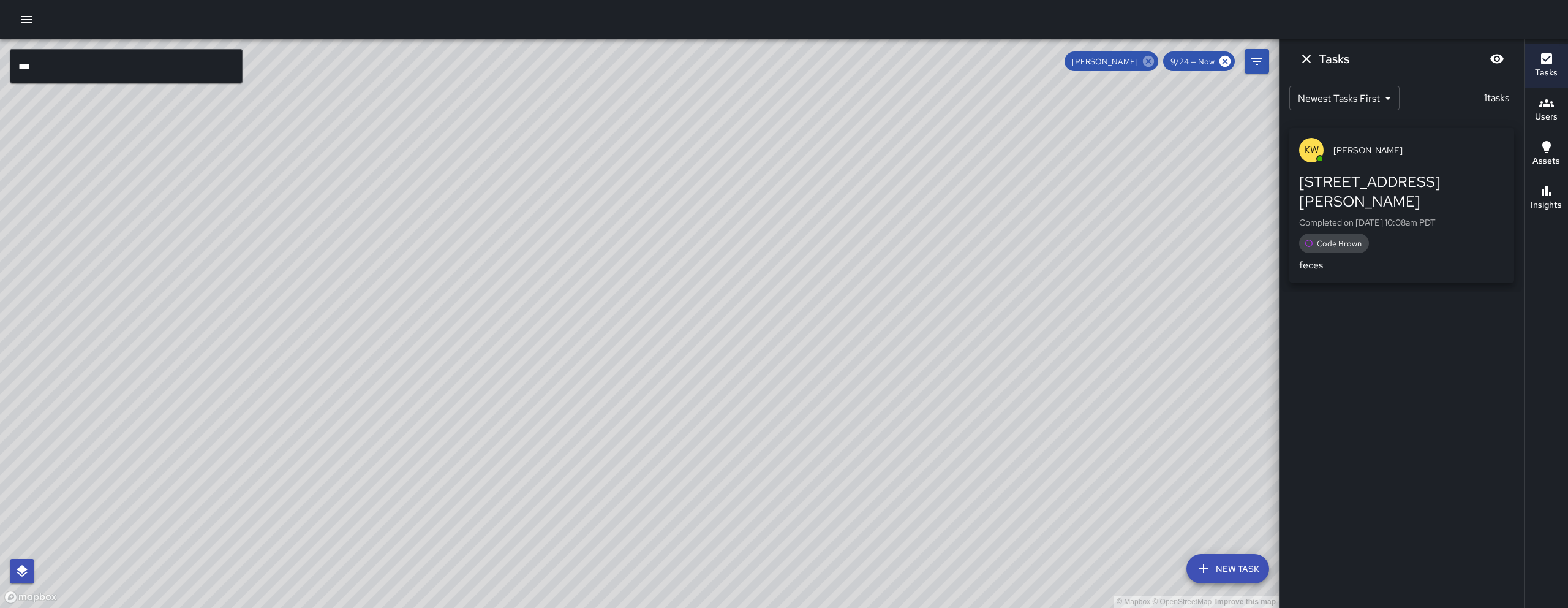
click at [1149, 61] on icon at bounding box center [1148, 61] width 13 height 13
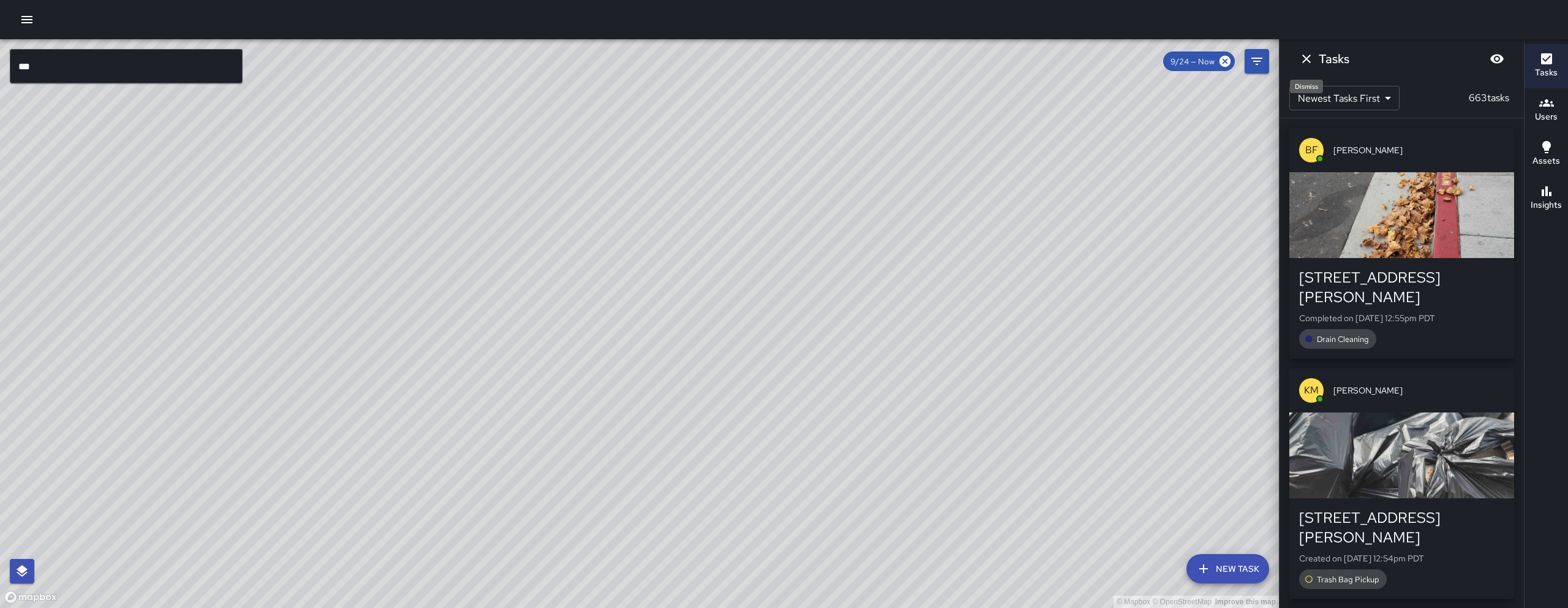
click at [1304, 61] on icon "Dismiss" at bounding box center [1306, 59] width 9 height 9
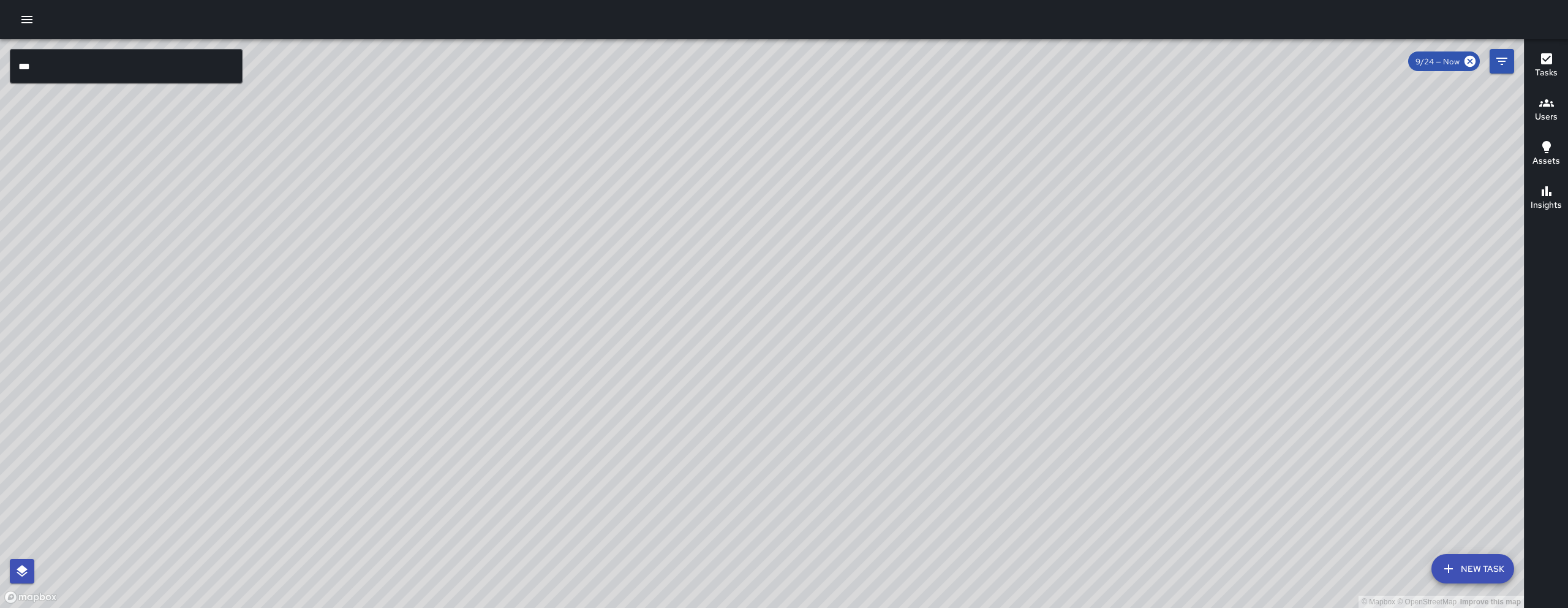
drag, startPoint x: 918, startPoint y: 342, endPoint x: 572, endPoint y: 352, distance: 346.1
click at [572, 352] on div "© Mapbox © OpenStreetMap Improve this map" at bounding box center [761, 323] width 1523 height 568
drag, startPoint x: 354, startPoint y: 347, endPoint x: 530, endPoint y: 377, distance: 178.5
click at [530, 377] on div "© Mapbox © OpenStreetMap Improve this map" at bounding box center [761, 323] width 1523 height 568
drag, startPoint x: 925, startPoint y: 382, endPoint x: 724, endPoint y: 322, distance: 209.8
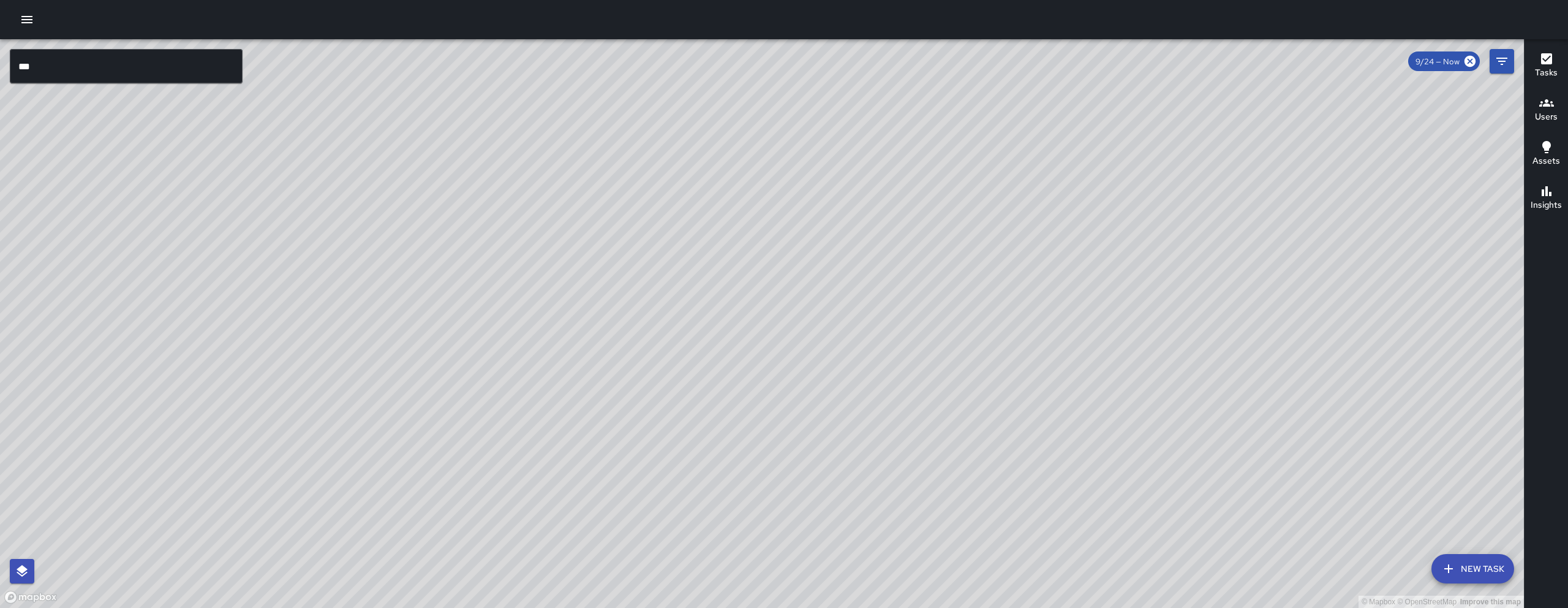
click at [724, 322] on div "© Mapbox © OpenStreetMap Improve this map" at bounding box center [761, 323] width 1523 height 568
drag, startPoint x: 709, startPoint y: 374, endPoint x: 856, endPoint y: 340, distance: 150.9
click at [856, 340] on div "© Mapbox © OpenStreetMap Improve this map" at bounding box center [761, 323] width 1523 height 568
click at [127, 73] on input "***" at bounding box center [126, 66] width 233 height 35
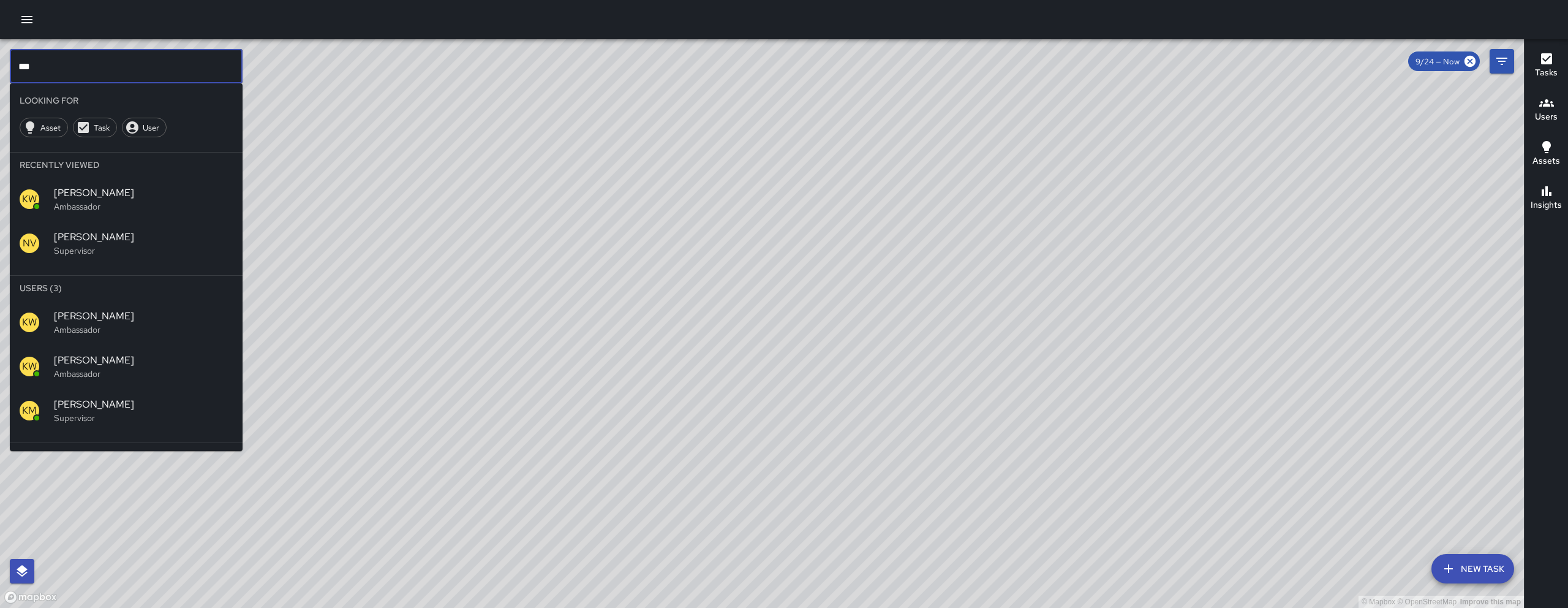
click at [127, 73] on input "***" at bounding box center [126, 66] width 233 height 35
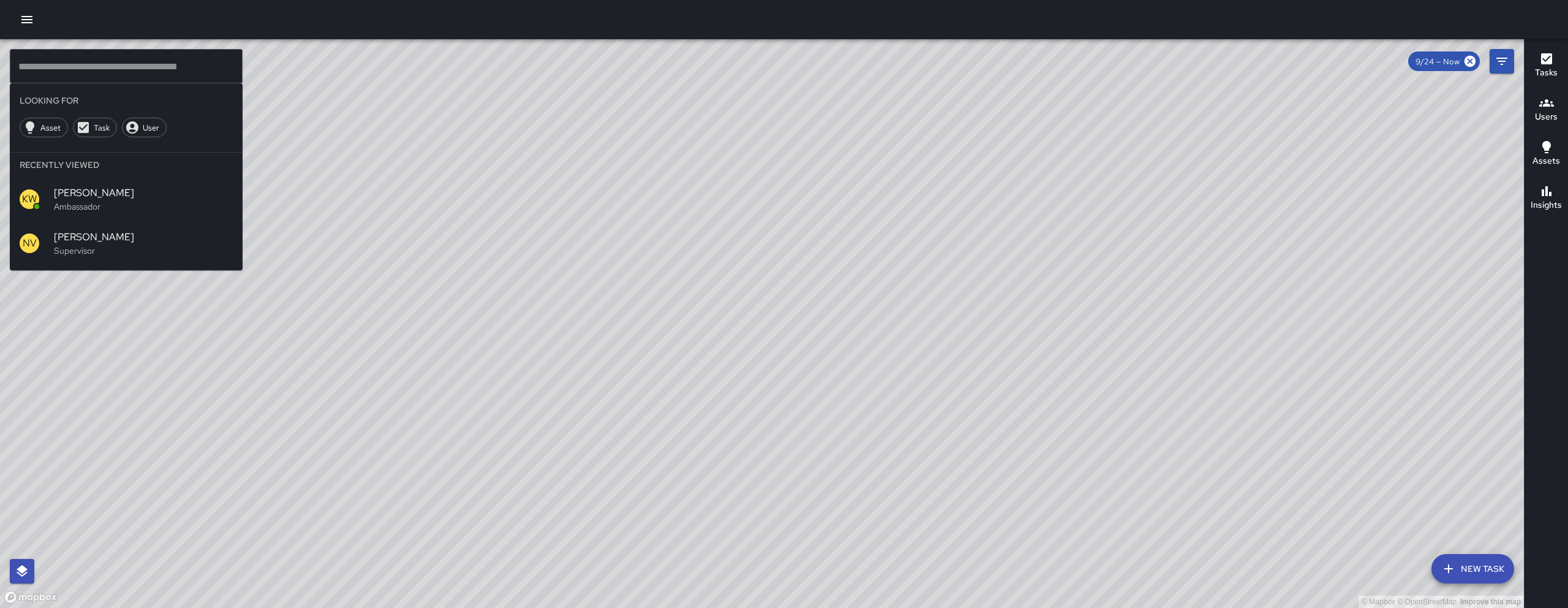
drag, startPoint x: 397, startPoint y: 551, endPoint x: 568, endPoint y: 432, distance: 208.3
click at [571, 437] on div "© Mapbox © OpenStreetMap Improve this map" at bounding box center [761, 323] width 1523 height 568
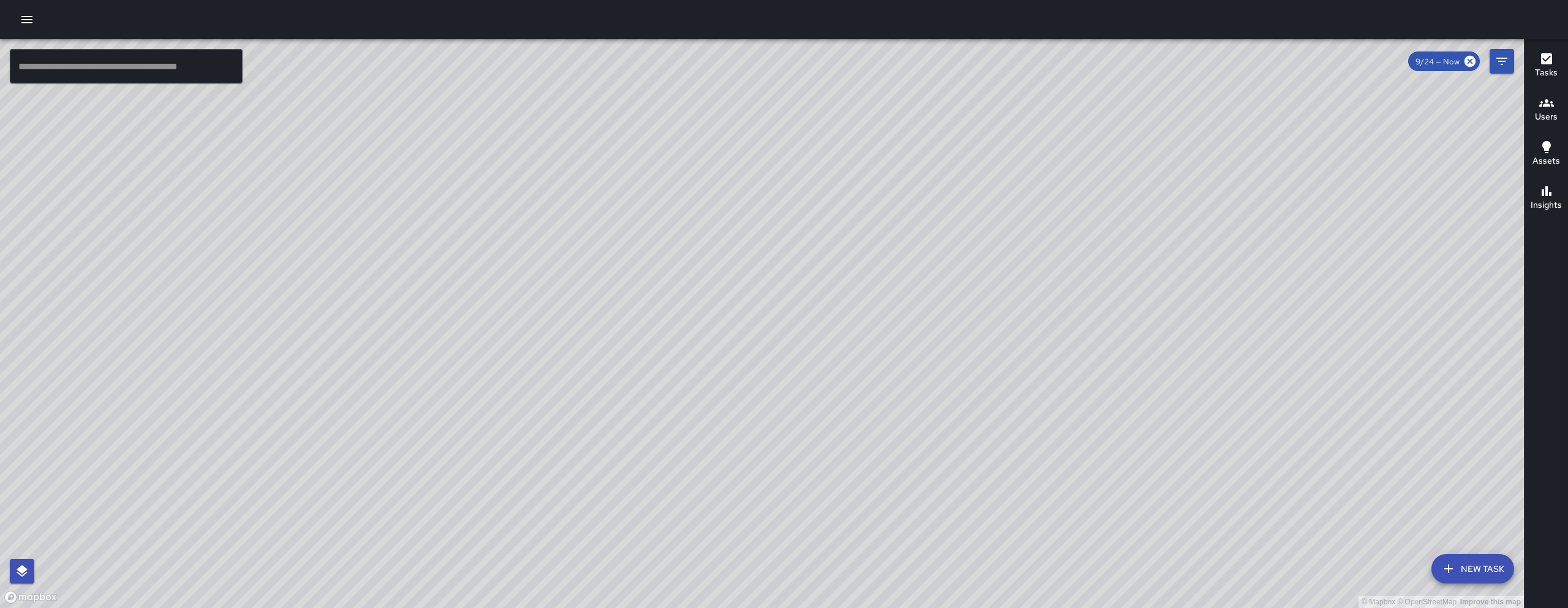
drag, startPoint x: 479, startPoint y: 516, endPoint x: 594, endPoint y: 373, distance: 183.5
click at [593, 274] on div "© Mapbox © OpenStreetMap Improve this map" at bounding box center [761, 323] width 1523 height 568
